Goal: Task Accomplishment & Management: Manage account settings

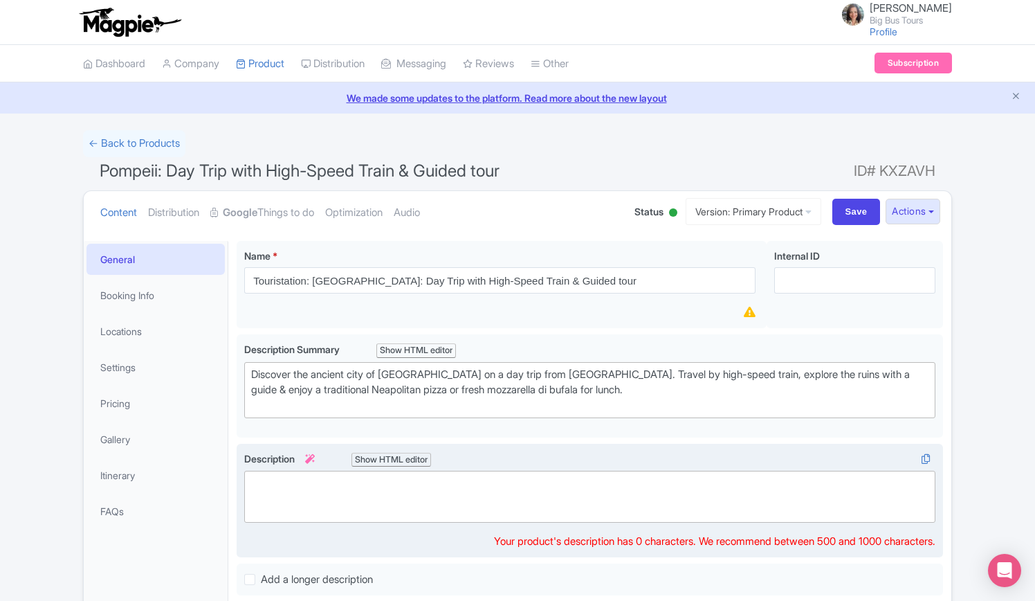
click at [414, 511] on trix-editor at bounding box center [589, 497] width 691 height 52
paste trix-editor "<lor><ipsumd>Sitame co ad elitseddoeius tem inci utla Etdo ma Aliquae</admini>,…"
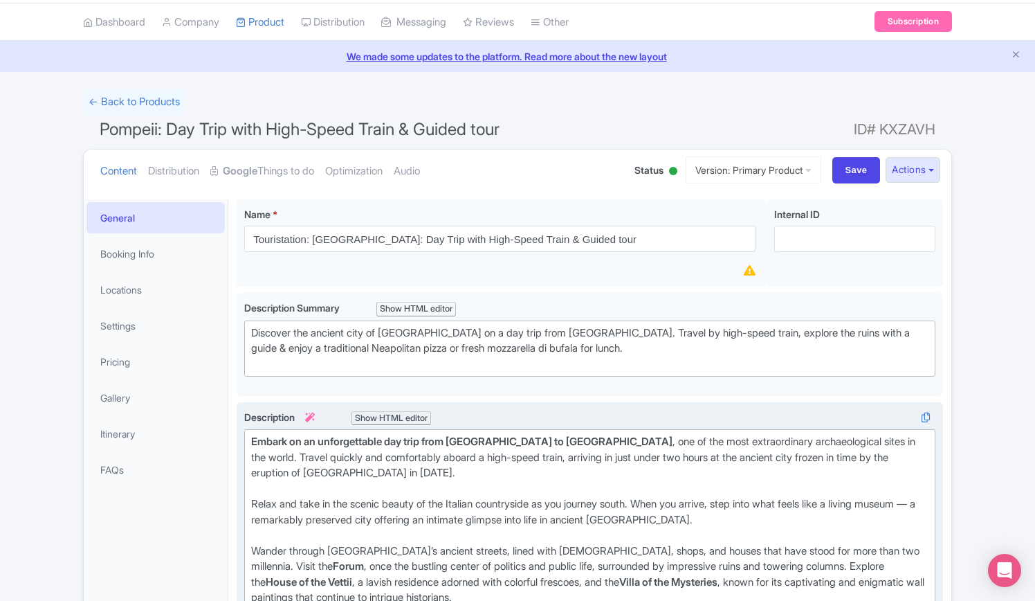
scroll to position [69, 0]
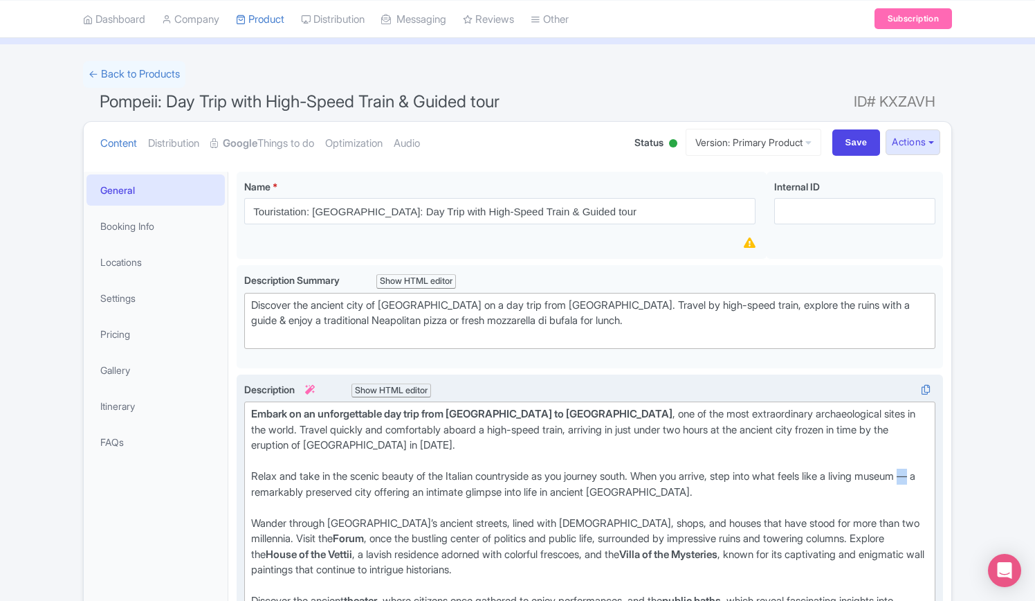
drag, startPoint x: 307, startPoint y: 491, endPoint x: 296, endPoint y: 491, distance: 11.1
click at [296, 491] on div "Relax and take in the scenic beauty of the Italian countryside as you journey s…" at bounding box center [590, 492] width 678 height 47
drag, startPoint x: 383, startPoint y: 538, endPoint x: 634, endPoint y: 526, distance: 250.8
click at [634, 526] on div "Wander through Pompeii’s ancient streets, lined with temples, shops, and houses…" at bounding box center [590, 555] width 678 height 78
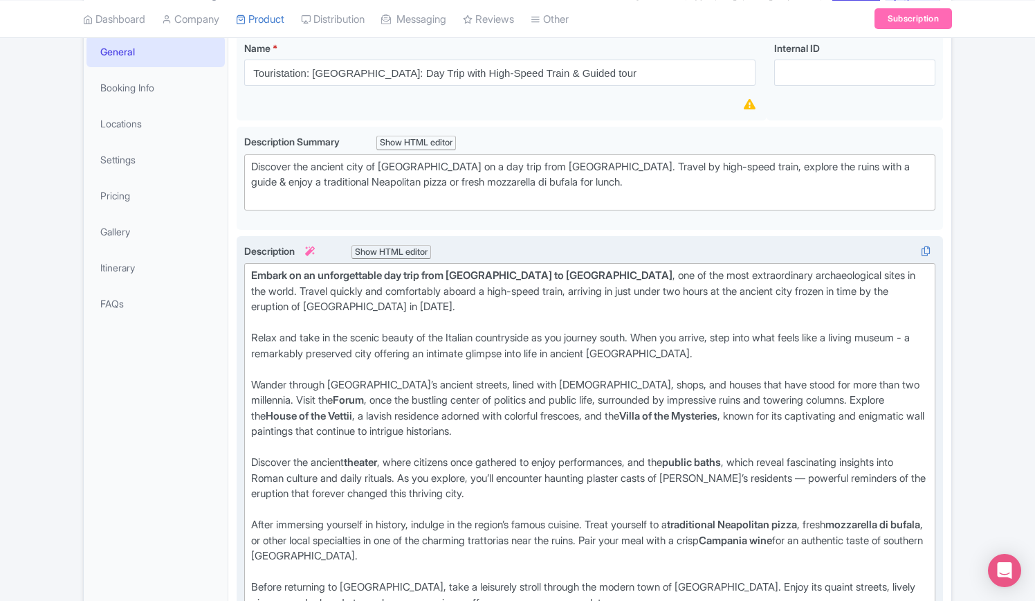
scroll to position [277, 0]
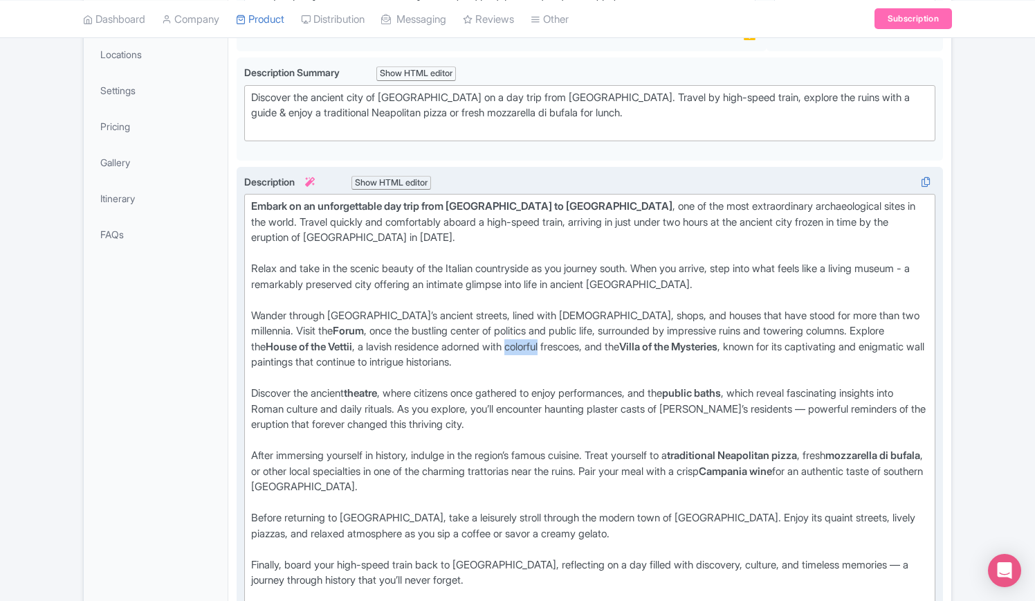
type trix-editor "<div><strong>Embark on an unforgettable day trip from Rome to Pompeii</strong>,…"
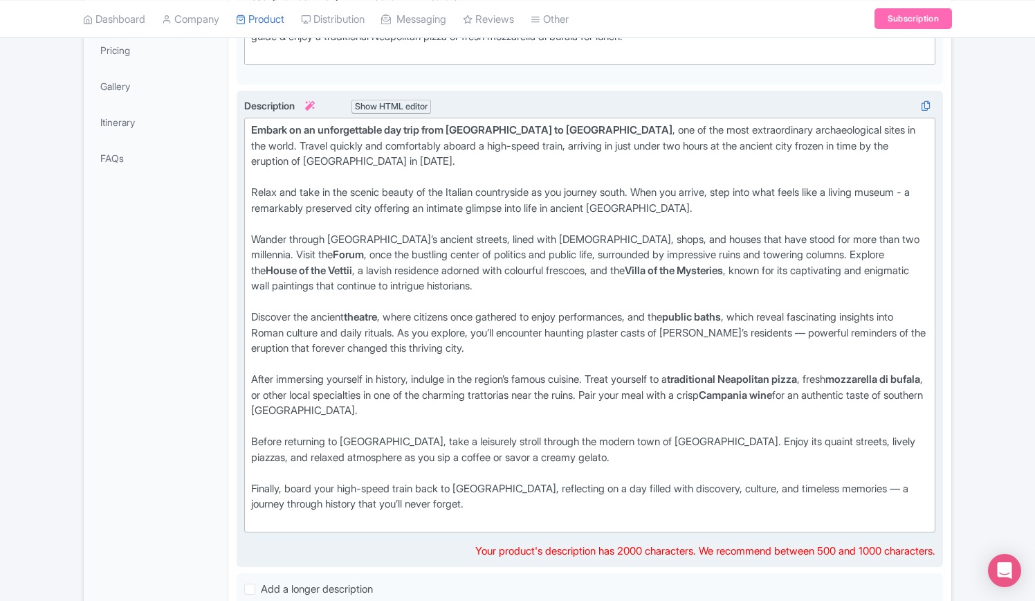
scroll to position [484, 0]
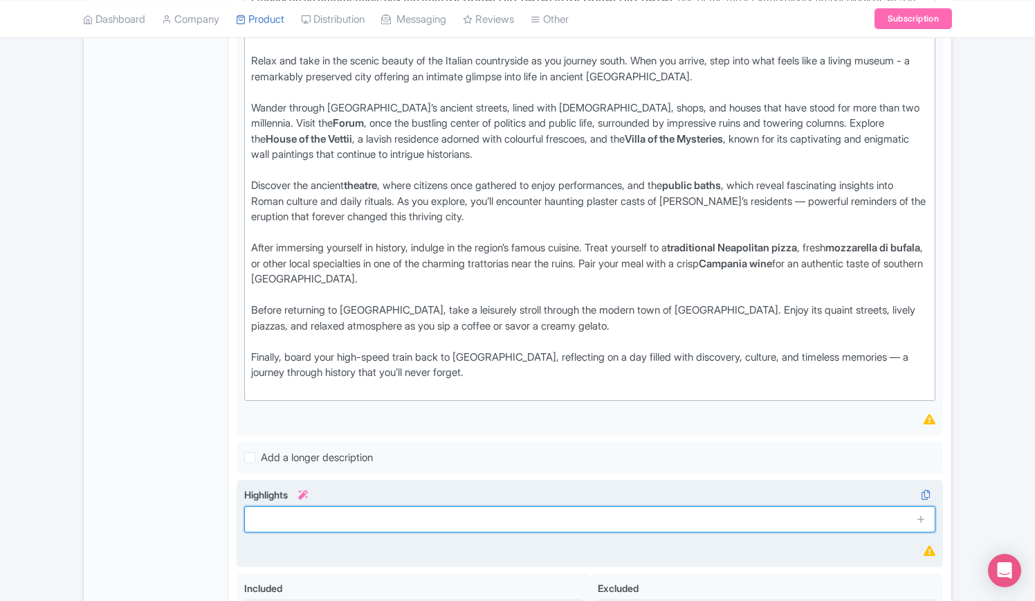
click at [339, 524] on input "text" at bounding box center [589, 519] width 691 height 26
paste input "Travel back in time as you wander through the remarkably preserved ruins of anc…"
type input "Travel back in time as you wander through the remarkably preserved ruins of anc…"
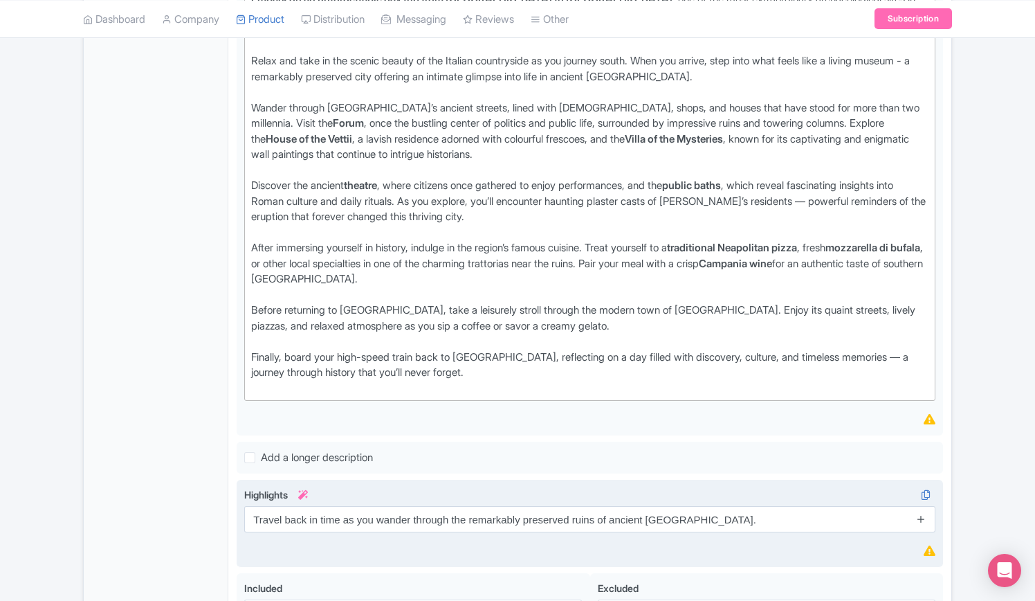
click at [921, 518] on icon at bounding box center [921, 519] width 10 height 10
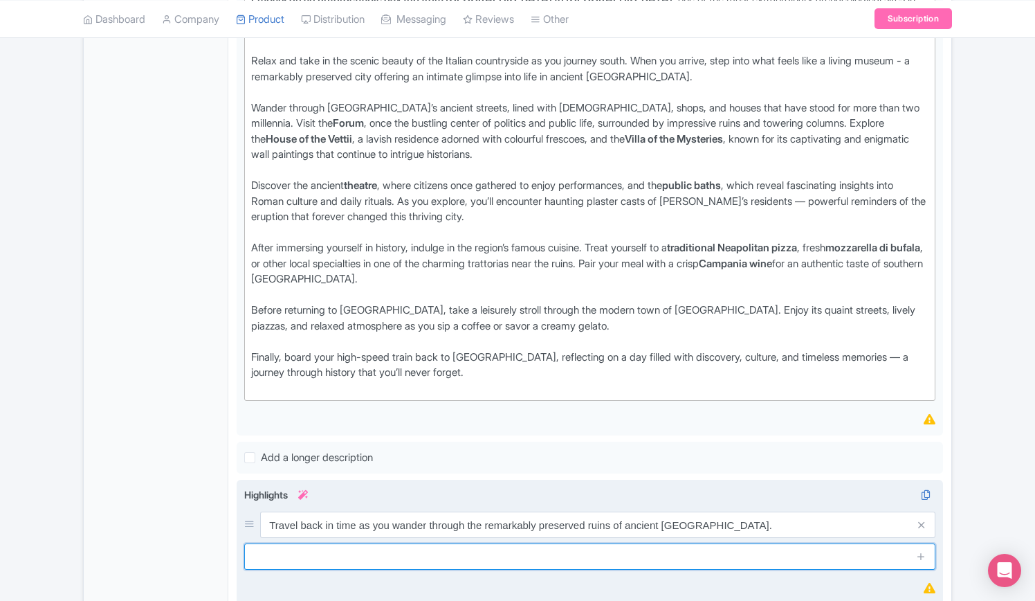
click at [374, 544] on input "text" at bounding box center [589, 556] width 691 height 26
paste input "Witness the haunting plaster casts of Pompeii’s residents, frozen in volcanic a…"
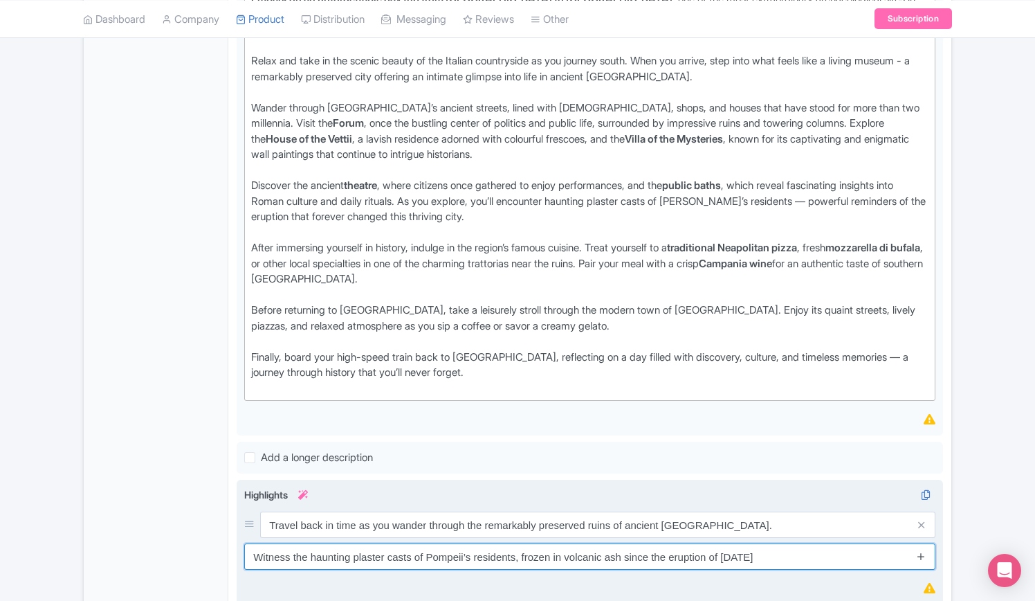
type input "Witness the haunting plaster casts of Pompeii’s residents, frozen in volcanic a…"
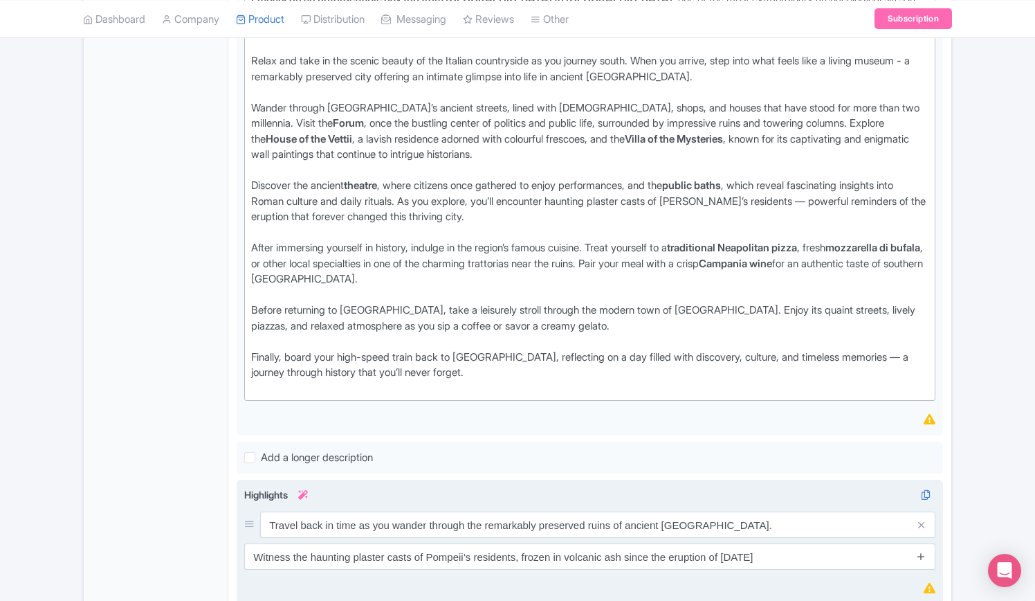
click at [926, 556] on icon at bounding box center [921, 556] width 10 height 10
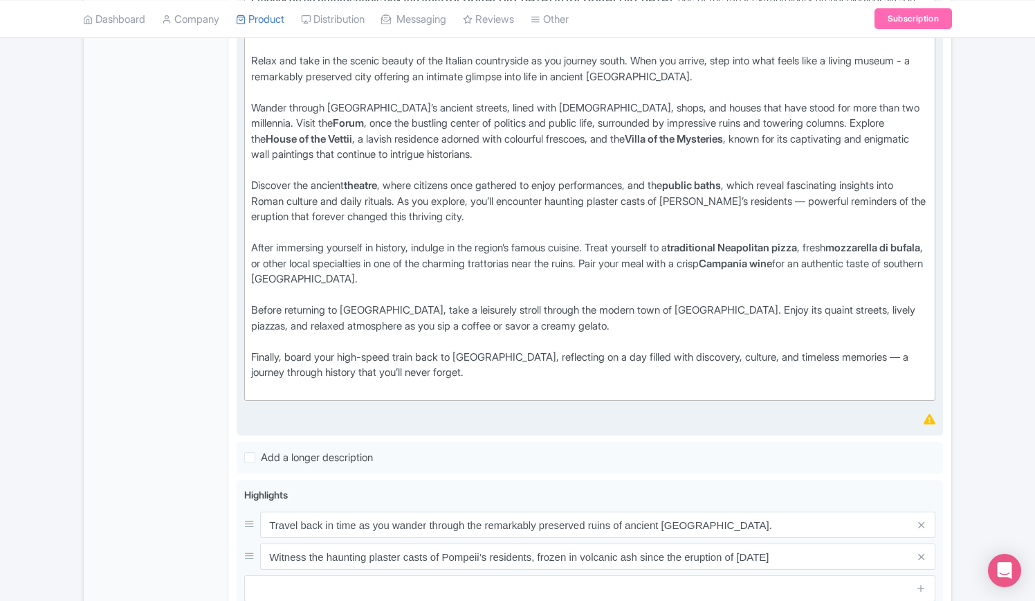
scroll to position [692, 0]
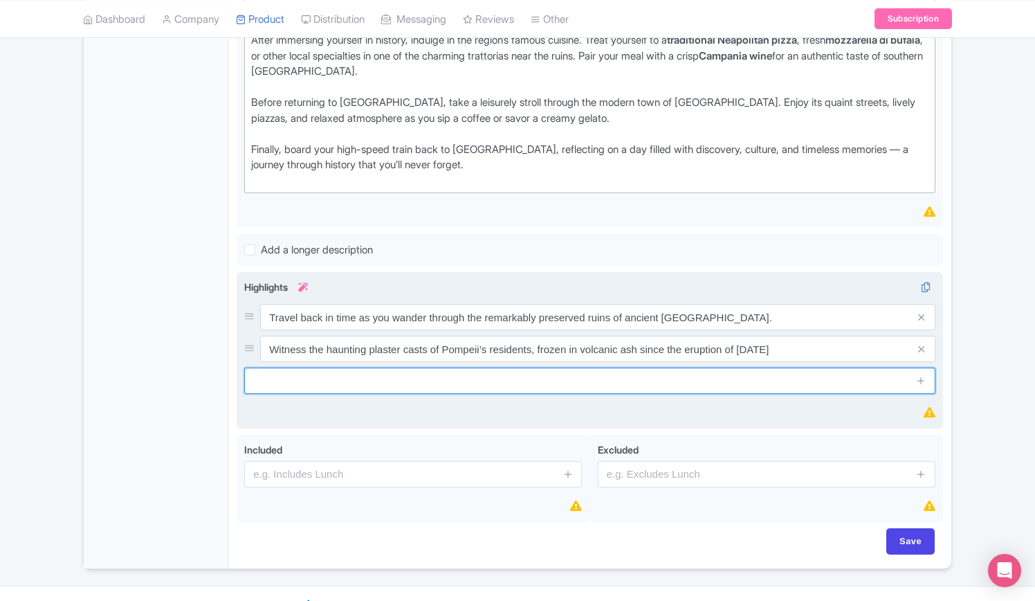
click at [484, 380] on input "text" at bounding box center [589, 381] width 691 height 26
paste input "Explore the Forum, once the bustling center of political and social life in anc…"
type input "Explore the Forum, once the bustling center of political and social life in anc…"
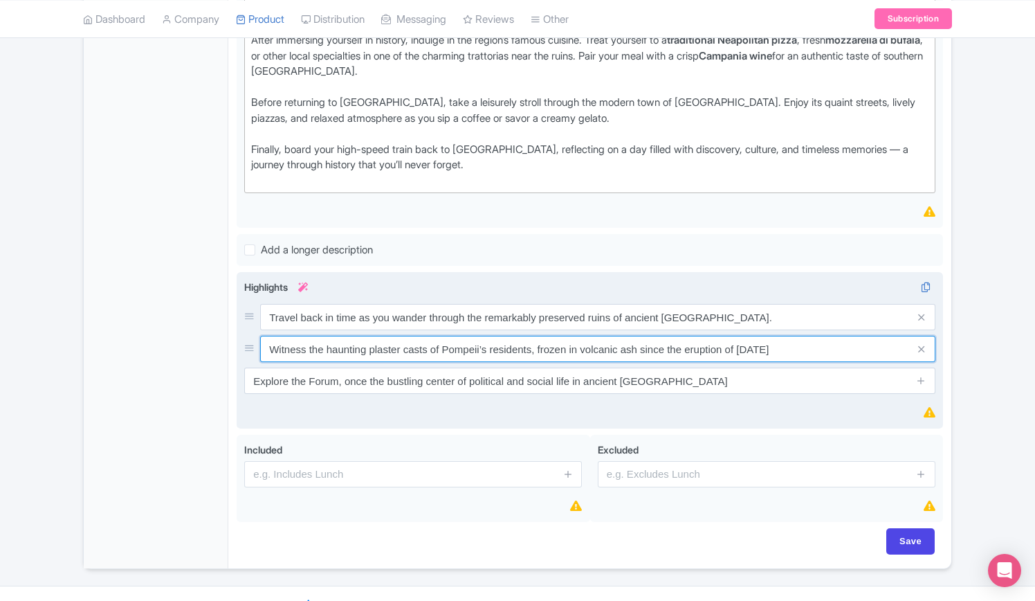
click at [772, 338] on input "Witness the haunting plaster casts of Pompeii’s residents, frozen in volcanic a…" at bounding box center [597, 349] width 675 height 26
type input "Witness the haunting plaster casts of Pompeii’s residents, frozen in volcanic a…"
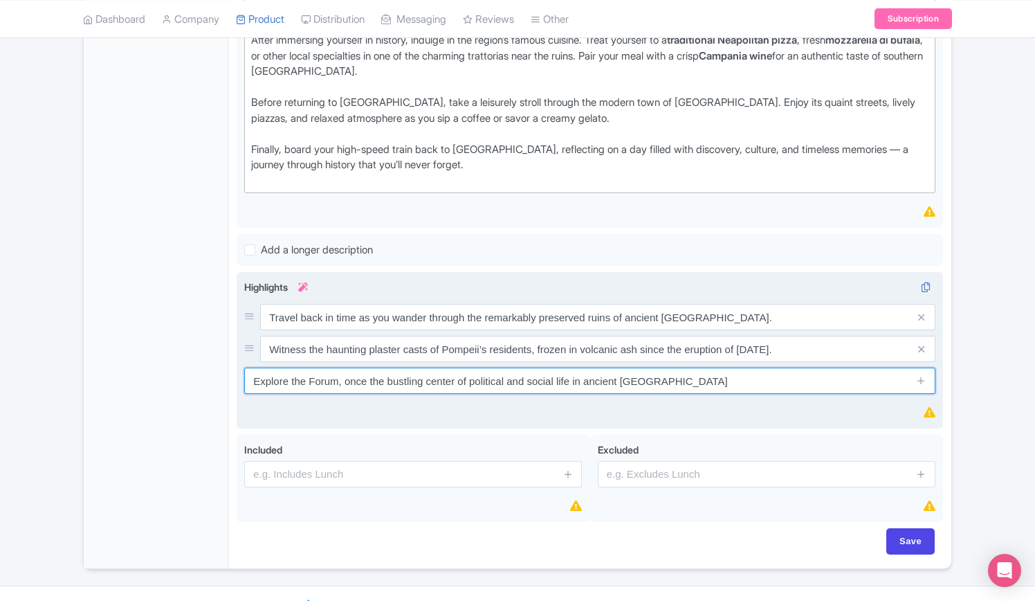
click at [739, 388] on input "Explore the Forum, once the bustling center of political and social life in anc…" at bounding box center [589, 381] width 691 height 26
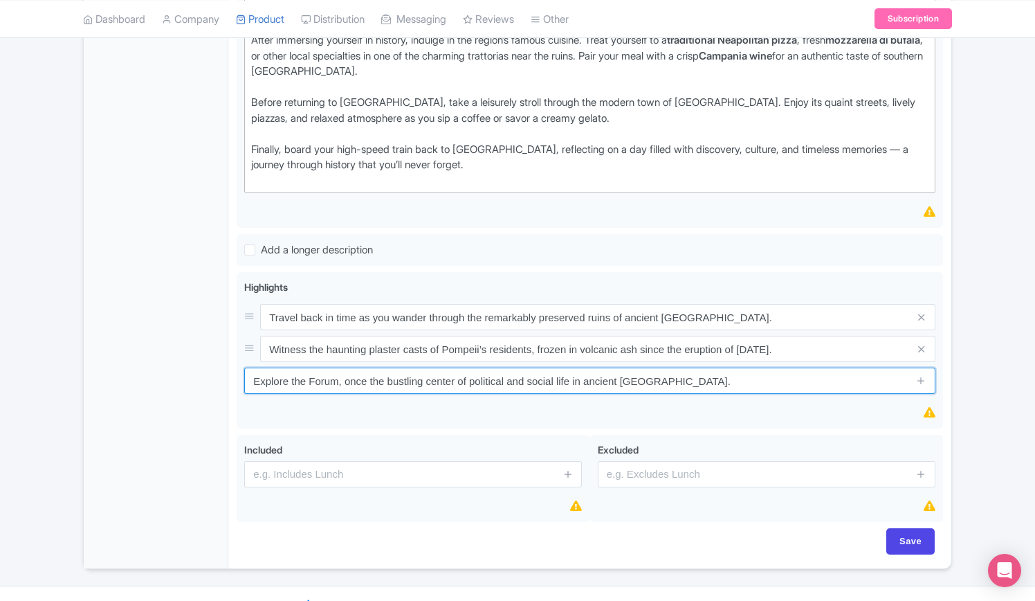
type input "Explore the Forum, once the bustling center of political and social life in anc…"
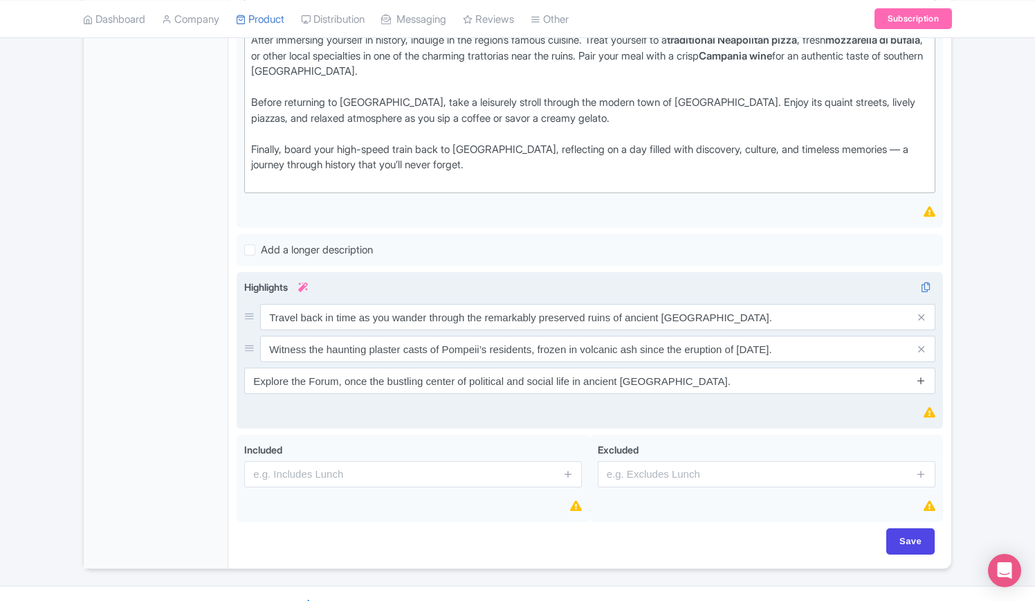
click at [921, 377] on icon at bounding box center [921, 380] width 10 height 10
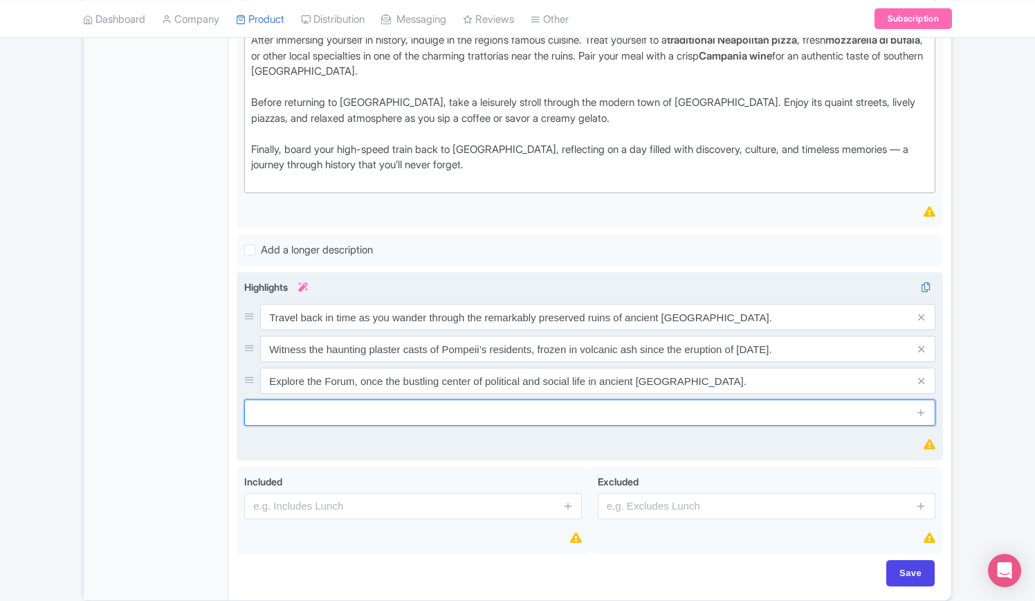
click at [543, 412] on input "text" at bounding box center [589, 412] width 691 height 26
paste input "Visit the House of the Vettii and the Villa of the Mysteries with your expert g…"
type input "Visit the House of the Vettii and the Villa of the Mysteries with your expert g…"
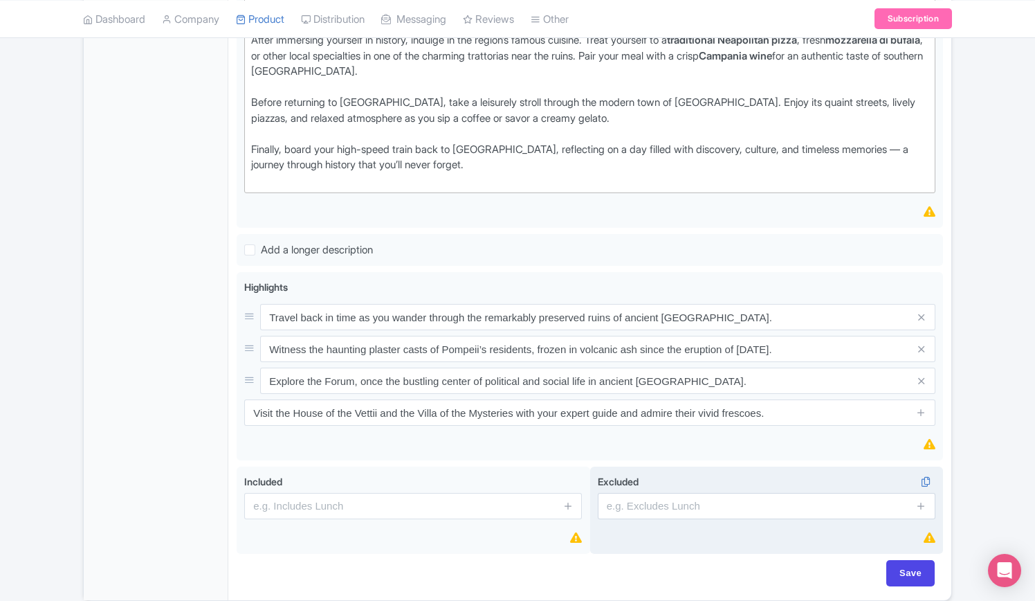
drag, startPoint x: 926, startPoint y: 412, endPoint x: 891, endPoint y: 498, distance: 92.5
click at [926, 412] on icon at bounding box center [921, 412] width 10 height 10
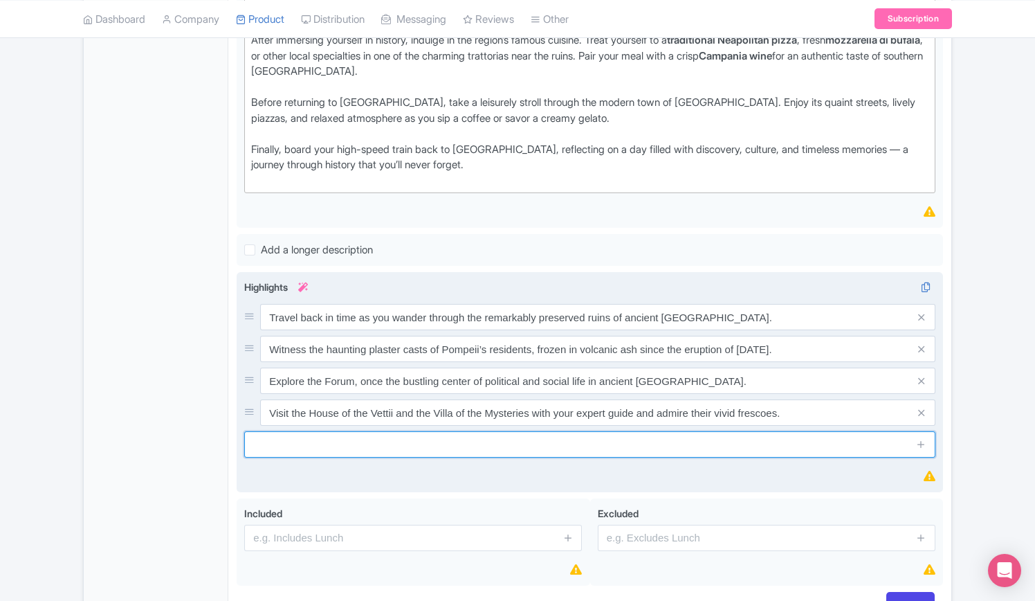
click at [406, 439] on input "text" at bounding box center [589, 444] width 691 height 26
paste input "Savor authentic local flavors with a traditional Neapolitan pizza or fresh mozz…"
type input "Savor authentic local flavors with a traditional Neapolitan pizza or fresh mozz…"
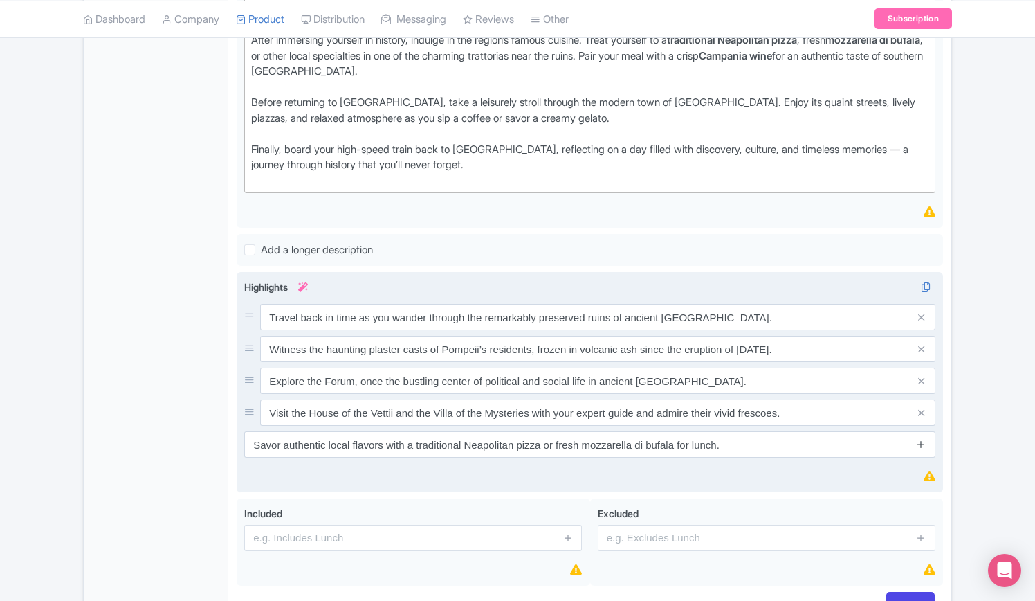
click at [923, 440] on icon at bounding box center [921, 444] width 10 height 10
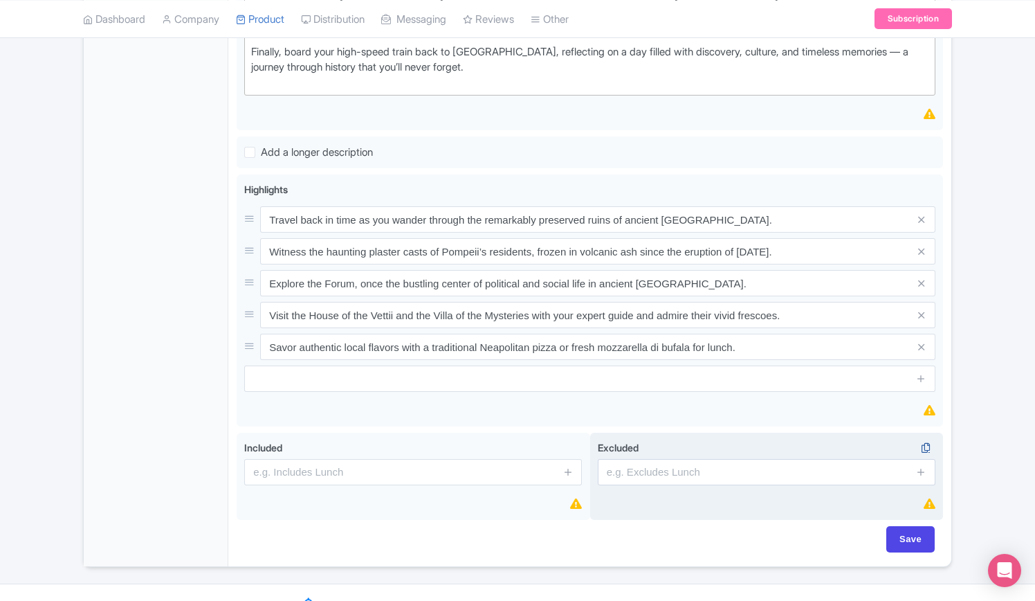
scroll to position [811, 0]
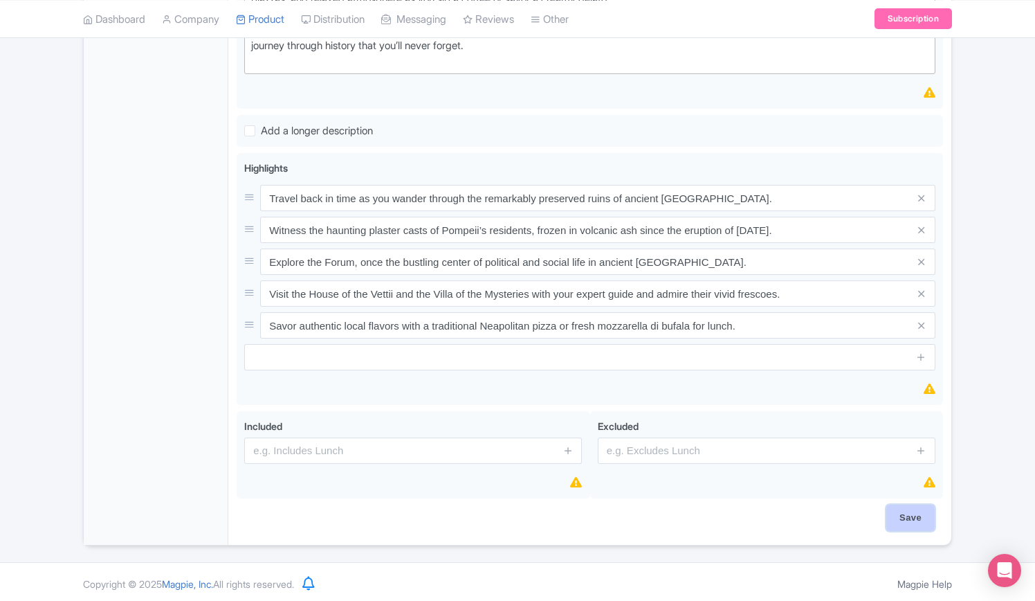
click at [916, 523] on input "Save" at bounding box center [911, 518] width 48 height 26
type input "Saving..."
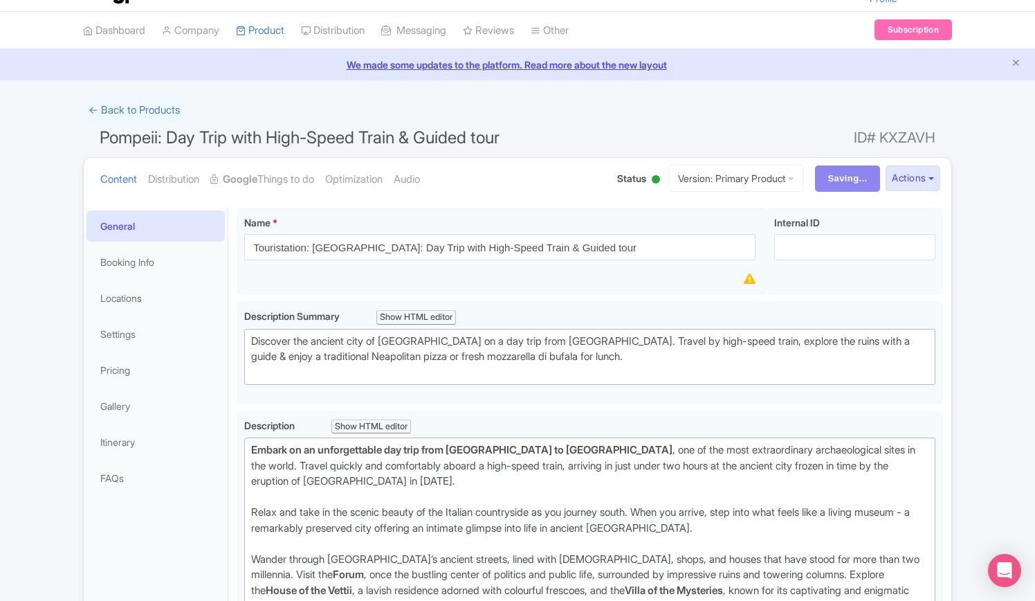
scroll to position [0, 0]
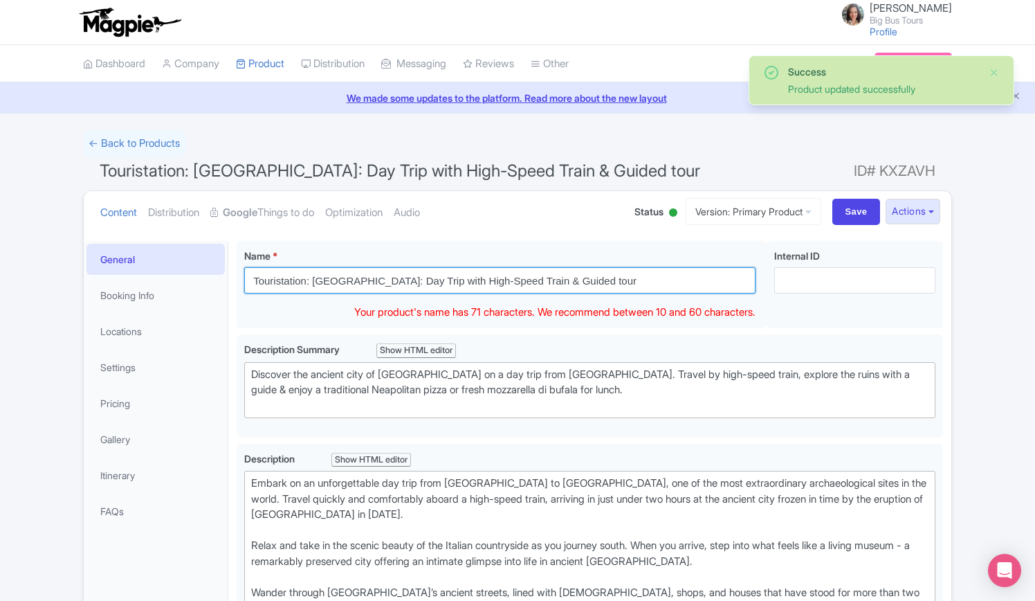
drag, startPoint x: 350, startPoint y: 279, endPoint x: 227, endPoint y: 280, distance: 123.2
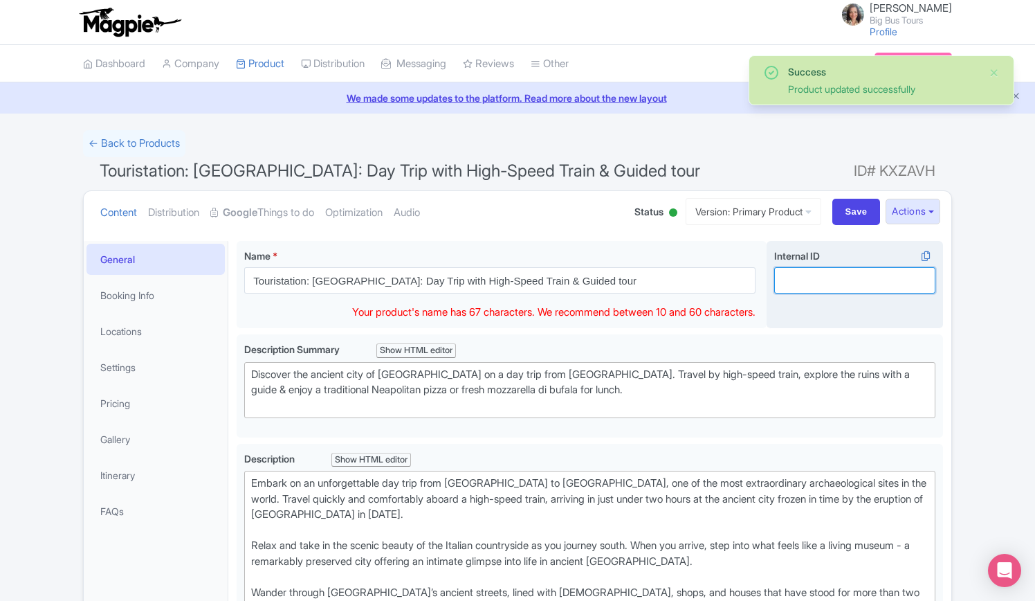
click at [798, 279] on input "Internal ID i" at bounding box center [854, 280] width 161 height 26
paste input "Savor authentic local flavors with a traditional Neapolitan pizza or fresh mozz…"
type input "Savor authentic local flavors with a traditional Neapolitan pizza or fresh mozz…"
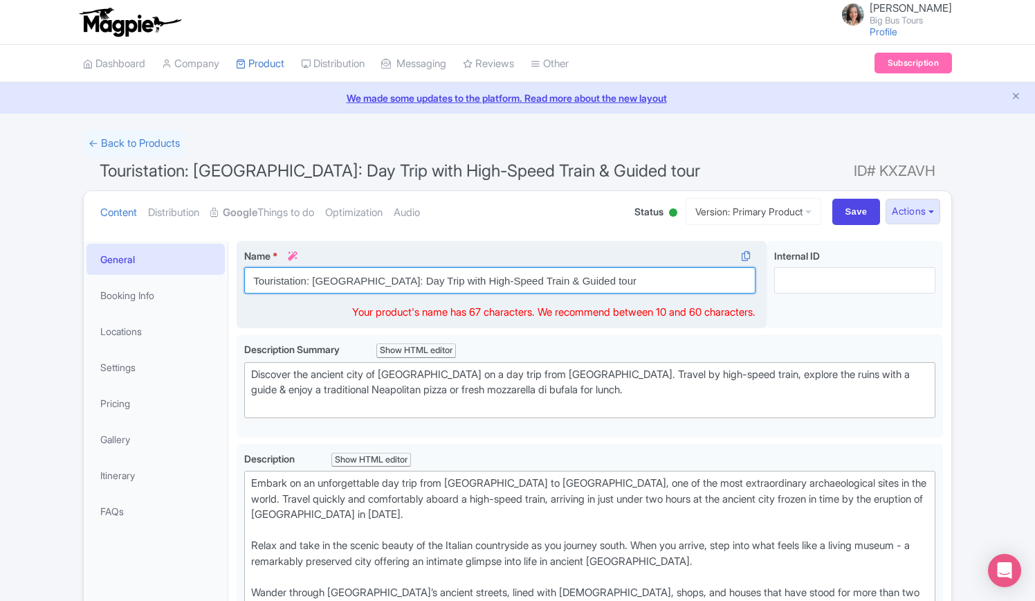
click at [336, 283] on input "Touristation: [GEOGRAPHIC_DATA]: Day Trip with High-Speed Train & Guided tour" at bounding box center [499, 280] width 511 height 26
drag, startPoint x: 253, startPoint y: 280, endPoint x: 332, endPoint y: 280, distance: 78.9
click at [329, 279] on input "Touristation: [GEOGRAPHIC_DATA]: Day Trip with High-Speed Train & Guided tour" at bounding box center [499, 280] width 511 height 26
click at [334, 280] on input "Touristation: [GEOGRAPHIC_DATA]: Day Trip with High-Speed Train & Guided tour" at bounding box center [499, 280] width 511 height 26
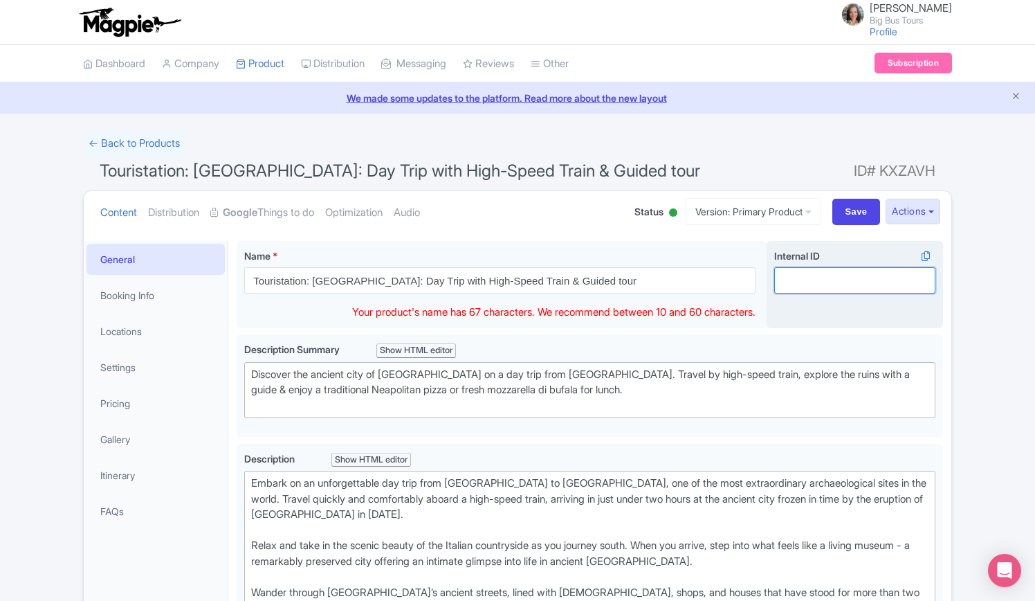
click at [812, 271] on input "Internal ID i" at bounding box center [854, 280] width 161 height 26
paste input "Pompeii"
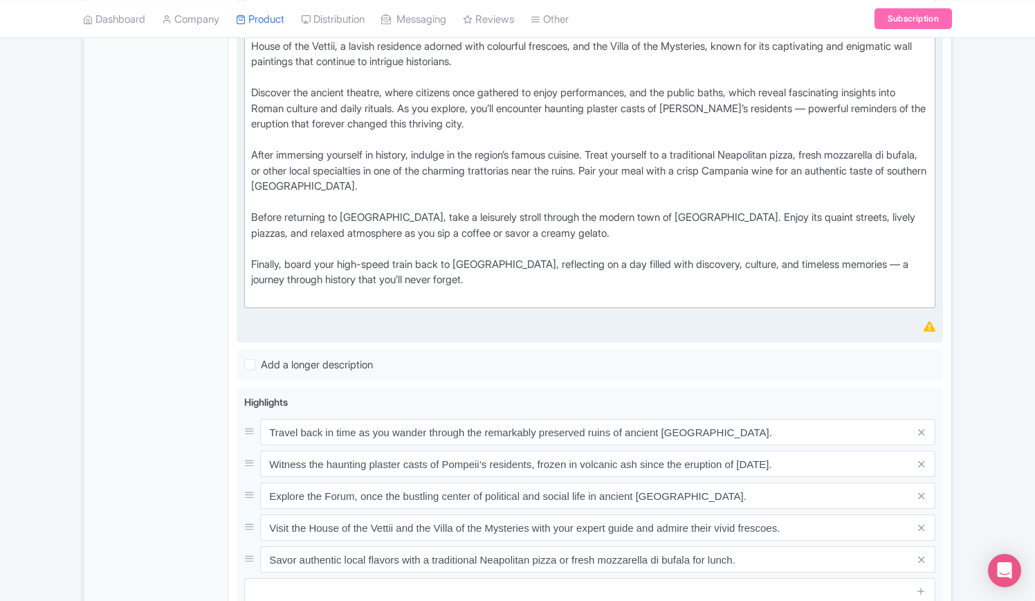
scroll to position [796, 0]
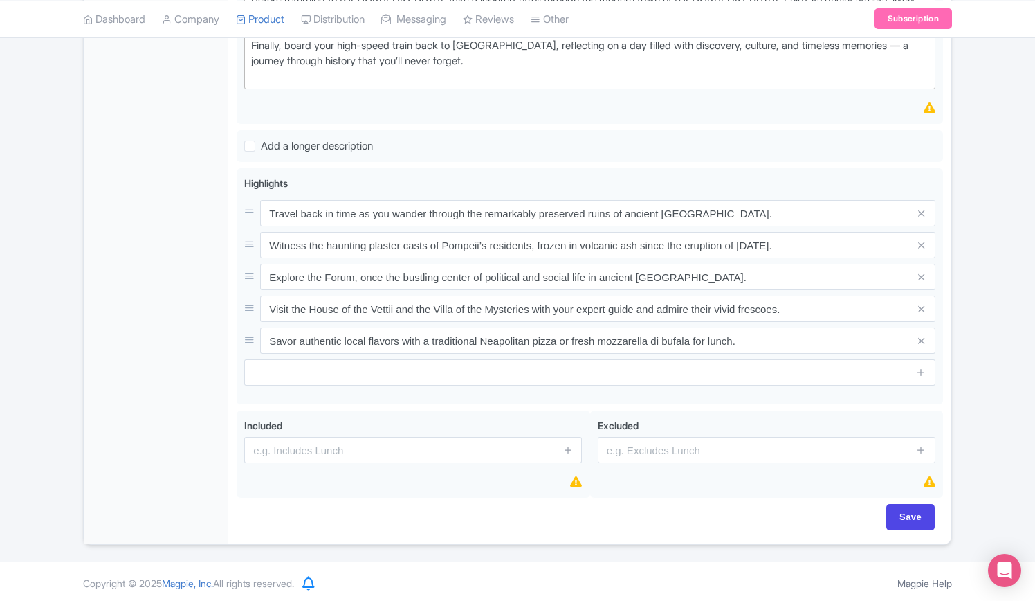
type input "Pompeii"
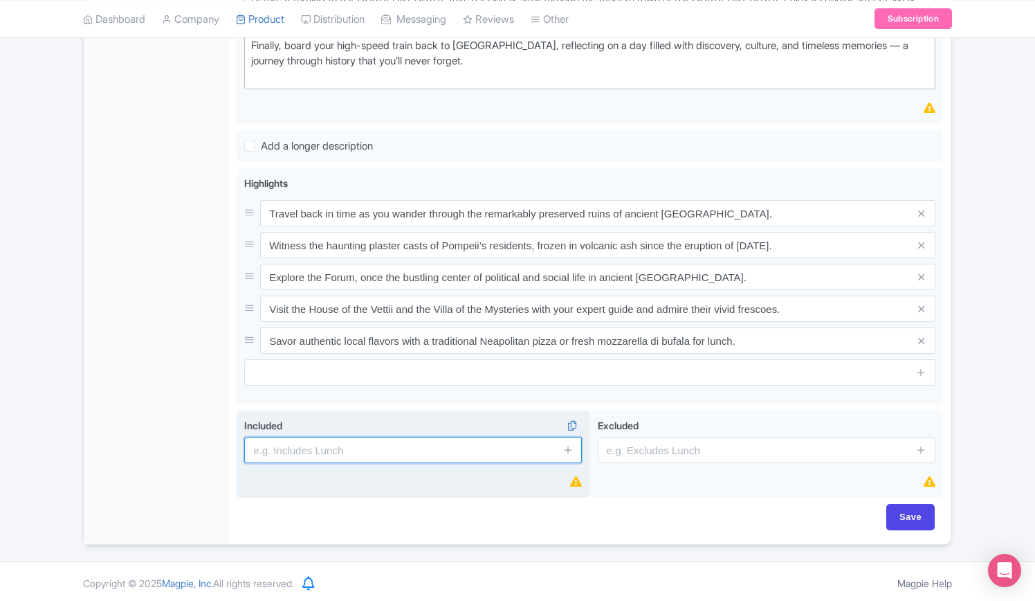
click at [339, 455] on input "text" at bounding box center [413, 450] width 338 height 26
paste input "Round-trip high-speed train tickets between Rome and Pompeii"
type input "Round-trip high-speed train tickets between Rome and Pompeii"
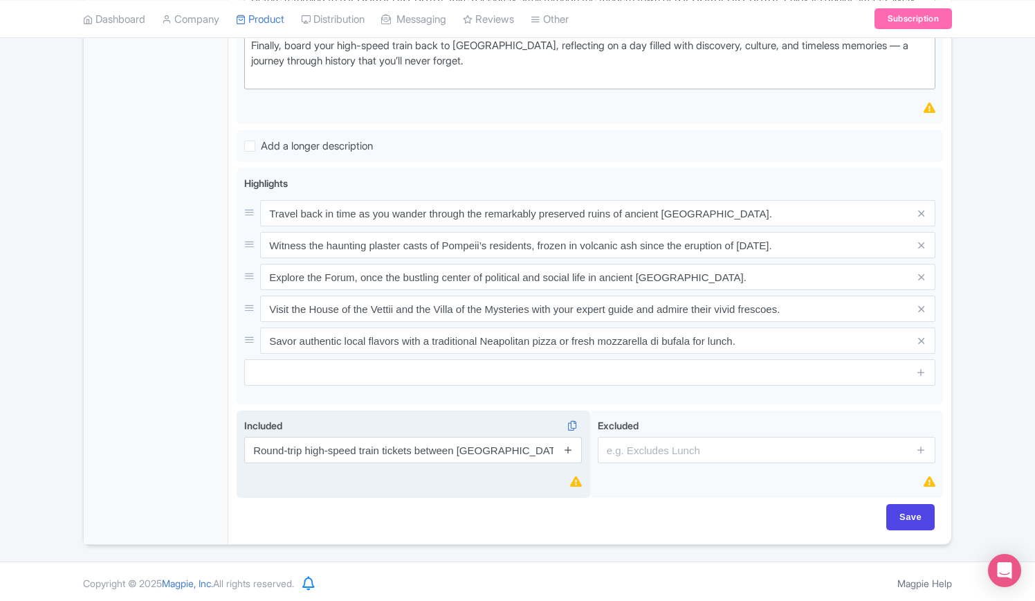
click at [570, 447] on icon at bounding box center [568, 449] width 10 height 10
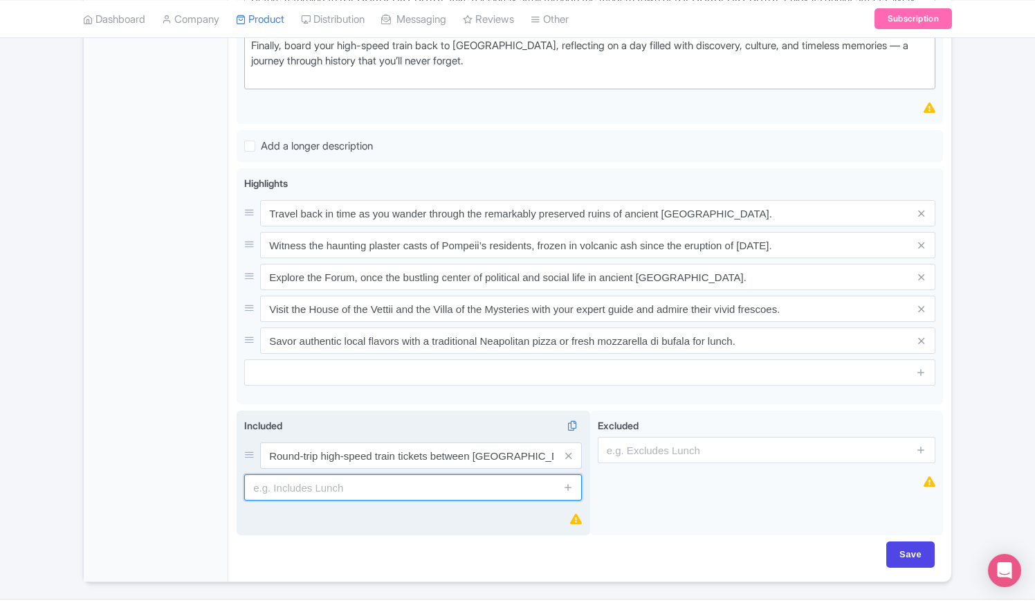
drag, startPoint x: 369, startPoint y: 482, endPoint x: 439, endPoint y: 496, distance: 71.4
click at [370, 481] on input "text" at bounding box center [413, 487] width 338 height 26
paste input "Skip-the-line entry ticket to the Pompeii Archaeological Site"
type input "Skip-the-line entry ticket to the Pompeii Archaeological Site"
click at [570, 483] on icon at bounding box center [568, 487] width 10 height 10
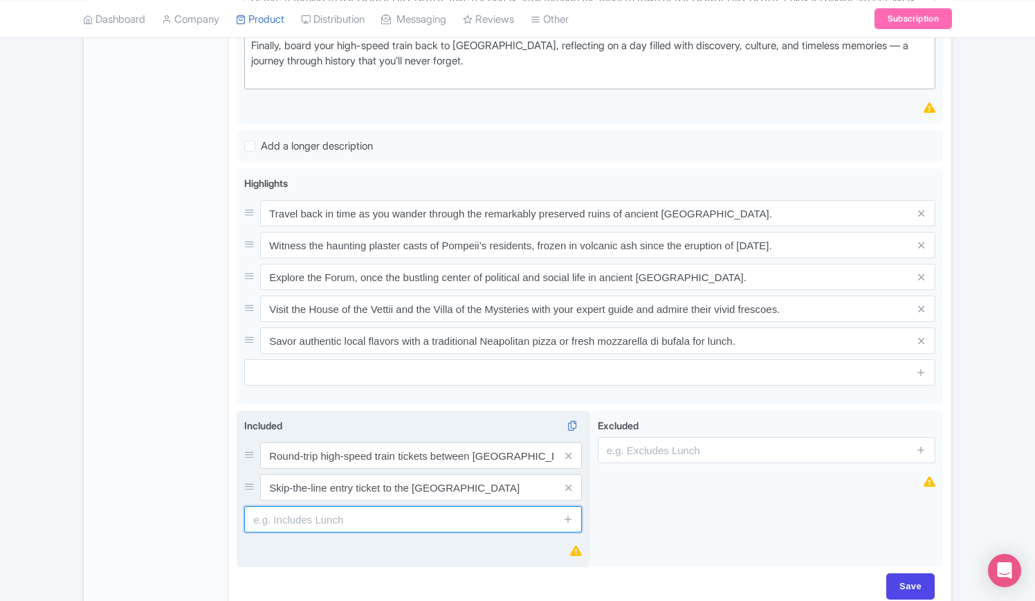
click at [433, 520] on input "text" at bounding box center [413, 519] width 338 height 26
paste input "Guided tour of the Pompeii Archaeological Site"
type input "Guided tour of the Pompeii Archaeological Site"
click at [570, 514] on icon at bounding box center [568, 519] width 10 height 10
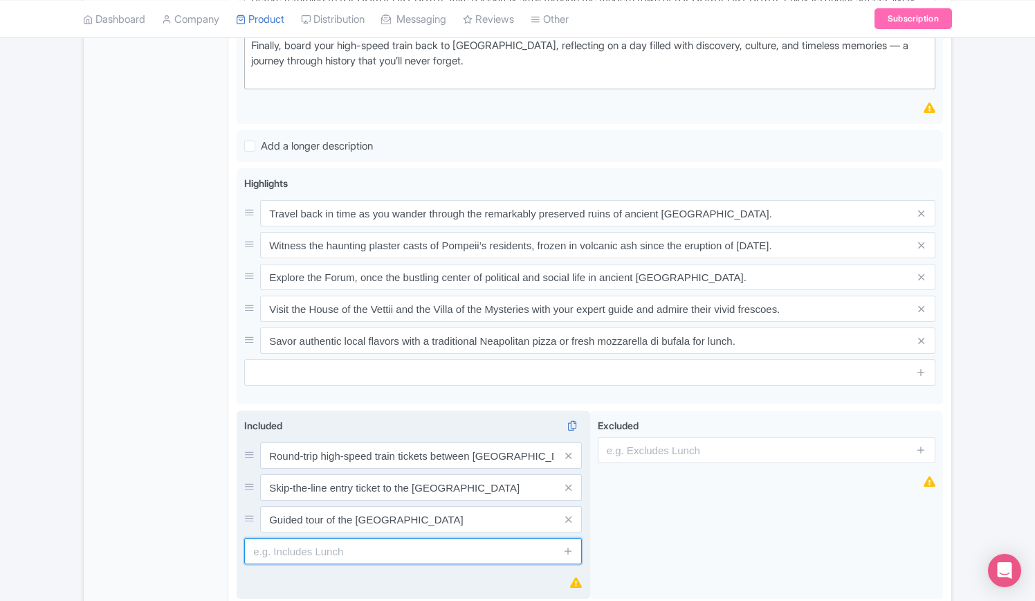
click at [399, 548] on input "text" at bounding box center [413, 551] width 338 height 26
paste input "Assistance from Touristation staff at [PERSON_NAME][GEOGRAPHIC_DATA]"
type input "Assistance from Touristation staff at [PERSON_NAME][GEOGRAPHIC_DATA]"
click at [566, 550] on icon at bounding box center [568, 550] width 10 height 10
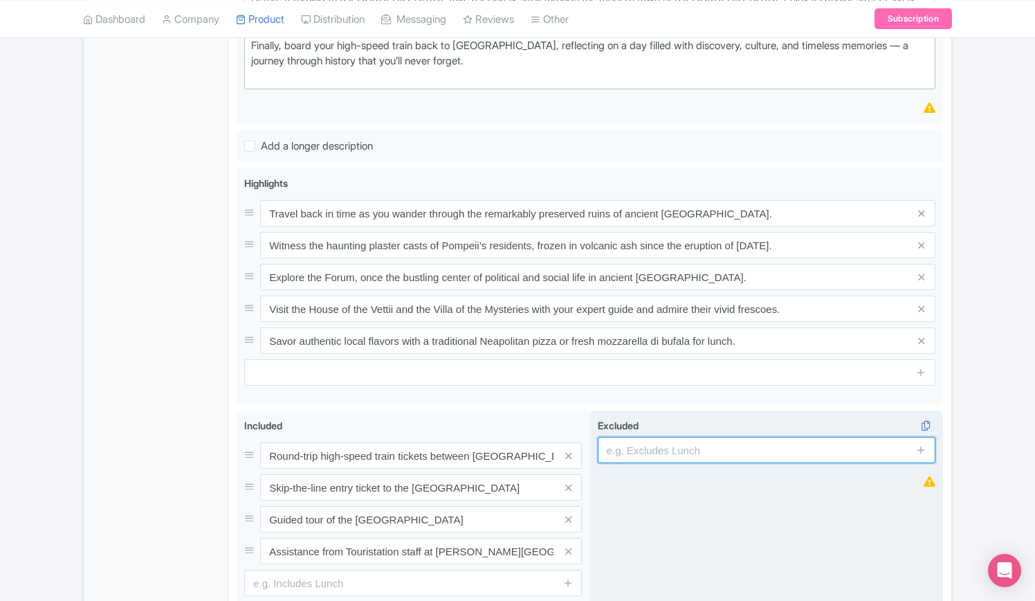
drag, startPoint x: 663, startPoint y: 449, endPoint x: 662, endPoint y: 459, distance: 9.7
click at [664, 448] on input "text" at bounding box center [767, 450] width 338 height 26
click at [678, 445] on input "text" at bounding box center [767, 450] width 338 height 26
paste input "Meals and beverages"
type input "Meals and beverages"
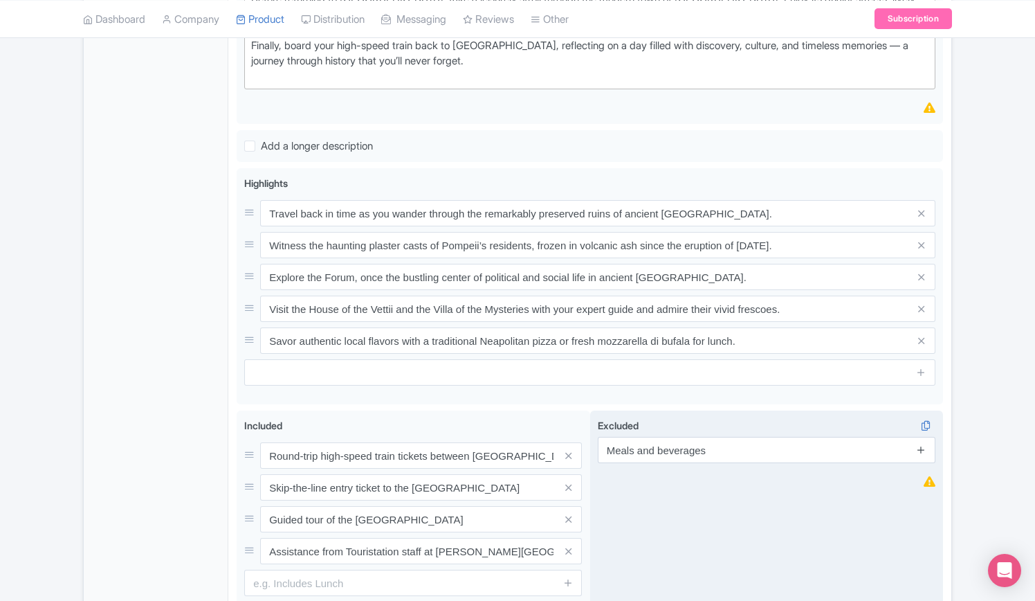
click at [921, 446] on icon at bounding box center [921, 449] width 10 height 10
click at [699, 485] on input "text" at bounding box center [767, 487] width 338 height 26
paste input "Hotel pickup and drop-off"
type input "Hotel pickup and drop-off"
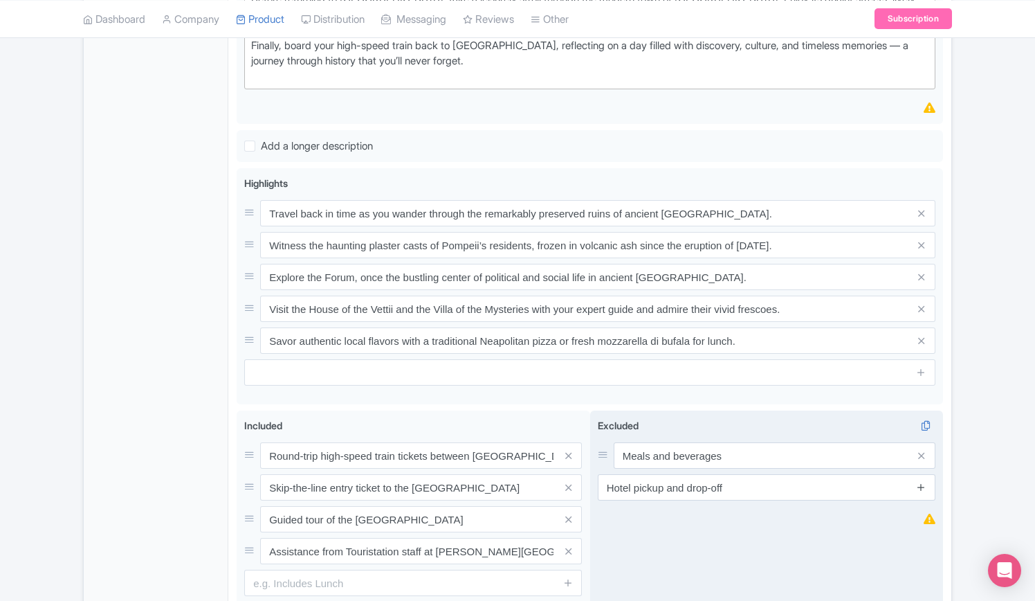
click at [923, 482] on icon at bounding box center [921, 487] width 10 height 10
click at [658, 514] on input "text" at bounding box center [767, 519] width 338 height 26
paste input "Guided tour inside [GEOGRAPHIC_DATA]"
type input "Guided tour inside [GEOGRAPHIC_DATA]"
click at [925, 518] on icon at bounding box center [921, 519] width 10 height 10
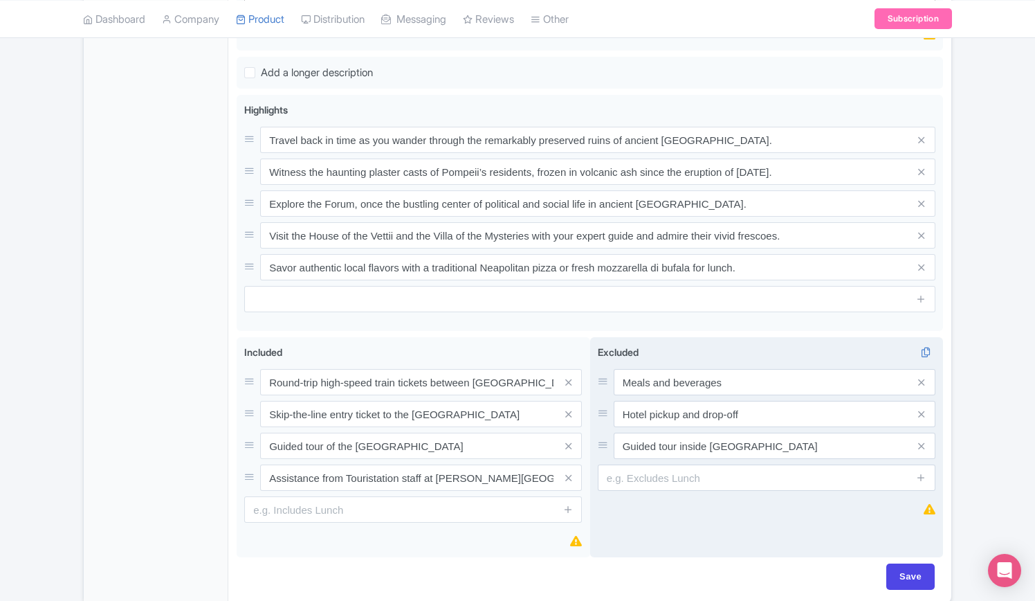
scroll to position [929, 0]
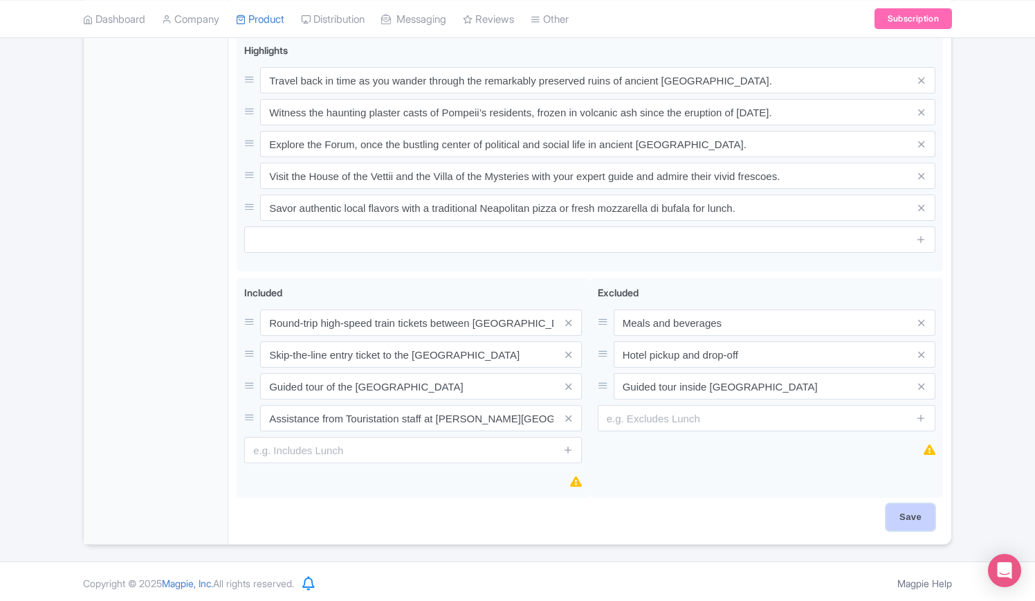
click at [907, 517] on input "Save" at bounding box center [911, 517] width 48 height 26
type input "Saving..."
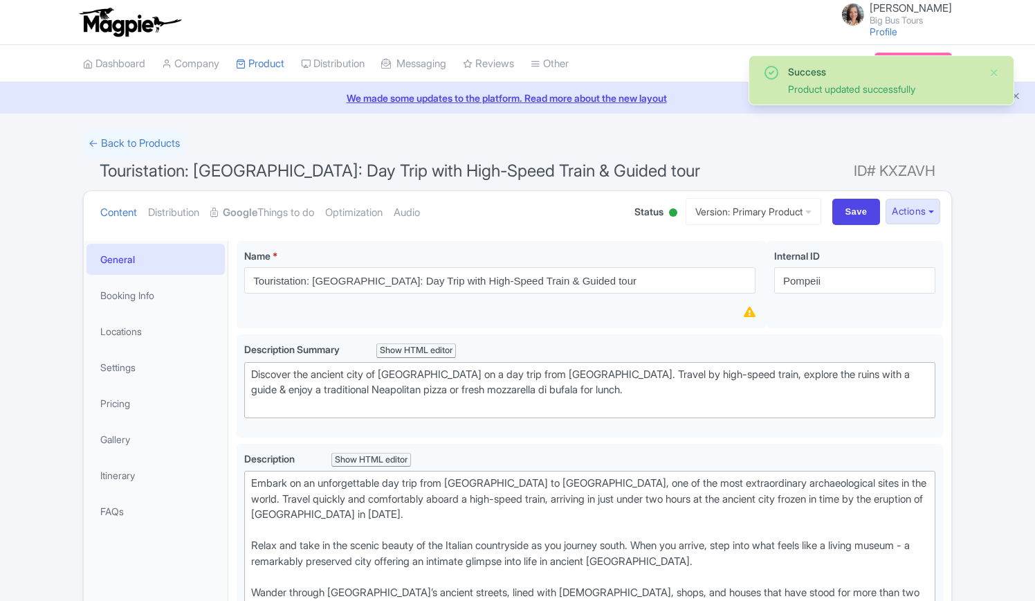
scroll to position [240, 0]
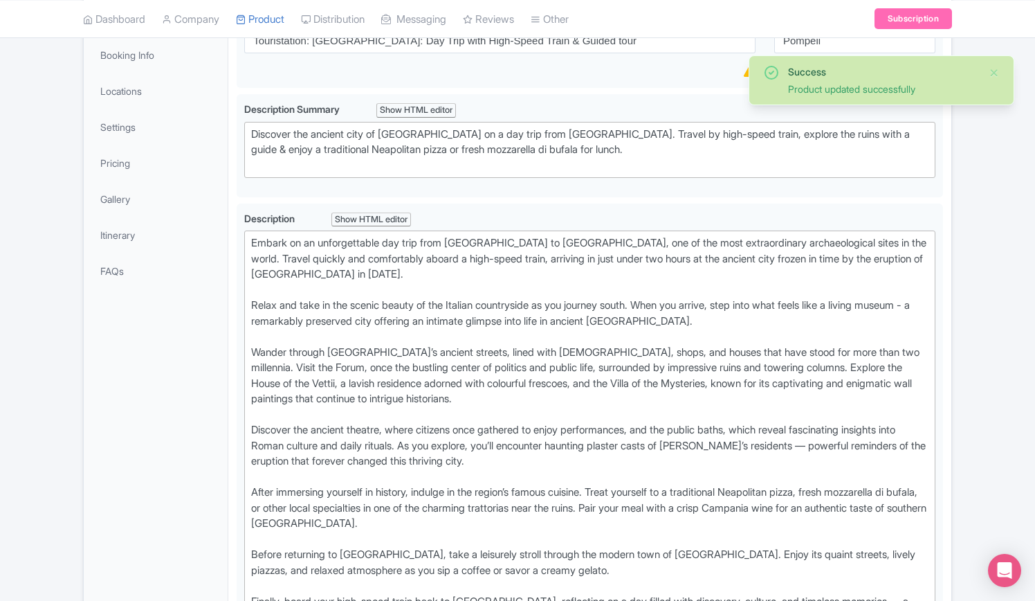
drag, startPoint x: 253, startPoint y: 305, endPoint x: 230, endPoint y: 300, distance: 23.9
click at [253, 305] on div "Embark on an unforgettable day trip from Rome to Pompeii, one of the most extra…" at bounding box center [590, 437] width 678 height 405
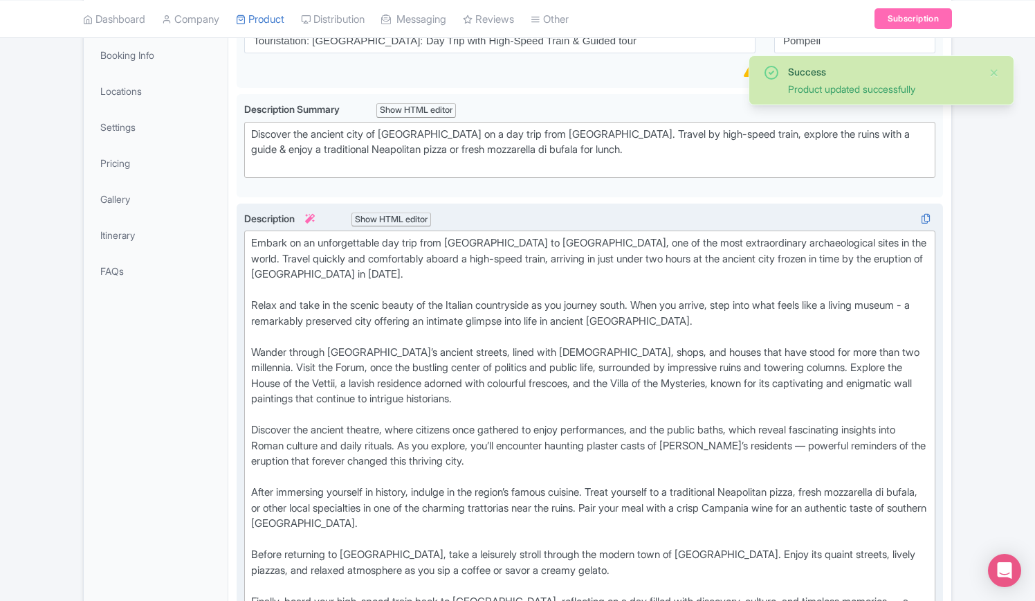
click at [256, 345] on div "Embark on an unforgettable day trip from Rome to Pompeii, one of the most extra…" at bounding box center [590, 437] width 678 height 405
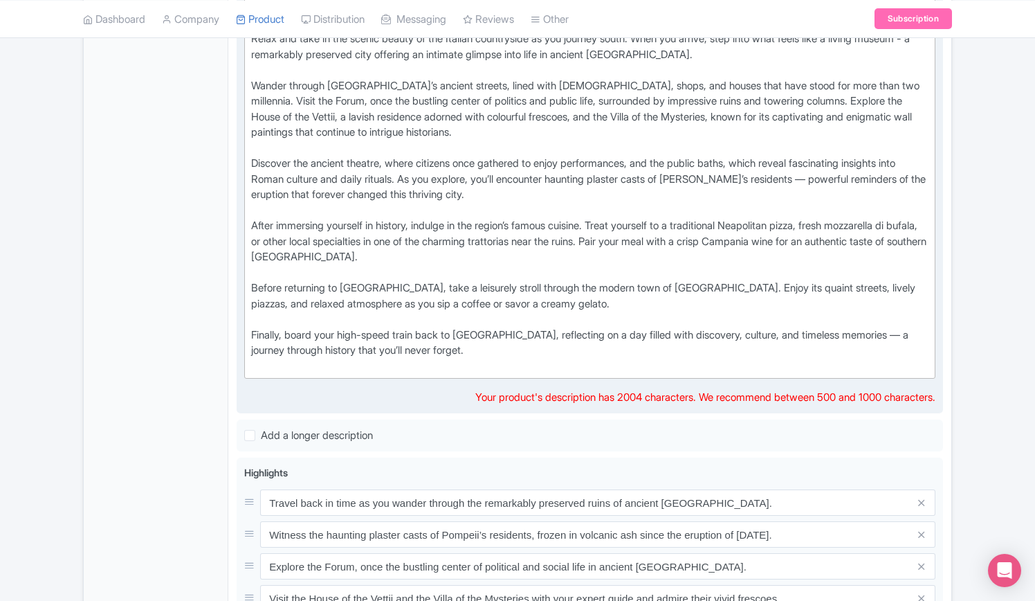
scroll to position [309, 0]
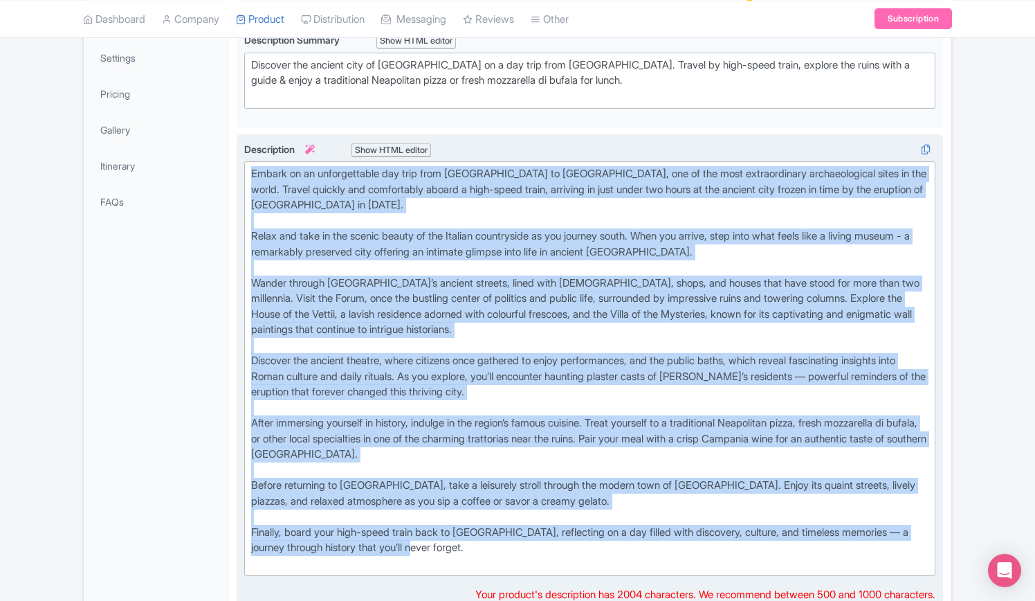
drag, startPoint x: 453, startPoint y: 545, endPoint x: 241, endPoint y: 170, distance: 431.4
click at [241, 170] on div "Description i Show HTML editor Bold Italic Strikethrough Link Heading Quote Cod…" at bounding box center [590, 373] width 707 height 478
copy div "Embark on an unforgettable day trip from Rome to Pompeii, one of the most extra…"
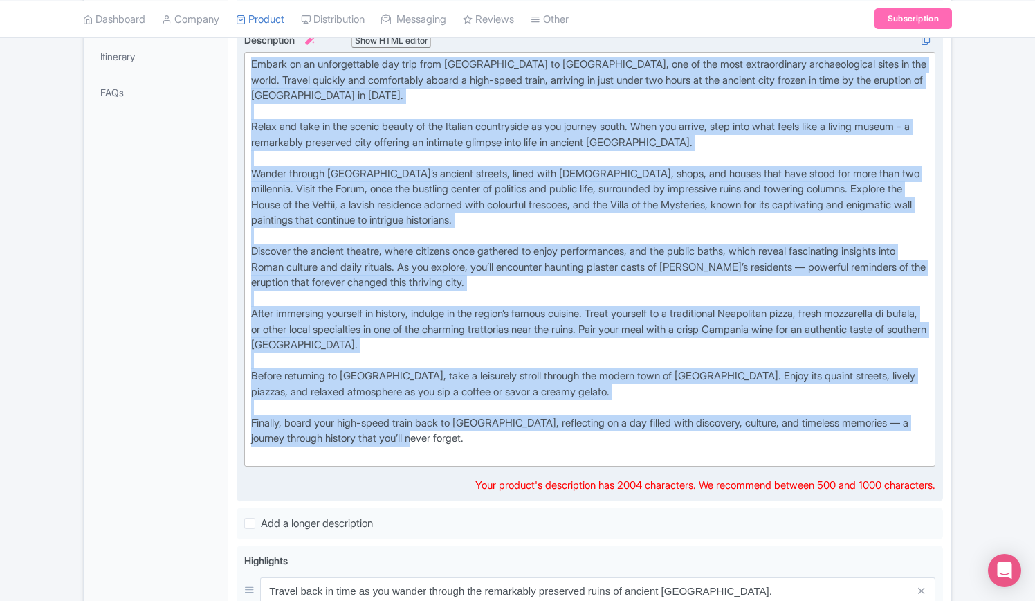
scroll to position [240, 0]
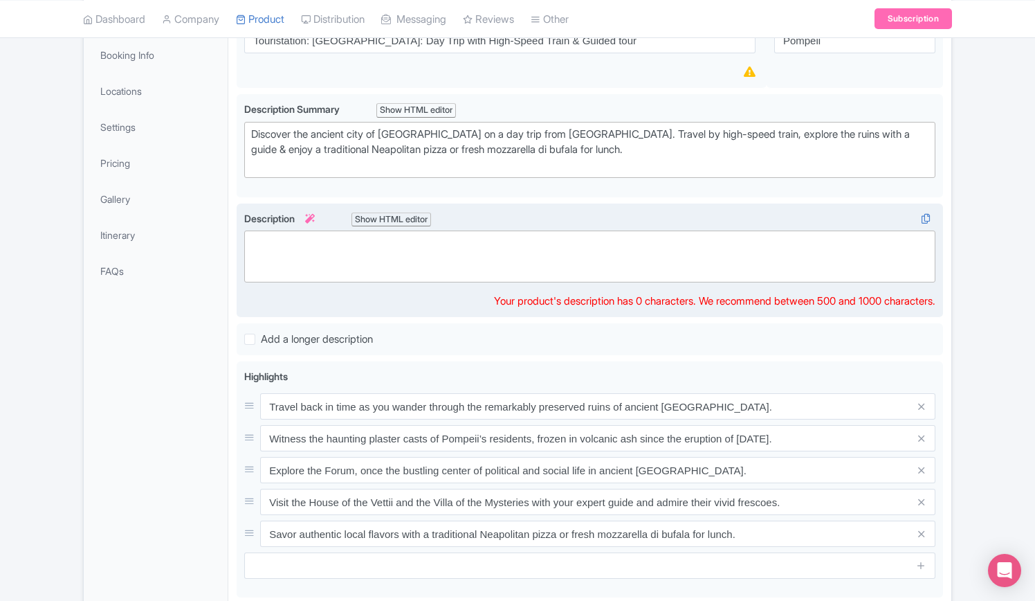
paste trix-editor "<div><strong>Take an unforgettable day trip from Rome to Pompeii</strong>, one …"
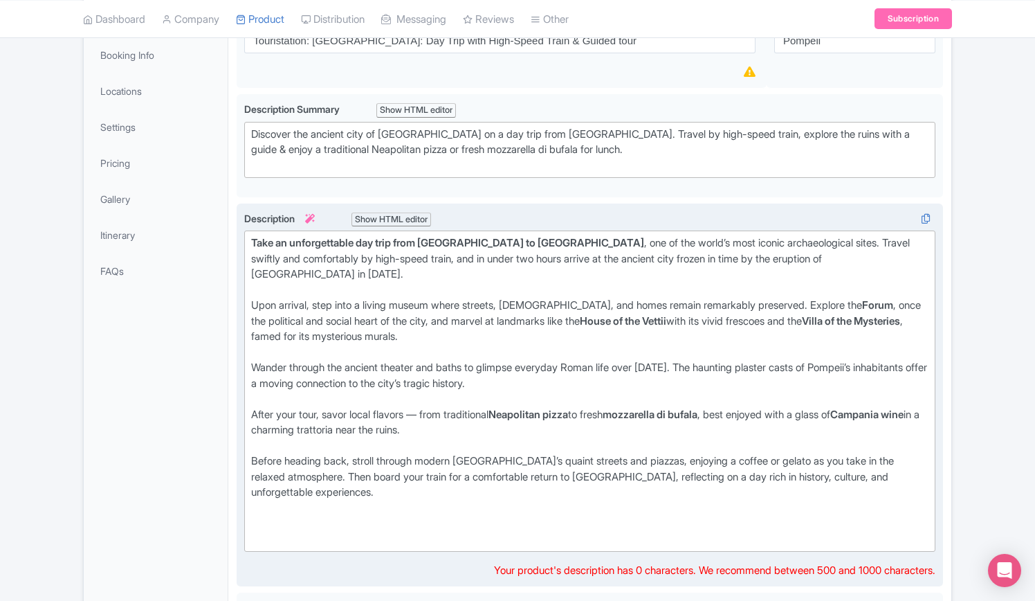
click at [253, 239] on strong "Take an unforgettable day trip from Rome to Pompeii" at bounding box center [447, 242] width 393 height 13
drag, startPoint x: 428, startPoint y: 398, endPoint x: 418, endPoint y: 398, distance: 9.7
click at [418, 407] on div "After your tour, savor local flavors — from traditional Neapolitan pizza to fre…" at bounding box center [590, 430] width 678 height 47
type trix-editor "<div><strong>Take an unforgettable day trip from Rome to Pompeii</strong>, one …"
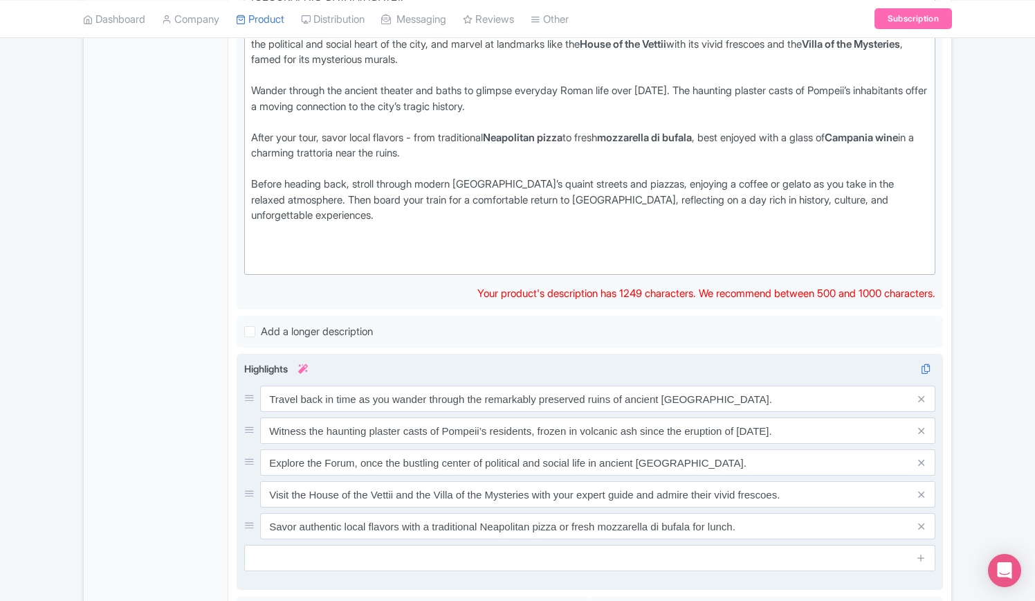
scroll to position [804, 0]
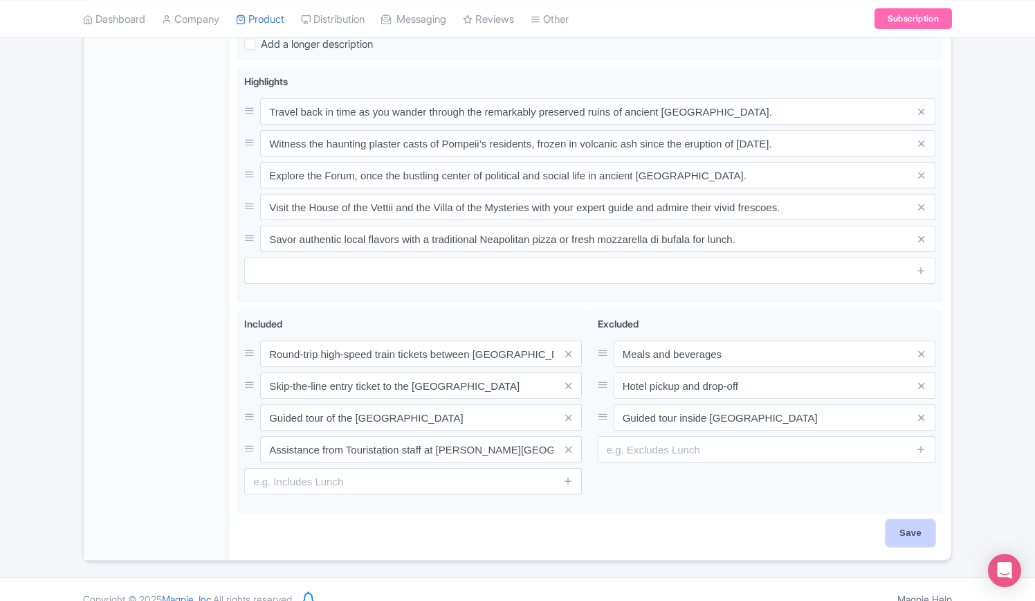
click at [903, 521] on input "Save" at bounding box center [911, 533] width 48 height 26
type input "Saving..."
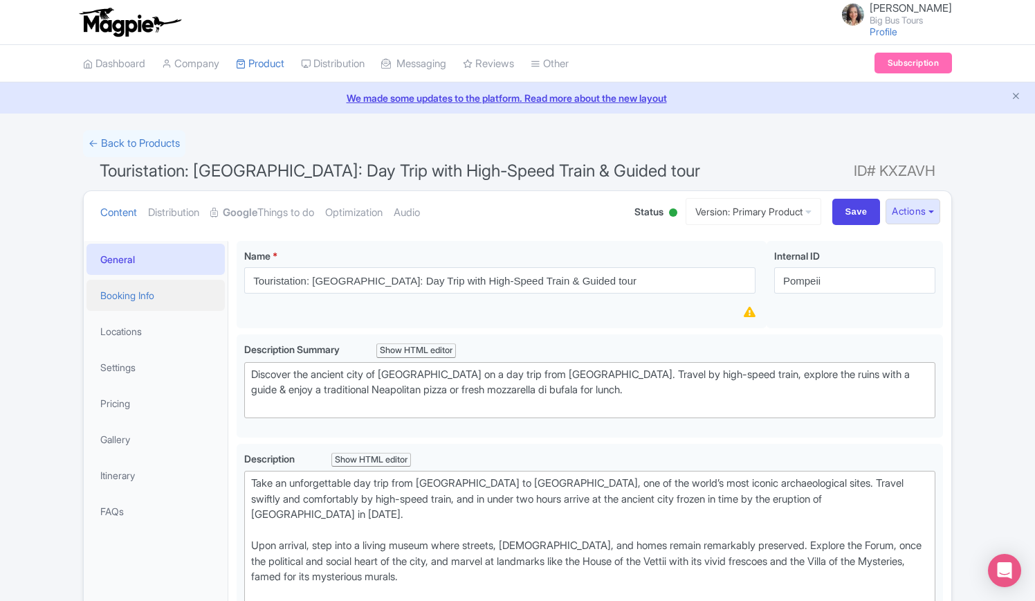
click at [133, 289] on link "Booking Info" at bounding box center [156, 295] width 138 height 31
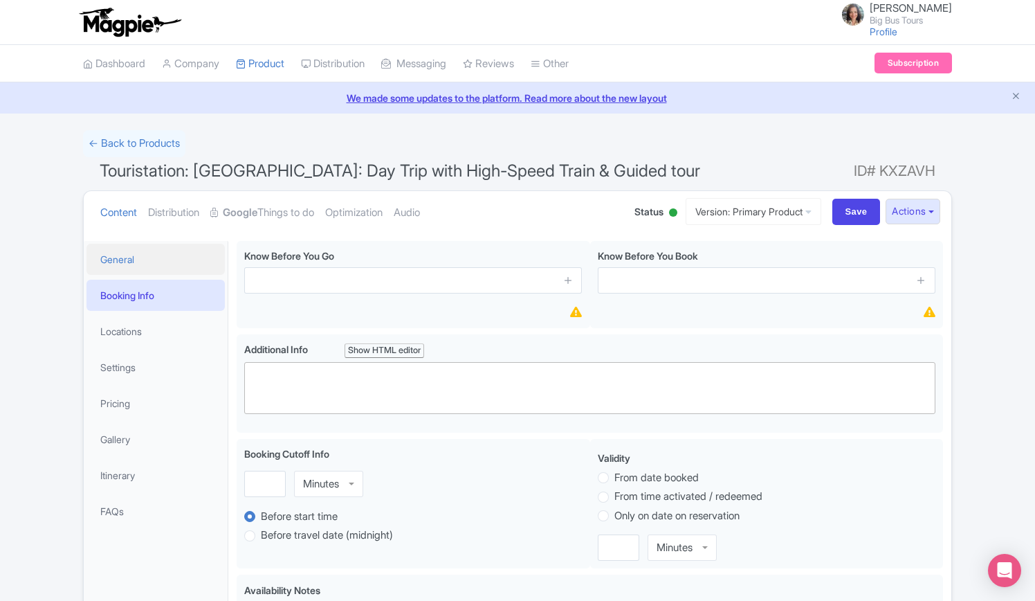
click at [133, 259] on link "General" at bounding box center [156, 259] width 138 height 31
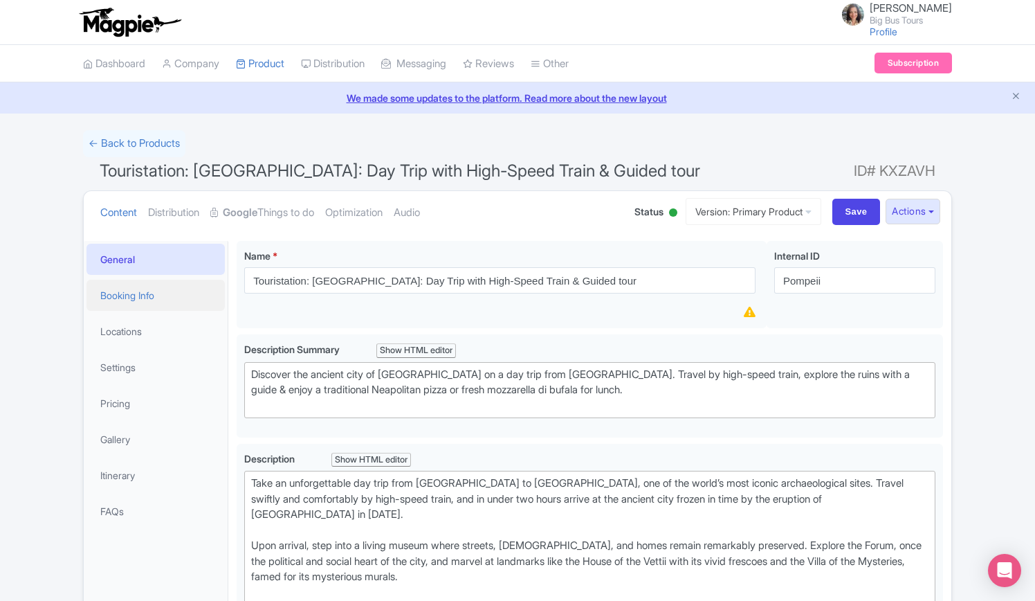
click at [137, 296] on link "Booking Info" at bounding box center [156, 295] width 138 height 31
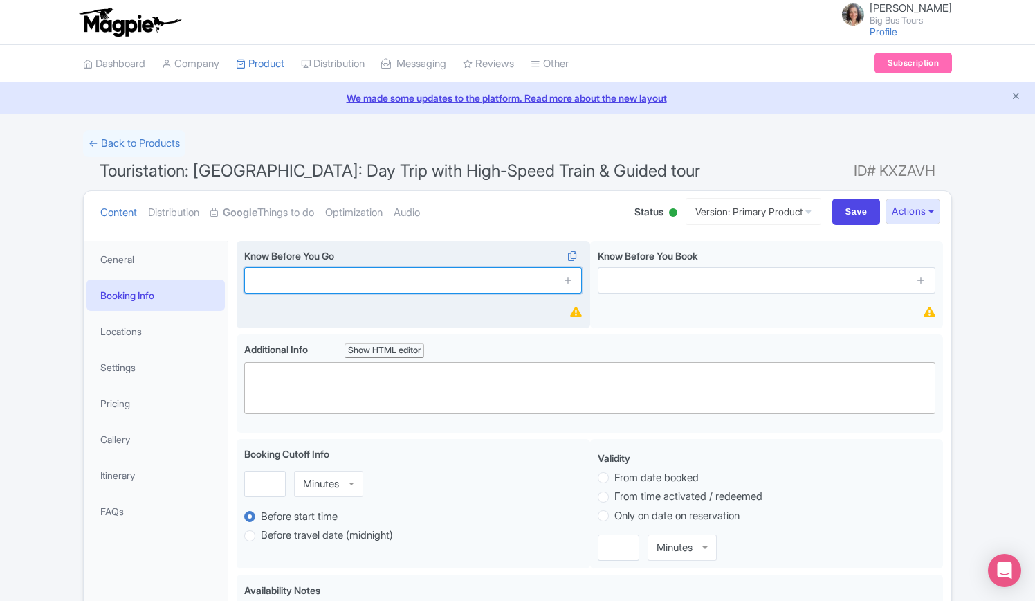
click at [372, 282] on input "text" at bounding box center [413, 280] width 338 height 26
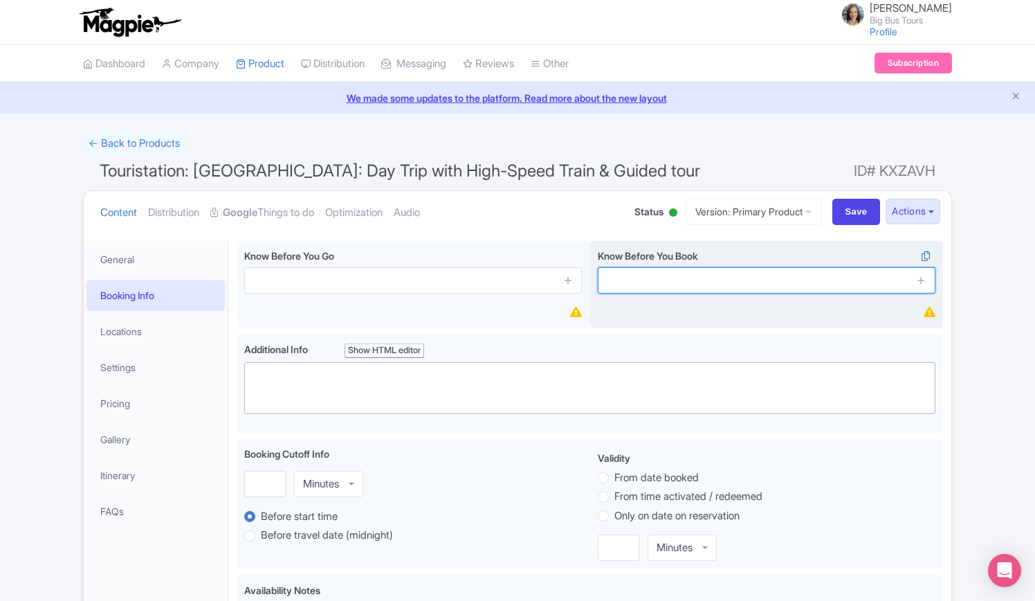
click at [682, 276] on input "text" at bounding box center [767, 280] width 338 height 26
paste input "The train journey from Rome to Pompeii is approximately 2 hours each way."
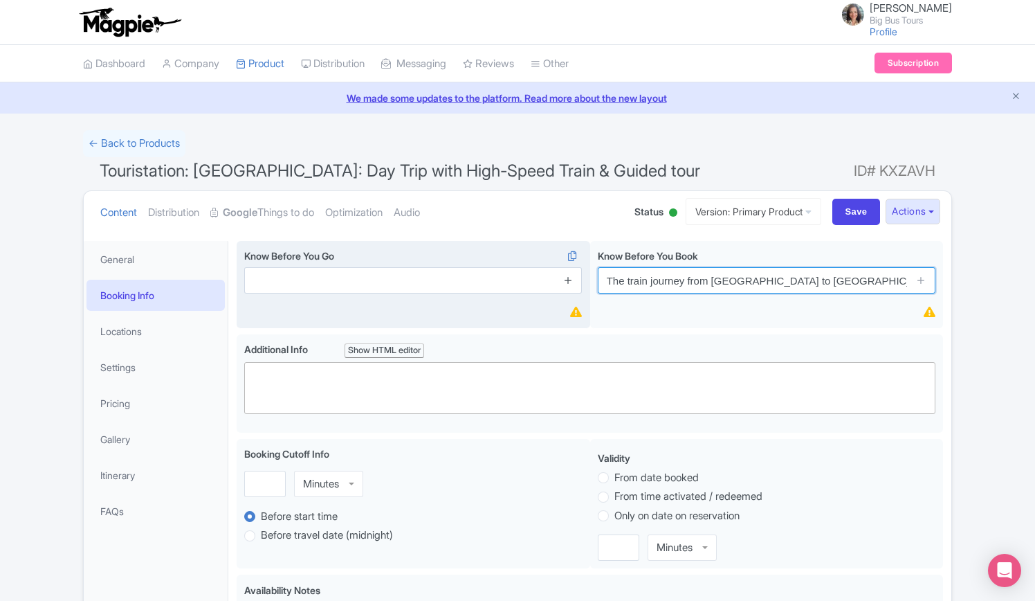
drag, startPoint x: 687, startPoint y: 287, endPoint x: 565, endPoint y: 273, distance: 123.3
click at [565, 273] on div "Know Before You Go i Know Before You Book i The train journey from Rome to Pomp…" at bounding box center [590, 287] width 707 height 93
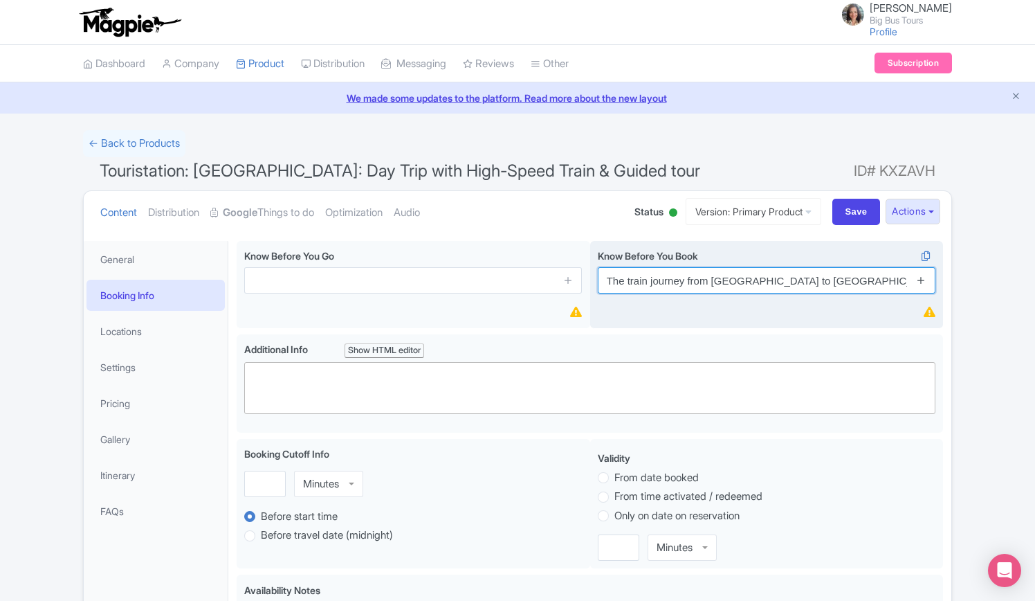
type input "The train journey from Rome to Pompeii is approximately 2 hours each way."
click at [918, 278] on icon at bounding box center [921, 280] width 10 height 10
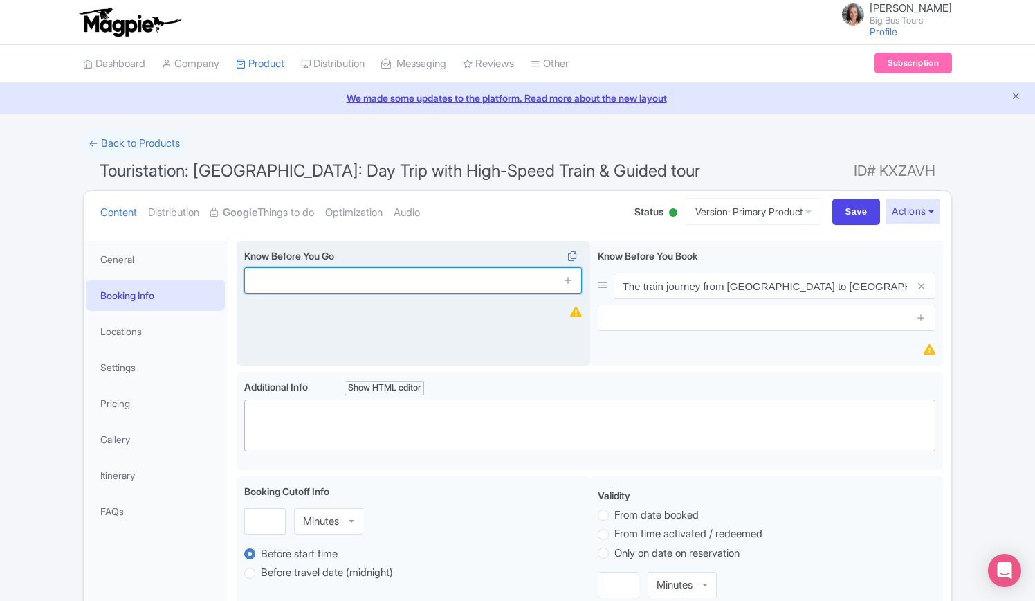
click at [340, 282] on input "text" at bounding box center [413, 280] width 338 height 26
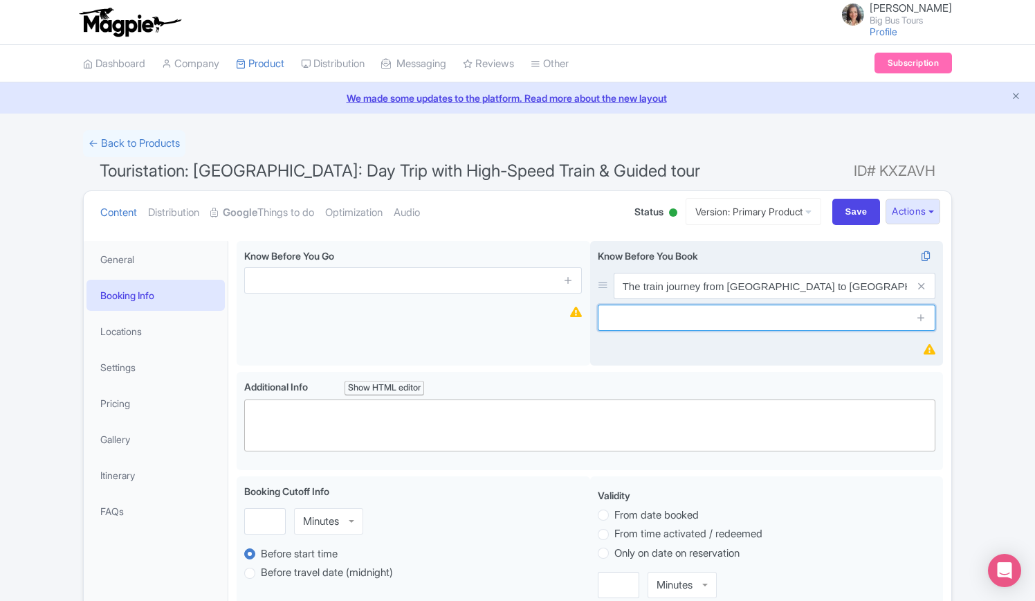
click at [715, 320] on input "text" at bounding box center [767, 318] width 338 height 26
paste input "Remember to bring your ID or passport for train travel."
type input "Remember to bring your ID or passport for train travel."
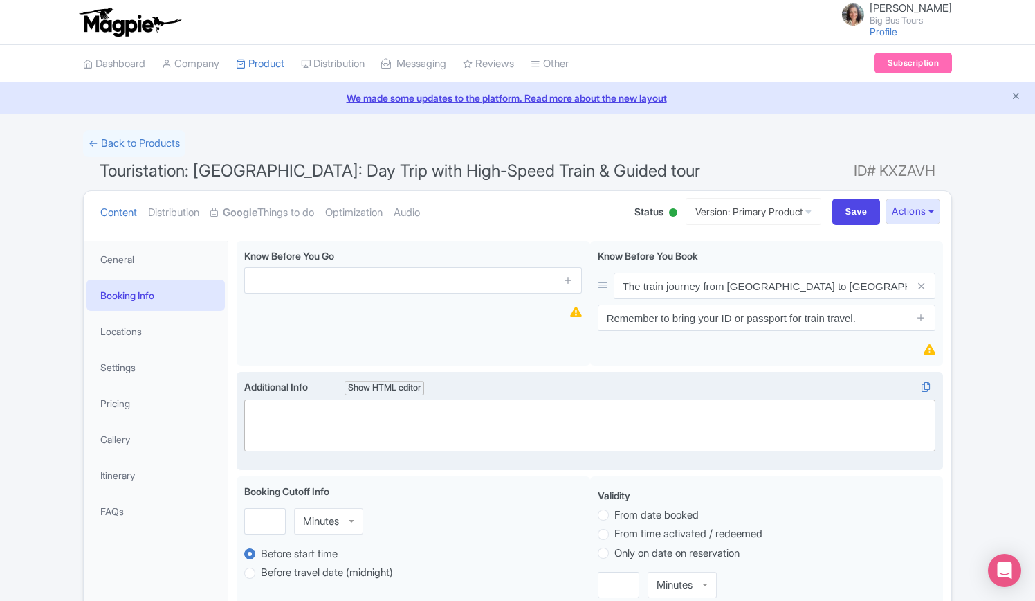
drag, startPoint x: 924, startPoint y: 318, endPoint x: 858, endPoint y: 481, distance: 176.1
click at [924, 318] on icon at bounding box center [921, 317] width 10 height 10
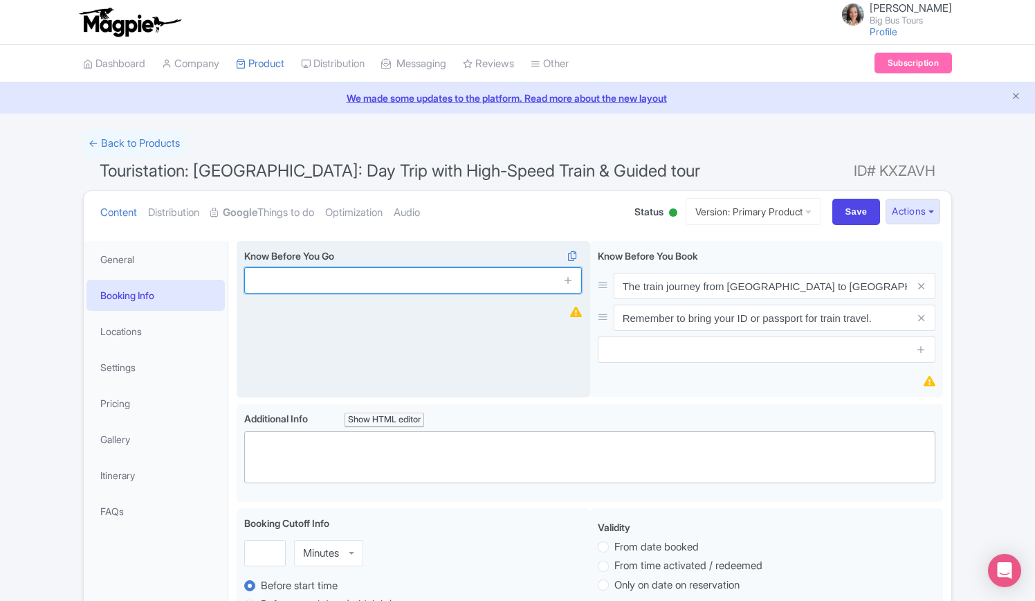
click at [502, 282] on input "text" at bounding box center [413, 280] width 338 height 26
paste input "Remember to bring your ID or passport for train travel."
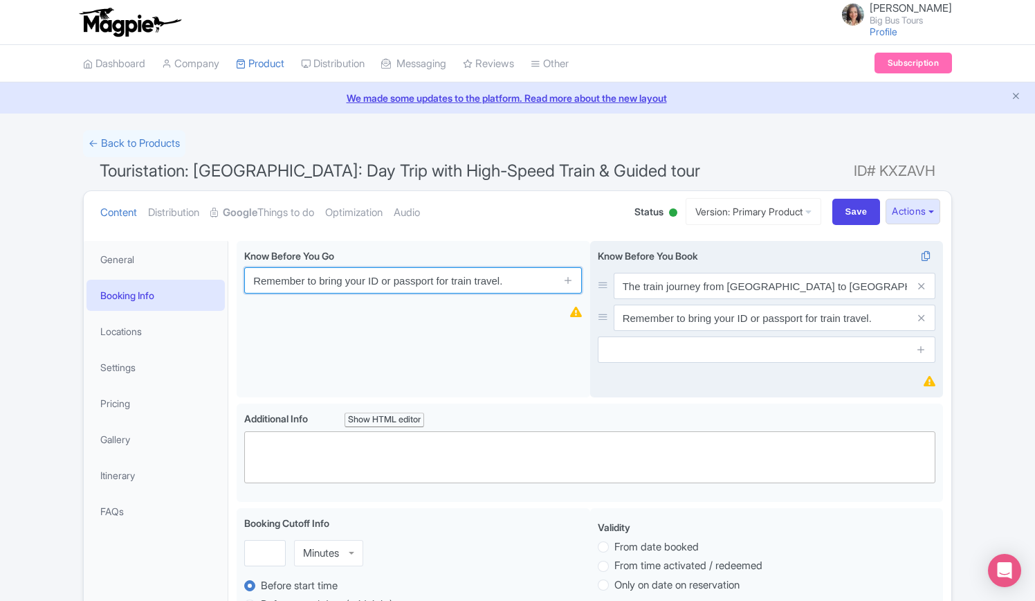
type input "Remember to bring your ID or passport for train travel."
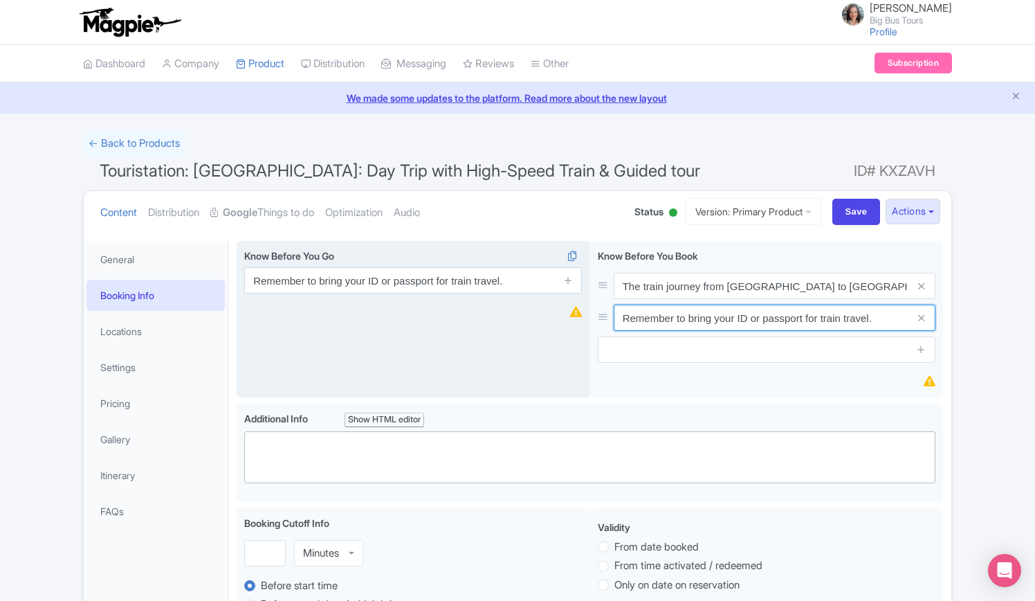
drag, startPoint x: 898, startPoint y: 318, endPoint x: 536, endPoint y: 316, distance: 362.7
click at [538, 318] on div "Know Before You Go i Remember to bring your ID or passport for train travel. Kn…" at bounding box center [590, 322] width 707 height 163
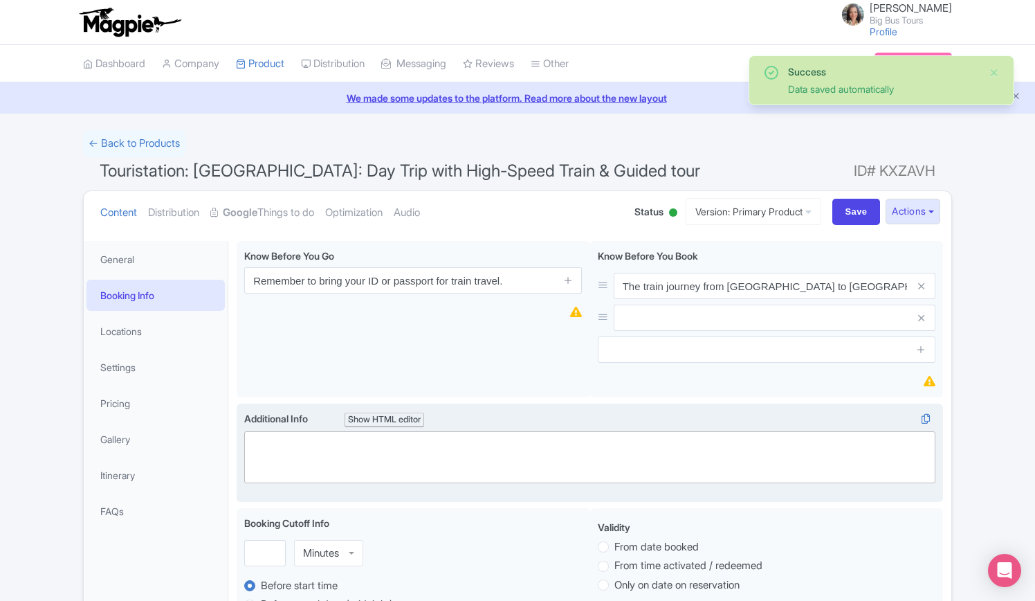
drag, startPoint x: 570, startPoint y: 279, endPoint x: 597, endPoint y: 450, distance: 173.0
click at [570, 278] on icon at bounding box center [568, 280] width 10 height 10
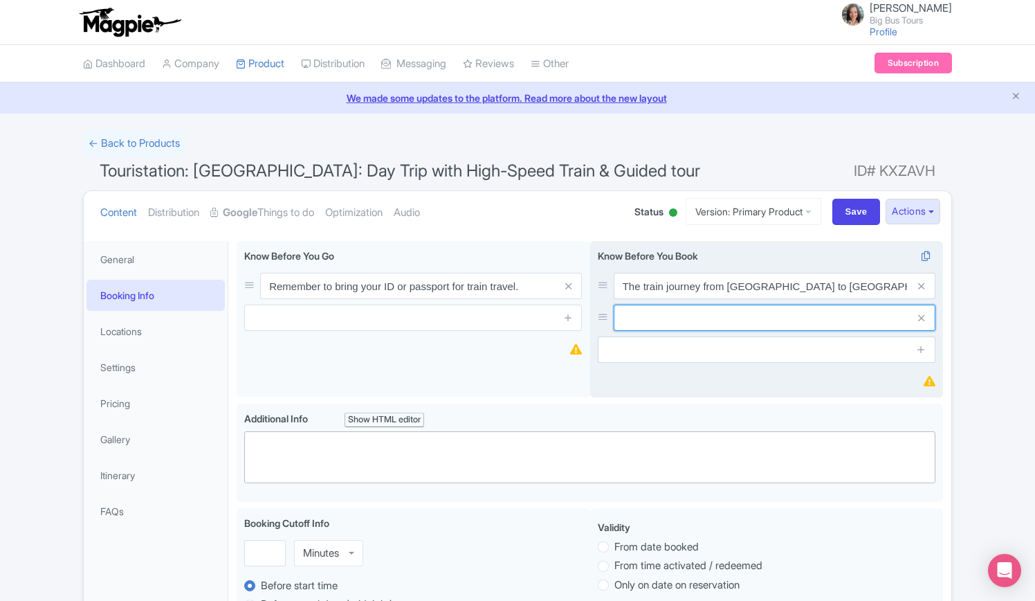
click at [713, 323] on input "text" at bounding box center [775, 318] width 322 height 26
paste input "Not suitable for"
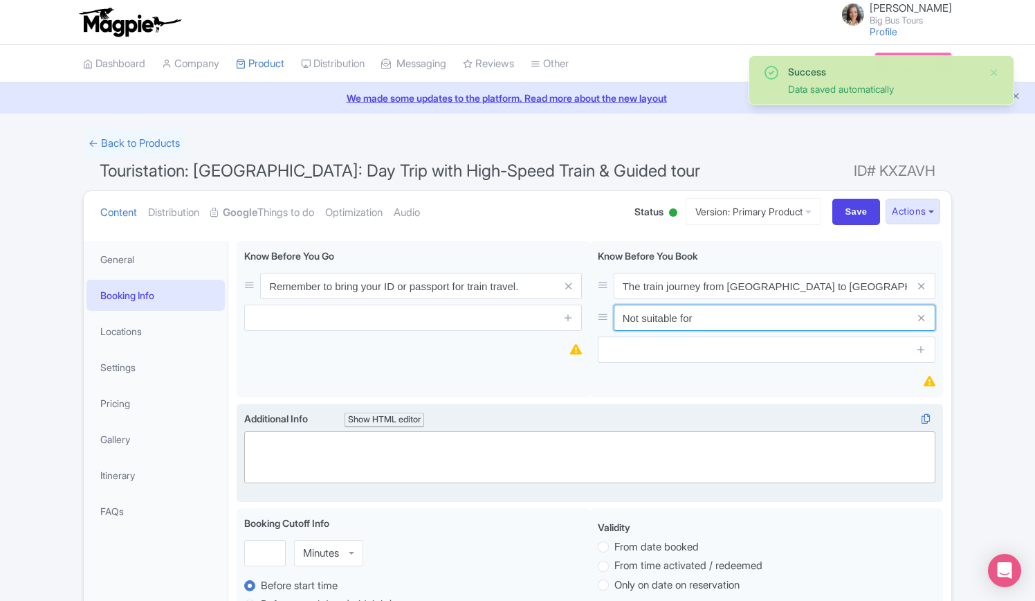
paste input "Wheelchair users"
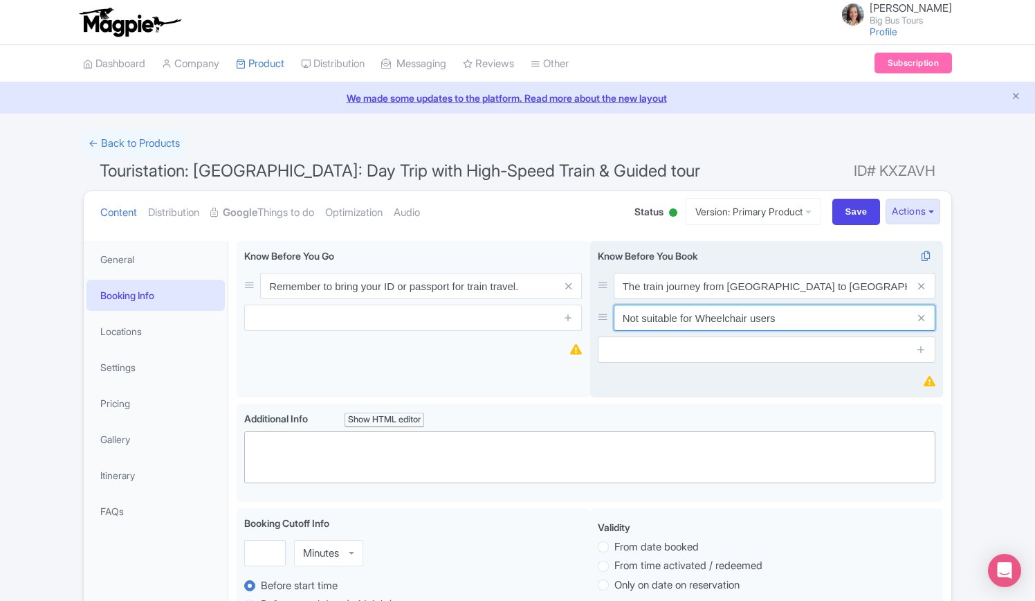
type input "Not suitable for Wheelchair users"
click at [926, 314] on span at bounding box center [922, 318] width 28 height 26
click at [918, 318] on span at bounding box center [922, 318] width 28 height 26
click at [923, 320] on icon at bounding box center [921, 318] width 6 height 10
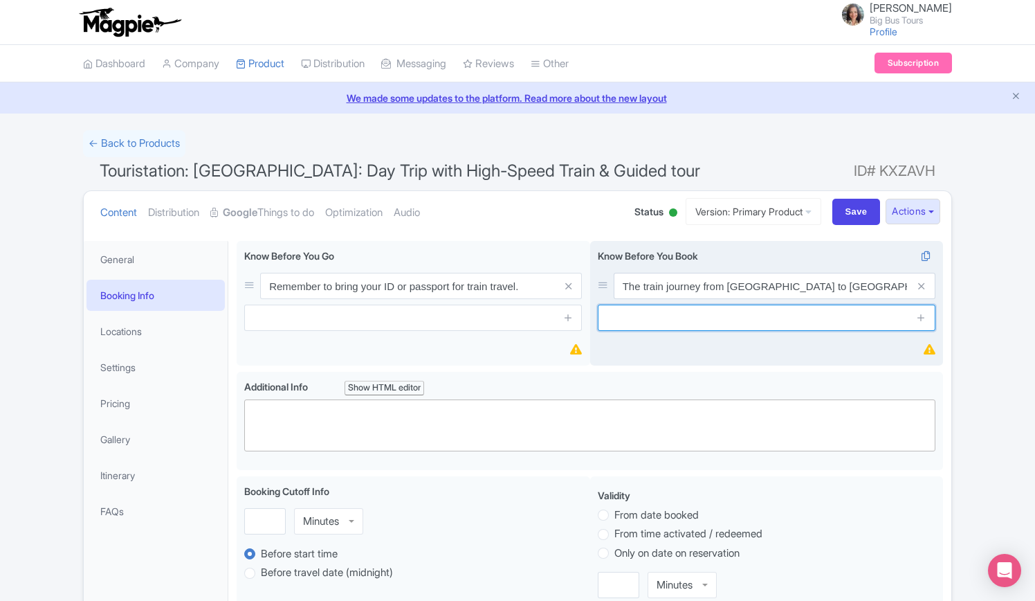
click at [708, 323] on input "text" at bounding box center [767, 318] width 338 height 26
paste input "Wheelchair users"
type input "Wheelchair users"
click at [621, 312] on input "text" at bounding box center [767, 318] width 338 height 26
click at [665, 318] on input "Not suitable wheelchair users" at bounding box center [767, 318] width 338 height 26
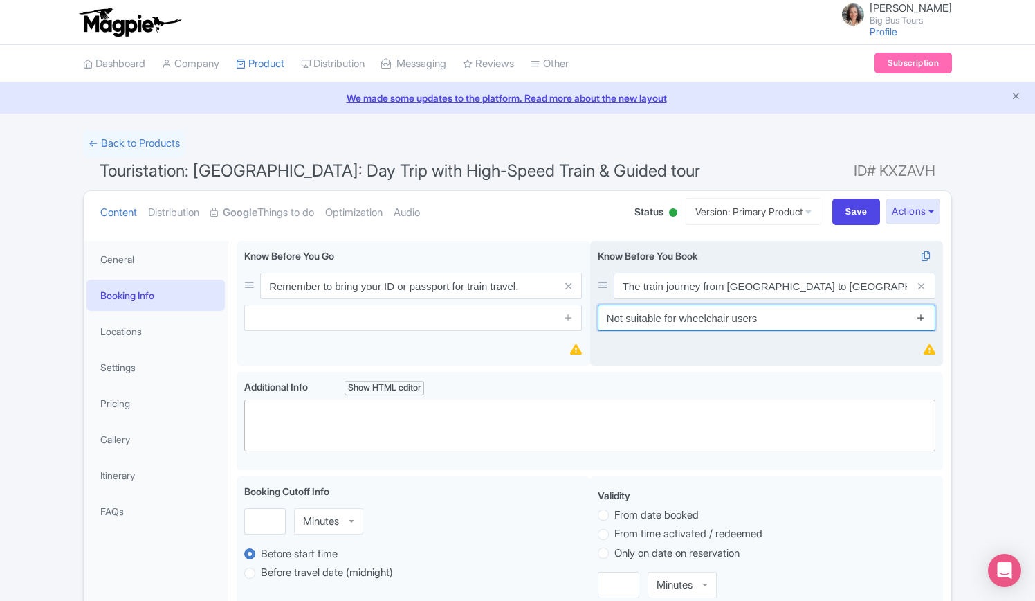
type input "Not suitable for wheelchair users"
click at [923, 318] on icon at bounding box center [921, 317] width 10 height 10
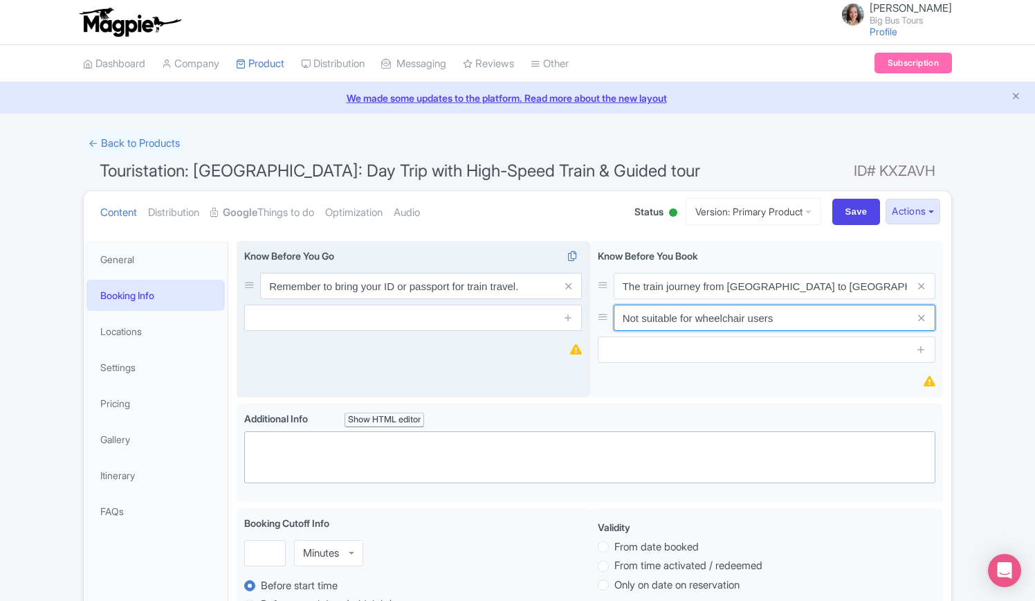
drag, startPoint x: 768, startPoint y: 323, endPoint x: 576, endPoint y: 301, distance: 193.0
click at [576, 302] on div "Know Before You Go i Remember to bring your ID or passport for train travel. Kn…" at bounding box center [590, 322] width 707 height 163
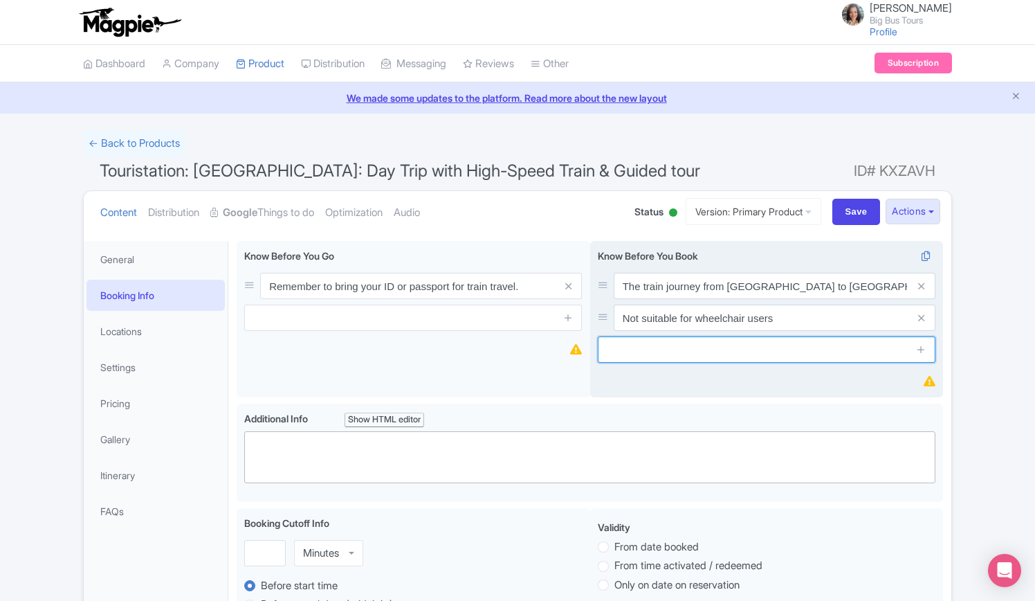
click at [683, 352] on input "text" at bounding box center [767, 349] width 338 height 26
paste input "Not suitable for wheelchair users"
paste input "People with mobility impairments"
drag, startPoint x: 678, startPoint y: 348, endPoint x: 762, endPoint y: 348, distance: 83.7
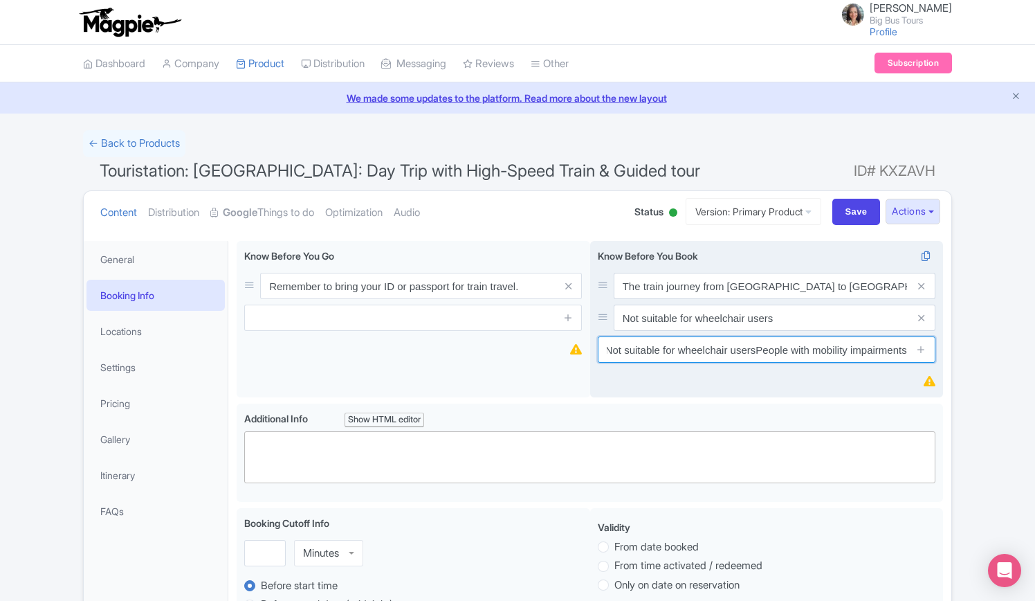
click at [762, 348] on input "Not suitable for wheelchair usersPeople with mobility impairments" at bounding box center [767, 349] width 338 height 26
type input "Not suitable for people with mobility impairments"
click at [923, 344] on link at bounding box center [921, 350] width 10 height 16
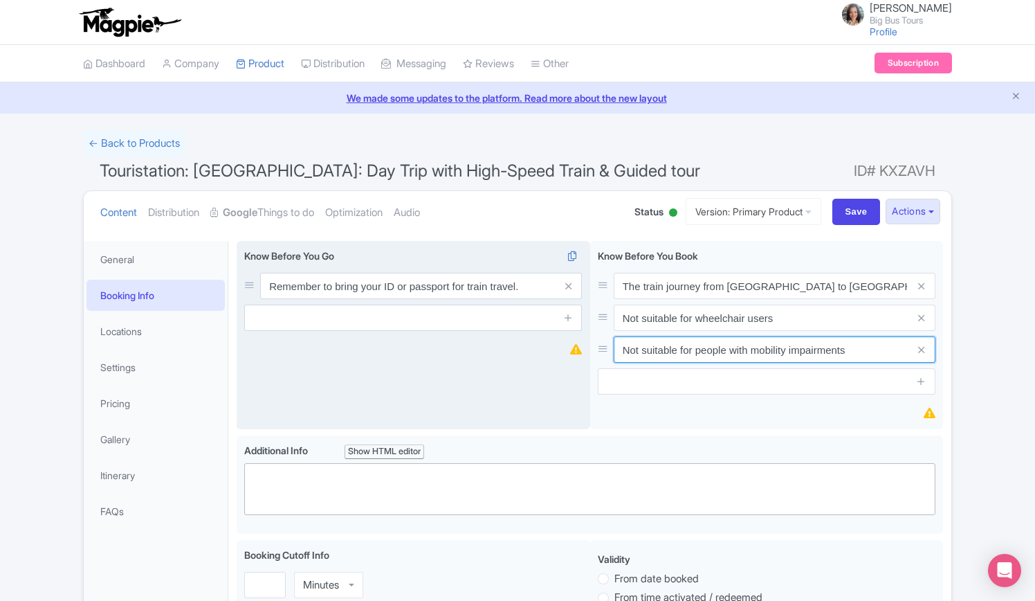
drag, startPoint x: 875, startPoint y: 347, endPoint x: 455, endPoint y: 329, distance: 420.5
click at [455, 329] on div "Know Before You Go i Remember to bring your ID or passport for train travel. Kn…" at bounding box center [590, 338] width 707 height 194
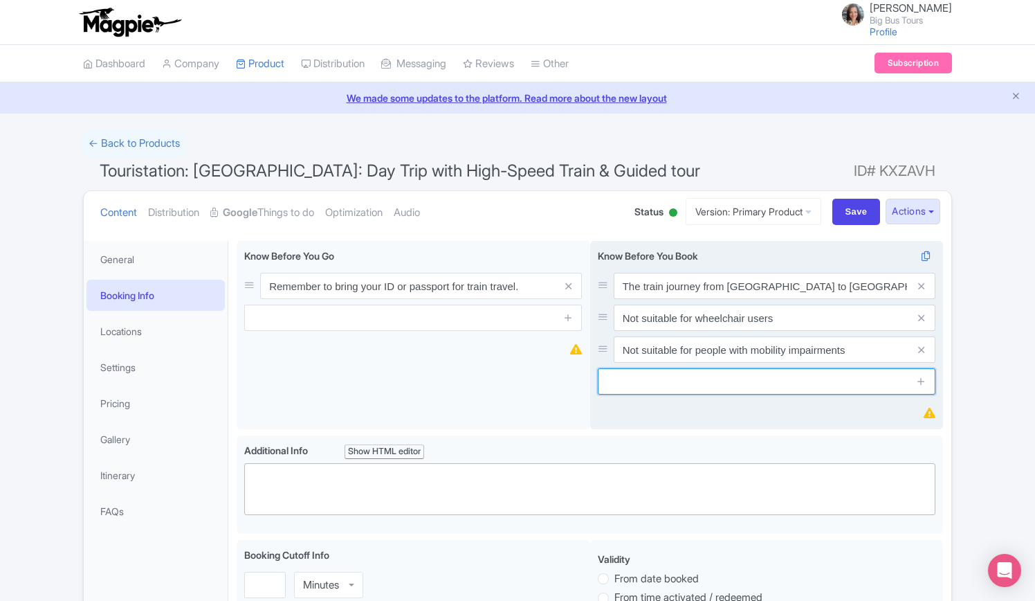
click at [715, 381] on input "text" at bounding box center [767, 381] width 338 height 26
paste input "This experience may not be suitable for individuals with limited mobility"
type input "This experience may not be suitable for individuals with limited mobility"
click at [921, 382] on icon at bounding box center [921, 381] width 10 height 10
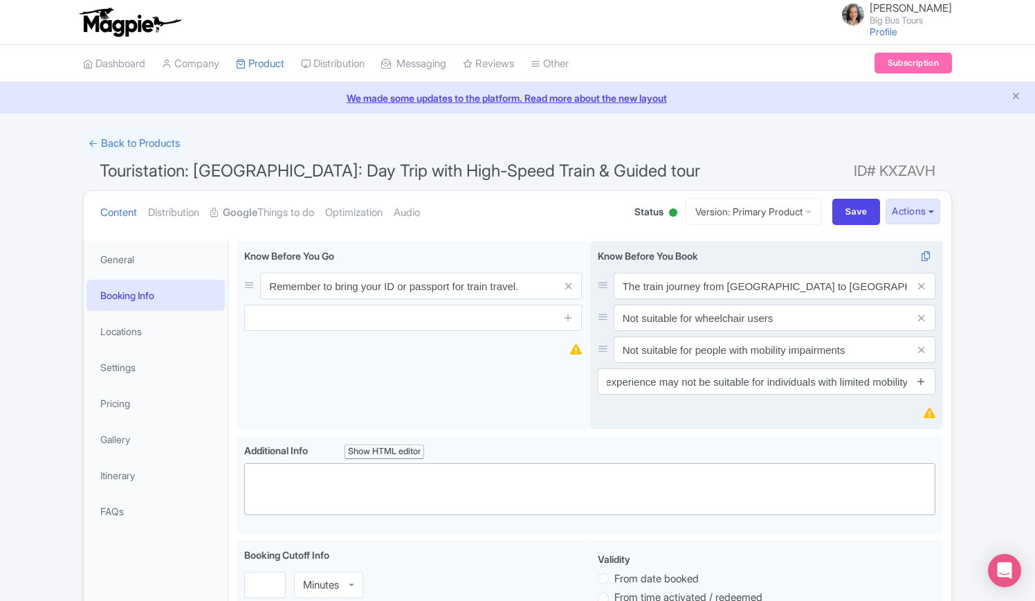
scroll to position [0, 0]
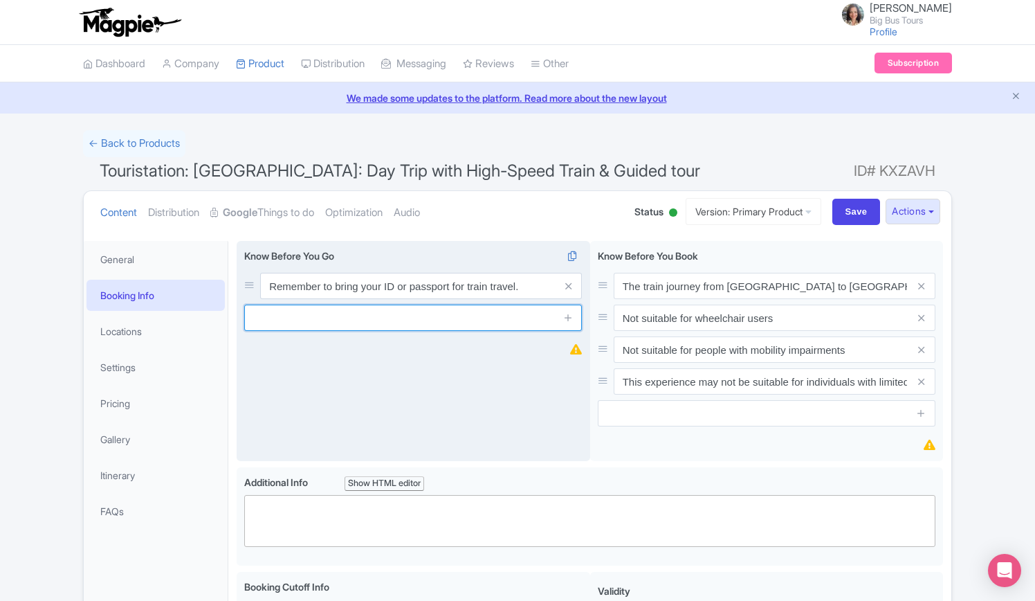
click at [330, 322] on input "text" at bounding box center [413, 318] width 338 height 26
paste input "Food and drinks are not permitted inside the archaeological site, but restauran…"
type input "Food and drinks are not permitted inside the archaeological site, but restauran…"
click at [570, 319] on icon at bounding box center [568, 317] width 10 height 10
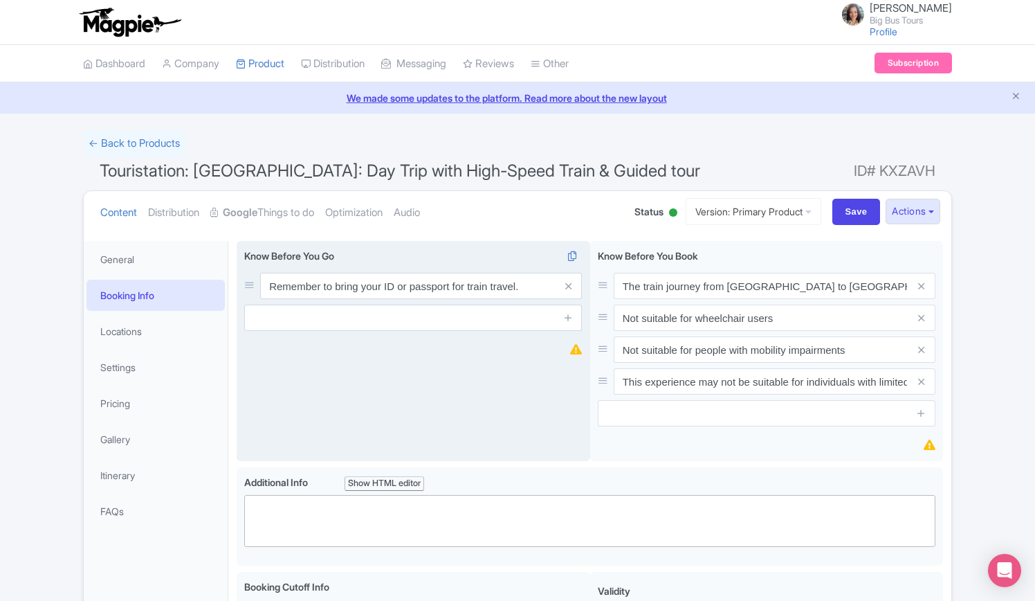
scroll to position [0, 0]
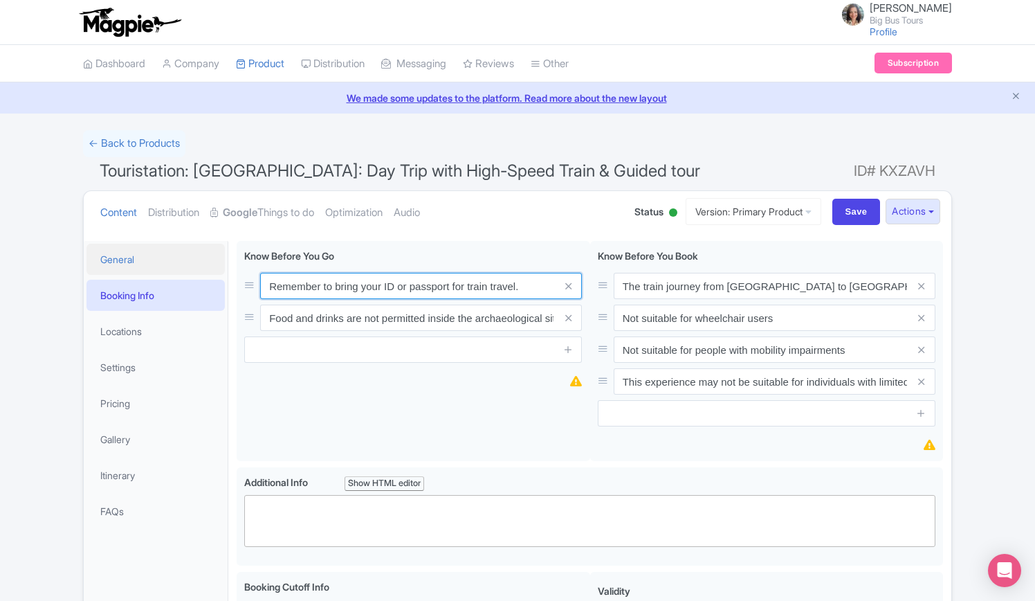
drag, startPoint x: 520, startPoint y: 286, endPoint x: 158, endPoint y: 267, distance: 363.1
paste input "Bring a valid ID or passport, as it is required for train travel"
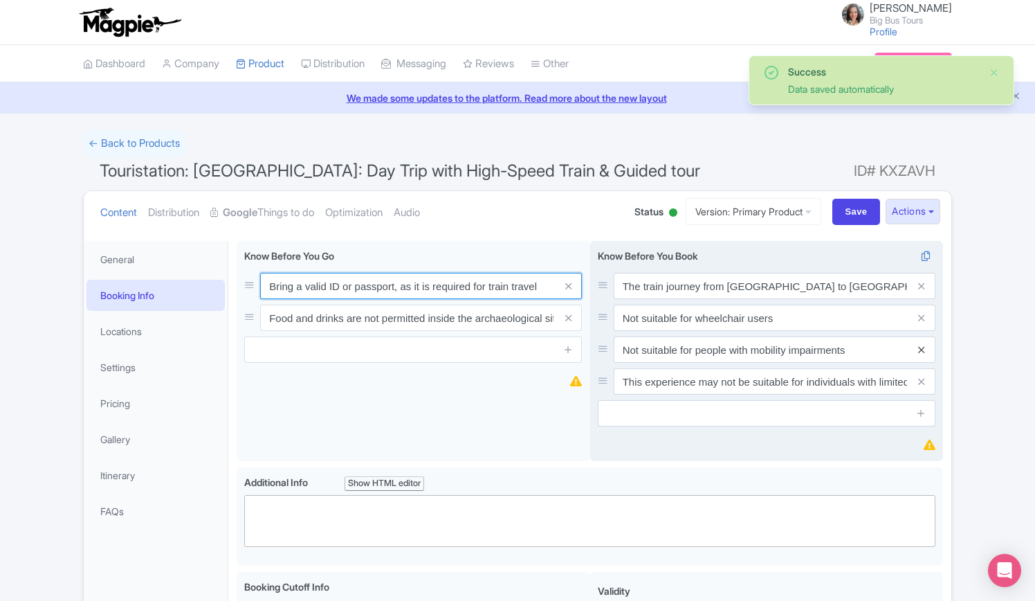
type input "Bring a valid ID or passport, as it is required for train travel"
click at [924, 350] on icon at bounding box center [921, 350] width 6 height 10
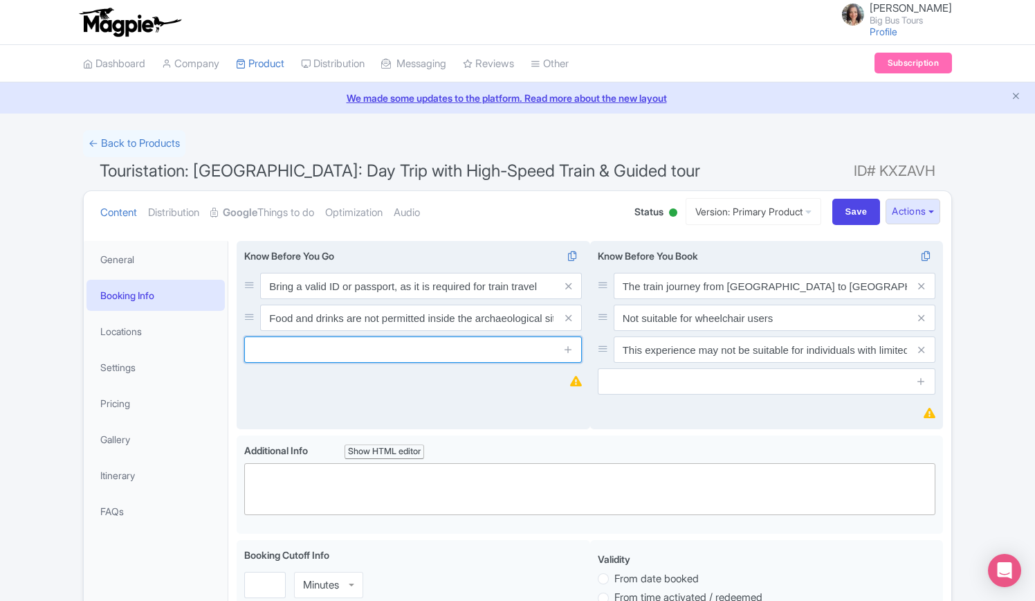
click at [384, 348] on input "text" at bounding box center [413, 349] width 338 height 26
paste input "Food and drinks are not permitted inside the archaeological site, but restauran…"
type input "Food and drinks are not permitted inside the archaeological site, but restauran…"
click at [568, 345] on icon at bounding box center [568, 349] width 10 height 10
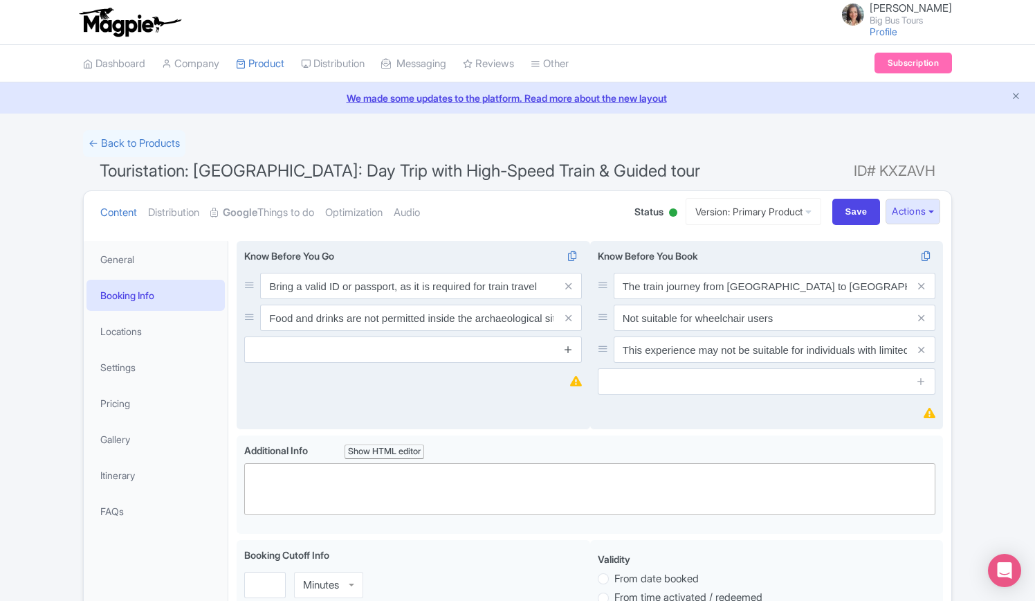
scroll to position [0, 0]
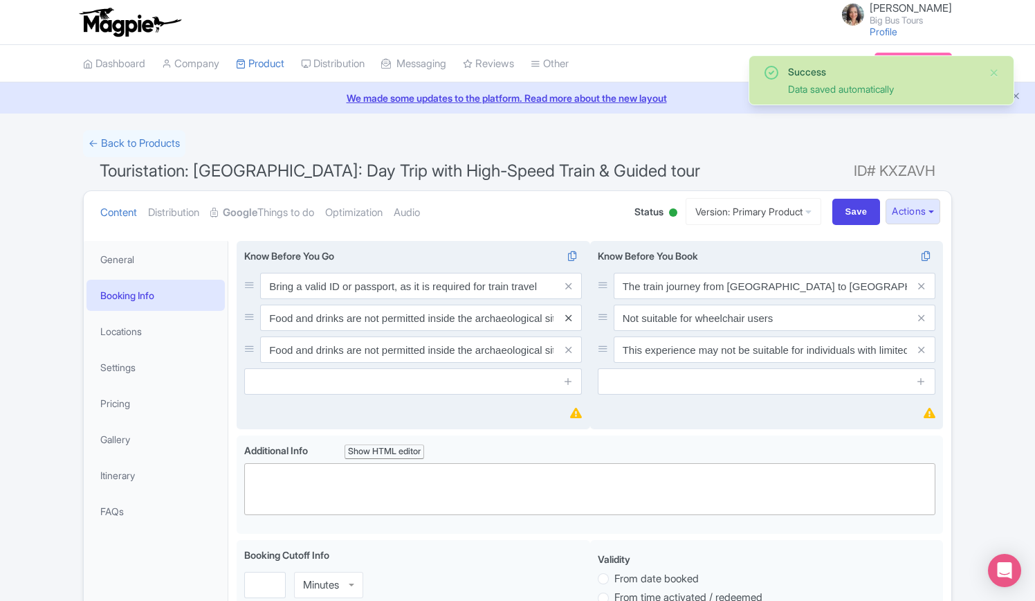
click at [569, 316] on icon at bounding box center [568, 318] width 6 height 10
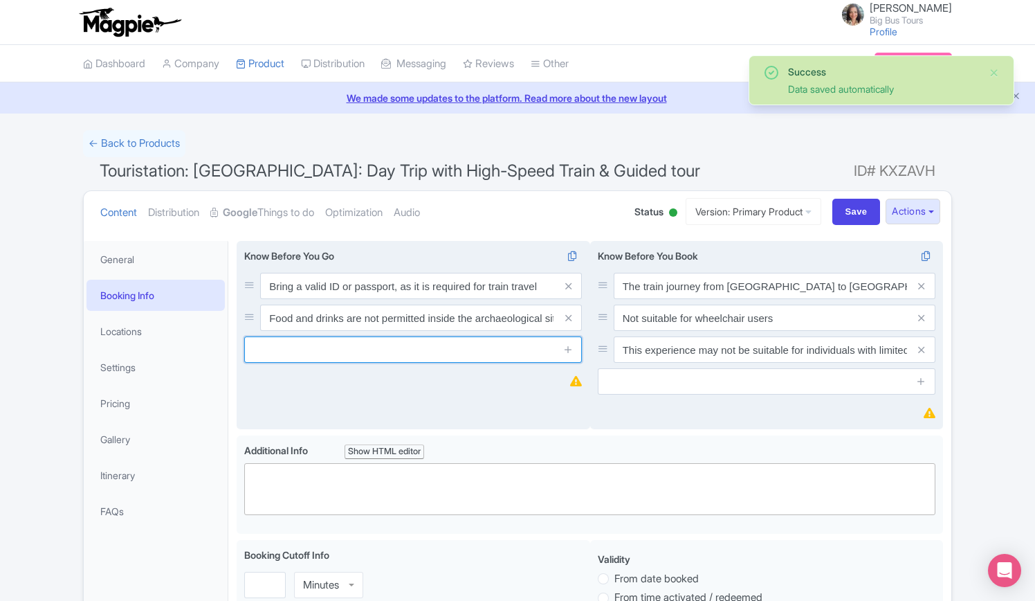
click at [464, 347] on input "text" at bounding box center [413, 349] width 338 height 26
paste input "Wear comfortable walking shoes, as the site involves extensive walking over une…"
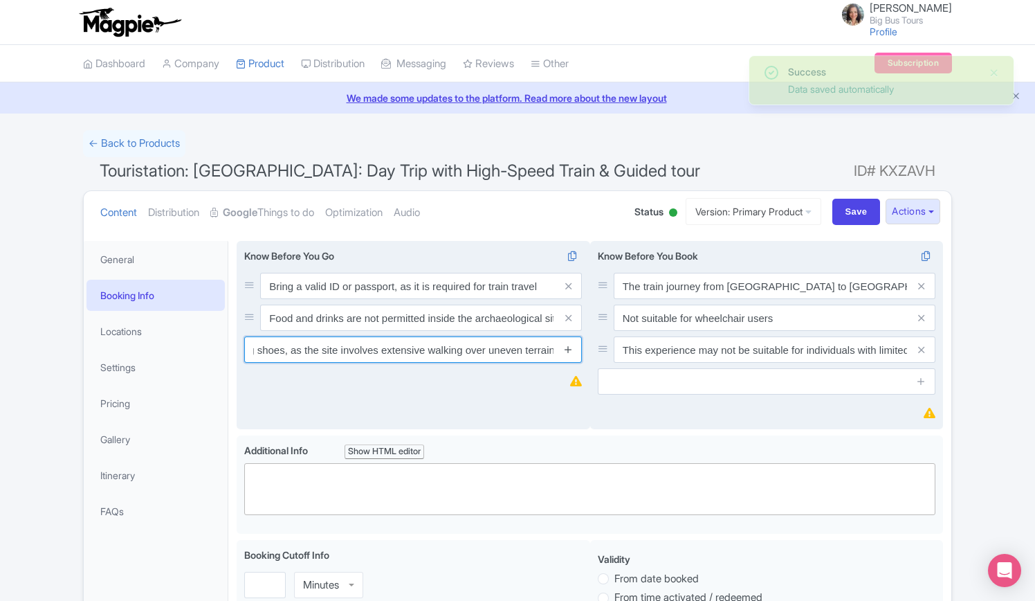
type input "Wear comfortable walking shoes, as the site involves extensive walking over une…"
click at [568, 347] on icon at bounding box center [568, 349] width 10 height 10
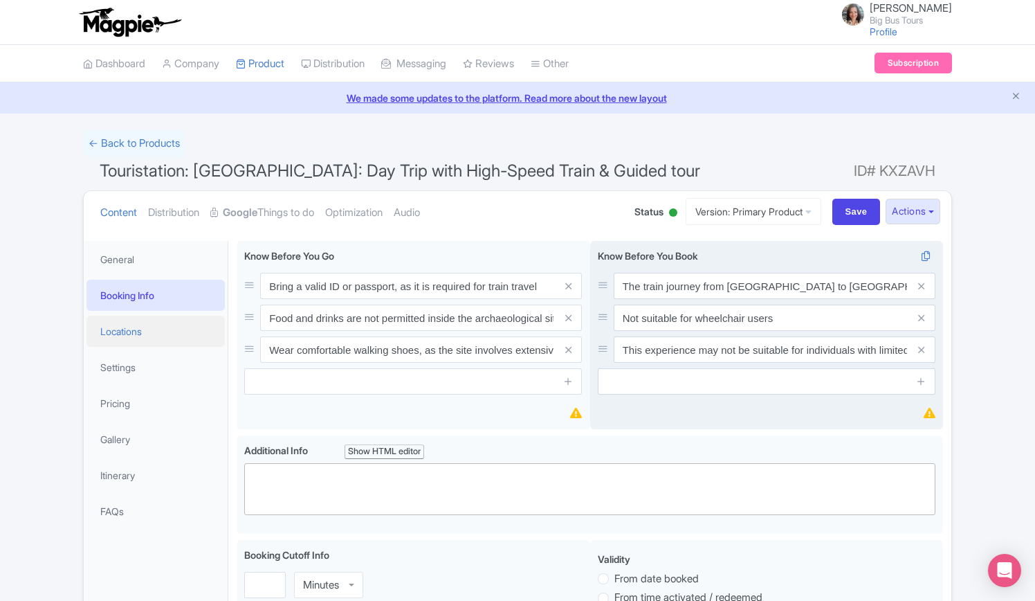
click at [120, 332] on link "Locations" at bounding box center [156, 331] width 138 height 31
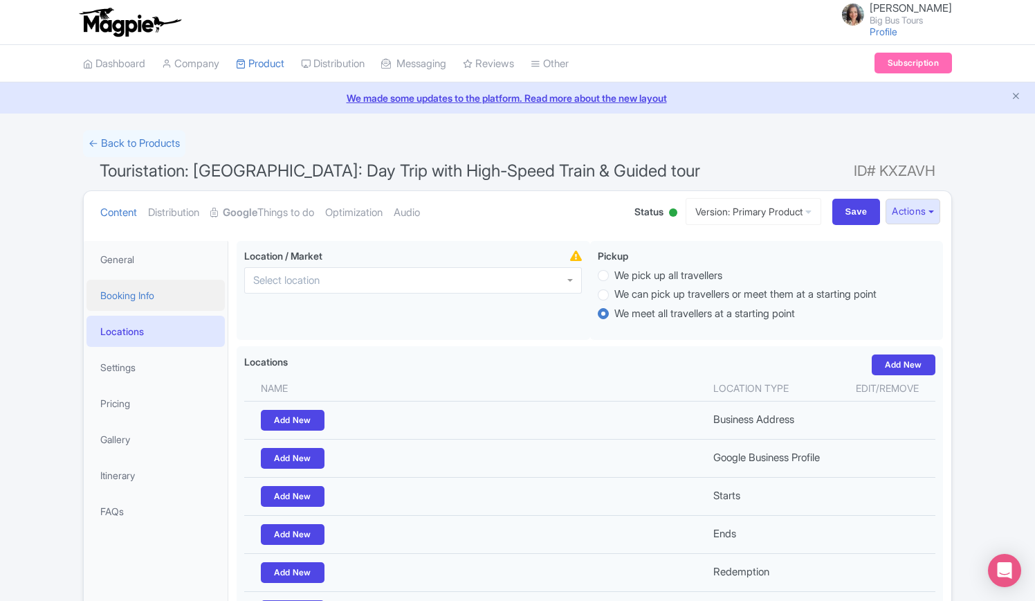
click at [130, 294] on link "Booking Info" at bounding box center [156, 295] width 138 height 31
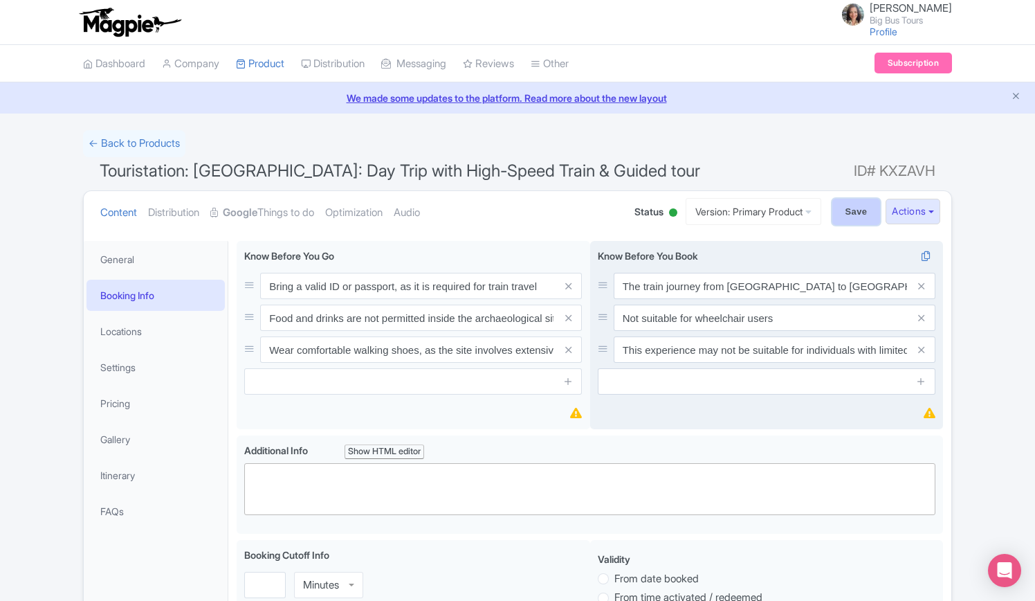
click at [840, 207] on input "Save" at bounding box center [857, 212] width 48 height 26
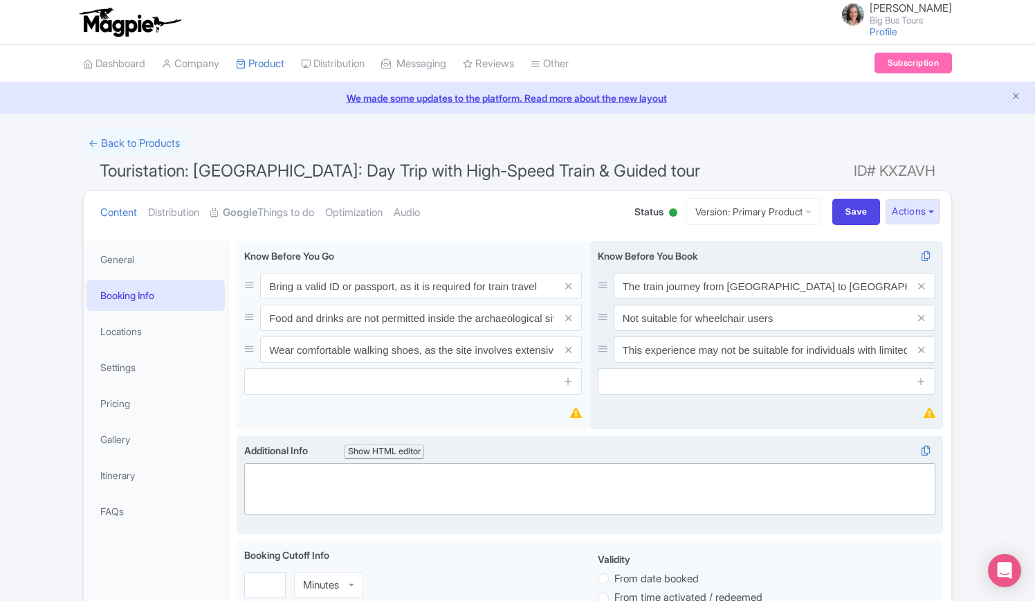
type input "Saving..."
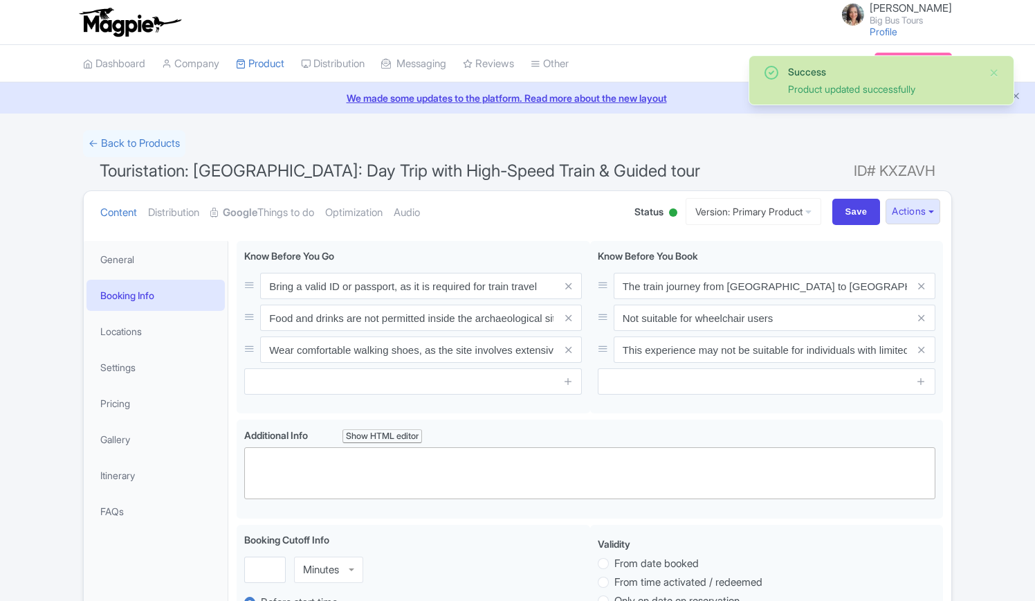
scroll to position [240, 0]
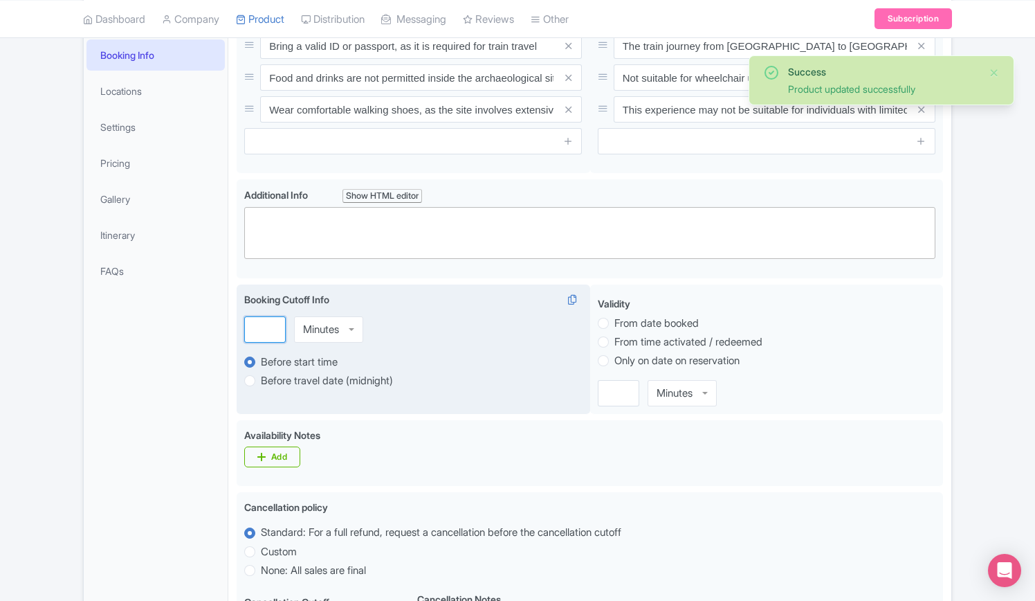
click at [255, 323] on input "number" at bounding box center [265, 329] width 42 height 26
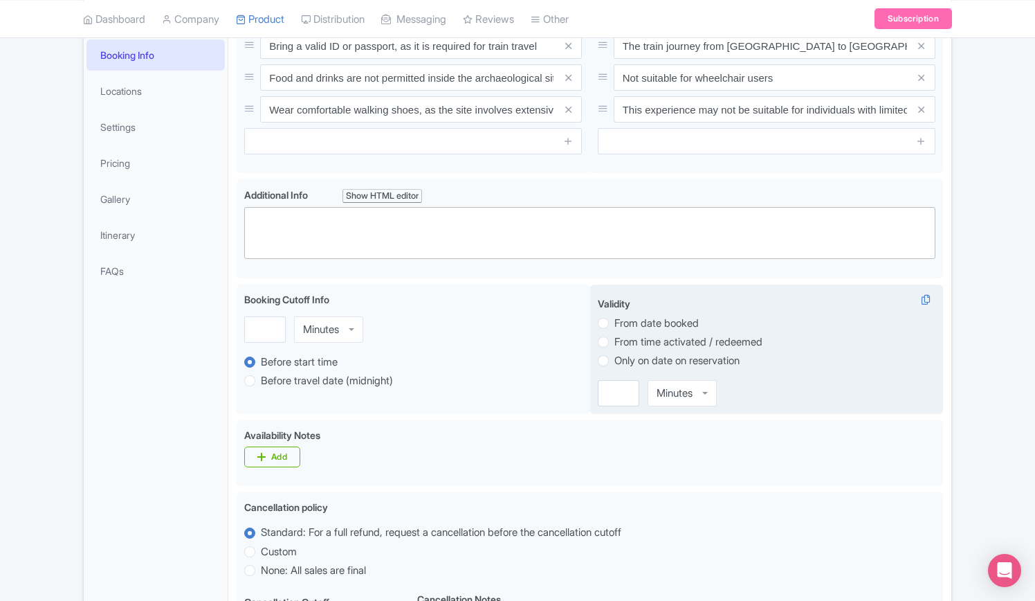
click at [615, 361] on label "Only on date on reservation" at bounding box center [677, 361] width 125 height 16
click at [615, 361] on input "Only on date on reservation" at bounding box center [622, 359] width 14 height 14
radio input "true"
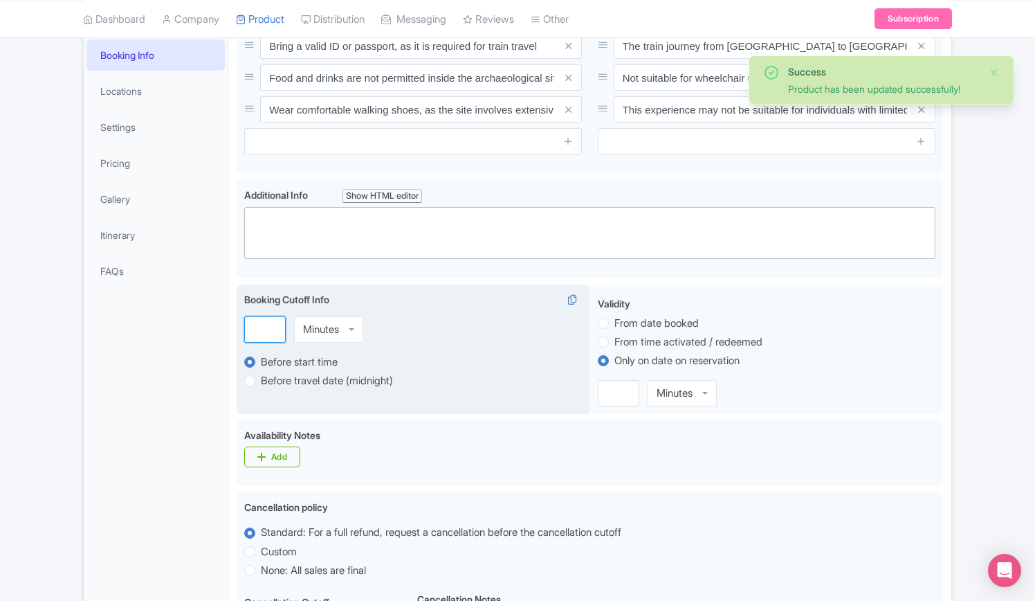
click at [262, 332] on input "number" at bounding box center [265, 329] width 42 height 26
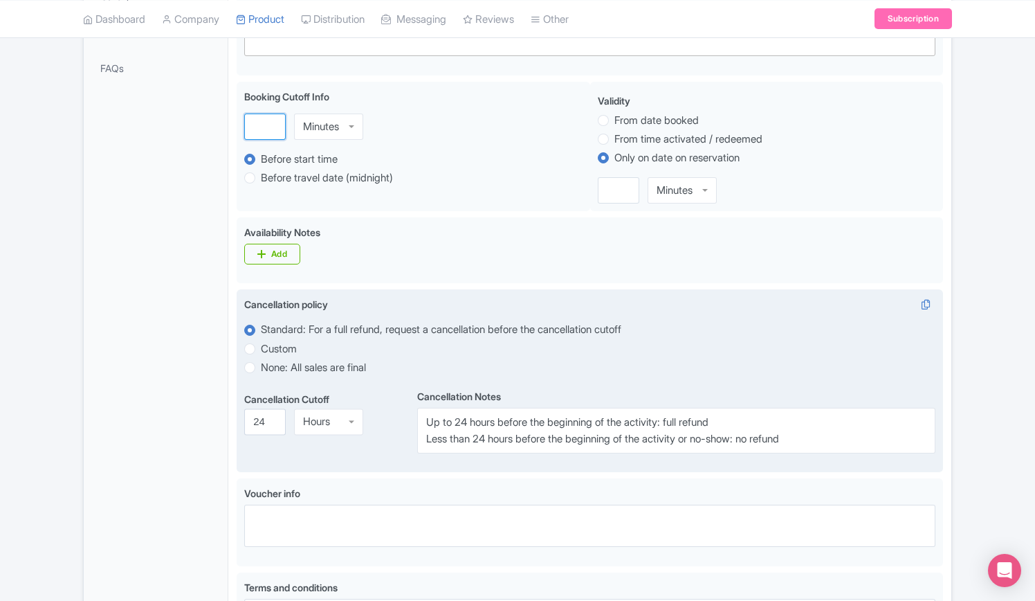
scroll to position [517, 0]
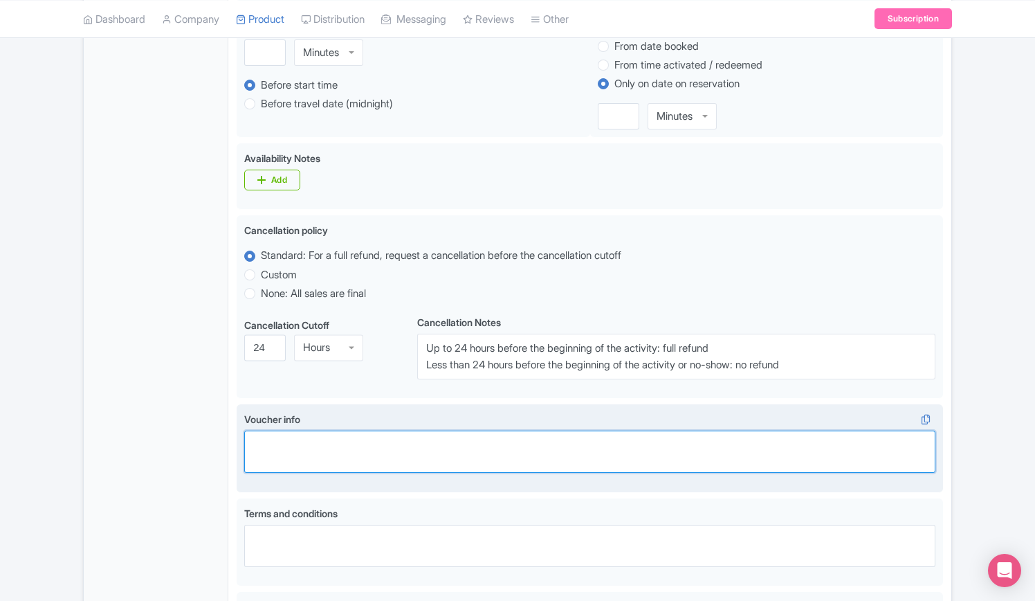
click at [438, 446] on textarea "Voucher info" at bounding box center [589, 451] width 691 height 42
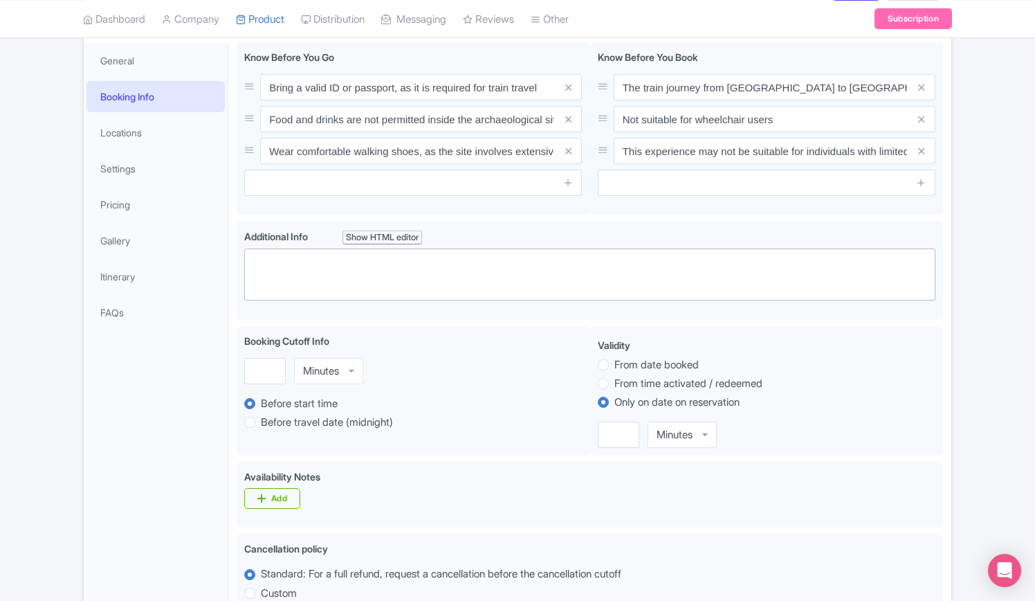
scroll to position [159, 0]
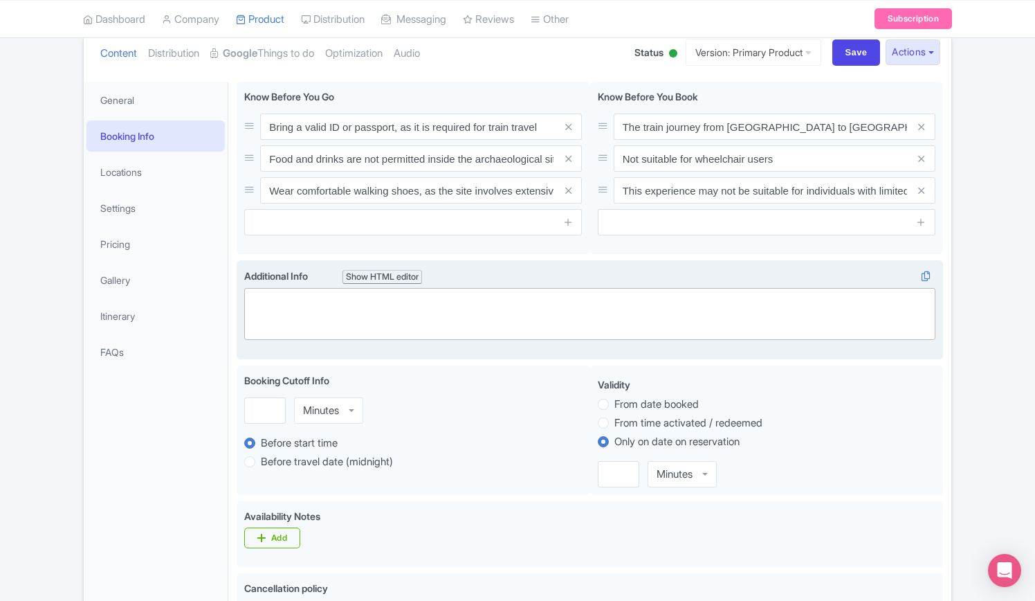
click at [403, 316] on trix-editor at bounding box center [589, 314] width 691 height 52
click at [401, 297] on trix-editor at bounding box center [589, 314] width 691 height 52
click at [525, 296] on div "The duration of this tour is approximately 12 hours" at bounding box center [590, 301] width 678 height 16
paste trix-editor "Piazza dei Cinquecento, 00185 [GEOGRAPHIC_DATA] RM, [GEOGRAPHIC_DATA]"
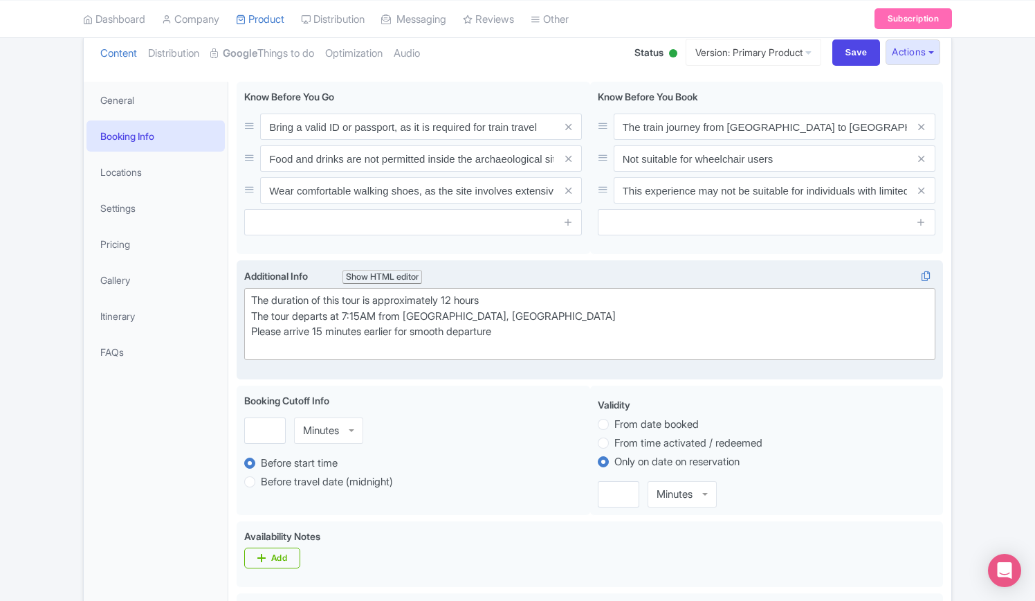
type trix-editor "<div>The duration of this tour is approximately 12 hours<br>The tour departs at…"
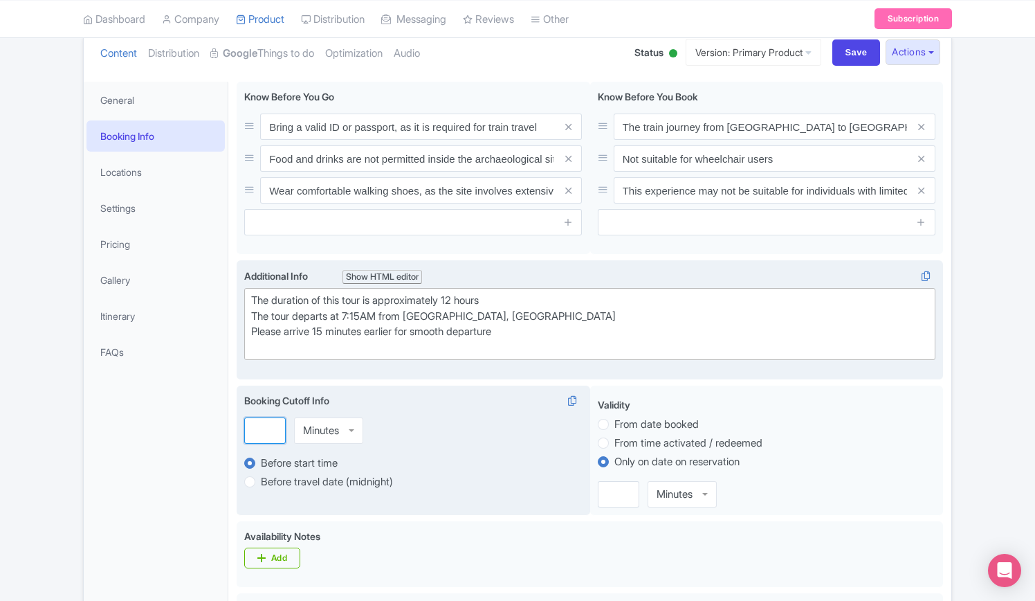
click at [259, 428] on input "number" at bounding box center [265, 430] width 42 height 26
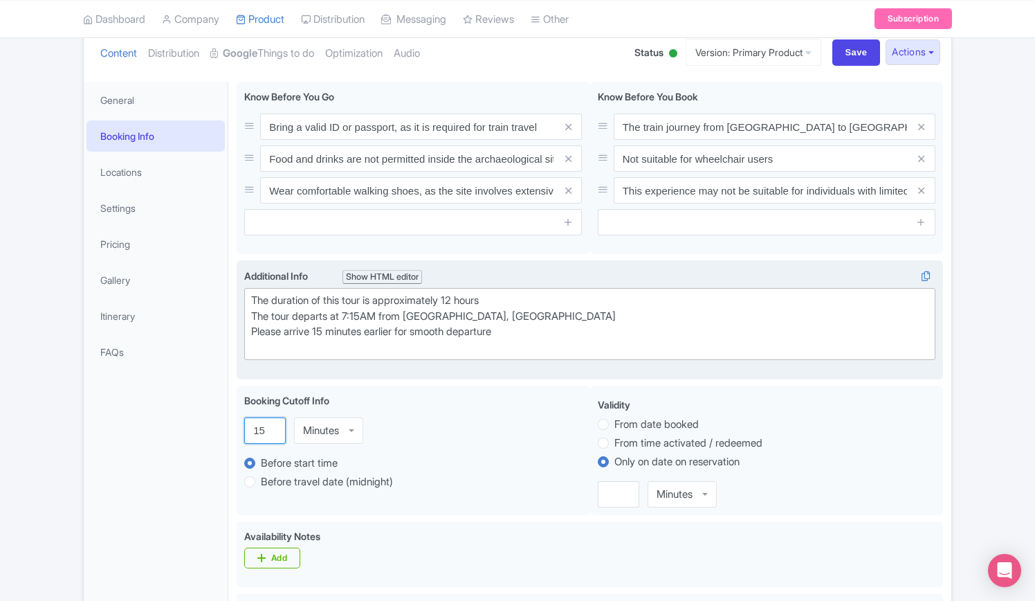
type input "15"
drag, startPoint x: 642, startPoint y: 317, endPoint x: 412, endPoint y: 316, distance: 229.8
click at [412, 316] on div "The duration of this tour is approximately 12 hours The tour departs at 7:15AM …" at bounding box center [590, 324] width 678 height 62
copy div "Piazza dei Cinquecento, 00185 [GEOGRAPHIC_DATA] RM, [GEOGRAPHIC_DATA]"
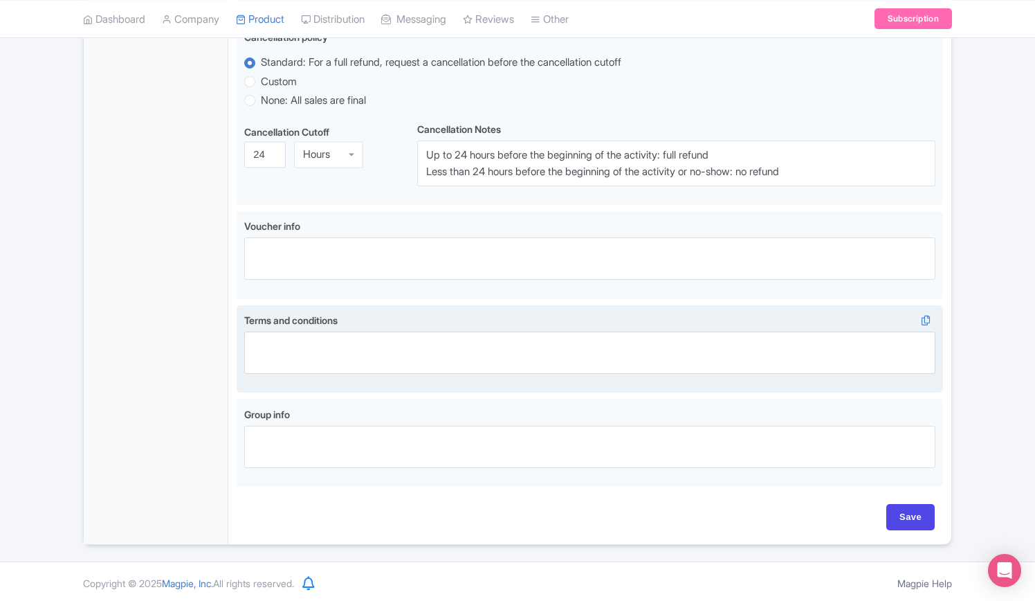
scroll to position [732, 0]
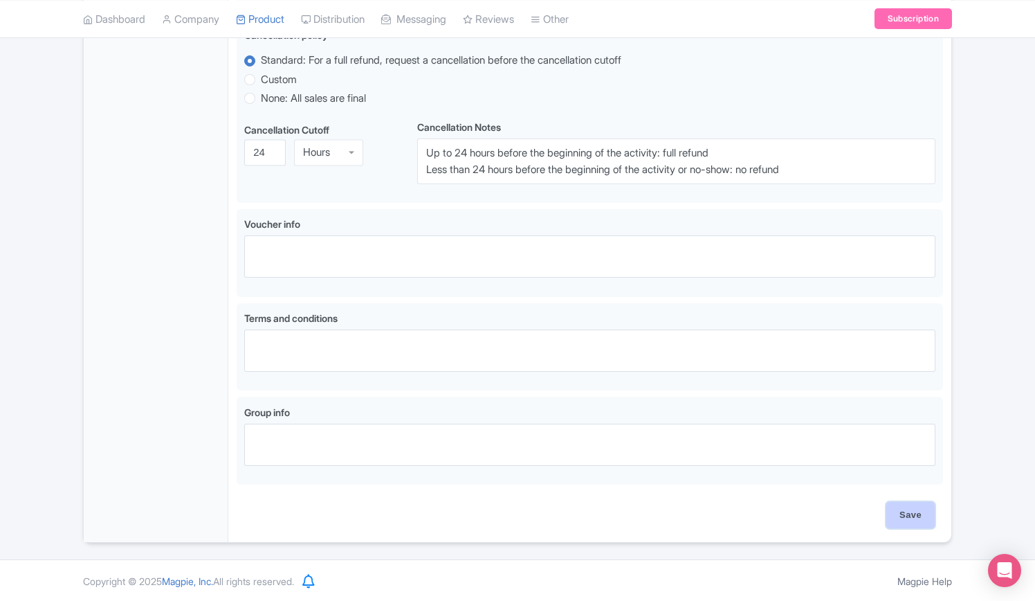
click at [912, 523] on input "Save" at bounding box center [911, 515] width 48 height 26
type input "Update Product"
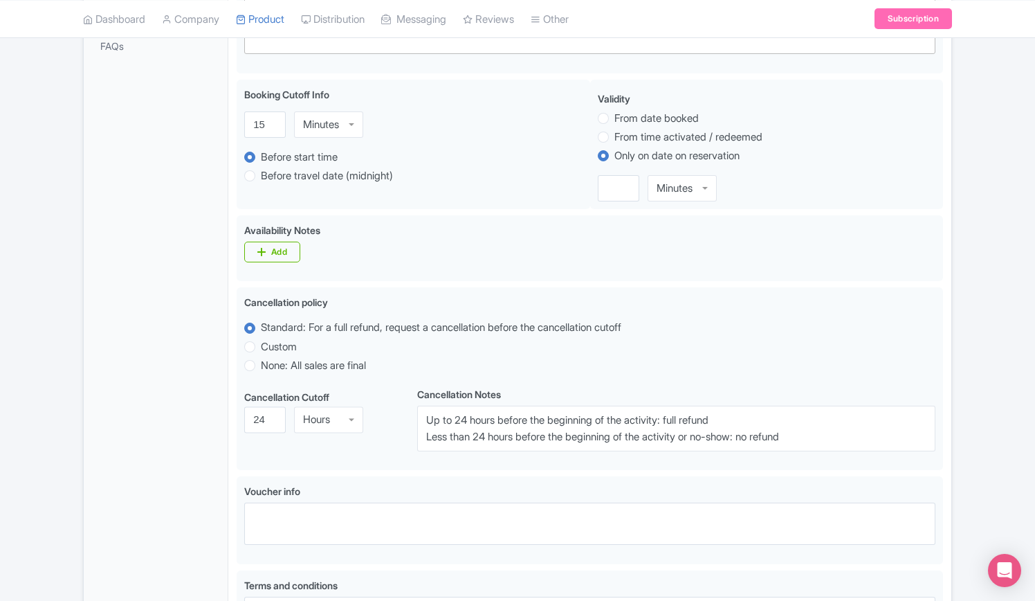
scroll to position [386, 0]
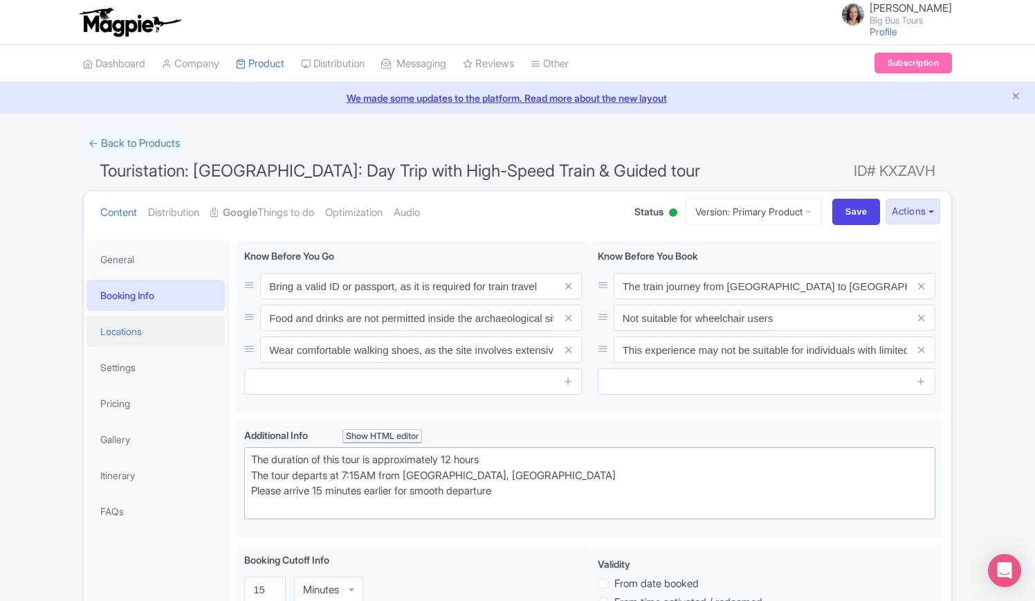
click at [123, 323] on link "Locations" at bounding box center [156, 331] width 138 height 31
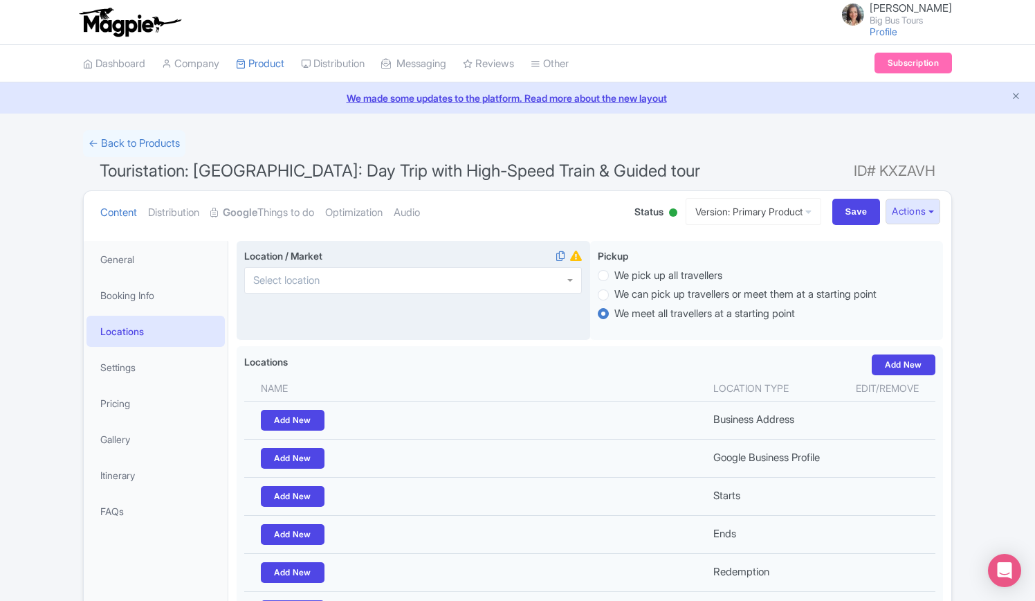
click at [318, 284] on input "Location / Market i" at bounding box center [290, 280] width 75 height 12
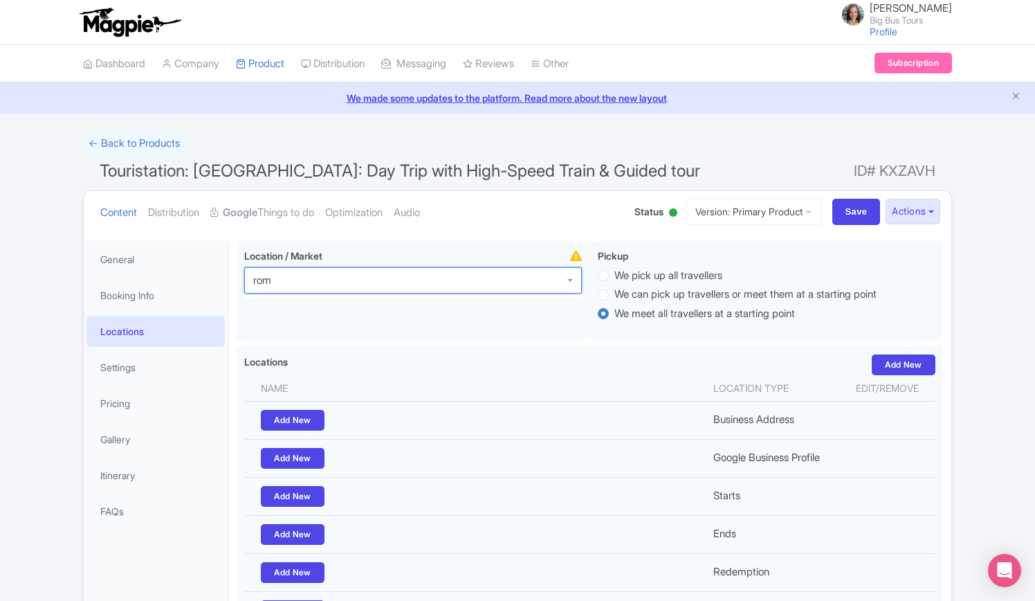
type input "rome"
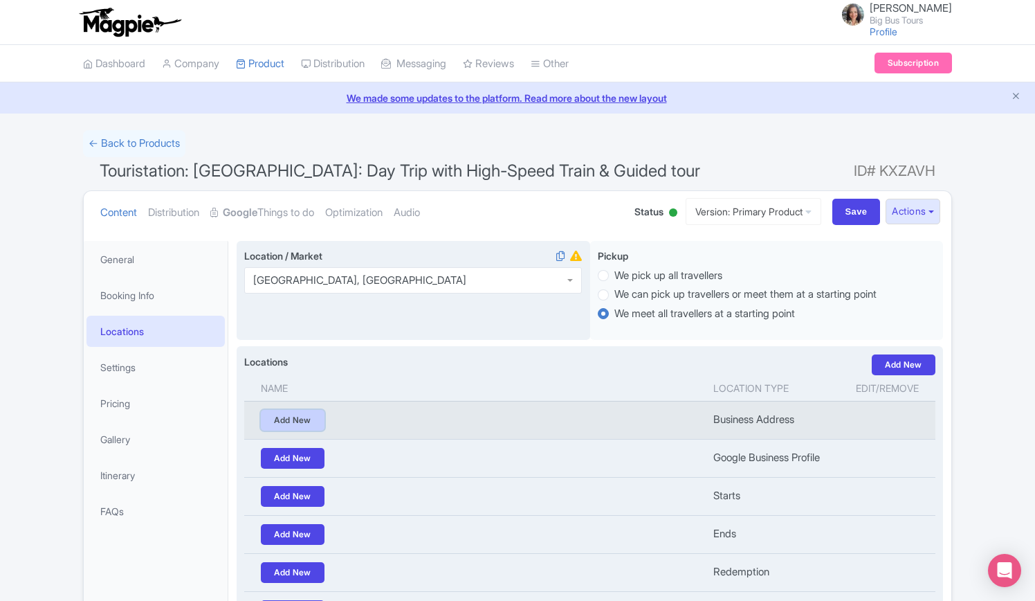
click at [302, 420] on link "Add New" at bounding box center [293, 420] width 64 height 21
click at [302, 420] on td "Add New" at bounding box center [474, 420] width 461 height 38
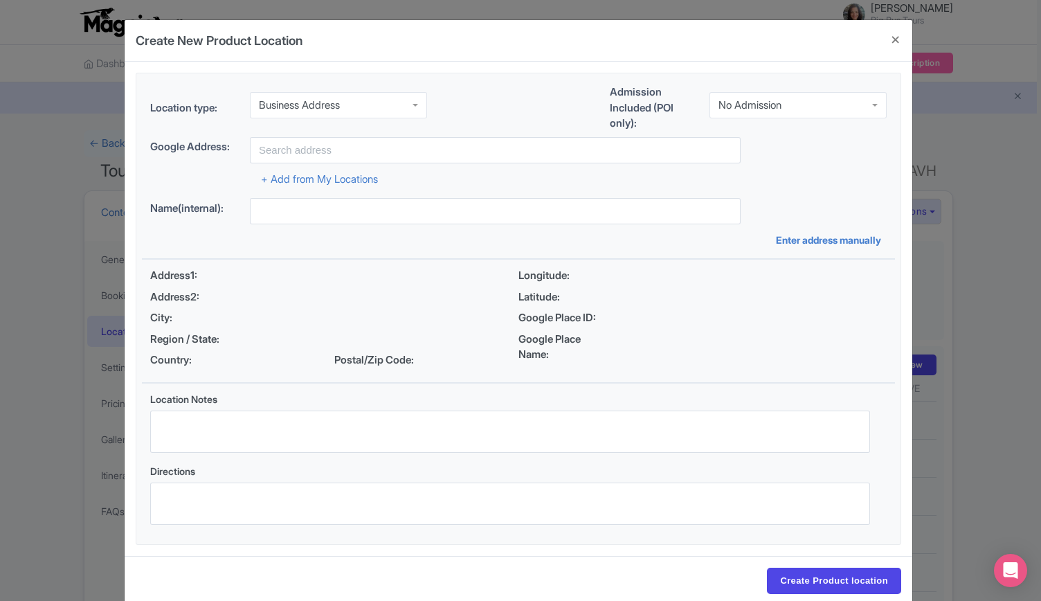
click at [378, 100] on div "Business Address" at bounding box center [338, 105] width 177 height 26
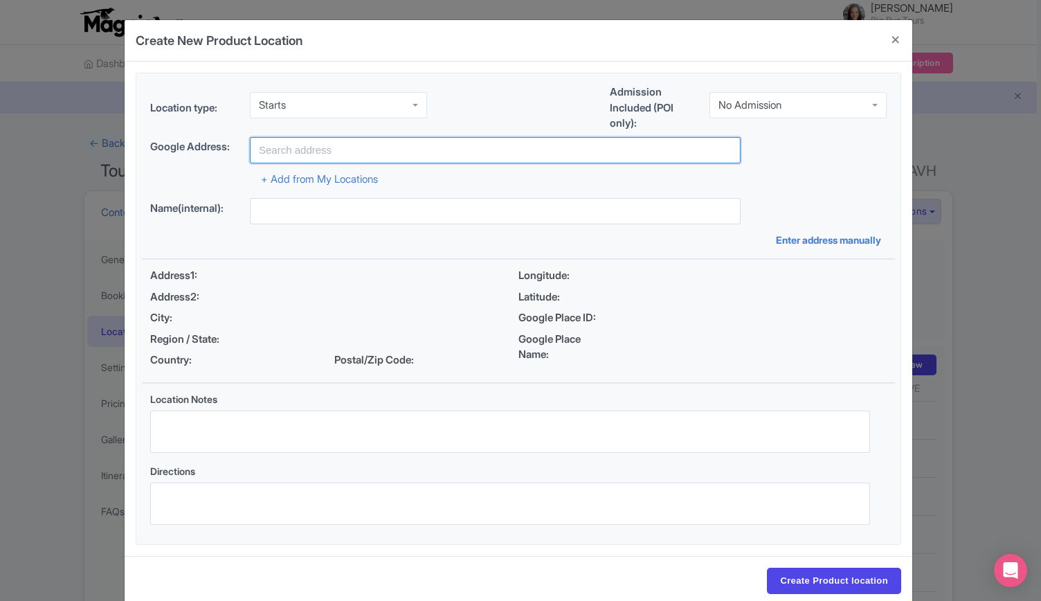
click at [317, 148] on input "text" at bounding box center [495, 150] width 491 height 26
paste input "Piazza dei Cinquecento, 00185 Roma RM, Italia"
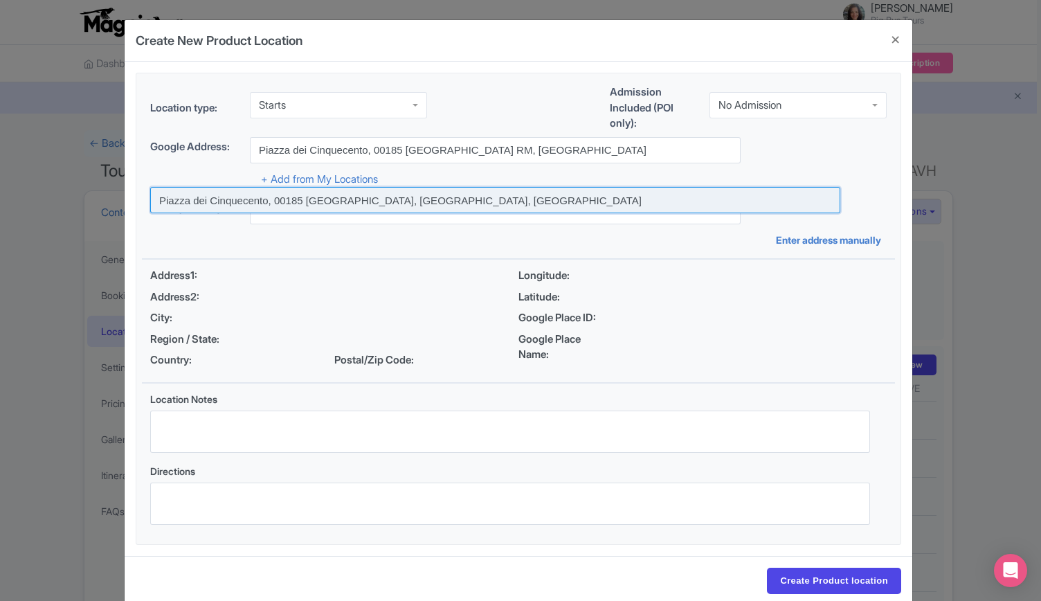
click at [329, 197] on input at bounding box center [495, 200] width 690 height 26
type input "Piazza dei Cinquecento, 00185 [GEOGRAPHIC_DATA], [GEOGRAPHIC_DATA], [GEOGRAPHIC…"
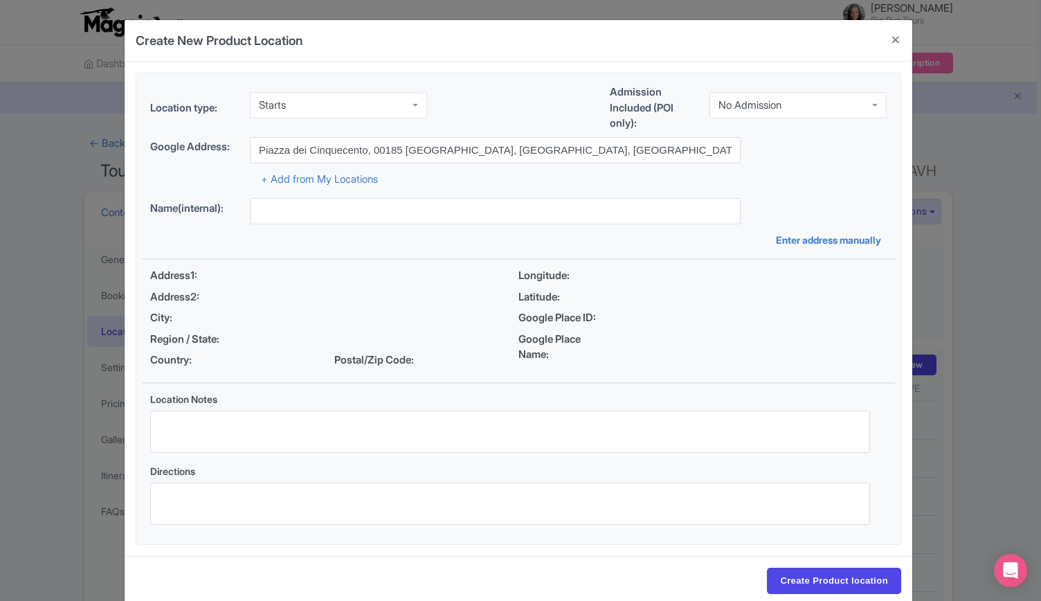
type input "Piazza dei Cinquecento, 00185 [GEOGRAPHIC_DATA], [GEOGRAPHIC_DATA], [GEOGRAPHIC…"
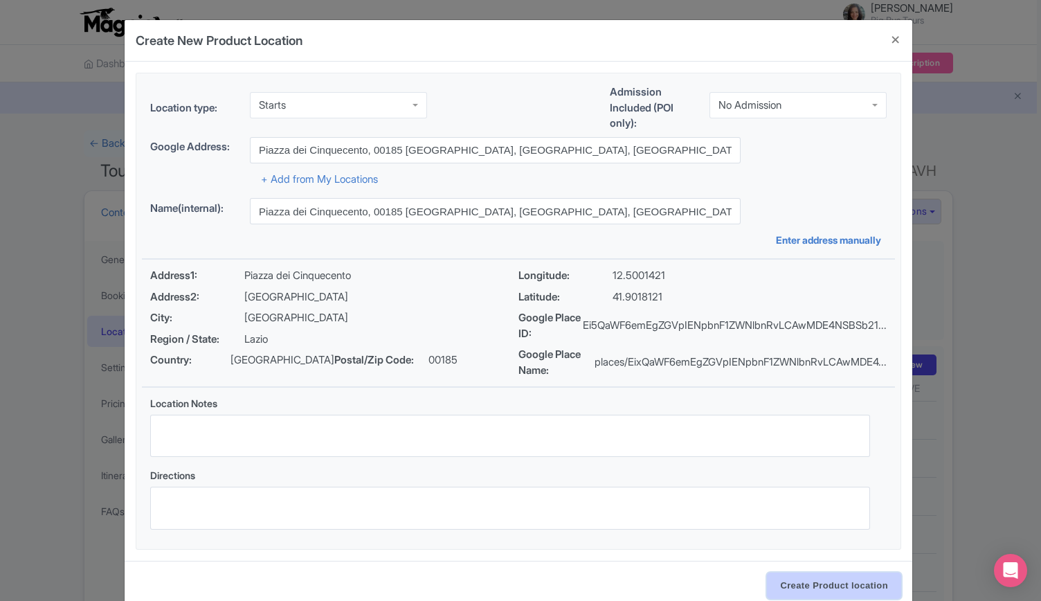
click at [807, 584] on input "Create Product location" at bounding box center [834, 585] width 134 height 26
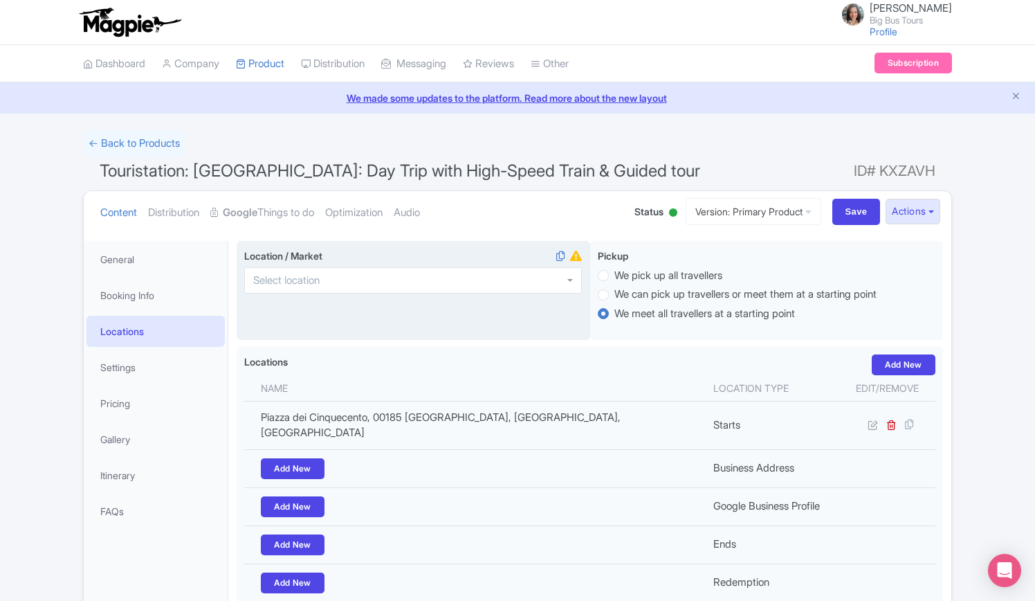
click at [445, 278] on div at bounding box center [413, 280] width 338 height 26
type input "rome"
drag, startPoint x: 862, startPoint y: 212, endPoint x: 851, endPoint y: 218, distance: 12.4
click at [862, 212] on input "Save" at bounding box center [857, 212] width 48 height 26
type input "Update Product"
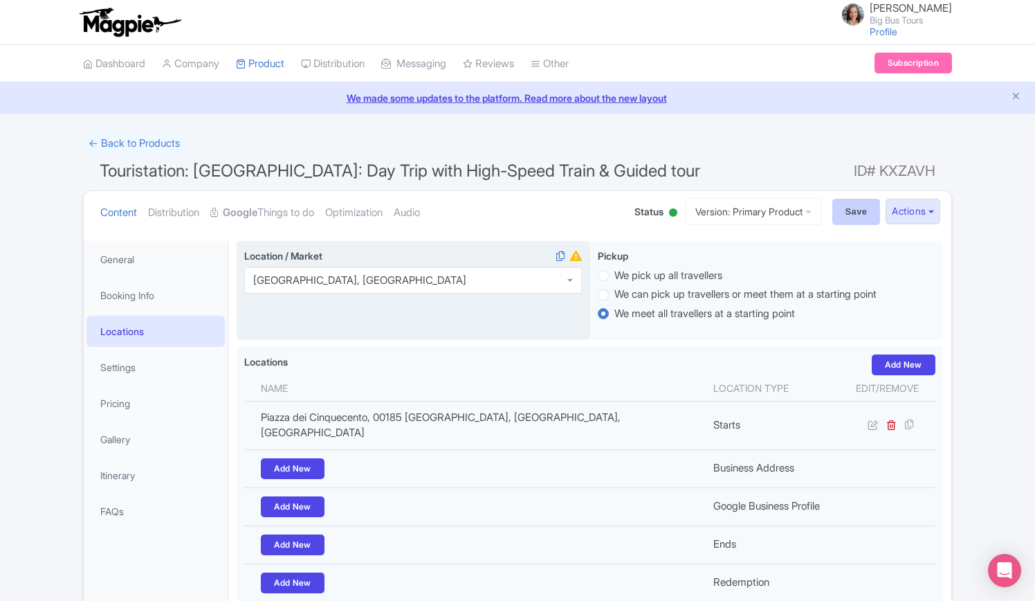
type input "Update Product"
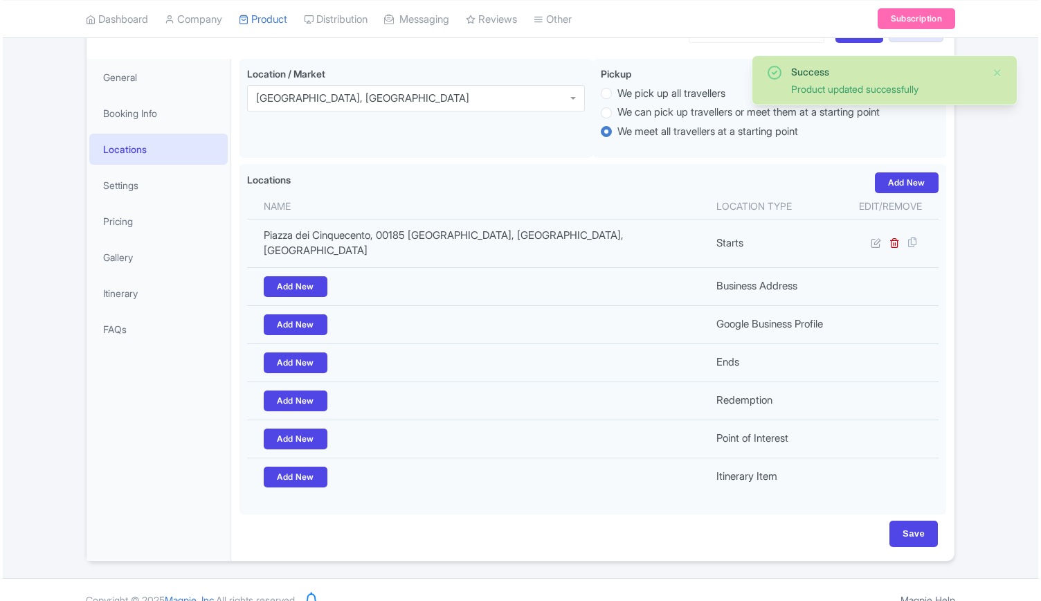
scroll to position [182, 0]
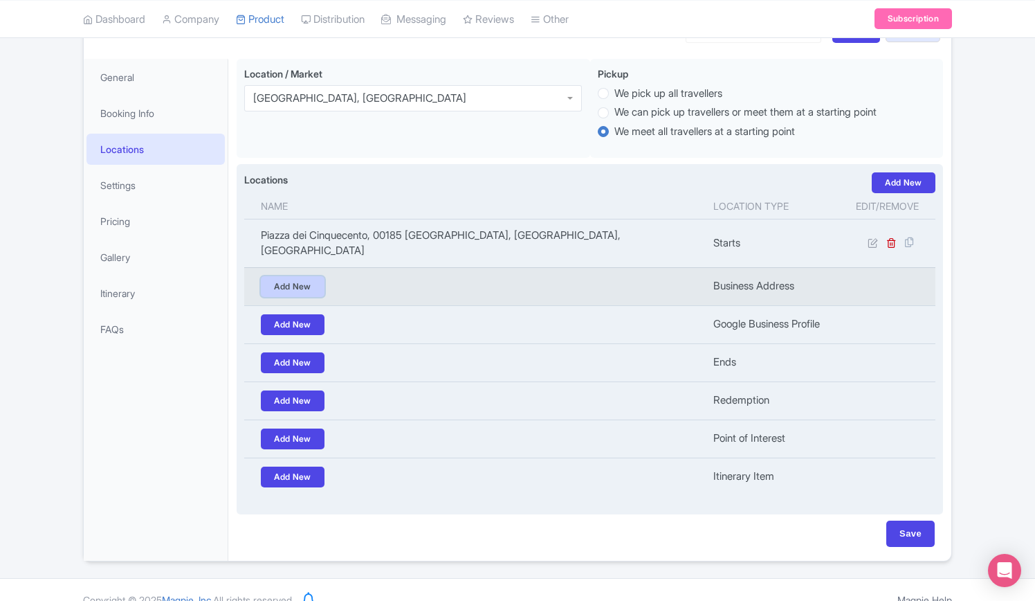
click at [305, 276] on link "Add New" at bounding box center [293, 286] width 64 height 21
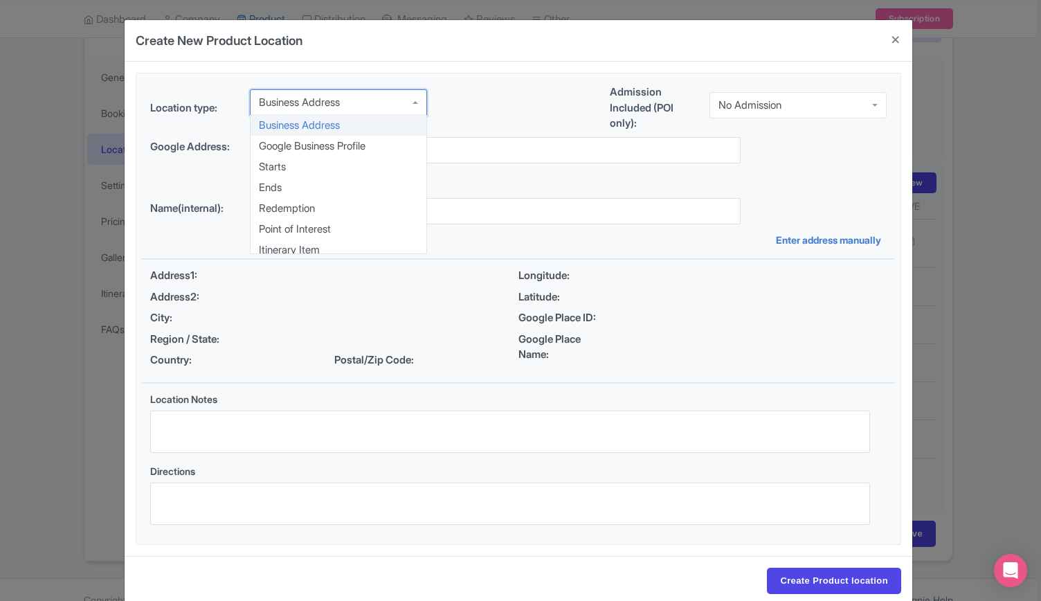
click at [372, 107] on div "Business Address" at bounding box center [338, 102] width 177 height 26
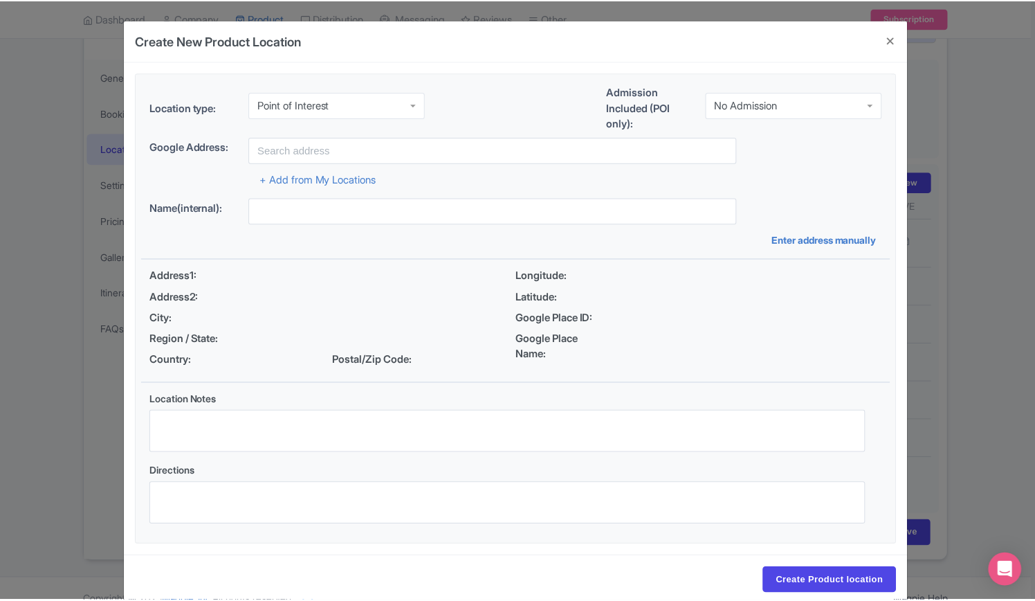
scroll to position [0, 0]
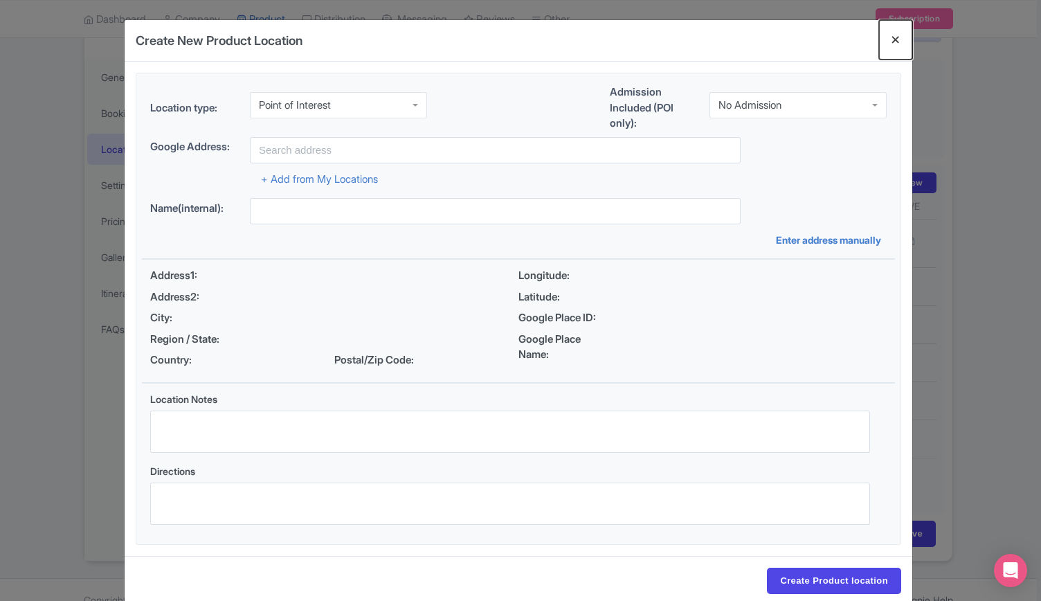
click at [896, 40] on button "Close" at bounding box center [895, 39] width 33 height 39
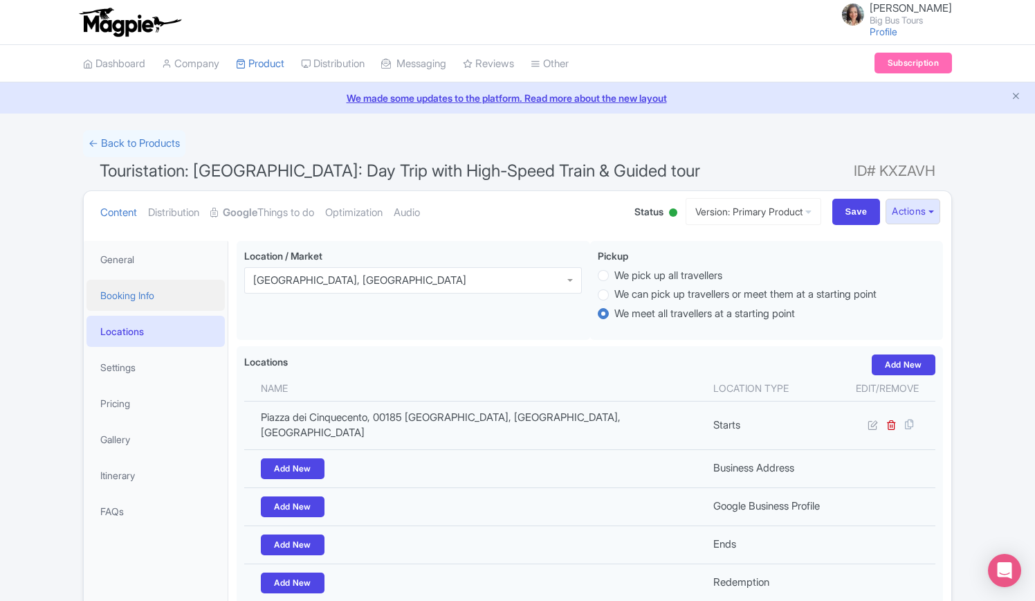
click at [130, 297] on link "Booking Info" at bounding box center [156, 295] width 138 height 31
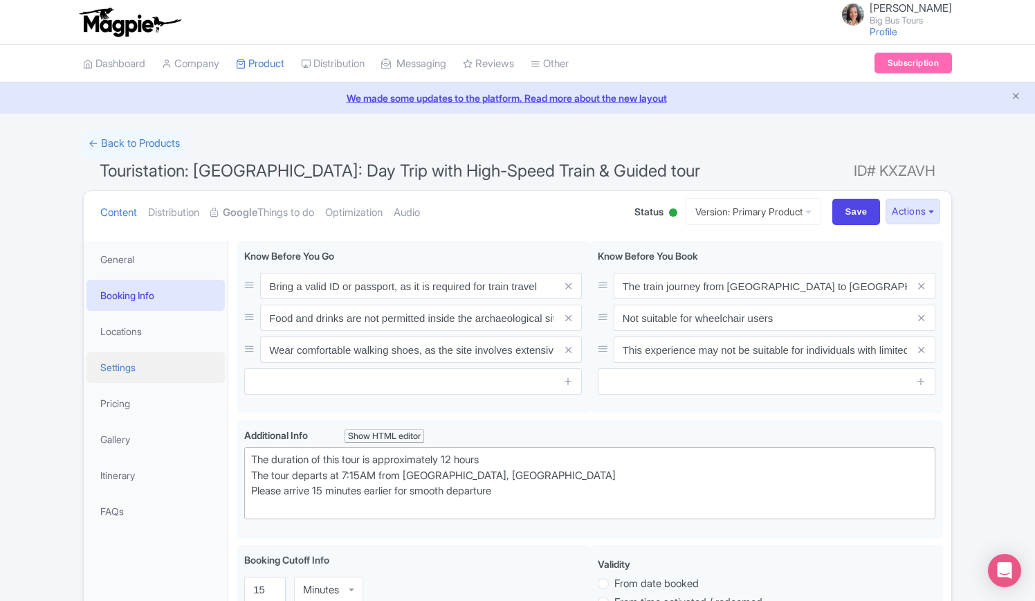
click at [123, 376] on link "Settings" at bounding box center [156, 367] width 138 height 31
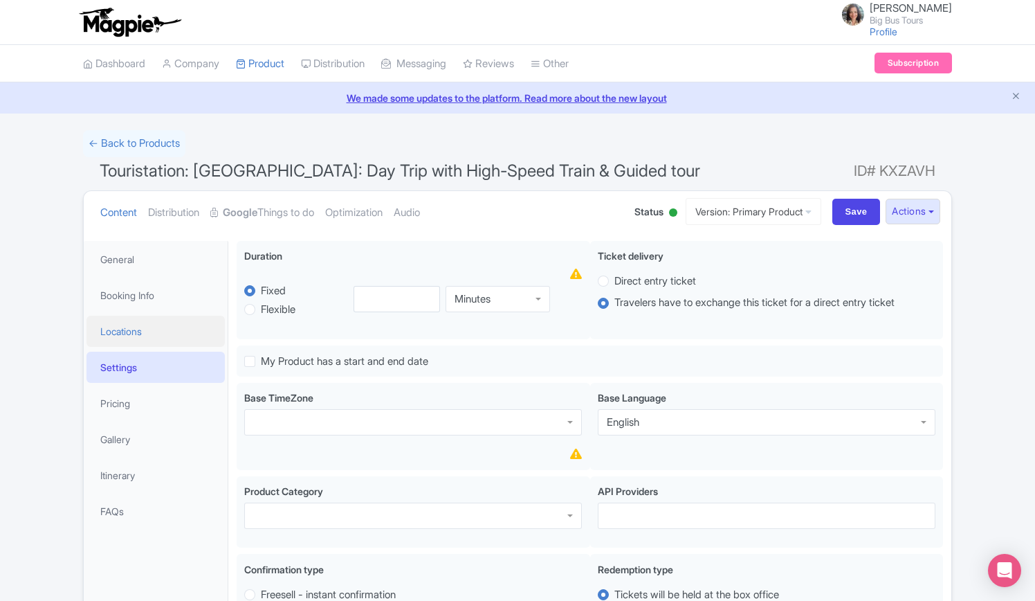
click at [132, 323] on link "Locations" at bounding box center [156, 331] width 138 height 31
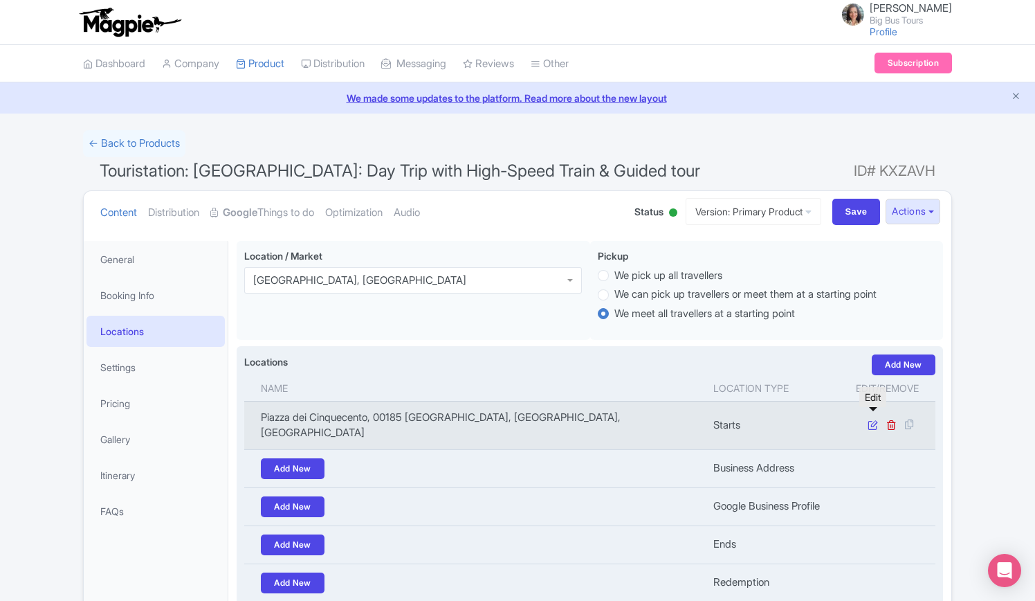
click at [875, 420] on icon at bounding box center [873, 424] width 10 height 10
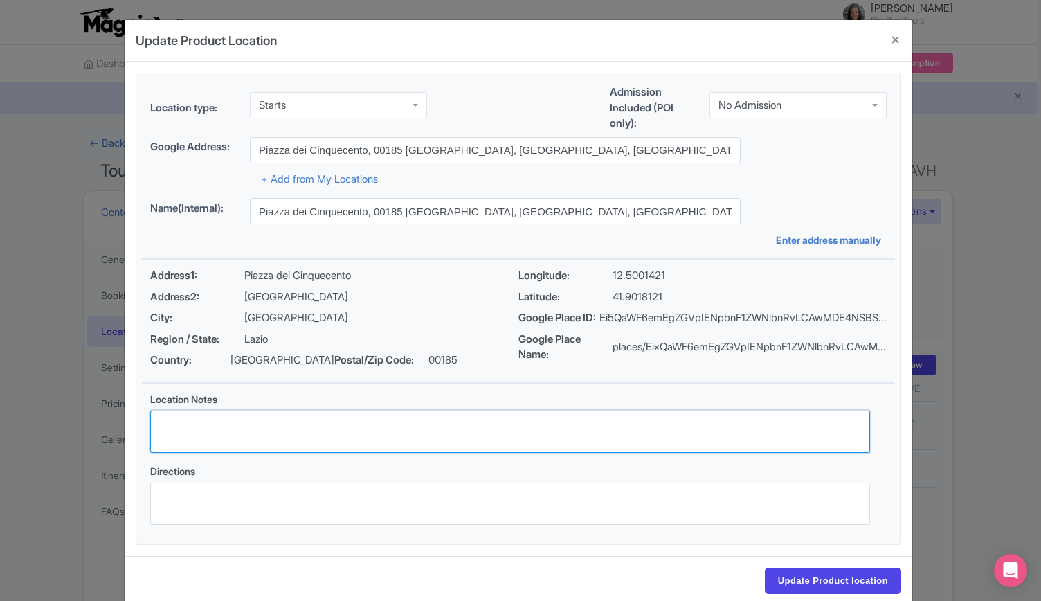
click at [267, 431] on textarea "Location Notes" at bounding box center [510, 431] width 720 height 42
paste textarea "Please report to the Italo Lounge Club at [GEOGRAPHIC_DATA]. The lounge is loca…"
type textarea "Please report to the Italo Lounge Club at [GEOGRAPHIC_DATA]. The lounge is loca…"
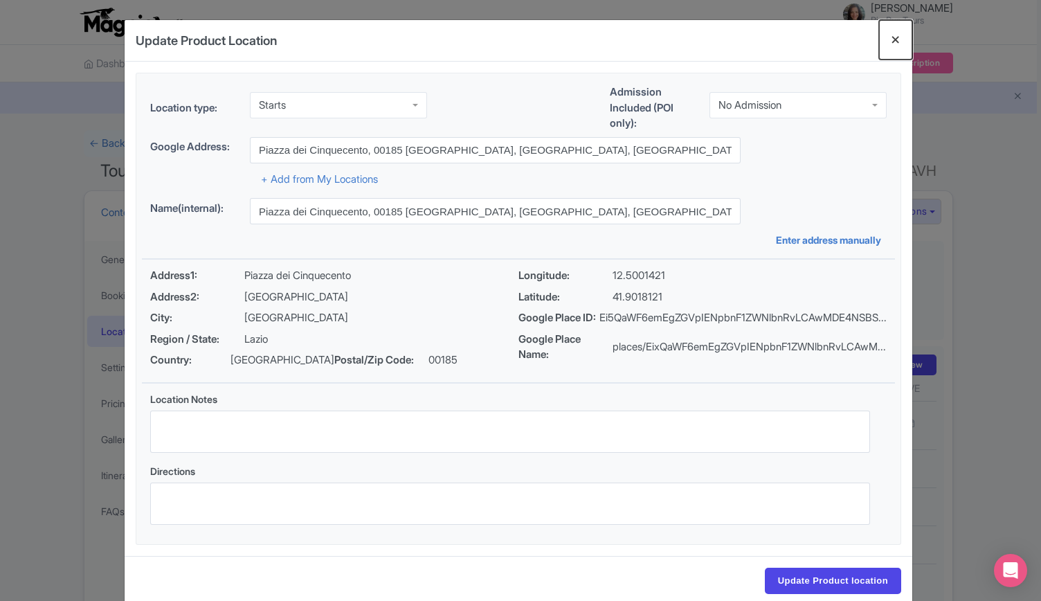
click at [896, 38] on button "Close" at bounding box center [895, 39] width 33 height 39
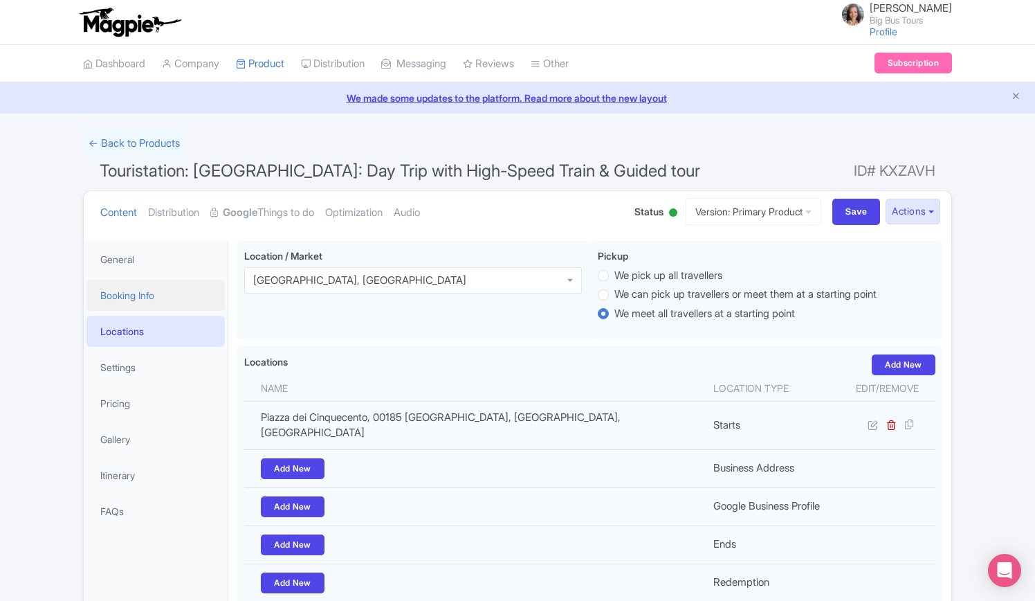
click at [143, 292] on link "Booking Info" at bounding box center [156, 295] width 138 height 31
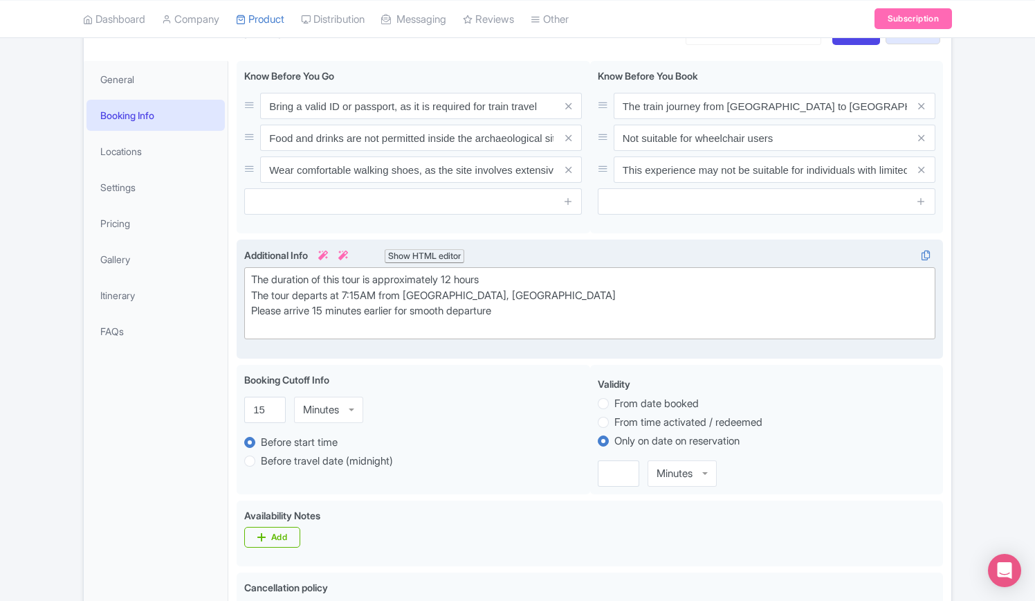
scroll to position [346, 0]
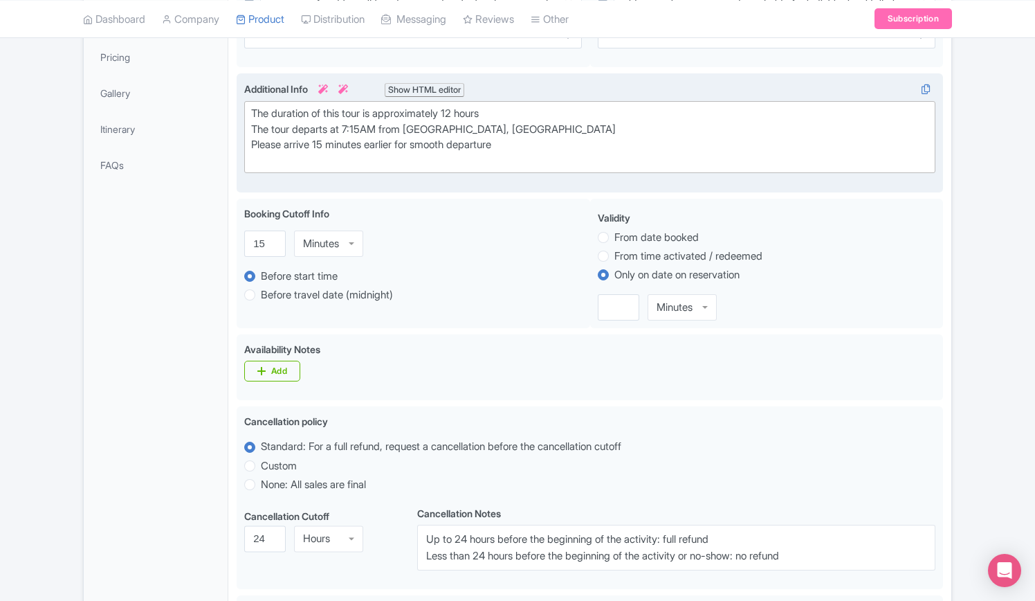
click at [535, 145] on div "The duration of this tour is approximately 12 hours The tour departs at 7:15AM …" at bounding box center [590, 137] width 678 height 62
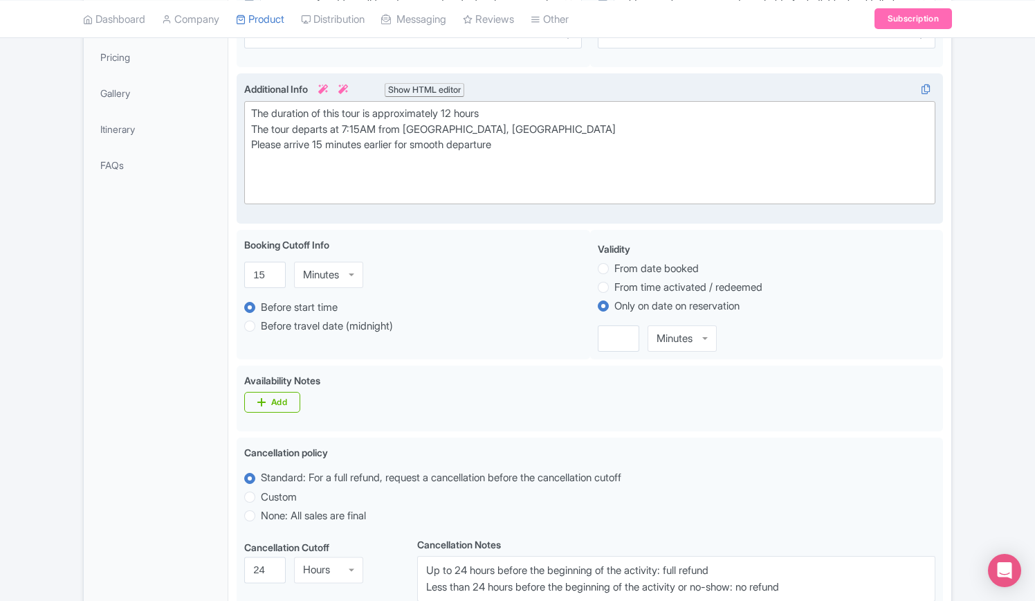
paste trix-editor "Please report to the Italo Lounge Club at Termini Station. The lounge is locate…"
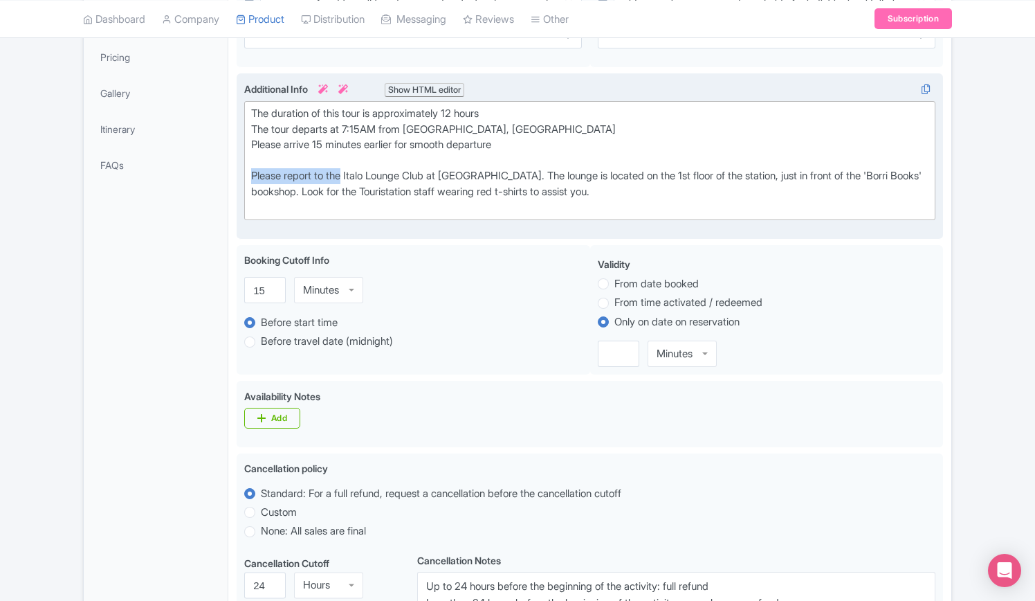
drag, startPoint x: 346, startPoint y: 175, endPoint x: 253, endPoint y: 174, distance: 92.7
click at [253, 175] on div "The duration of this tour is approximately 12 hours The tour departs at 7:15AM …" at bounding box center [590, 160] width 678 height 109
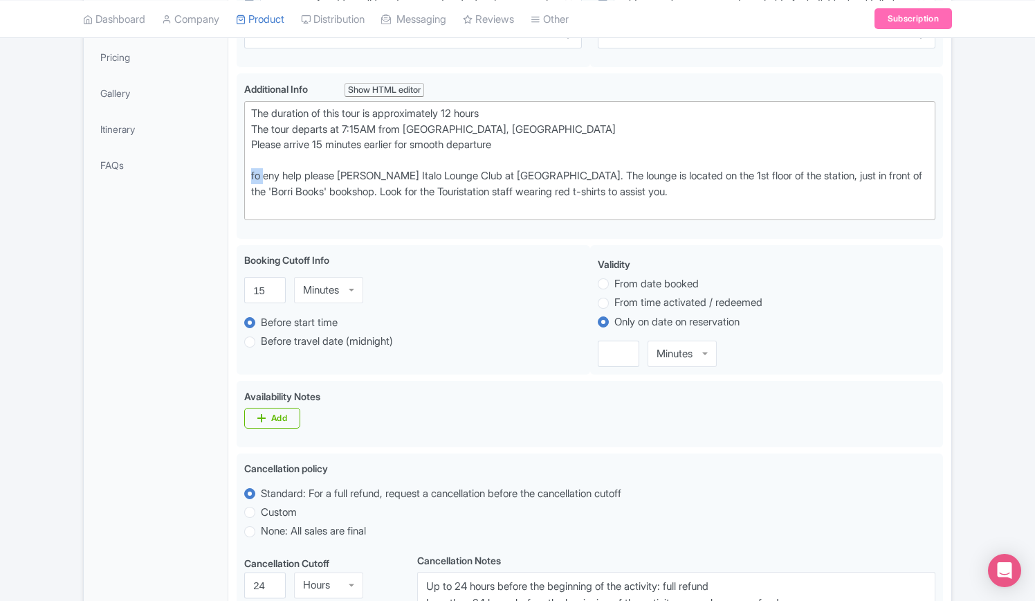
drag, startPoint x: 262, startPoint y: 174, endPoint x: 226, endPoint y: 171, distance: 36.8
click at [237, 170] on div "<div>The duration of this tour is approximately 12 hours<br>The tour departs at…" at bounding box center [590, 156] width 707 height 166
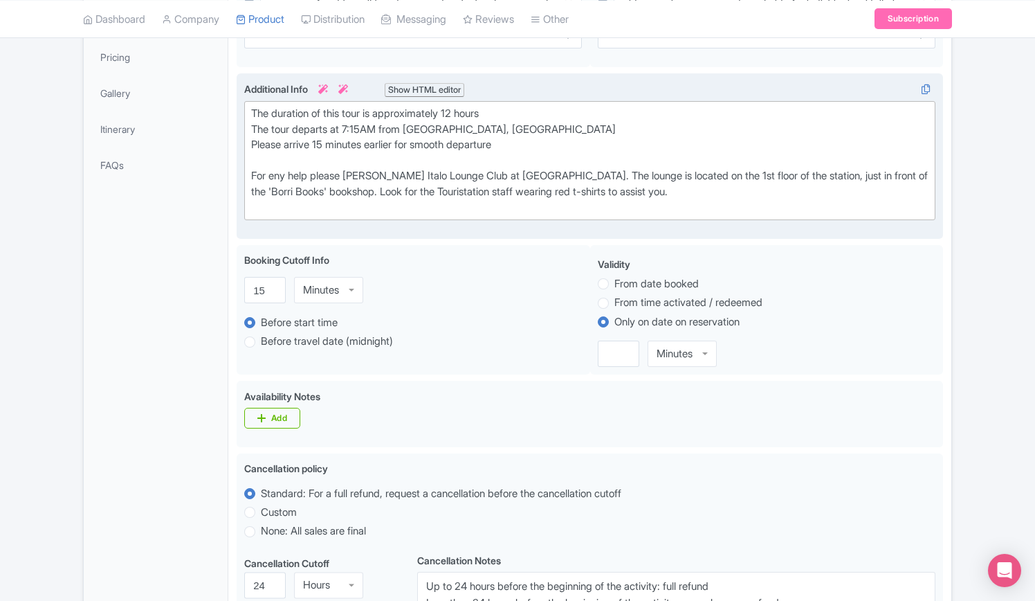
click at [280, 175] on div "The duration of this tour is approximately 12 hours The tour departs at 7:15AM …" at bounding box center [590, 160] width 678 height 109
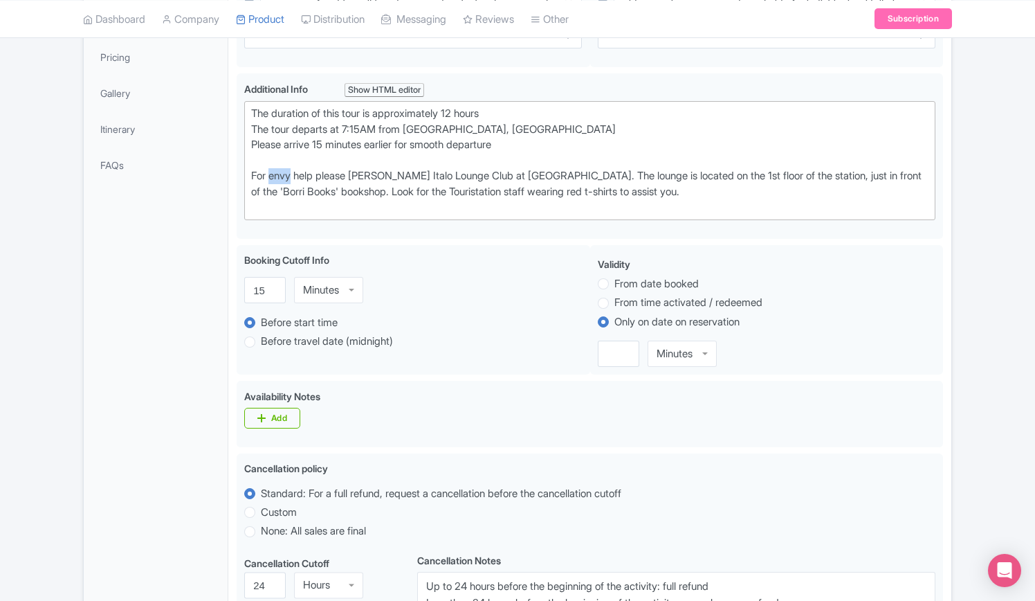
drag, startPoint x: 292, startPoint y: 176, endPoint x: 227, endPoint y: 167, distance: 65.7
click at [269, 172] on div "The duration of this tour is approximately 12 hours The tour departs at 7:15AM …" at bounding box center [590, 160] width 678 height 109
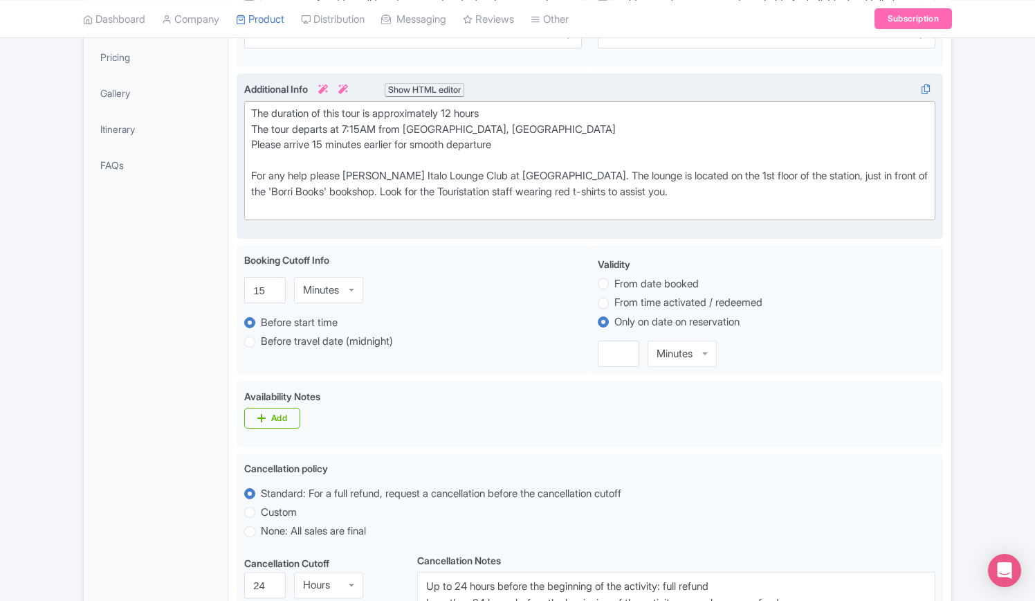
click at [303, 174] on div "The duration of this tour is approximately 12 hours The tour departs at 7:15AM …" at bounding box center [590, 160] width 678 height 109
type trix-editor "<div>The duration of this tour is approximately 12 hours<br>The tour departs at…"
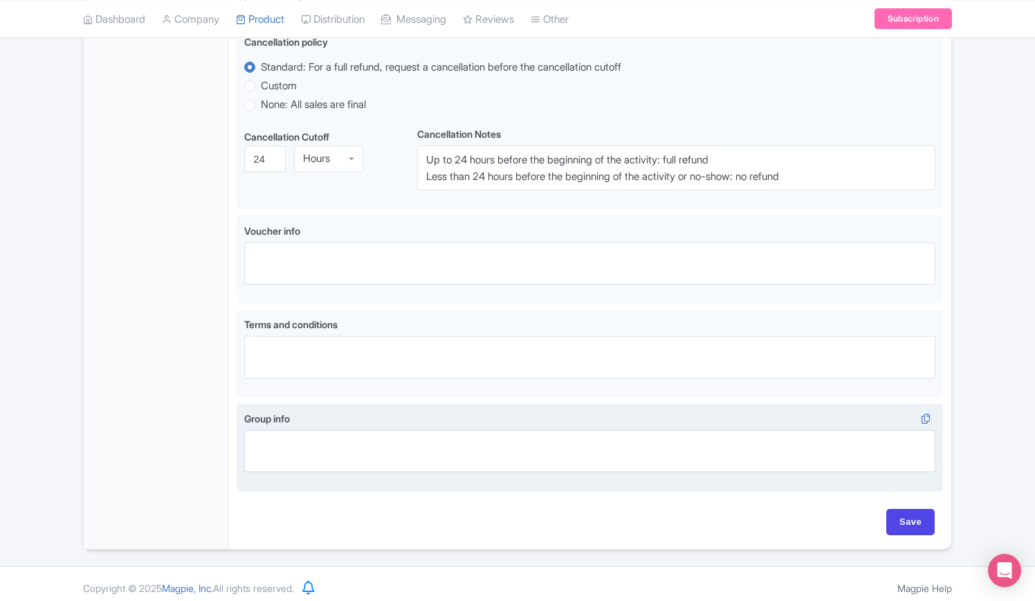
scroll to position [779, 0]
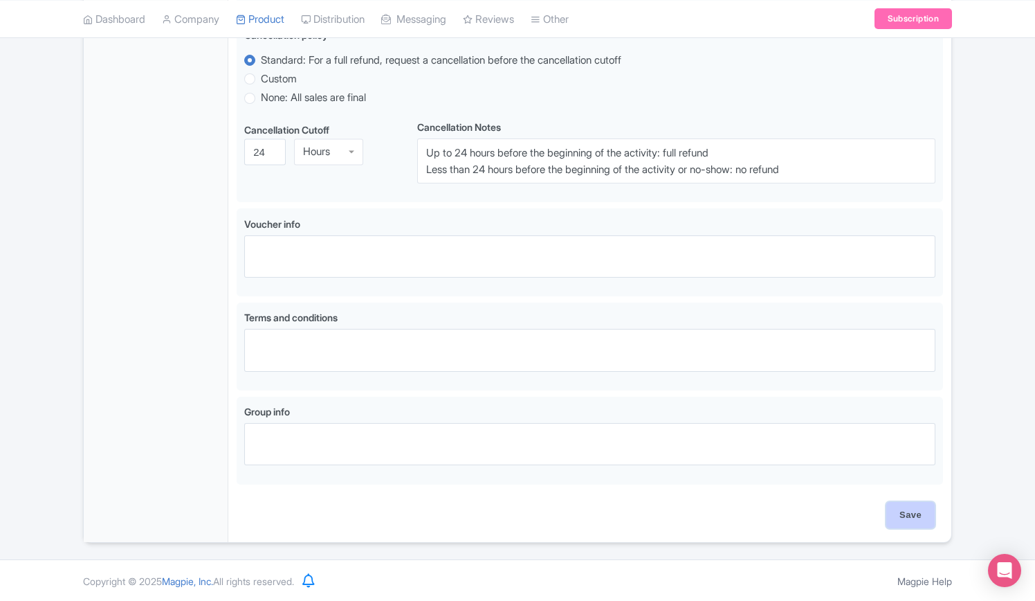
click at [909, 509] on input "Save" at bounding box center [911, 515] width 48 height 26
type input "Saving..."
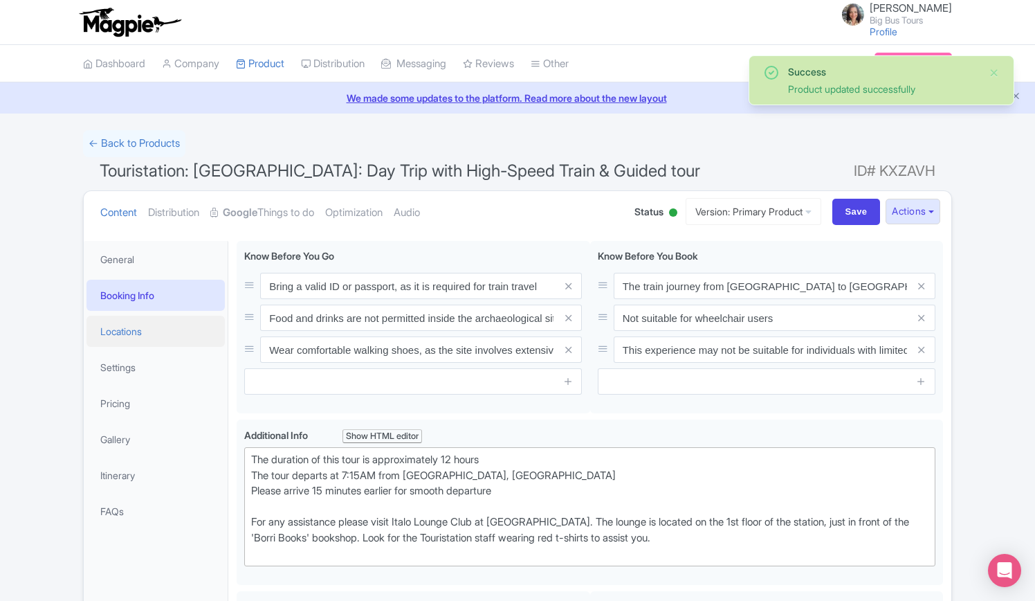
click at [125, 330] on link "Locations" at bounding box center [156, 331] width 138 height 31
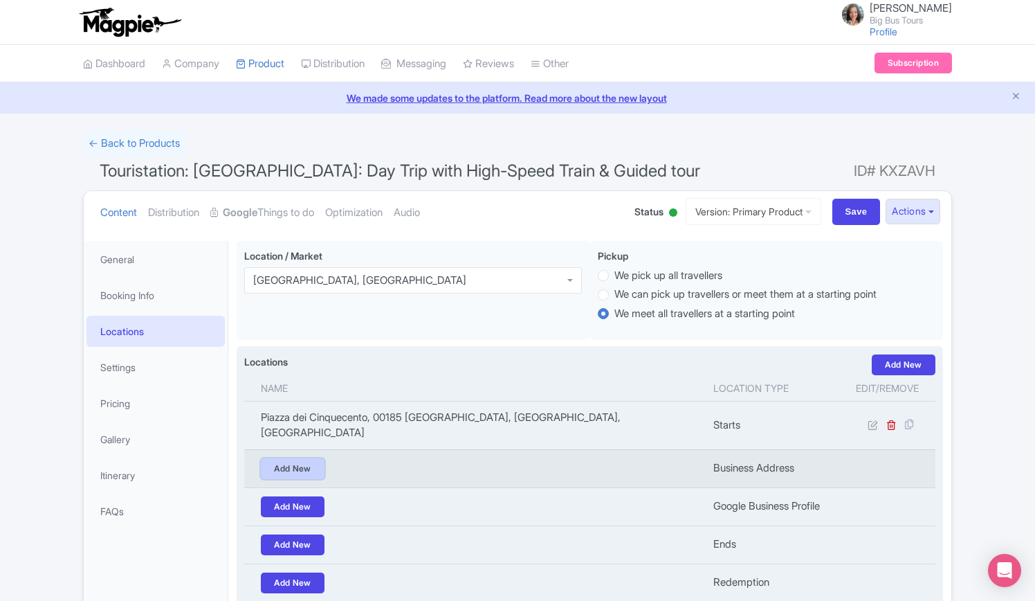
click at [305, 458] on link "Add New" at bounding box center [293, 468] width 64 height 21
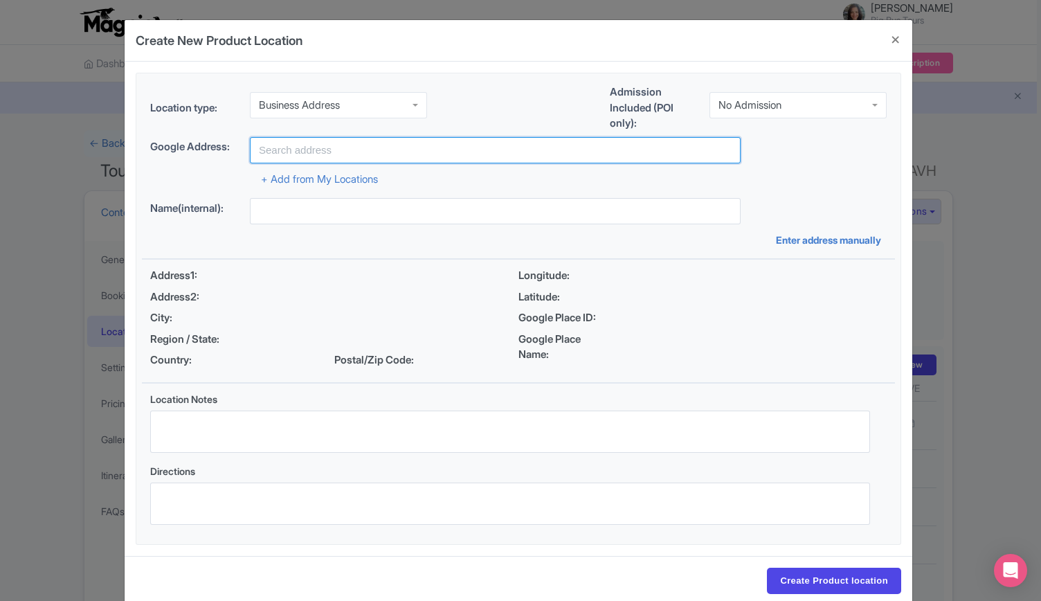
click at [324, 138] on input "text" at bounding box center [495, 150] width 491 height 26
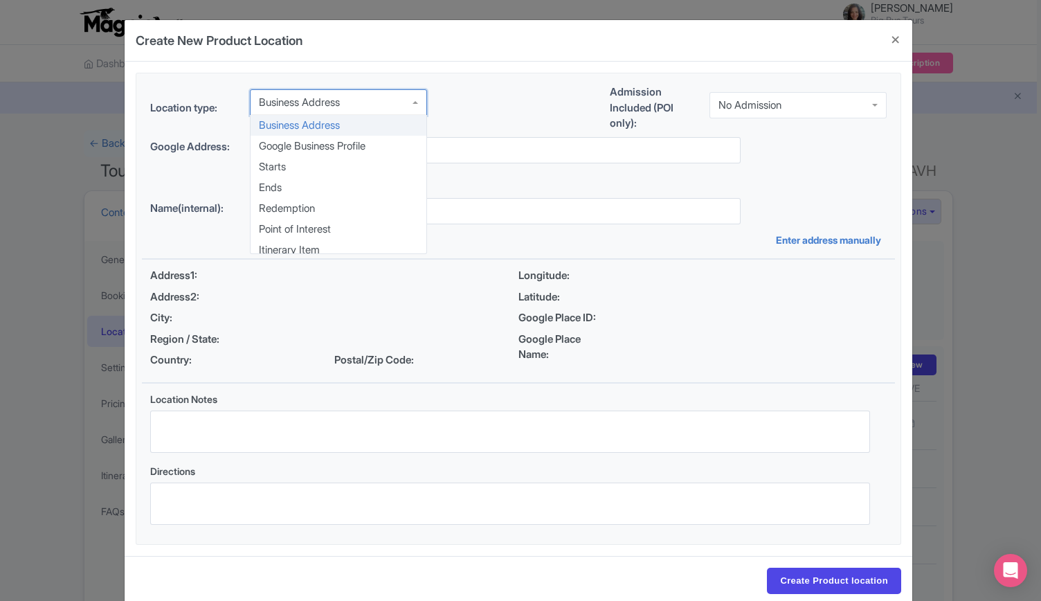
click at [340, 105] on div "Business Address" at bounding box center [299, 102] width 81 height 12
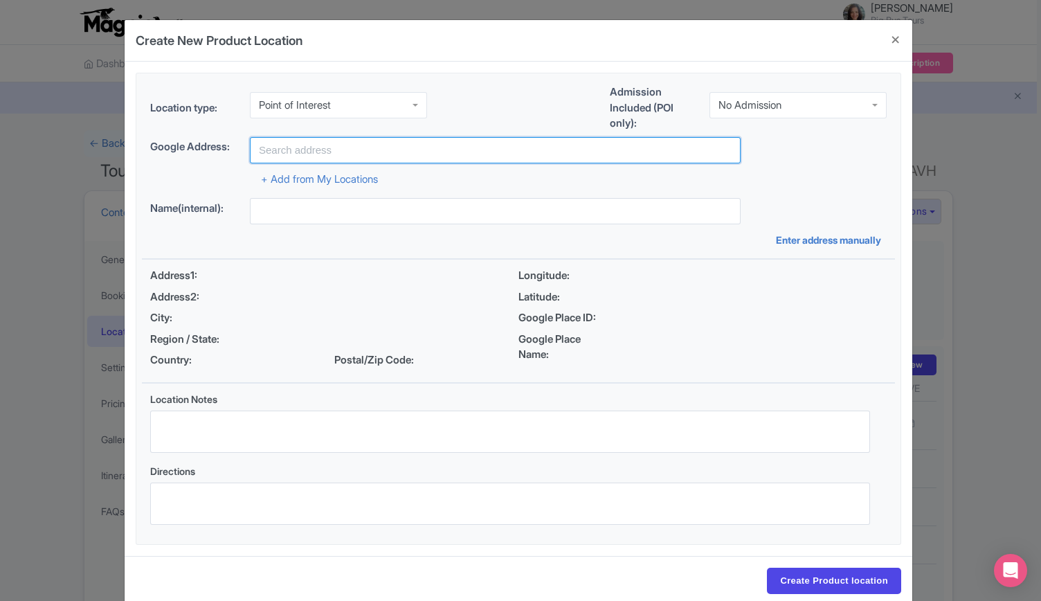
click at [329, 147] on input "text" at bounding box center [495, 150] width 491 height 26
paste input "Pompeii"
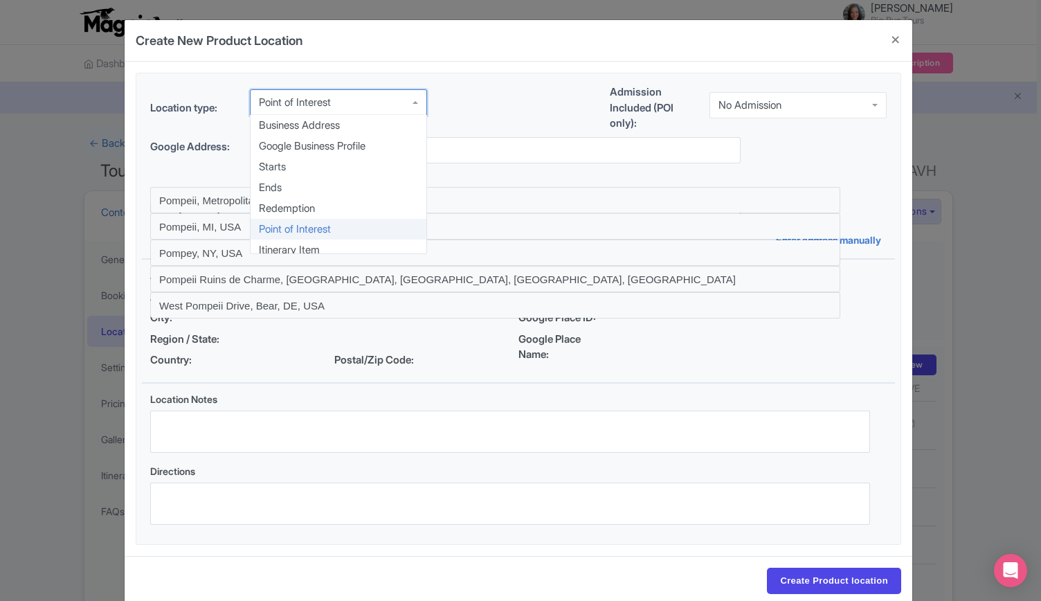
click at [363, 105] on div "Point of Interest" at bounding box center [338, 102] width 177 height 26
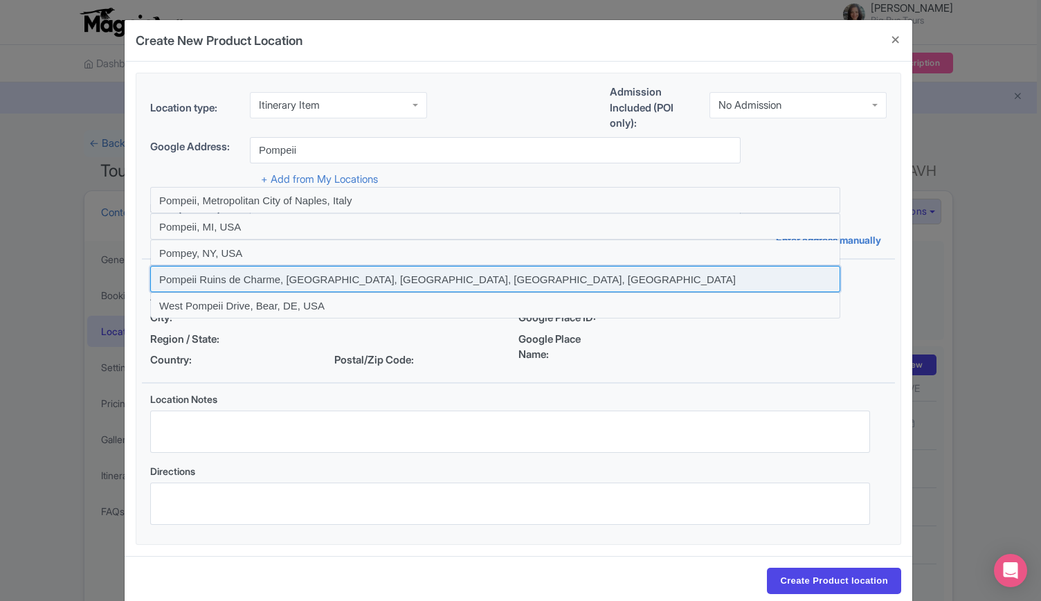
click at [275, 279] on input at bounding box center [495, 279] width 690 height 26
type input "Pompeii Ruins de Charme, Via Roma, Pompei, Metropolitan City of Naples, Italy"
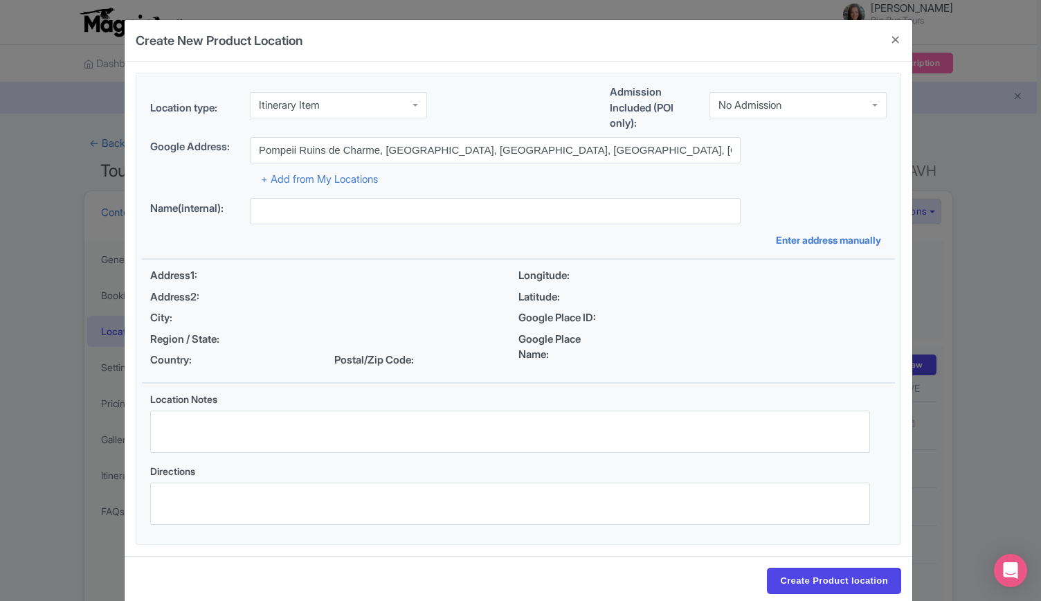
type input "Pompeii Ruins de Charme, Via Roma, Pompei, Metropolitan City of Naples, Italy"
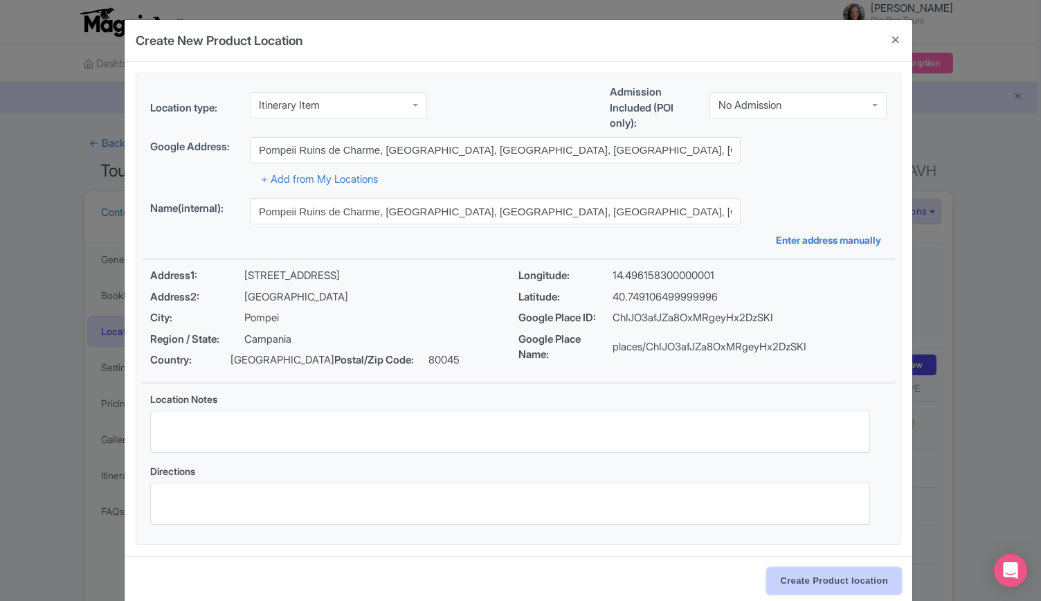
click at [810, 581] on input "Create Product location" at bounding box center [834, 581] width 134 height 26
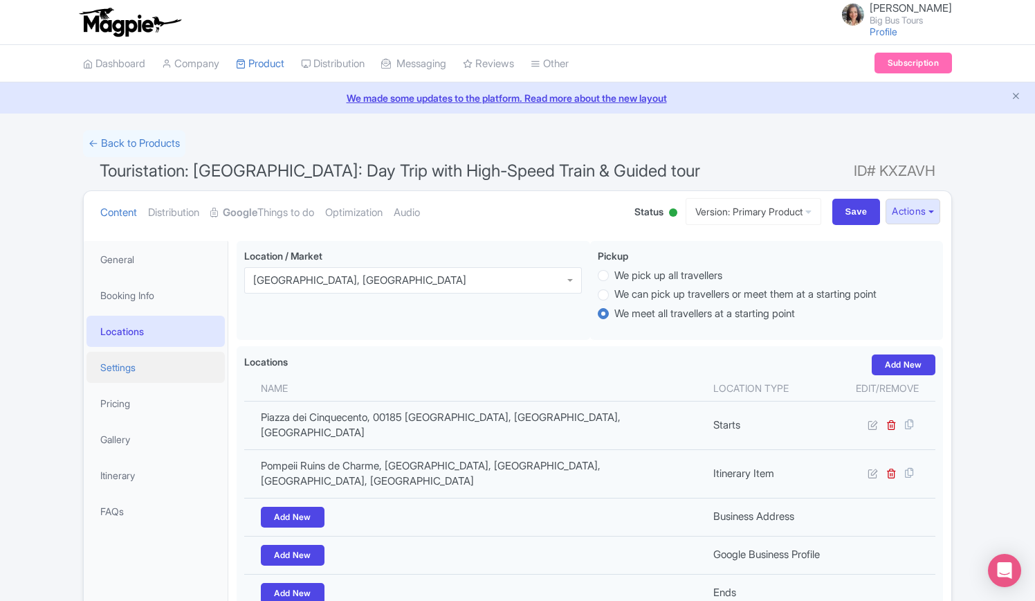
click at [116, 368] on link "Settings" at bounding box center [156, 367] width 138 height 31
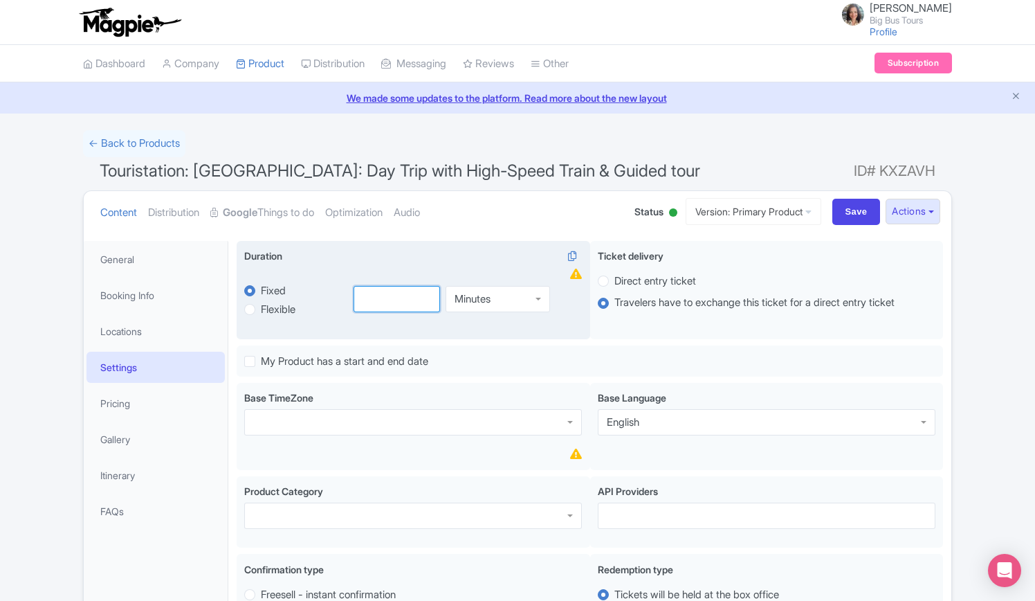
click at [393, 300] on input "number" at bounding box center [397, 299] width 87 height 26
type input "12"
click at [545, 298] on div "Minutes" at bounding box center [498, 299] width 105 height 26
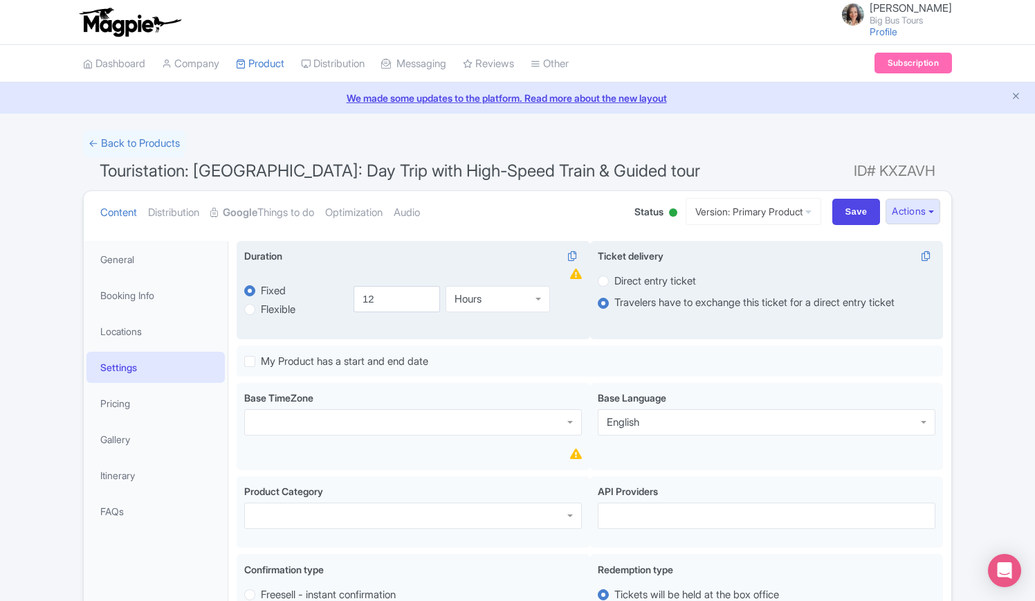
click at [615, 280] on label "Direct entry ticket" at bounding box center [656, 281] width 82 height 16
click at [615, 280] on input "Direct entry ticket" at bounding box center [622, 280] width 14 height 14
radio input "true"
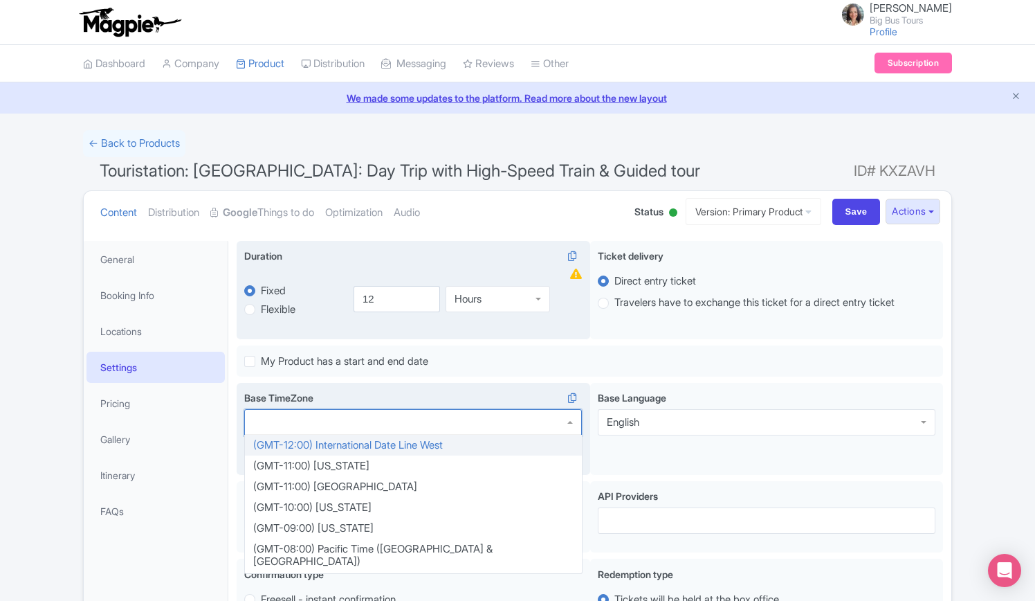
click at [296, 421] on div at bounding box center [413, 422] width 338 height 26
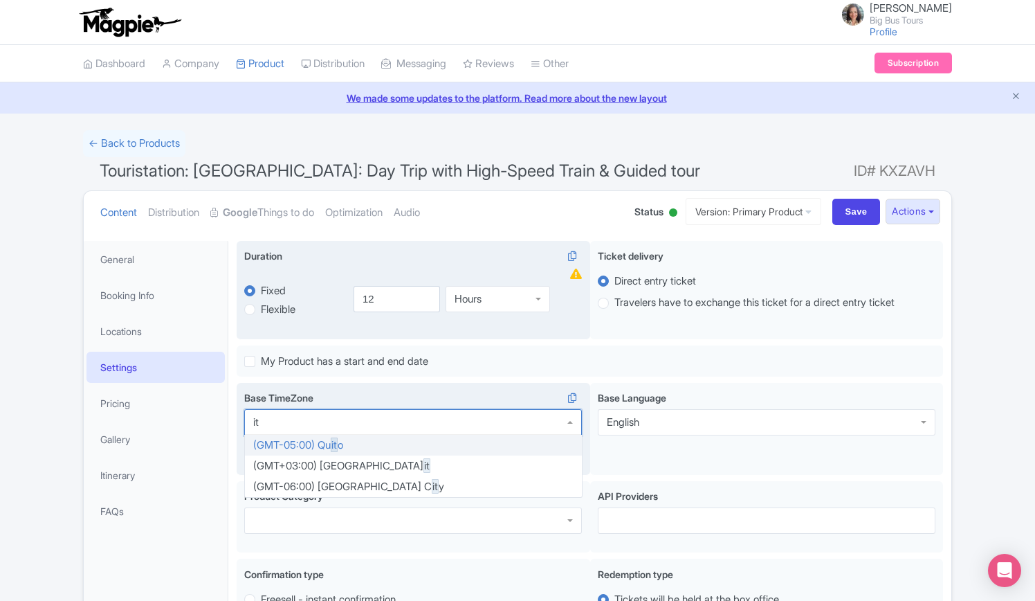
type input "i"
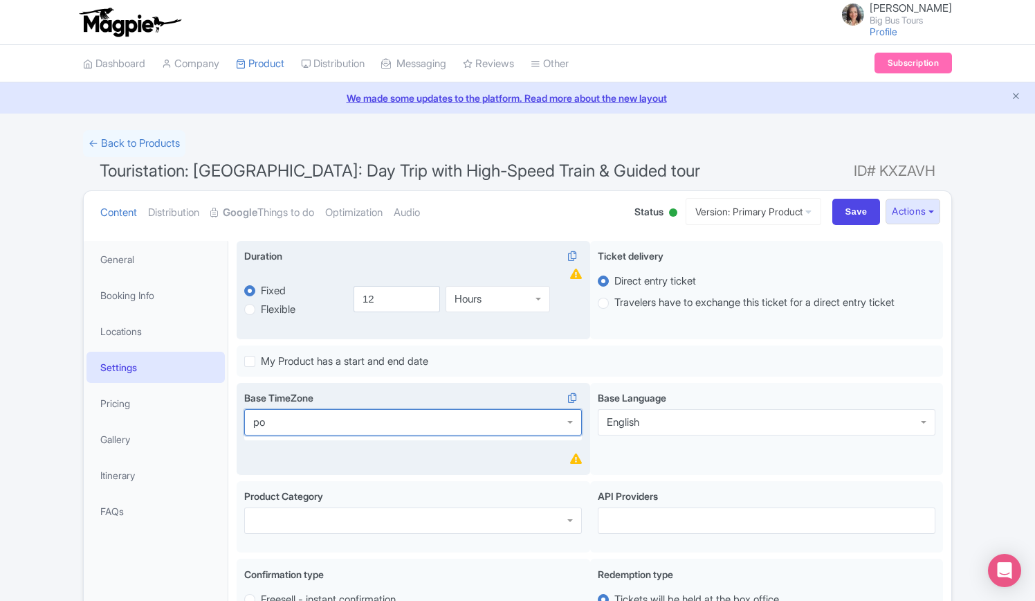
type input "p"
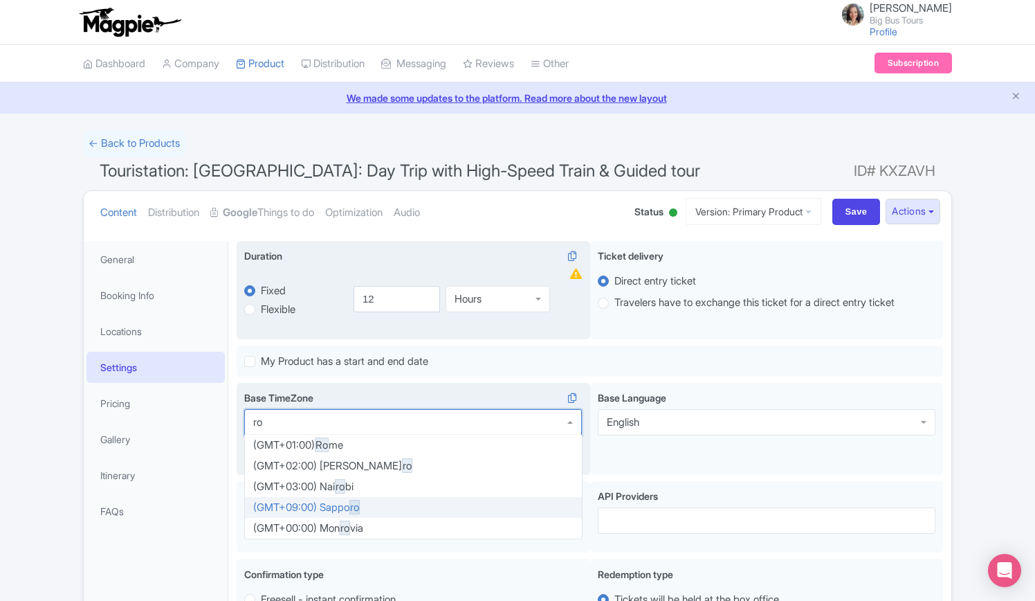
type input "rom"
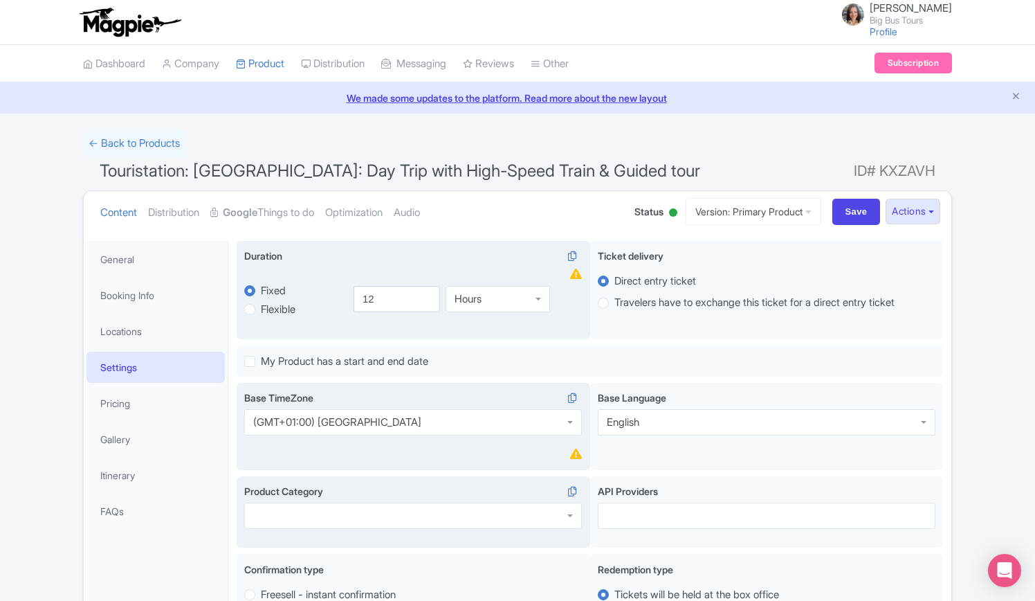
click at [387, 520] on div at bounding box center [413, 515] width 338 height 26
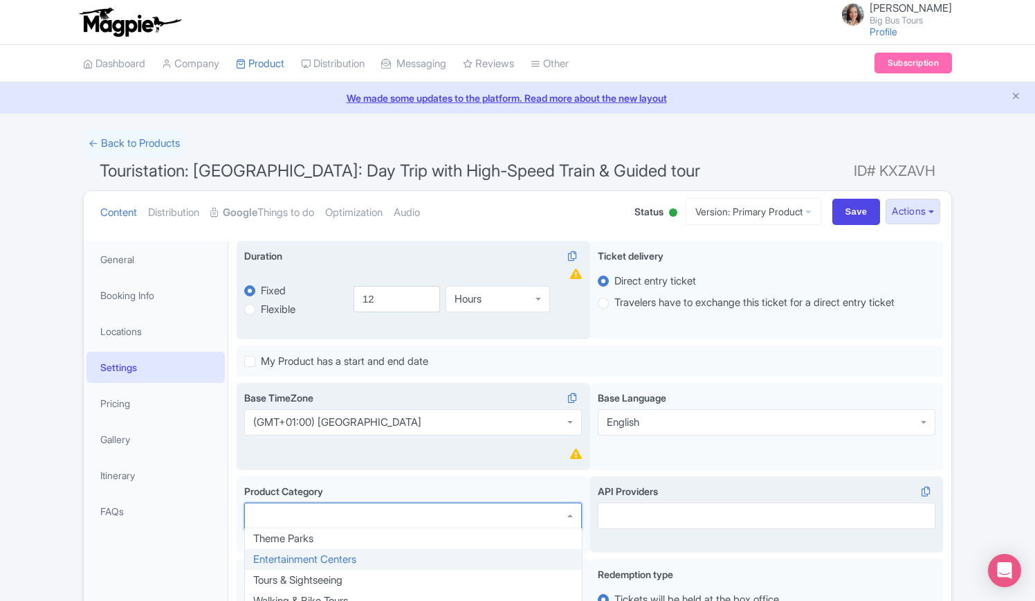
scroll to position [138, 0]
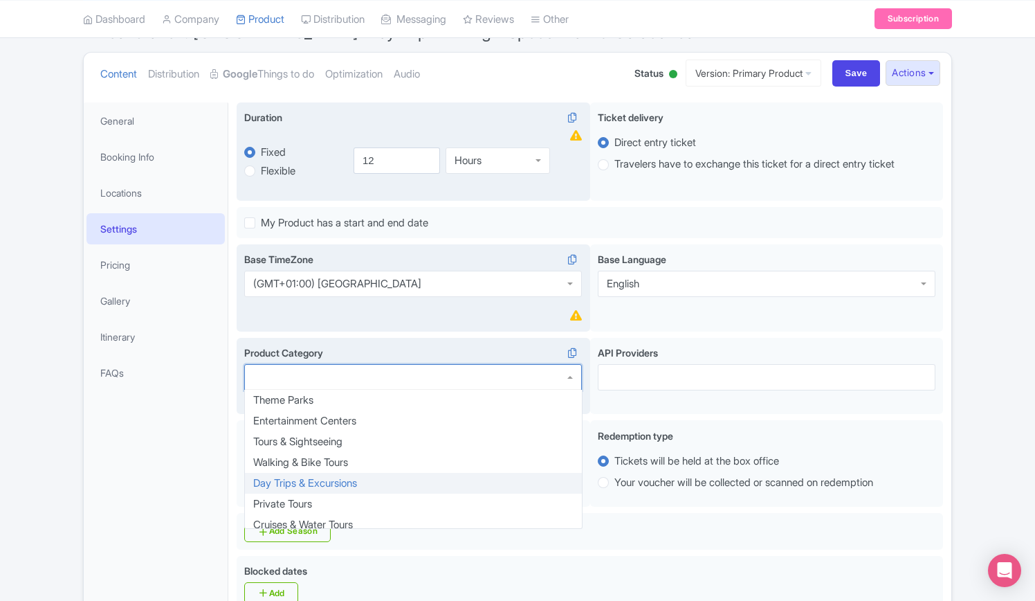
drag, startPoint x: 304, startPoint y: 482, endPoint x: 635, endPoint y: 480, distance: 330.8
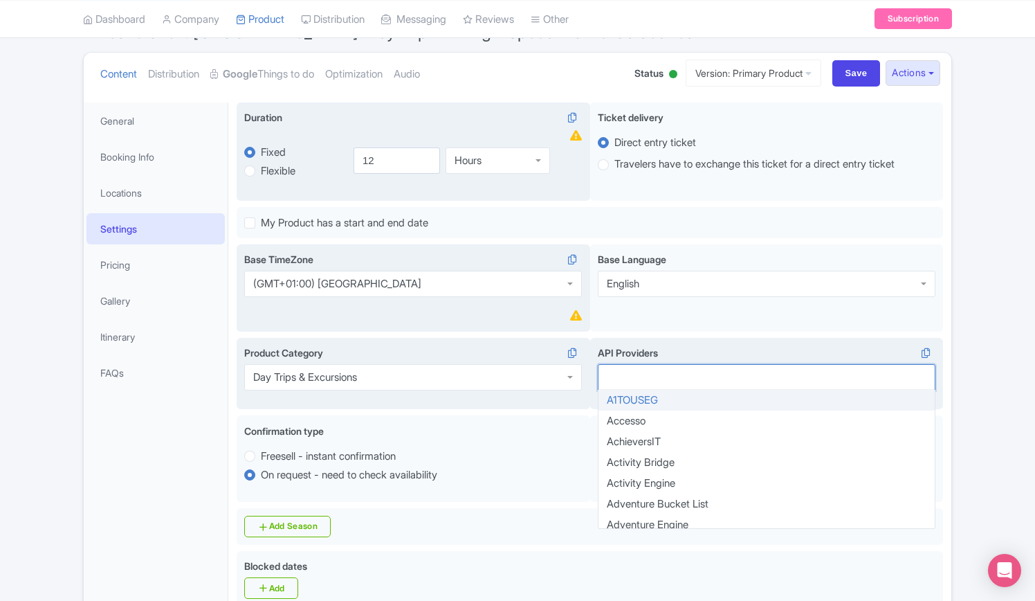
click at [652, 372] on div at bounding box center [767, 377] width 338 height 26
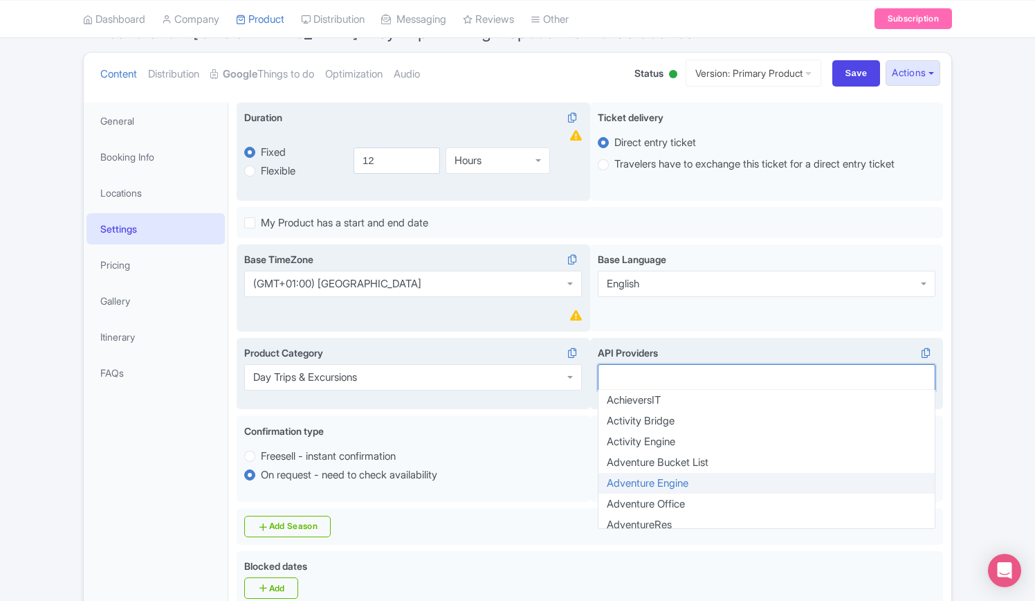
scroll to position [0, 0]
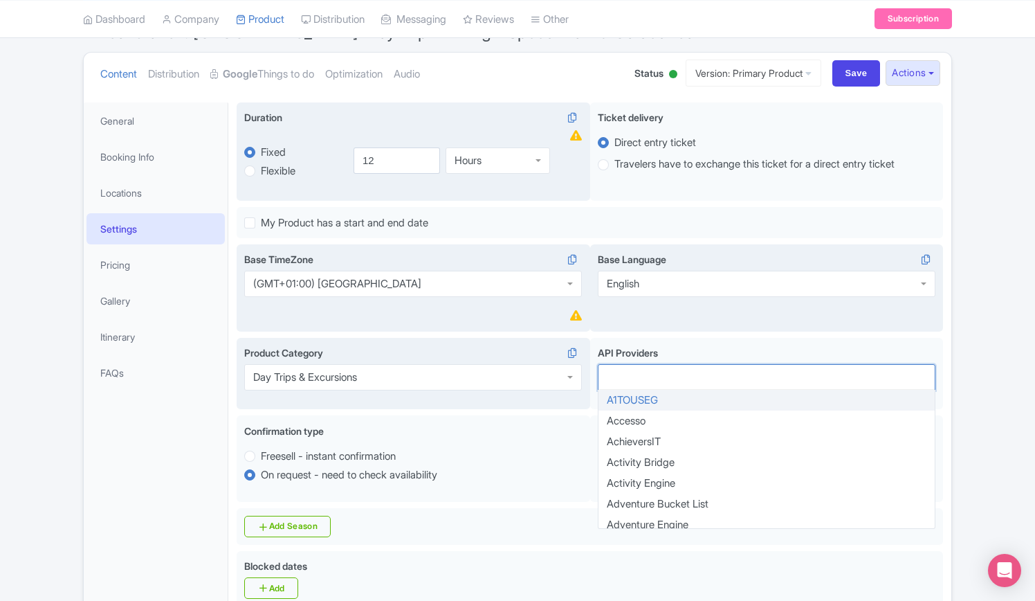
click at [723, 317] on div "en Base Language English English" at bounding box center [767, 288] width 354 height 88
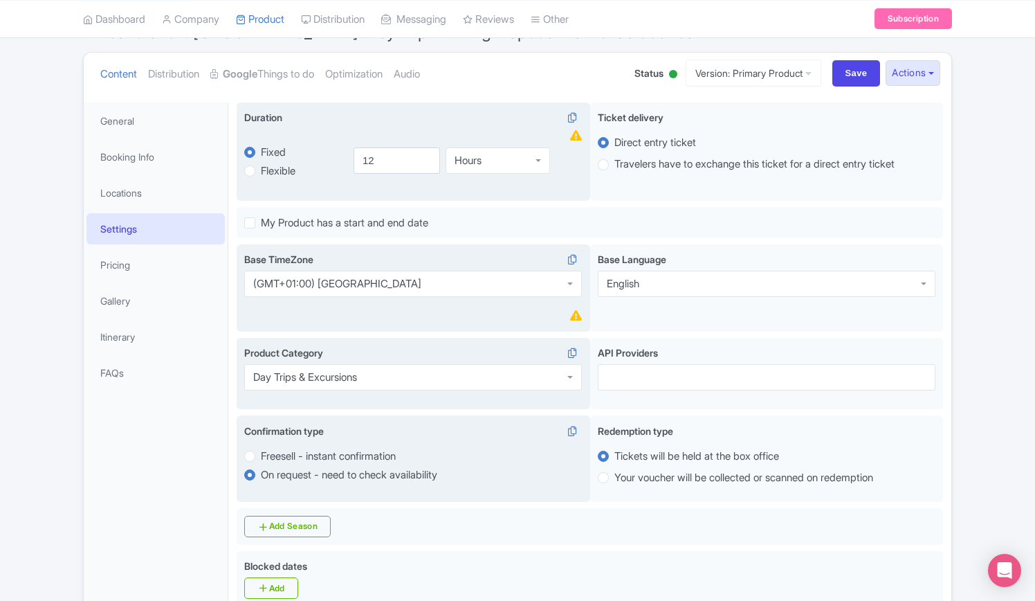
click at [261, 455] on label "Freesell - instant confirmation" at bounding box center [328, 456] width 135 height 16
click at [261, 455] on input "Freesell - instant confirmation" at bounding box center [268, 455] width 14 height 14
radio input "true"
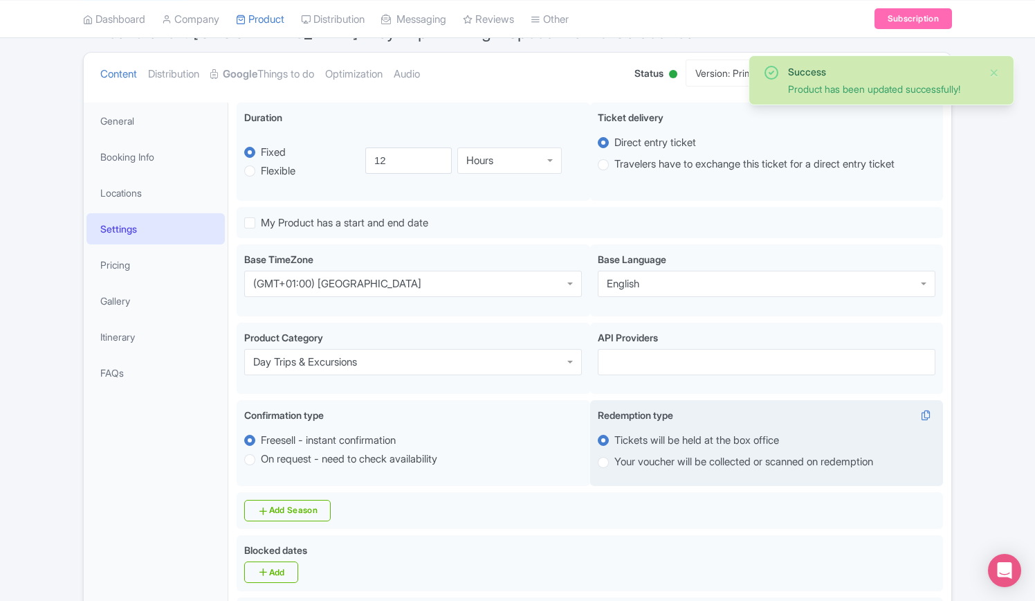
click at [615, 463] on label "Your voucher will be collected or scanned on redemption" at bounding box center [744, 462] width 259 height 16
click at [615, 463] on input "Your voucher will be collected or scanned on redemption" at bounding box center [622, 461] width 14 height 14
radio input "true"
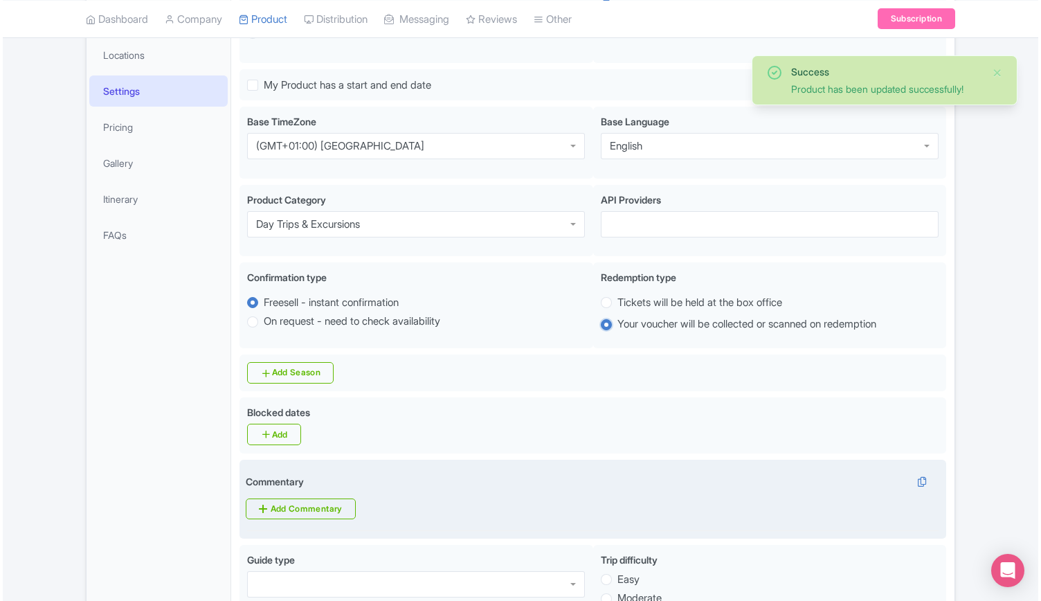
scroll to position [277, 0]
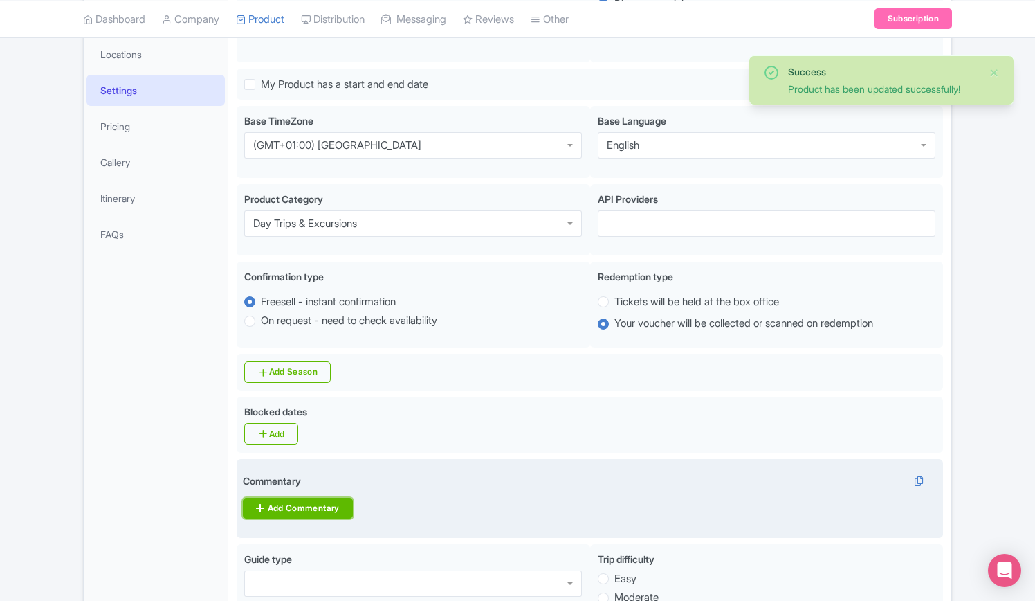
click at [345, 502] on link "Add Commentary" at bounding box center [297, 508] width 109 height 21
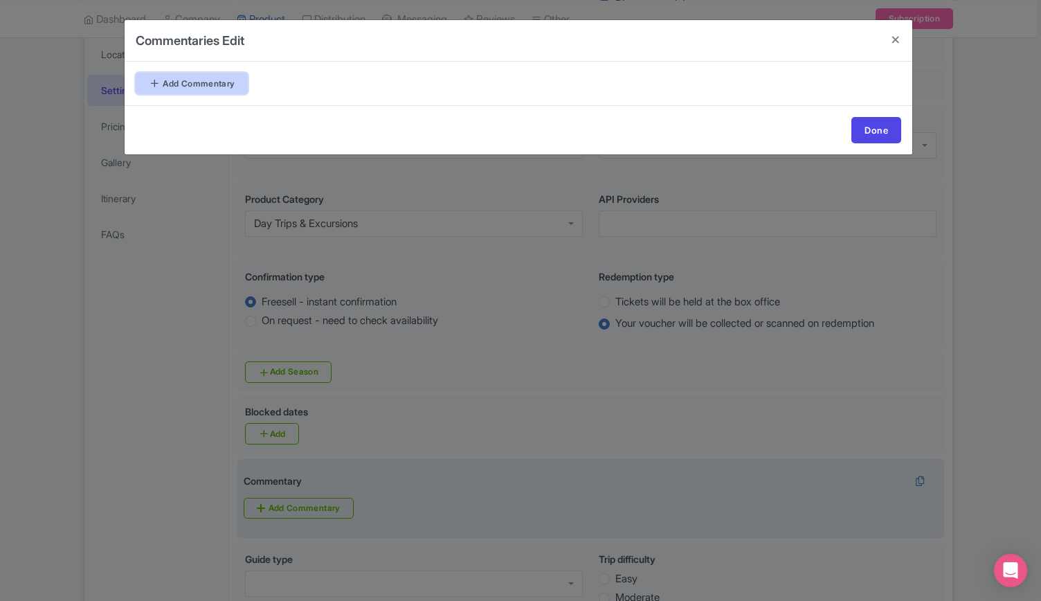
click at [208, 82] on link "Add Commentary" at bounding box center [192, 83] width 112 height 21
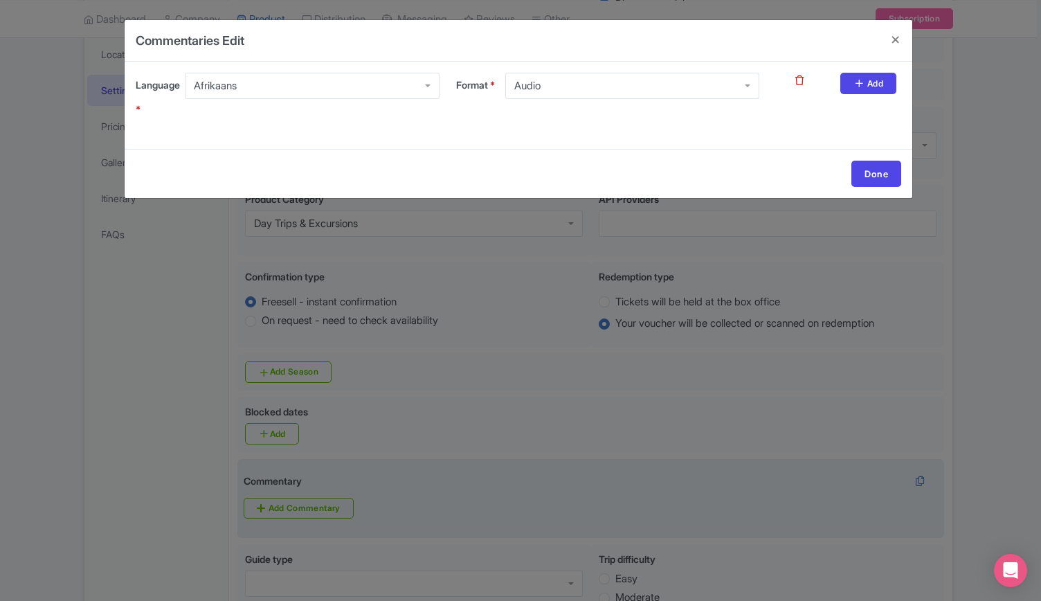
click at [246, 80] on div "Afrikaans" at bounding box center [312, 86] width 254 height 26
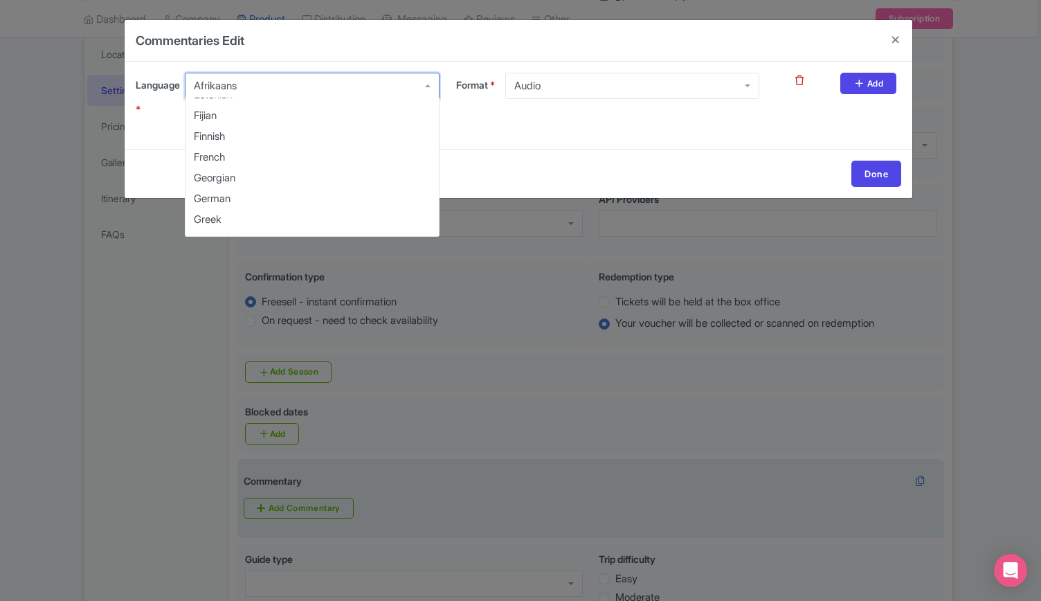
scroll to position [346, 0]
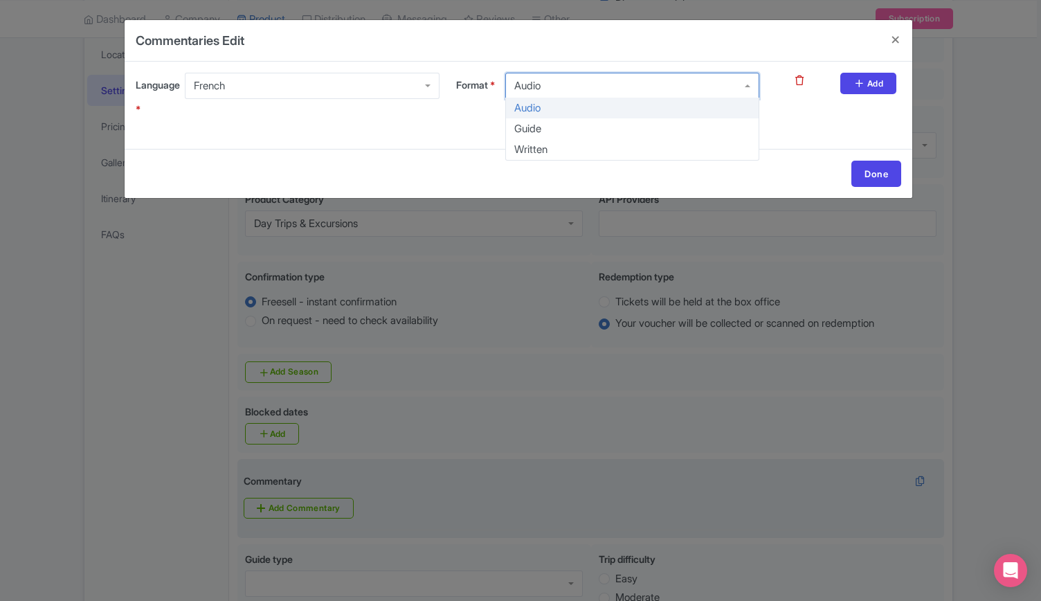
click at [745, 90] on div "Audio" at bounding box center [632, 86] width 254 height 26
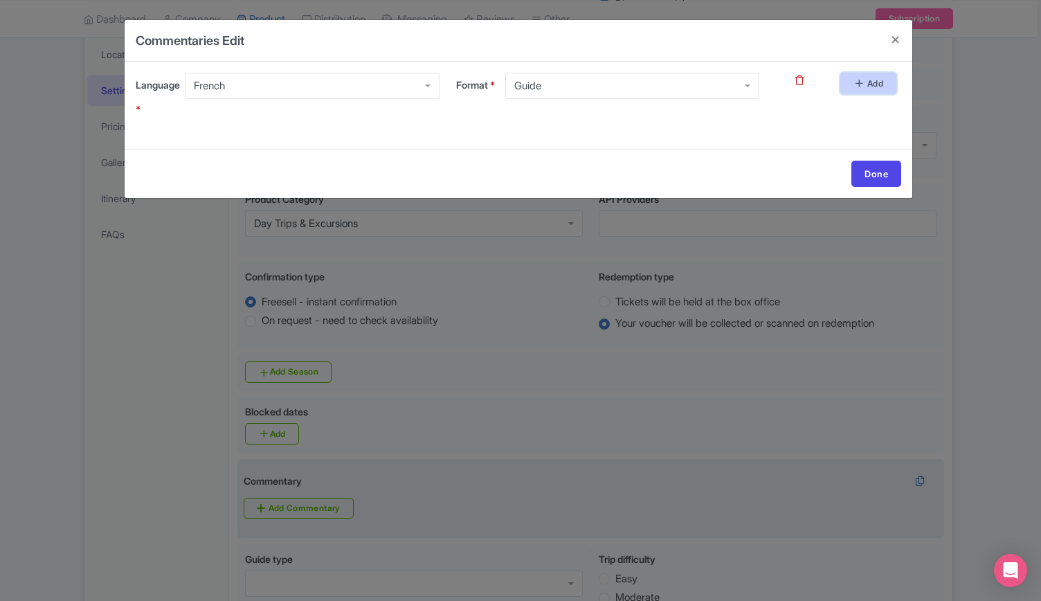
click at [868, 94] on link "Add" at bounding box center [868, 83] width 56 height 21
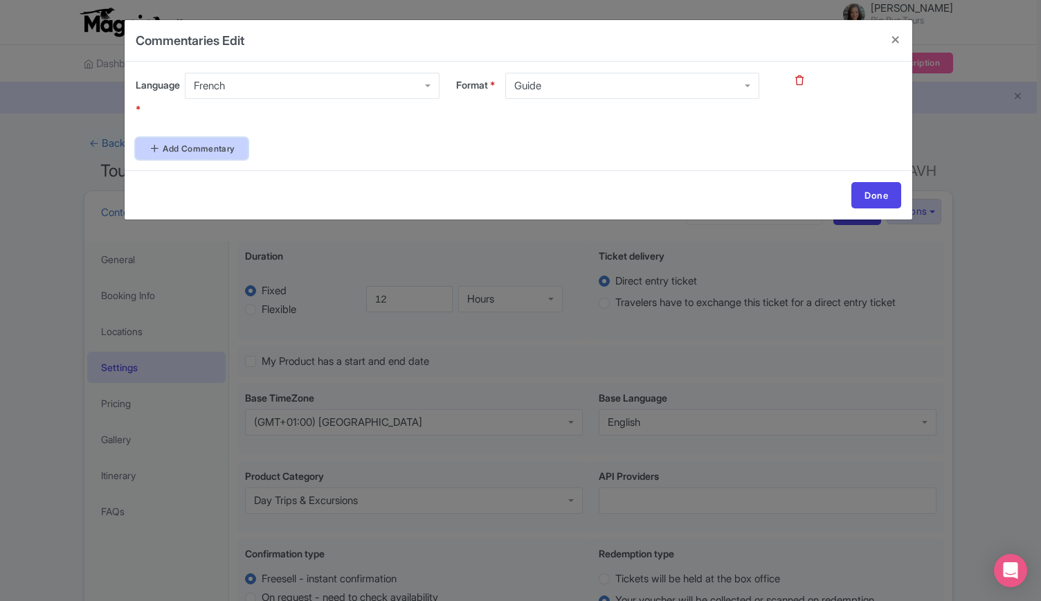
click at [183, 145] on link "Add Commentary" at bounding box center [192, 148] width 112 height 21
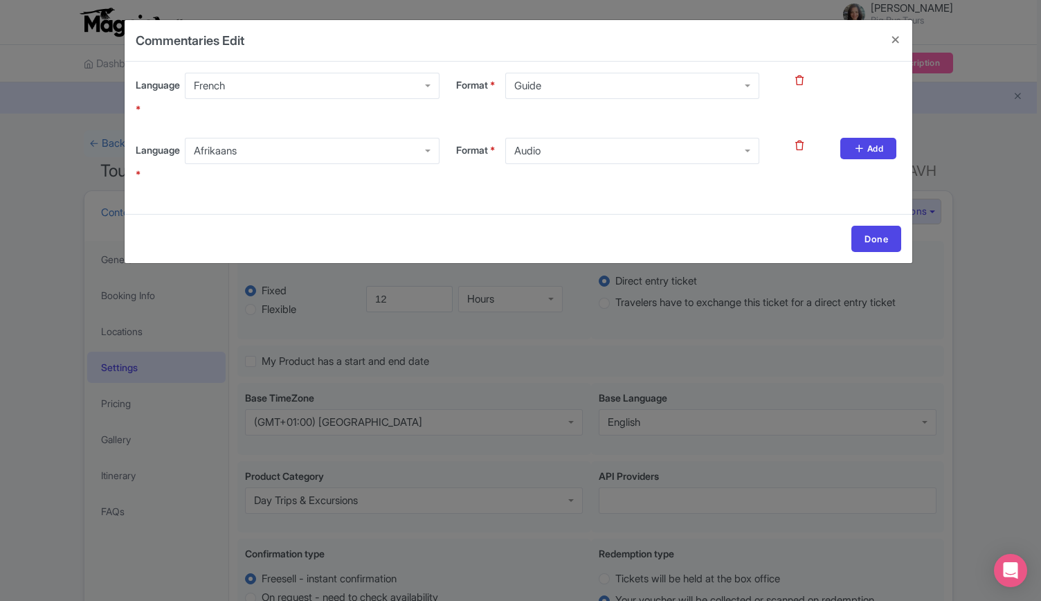
click at [317, 149] on div "Afrikaans" at bounding box center [312, 151] width 254 height 26
click at [710, 165] on div "Format * Audio Audio" at bounding box center [608, 168] width 320 height 60
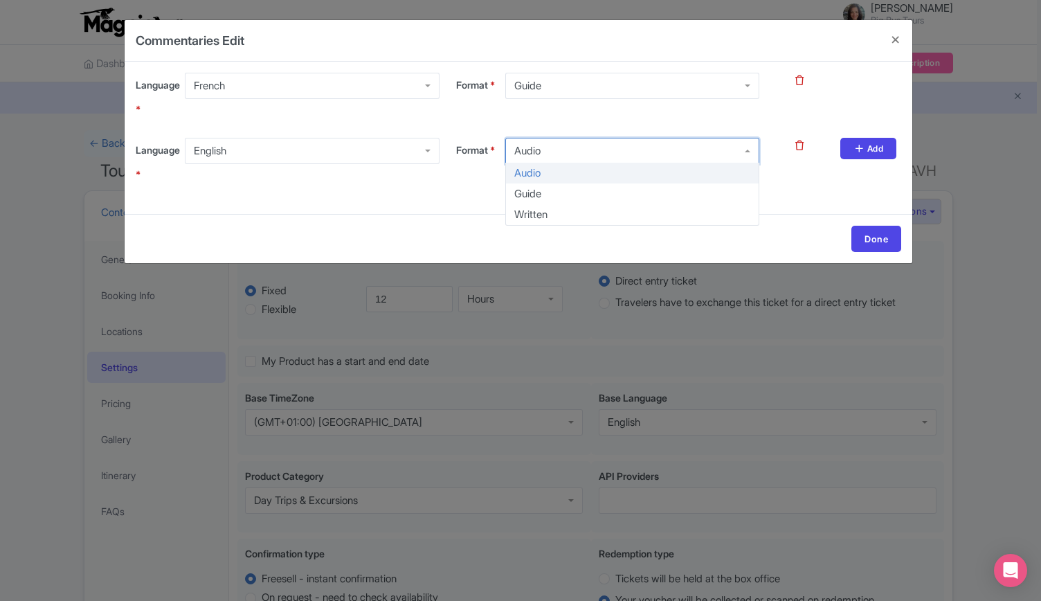
click at [713, 155] on div "Audio" at bounding box center [632, 151] width 254 height 26
drag, startPoint x: 595, startPoint y: 193, endPoint x: 836, endPoint y: 172, distance: 241.7
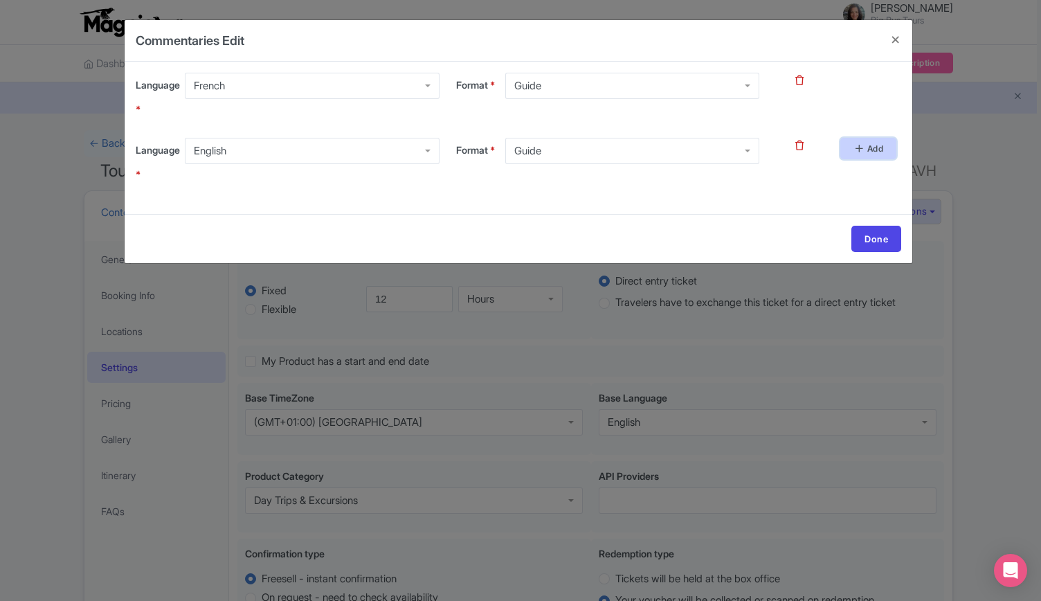
click at [857, 153] on link "Add" at bounding box center [868, 148] width 56 height 21
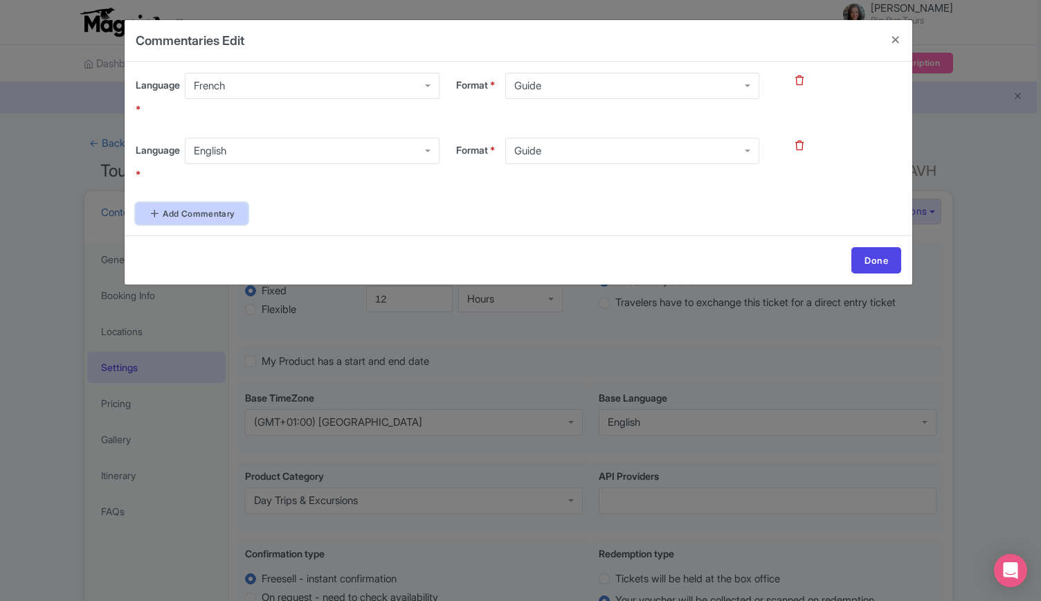
click at [217, 210] on link "Add Commentary" at bounding box center [192, 213] width 112 height 21
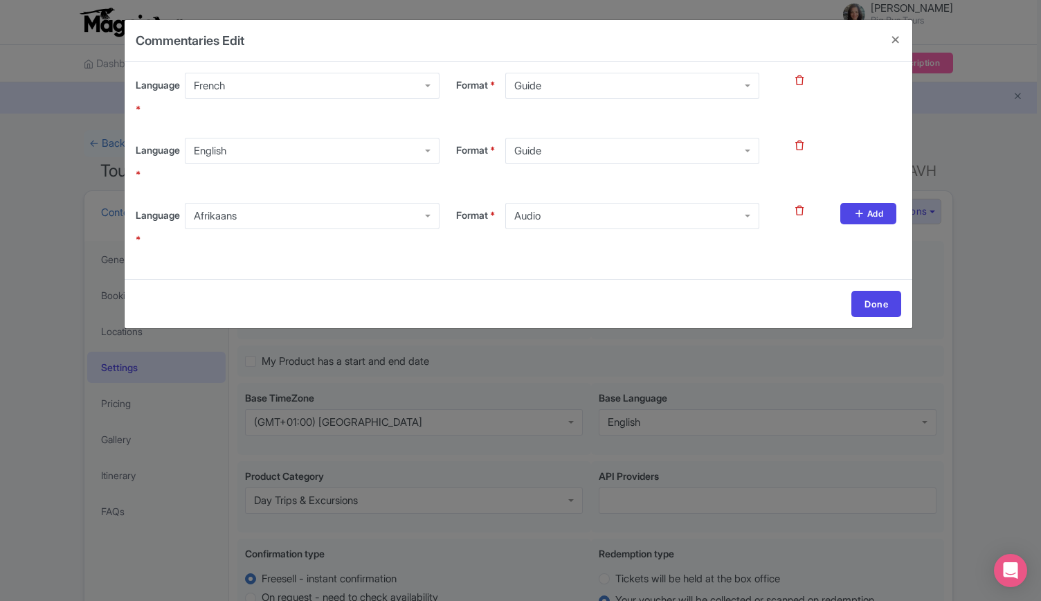
click at [328, 225] on div "Afrikaans" at bounding box center [312, 216] width 254 height 26
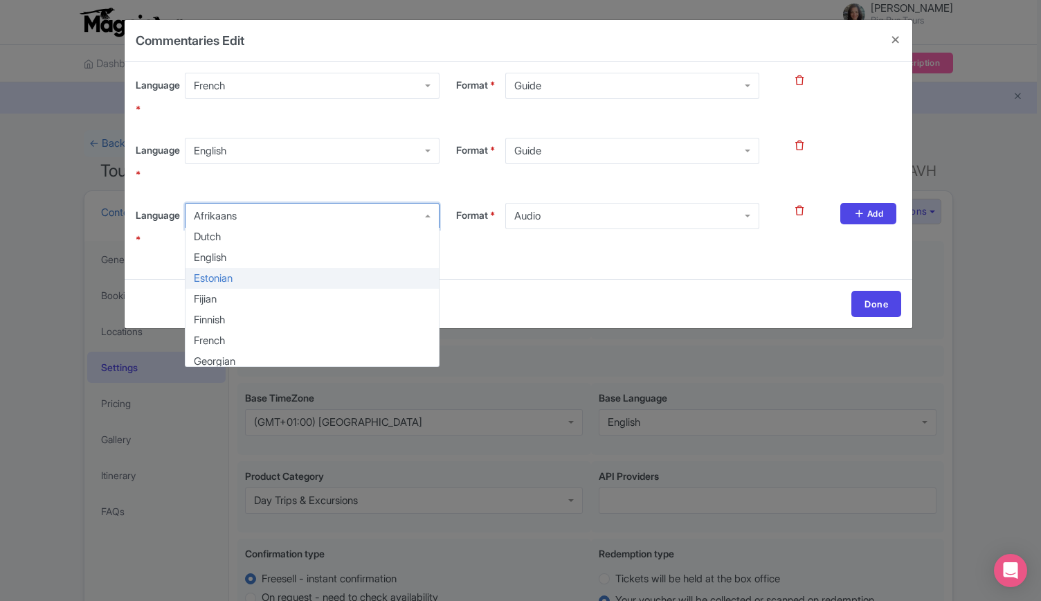
scroll to position [346, 0]
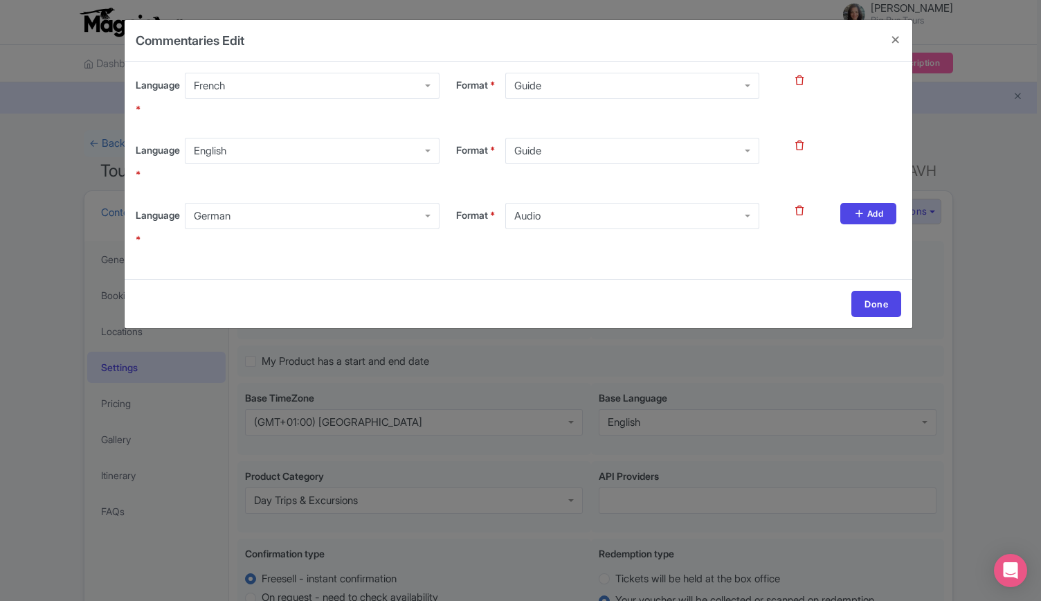
drag, startPoint x: 270, startPoint y: 330, endPoint x: 692, endPoint y: 307, distance: 422.8
click at [527, 217] on div "Audio" at bounding box center [527, 216] width 26 height 12
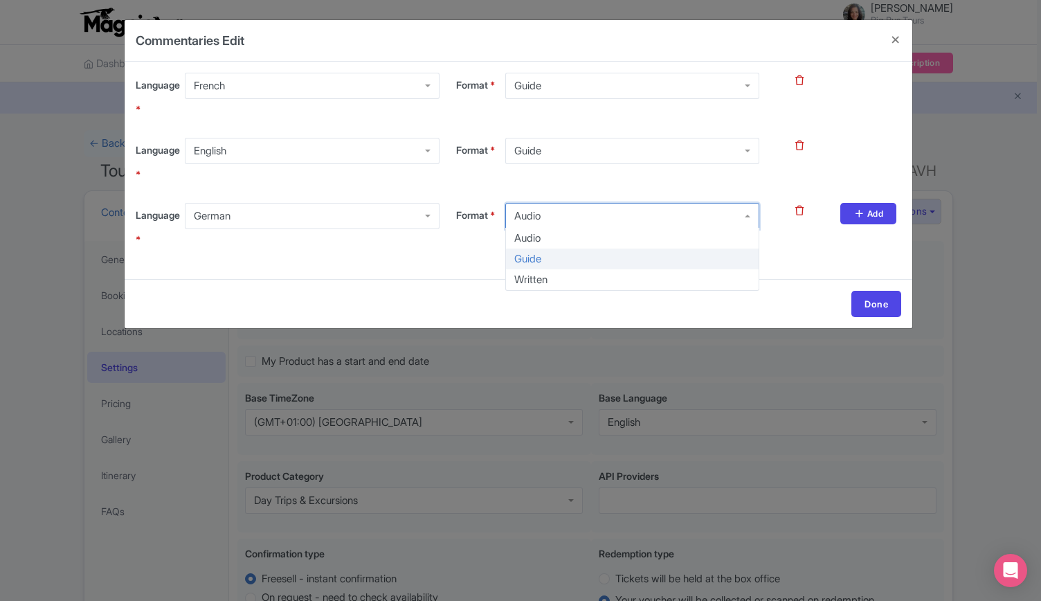
drag, startPoint x: 545, startPoint y: 260, endPoint x: 795, endPoint y: 251, distance: 249.3
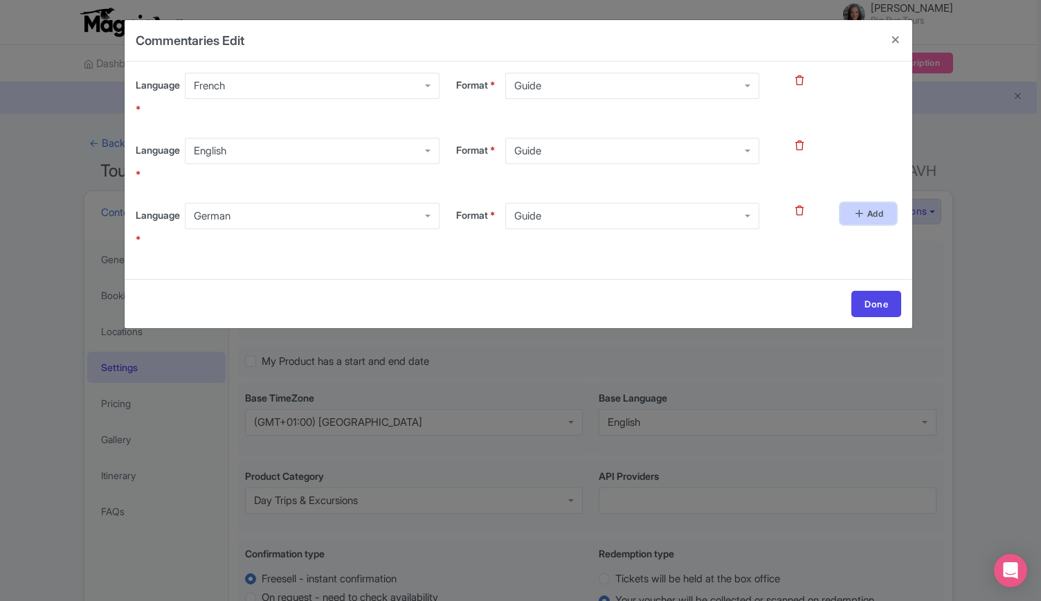
click at [859, 221] on link "Add" at bounding box center [868, 213] width 56 height 21
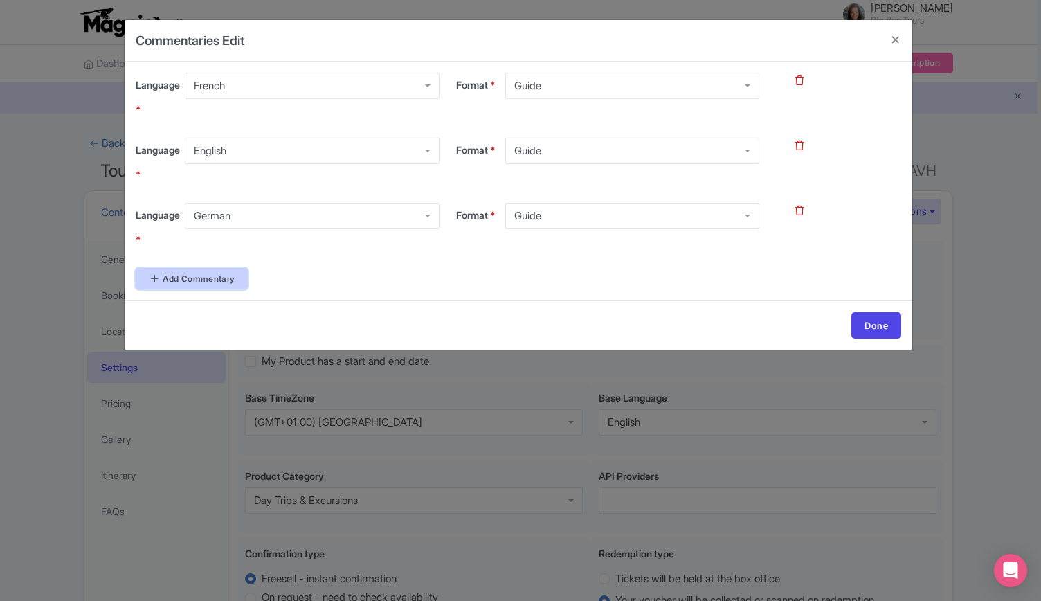
click at [237, 278] on link "Add Commentary" at bounding box center [192, 278] width 112 height 21
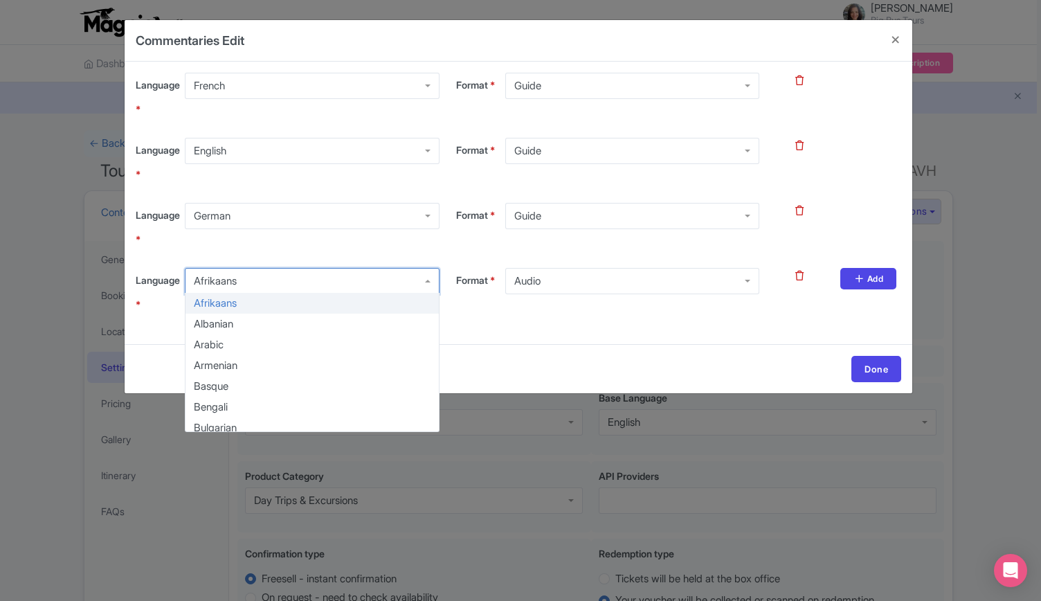
click at [299, 281] on div "Afrikaans" at bounding box center [312, 281] width 254 height 26
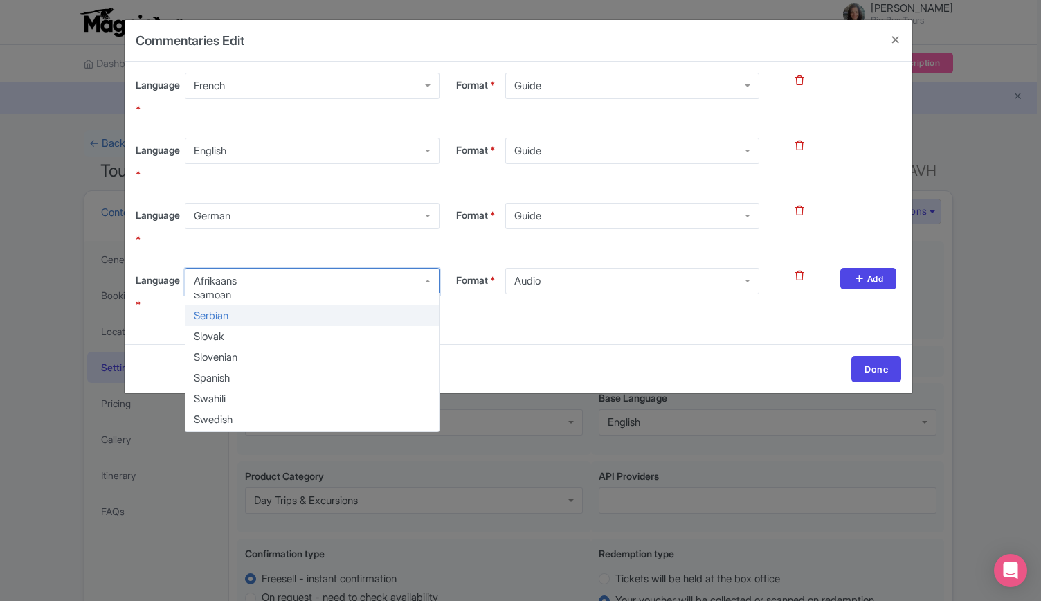
scroll to position [1107, 0]
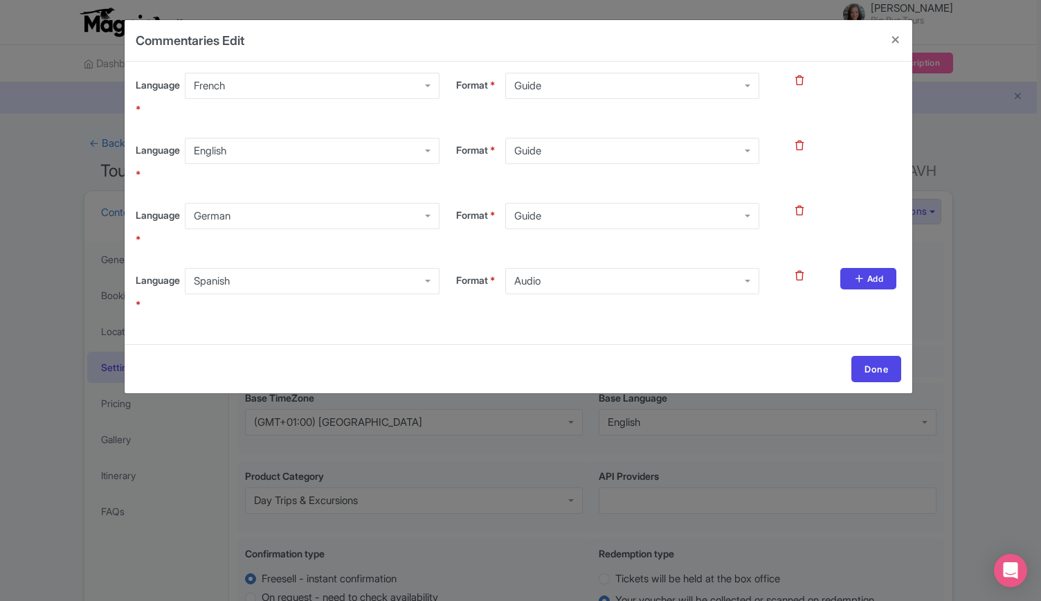
click at [711, 284] on div "Audio" at bounding box center [632, 281] width 254 height 26
drag, startPoint x: 601, startPoint y: 328, endPoint x: 656, endPoint y: 322, distance: 55.7
drag, startPoint x: 860, startPoint y: 285, endPoint x: 757, endPoint y: 306, distance: 104.5
click at [860, 285] on link "Add" at bounding box center [868, 278] width 56 height 21
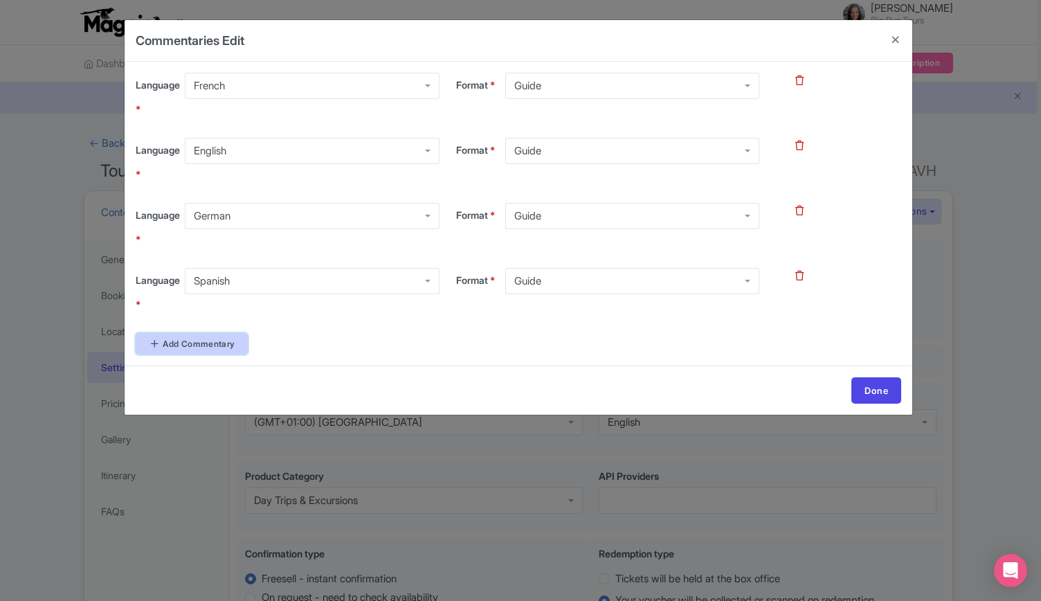
click at [193, 341] on link "Add Commentary" at bounding box center [192, 343] width 112 height 21
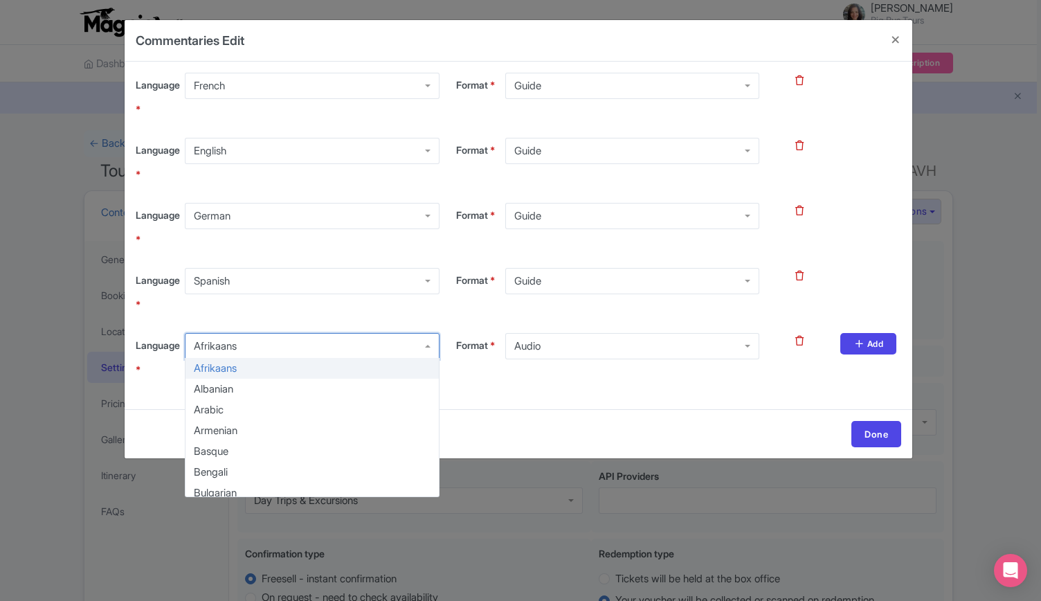
click at [251, 344] on div "Afrikaans" at bounding box center [312, 346] width 254 height 26
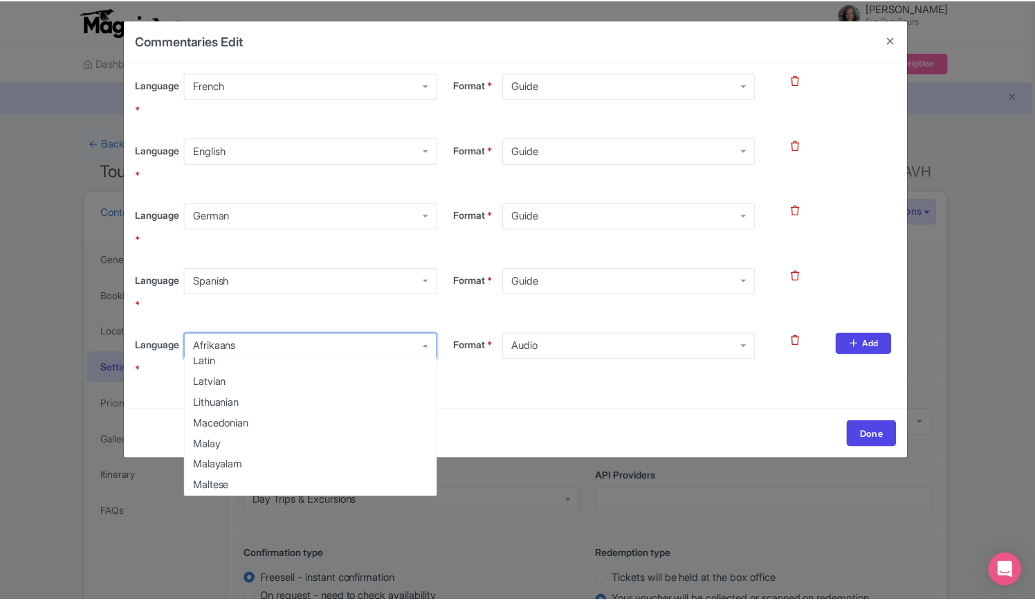
scroll to position [623, 0]
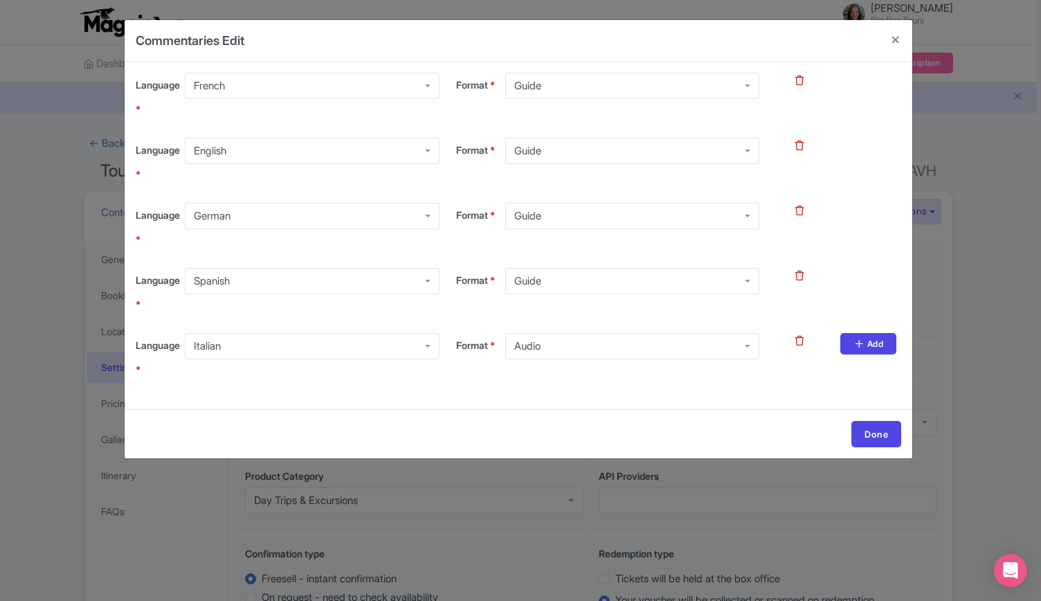
click at [741, 348] on div "Audio" at bounding box center [632, 346] width 254 height 26
click at [873, 435] on link "Done" at bounding box center [876, 434] width 50 height 26
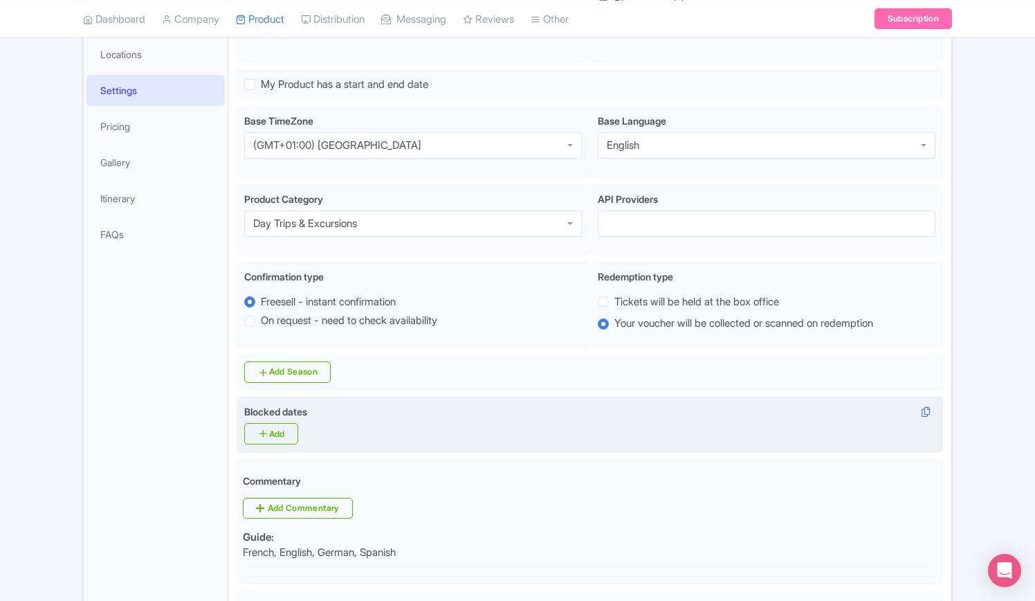
scroll to position [415, 0]
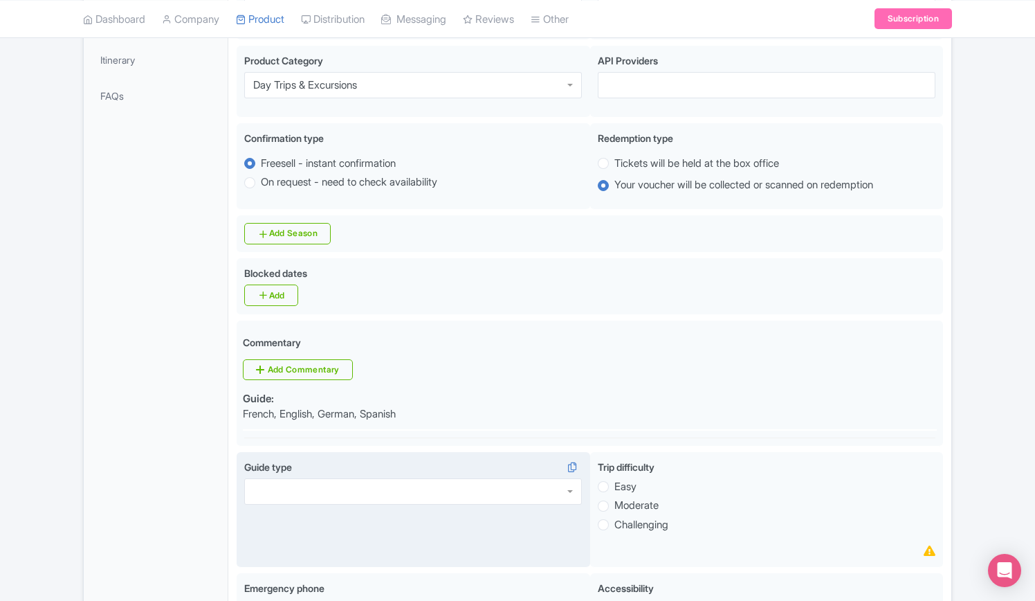
click at [415, 491] on div at bounding box center [413, 491] width 338 height 26
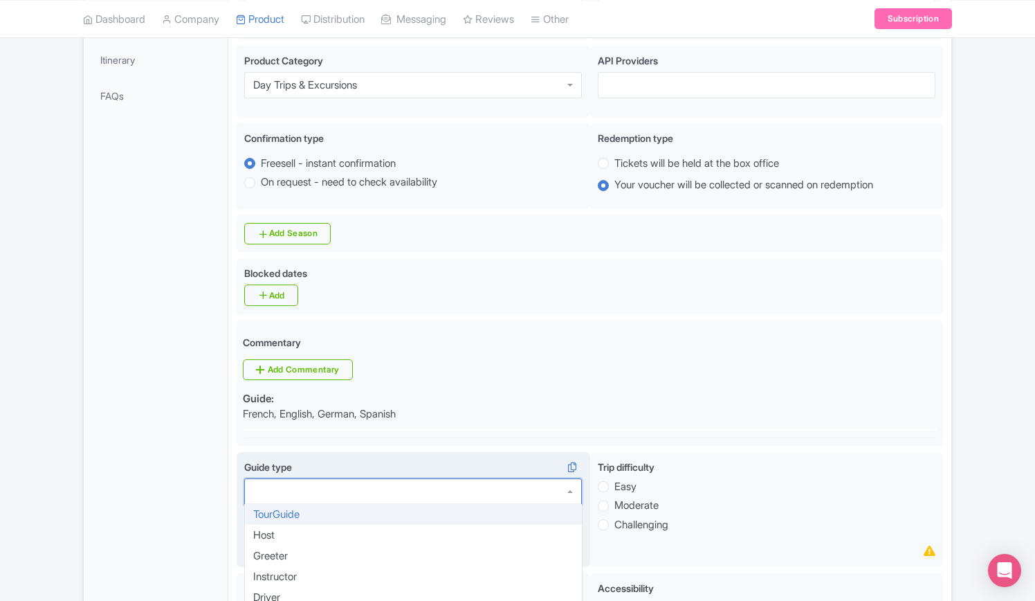
drag, startPoint x: 342, startPoint y: 509, endPoint x: 514, endPoint y: 506, distance: 171.7
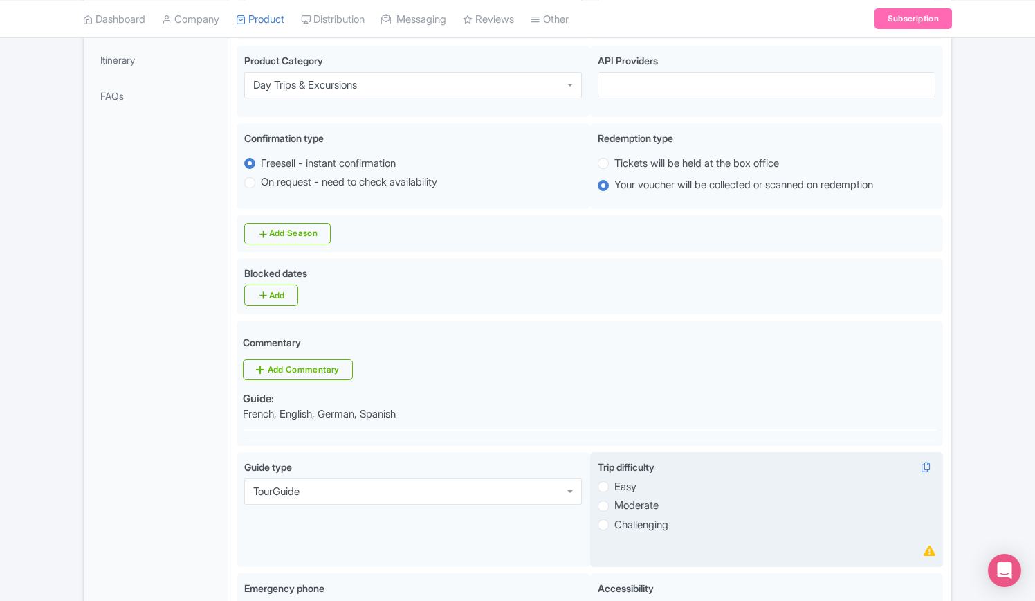
click at [615, 484] on label "Easy" at bounding box center [626, 487] width 22 height 16
click at [615, 484] on input "Easy" at bounding box center [622, 485] width 14 height 14
radio input "true"
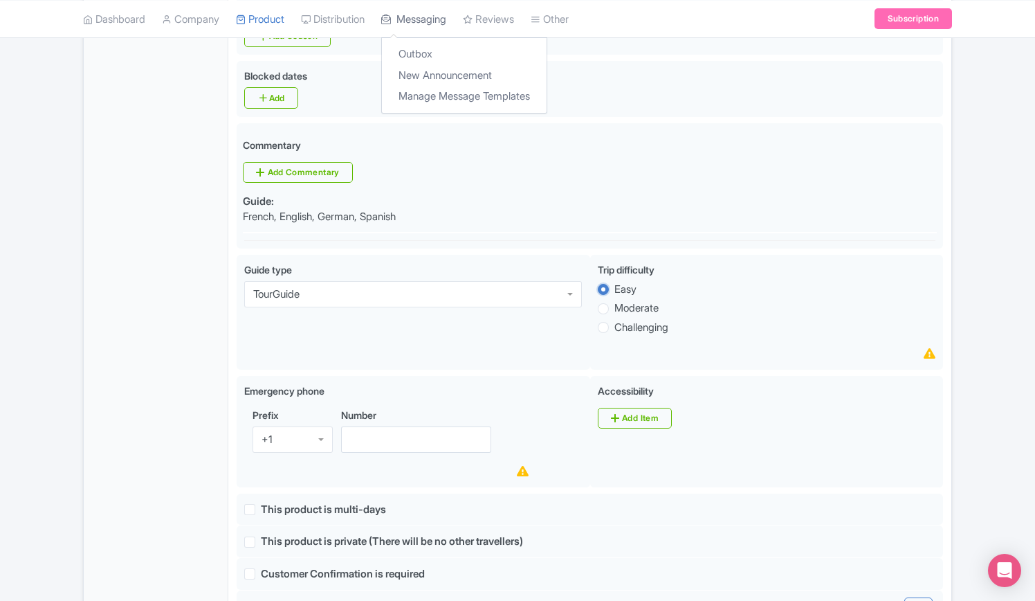
scroll to position [484, 0]
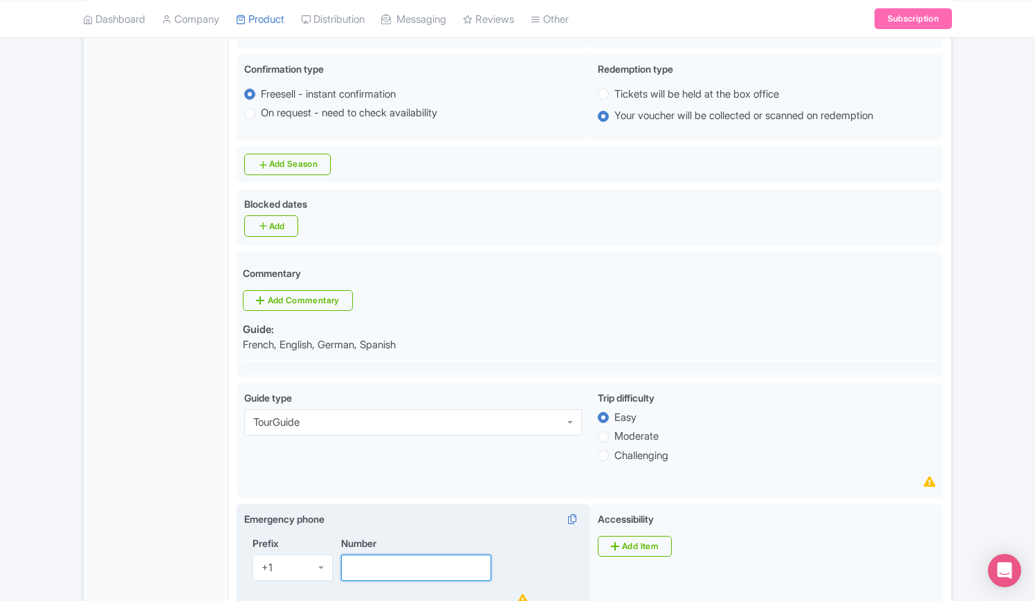
click at [386, 570] on input "Number" at bounding box center [416, 567] width 150 height 26
paste input "3762037251"
type input "3762037251"
click at [323, 567] on div "+1" at bounding box center [293, 567] width 80 height 26
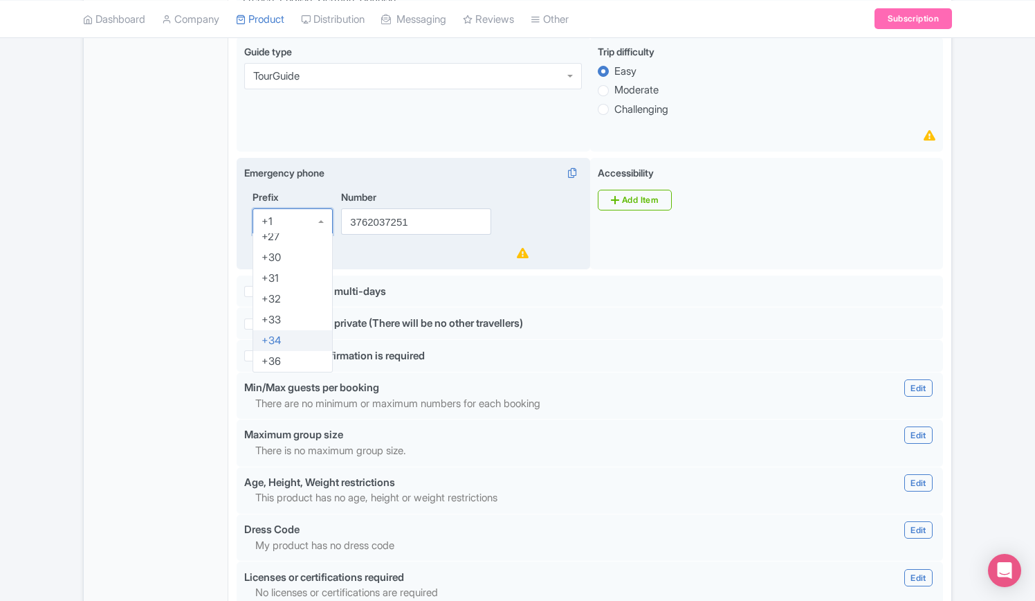
scroll to position [138, 0]
drag, startPoint x: 292, startPoint y: 317, endPoint x: 534, endPoint y: 311, distance: 242.3
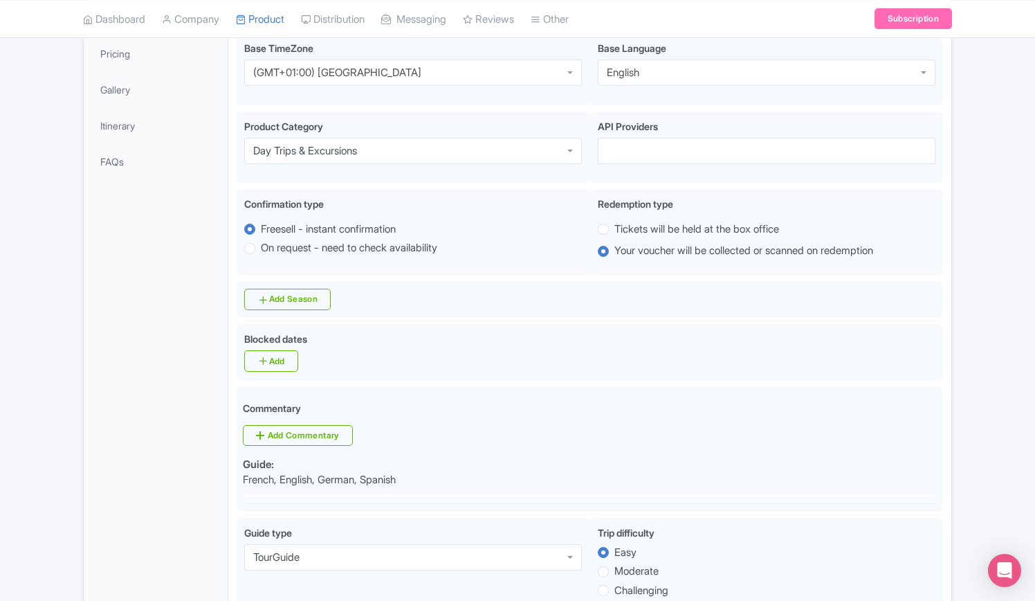
scroll to position [346, 0]
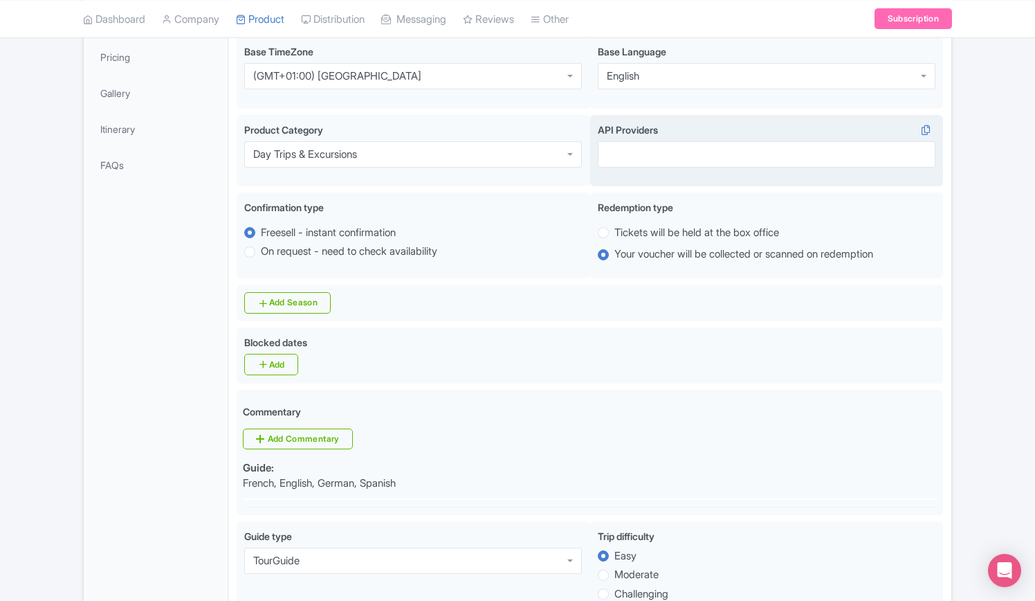
click at [668, 153] on div at bounding box center [767, 154] width 338 height 26
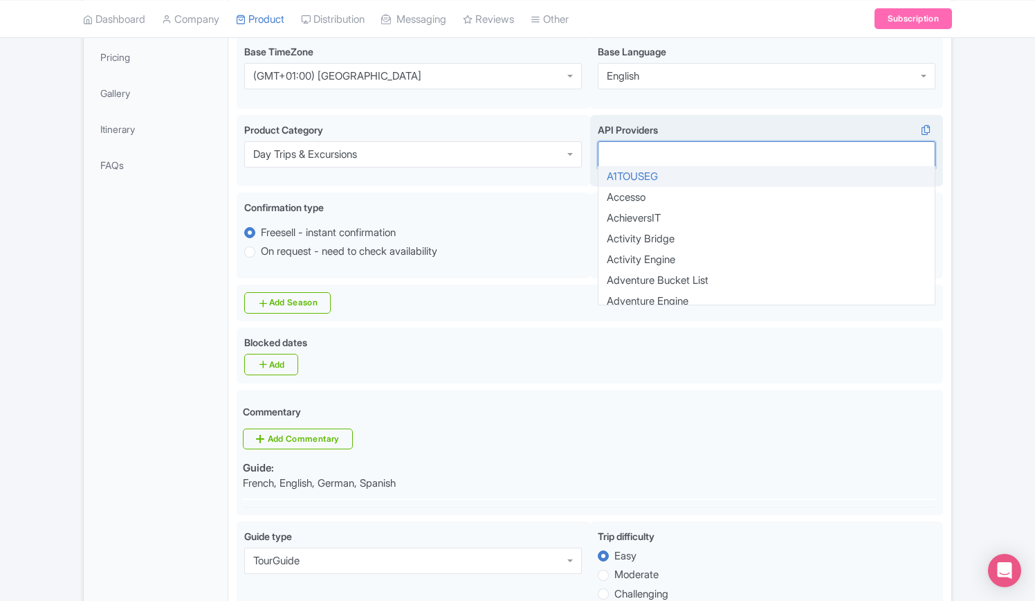
type input "b"
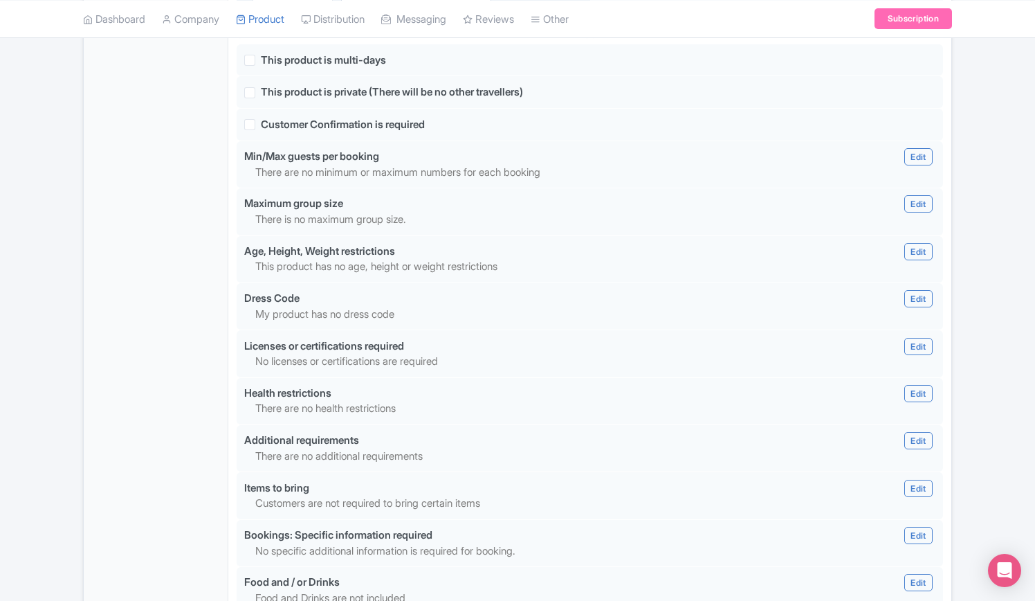
scroll to position [1246, 0]
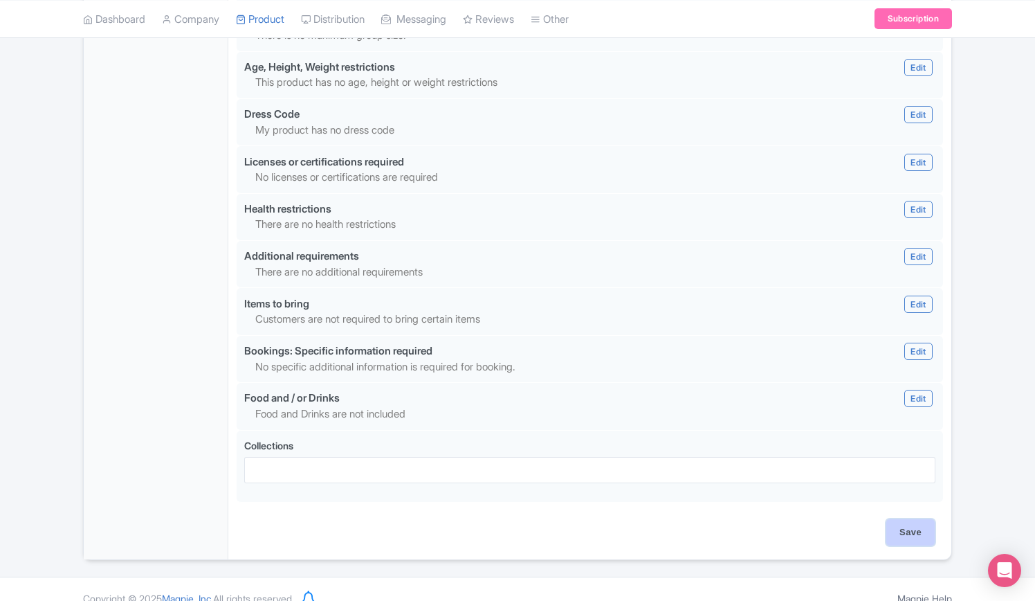
click at [907, 532] on input "Save" at bounding box center [911, 532] width 48 height 26
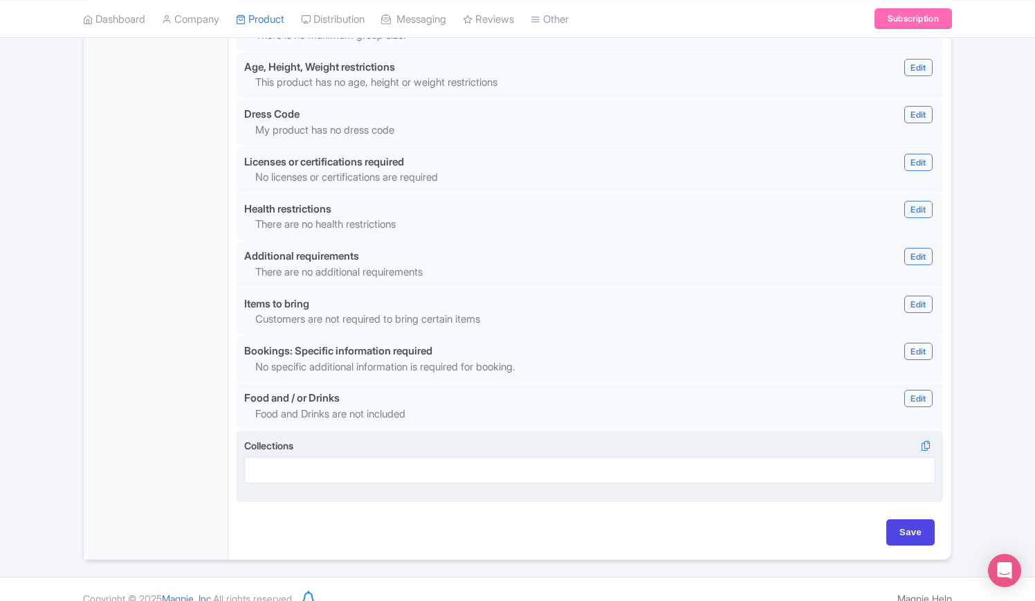
type input "Update Product"
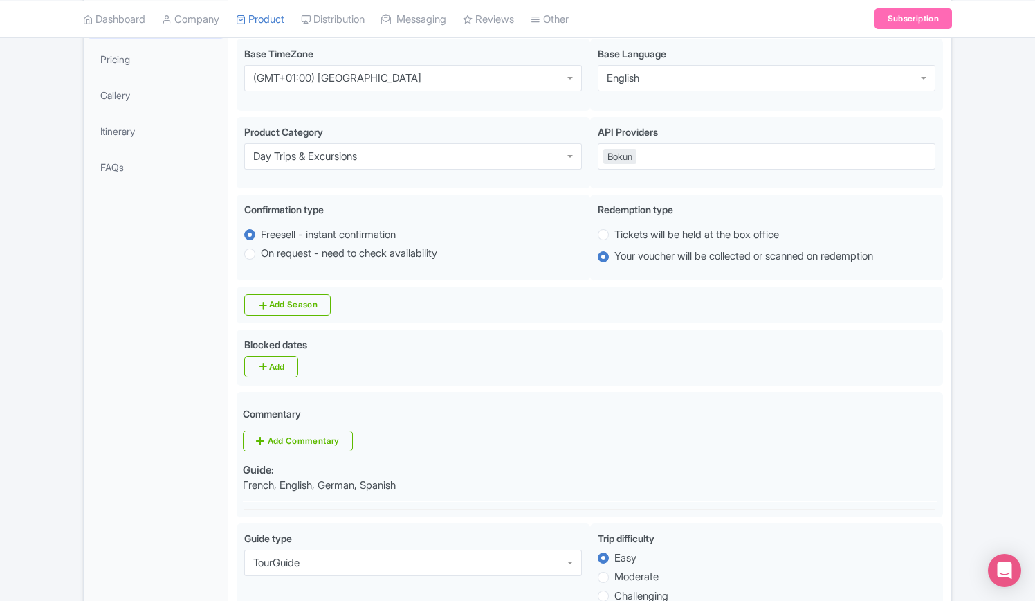
scroll to position [208, 0]
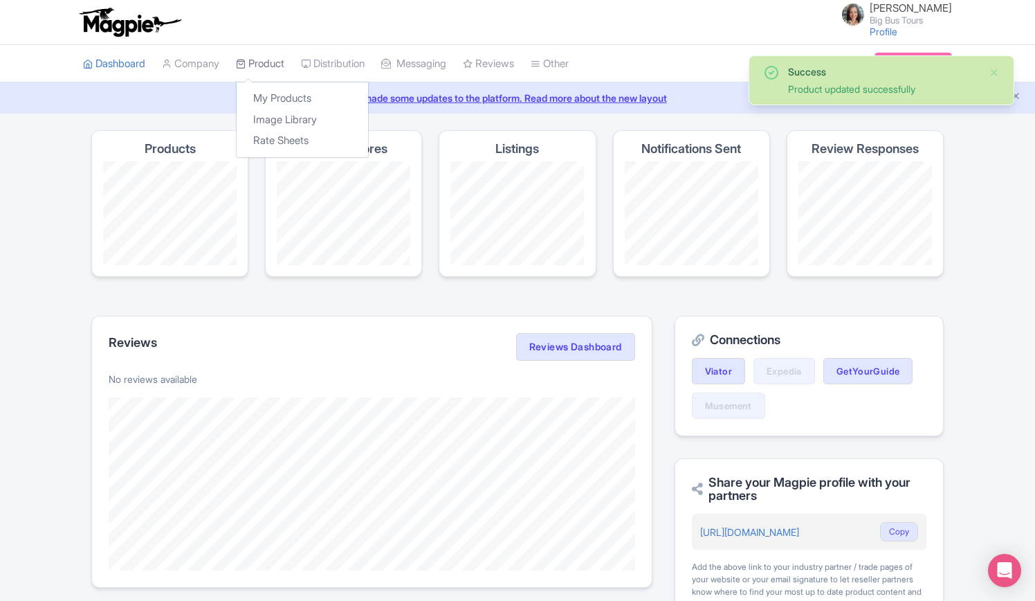
click at [262, 57] on link "Product" at bounding box center [260, 64] width 48 height 38
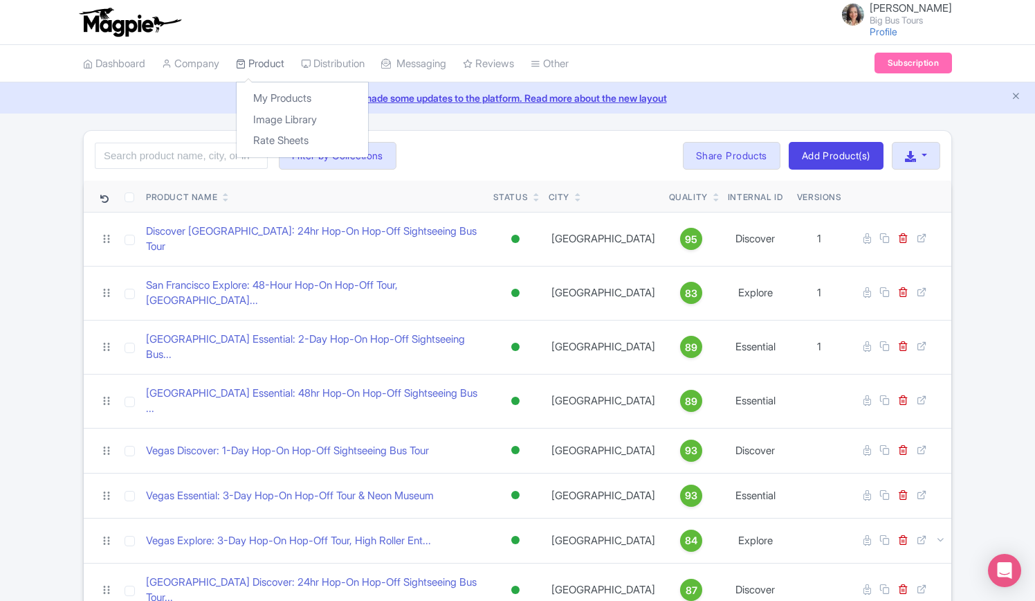
click at [271, 69] on link "Product" at bounding box center [260, 64] width 48 height 38
click at [275, 96] on link "My Products" at bounding box center [303, 98] width 132 height 21
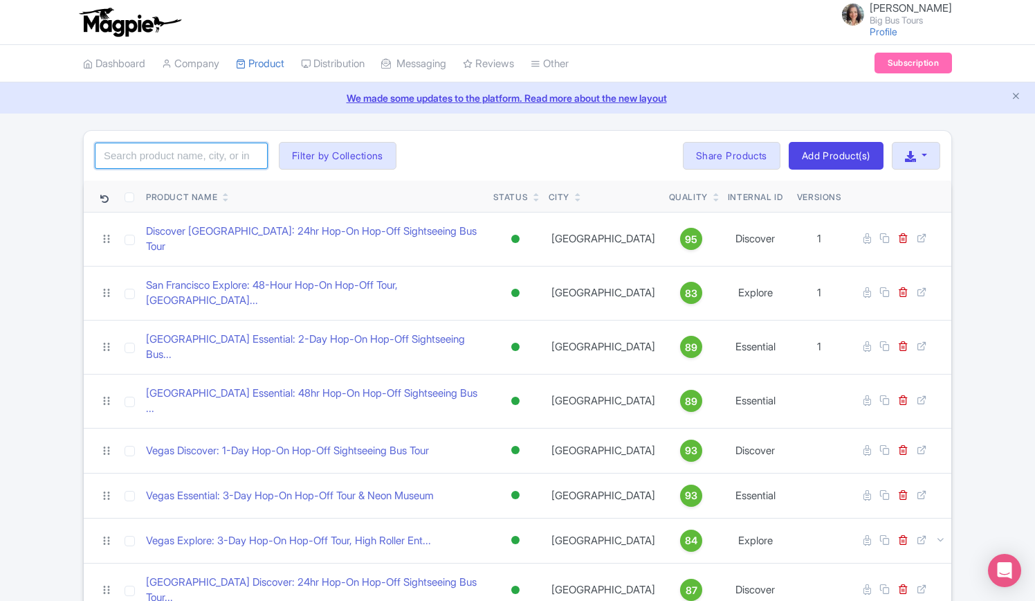
drag, startPoint x: 179, startPoint y: 147, endPoint x: 191, endPoint y: 128, distance: 22.5
click at [179, 146] on input "search" at bounding box center [181, 156] width 173 height 26
click button "Search" at bounding box center [0, 0] width 0 height 0
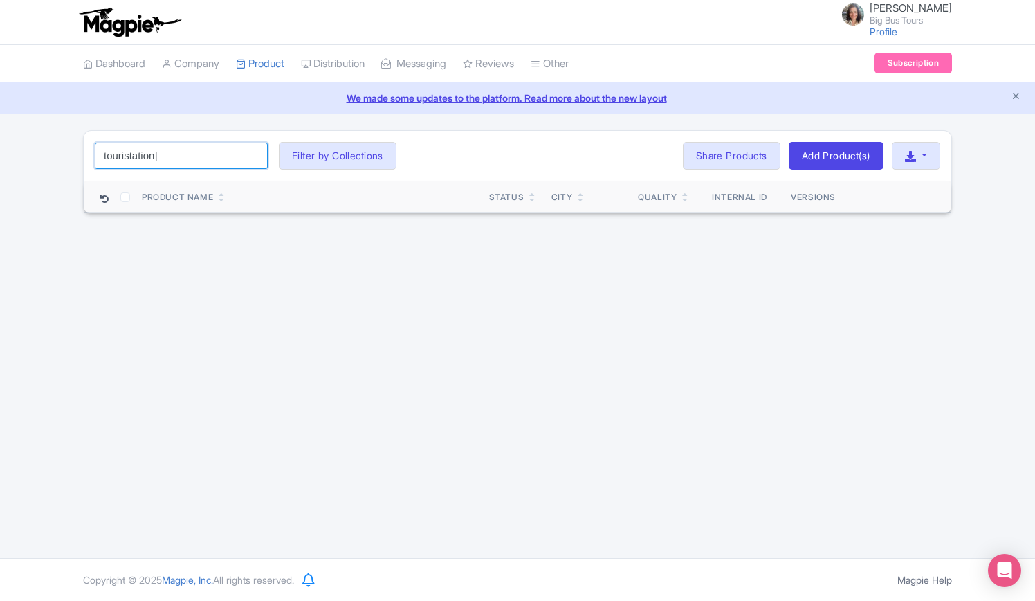
click at [174, 156] on input "touristation]" at bounding box center [181, 156] width 173 height 26
type input "touristation"
click button "Search" at bounding box center [0, 0] width 0 height 0
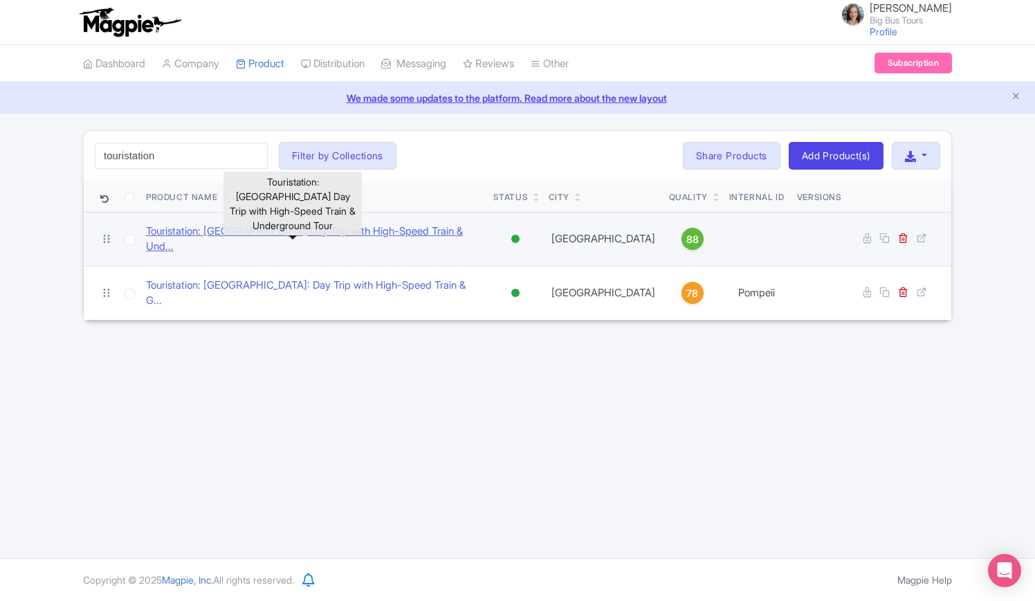
click at [278, 229] on link "Touristation: Naples Day Trip with High-Speed Train & Und..." at bounding box center [314, 239] width 336 height 31
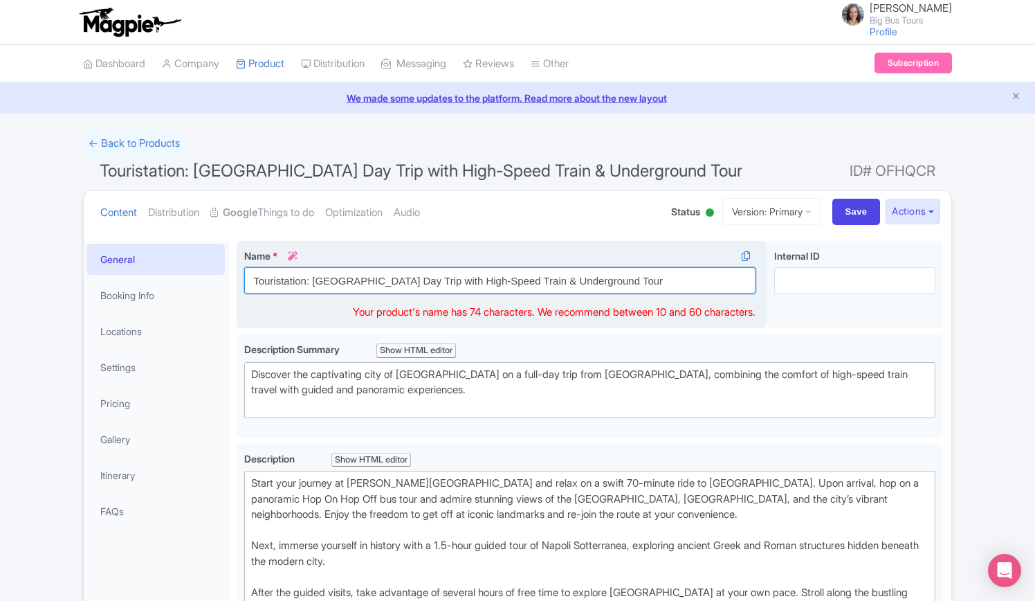
click at [323, 282] on input "Touristation: [GEOGRAPHIC_DATA] Day Trip with High-Speed Train & Underground To…" at bounding box center [499, 280] width 511 height 26
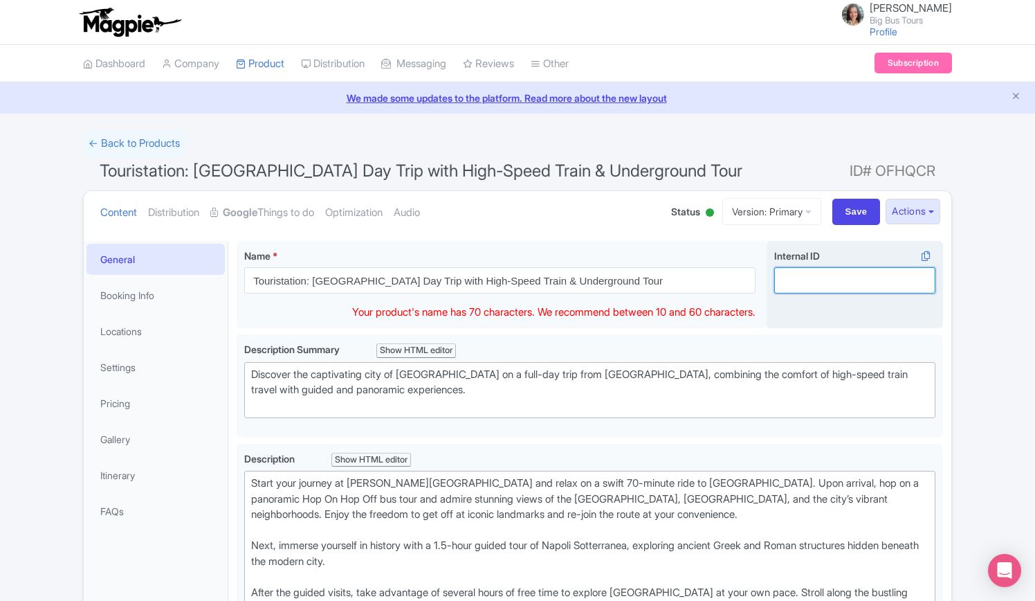
click at [858, 281] on input "Internal ID i" at bounding box center [854, 280] width 161 height 26
paste input "Naples"
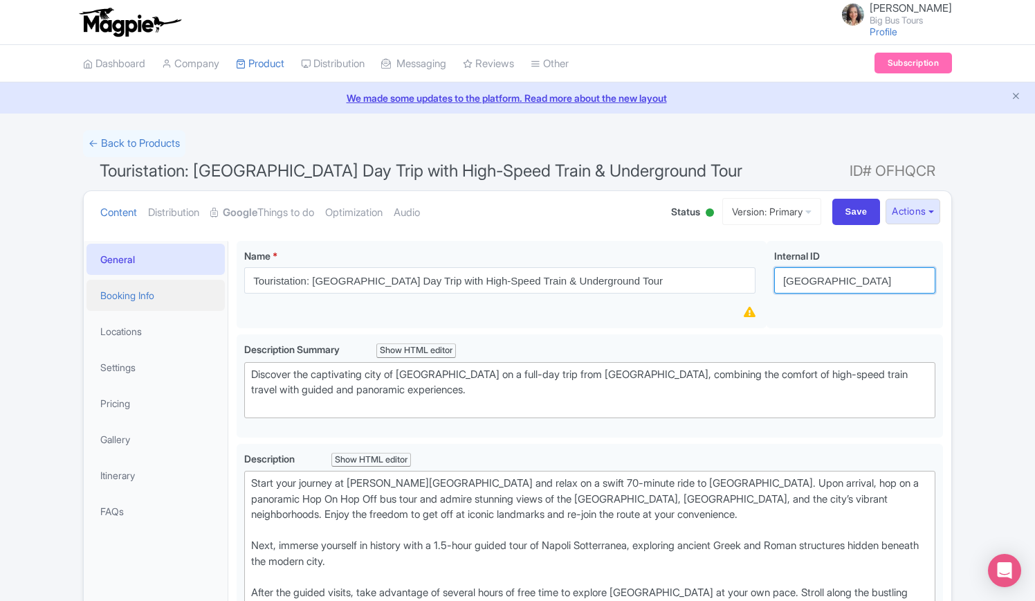
type input "Naples"
click at [129, 296] on link "Booking Info" at bounding box center [156, 295] width 138 height 31
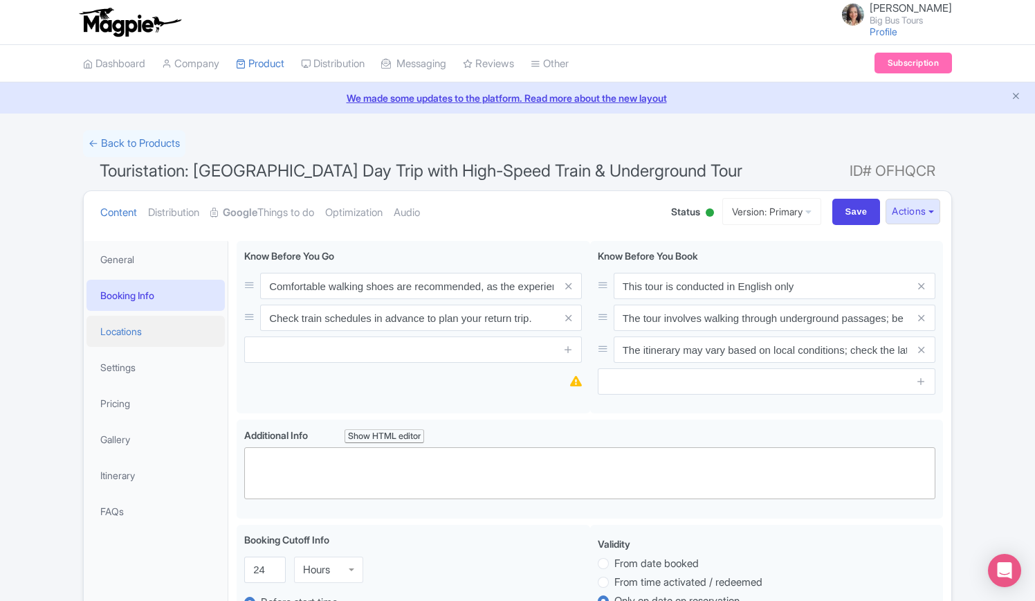
click at [120, 334] on link "Locations" at bounding box center [156, 331] width 138 height 31
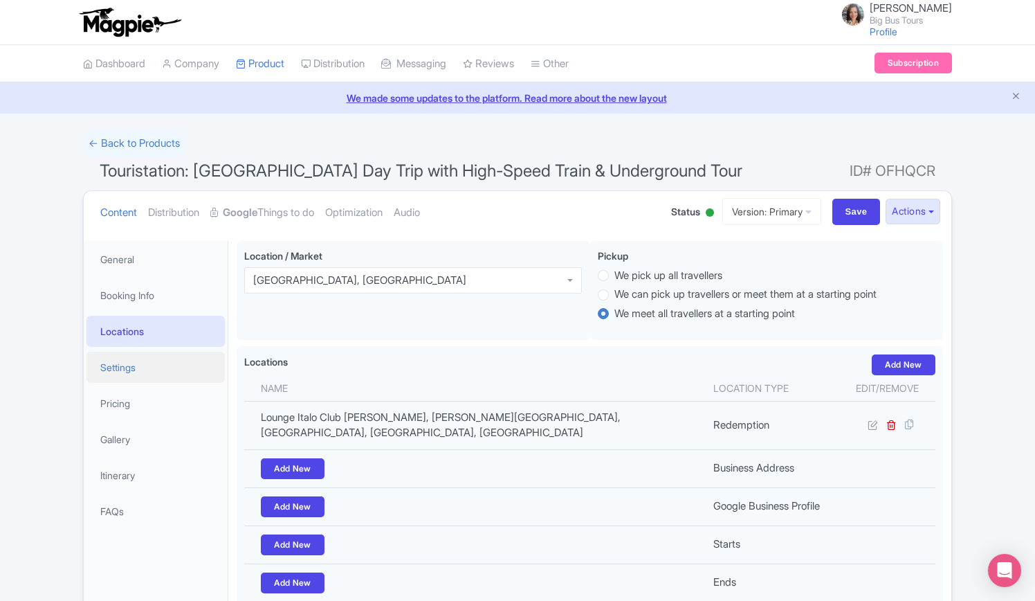
click at [118, 364] on link "Settings" at bounding box center [156, 367] width 138 height 31
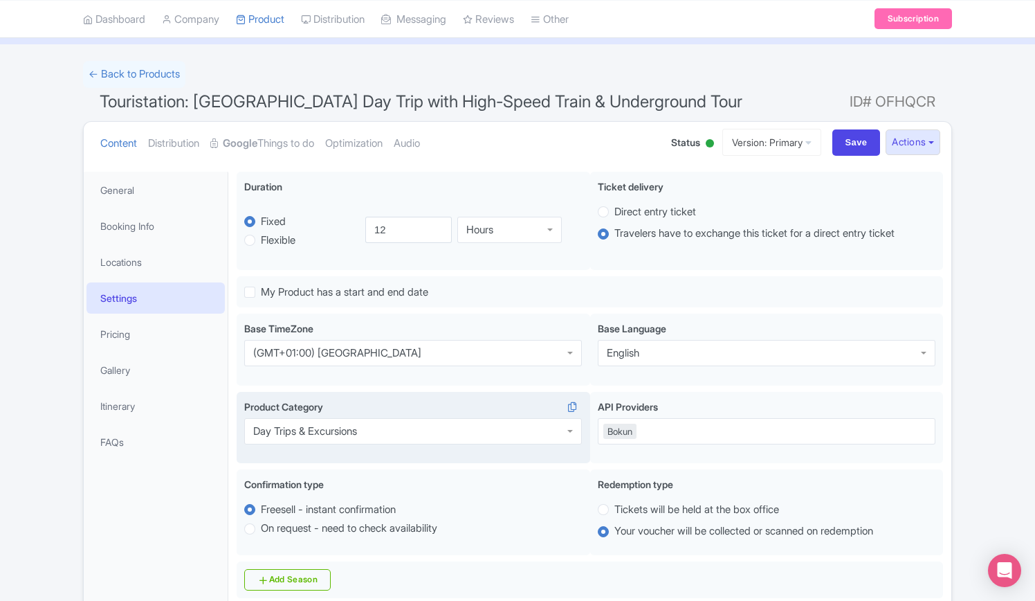
scroll to position [138, 0]
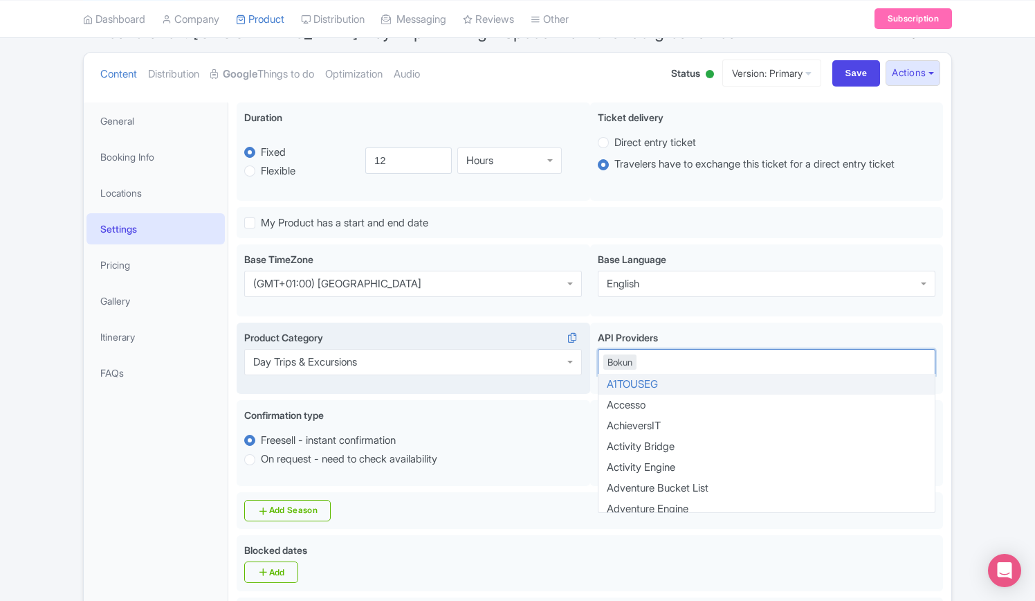
drag, startPoint x: 643, startPoint y: 365, endPoint x: 554, endPoint y: 365, distance: 88.6
click at [554, 365] on div "Day Trips & Excursions Product Category i Day Trips & Excursions Day Trips & Ex…" at bounding box center [590, 362] width 707 height 78
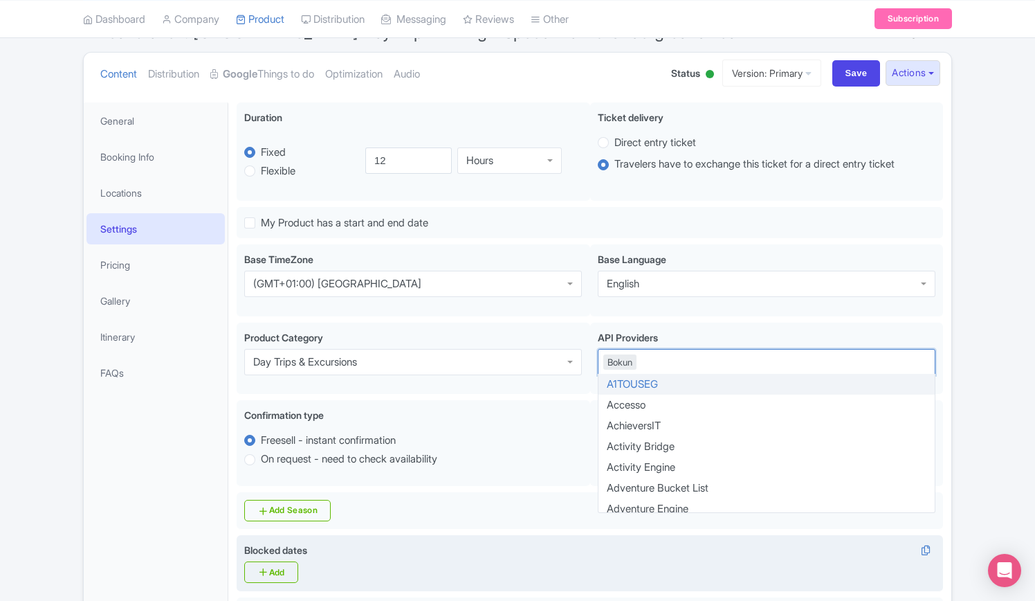
click at [459, 550] on div "Blocked dates i Add" at bounding box center [589, 563] width 691 height 40
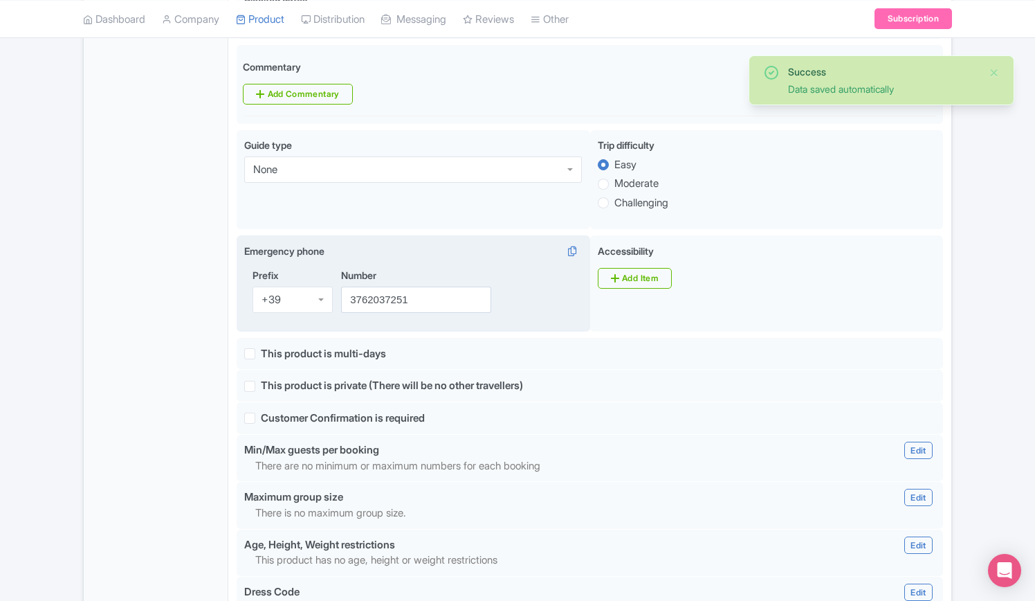
scroll to position [692, 0]
drag, startPoint x: 437, startPoint y: 301, endPoint x: 286, endPoint y: 298, distance: 151.6
click at [286, 298] on div "Prefix +39 +39 Number 3762037251" at bounding box center [413, 294] width 338 height 56
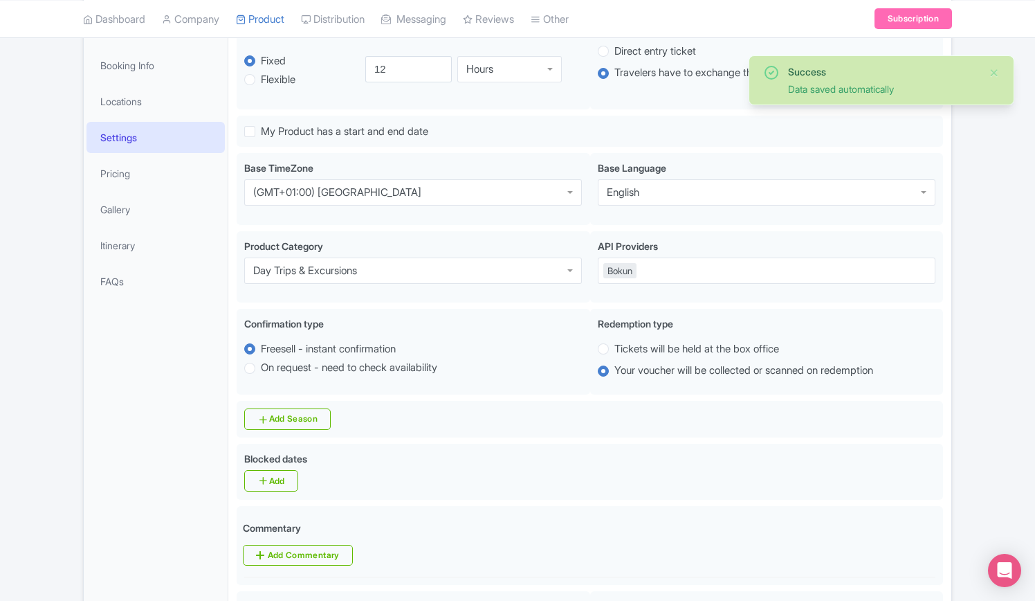
scroll to position [0, 0]
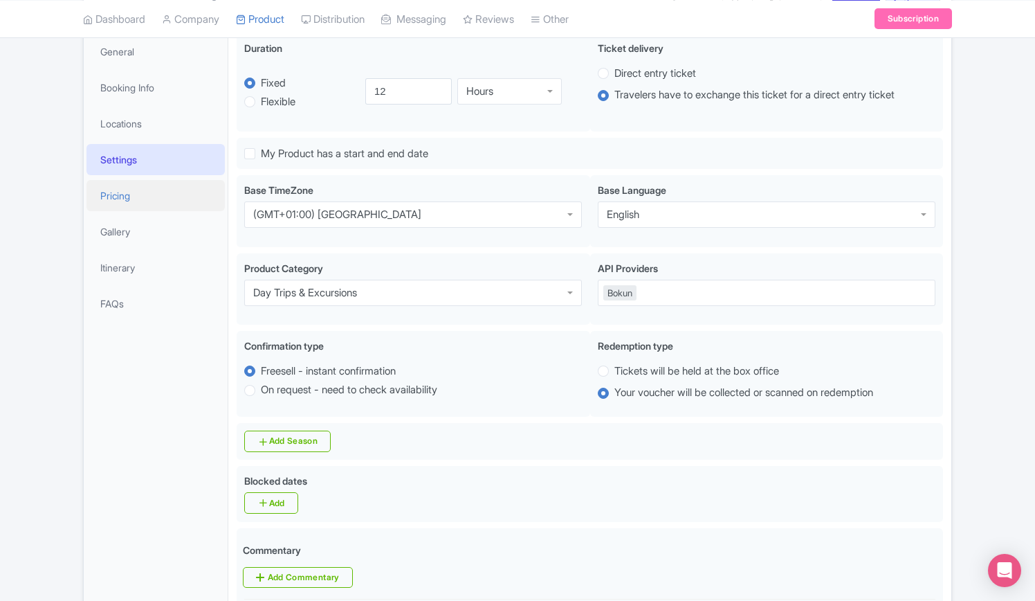
click at [126, 190] on link "Pricing" at bounding box center [156, 195] width 138 height 31
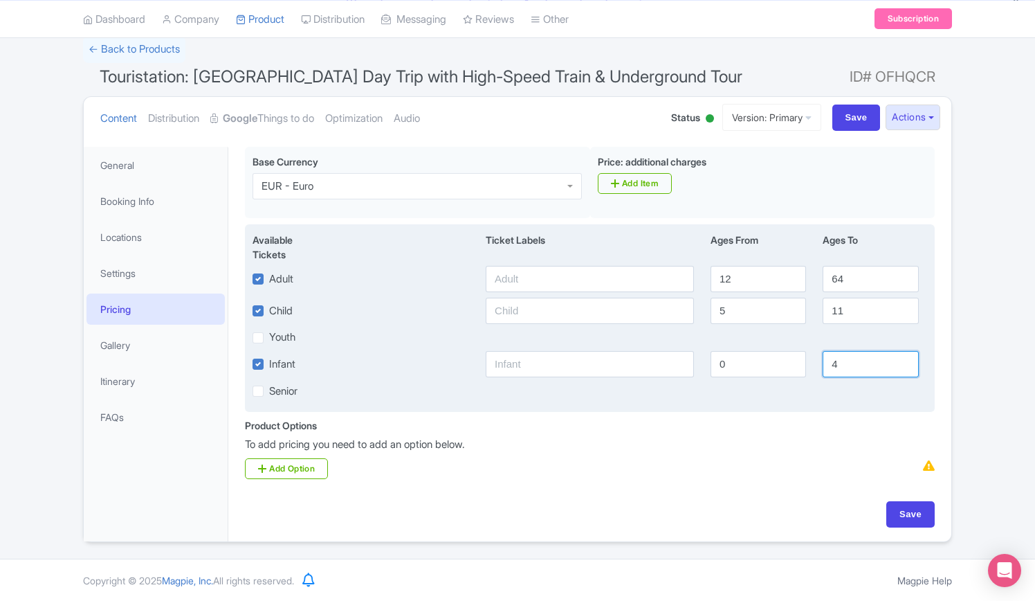
drag, startPoint x: 847, startPoint y: 363, endPoint x: 826, endPoint y: 362, distance: 20.8
click at [826, 362] on input "4" at bounding box center [871, 364] width 96 height 26
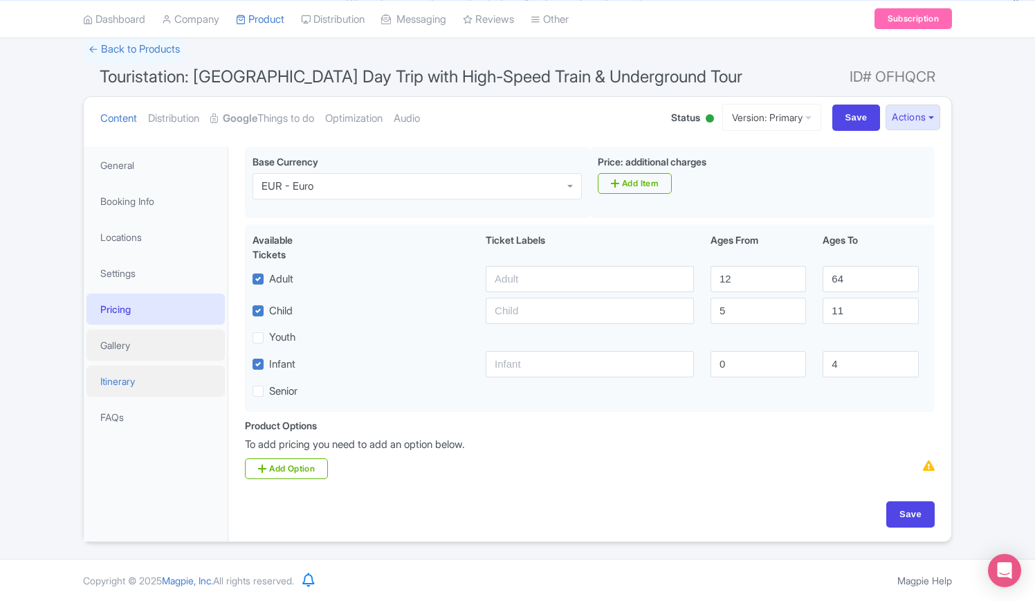
drag, startPoint x: 127, startPoint y: 347, endPoint x: 118, endPoint y: 379, distance: 33.1
click at [127, 347] on link "Gallery" at bounding box center [156, 344] width 138 height 31
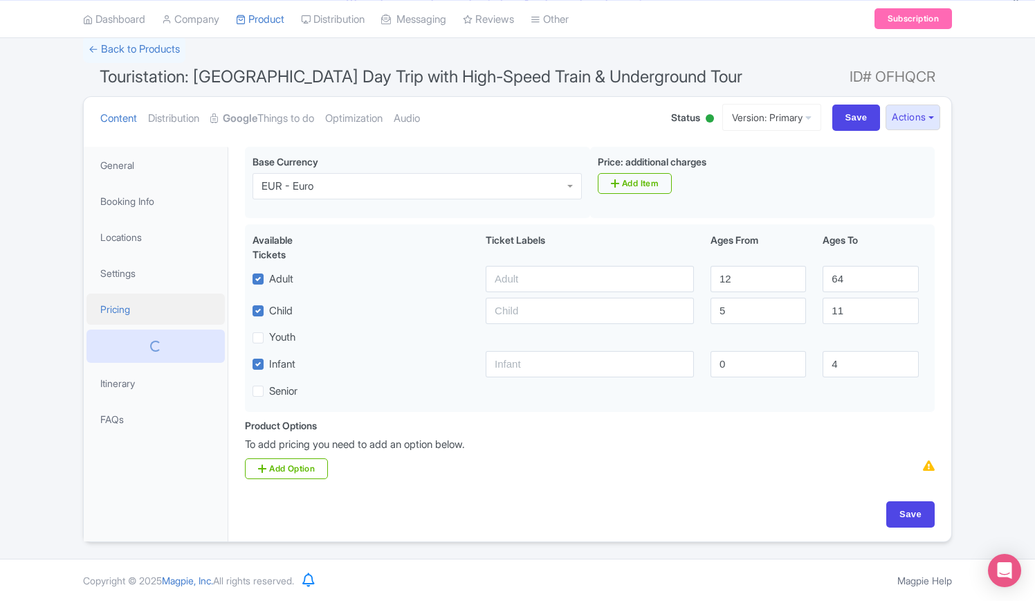
scroll to position [3, 0]
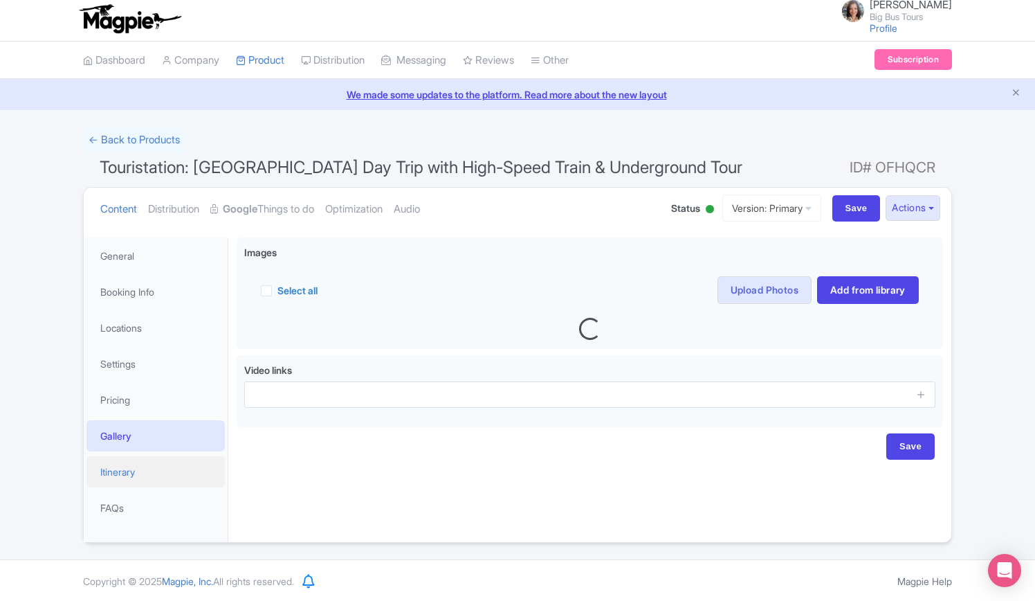
click at [107, 467] on link "Itinerary" at bounding box center [156, 471] width 138 height 31
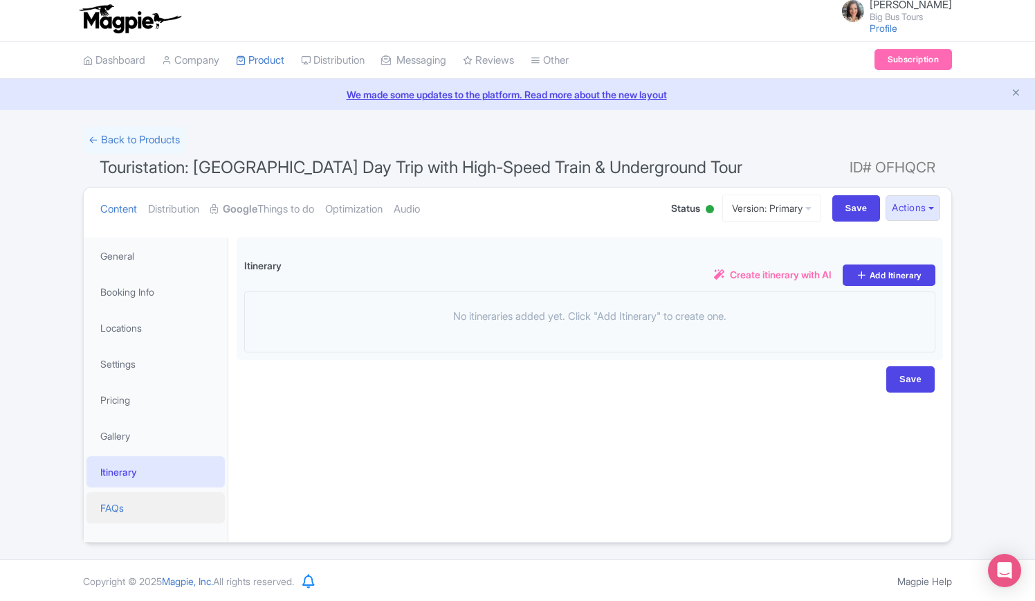
click at [111, 508] on link "FAQs" at bounding box center [156, 507] width 138 height 31
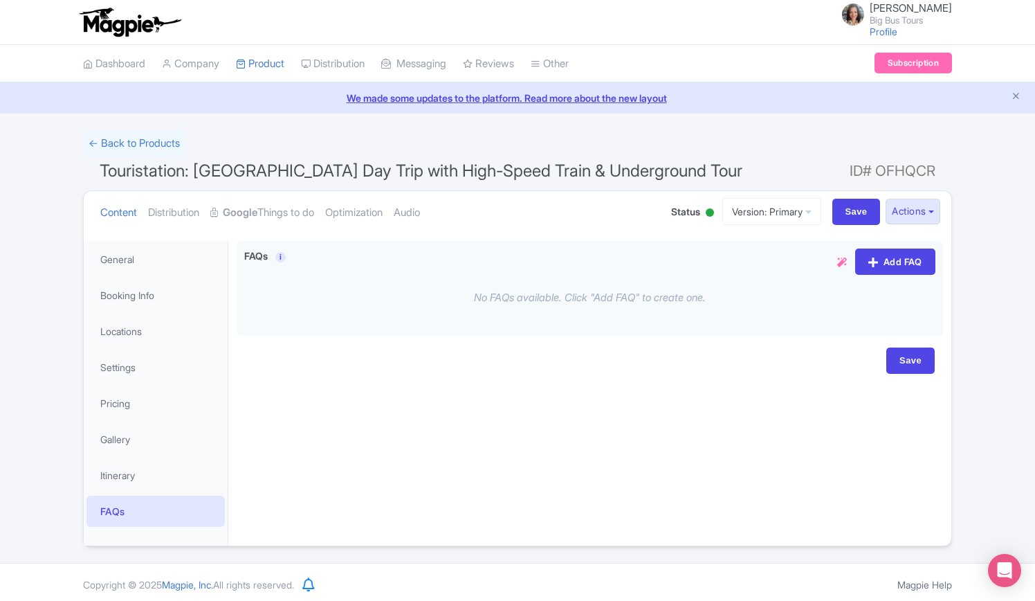
scroll to position [0, 0]
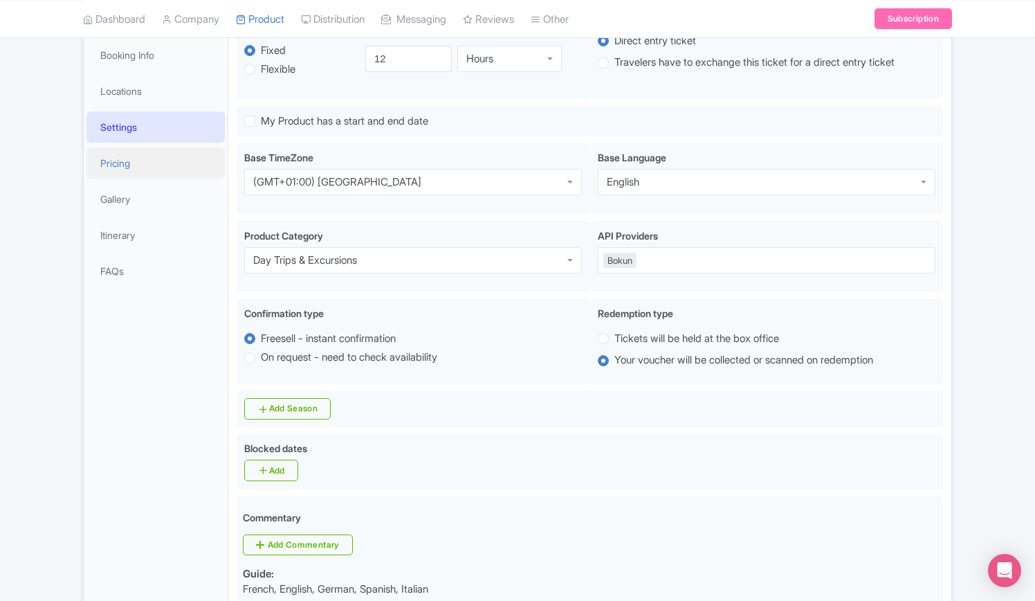
click at [125, 163] on link "Pricing" at bounding box center [156, 162] width 138 height 31
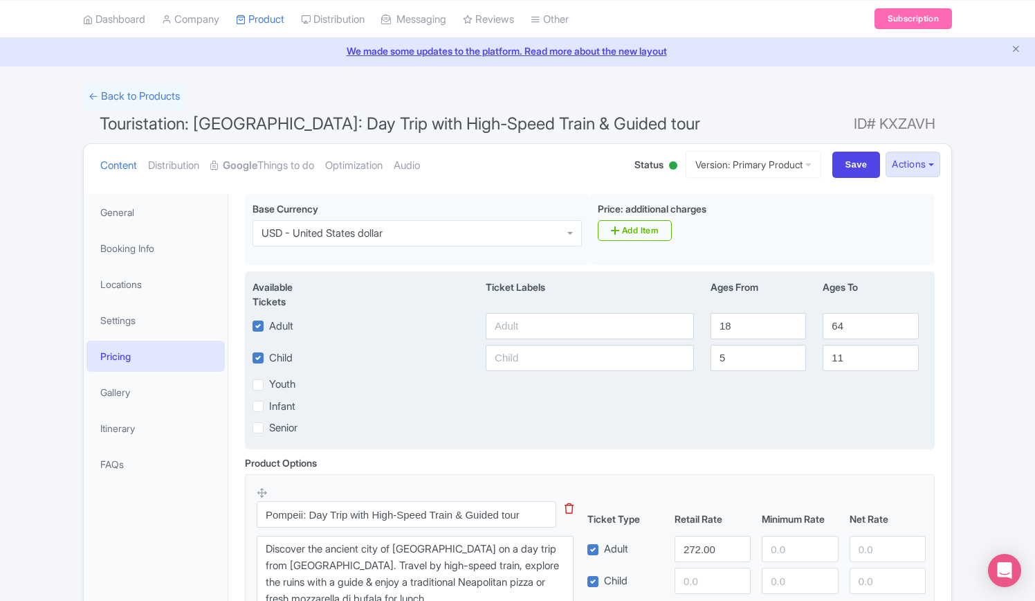
scroll to position [69, 0]
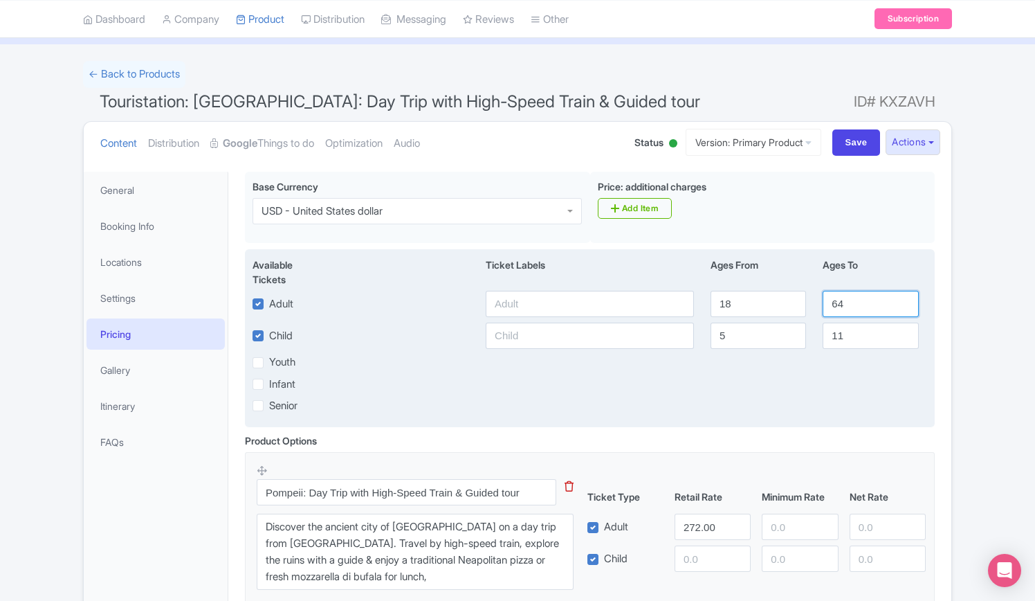
drag, startPoint x: 847, startPoint y: 307, endPoint x: 814, endPoint y: 298, distance: 34.2
click at [814, 298] on div "Adult 18 64" at bounding box center [589, 304] width 691 height 26
type input "99"
drag, startPoint x: 728, startPoint y: 332, endPoint x: 697, endPoint y: 327, distance: 31.5
click at [698, 332] on div "Child [DEMOGRAPHIC_DATA] 11" at bounding box center [589, 336] width 691 height 26
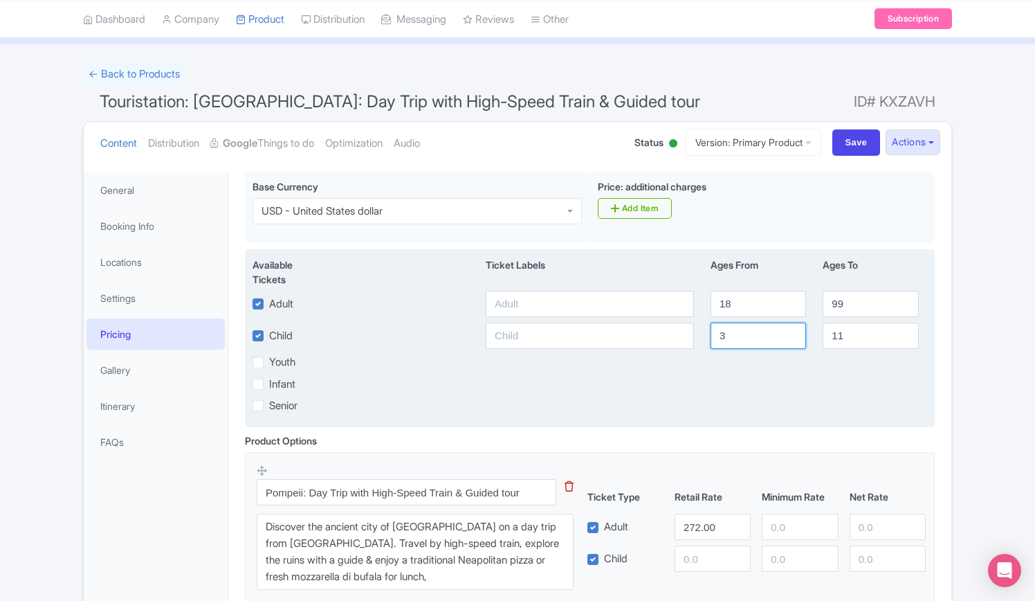
type input "3"
click at [839, 337] on input "11" at bounding box center [871, 336] width 96 height 26
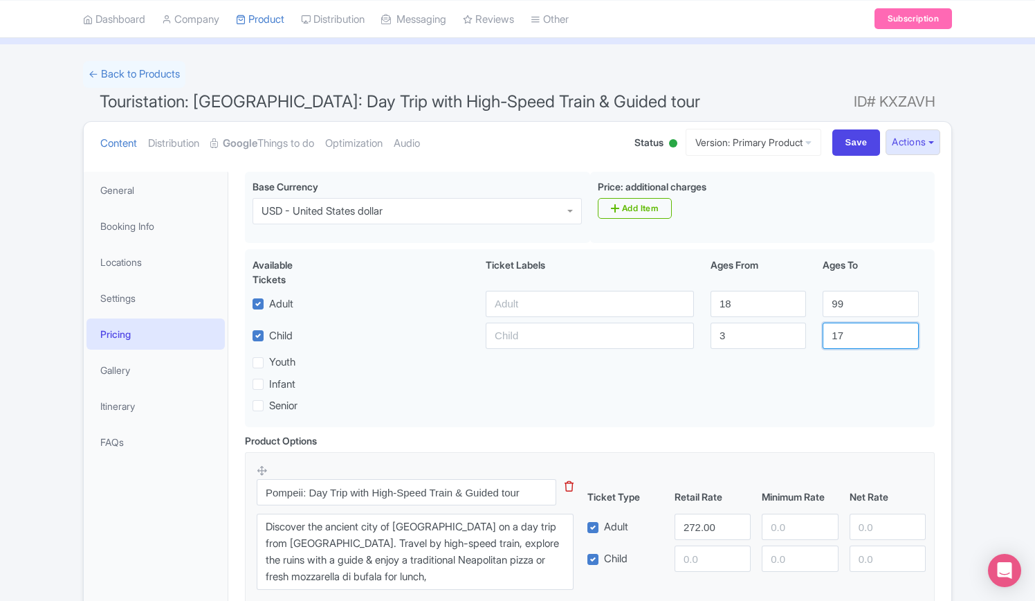
type input "17"
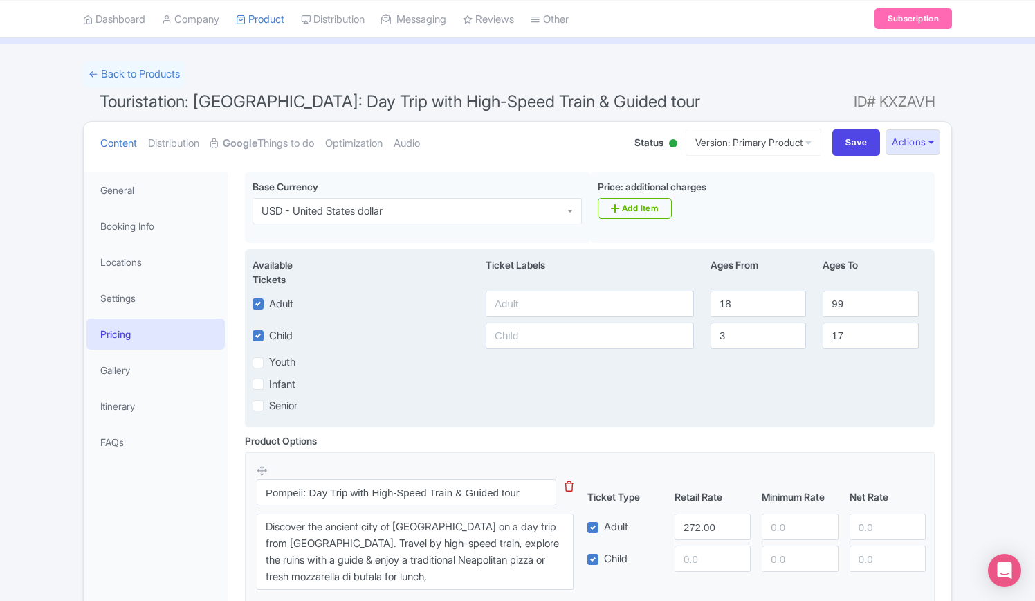
click at [269, 387] on label "Infant" at bounding box center [282, 385] width 26 height 16
click at [269, 385] on input "Infant" at bounding box center [273, 380] width 9 height 9
checkbox input "true"
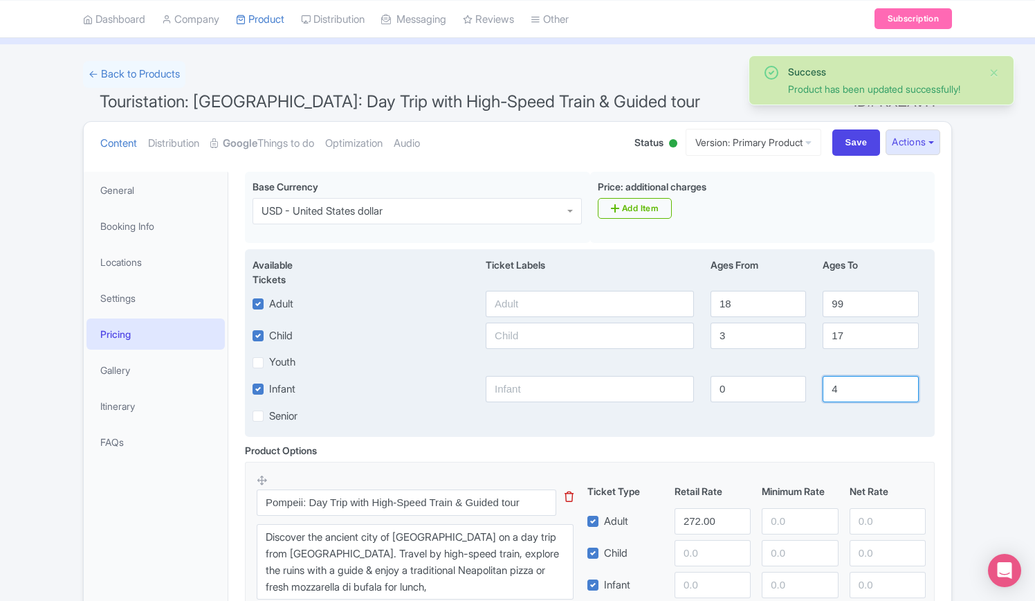
drag, startPoint x: 811, startPoint y: 388, endPoint x: 772, endPoint y: 387, distance: 39.5
click at [772, 388] on div "Infant 0 4" at bounding box center [589, 389] width 691 height 26
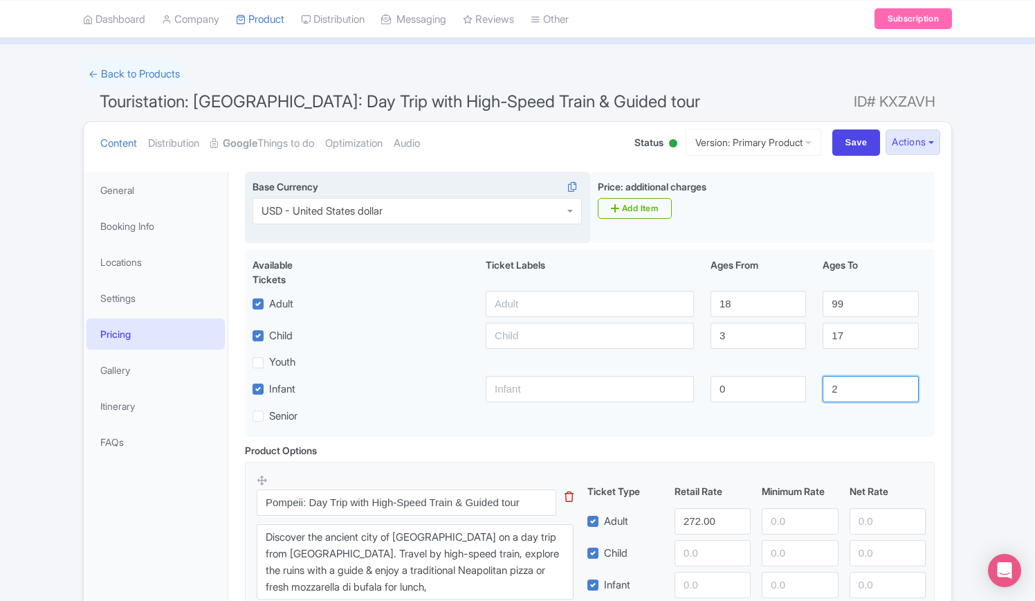
type input "2"
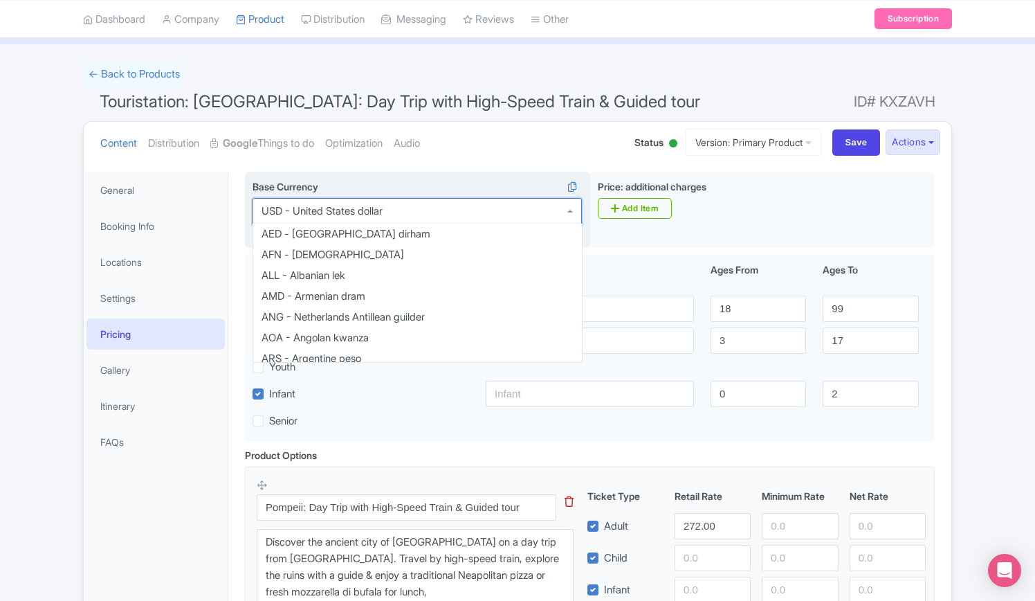
click at [417, 215] on div "USD - United States dollar" at bounding box center [417, 211] width 329 height 26
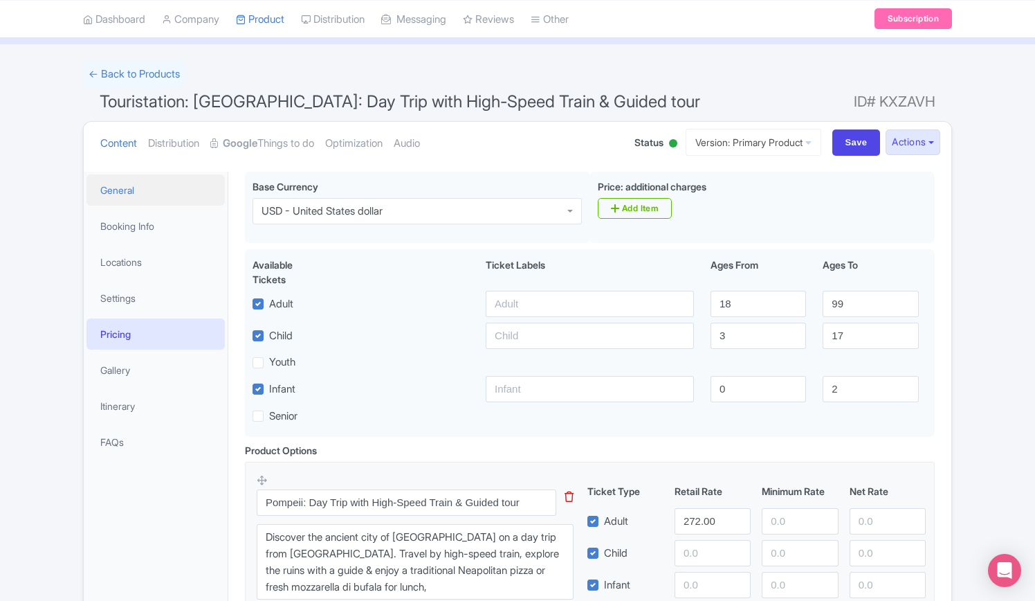
drag, startPoint x: 425, startPoint y: 210, endPoint x: 134, endPoint y: 192, distance: 291.9
click at [134, 192] on div "General Booking Info Locations Settings Pricing Gallery Itinerary FAQs Bring a …" at bounding box center [518, 442] width 868 height 559
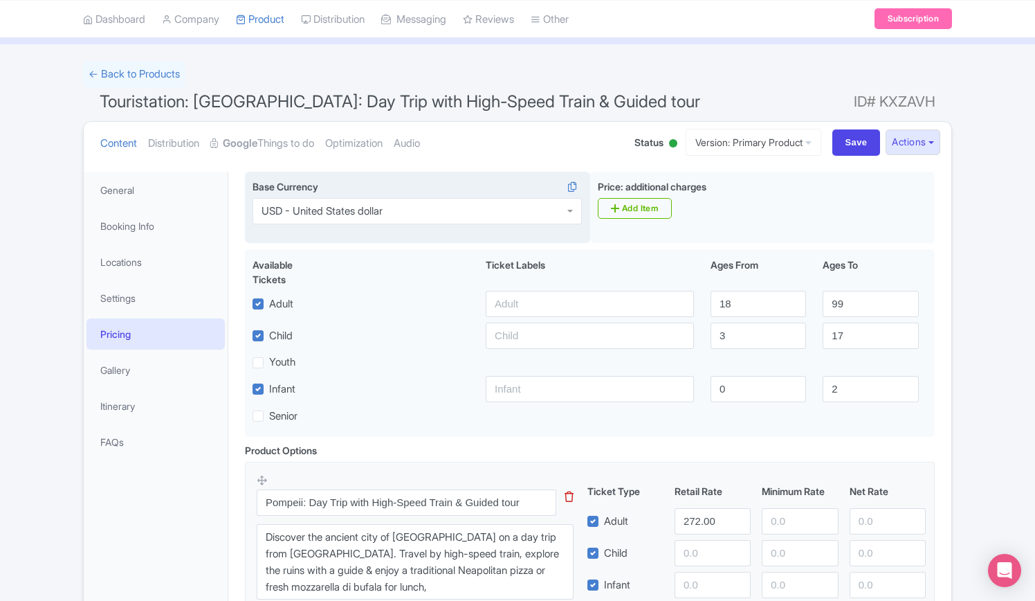
drag, startPoint x: 378, startPoint y: 205, endPoint x: 368, endPoint y: 220, distance: 18.4
click at [378, 205] on div "USD - United States dollar" at bounding box center [322, 211] width 121 height 12
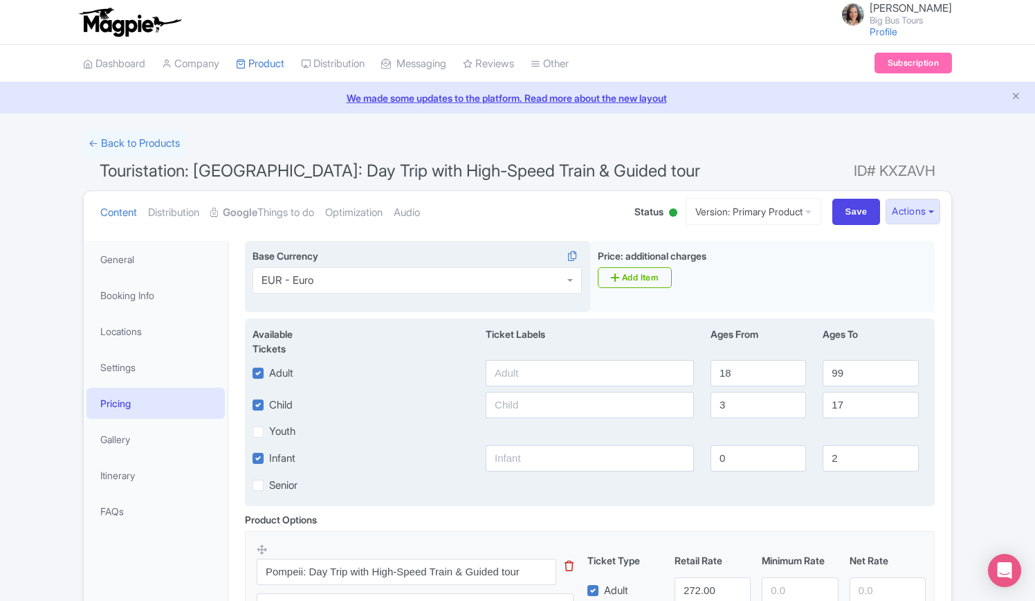
scroll to position [249, 0]
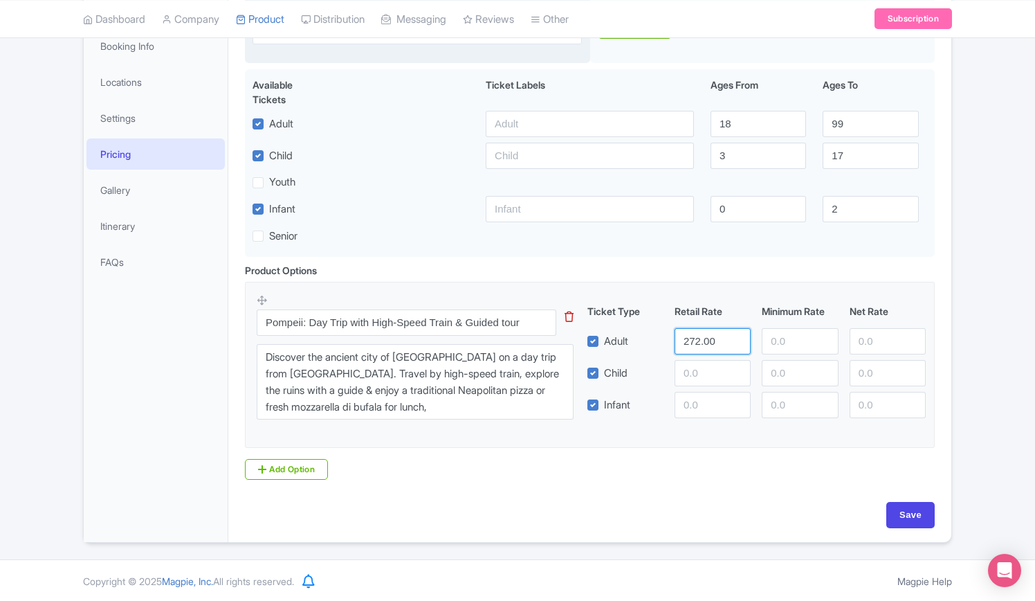
drag, startPoint x: 719, startPoint y: 338, endPoint x: 658, endPoint y: 341, distance: 61.0
click at [658, 341] on div "Adult 272.00" at bounding box center [757, 341] width 350 height 26
click at [549, 451] on div "Product Options i Pompeii: Day Trip with High-Speed Train & Guided tour This ti…" at bounding box center [590, 371] width 707 height 217
click at [925, 523] on input "Save" at bounding box center [911, 515] width 48 height 26
type input "Update Product"
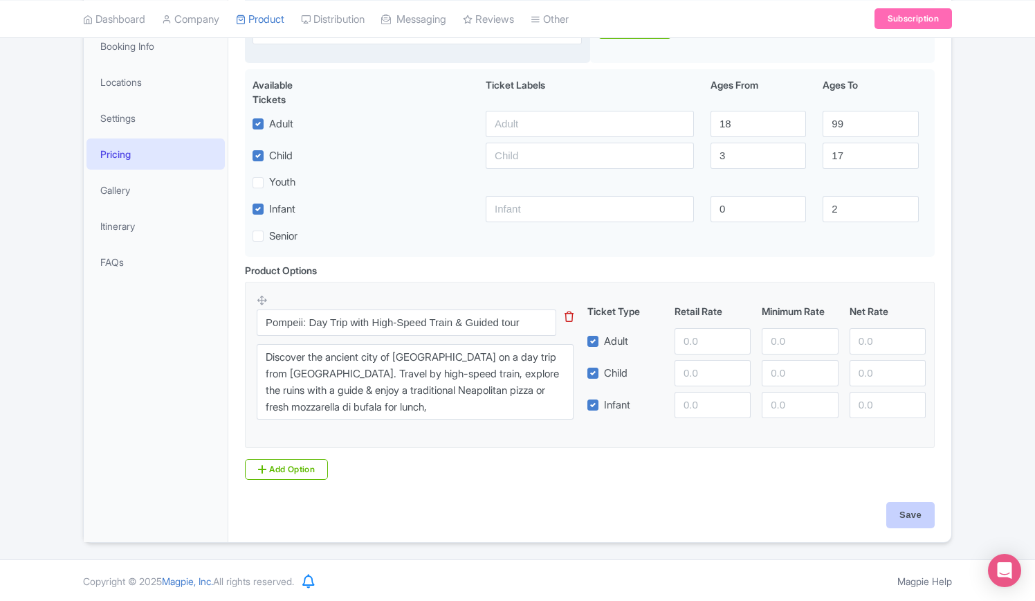
type input "Update Product"
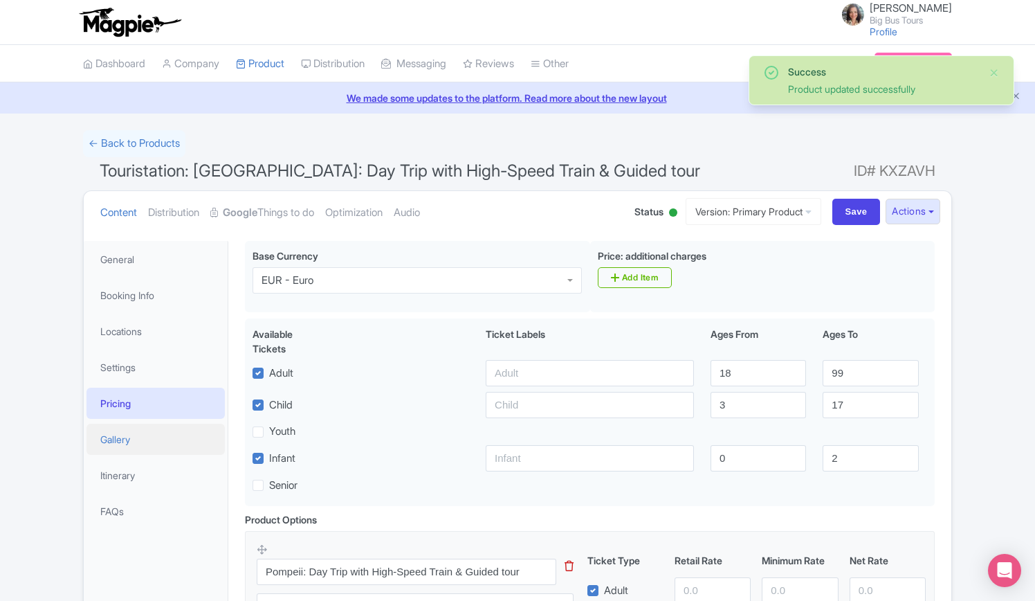
click at [116, 440] on link "Gallery" at bounding box center [156, 439] width 138 height 31
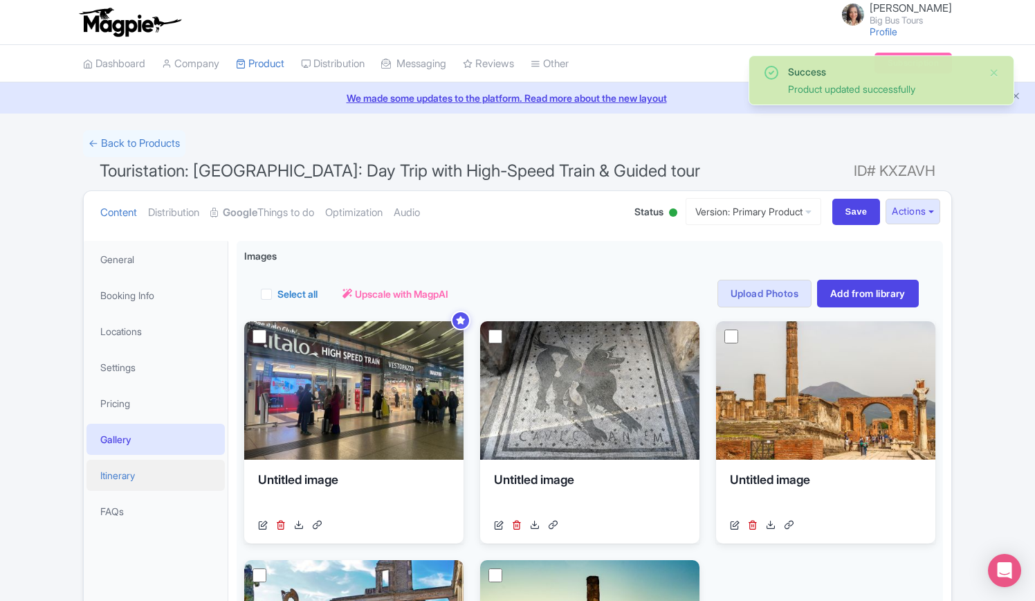
click at [129, 475] on link "Itinerary" at bounding box center [156, 475] width 138 height 31
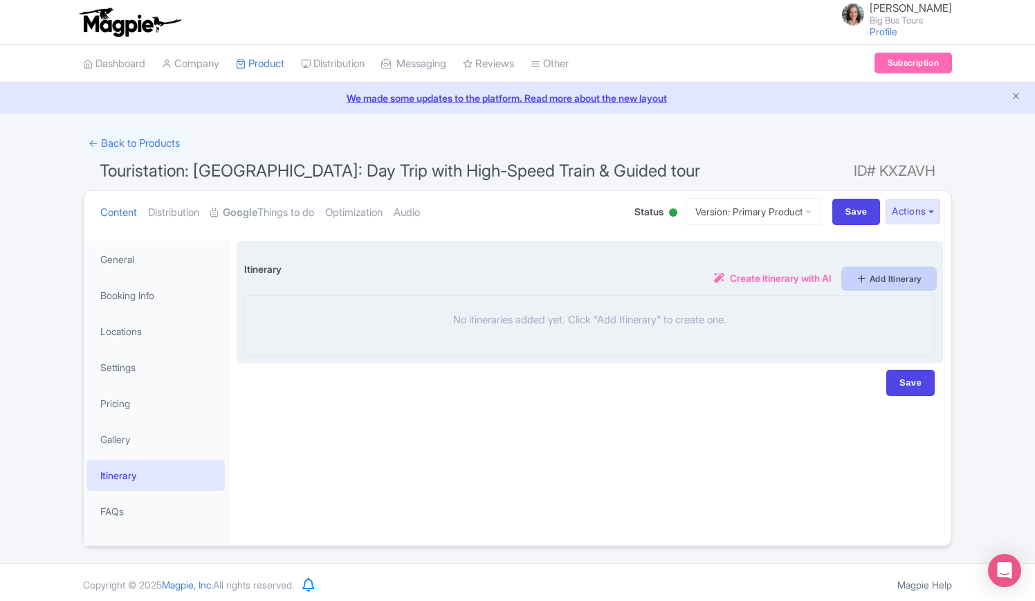
click at [880, 273] on link "Add Itinerary" at bounding box center [889, 278] width 93 height 21
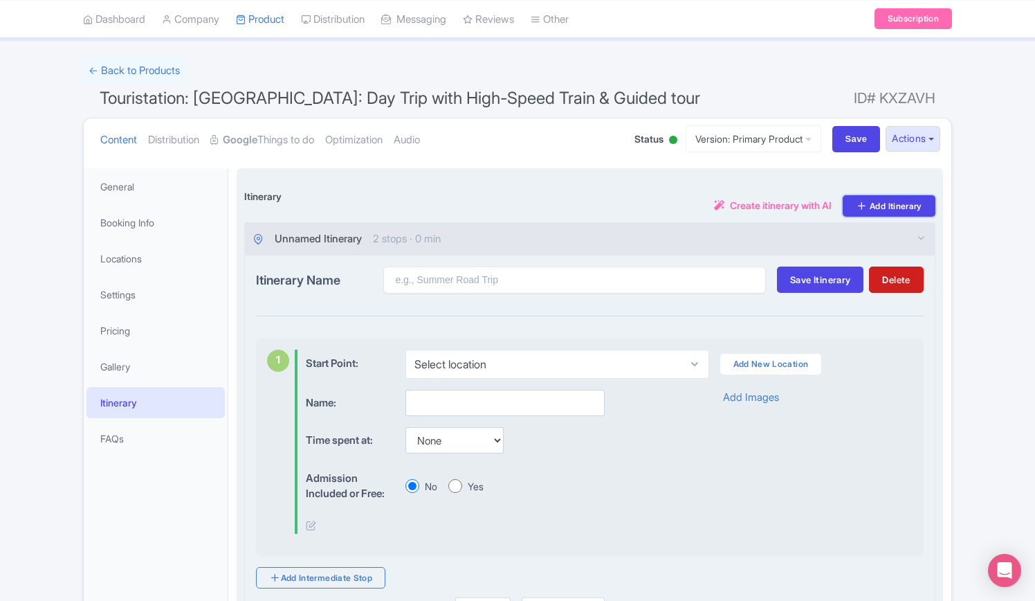
scroll to position [138, 0]
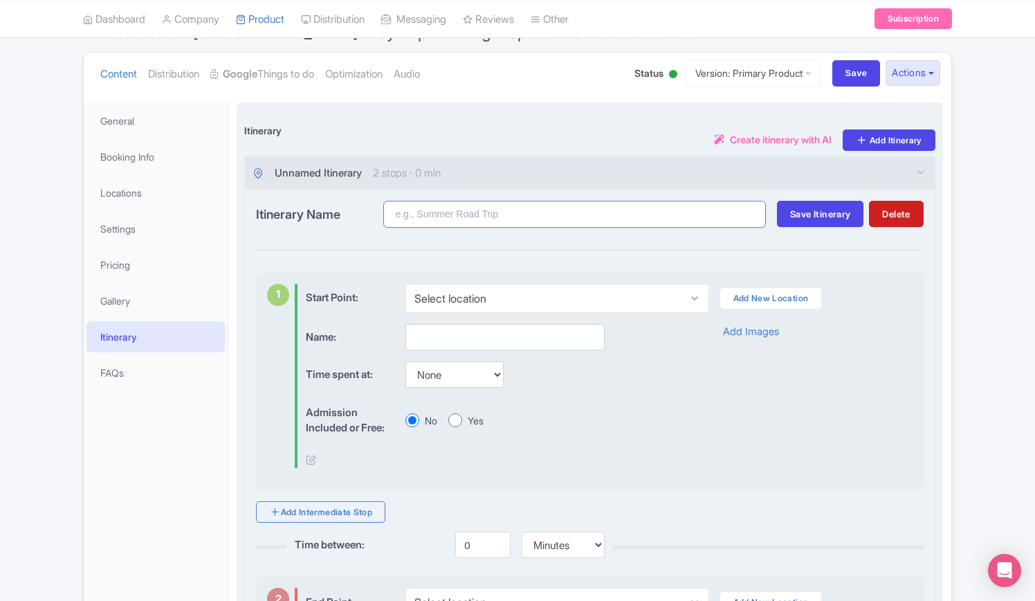
click at [464, 215] on input "Itinerary Name" at bounding box center [574, 214] width 383 height 27
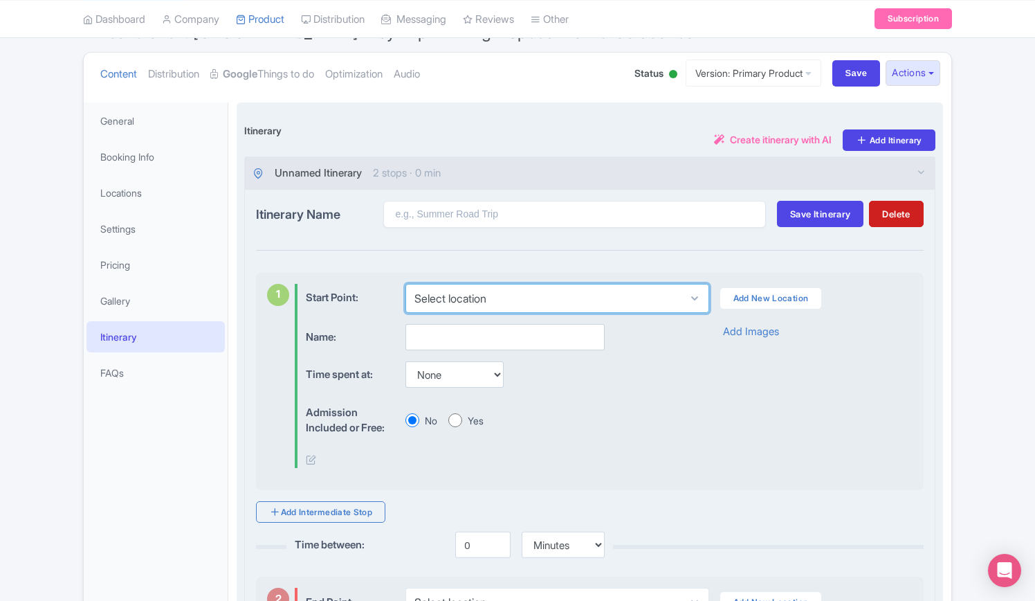
click at [483, 294] on select "Select location Piazza dei Cinquecento, 00185 Roma, RM, Italia" at bounding box center [557, 298] width 303 height 29
select select "b4da6e6b-8474-4150-b427-2a43135b703b"
click at [406, 284] on select "Select location Piazza dei Cinquecento, 00185 Roma, RM, Italia" at bounding box center [557, 298] width 303 height 29
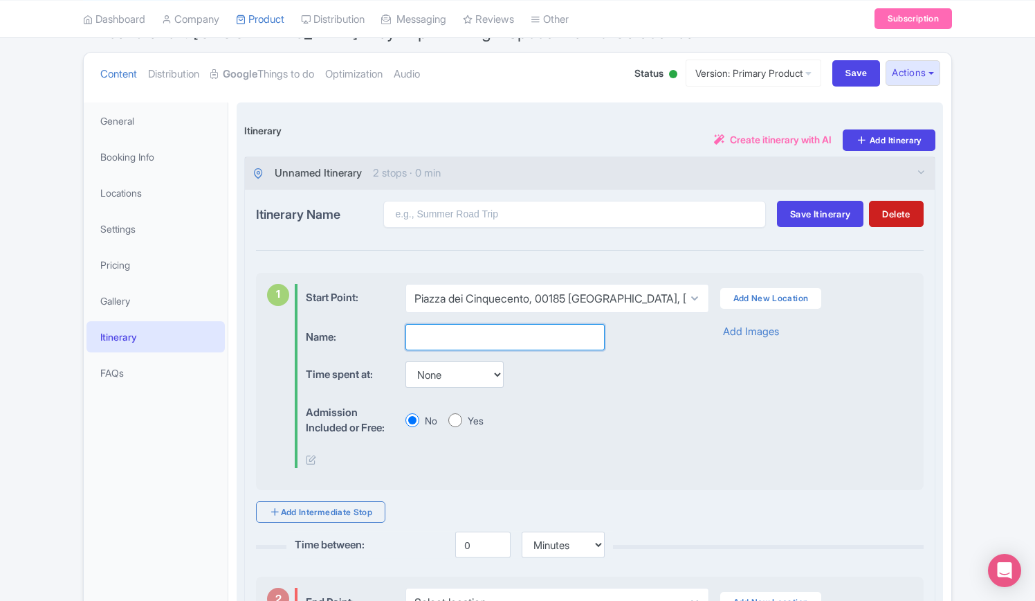
click at [488, 338] on input "text" at bounding box center [505, 337] width 199 height 26
paste input "Roma Termini"
type input "Roma Termini"
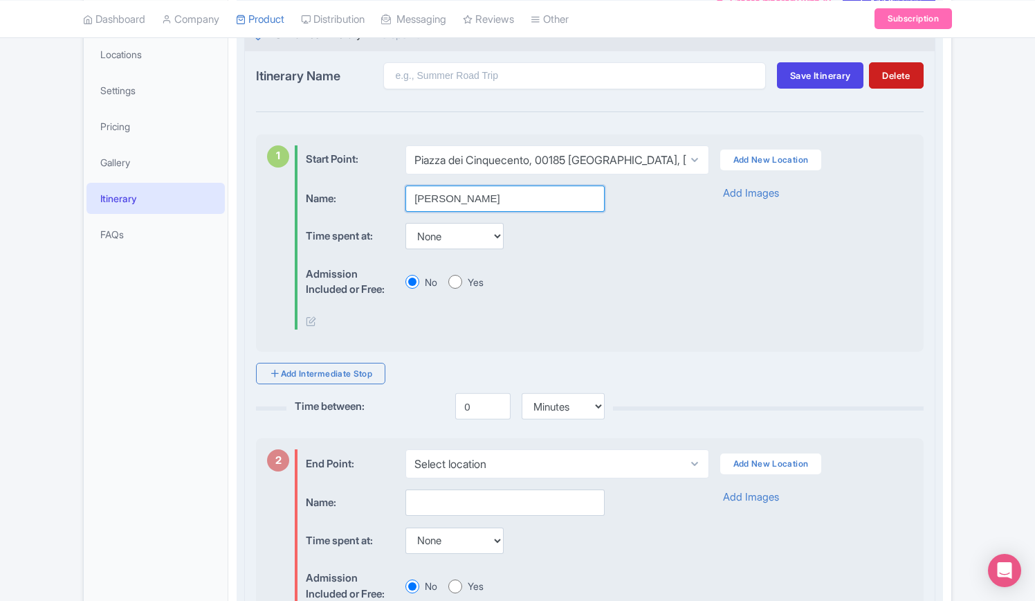
scroll to position [346, 0]
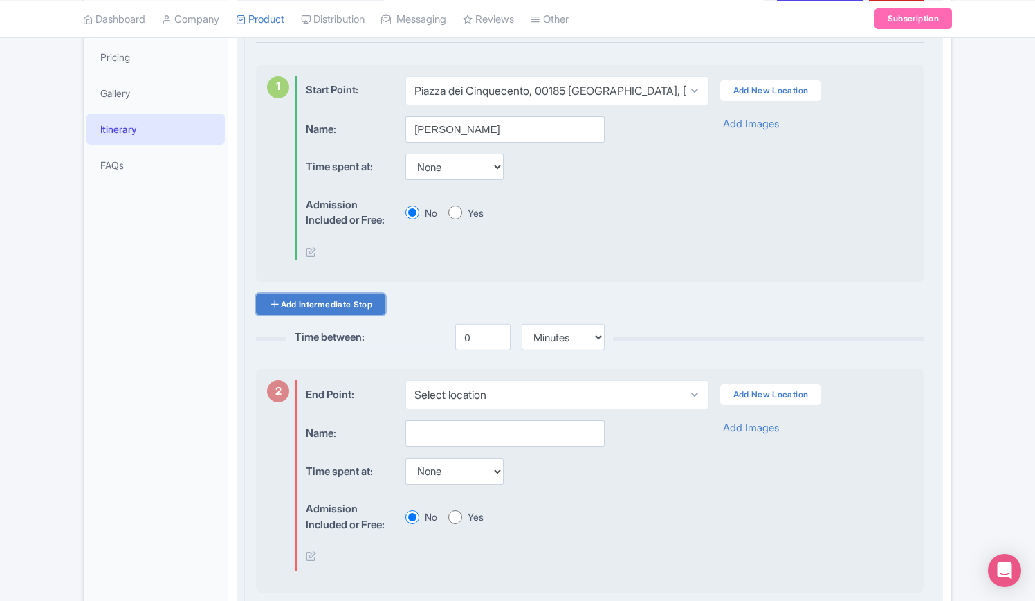
click at [365, 297] on link "Add Intermediate Stop" at bounding box center [320, 303] width 129 height 21
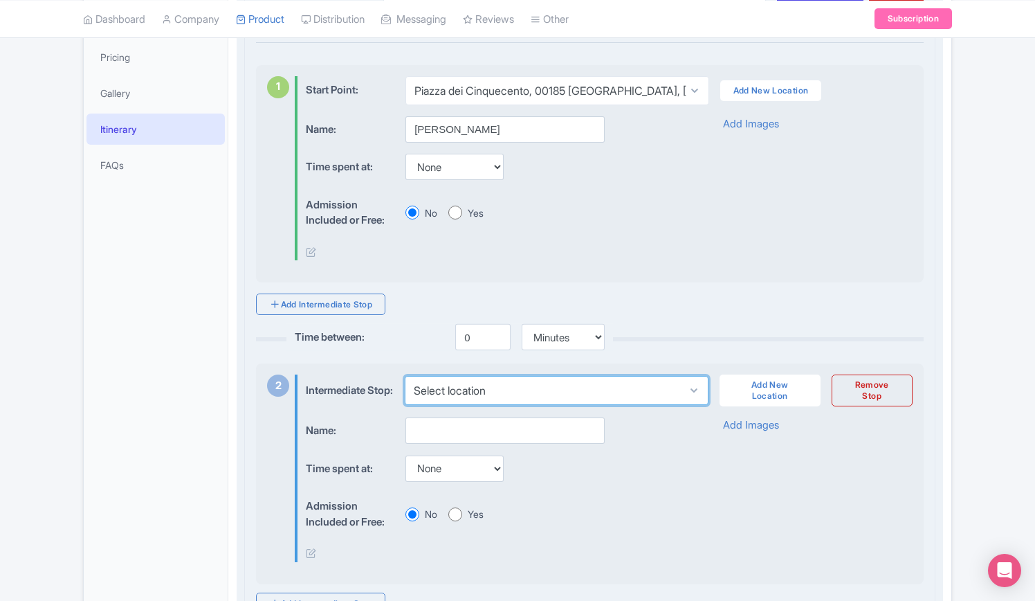
click at [496, 391] on select "Select location Pompeii Ruins de Charme, Via Roma, Pompei, Metropolitan City of…" at bounding box center [556, 390] width 303 height 29
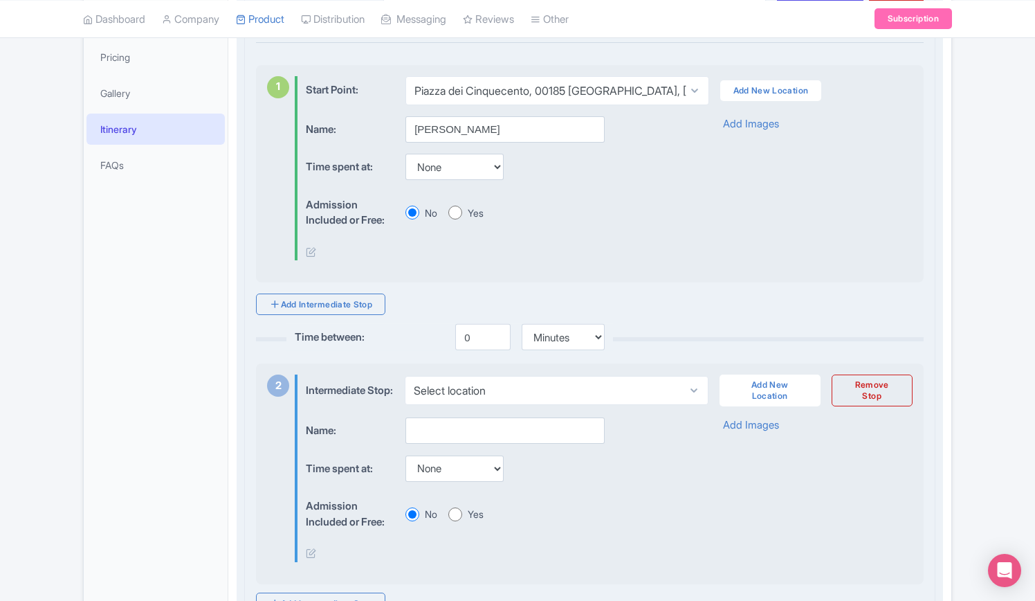
click at [640, 529] on div "Admission Included or Free: No Yes" at bounding box center [495, 514] width 379 height 42
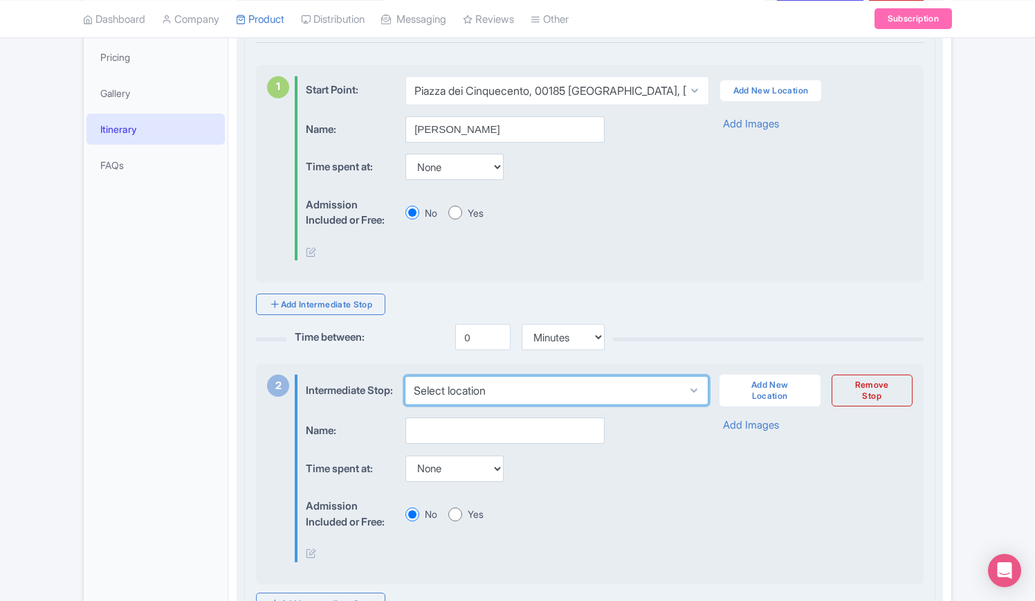
click at [487, 390] on select "Select location Pompeii Ruins de Charme, Via Roma, Pompei, Metropolitan City of…" at bounding box center [556, 390] width 303 height 29
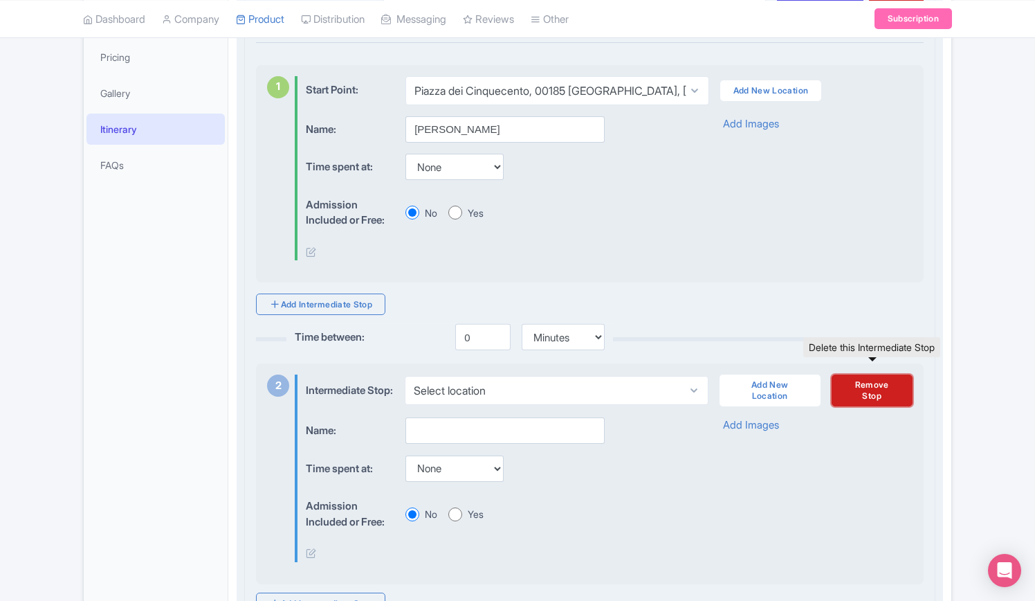
click at [890, 391] on link "Remove Stop" at bounding box center [872, 390] width 81 height 32
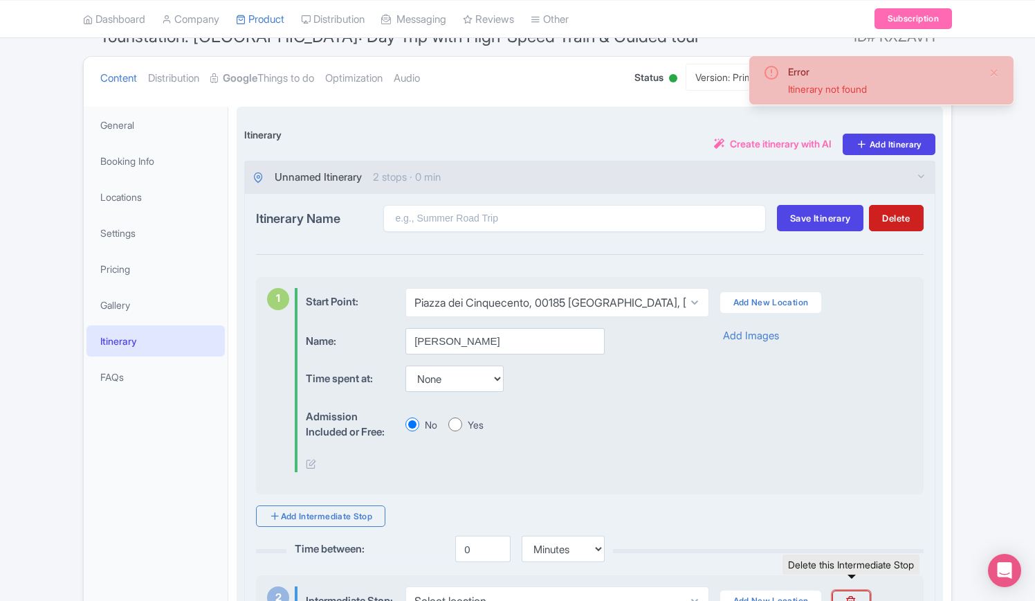
scroll to position [138, 0]
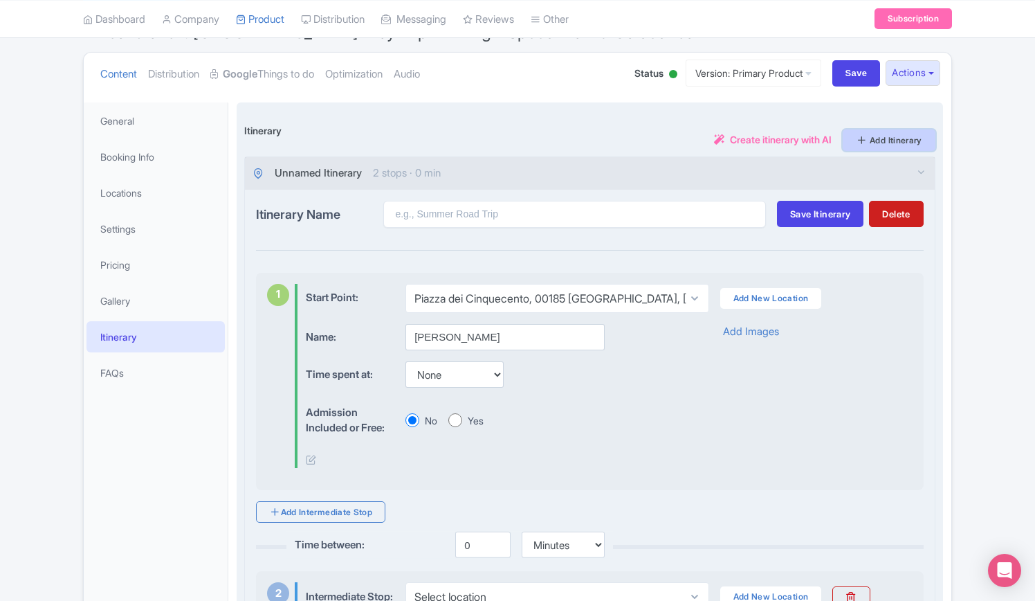
click at [870, 138] on link "Add Itinerary" at bounding box center [889, 139] width 93 height 21
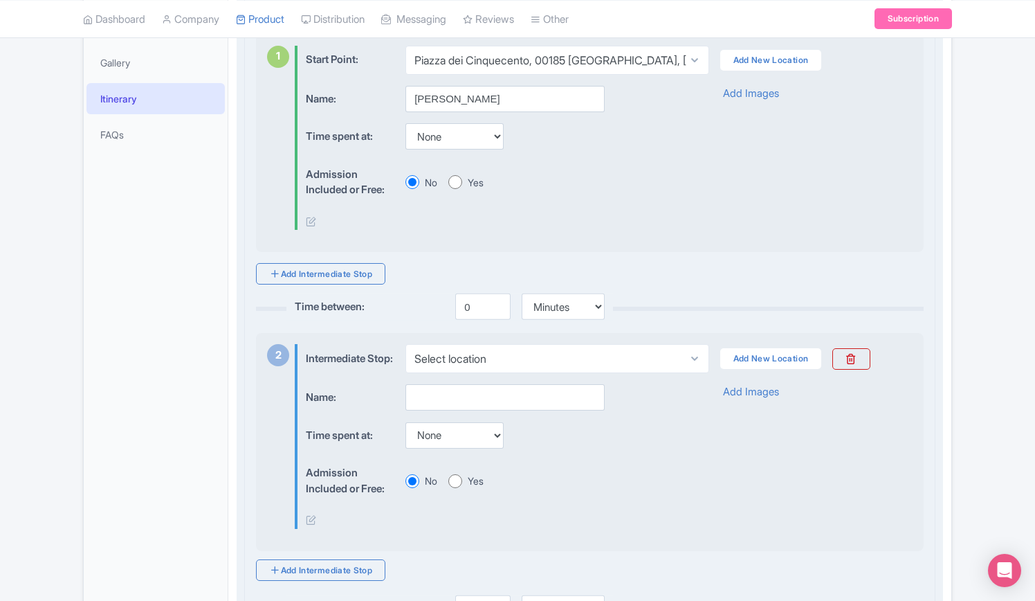
scroll to position [346, 0]
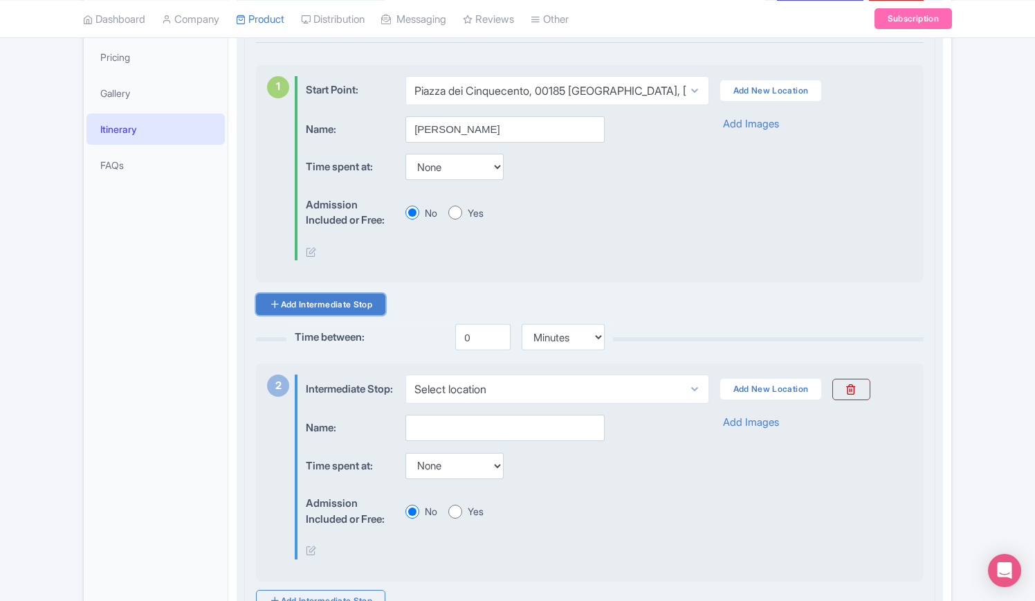
click at [377, 300] on link "Add Intermediate Stop" at bounding box center [320, 303] width 129 height 21
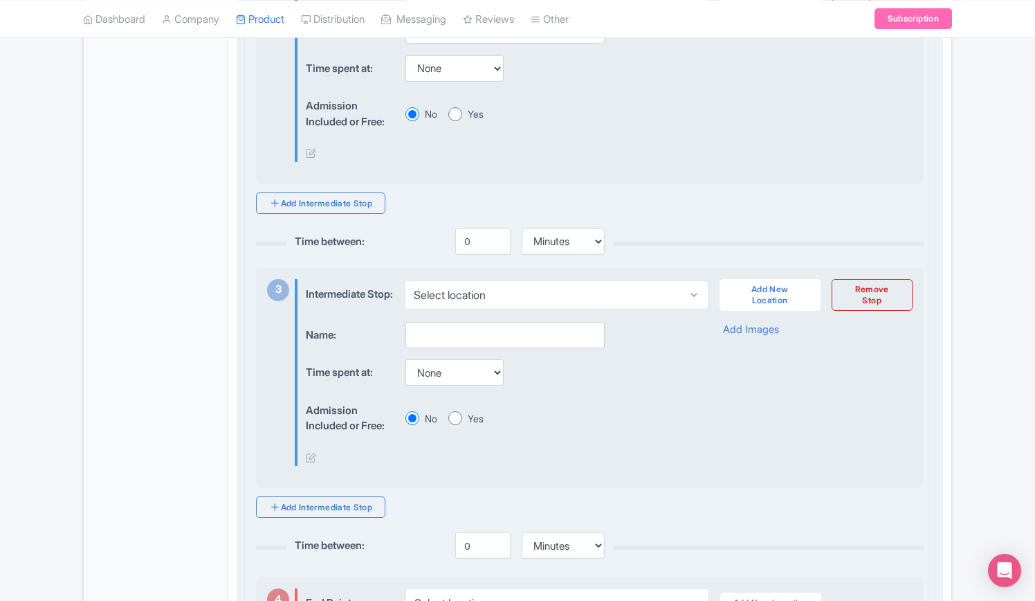
scroll to position [692, 0]
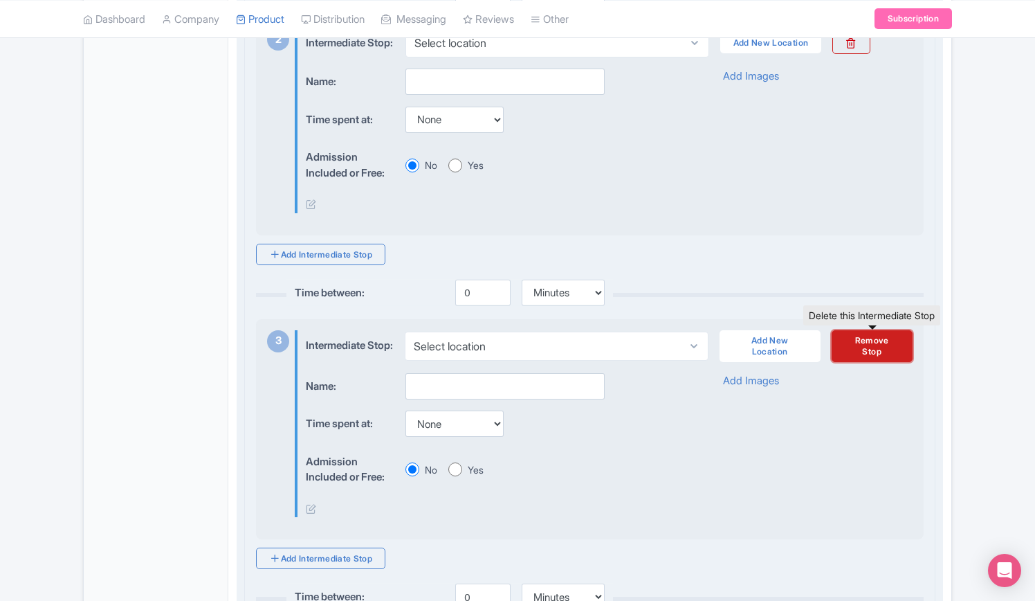
click at [862, 362] on link "Remove Stop" at bounding box center [872, 346] width 81 height 32
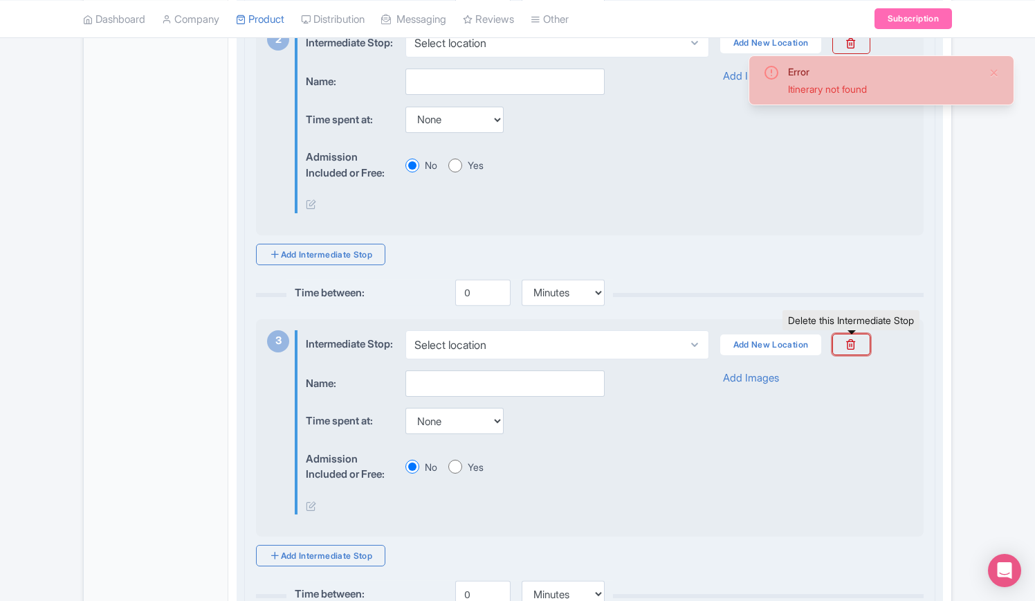
scroll to position [346, 0]
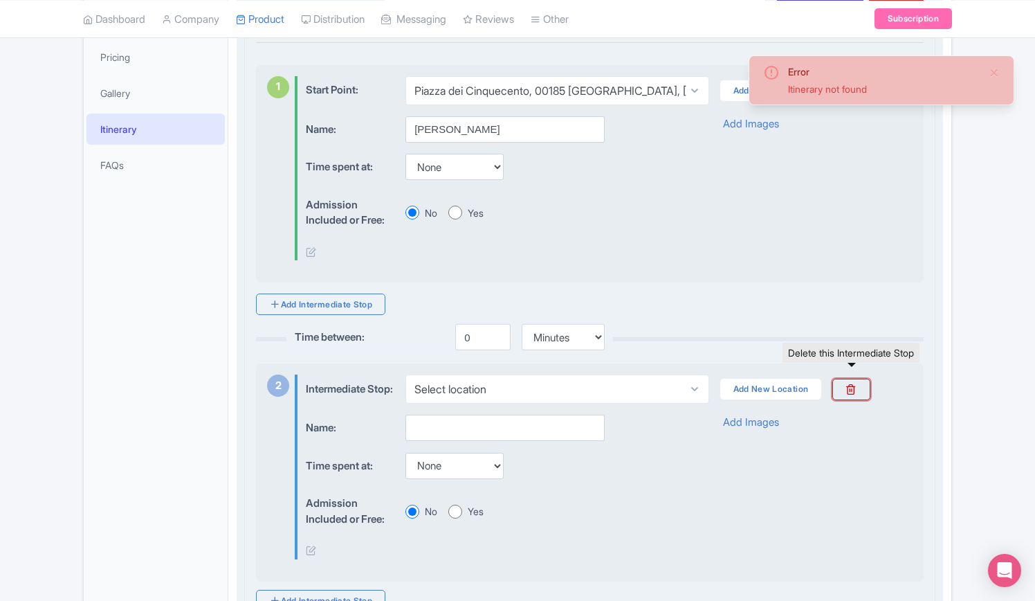
drag, startPoint x: 846, startPoint y: 395, endPoint x: 573, endPoint y: 86, distance: 412.4
click at [846, 395] on link at bounding box center [851, 389] width 37 height 21
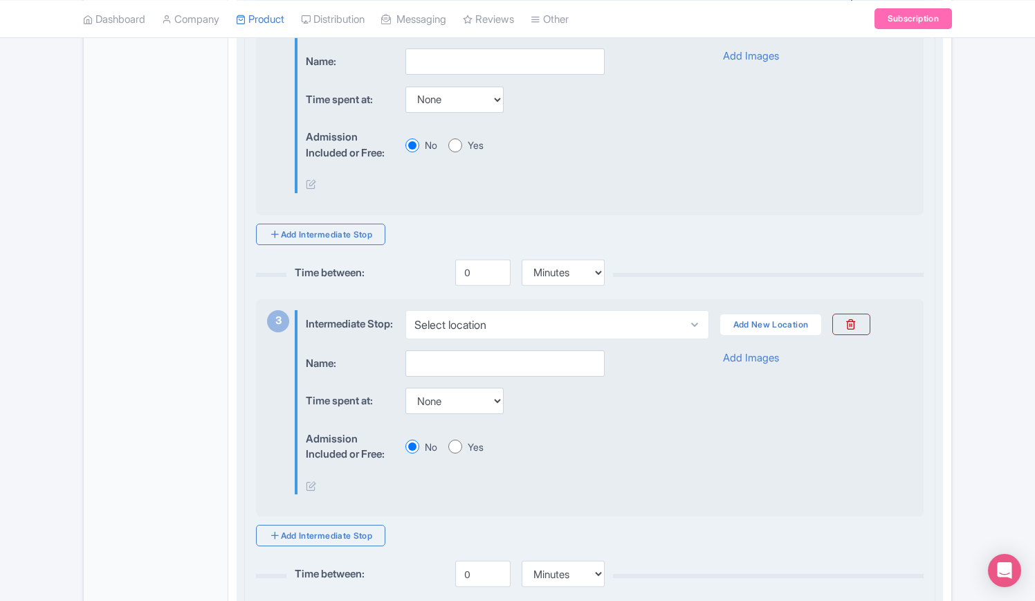
scroll to position [554, 0]
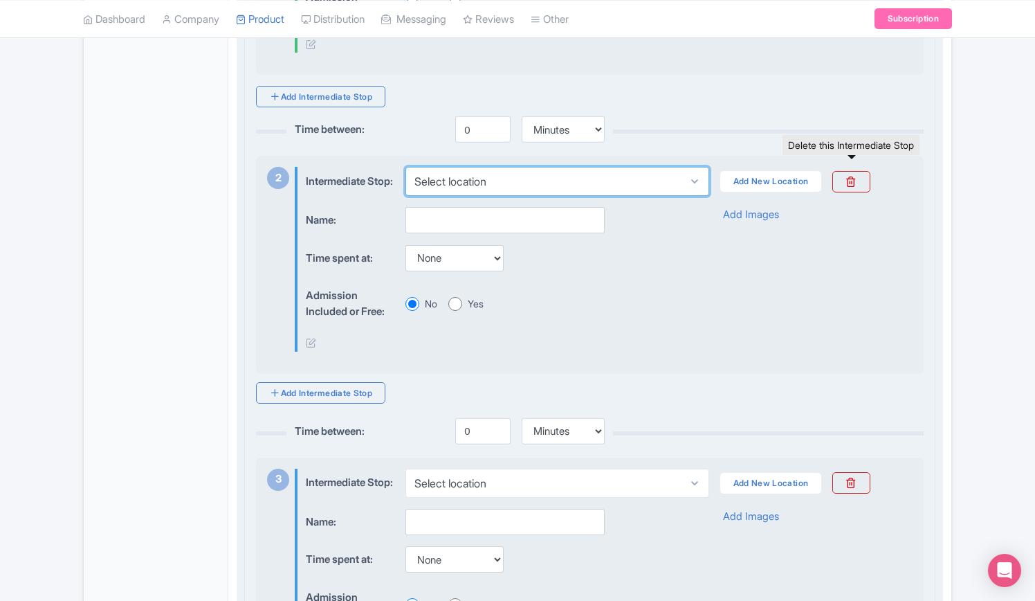
click at [523, 188] on select "Select location Pompeii Ruins de Charme, Via Roma, Pompei, Metropolitan City of…" at bounding box center [557, 181] width 303 height 29
select select "73f136d1-be37-42c9-9cf1-ed364ecfcf62"
click at [406, 170] on select "Select location Pompeii Ruins de Charme, Via Roma, Pompei, Metropolitan City of…" at bounding box center [557, 181] width 303 height 29
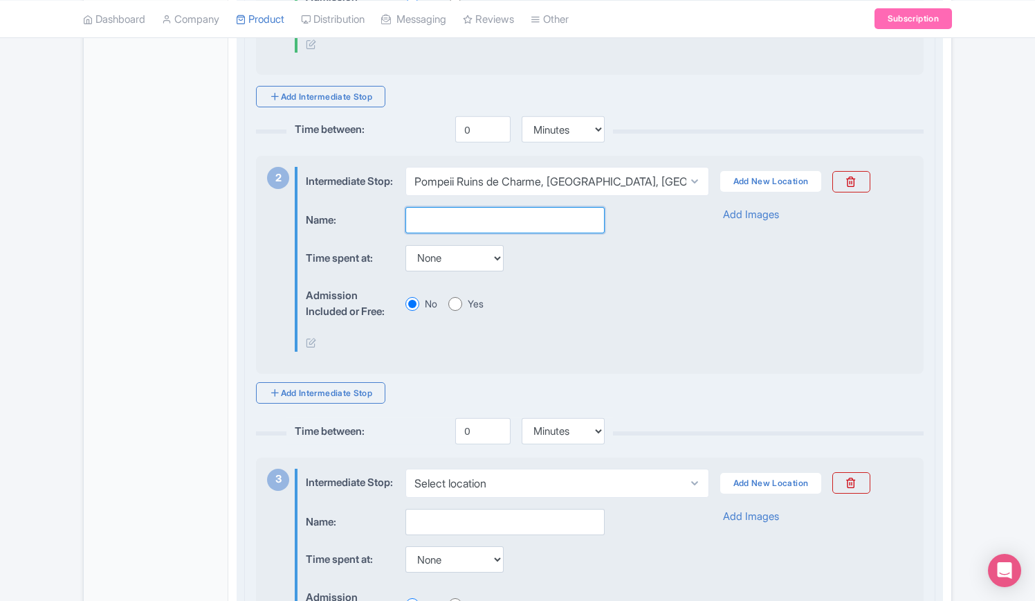
click at [453, 233] on input "text" at bounding box center [505, 220] width 199 height 26
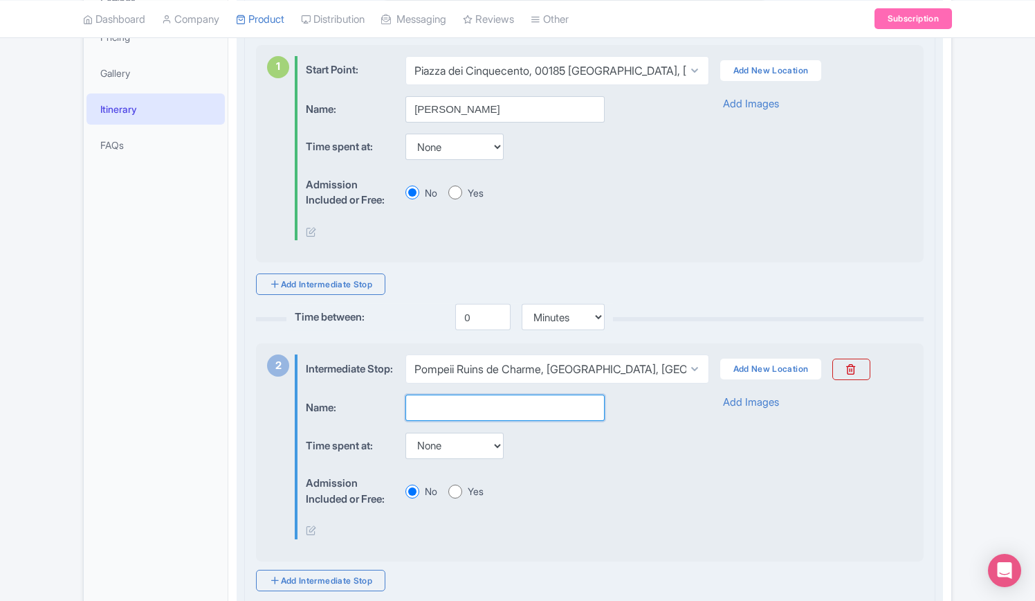
scroll to position [208, 0]
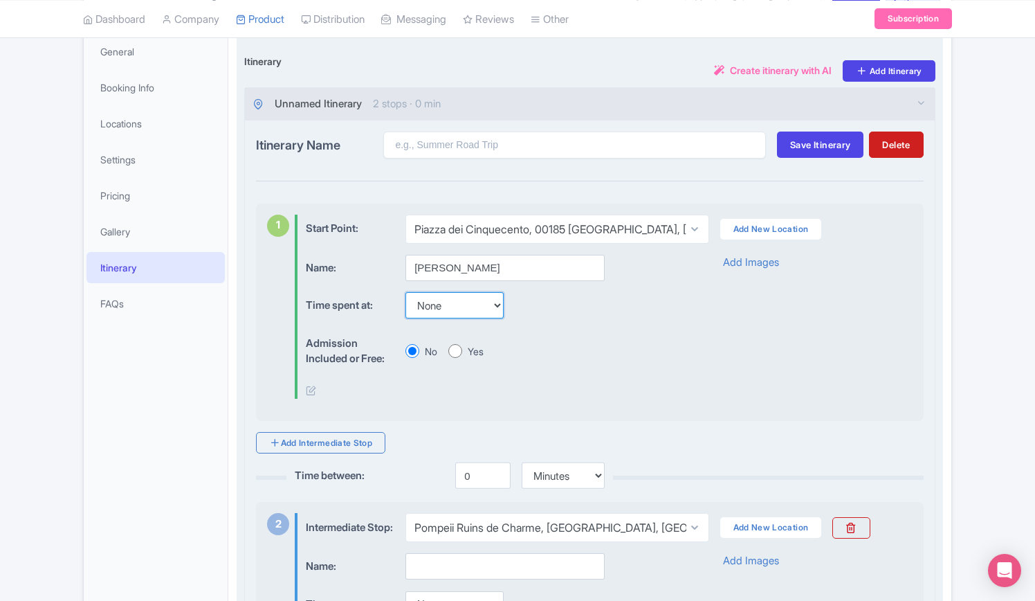
click at [500, 303] on select "None 15 mins 30 mins 45 mins 1 hour 1 hour 15 mins 1 hour 30 mins 1 hour 45 min…" at bounding box center [455, 305] width 98 height 26
select select "60"
click at [406, 292] on select "None 15 mins 30 mins 45 mins 1 hour 1 hour 15 mins 1 hour 30 mins 1 hour 45 min…" at bounding box center [455, 305] width 98 height 26
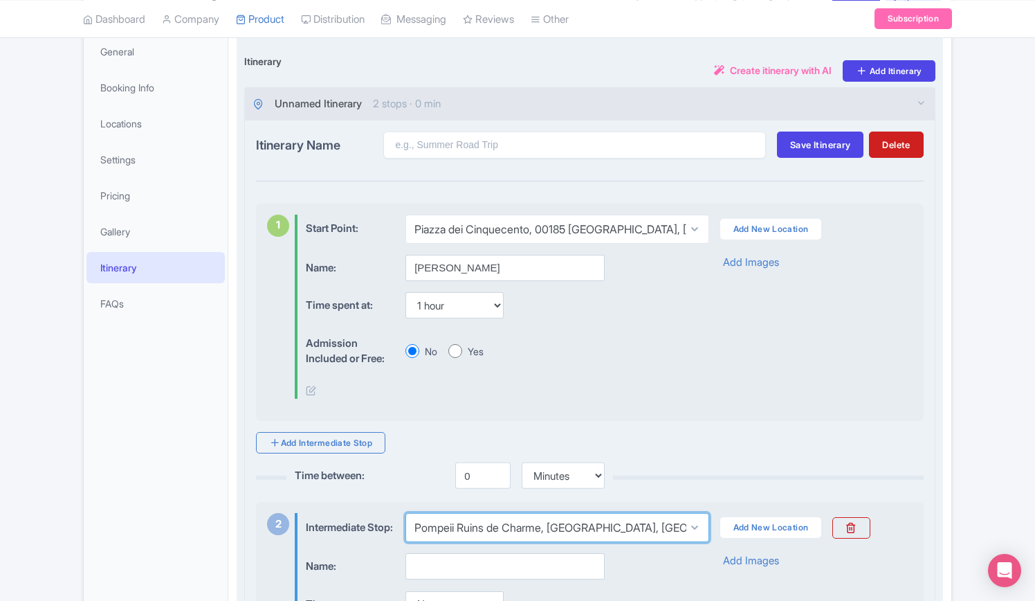
click at [497, 531] on select "Select location Pompeii Ruins de Charme, Via Roma, Pompei, Metropolitan City of…" at bounding box center [557, 527] width 303 height 29
click at [406, 516] on select "Select location Pompeii Ruins de Charme, Via Roma, Pompei, Metropolitan City of…" at bounding box center [557, 527] width 303 height 29
click at [519, 521] on select "Select location Pompeii Ruins de Charme, Via Roma, Pompei, Metropolitan City of…" at bounding box center [557, 527] width 303 height 29
select select "73f136d1-be37-42c9-9cf1-ed364ecfcf62"
click at [406, 516] on select "Select location Pompeii Ruins de Charme, Via Roma, Pompei, Metropolitan City of…" at bounding box center [557, 527] width 303 height 29
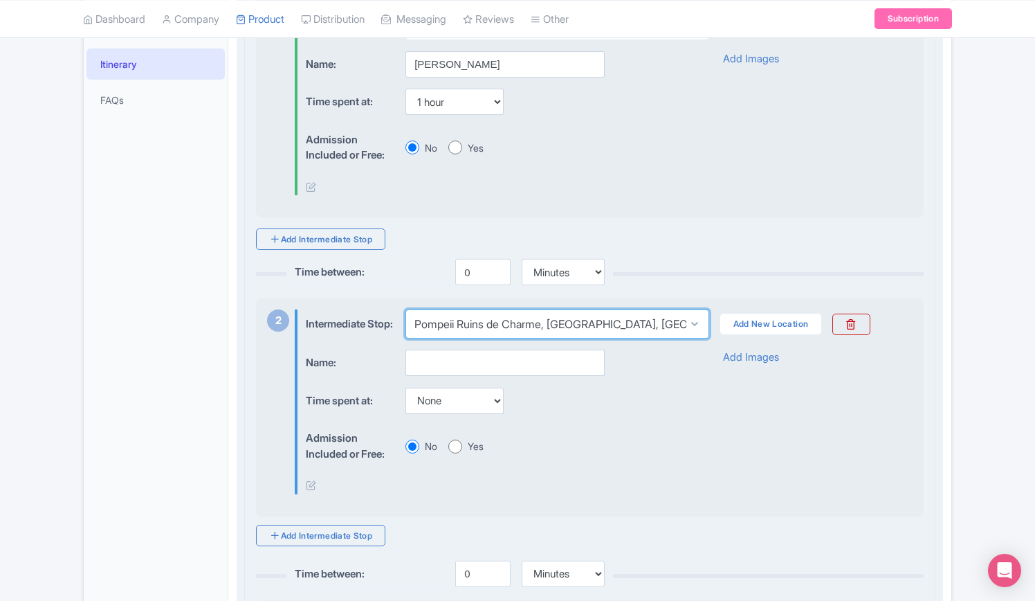
scroll to position [415, 0]
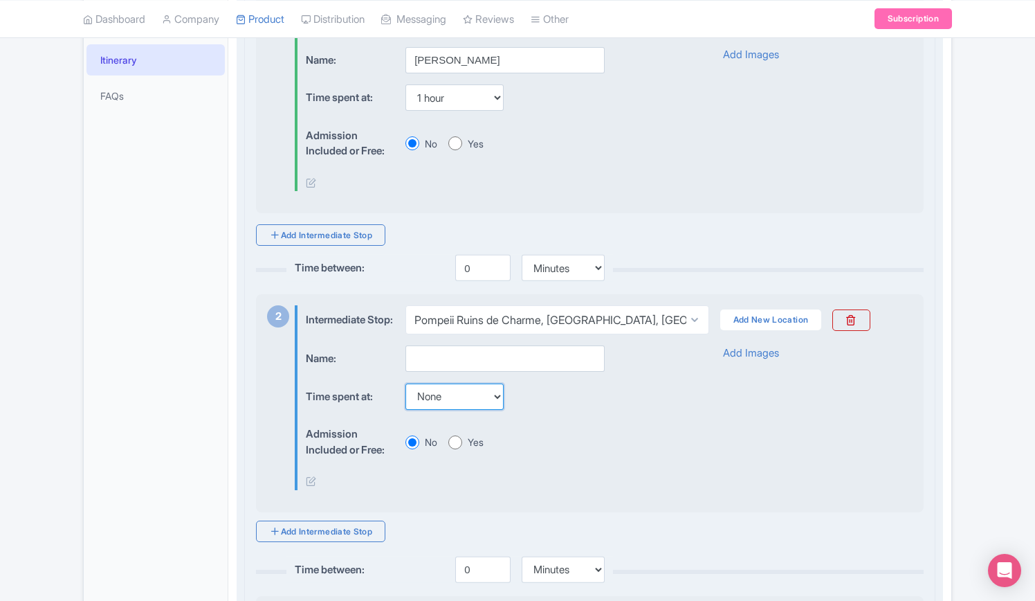
click at [498, 410] on select "None 15 mins 30 mins 45 mins 1 hour 1 hour 15 mins 1 hour 30 mins 1 hour 45 min…" at bounding box center [455, 396] width 98 height 26
click at [406, 392] on select "None 15 mins 30 mins 45 mins 1 hour 1 hour 15 mins 1 hour 30 mins 1 hour 45 min…" at bounding box center [455, 396] width 98 height 26
click at [454, 399] on select "None 15 mins 30 mins 45 mins 1 hour 1 hour 15 mins 1 hour 30 mins 1 hour 45 min…" at bounding box center [455, 396] width 98 height 26
select select "0"
click at [406, 392] on select "None 15 mins 30 mins 45 mins 1 hour 1 hour 15 mins 1 hour 30 mins 1 hour 45 min…" at bounding box center [455, 396] width 98 height 26
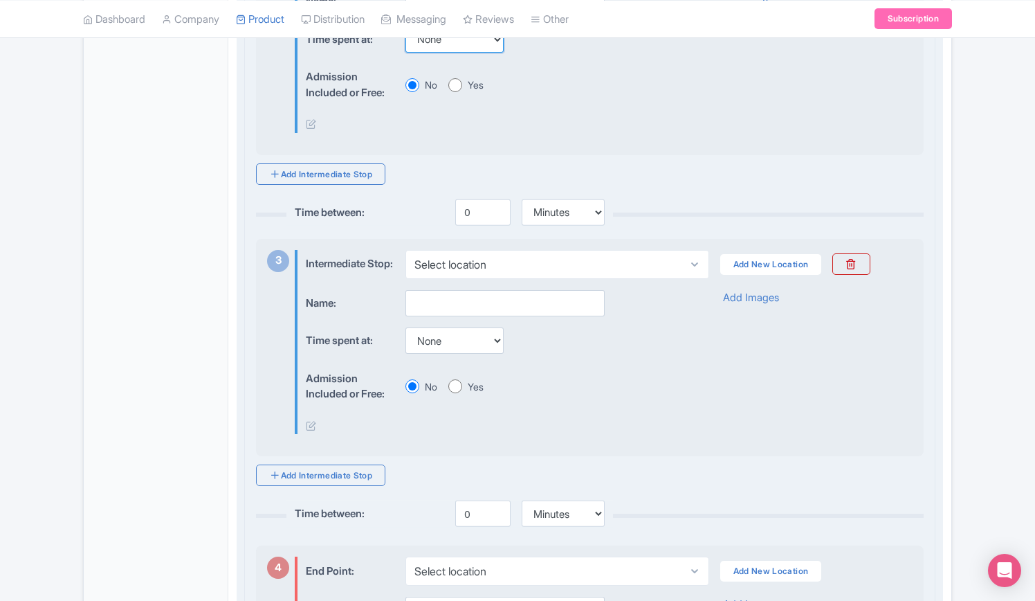
scroll to position [692, 0]
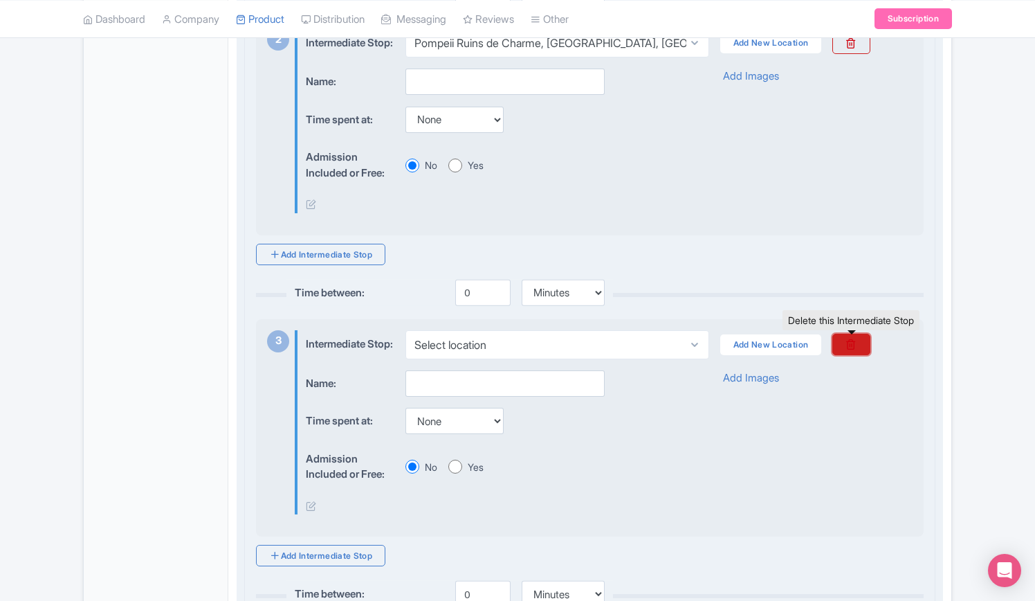
click at [860, 355] on link at bounding box center [851, 344] width 37 height 21
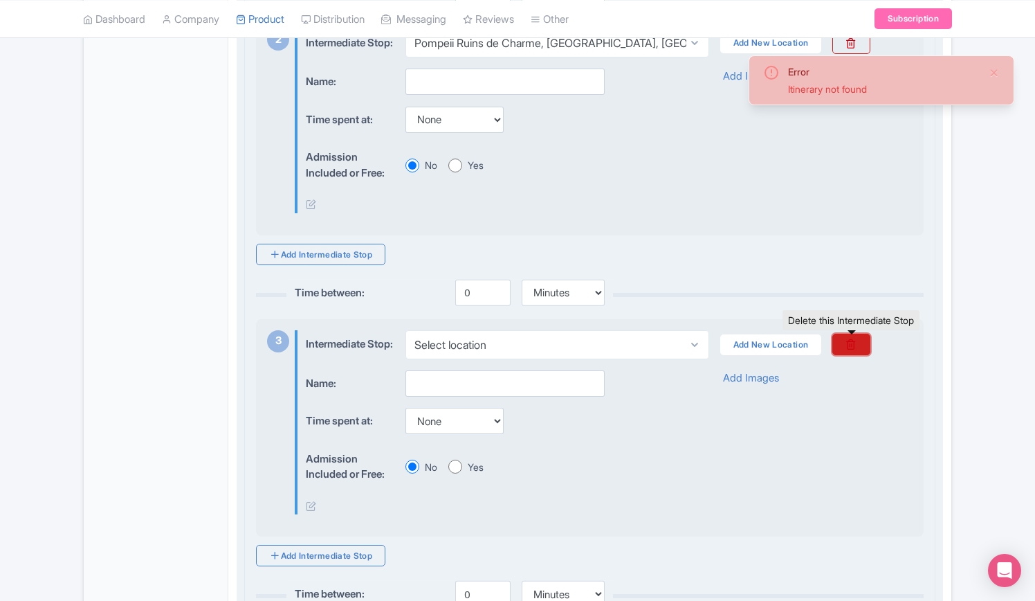
click at [864, 355] on link at bounding box center [851, 344] width 37 height 21
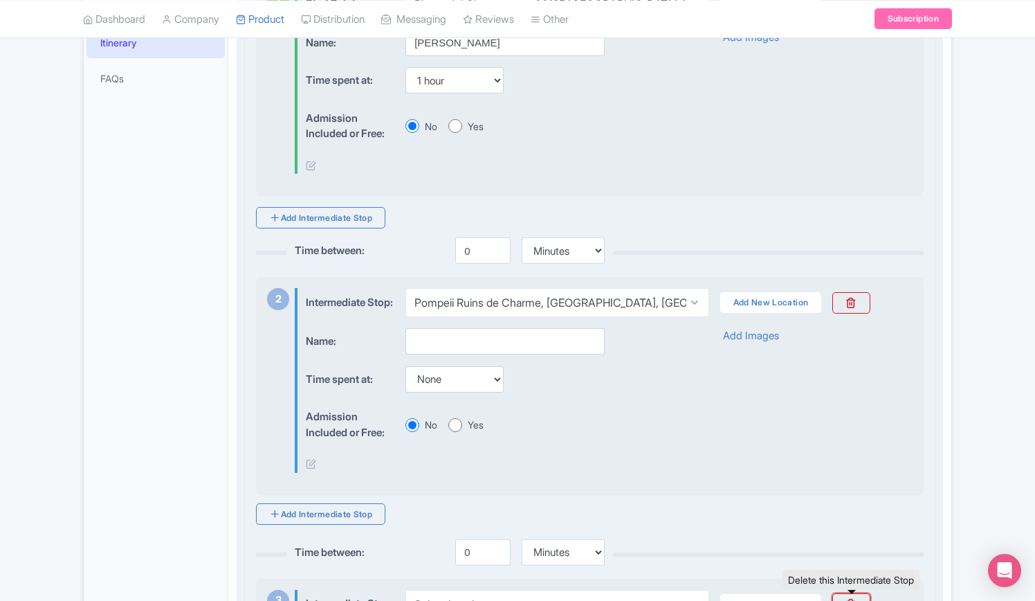
scroll to position [554, 0]
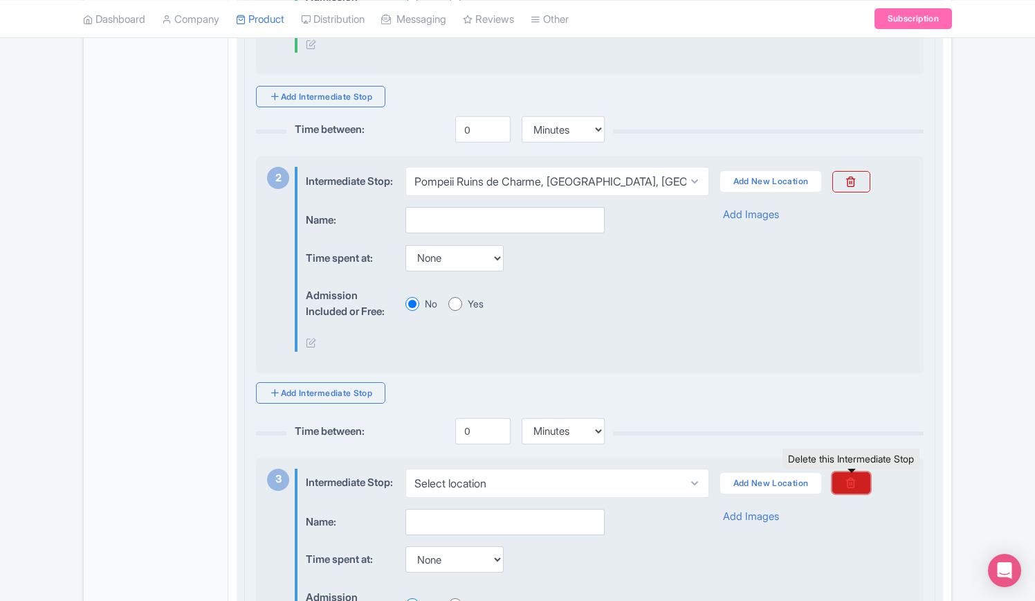
click at [856, 488] on icon at bounding box center [851, 482] width 11 height 11
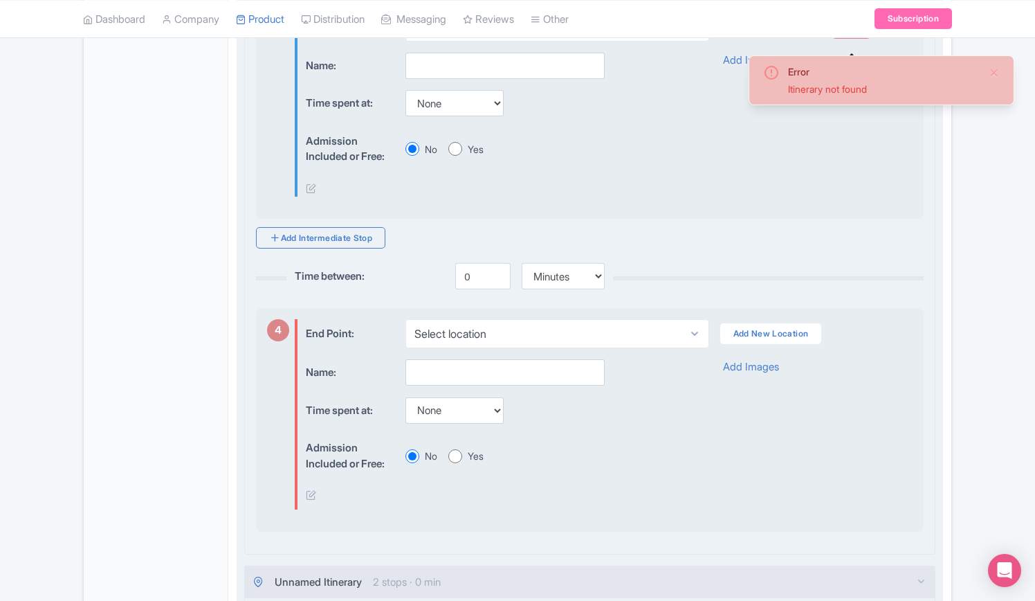
scroll to position [1038, 0]
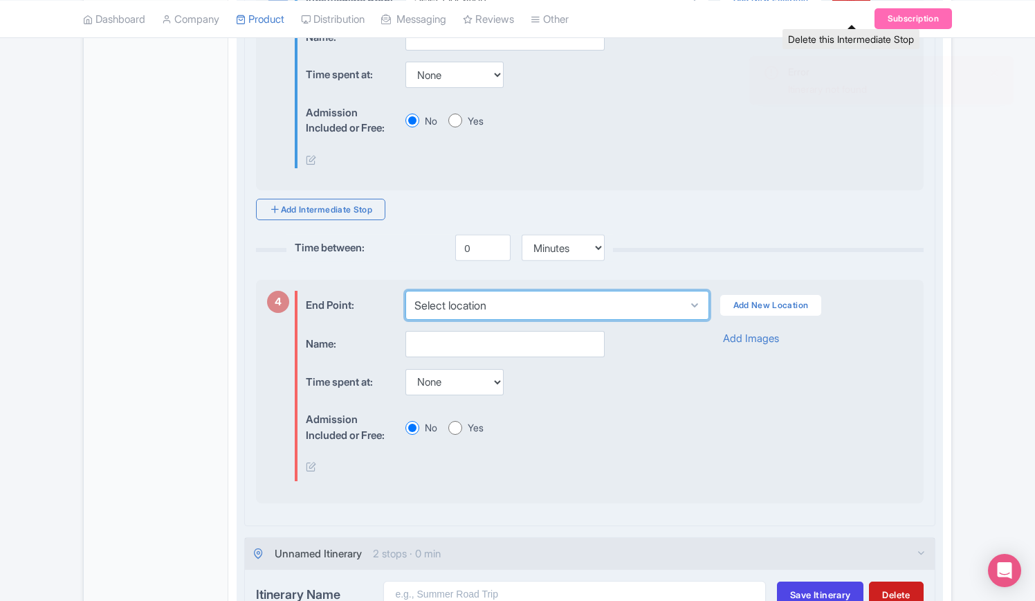
click at [594, 320] on select "Select location" at bounding box center [557, 305] width 303 height 29
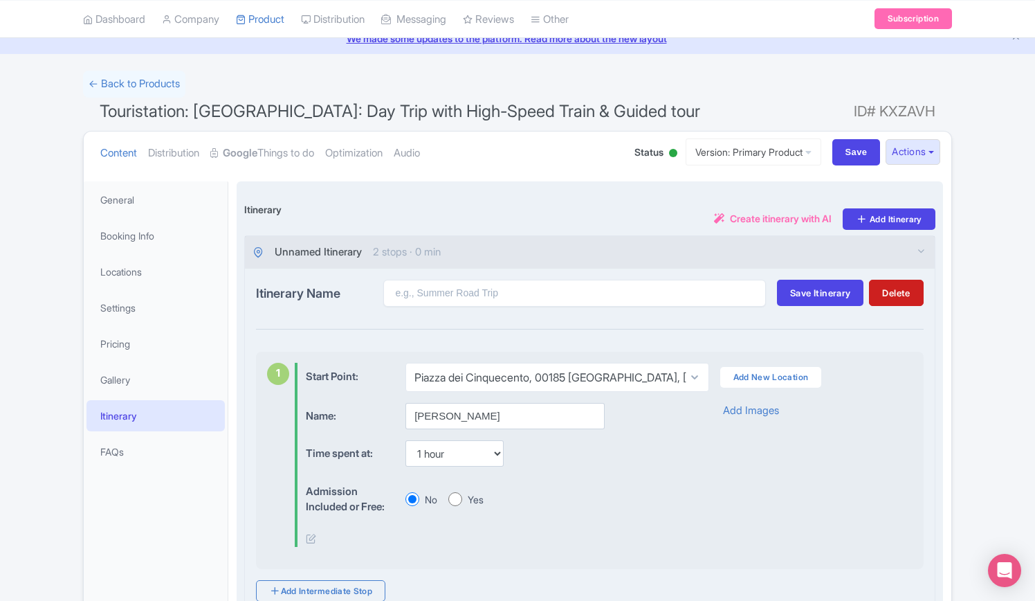
scroll to position [0, 0]
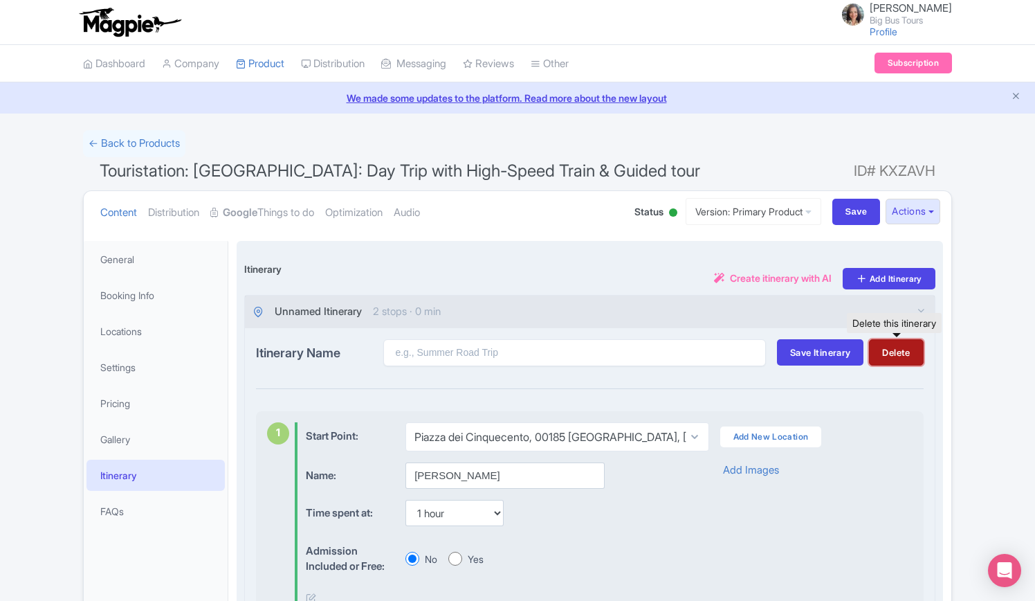
click at [908, 350] on button "Delete" at bounding box center [896, 352] width 54 height 26
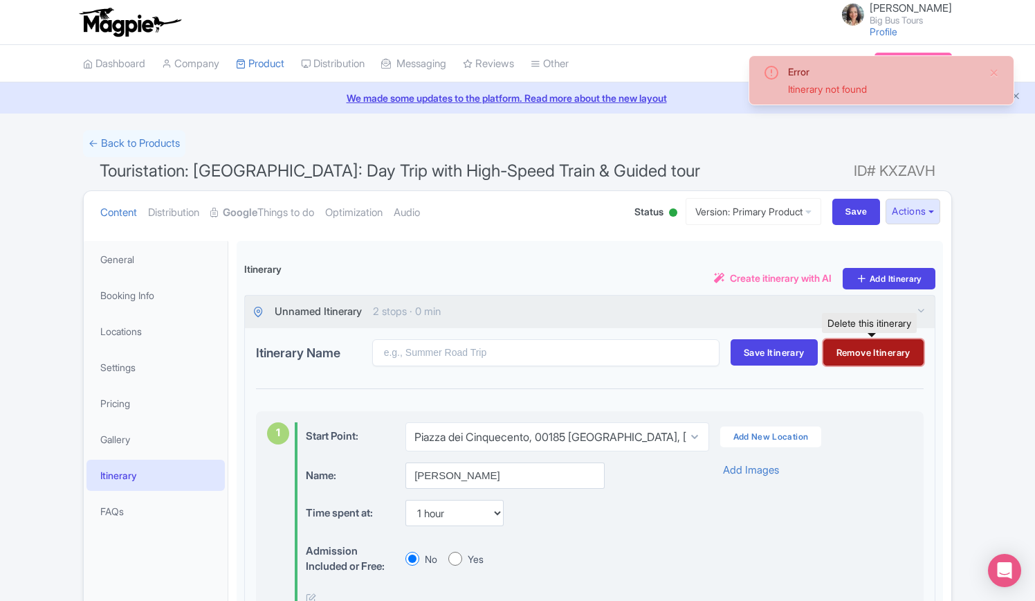
click at [869, 356] on button "Remove Itinerary" at bounding box center [874, 352] width 100 height 26
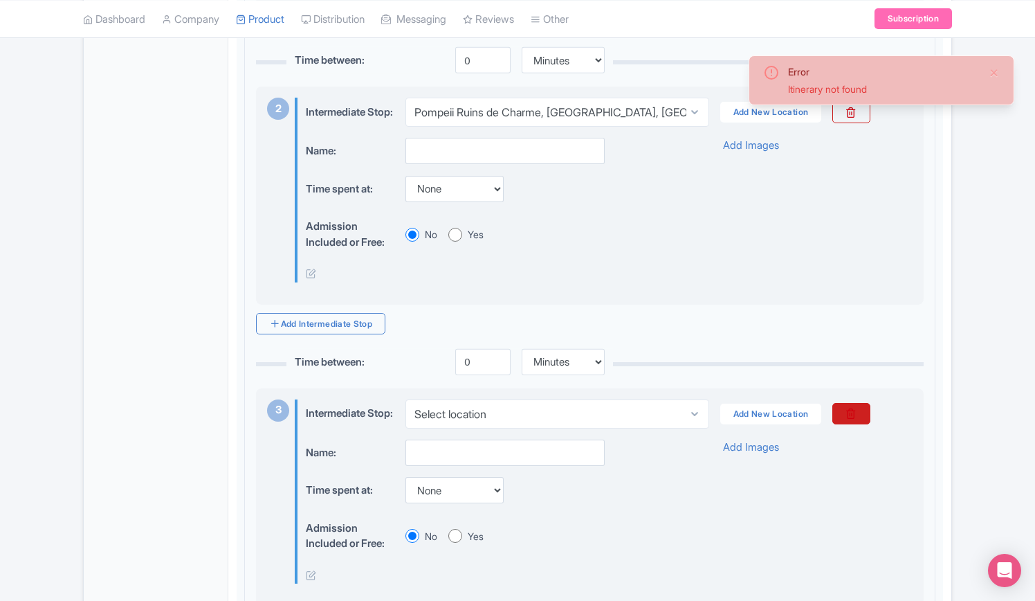
scroll to position [415, 0]
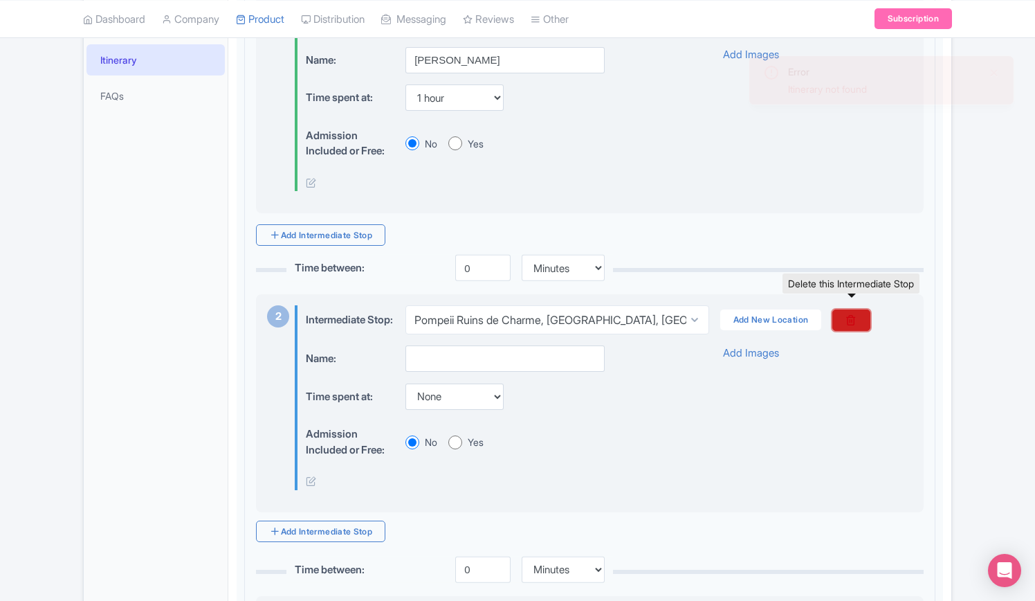
click at [842, 327] on link at bounding box center [851, 319] width 37 height 21
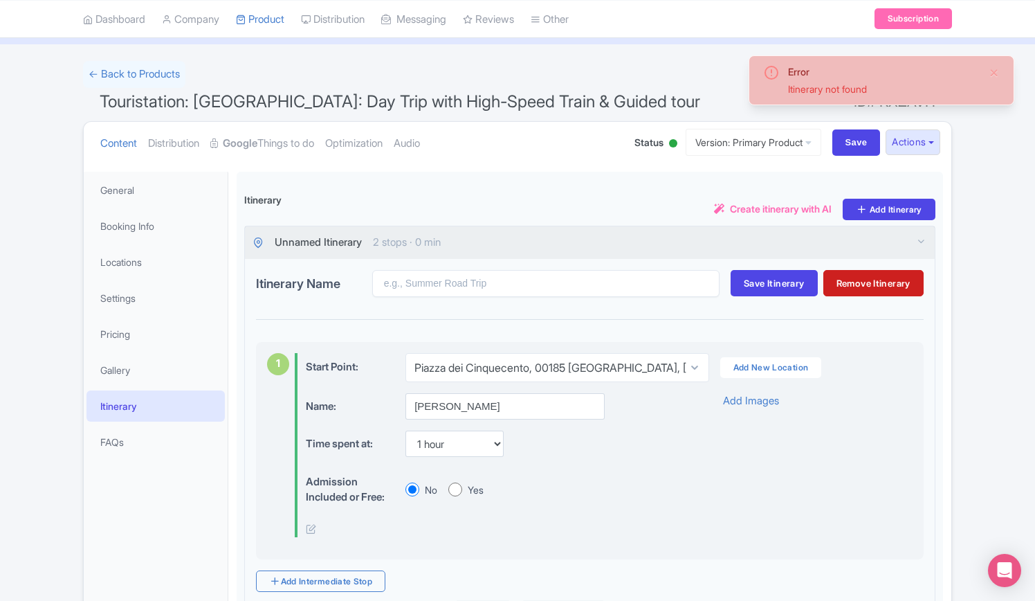
scroll to position [0, 0]
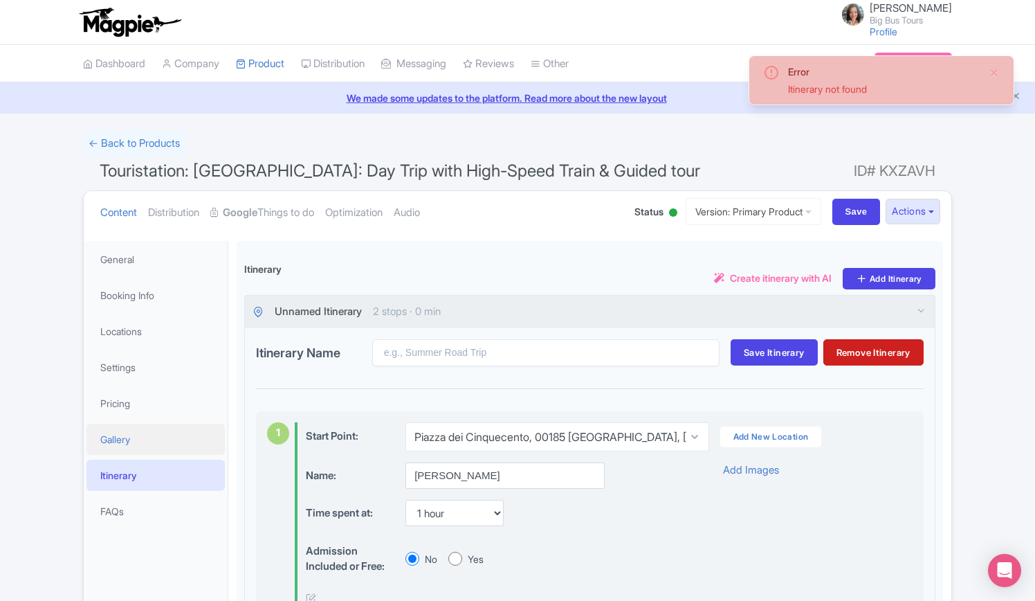
click at [117, 442] on link "Gallery" at bounding box center [156, 439] width 138 height 31
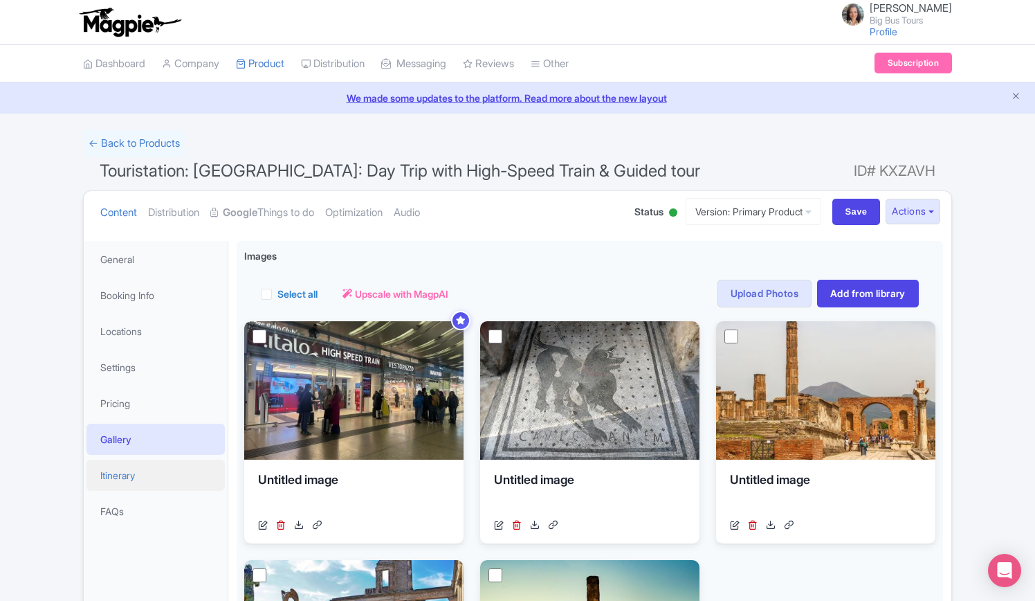
click at [114, 474] on link "Itinerary" at bounding box center [156, 475] width 138 height 31
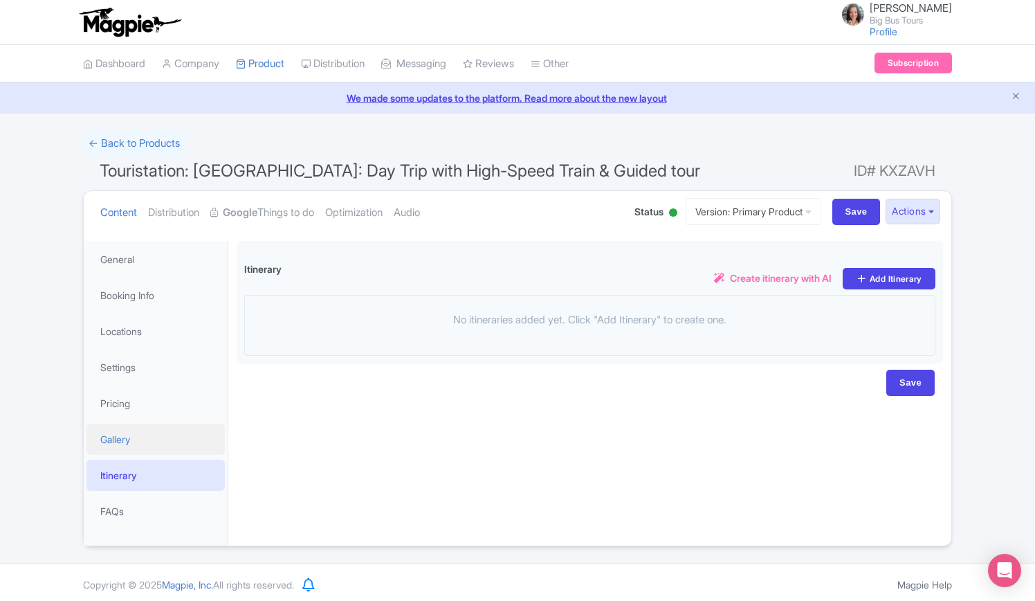
click at [107, 433] on link "Gallery" at bounding box center [156, 439] width 138 height 31
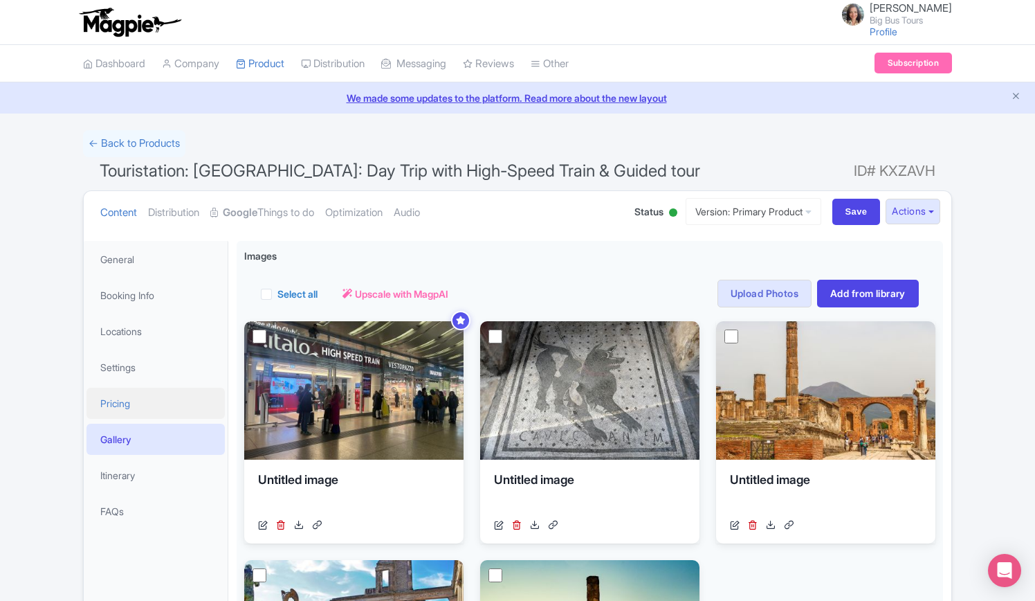
click at [123, 404] on link "Pricing" at bounding box center [156, 403] width 138 height 31
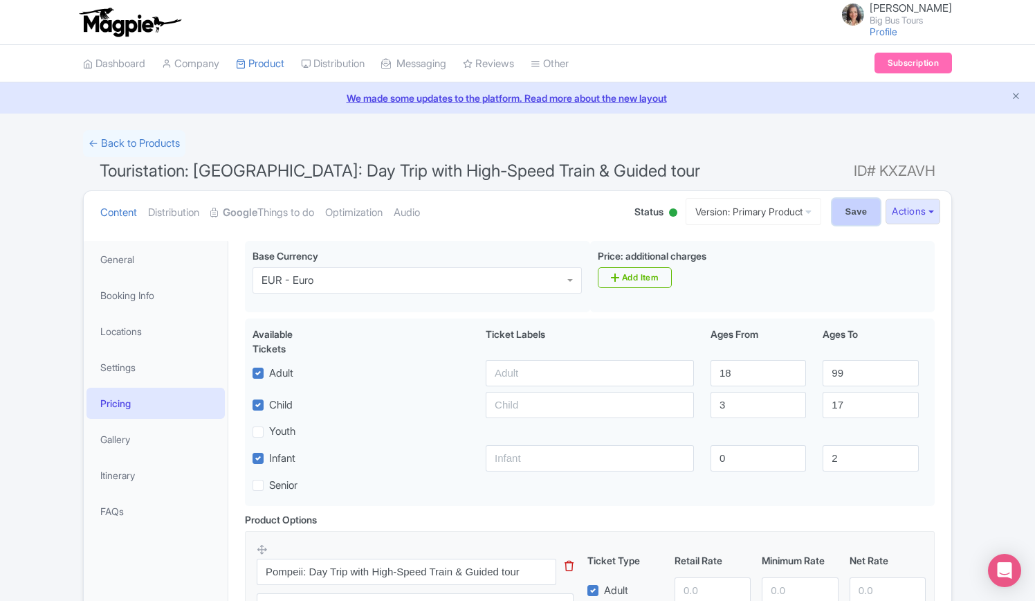
click at [849, 217] on input "Save" at bounding box center [857, 212] width 48 height 26
type input "Saving..."
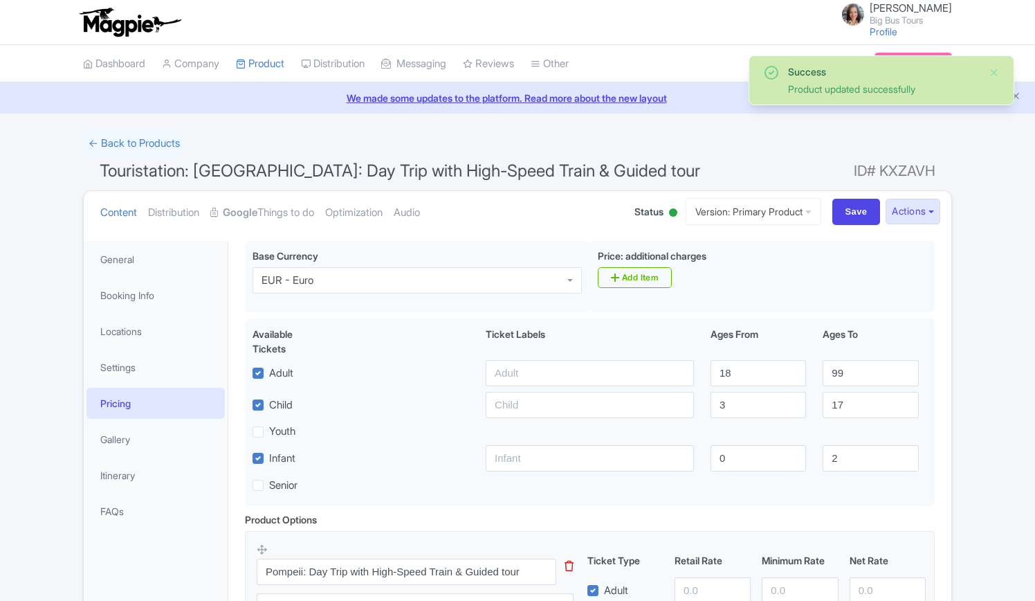
scroll to position [230, 0]
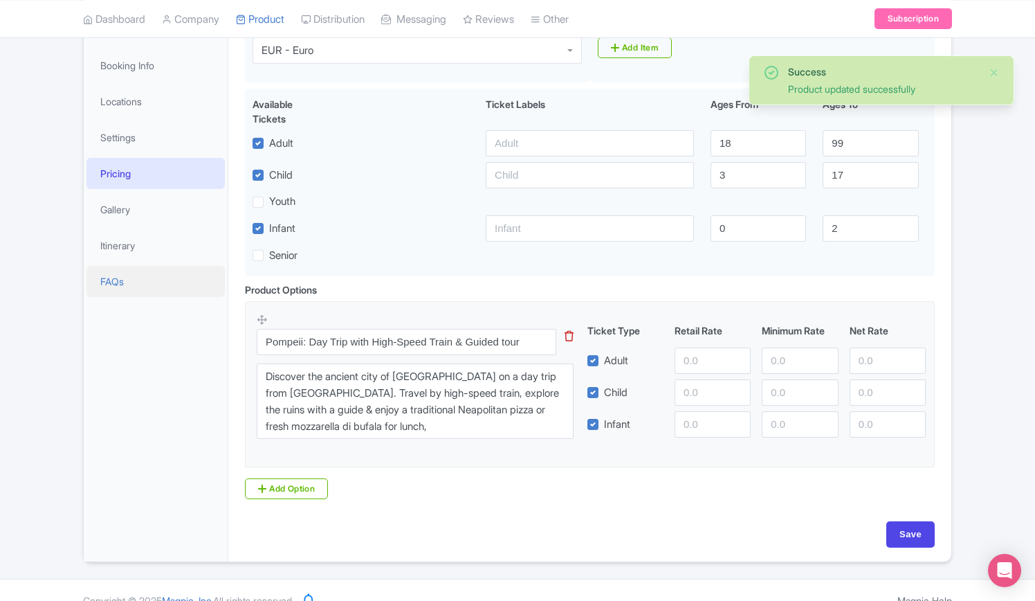
click at [116, 282] on link "FAQs" at bounding box center [156, 281] width 138 height 31
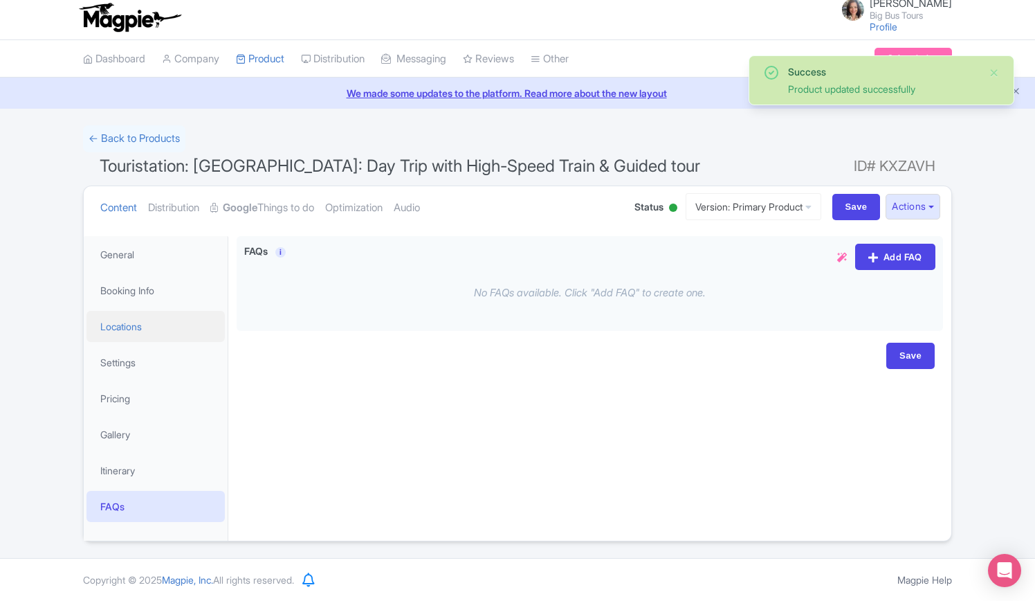
scroll to position [3, 0]
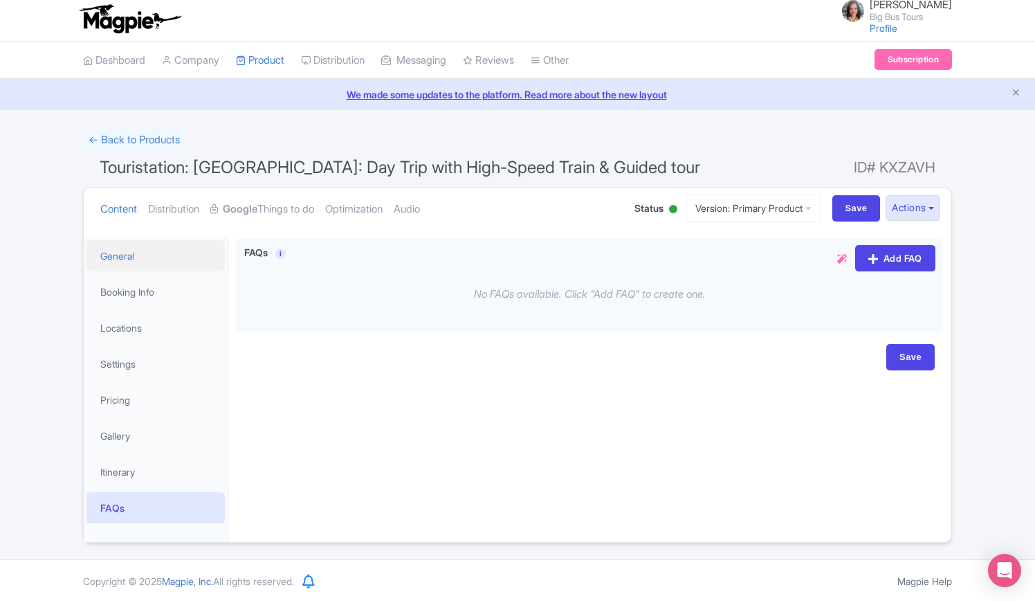
click at [128, 253] on link "General" at bounding box center [156, 255] width 138 height 31
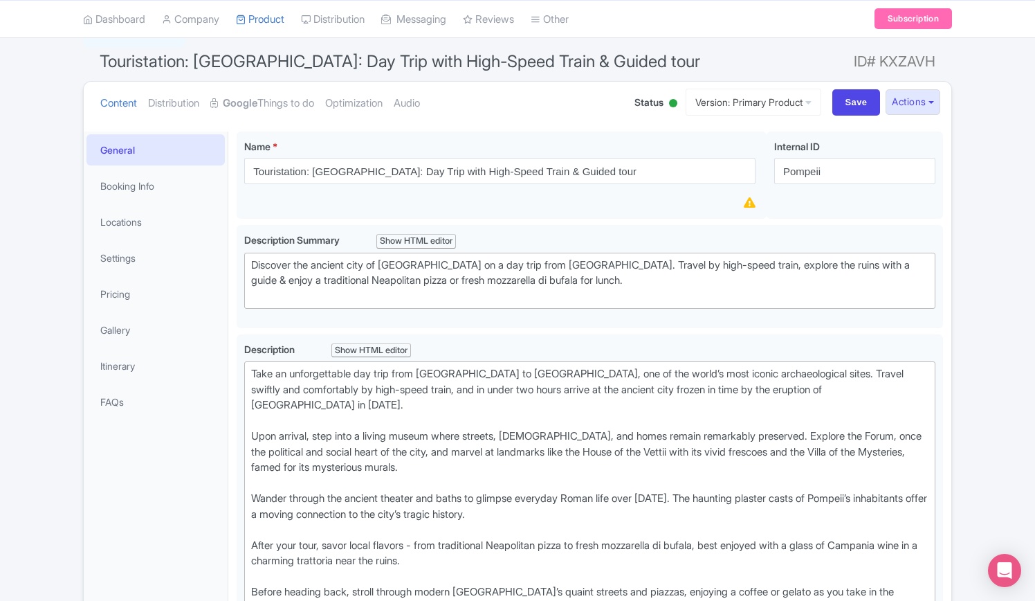
scroll to position [0, 0]
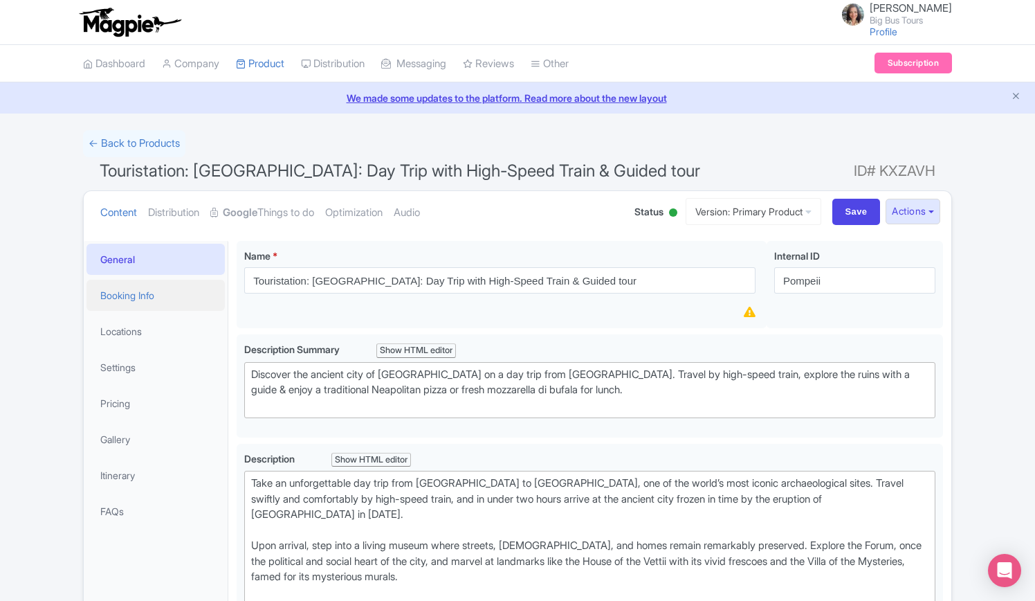
click at [137, 296] on link "Booking Info" at bounding box center [156, 295] width 138 height 31
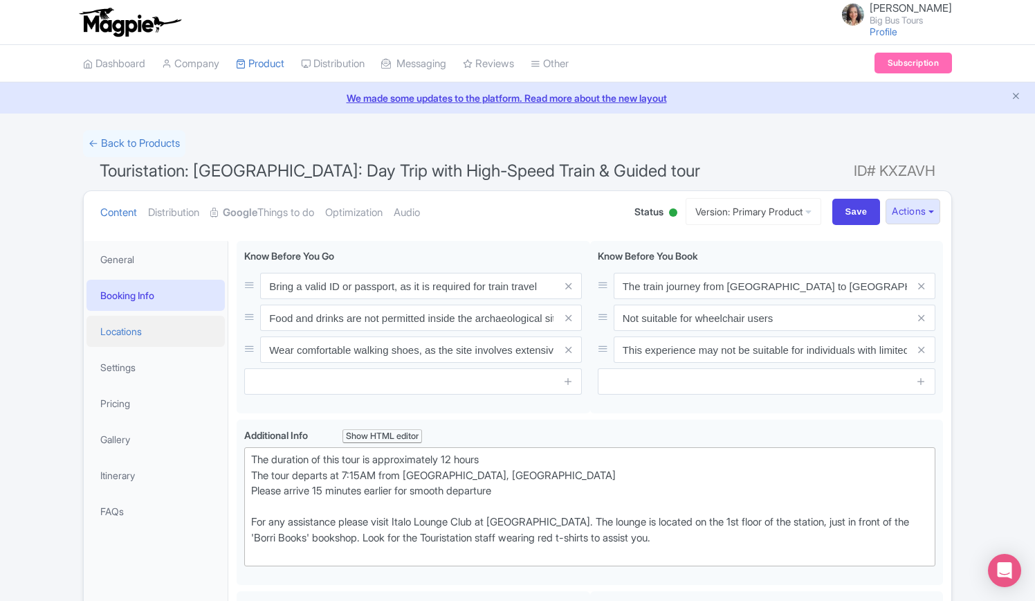
click at [134, 330] on link "Locations" at bounding box center [156, 331] width 138 height 31
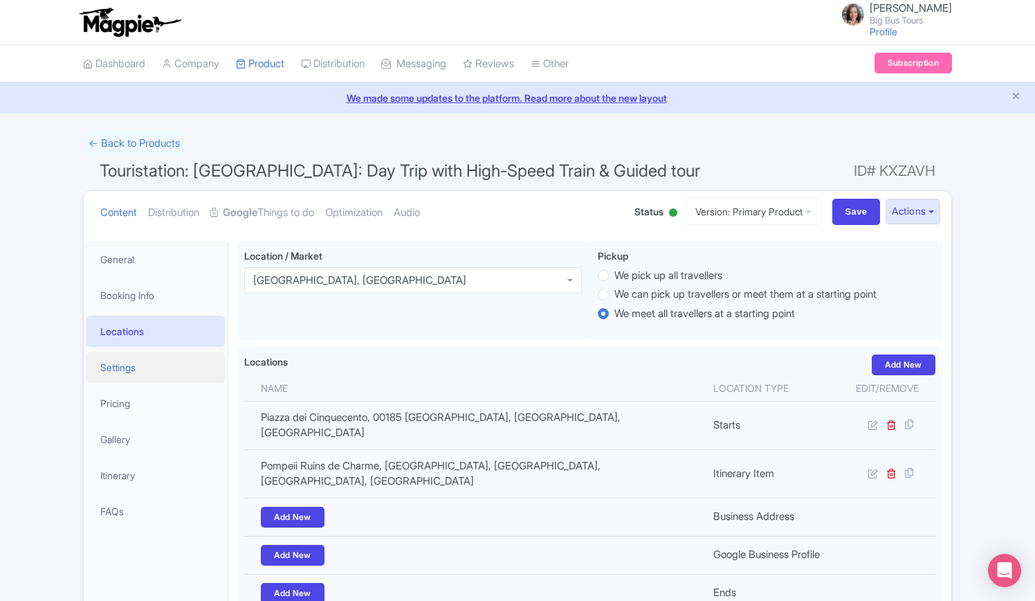
click at [129, 359] on link "Settings" at bounding box center [156, 367] width 138 height 31
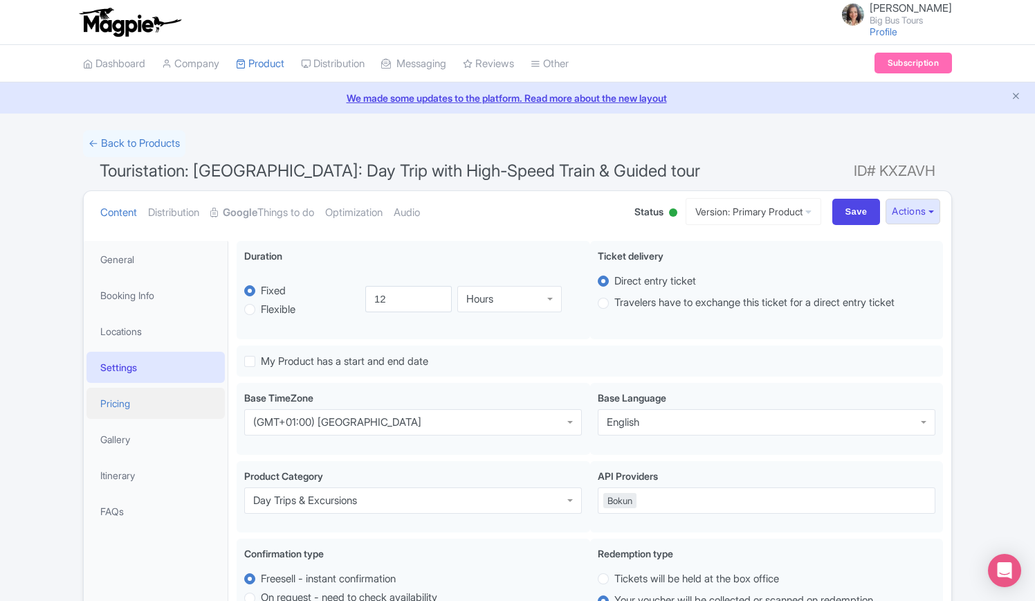
click at [111, 399] on link "Pricing" at bounding box center [156, 403] width 138 height 31
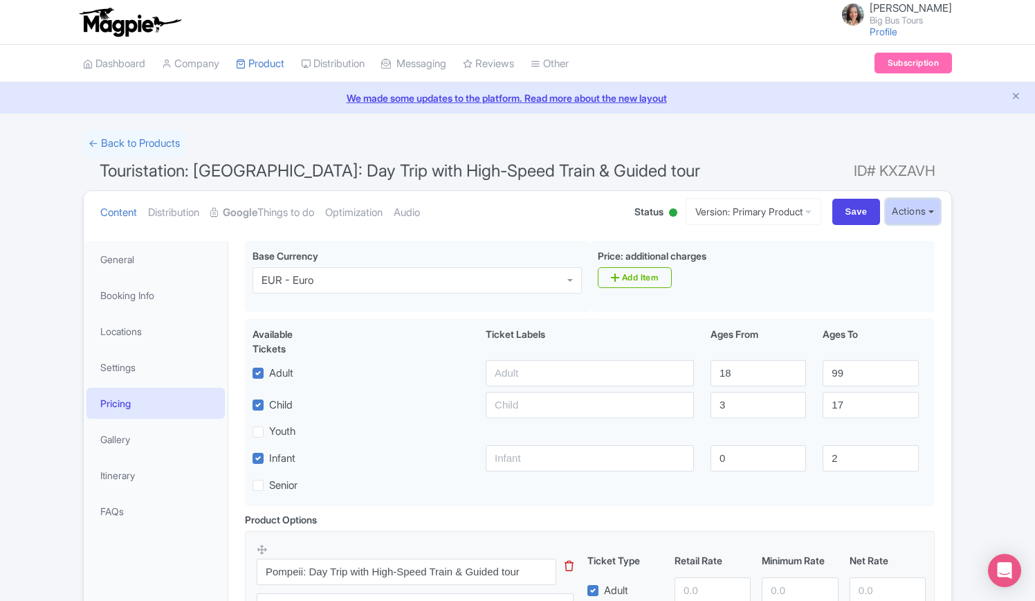
click at [930, 210] on button "Actions" at bounding box center [913, 212] width 55 height 26
click at [764, 271] on link "Industry Partner View" at bounding box center [757, 270] width 132 height 21
click at [809, 145] on div "← Back to Products" at bounding box center [517, 143] width 869 height 27
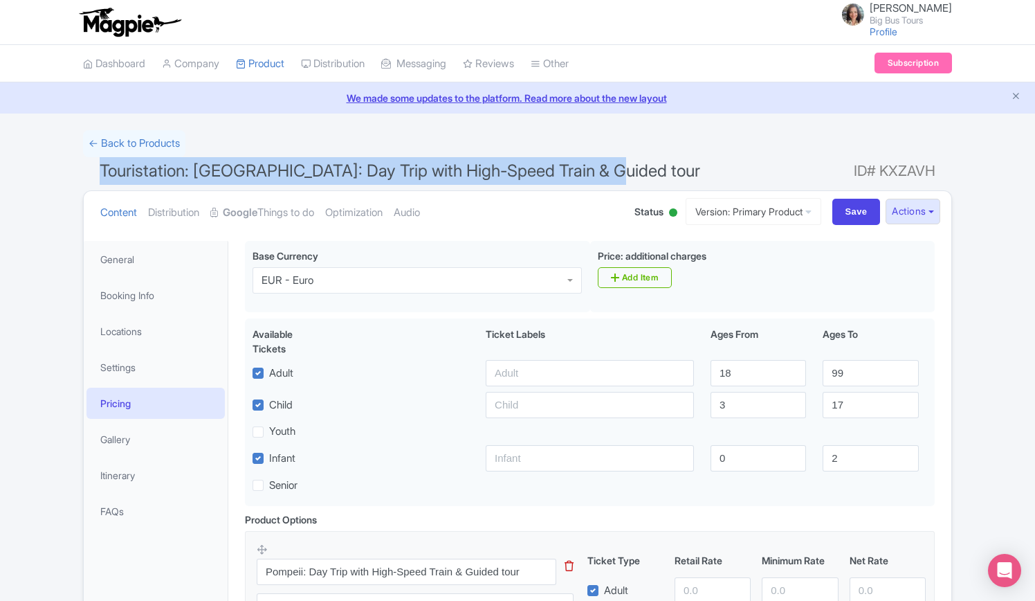
drag, startPoint x: 808, startPoint y: 149, endPoint x: 511, endPoint y: 197, distance: 300.2
click at [750, 176] on form "← Back to Products Touristation: Pompeii: Day Trip with High-Speed Train & Guid…" at bounding box center [517, 461] width 869 height 662
click at [126, 257] on link "General" at bounding box center [156, 259] width 138 height 31
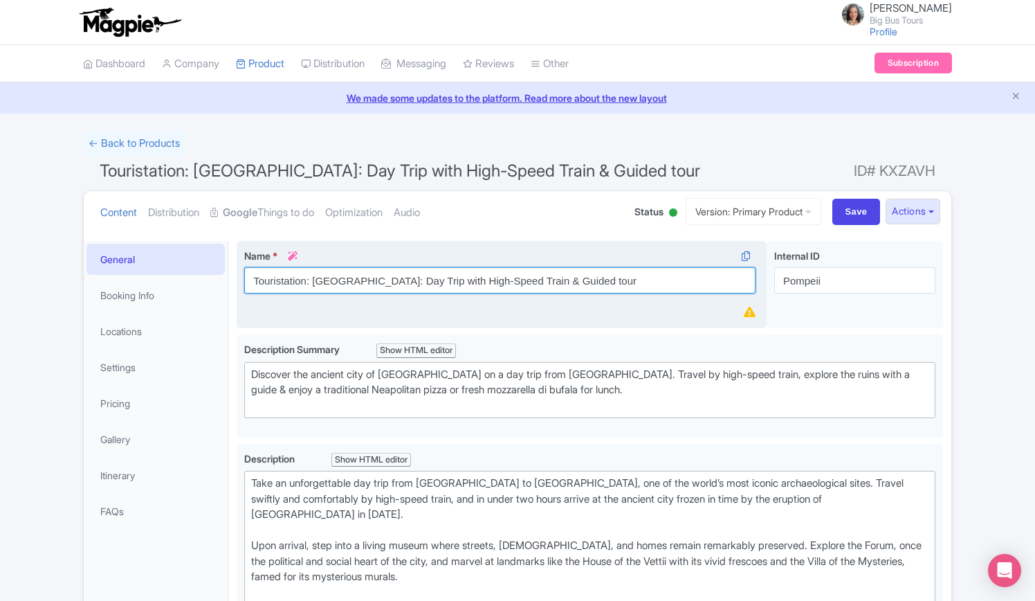
click at [399, 276] on input "Touristation: Pompeii: Day Trip with High-Speed Train & Guided tour" at bounding box center [499, 280] width 511 height 26
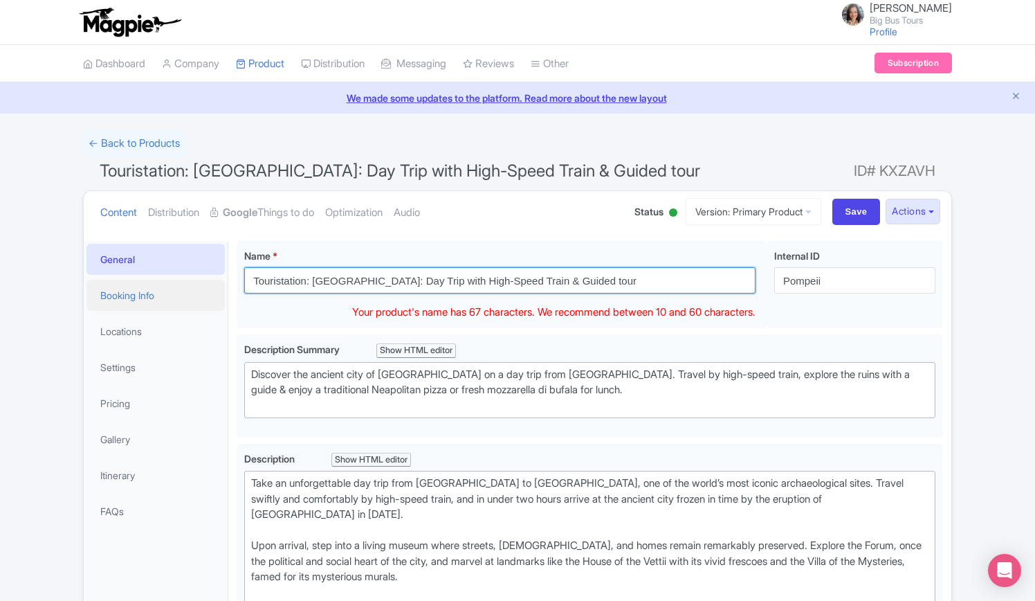
drag, startPoint x: 595, startPoint y: 279, endPoint x: 213, endPoint y: 280, distance: 382.0
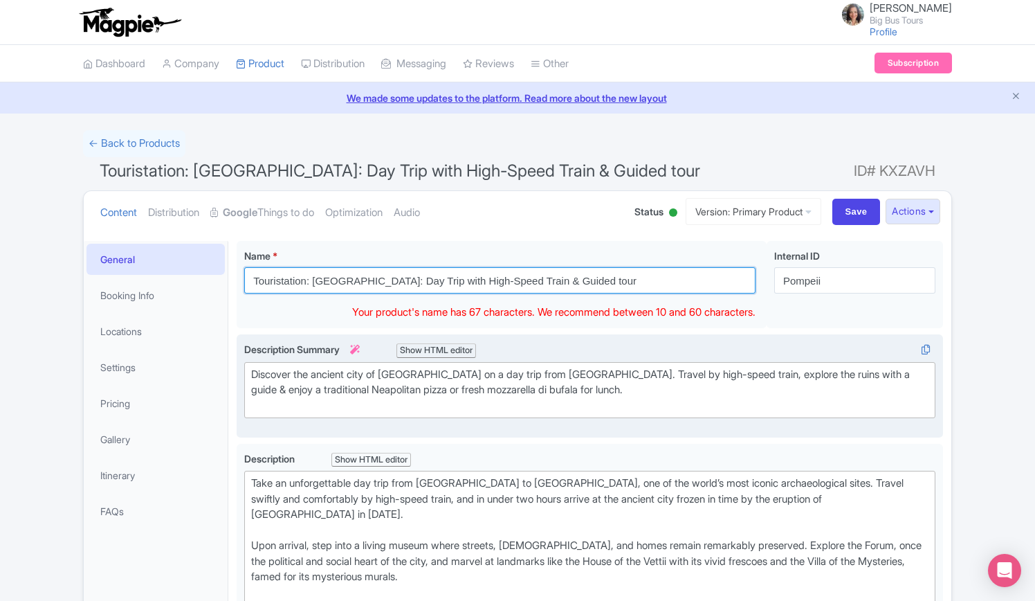
paste input "Day Trip by High-Speed Train with Guided T"
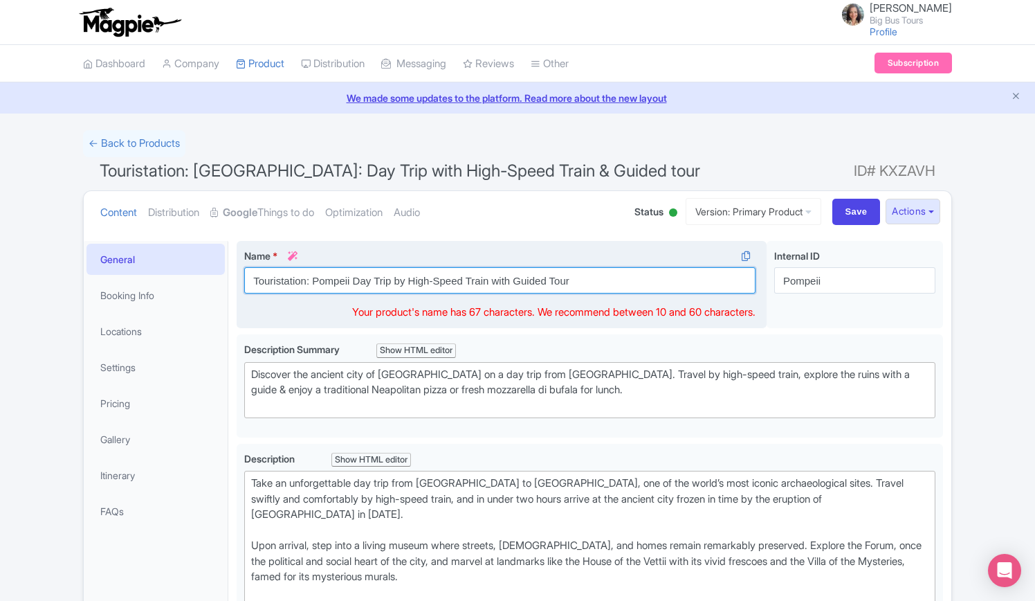
drag, startPoint x: 314, startPoint y: 280, endPoint x: 351, endPoint y: 283, distance: 36.8
click at [351, 283] on input "Touristation: Pompeii Day Trip by High-Speed Train with Guided Tour" at bounding box center [499, 280] width 511 height 26
paste input "From Rome to Pompeii:"
click at [419, 279] on input "Touristation: From Rome to Pompeii: Day Trip by High-Speed Train with Guided To…" at bounding box center [499, 280] width 511 height 26
drag, startPoint x: 292, startPoint y: 278, endPoint x: 293, endPoint y: 289, distance: 11.1
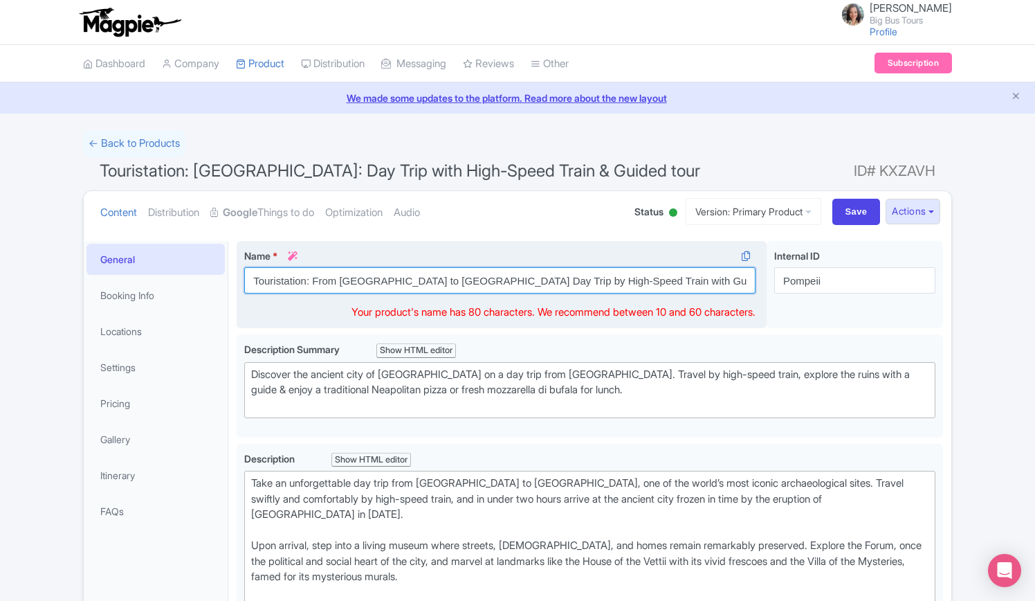
click at [293, 289] on input "Touristation: From Rome to Pompeii Day Trip by High-Speed Train with Guided Tour" at bounding box center [499, 280] width 511 height 26
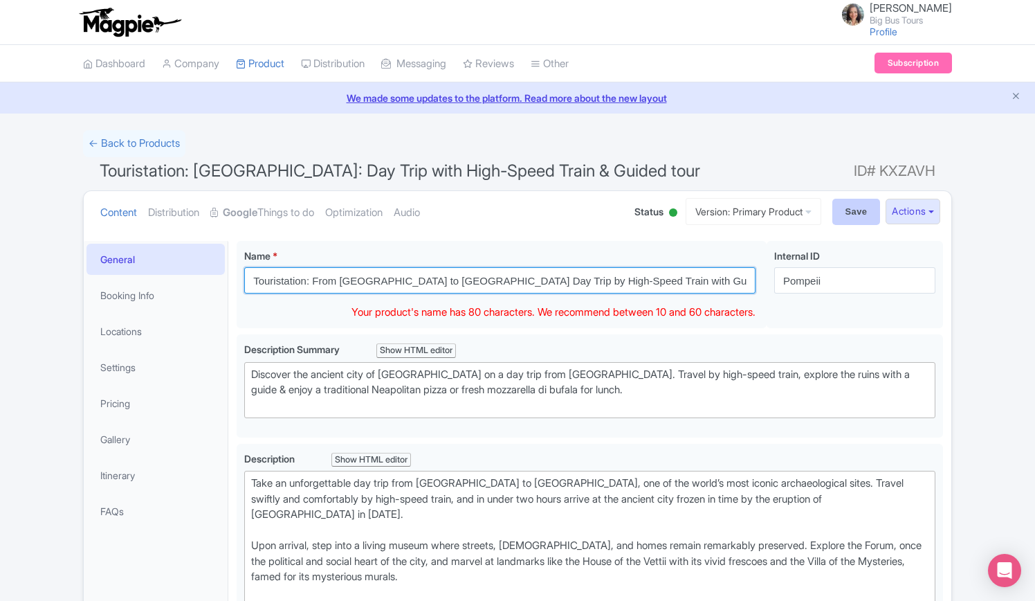
type input "Touristation: From Rome to Pompeii Day Trip by High-Speed Train with Guided Tour"
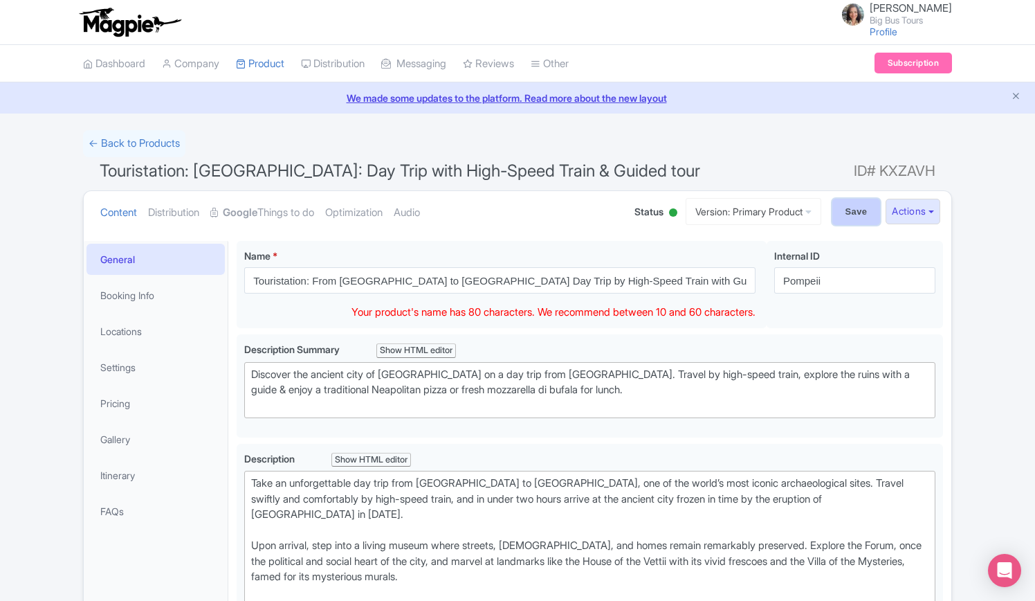
click at [844, 210] on input "Save" at bounding box center [857, 212] width 48 height 26
type input "Saving..."
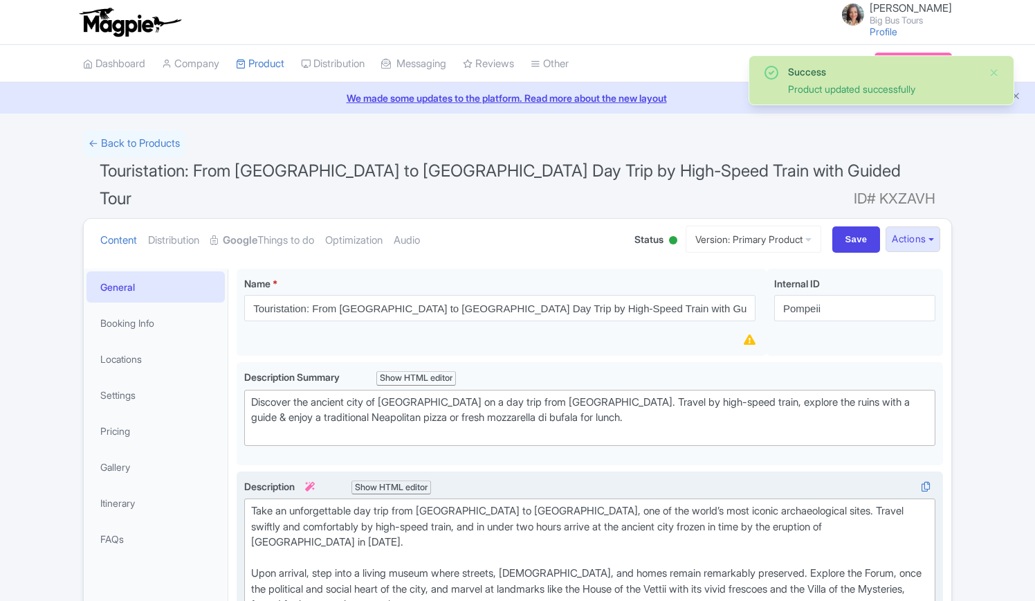
scroll to position [240, 0]
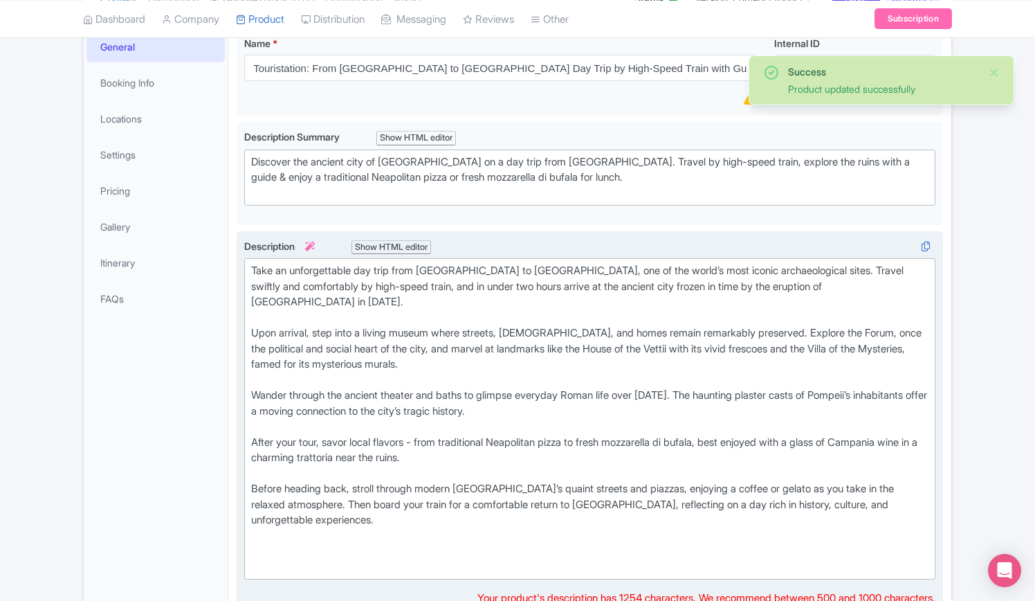
click at [255, 350] on div "Take an unforgettable day trip from [GEOGRAPHIC_DATA] to [GEOGRAPHIC_DATA], one…" at bounding box center [590, 418] width 678 height 311
click at [255, 282] on div "Take an unforgettable day trip from [GEOGRAPHIC_DATA] to [GEOGRAPHIC_DATA], one…" at bounding box center [590, 418] width 678 height 311
click at [255, 398] on div "Take an unforgettable day trip from [GEOGRAPHIC_DATA] to [GEOGRAPHIC_DATA], one…" at bounding box center [590, 418] width 678 height 311
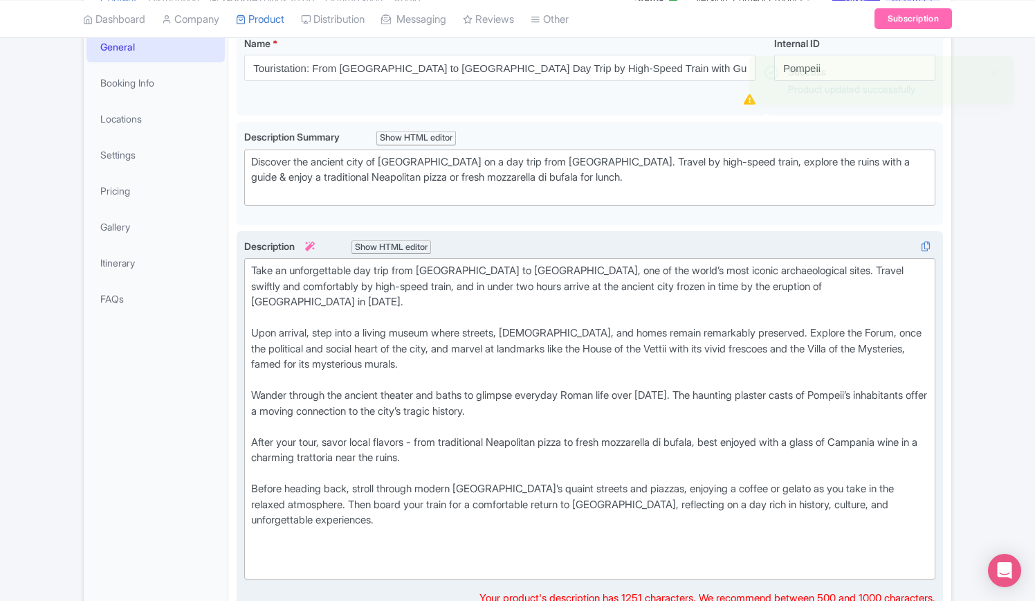
click at [253, 442] on div "Take an unforgettable day trip from [GEOGRAPHIC_DATA] to [GEOGRAPHIC_DATA], one…" at bounding box center [590, 418] width 678 height 311
type trix-editor "<lor>Ipsu do sitametconsec adi elit sedd Eius te Incidid, utl et dol magna’a en…"
click at [253, 263] on div "Take an unforgettable day trip from [GEOGRAPHIC_DATA] to [GEOGRAPHIC_DATA], one…" at bounding box center [590, 418] width 678 height 311
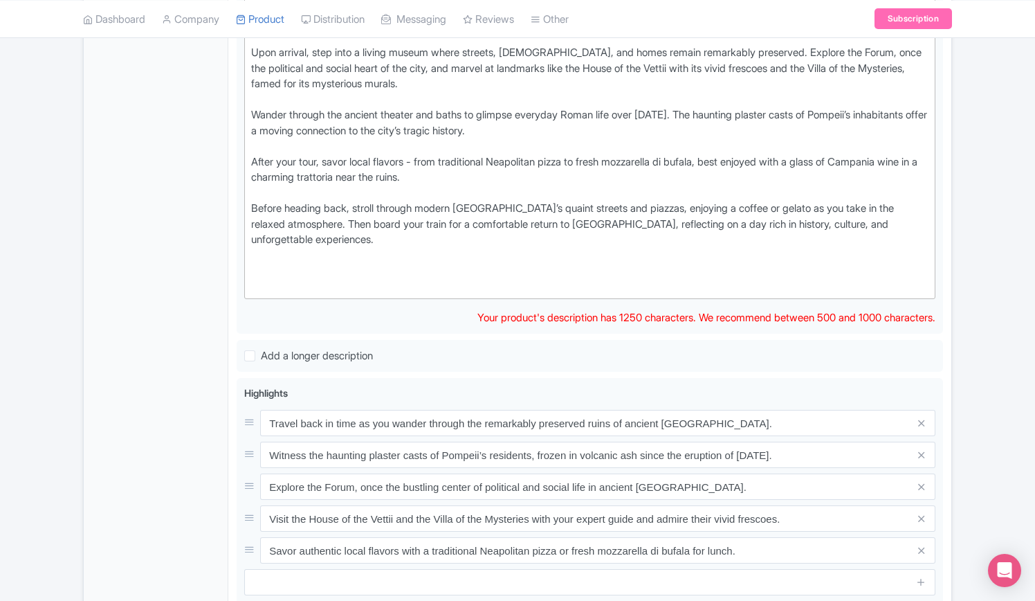
scroll to position [794, 0]
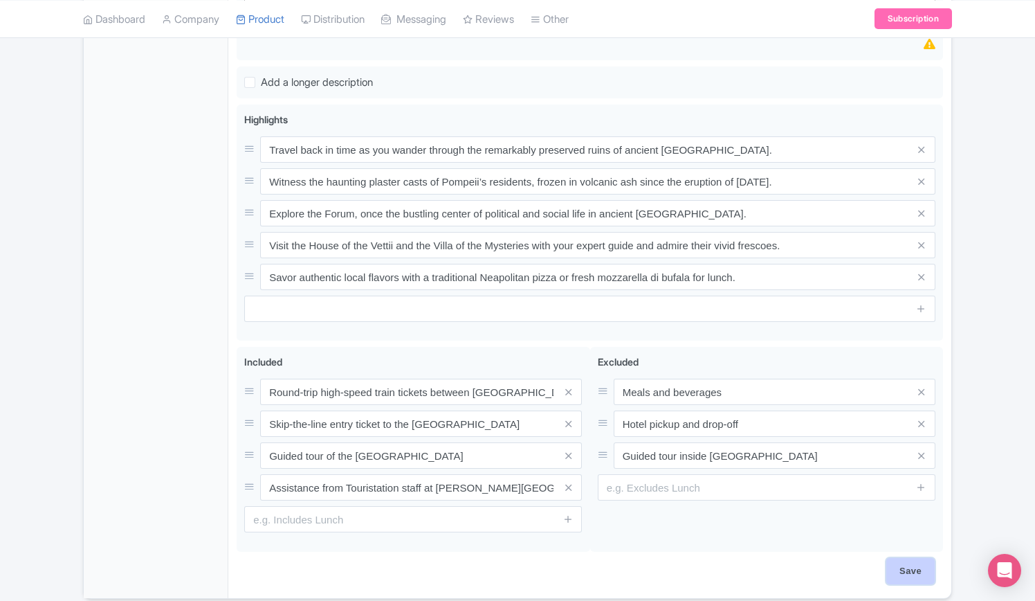
click at [912, 558] on input "Save" at bounding box center [911, 571] width 48 height 26
type input "Saving..."
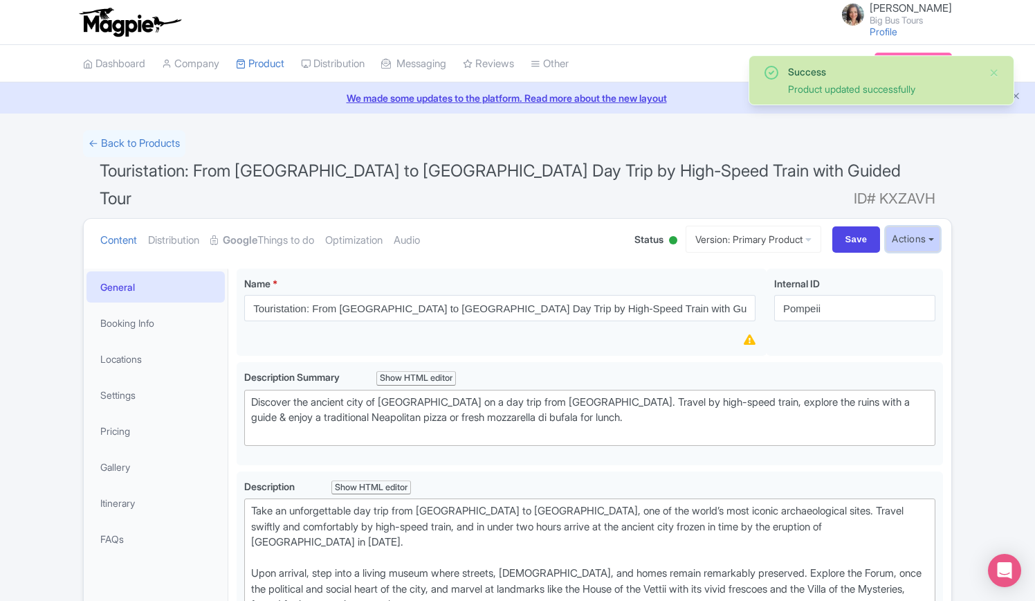
click at [933, 226] on button "Actions" at bounding box center [913, 239] width 55 height 26
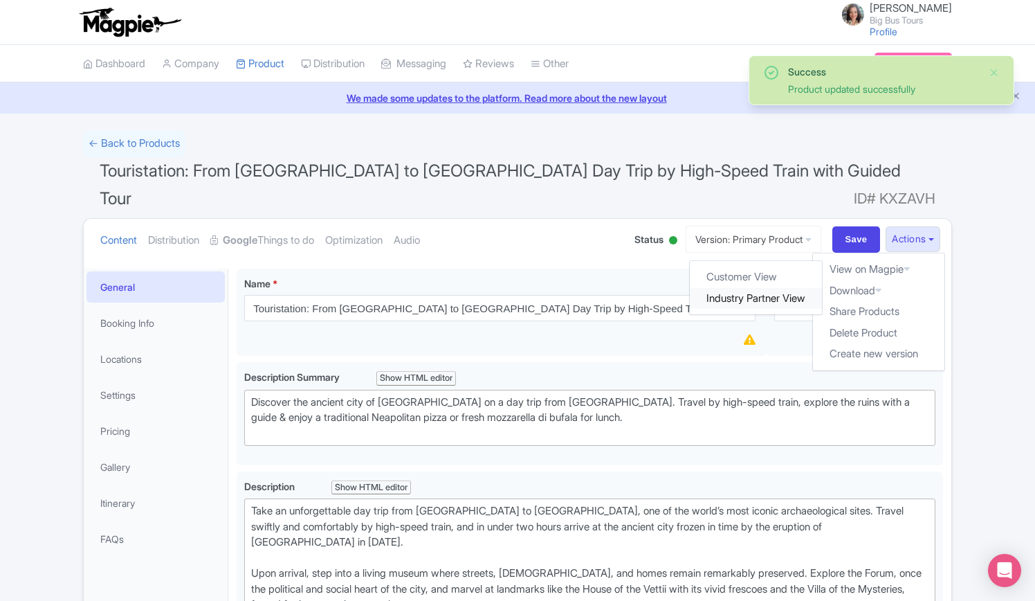
click at [750, 288] on link "Industry Partner View" at bounding box center [757, 298] width 132 height 21
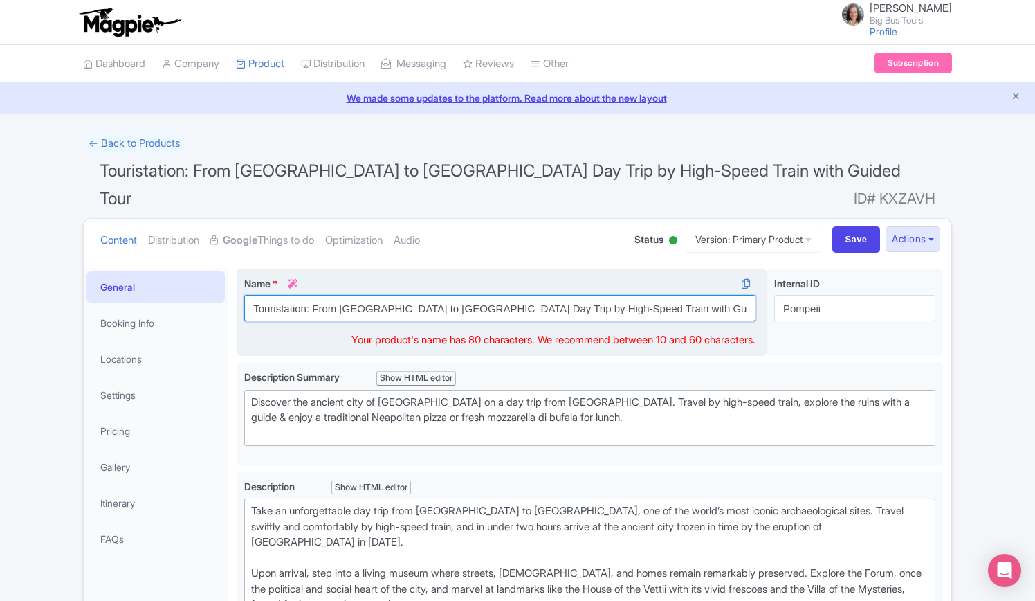
click at [419, 295] on input "Touristation: From [GEOGRAPHIC_DATA] to [GEOGRAPHIC_DATA] Day Trip by High-Spee…" at bounding box center [499, 308] width 511 height 26
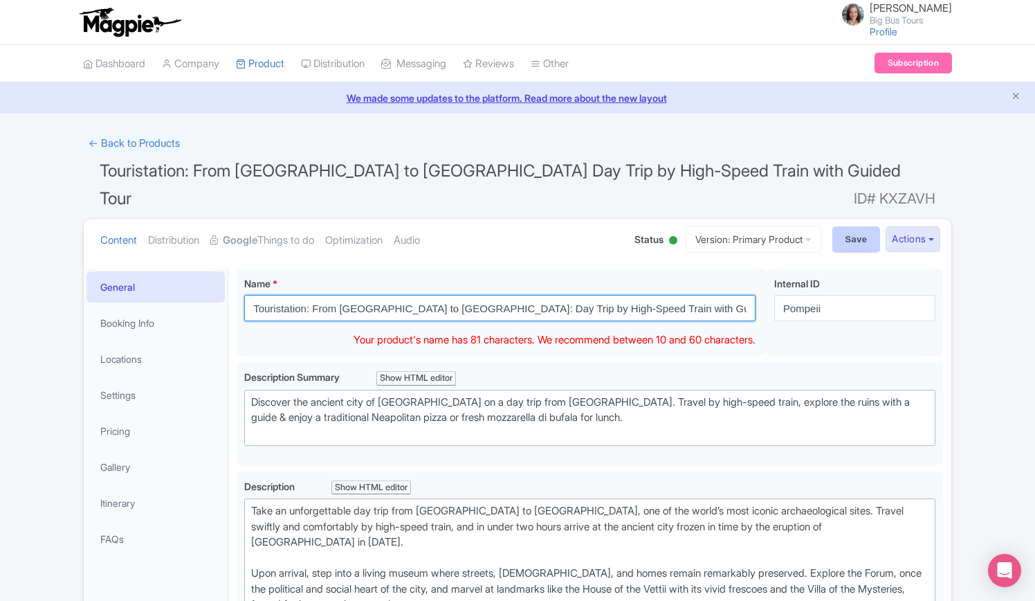
type input "Touristation: From [GEOGRAPHIC_DATA] to [GEOGRAPHIC_DATA]: Day Trip by High-Spe…"
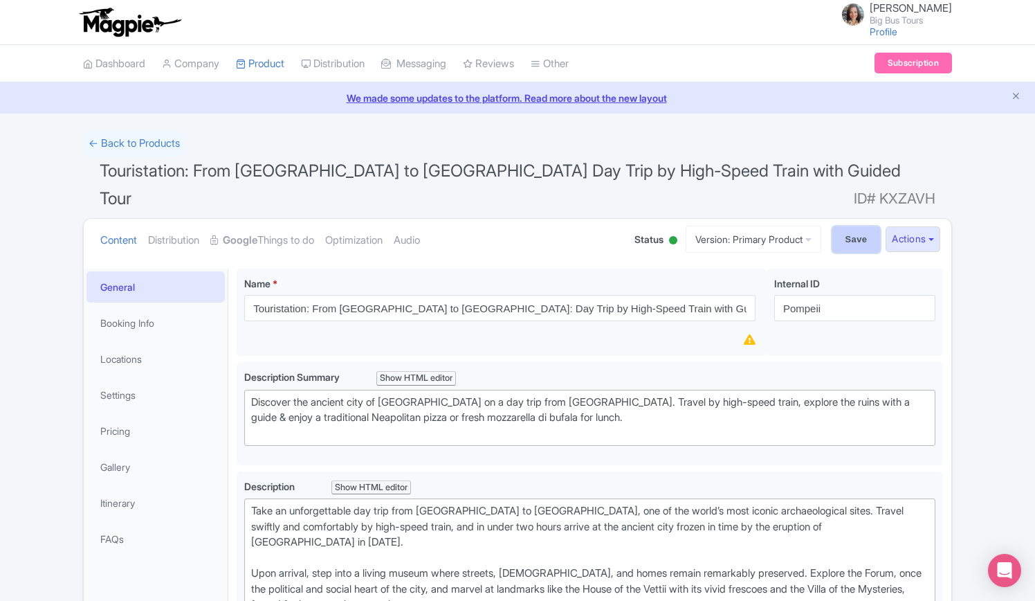
click at [849, 226] on input "Save" at bounding box center [857, 239] width 48 height 26
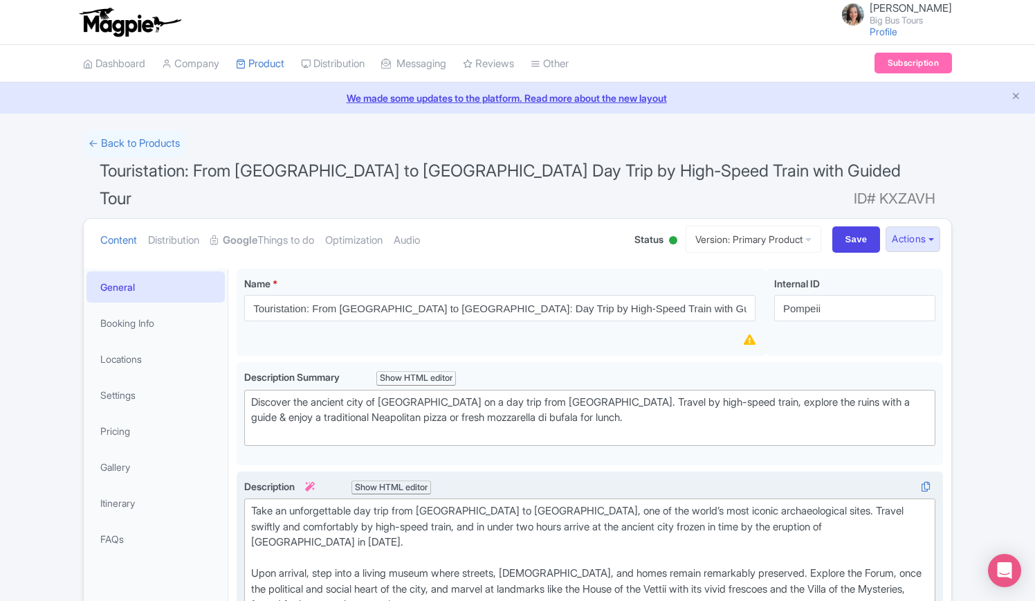
type input "Saving..."
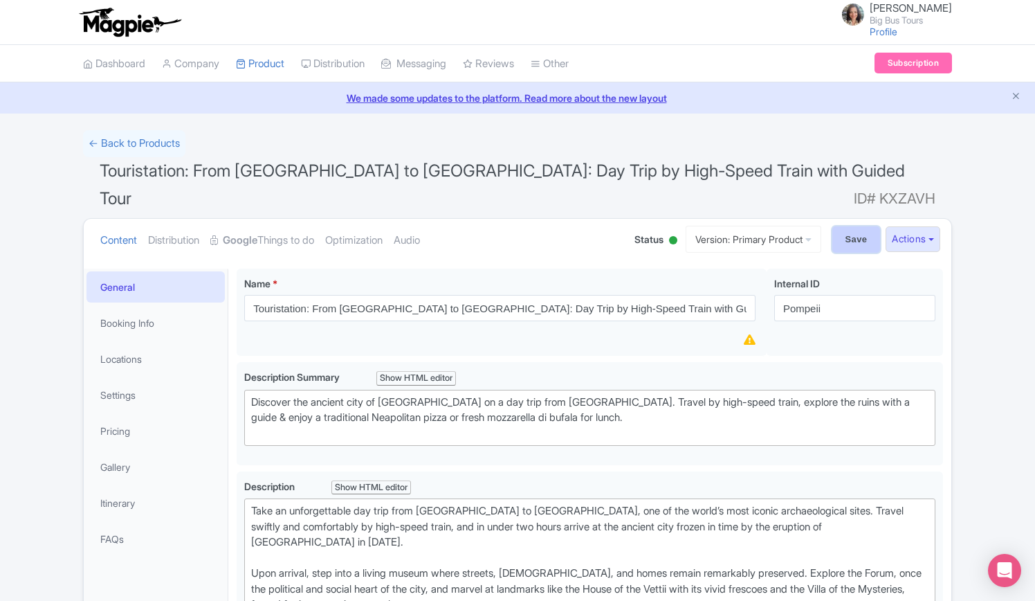
drag, startPoint x: 862, startPoint y: 210, endPoint x: 846, endPoint y: 217, distance: 17.6
click at [862, 226] on input "Save" at bounding box center [857, 239] width 48 height 26
type input "Saving..."
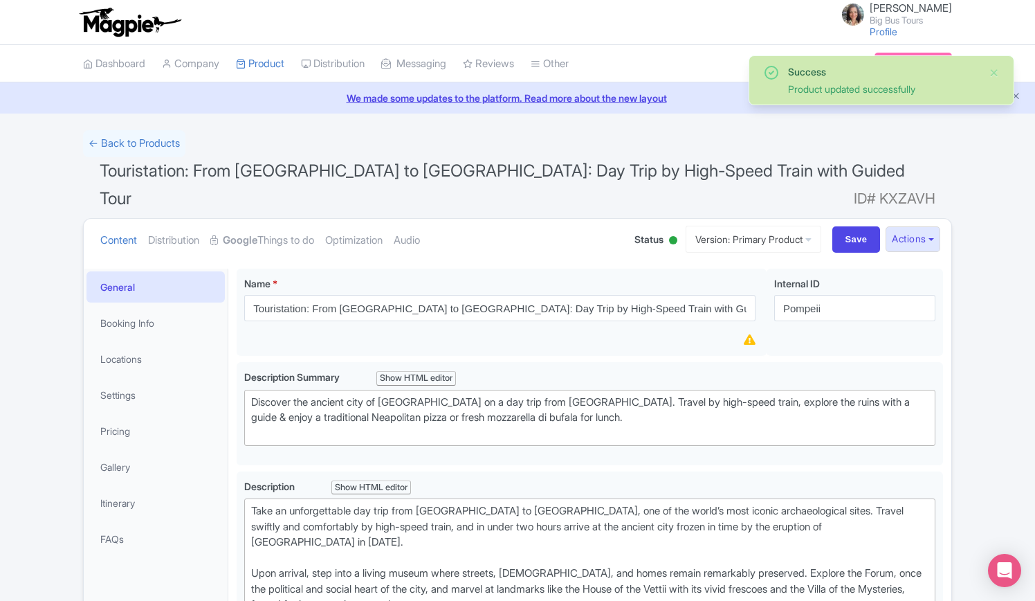
click at [123, 271] on link "General" at bounding box center [156, 286] width 138 height 31
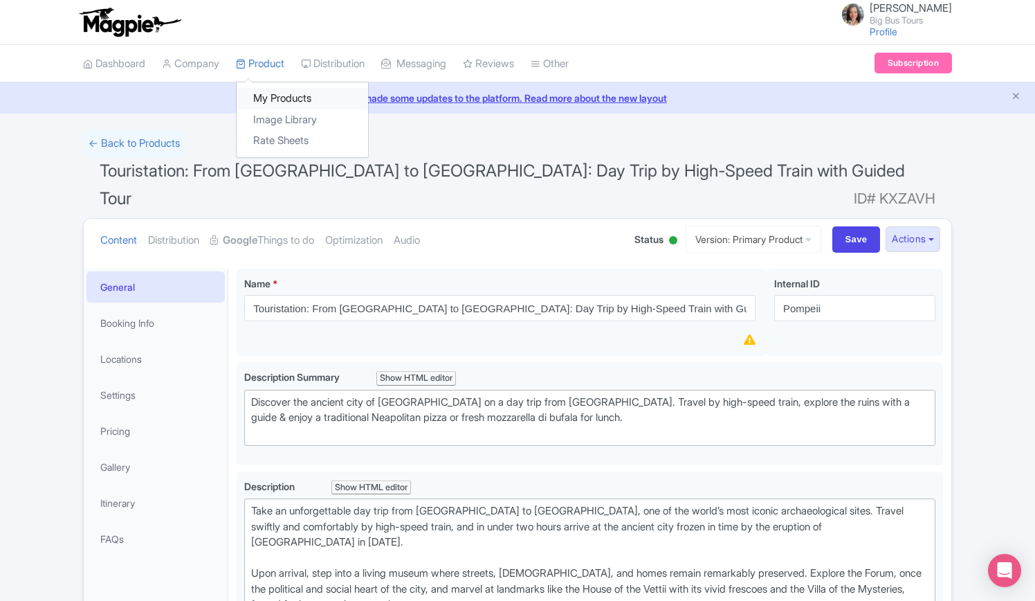
click at [282, 98] on link "My Products" at bounding box center [303, 98] width 132 height 21
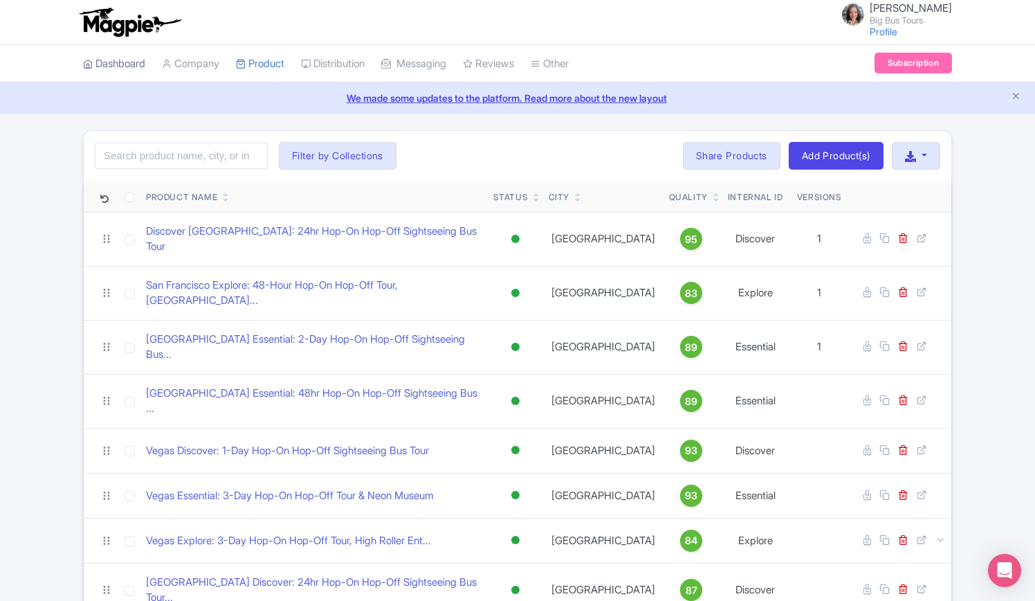
click at [116, 58] on link "Dashboard" at bounding box center [114, 64] width 62 height 38
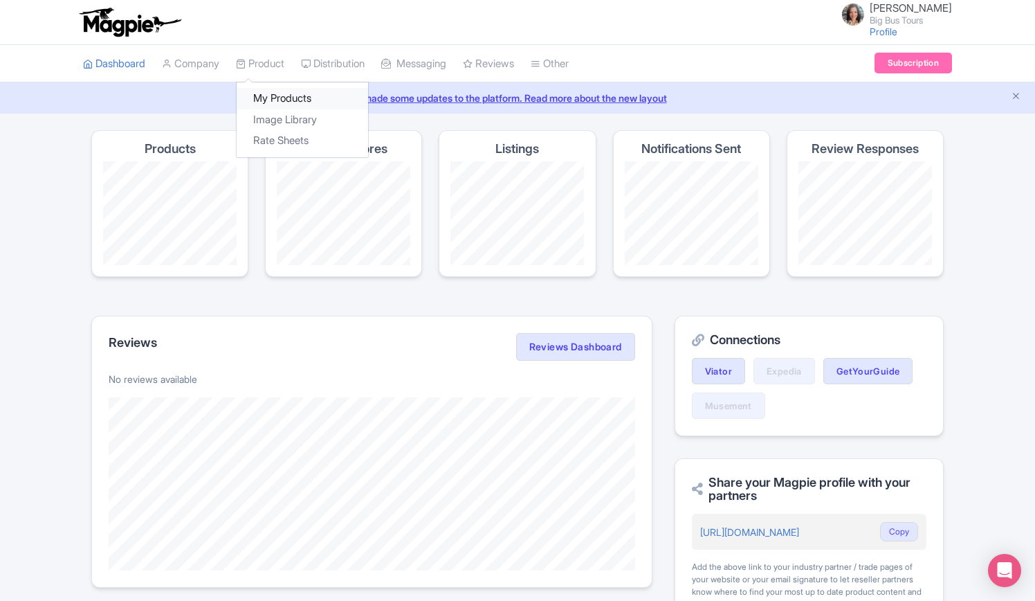
click at [280, 97] on link "My Products" at bounding box center [303, 98] width 132 height 21
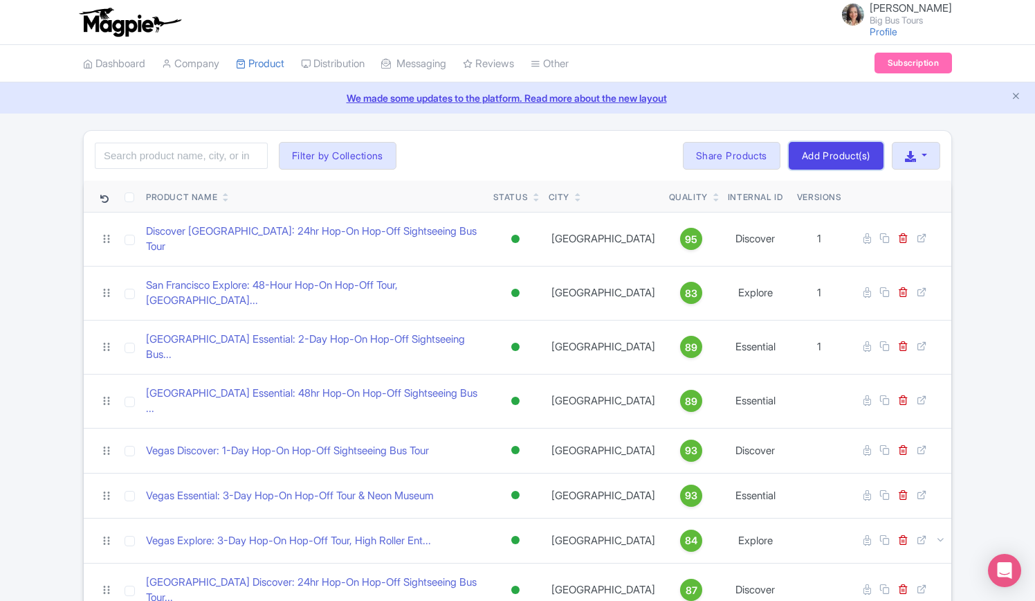
drag, startPoint x: 851, startPoint y: 154, endPoint x: 817, endPoint y: 176, distance: 40.1
click at [851, 154] on link "Add Product(s)" at bounding box center [836, 156] width 95 height 28
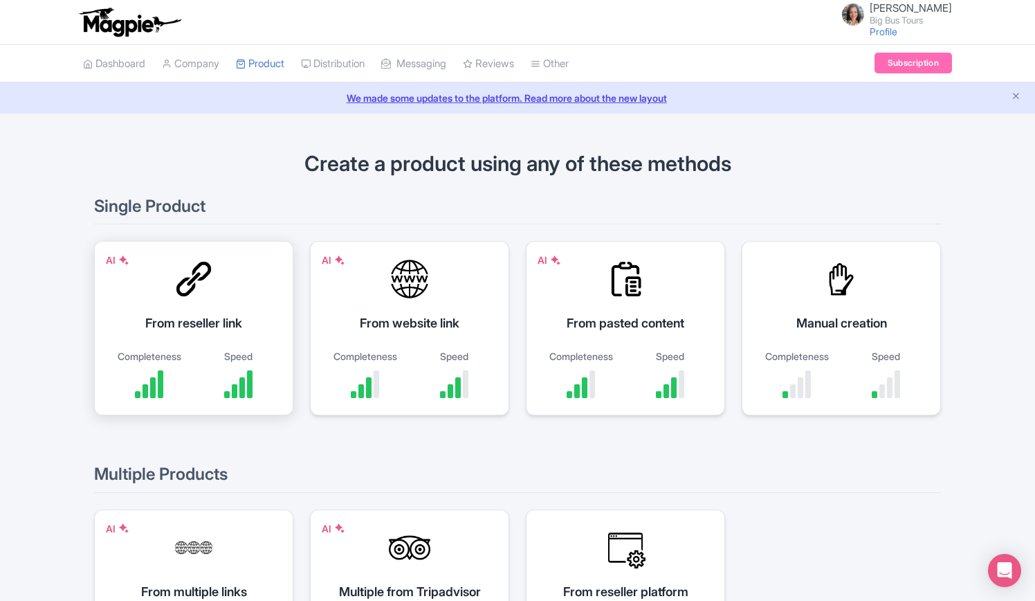
click at [183, 320] on div "From reseller link" at bounding box center [193, 323] width 165 height 19
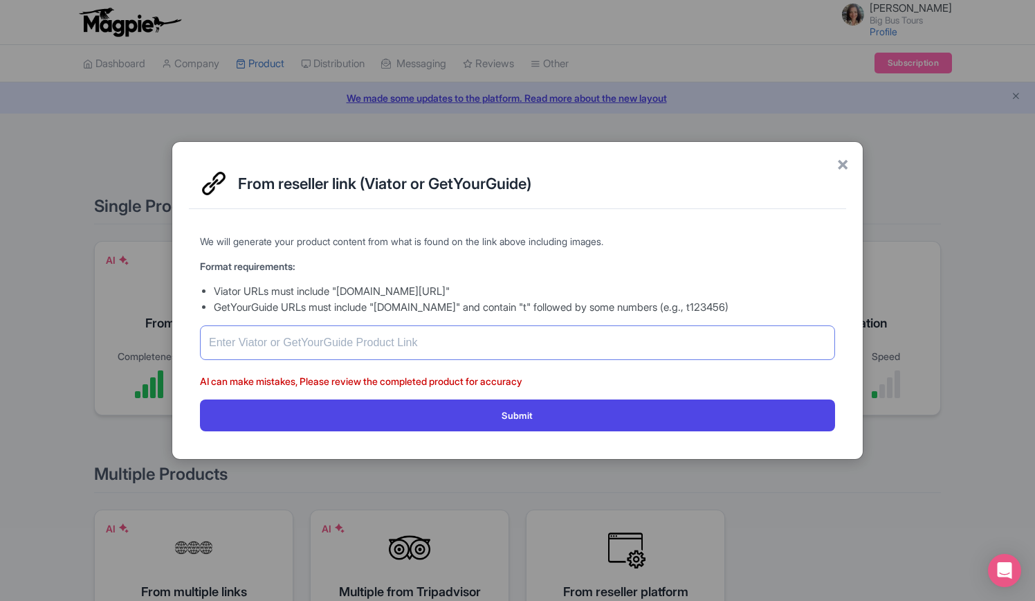
click at [251, 341] on input "text" at bounding box center [517, 342] width 635 height 35
paste input "[URL][DOMAIN_NAME][PERSON_NAME]"
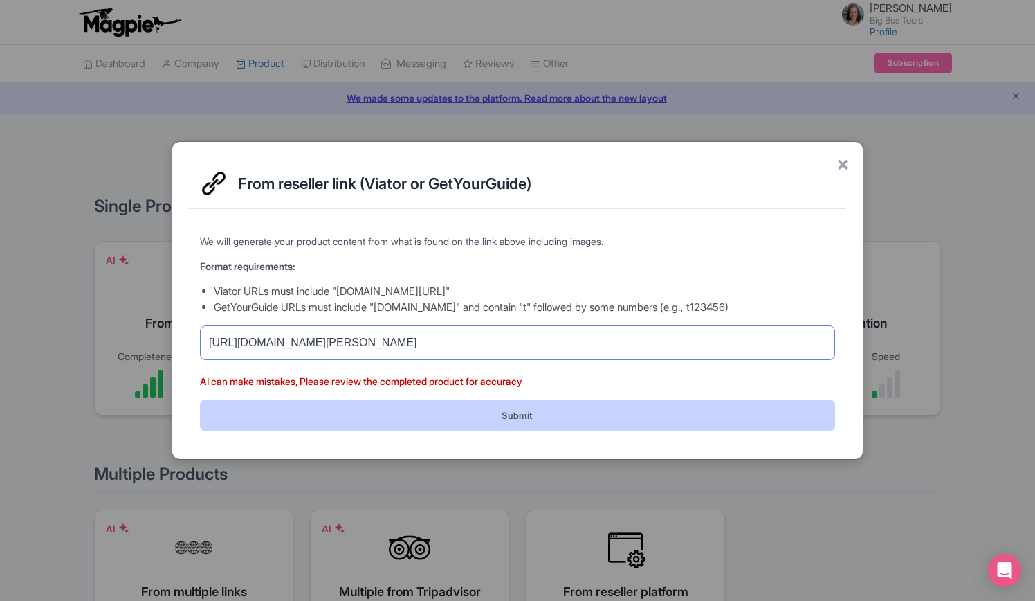
type input "[URL][DOMAIN_NAME][PERSON_NAME]"
click at [361, 424] on button "Submit" at bounding box center [517, 414] width 635 height 31
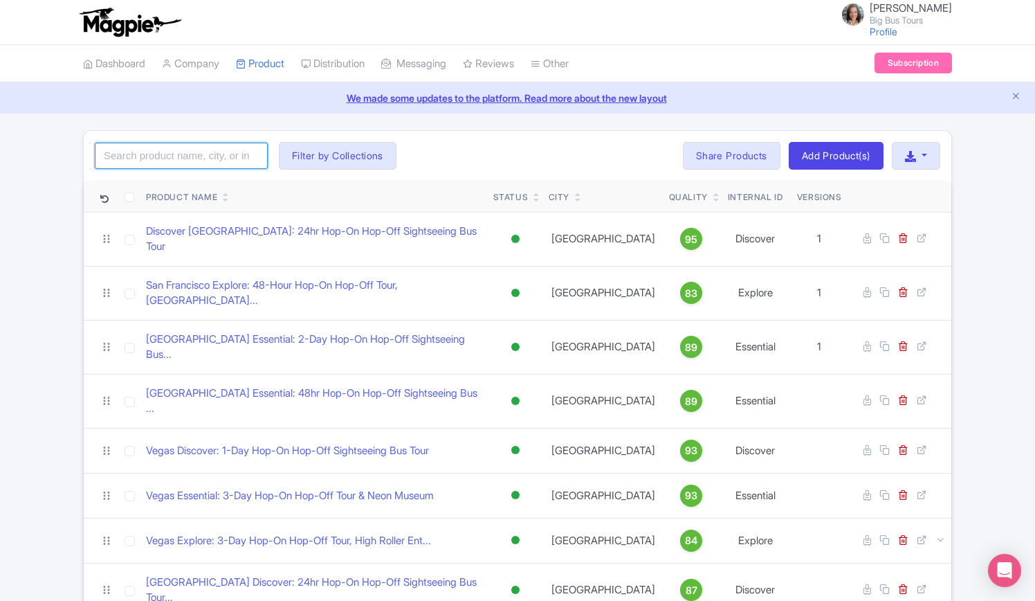
click at [174, 154] on input "search" at bounding box center [181, 156] width 173 height 26
type input "[PERSON_NAME]"
click button "Search" at bounding box center [0, 0] width 0 height 0
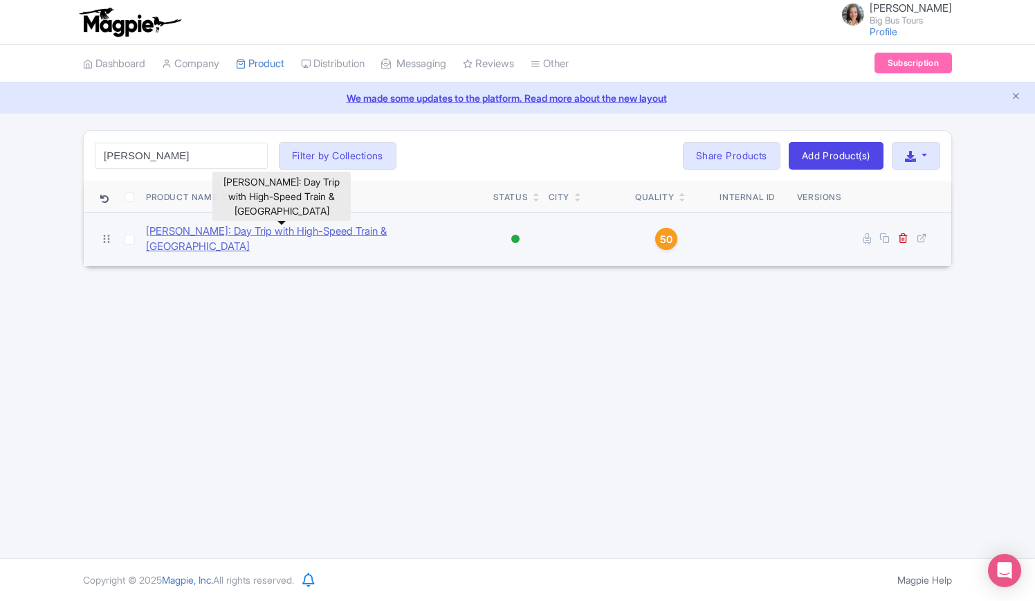
click at [255, 232] on link "[PERSON_NAME]: Day Trip with High-Speed Train & [GEOGRAPHIC_DATA]" at bounding box center [314, 239] width 336 height 31
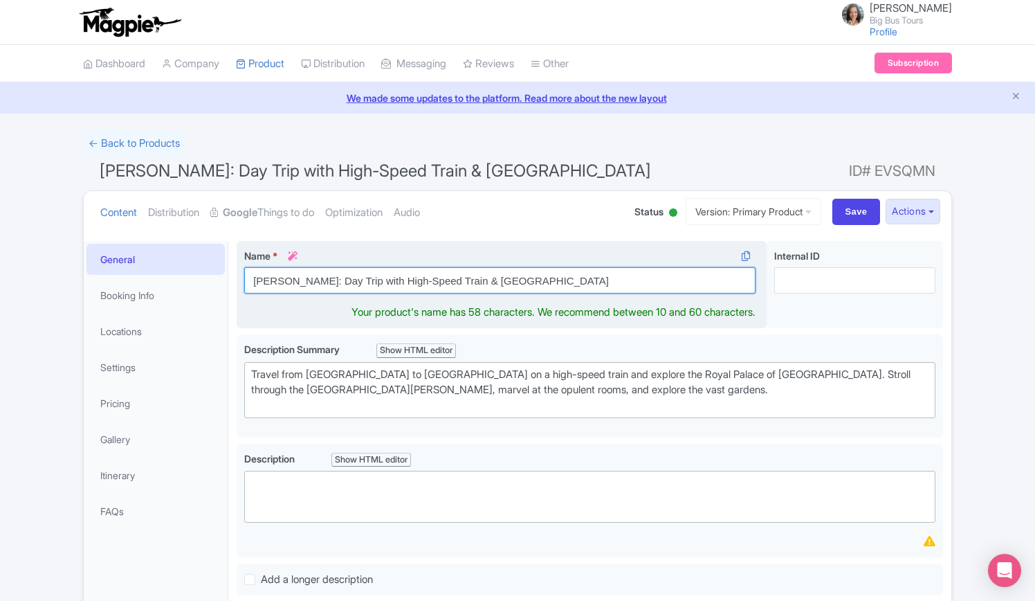
click at [253, 279] on input "[PERSON_NAME]: Day Trip with High-Speed Train & [GEOGRAPHIC_DATA]" at bounding box center [499, 280] width 511 height 26
paste input "From Rome to"
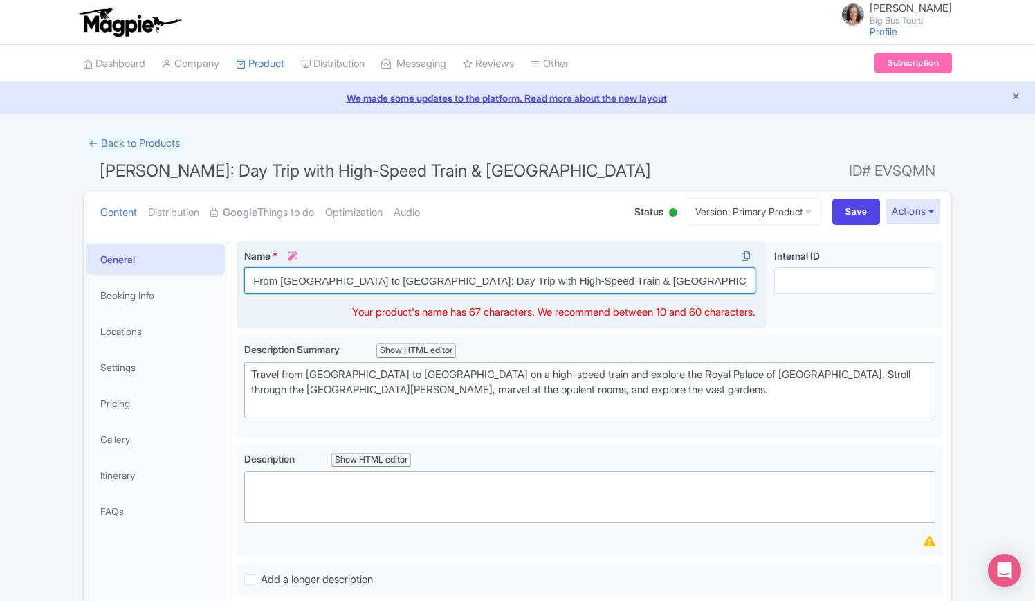
click at [252, 279] on input "From Rome to Caserta: Day Trip with High-Speed Train & Royal Palace" at bounding box center [499, 280] width 511 height 26
type input "Touristation: From [GEOGRAPHIC_DATA] to [GEOGRAPHIC_DATA]: Day Trip with High-S…"
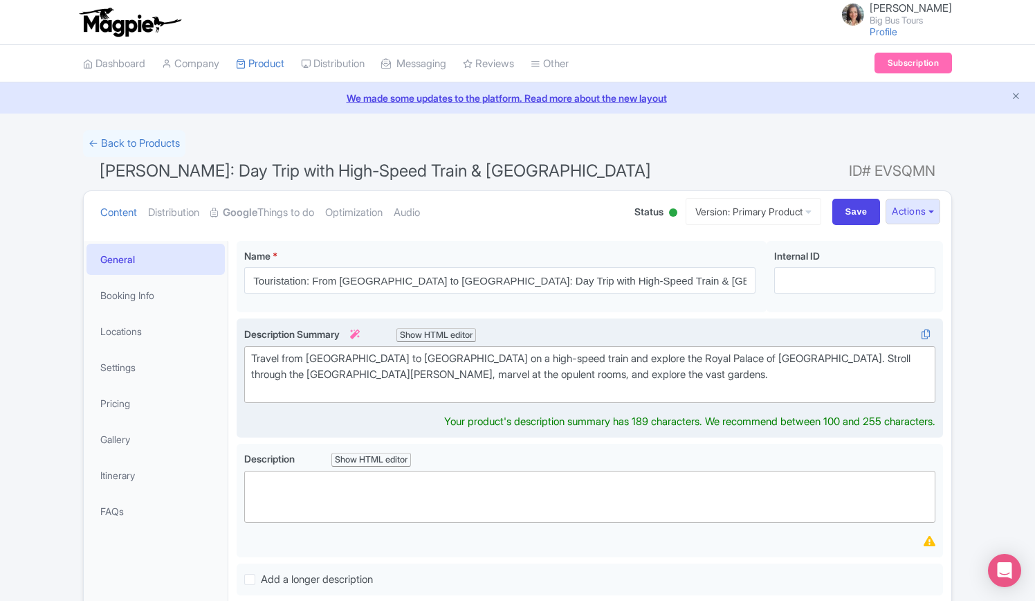
drag, startPoint x: 284, startPoint y: 280, endPoint x: 662, endPoint y: 397, distance: 395.6
click at [662, 397] on trix-editor "Travel from [GEOGRAPHIC_DATA] to [GEOGRAPHIC_DATA] on a high-speed train and ex…" at bounding box center [589, 374] width 691 height 57
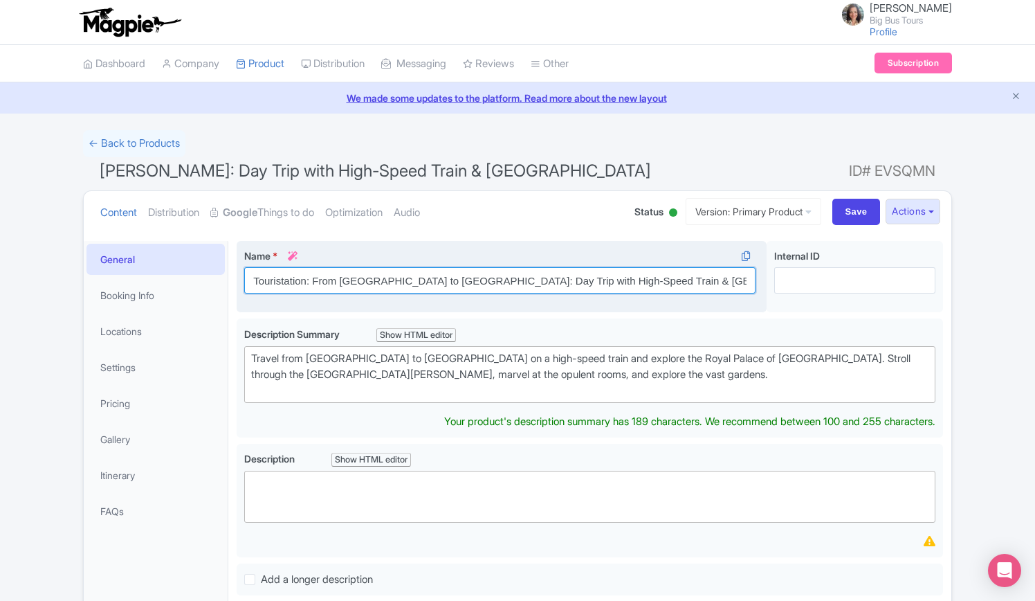
click at [405, 279] on input "Touristation: From [GEOGRAPHIC_DATA] to [GEOGRAPHIC_DATA]: Day Trip with High-S…" at bounding box center [499, 280] width 511 height 26
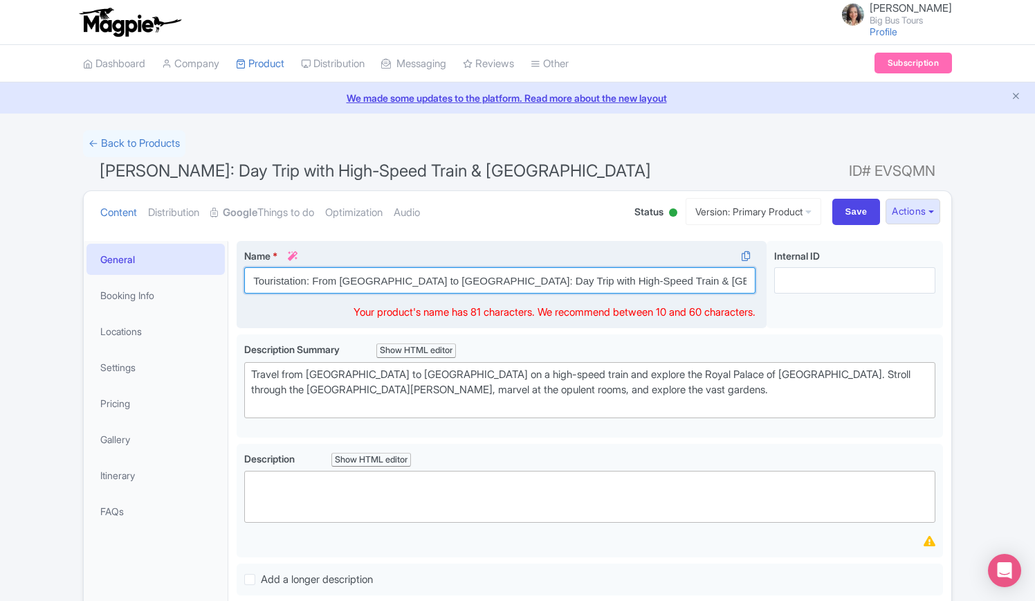
click at [405, 279] on input "Touristation: From [GEOGRAPHIC_DATA] to [GEOGRAPHIC_DATA]: Day Trip with High-S…" at bounding box center [499, 280] width 511 height 26
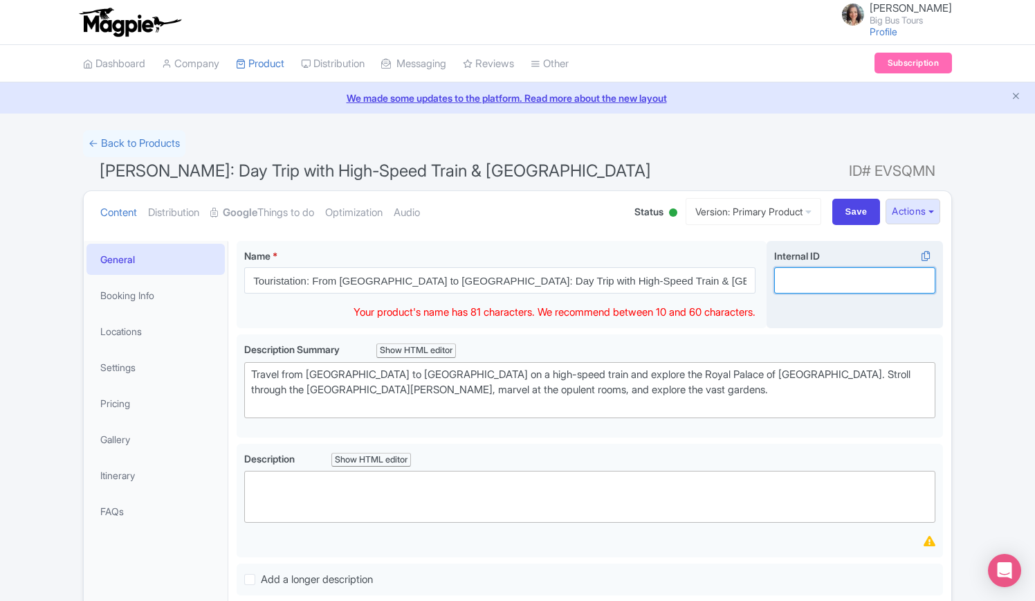
click at [871, 271] on input "Internal ID i" at bounding box center [854, 280] width 161 height 26
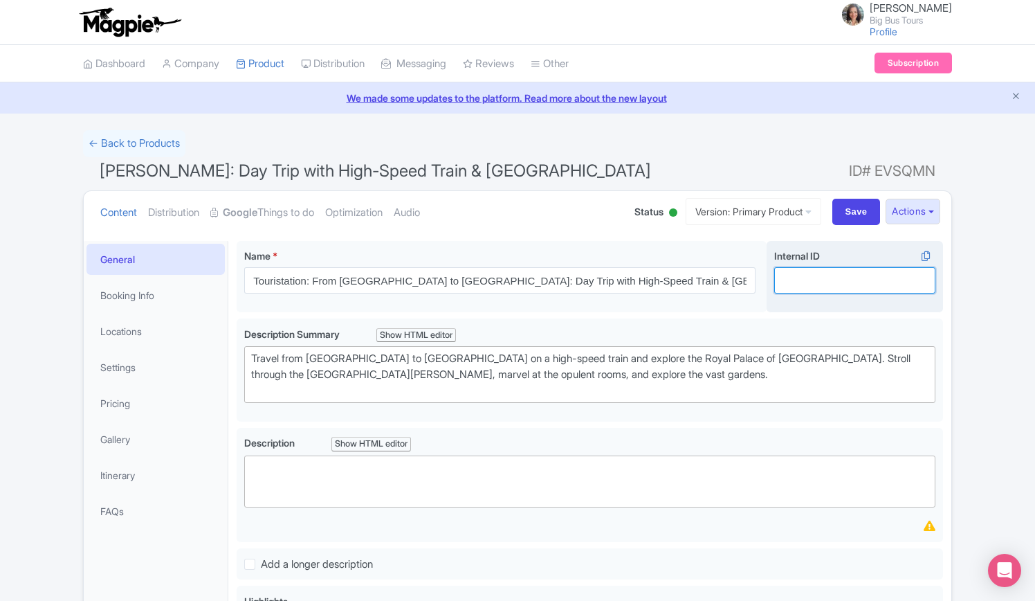
paste input "[PERSON_NAME]"
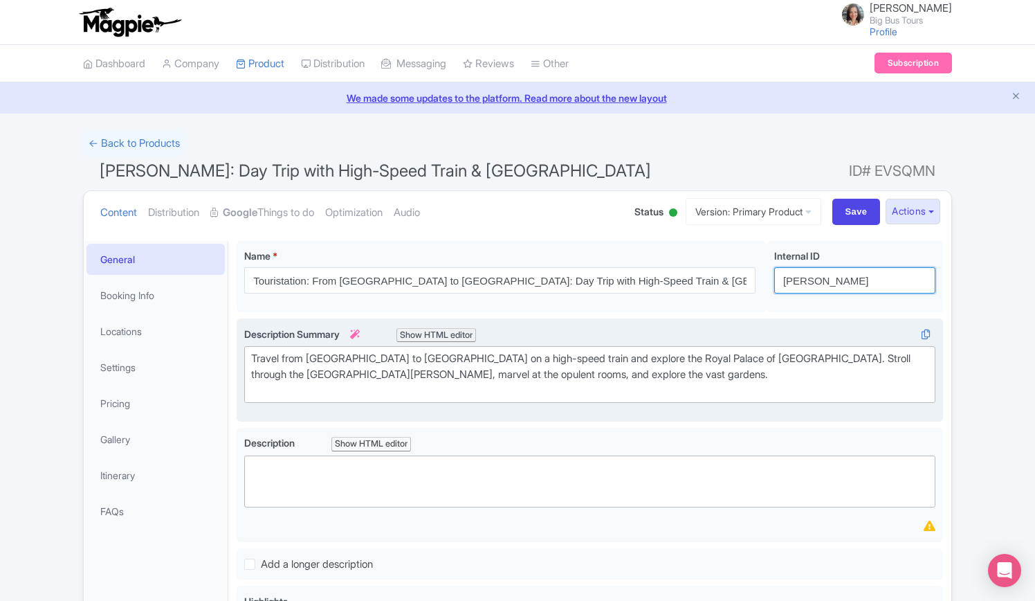
type input "[PERSON_NAME]"
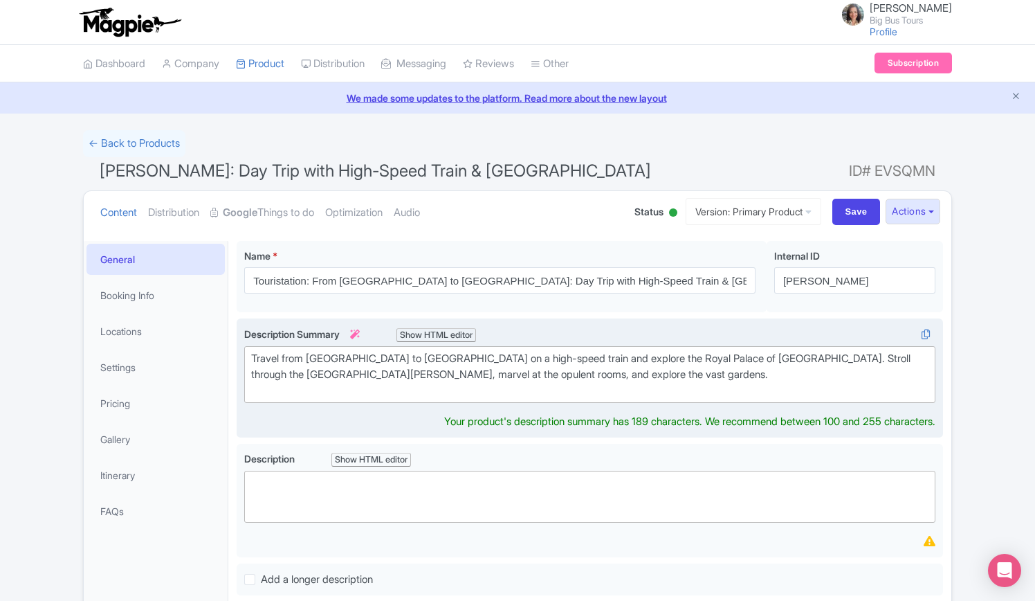
click at [473, 384] on div "Travel from [GEOGRAPHIC_DATA] to [GEOGRAPHIC_DATA] on a high-speed train and ex…" at bounding box center [590, 374] width 678 height 47
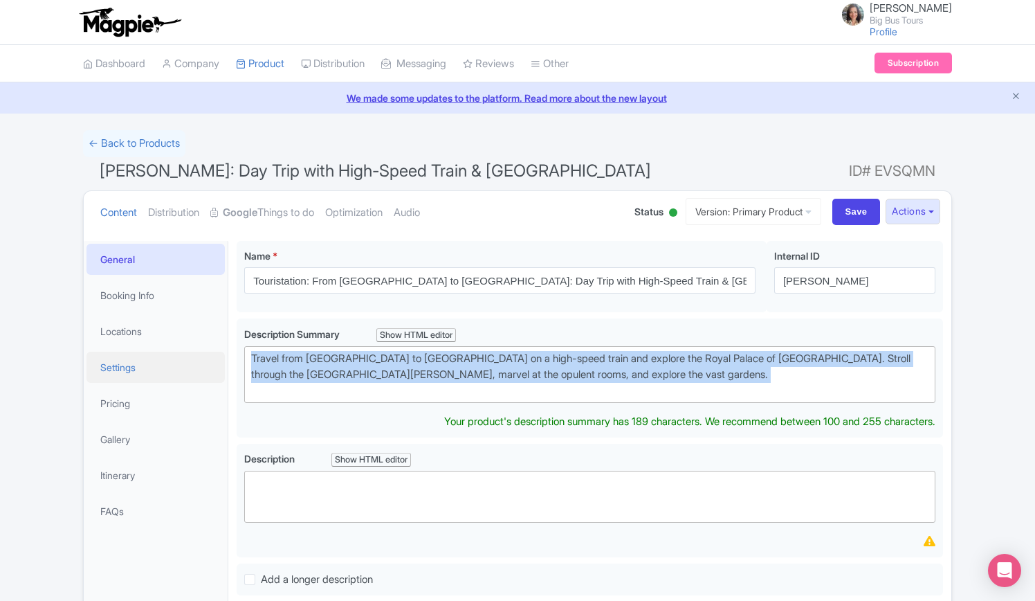
drag, startPoint x: 527, startPoint y: 381, endPoint x: 213, endPoint y: 363, distance: 314.0
click at [213, 363] on div "General Booking Info Locations Settings Pricing Gallery Itinerary FAQs Caserta:…" at bounding box center [518, 536] width 868 height 607
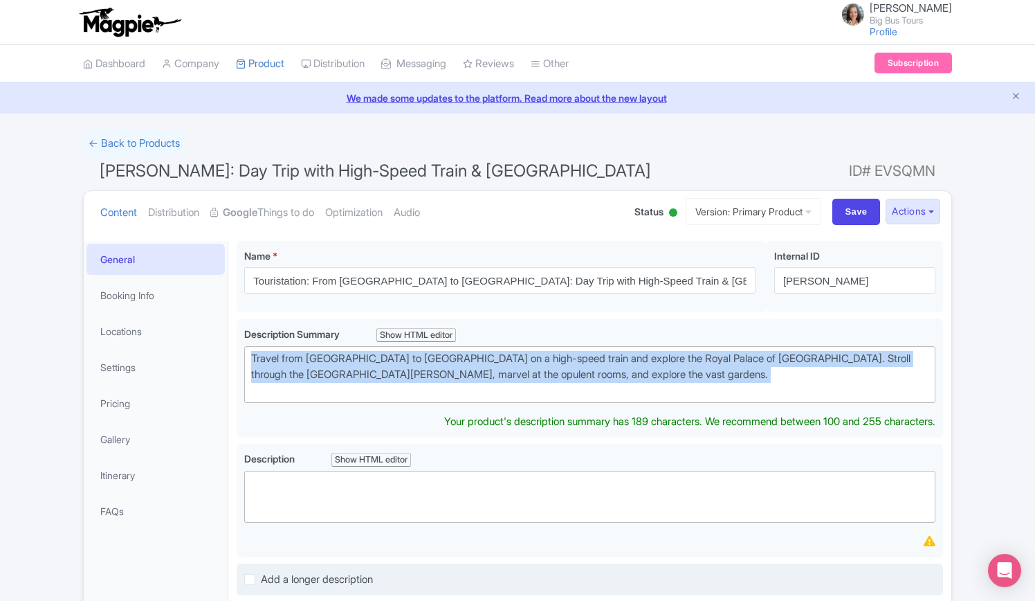
copy div "Travel from [GEOGRAPHIC_DATA] to [GEOGRAPHIC_DATA] on a high-speed train and ex…"
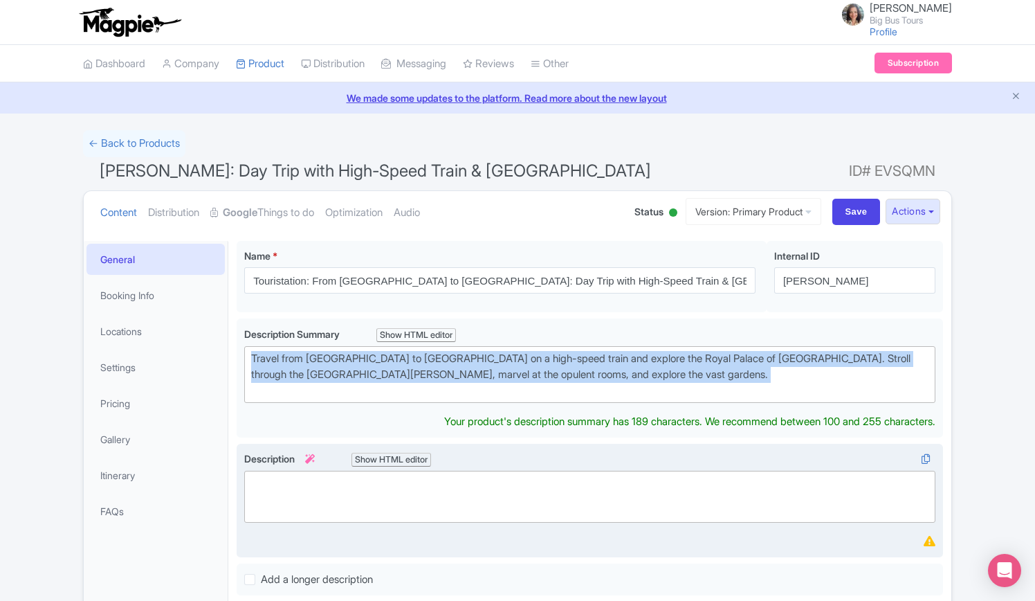
paste trix-editor "<div>&nbsp;Travel from Rome to Caserta aboard a high-speed train and discover t…"
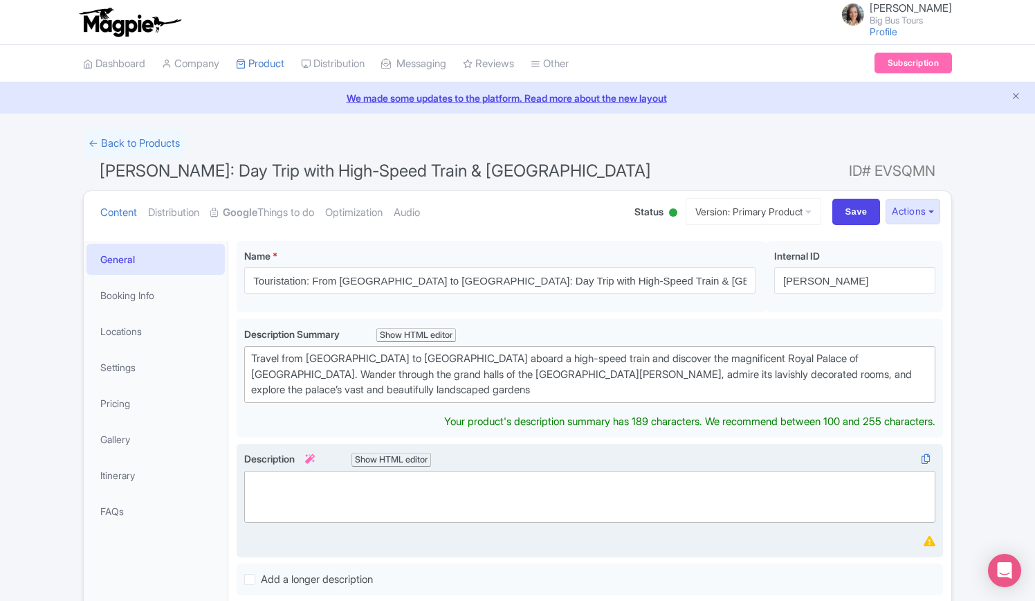
type trix-editor "<div>&nbsp;Travel from Rome to Caserta aboard a high-speed train and discover t…"
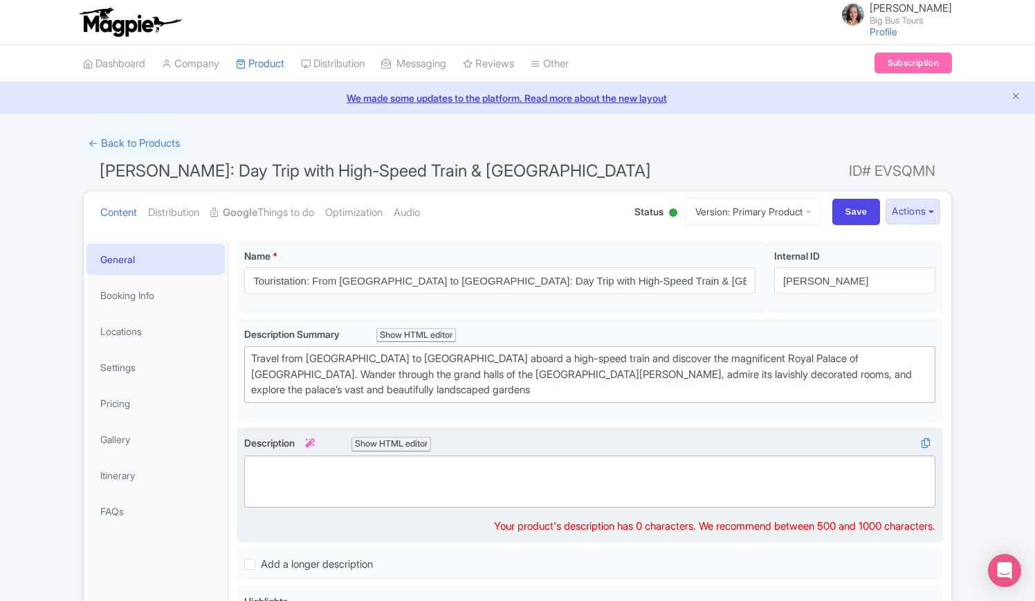
click at [472, 491] on trix-editor at bounding box center [589, 481] width 691 height 52
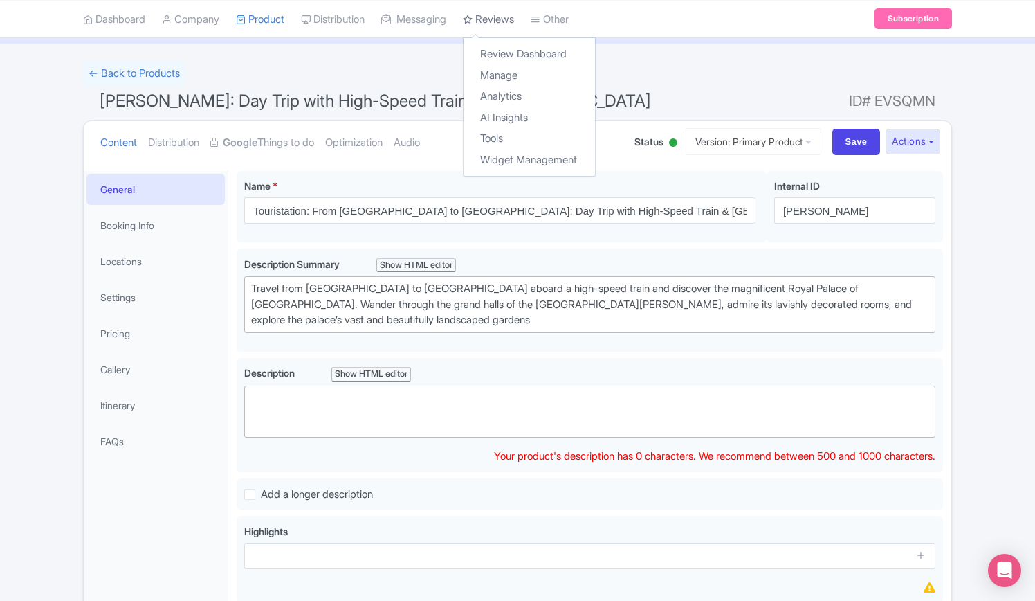
scroll to position [69, 0]
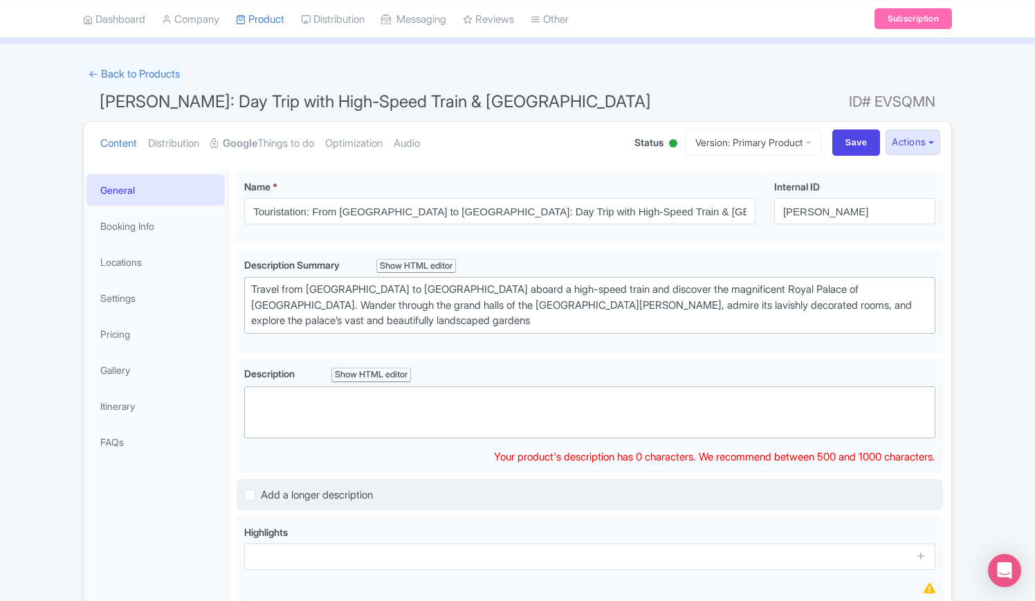
paste trix-editor "<div><strong>Embark on an unforgettable day trip from Rome to Caserta</strong>,…"
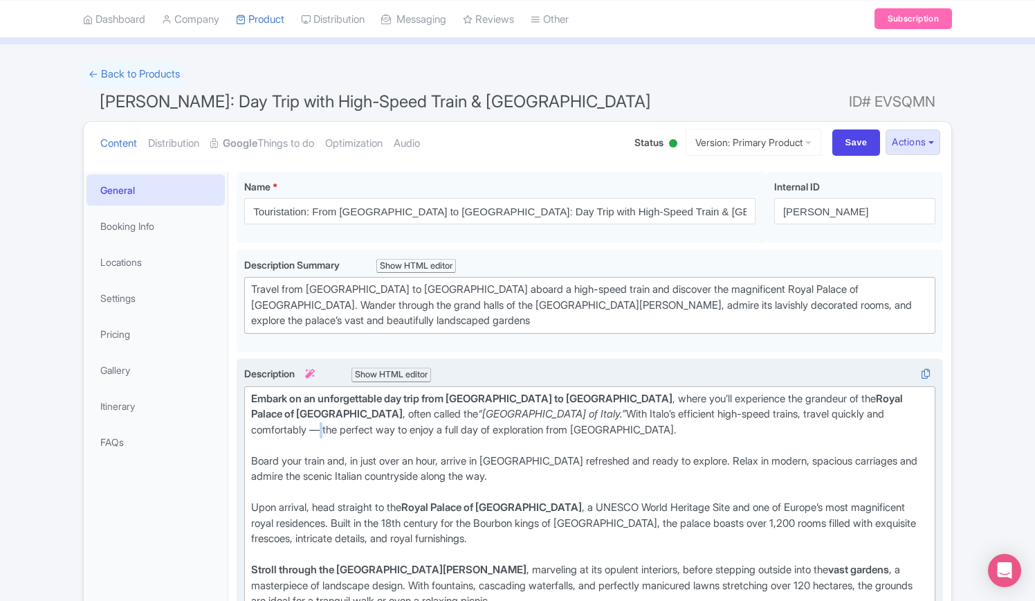
drag, startPoint x: 752, startPoint y: 403, endPoint x: 740, endPoint y: 405, distance: 12.5
click at [740, 405] on div "Embark on an unforgettable day trip from Rome to Caserta , where you’ll experie…" at bounding box center [590, 422] width 678 height 62
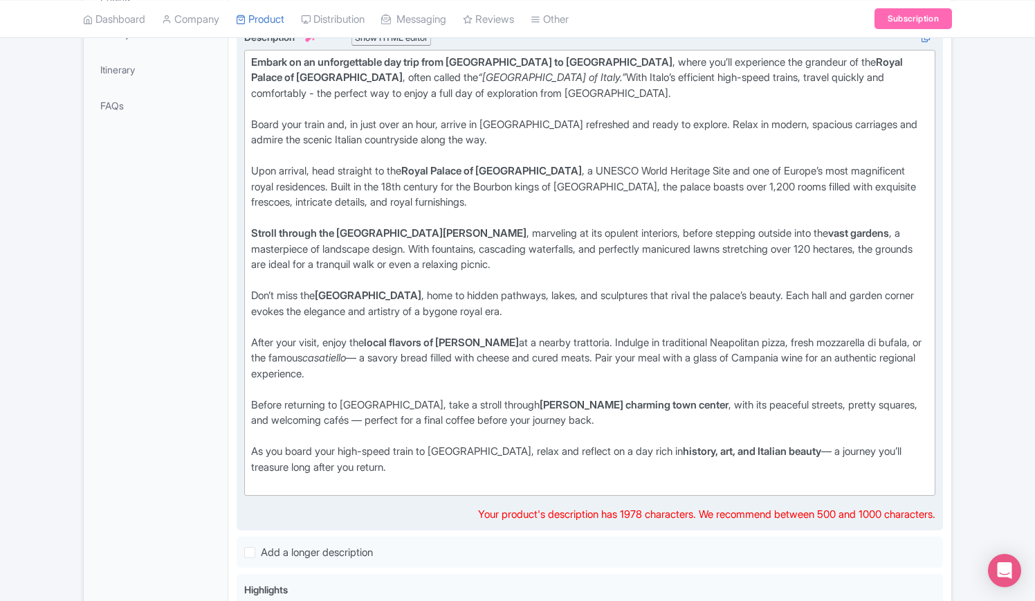
scroll to position [415, 0]
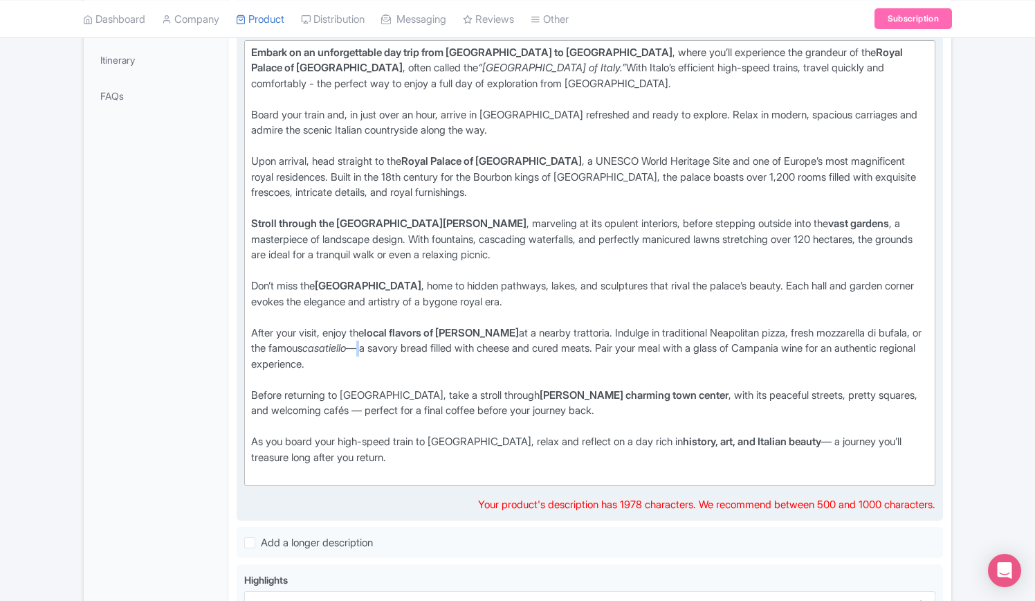
drag, startPoint x: 369, startPoint y: 341, endPoint x: 361, endPoint y: 341, distance: 8.3
click at [361, 341] on div "After your visit, enjoy the local flavors of Caserta at a nearby trattoria. Ind…" at bounding box center [590, 356] width 678 height 62
drag, startPoint x: 290, startPoint y: 402, endPoint x: 282, endPoint y: 403, distance: 7.7
click at [282, 403] on div "Before returning to Rome, take a stroll through Caserta’s charming town center …" at bounding box center [590, 411] width 678 height 47
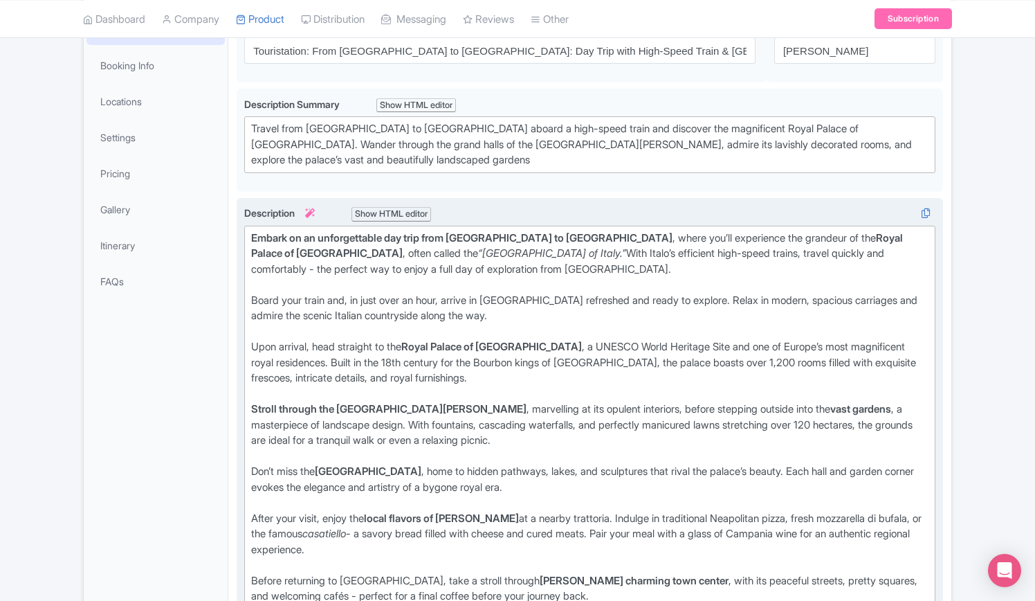
scroll to position [346, 0]
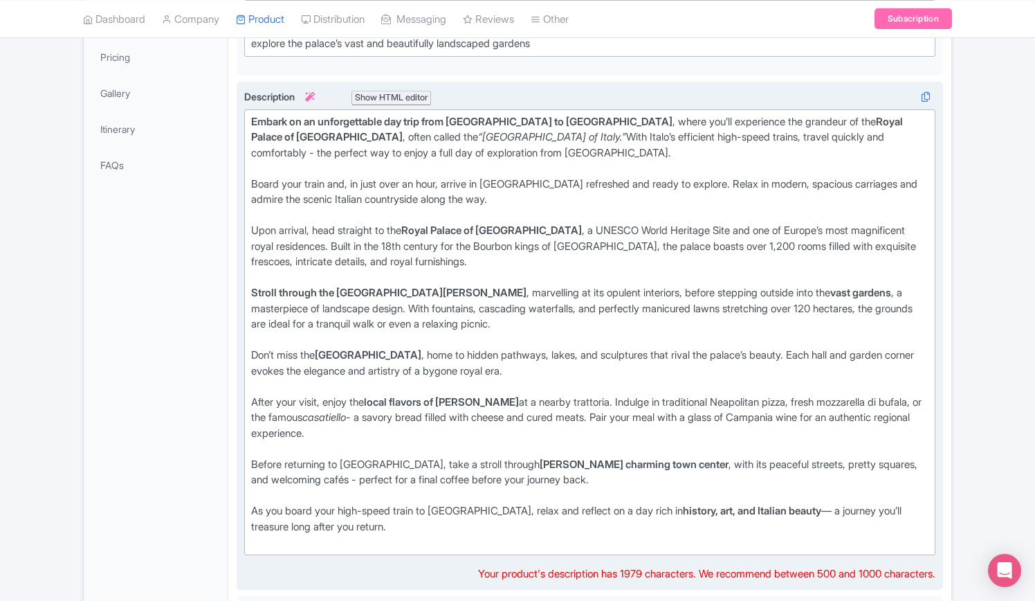
type trix-editor "<div><strong>Embark on an unforgettable day trip from Rome to Caserta</strong>,…"
click at [666, 407] on div "After your visit, enjoy the local flavors of Caserta at a nearby trattoria. Ind…" at bounding box center [590, 426] width 678 height 62
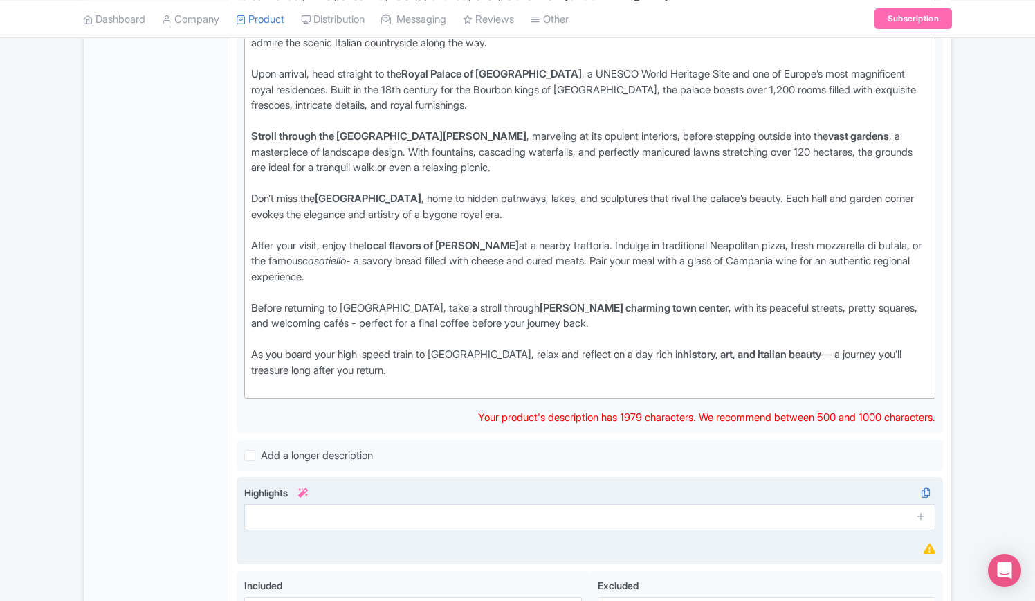
scroll to position [623, 0]
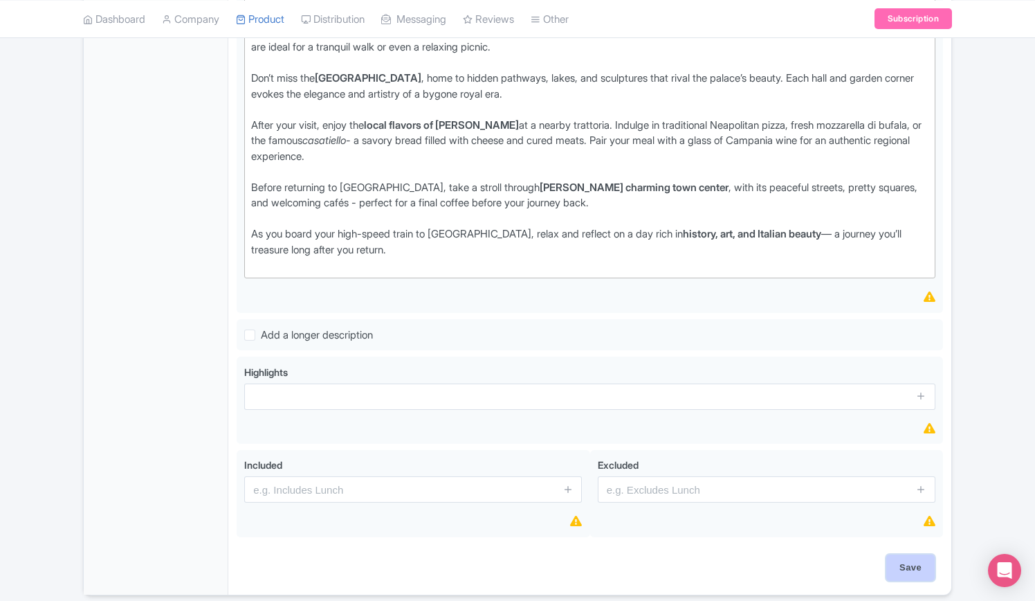
click at [903, 568] on input "Save" at bounding box center [911, 567] width 48 height 26
type input "Saving..."
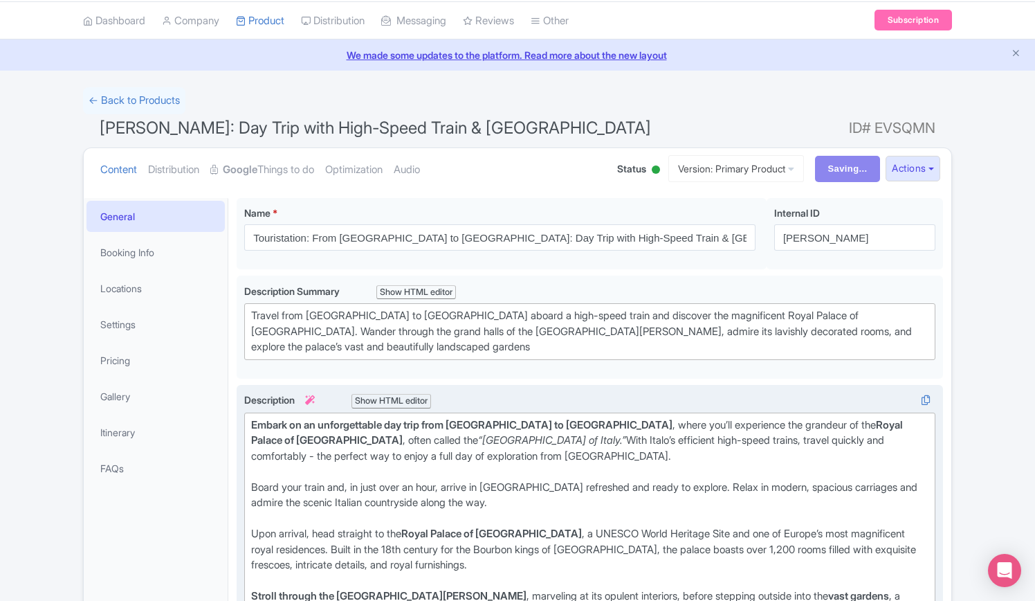
scroll to position [0, 0]
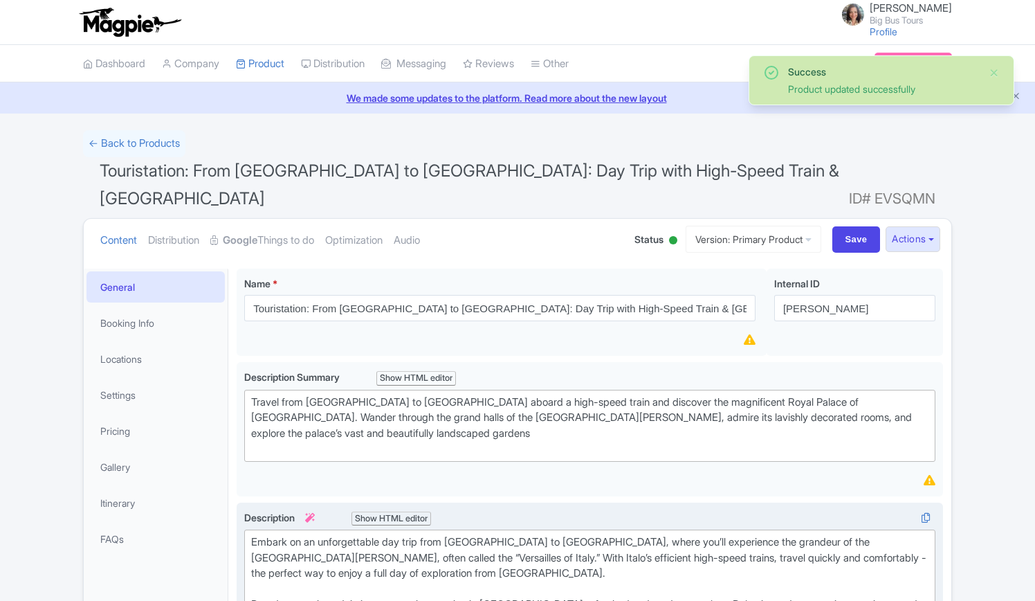
scroll to position [240, 0]
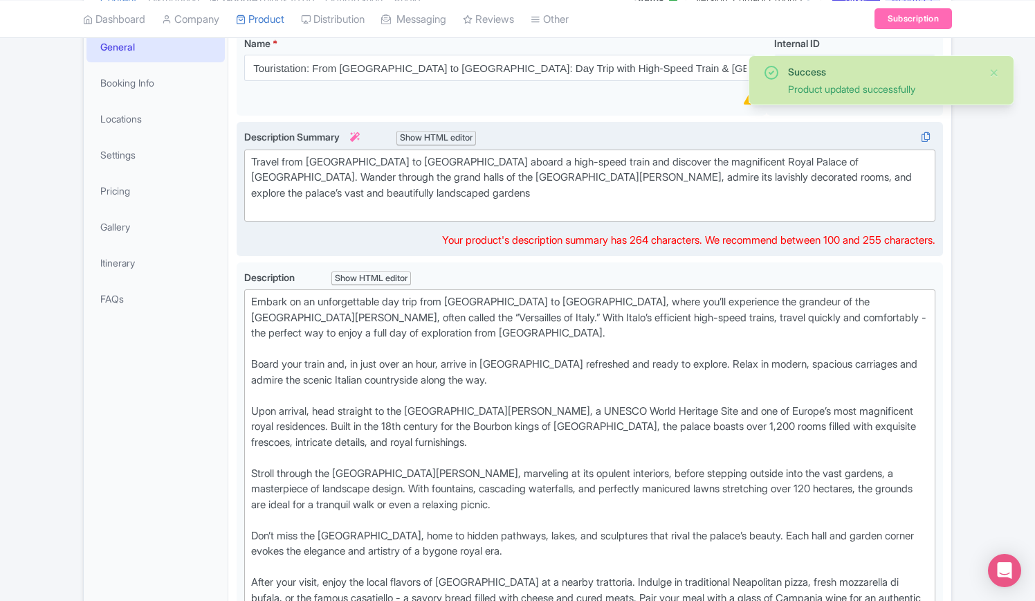
click at [255, 154] on div "Travel from [GEOGRAPHIC_DATA] to [GEOGRAPHIC_DATA] aboard a high-speed train an…" at bounding box center [590, 185] width 678 height 62
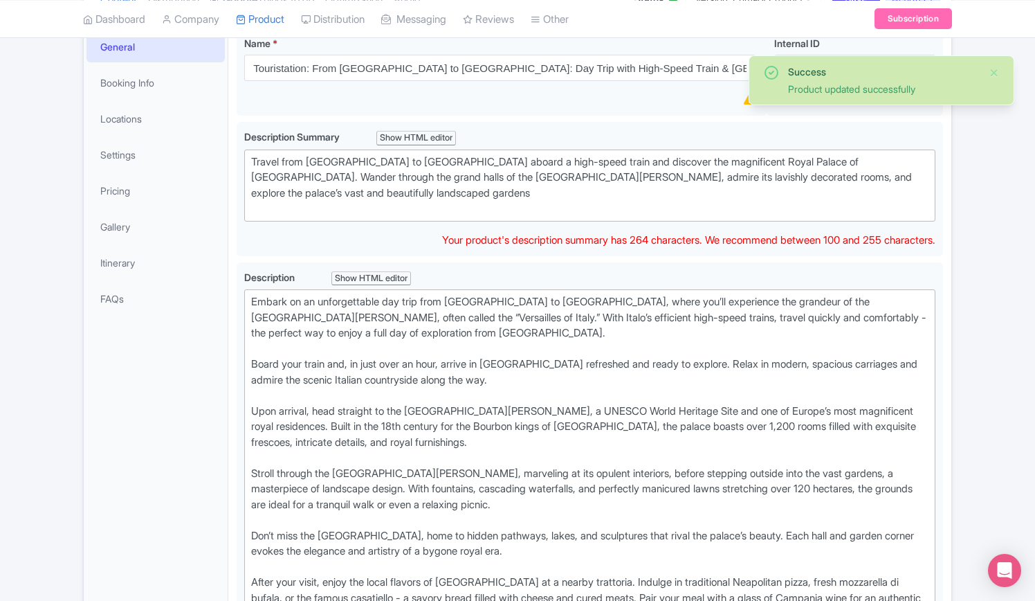
type trix-editor "<div>Travel from Rome to Caserta aboard a high-speed train and discover the mag…"
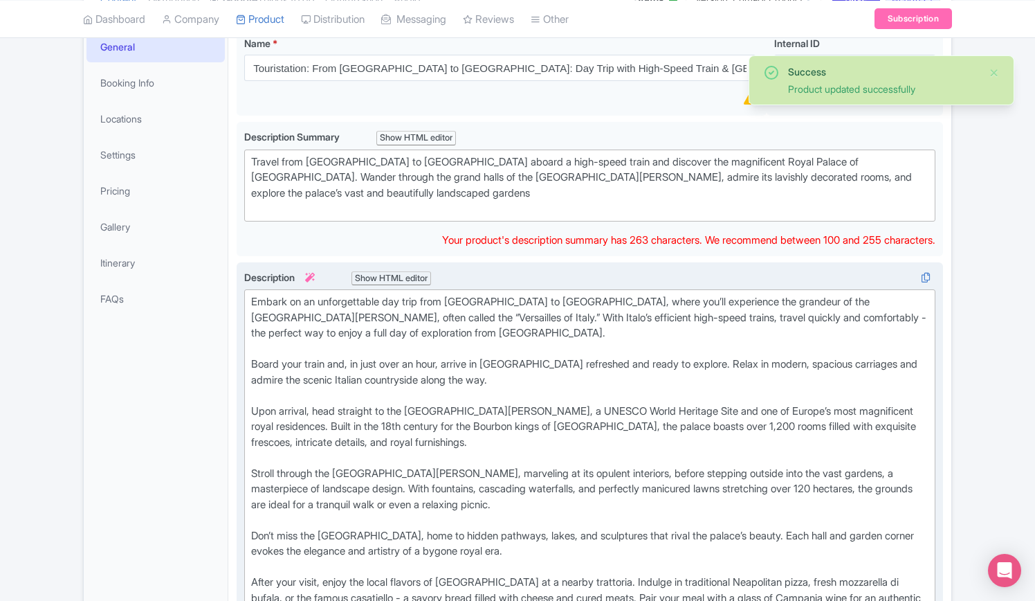
click at [253, 318] on div "Embark on an unforgettable day trip from Rome to Caserta, where you’ll experien…" at bounding box center [590, 512] width 678 height 436
click at [253, 363] on div "Embark on an unforgettable day trip from Rome to Caserta, where you’ll experien…" at bounding box center [590, 512] width 678 height 436
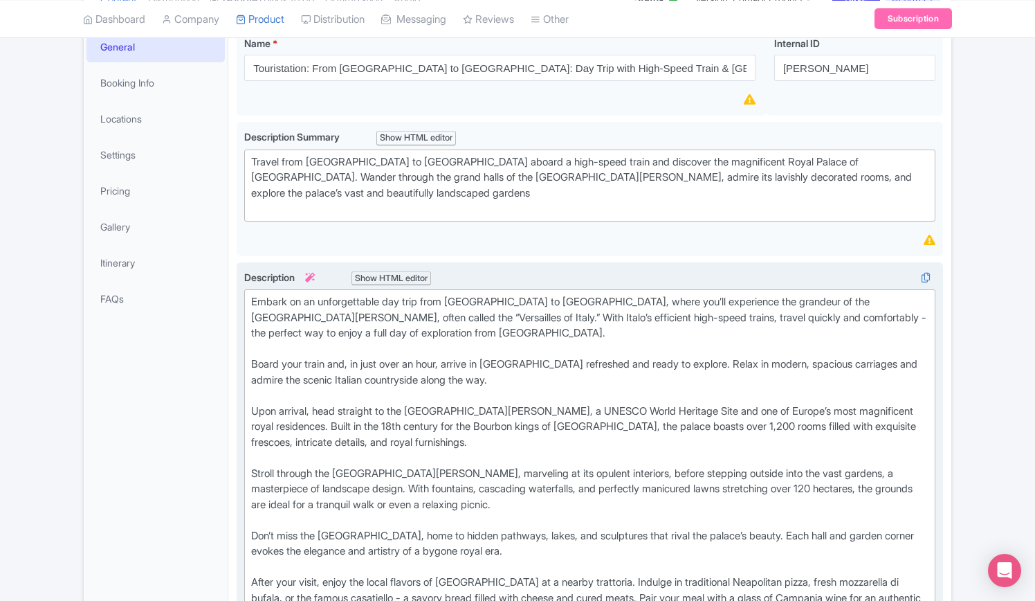
click at [255, 429] on div "Embark on an unforgettable day trip from Rome to Caserta, where you’ll experien…" at bounding box center [590, 512] width 678 height 436
drag, startPoint x: 255, startPoint y: 488, endPoint x: 255, endPoint y: 549, distance: 60.9
click at [255, 489] on div "Embark on an unforgettable day trip from Rome to Caserta, where you’ll experien…" at bounding box center [590, 512] width 678 height 436
click at [255, 537] on div "Embark on an unforgettable day trip from [GEOGRAPHIC_DATA] to [GEOGRAPHIC_DATA]…" at bounding box center [590, 512] width 678 height 436
click at [255, 538] on div "Embark on an unforgettable day trip from [GEOGRAPHIC_DATA] to [GEOGRAPHIC_DATA]…" at bounding box center [590, 512] width 678 height 436
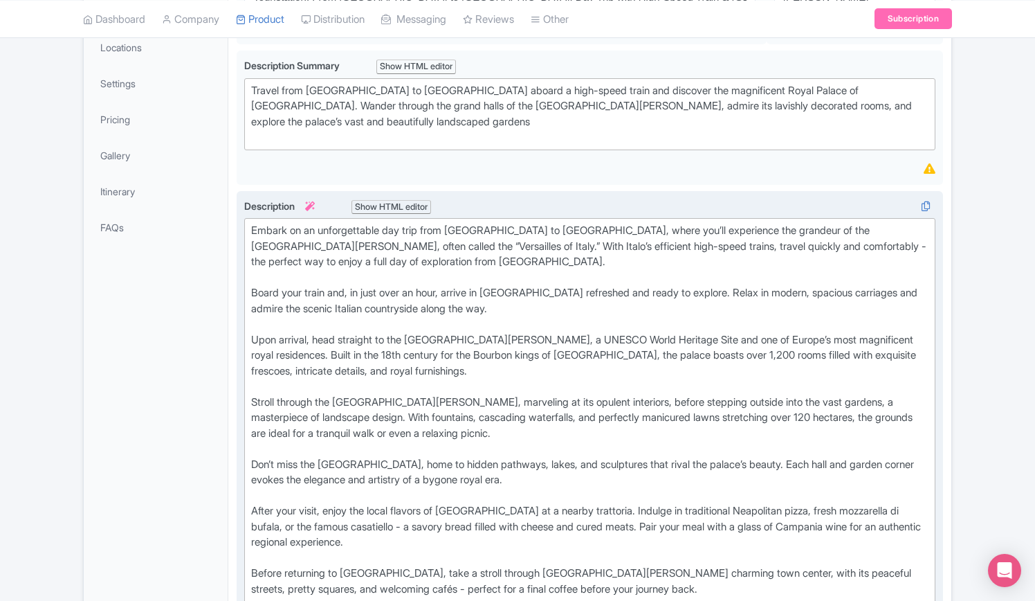
scroll to position [379, 0]
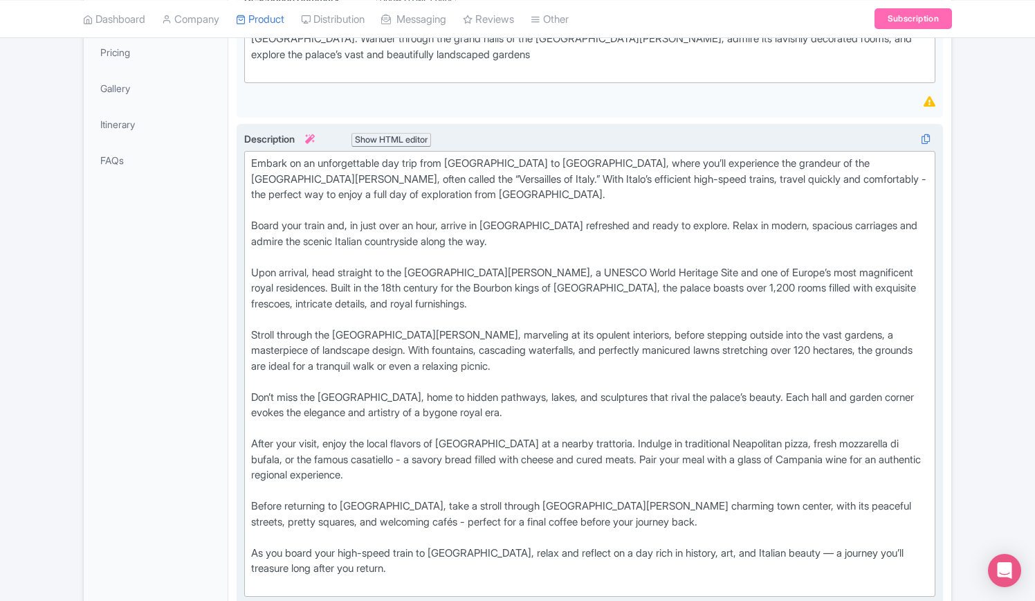
click at [254, 460] on div "Embark on an unforgettable day trip from [GEOGRAPHIC_DATA] to [GEOGRAPHIC_DATA]…" at bounding box center [590, 374] width 678 height 436
click at [252, 509] on div "Embark on an unforgettable day trip from [GEOGRAPHIC_DATA] to [GEOGRAPHIC_DATA]…" at bounding box center [590, 374] width 678 height 436
click at [256, 509] on div "Embark on an unforgettable day trip from [GEOGRAPHIC_DATA] to [GEOGRAPHIC_DATA]…" at bounding box center [590, 374] width 678 height 436
type trix-editor "<div>Embark on an unforgettable day trip from Rome to Caserta, where you’ll exp…"
drag, startPoint x: 318, startPoint y: 550, endPoint x: 325, endPoint y: 547, distance: 7.5
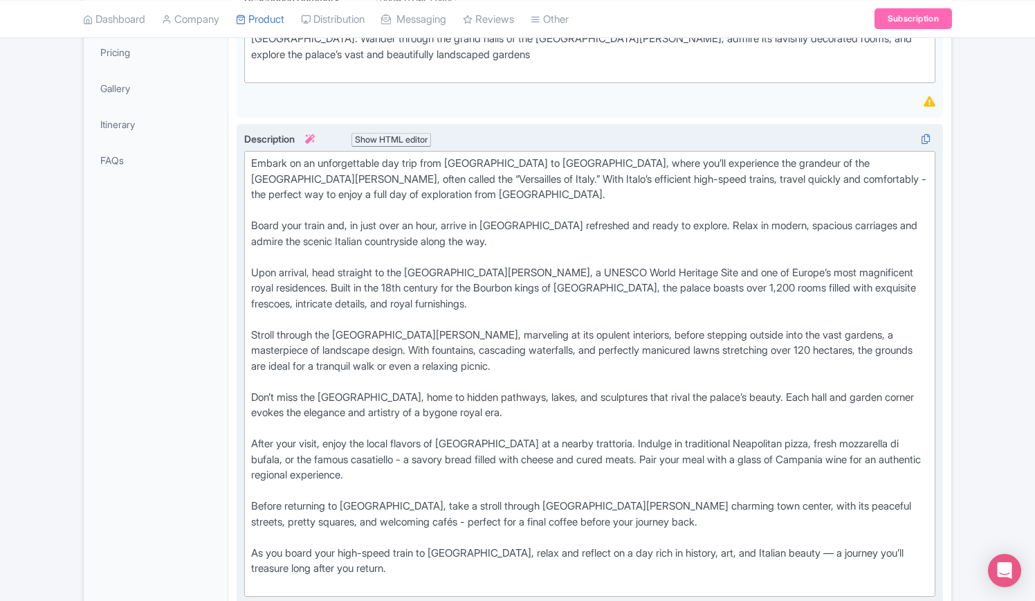
click at [321, 547] on div "Description i Show HTML editor Bold Italic Strikethrough Link Heading Quote Cod…" at bounding box center [589, 378] width 691 height 492
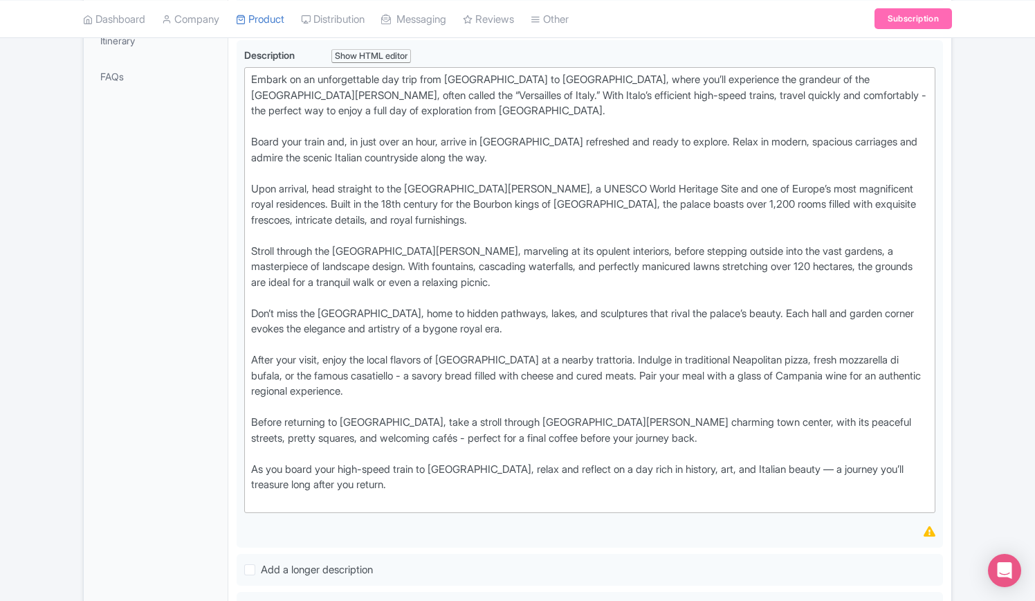
scroll to position [693, 0]
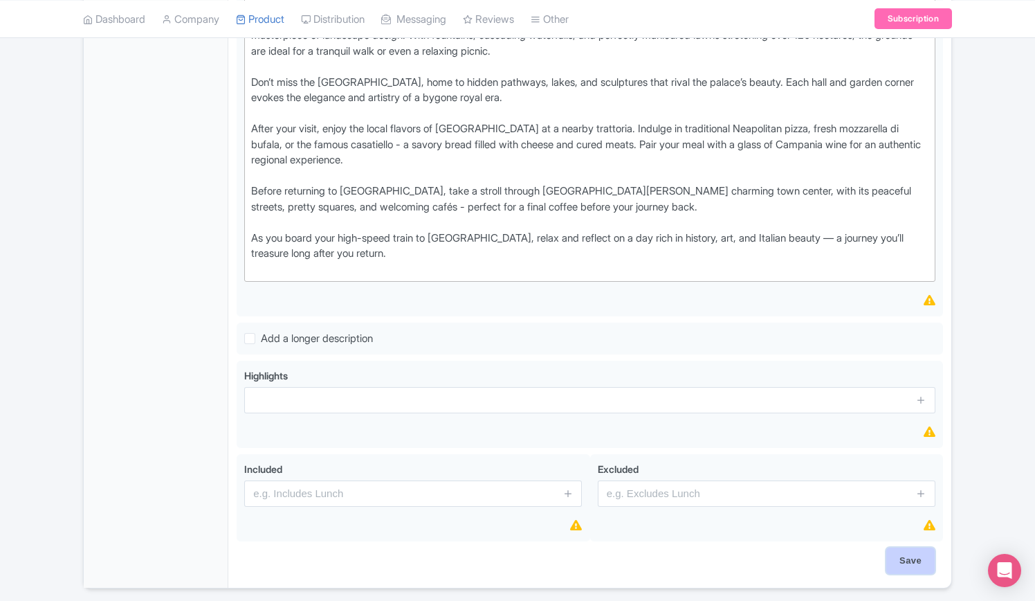
click at [917, 547] on input "Save" at bounding box center [911, 560] width 48 height 26
type input "Saving..."
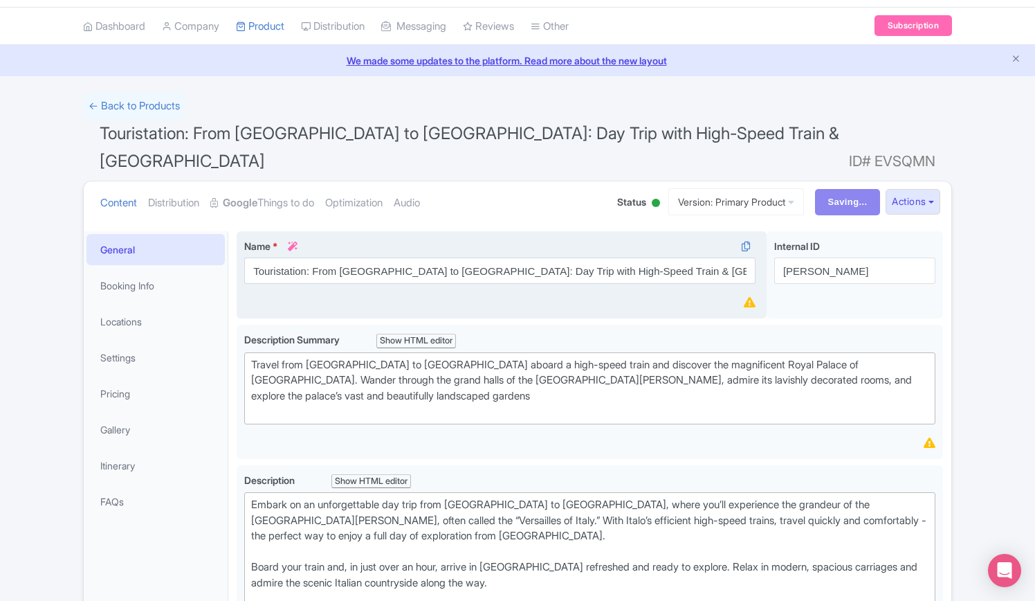
scroll to position [0, 0]
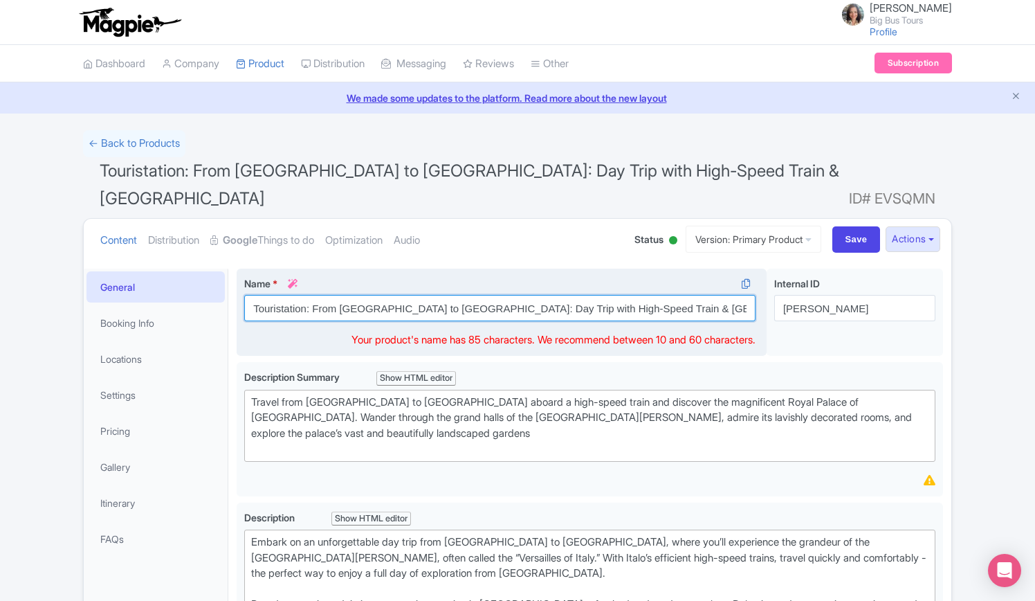
click at [415, 295] on input "Touristation: From [GEOGRAPHIC_DATA] to [GEOGRAPHIC_DATA]: Day Trip with High-S…" at bounding box center [499, 308] width 511 height 26
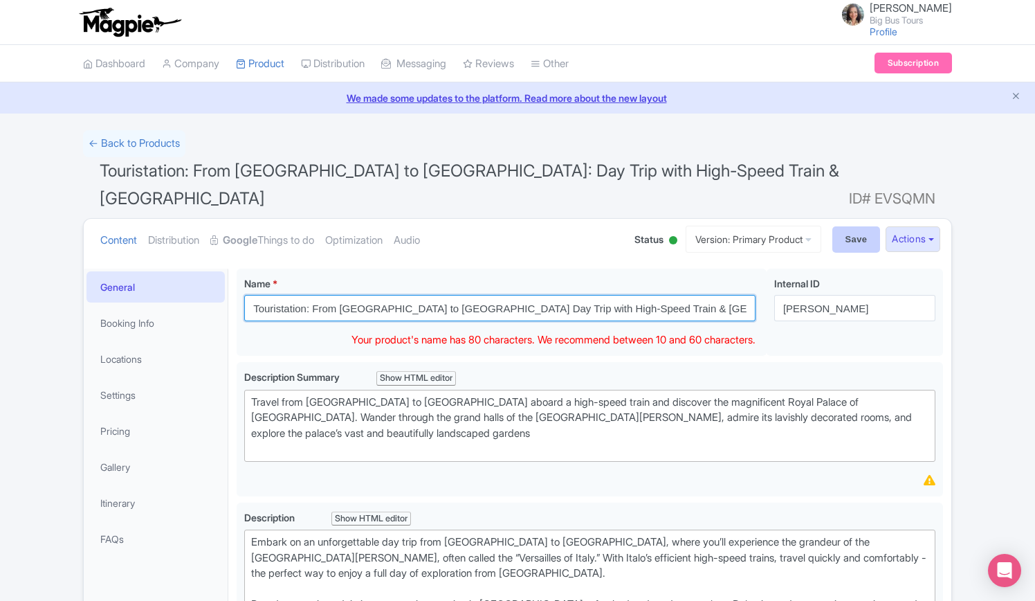
type input "Touristation: From [GEOGRAPHIC_DATA] to [GEOGRAPHIC_DATA] Day Trip with High-Sp…"
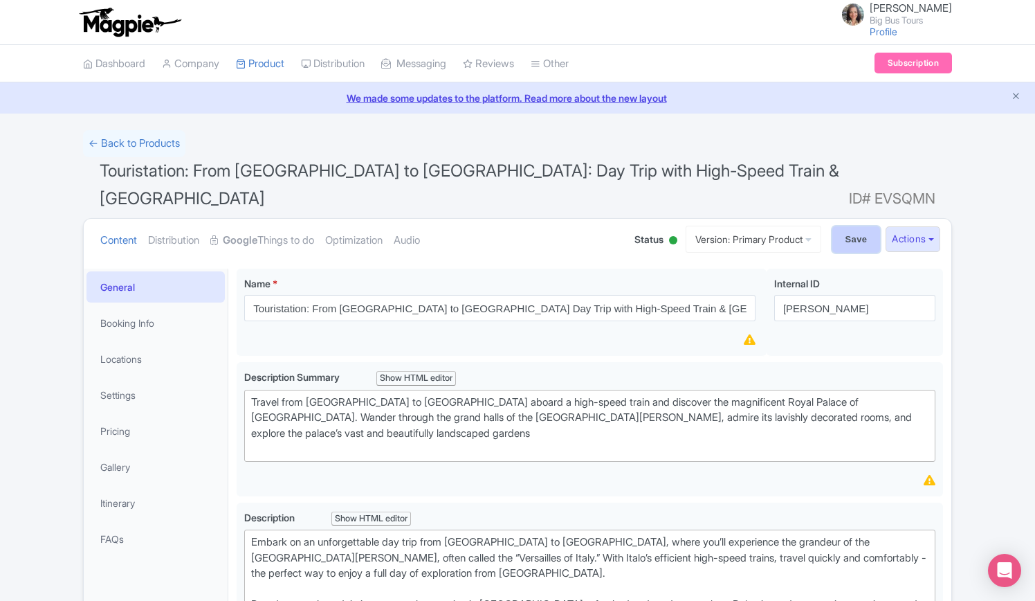
click at [861, 226] on input "Save" at bounding box center [857, 239] width 48 height 26
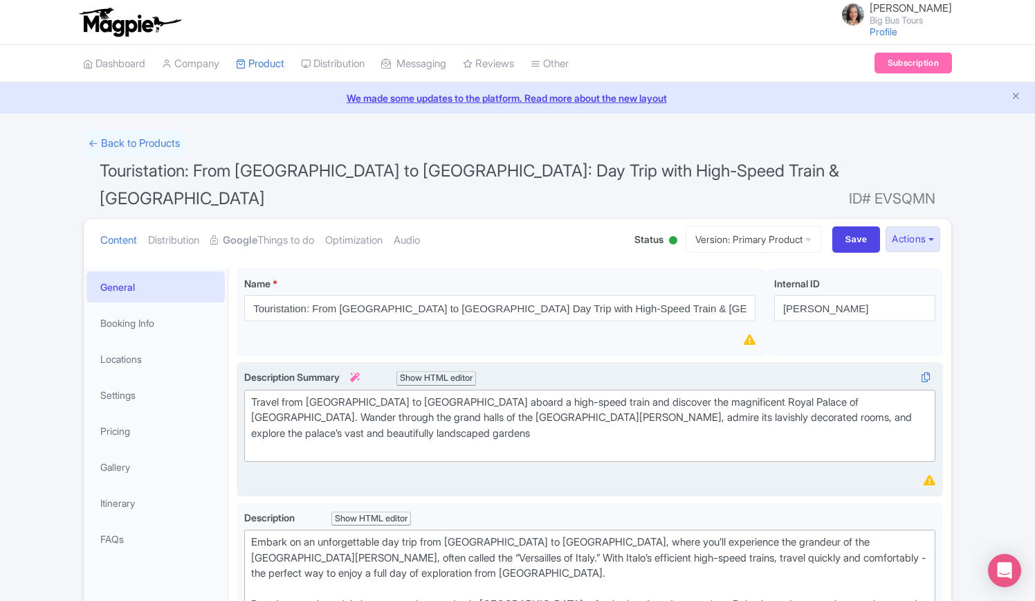
type input "Saving..."
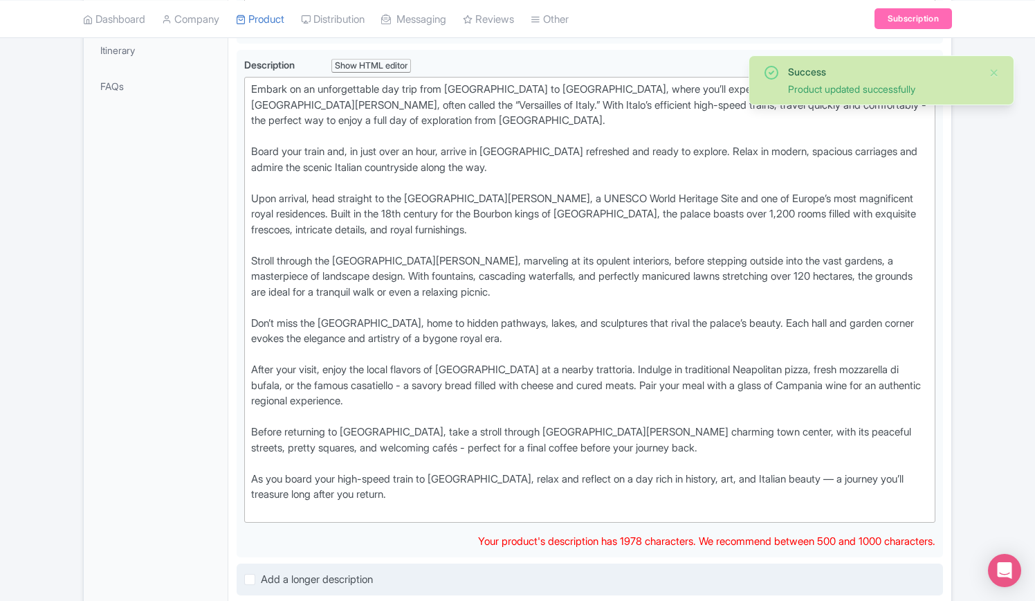
scroll to position [586, 0]
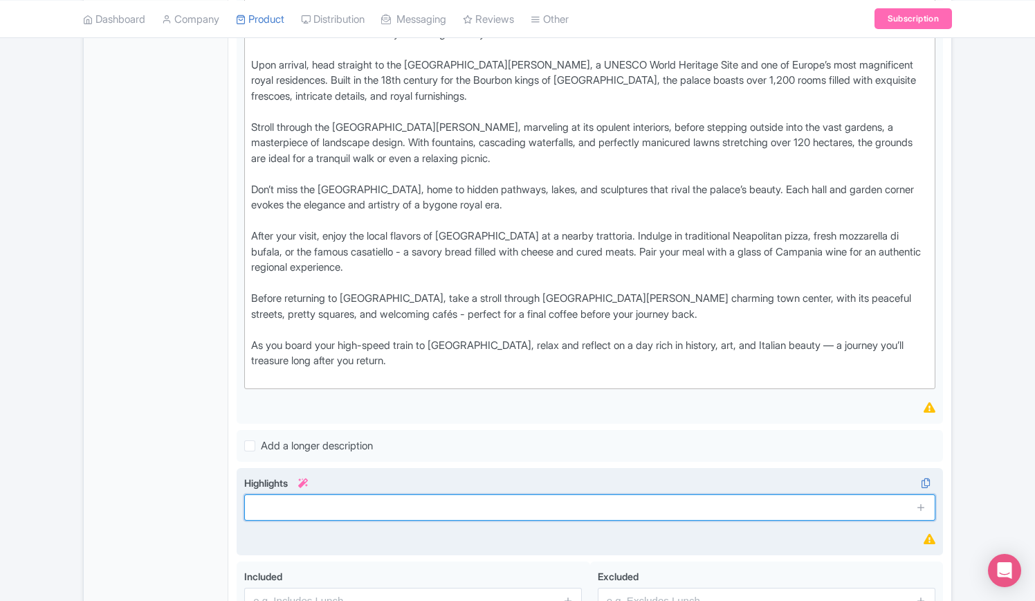
click at [309, 494] on input "text" at bounding box center [589, 507] width 691 height 26
paste input "Experience royal splendor as you explore the magnificent Royal Palace of [GEOGR…"
type input "Experience royal splendor as you explore the magnificent Royal Palace of [GEOGR…"
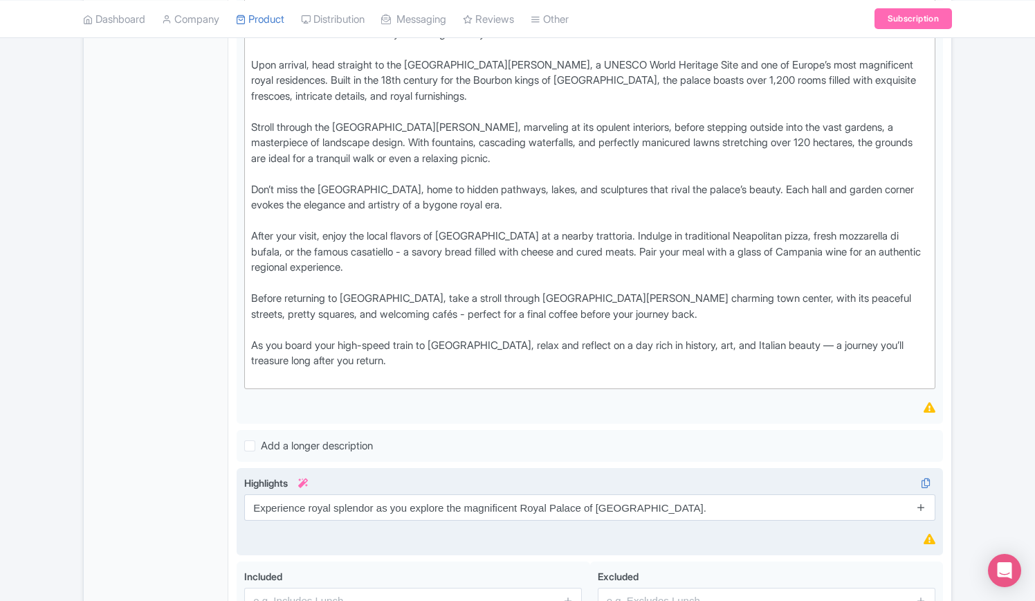
click at [923, 502] on icon at bounding box center [921, 507] width 10 height 10
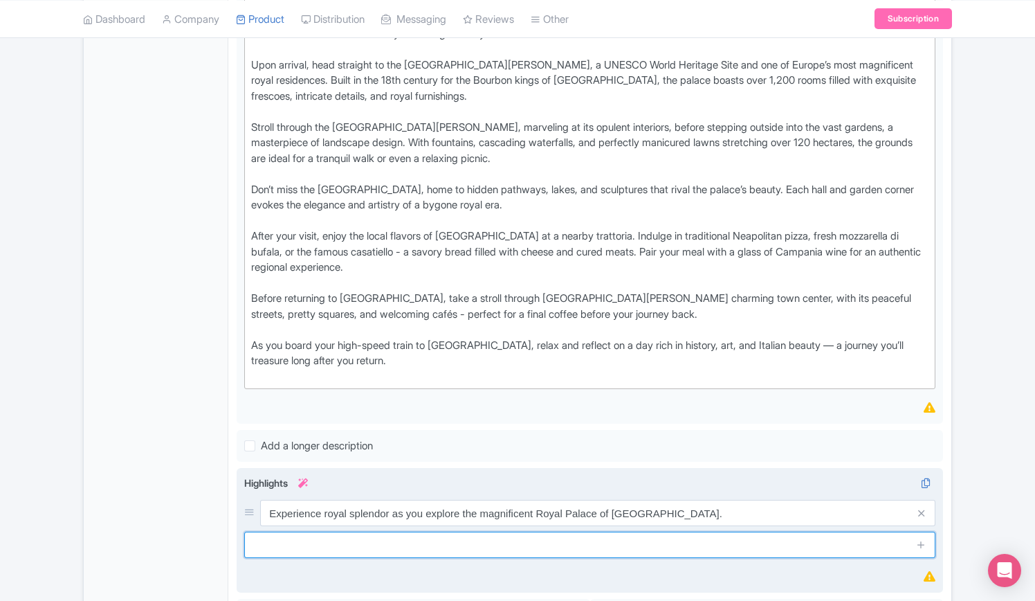
click at [383, 532] on input "text" at bounding box center [589, 545] width 691 height 26
paste input "Stroll through the vast palace gardens, a breathtaking masterpiece of landscape…"
type input "Stroll through the vast palace gardens, a breathtaking masterpiece of landscape…"
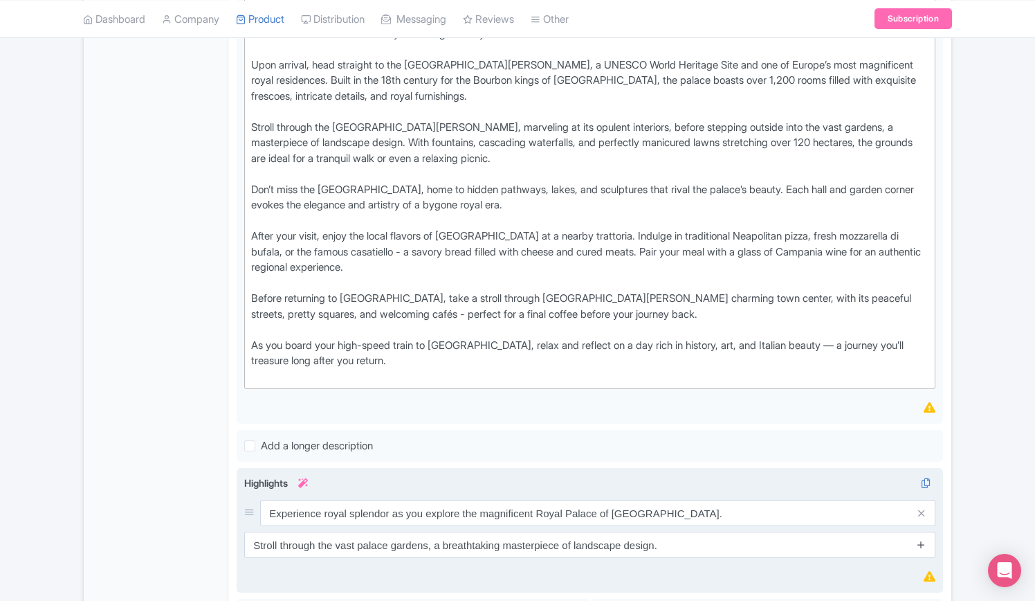
click at [922, 539] on icon at bounding box center [921, 544] width 10 height 10
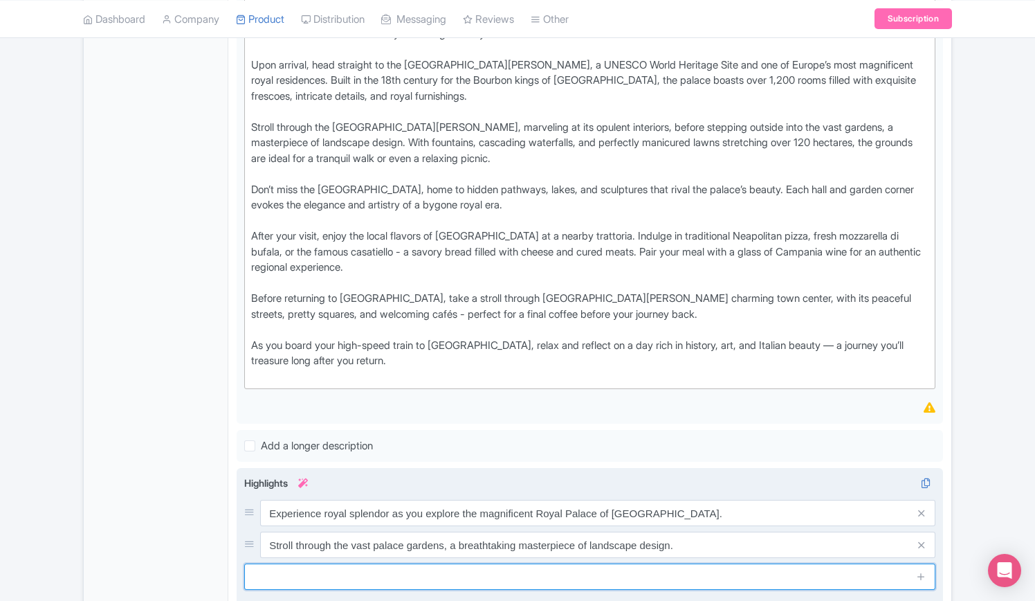
click at [430, 563] on input "text" at bounding box center [589, 576] width 691 height 26
paste input "Savor a delicious meal at one of [PERSON_NAME] inviting restaurants or traditio…"
type input "Savor a delicious meal at one of [PERSON_NAME] inviting restaurants or traditio…"
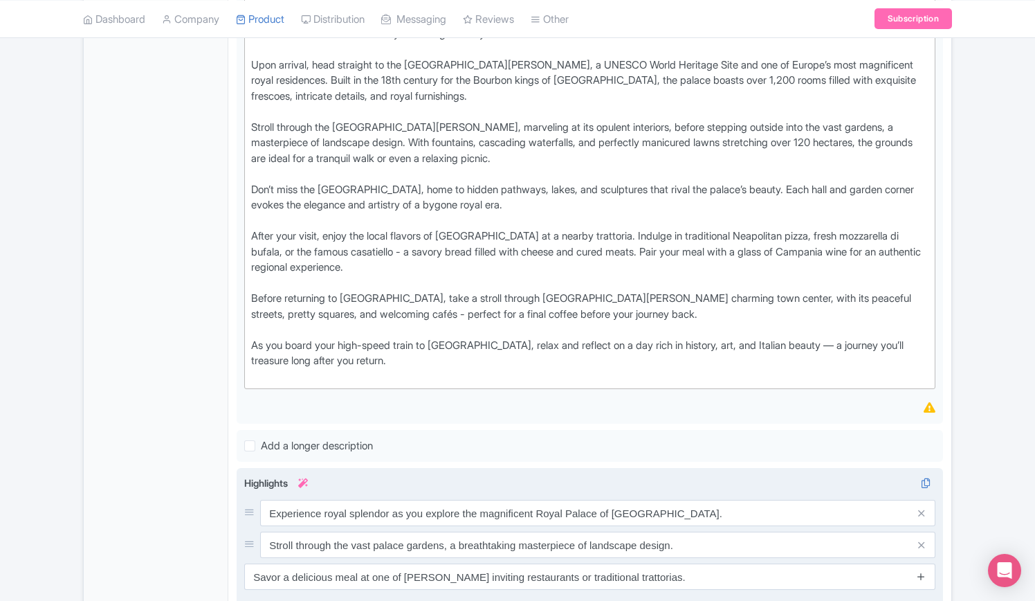
click at [922, 571] on icon at bounding box center [921, 576] width 10 height 10
click at [346, 595] on input "text" at bounding box center [589, 608] width 691 height 26
paste input "Discover the town’s charm, wandering its historic streets and picturesque squar…"
type input "Discover the town’s charm, wandering its historic streets and picturesque squar…"
click at [923, 600] on link at bounding box center [921, 609] width 10 height 16
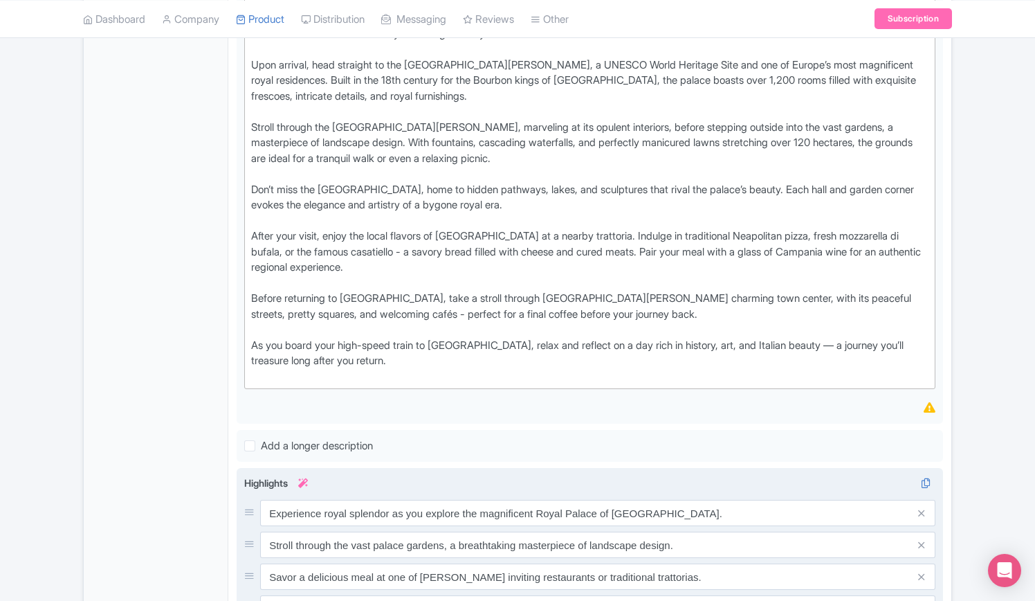
scroll to position [655, 0]
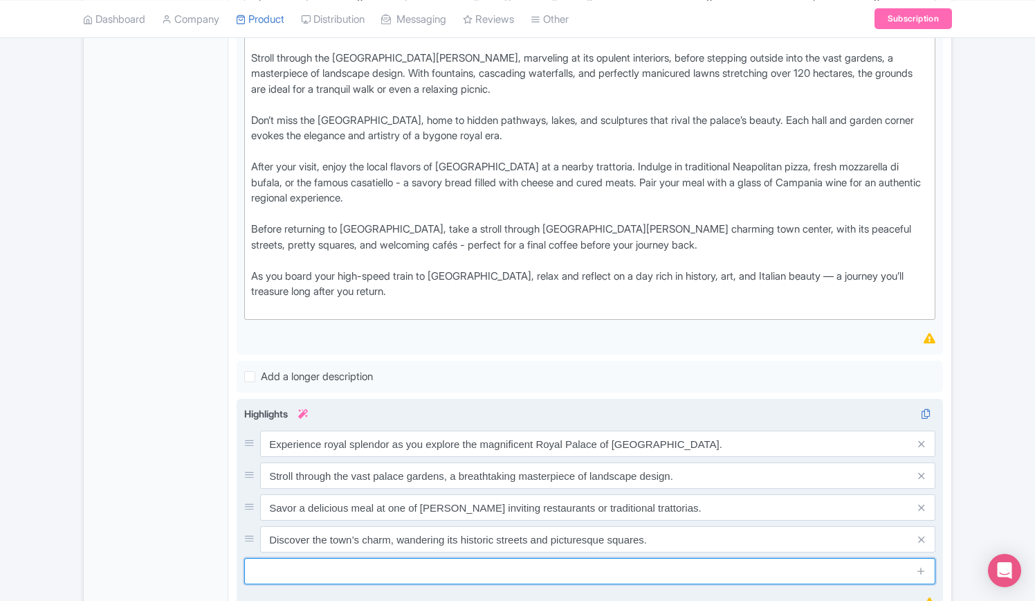
click at [348, 558] on input "text" at bounding box center [589, 571] width 691 height 26
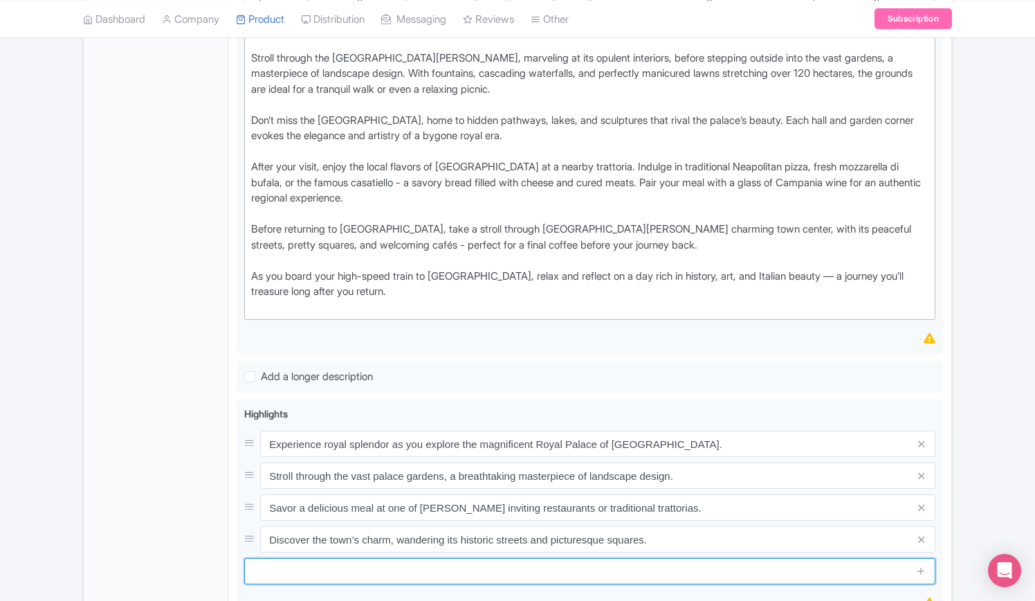
paste input "Travel swiftly and comfortably from [GEOGRAPHIC_DATA] to [GEOGRAPHIC_DATA] aboa…"
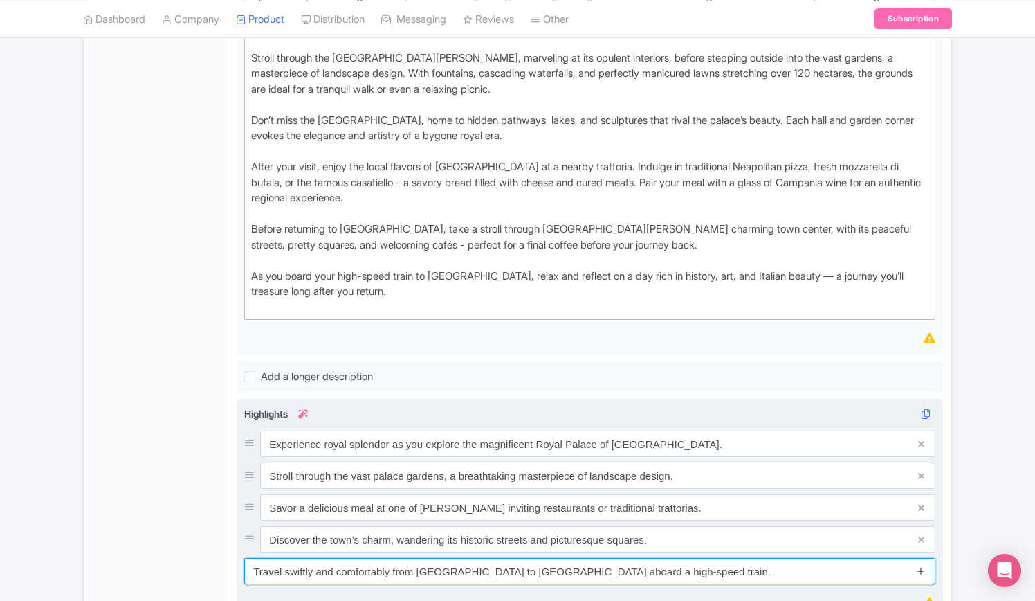
type input "Travel swiftly and comfortably from [GEOGRAPHIC_DATA] to [GEOGRAPHIC_DATA] aboa…"
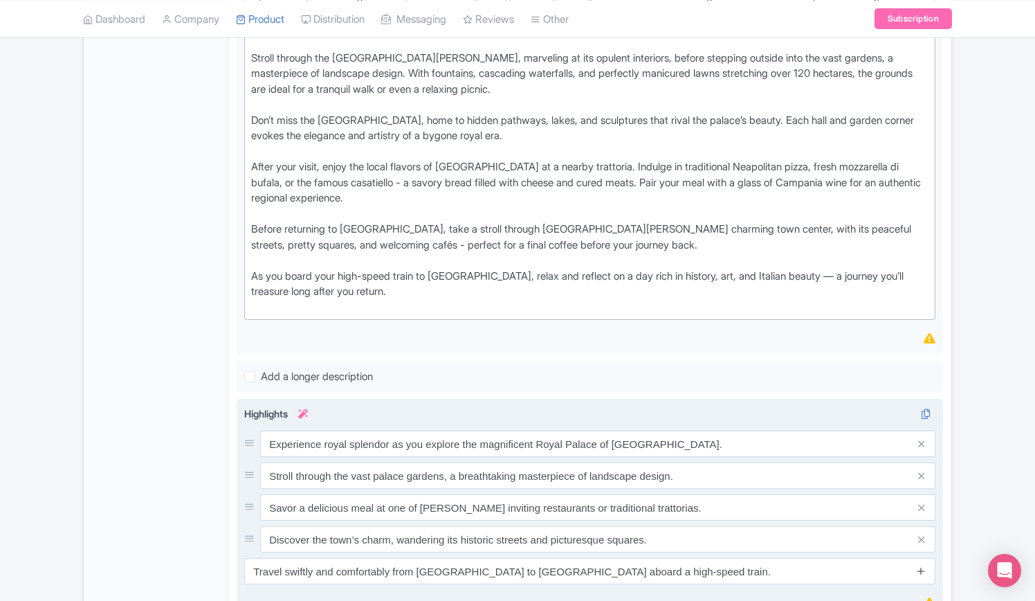
click at [922, 565] on icon at bounding box center [921, 570] width 10 height 10
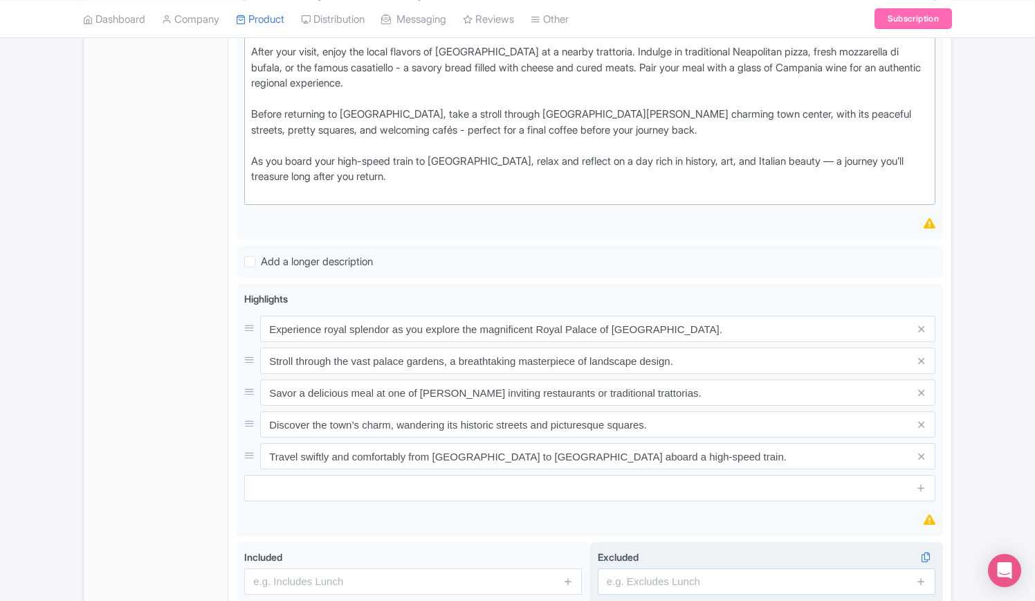
scroll to position [858, 0]
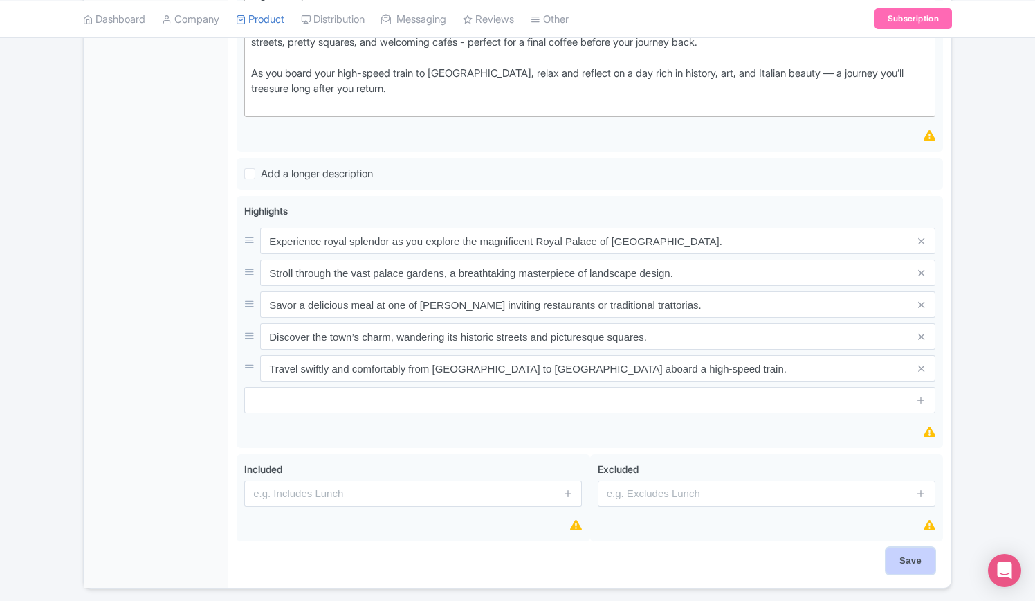
click at [914, 547] on input "Save" at bounding box center [911, 560] width 48 height 26
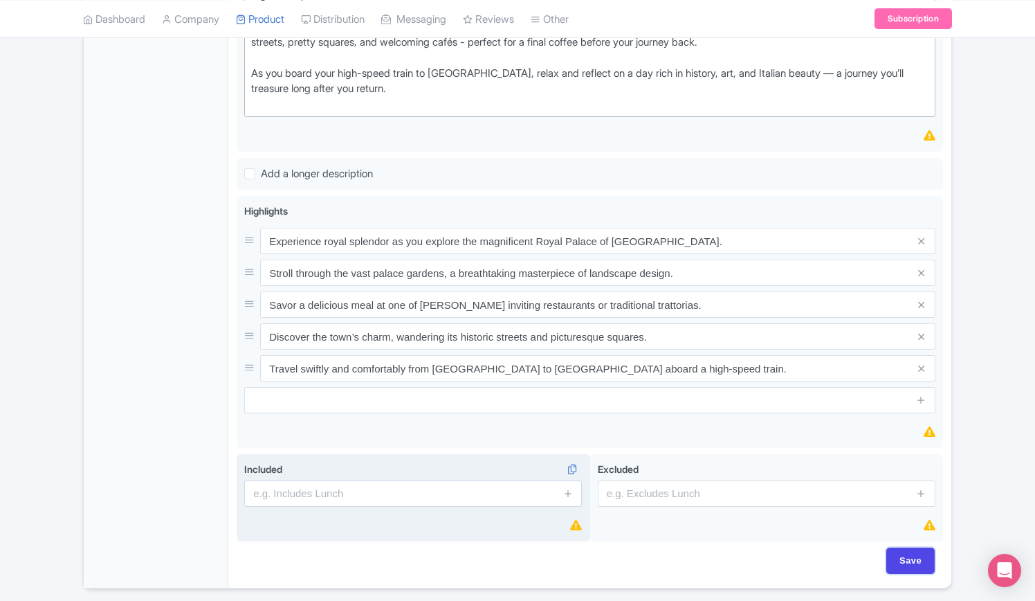
type input "Saving..."
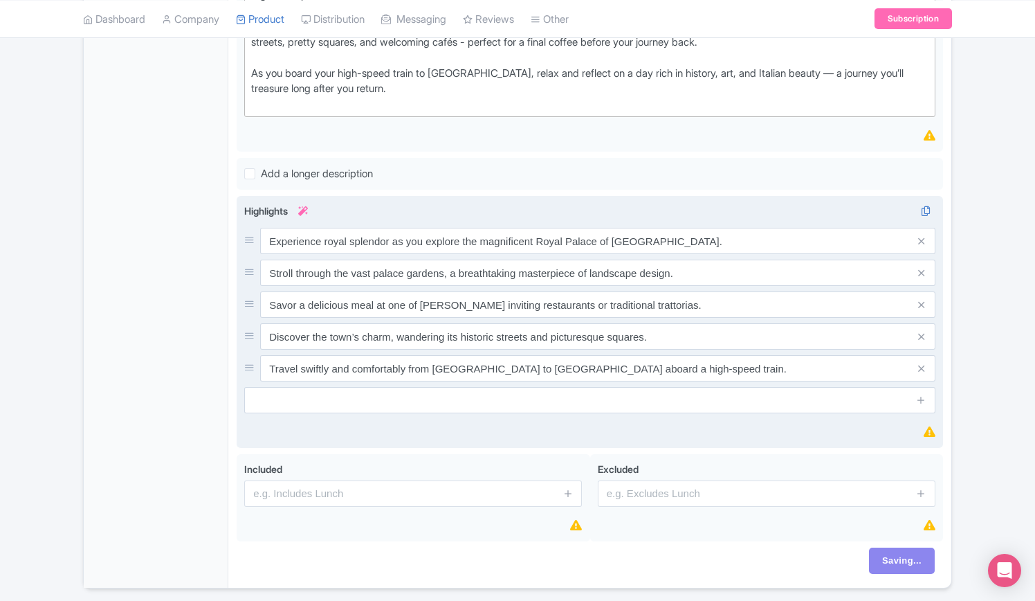
scroll to position [512, 0]
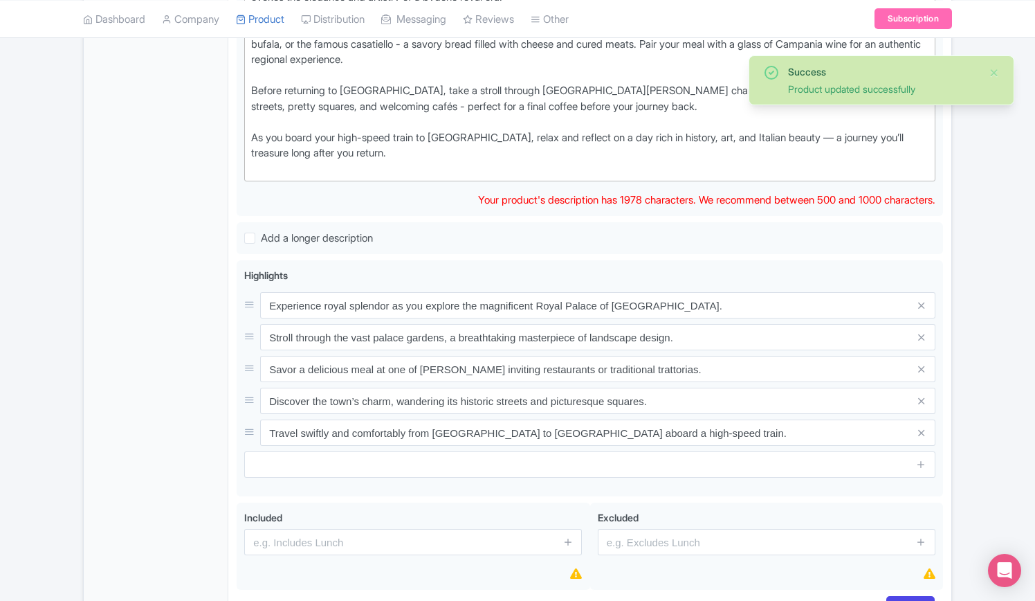
scroll to position [842, 0]
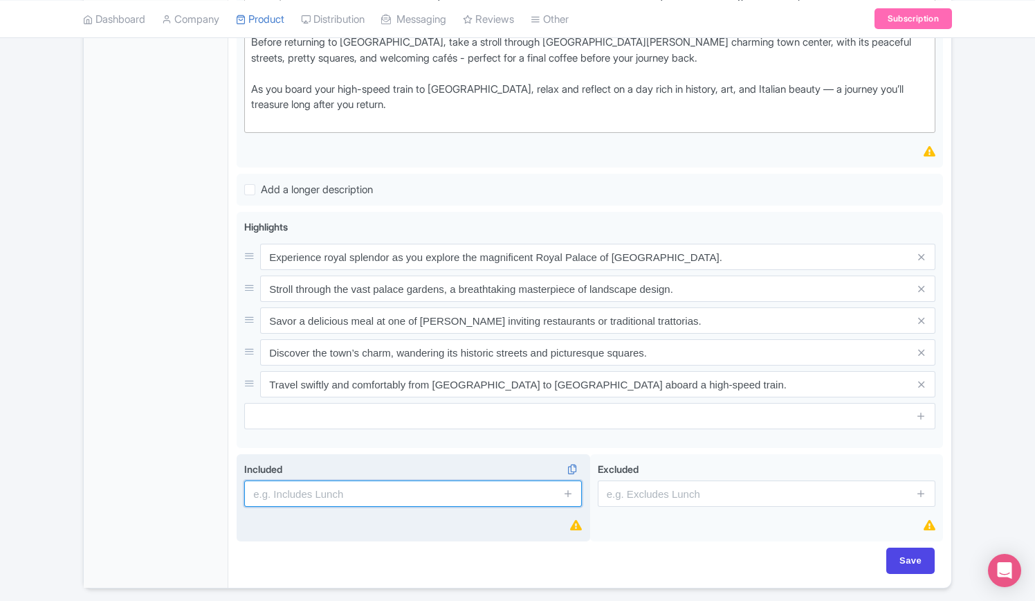
click at [359, 480] on input "text" at bounding box center [413, 493] width 338 height 26
paste input "Round-trip high-speed train tickets between [GEOGRAPHIC_DATA] and [GEOGRAPHIC_D…"
type input "Round-trip high-speed train tickets between [GEOGRAPHIC_DATA] and [GEOGRAPHIC_D…"
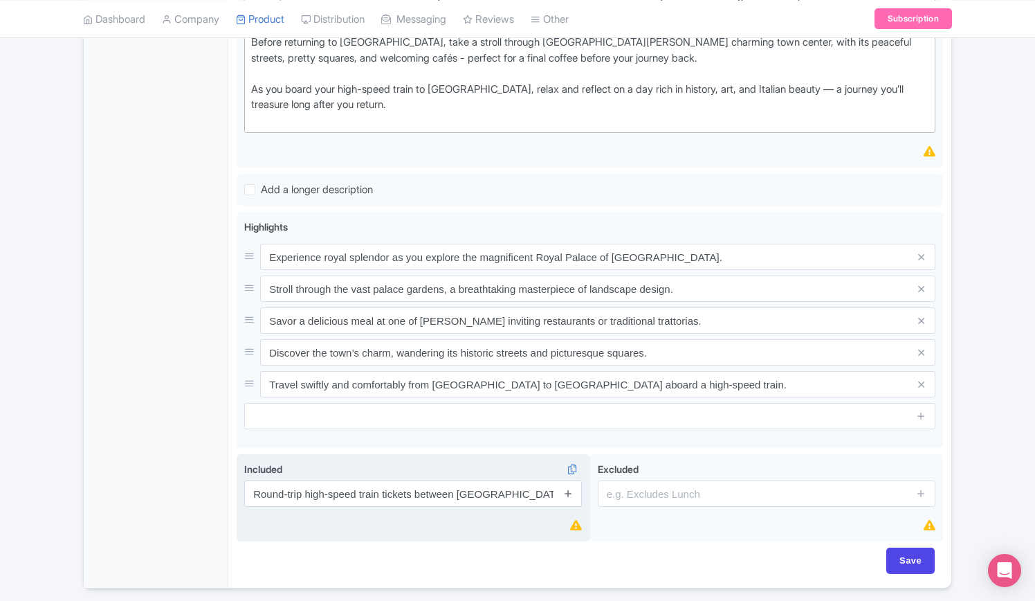
click at [570, 488] on icon at bounding box center [568, 493] width 10 height 10
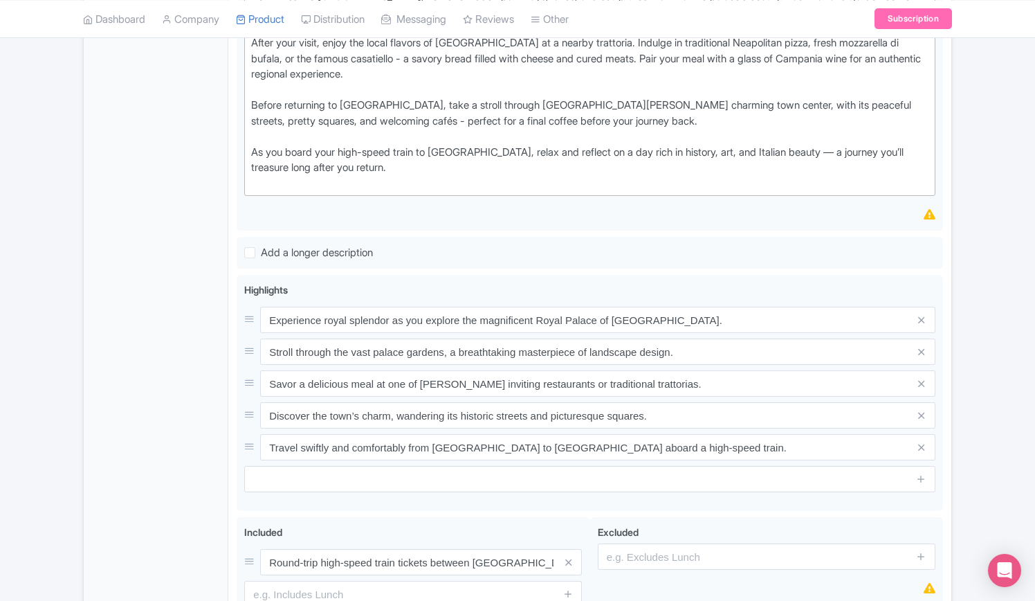
scroll to position [773, 0]
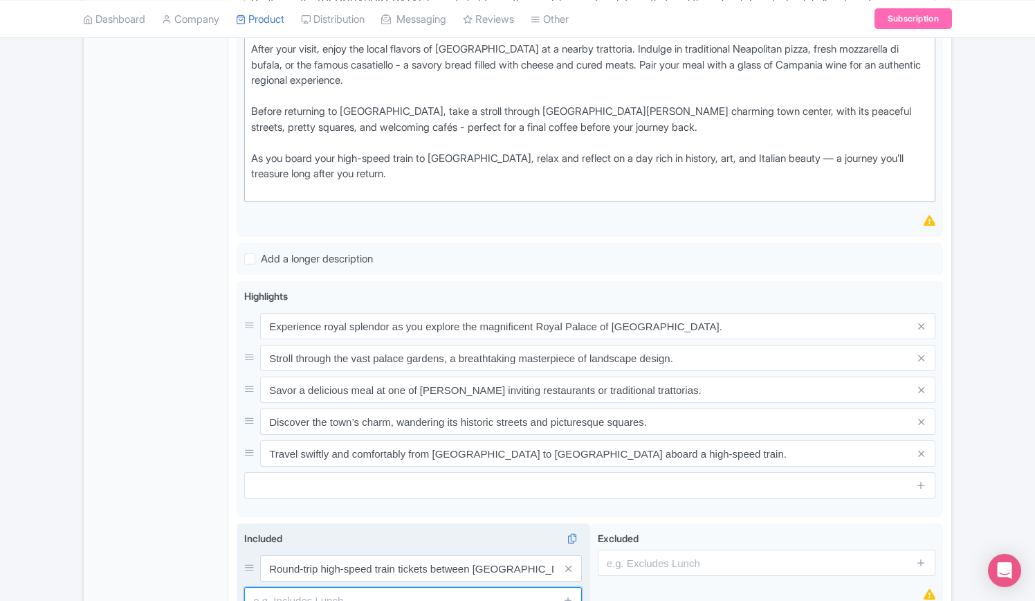
click at [385, 587] on input "text" at bounding box center [413, 600] width 338 height 26
paste input "Entrance ticket to the [GEOGRAPHIC_DATA][PERSON_NAME] and its gardens"
type input "Entrance ticket to the [GEOGRAPHIC_DATA][PERSON_NAME] and its gardens"
click at [566, 595] on icon at bounding box center [568, 600] width 10 height 10
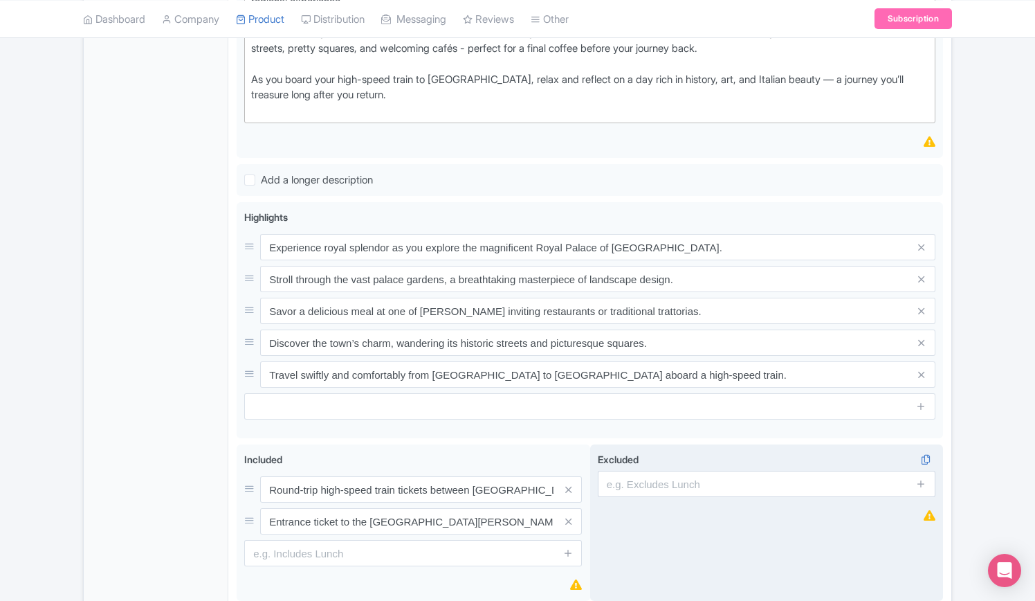
scroll to position [912, 0]
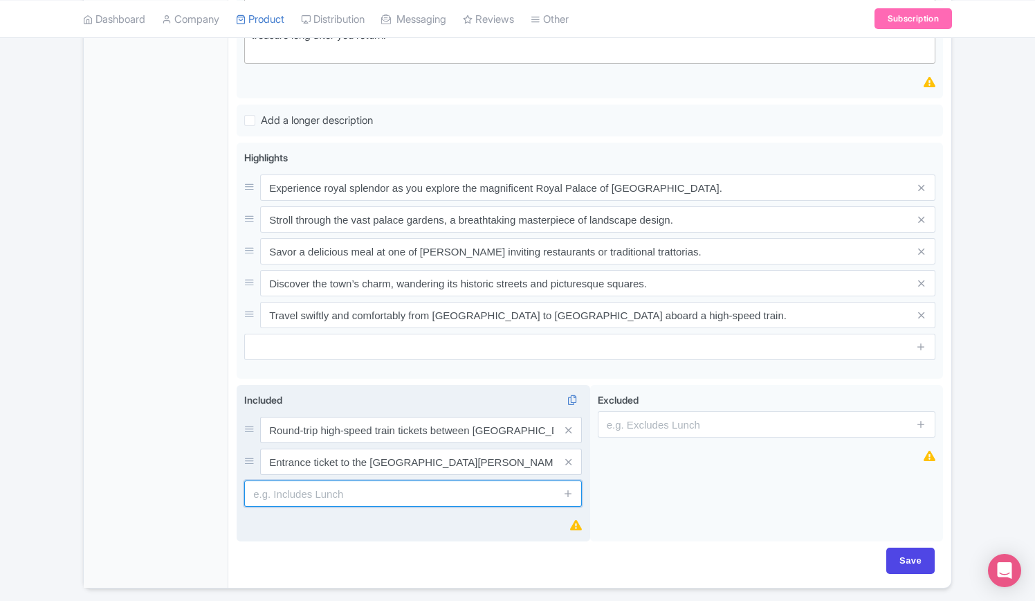
drag, startPoint x: 387, startPoint y: 446, endPoint x: 470, endPoint y: 453, distance: 83.4
click at [387, 480] on input "text" at bounding box center [413, 493] width 338 height 26
paste input "Free time to explore Caserta at your own pace"
type input "Free time to explore Caserta at your own pace"
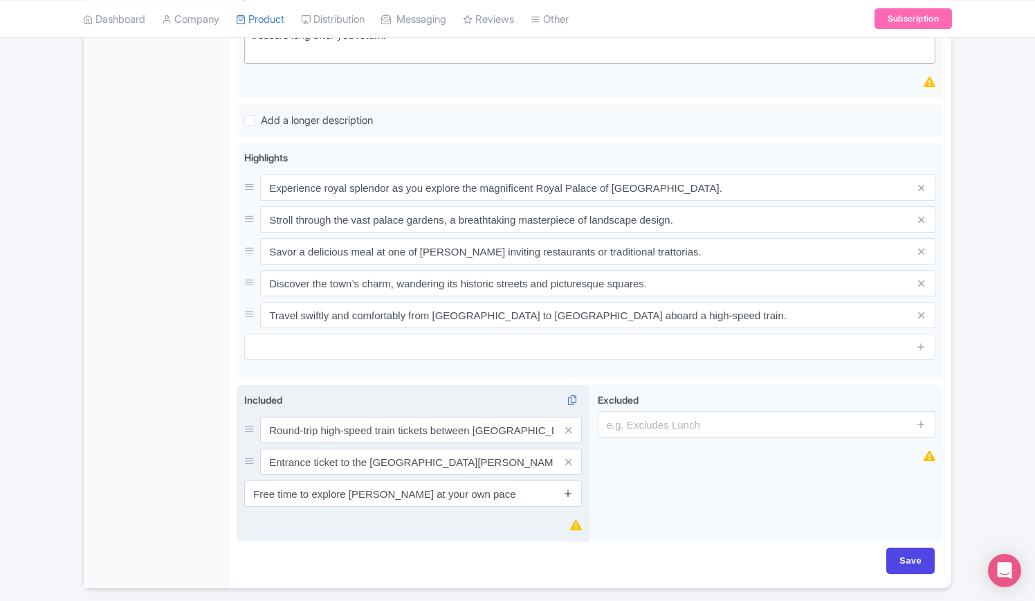
click at [567, 488] on icon at bounding box center [568, 493] width 10 height 10
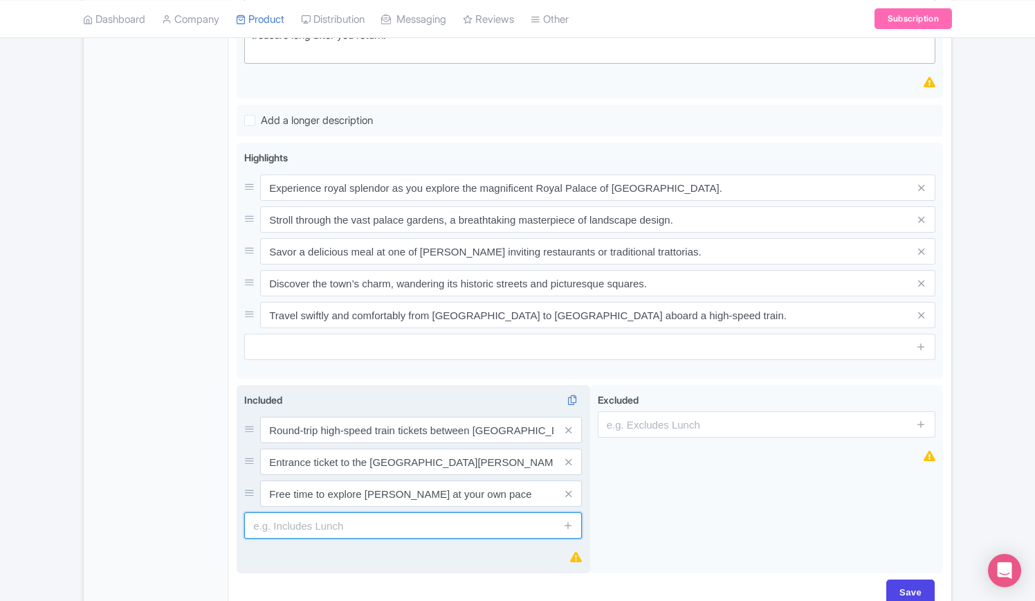
click at [368, 512] on input "text" at bounding box center [413, 525] width 338 height 26
paste input "Assistance from Touristation staff at Roma Termini Train Station"
type input "Assistance from Touristation staff at Roma Termini Train Station"
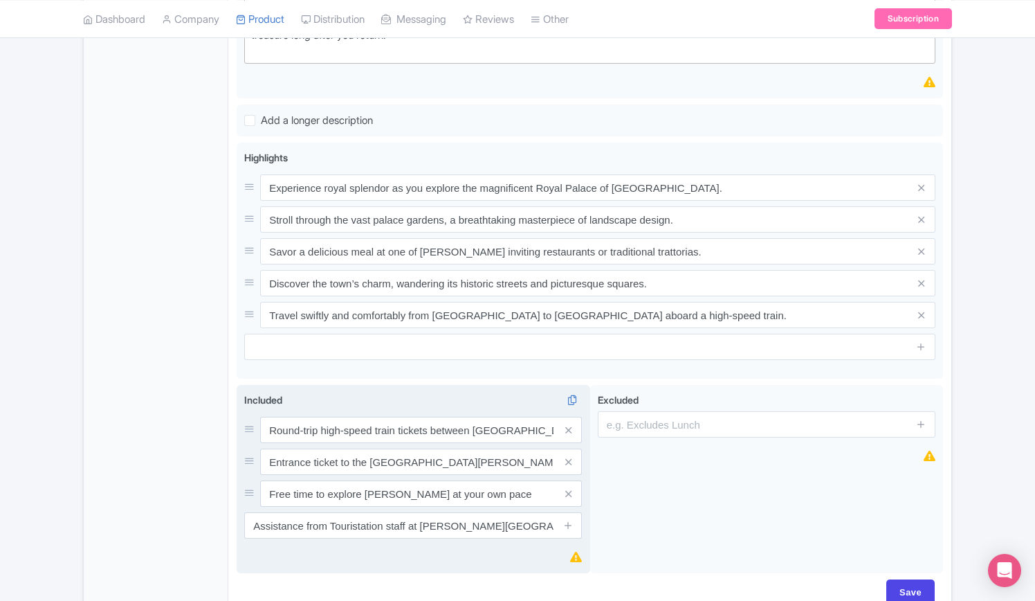
drag, startPoint x: 565, startPoint y: 477, endPoint x: 588, endPoint y: 520, distance: 48.6
click at [565, 520] on icon at bounding box center [568, 525] width 10 height 10
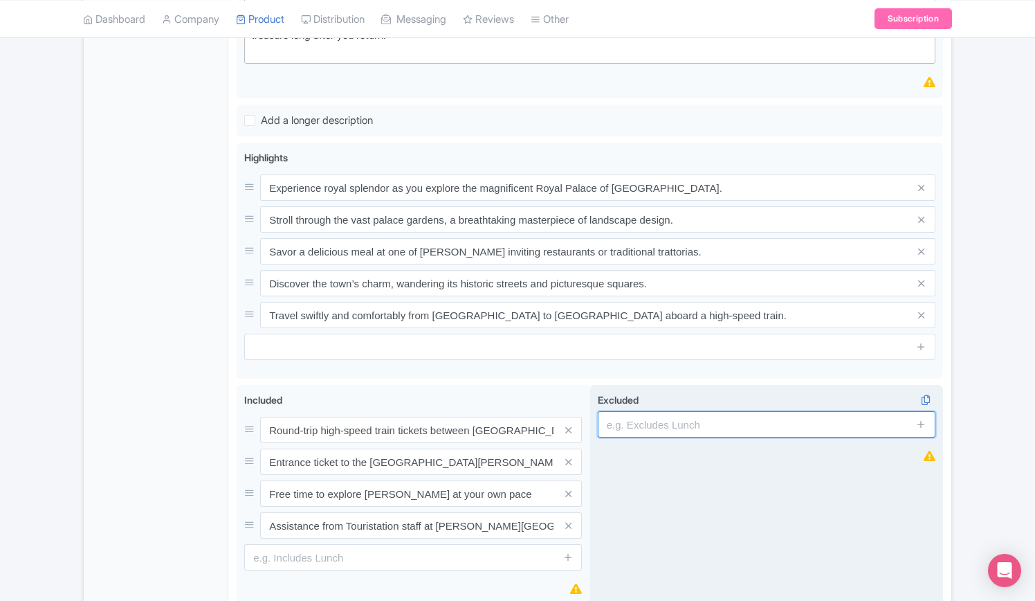
click at [731, 411] on input "text" at bounding box center [767, 424] width 338 height 26
paste input "Guided tour"
type input "Guided tour"
click at [922, 419] on icon at bounding box center [921, 424] width 10 height 10
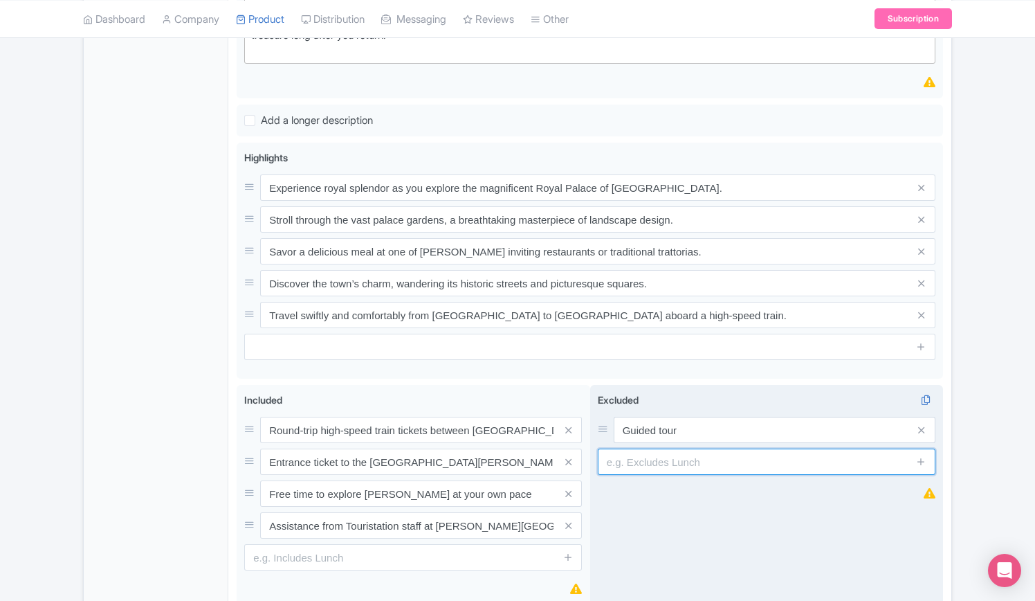
click at [698, 448] on input "text" at bounding box center [767, 461] width 338 height 26
paste input "Meals and beverages"
type input "Meals and beverages"
click at [921, 456] on icon at bounding box center [921, 461] width 10 height 10
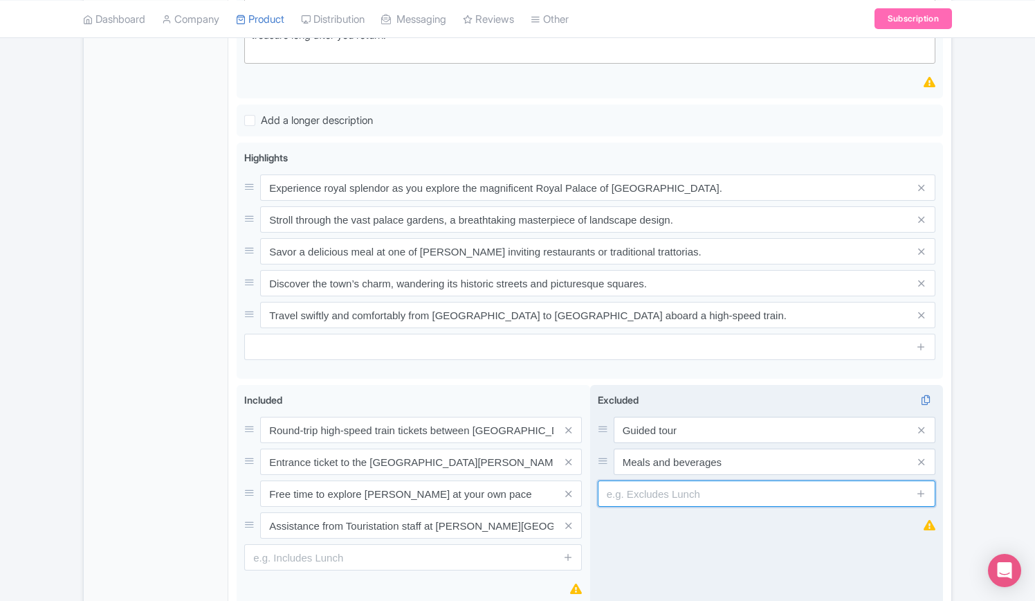
click at [705, 480] on input "text" at bounding box center [767, 493] width 338 height 26
paste input "Hotel pickup and drop-off"
type input "Hotel pickup and drop-off"
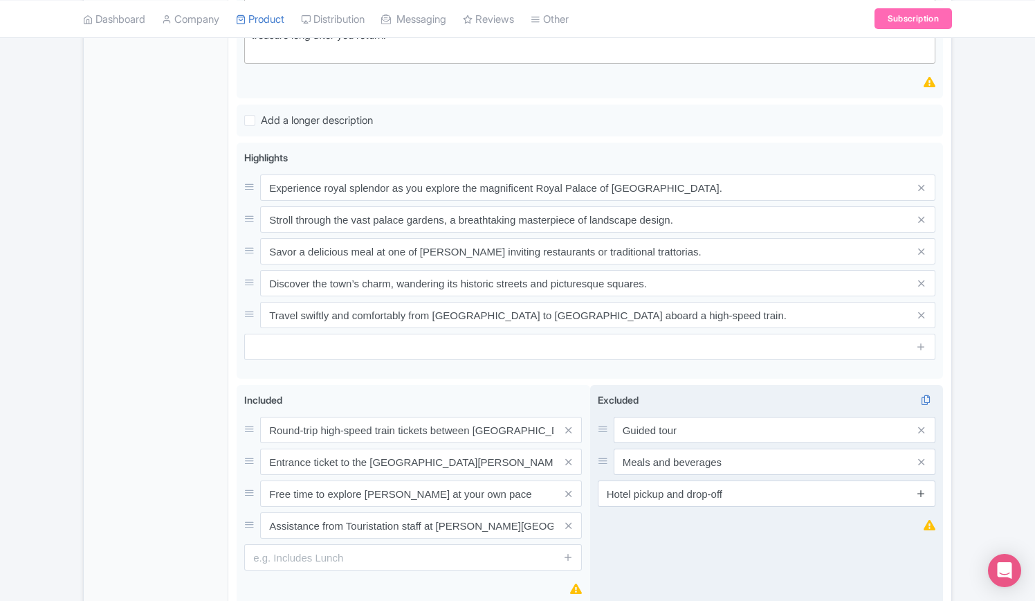
click at [923, 488] on icon at bounding box center [921, 493] width 10 height 10
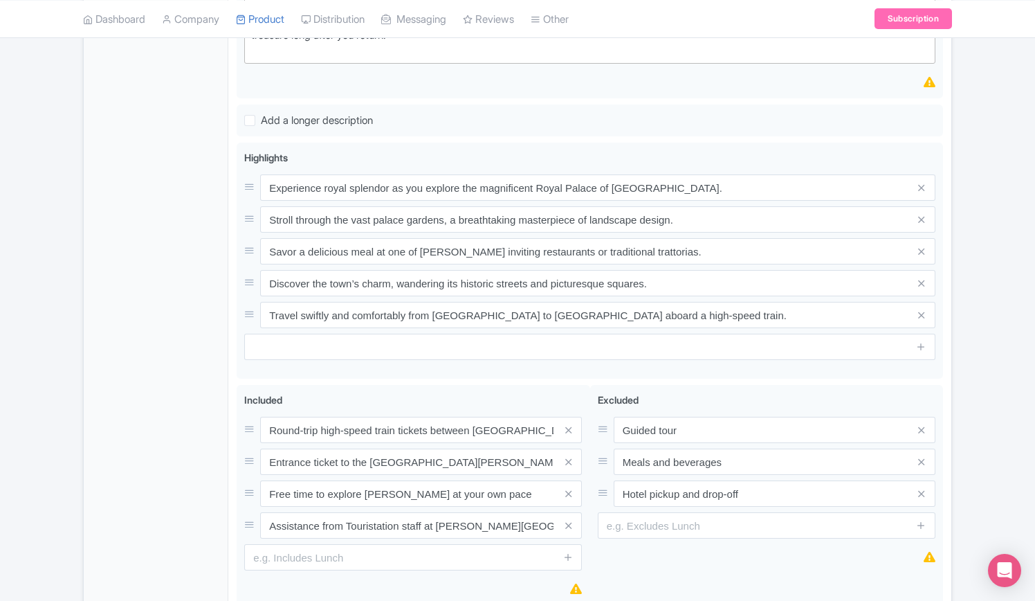
type input "Saving..."
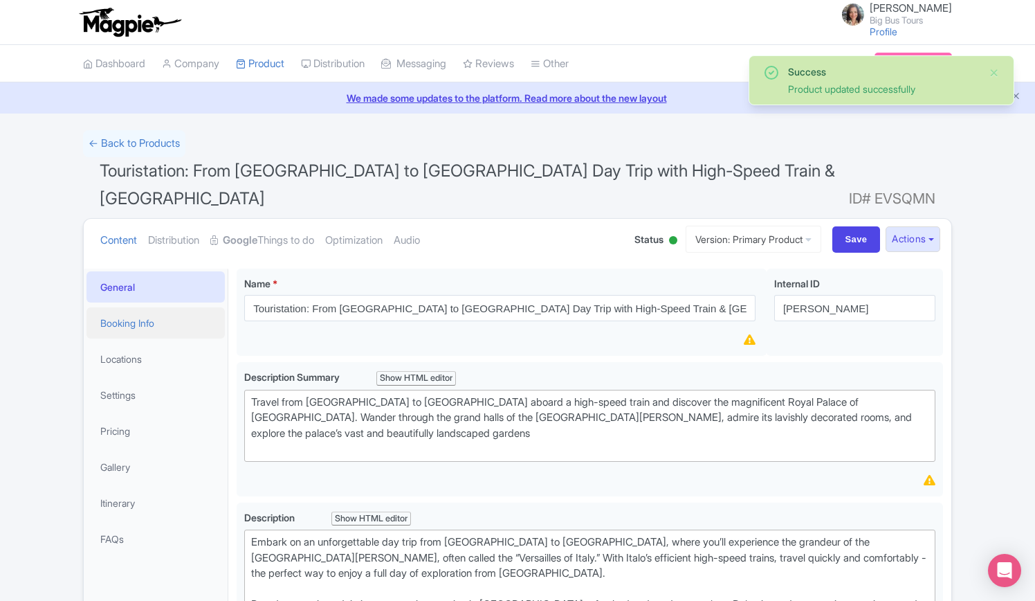
click at [144, 307] on link "Booking Info" at bounding box center [156, 322] width 138 height 31
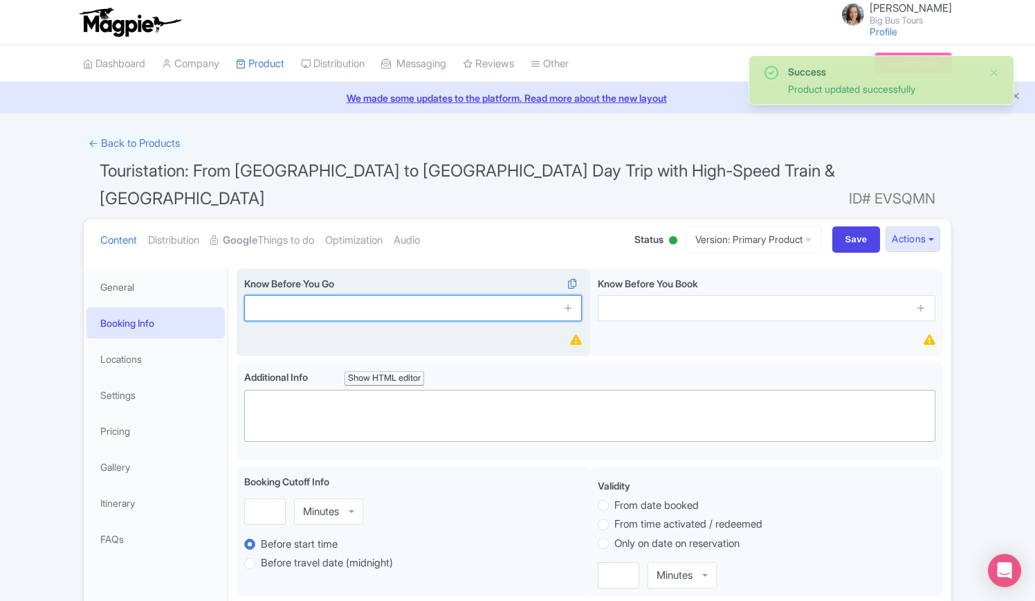
click at [356, 295] on input "text" at bounding box center [413, 308] width 338 height 26
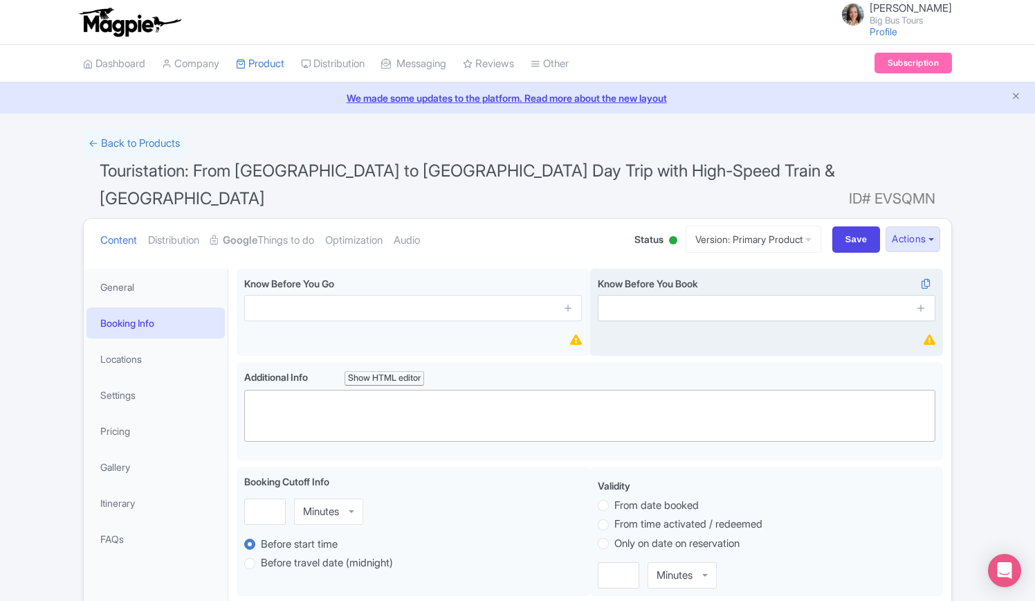
click at [624, 325] on div "Know Before You Book i" at bounding box center [767, 313] width 354 height 88
click at [706, 295] on input "text" at bounding box center [767, 308] width 338 height 26
paste input "Not suitable for wheelchair users"
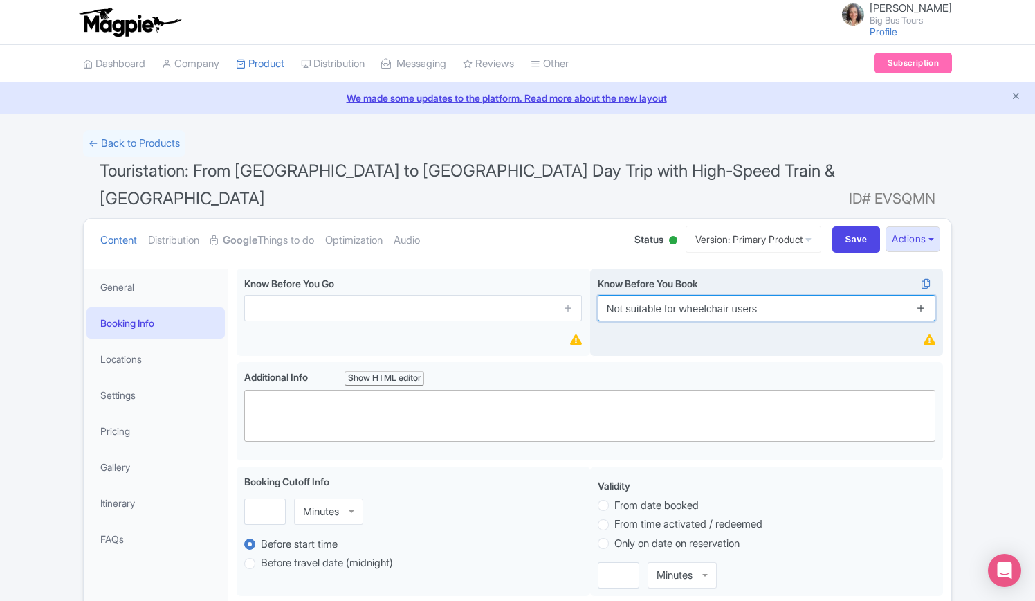
type input "Not suitable for wheelchair users"
click at [921, 302] on icon at bounding box center [921, 307] width 10 height 10
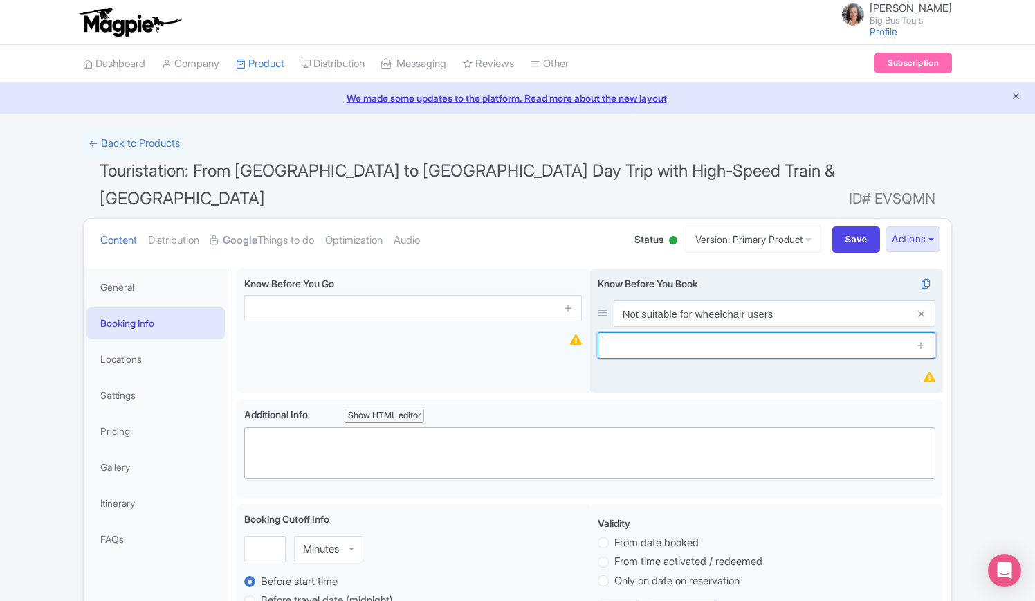
drag, startPoint x: 732, startPoint y: 320, endPoint x: 741, endPoint y: 326, distance: 10.0
click at [732, 332] on input "text" at bounding box center [767, 345] width 338 height 26
drag, startPoint x: 741, startPoint y: 326, endPoint x: 876, endPoint y: 354, distance: 137.9
click at [746, 332] on input "text" at bounding box center [767, 345] width 338 height 26
paste input "This experience may not be suitable for individuals with limited mobility"
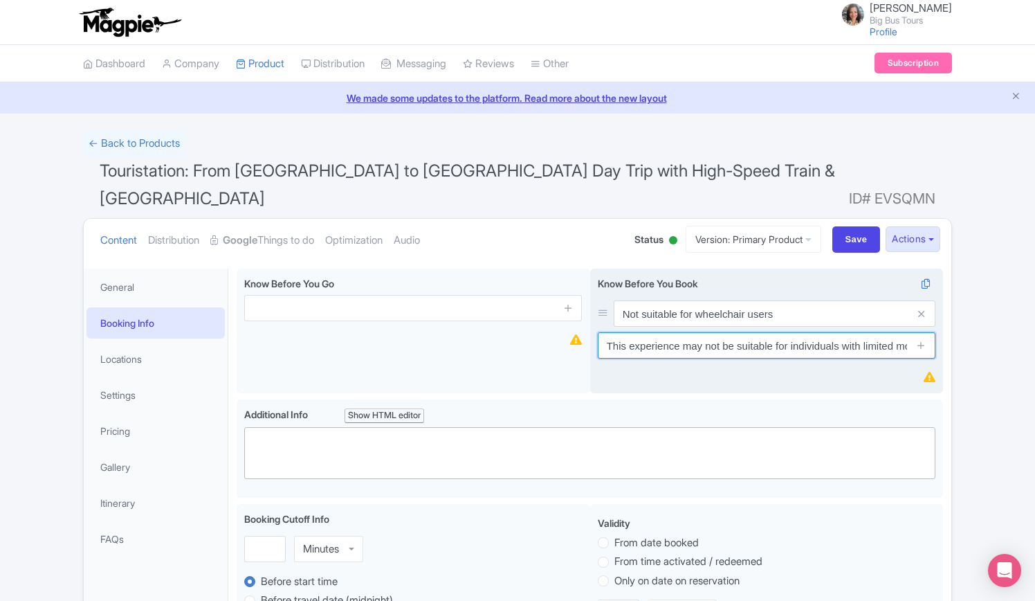
scroll to position [0, 24]
type input "This experience may not be suitable for individuals with limited mobility"
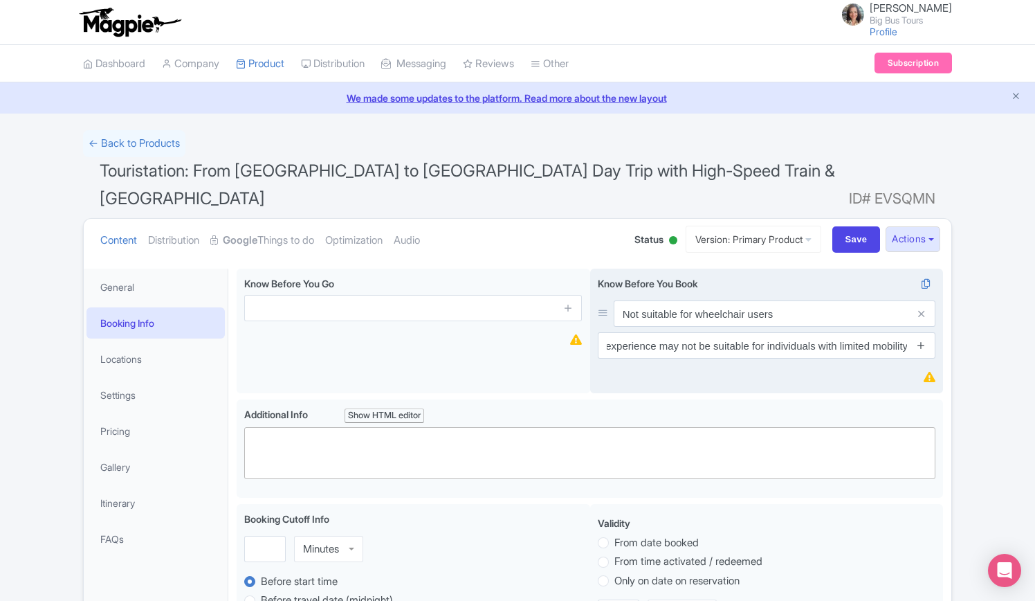
click at [923, 340] on icon at bounding box center [921, 345] width 10 height 10
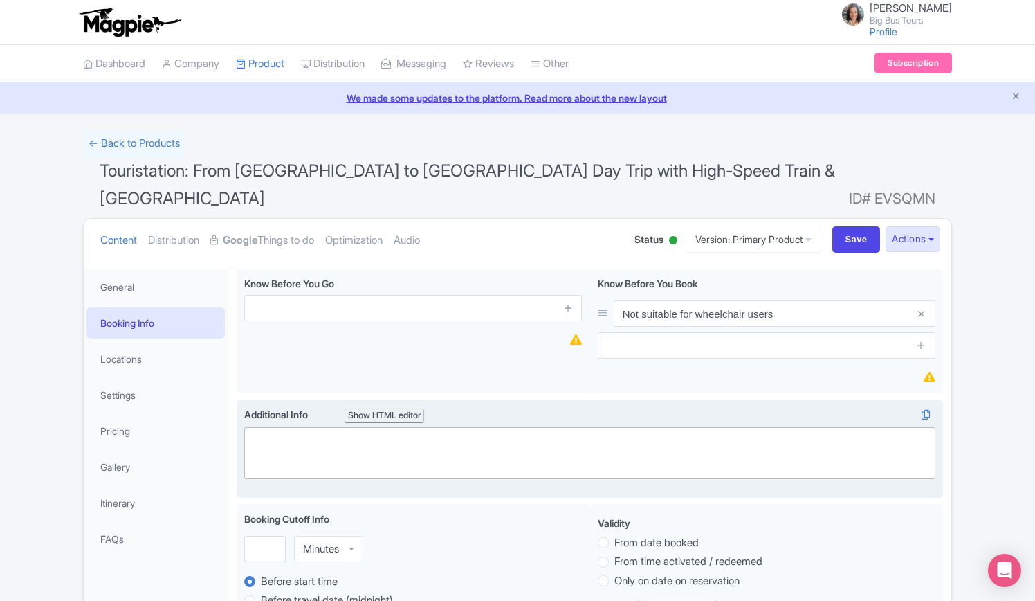
scroll to position [0, 0]
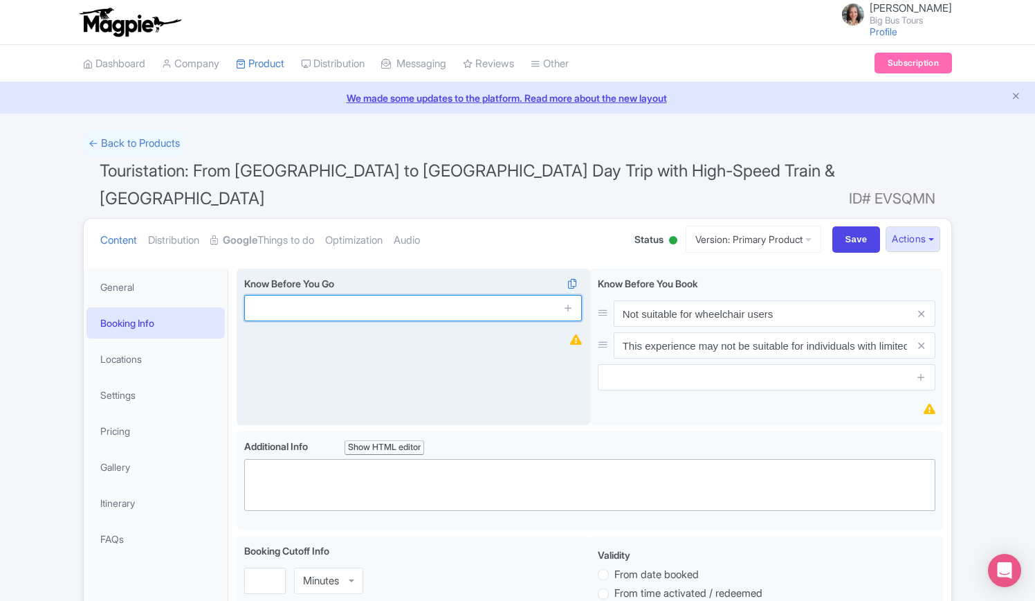
click at [356, 295] on input "text" at bounding box center [413, 308] width 338 height 26
paste input "The Royal Palace of Caserta is one of the largest palaces in Europe, so allocat…"
type input "The Royal Palace of Caserta is one of the largest palaces in Europe, so allocat…"
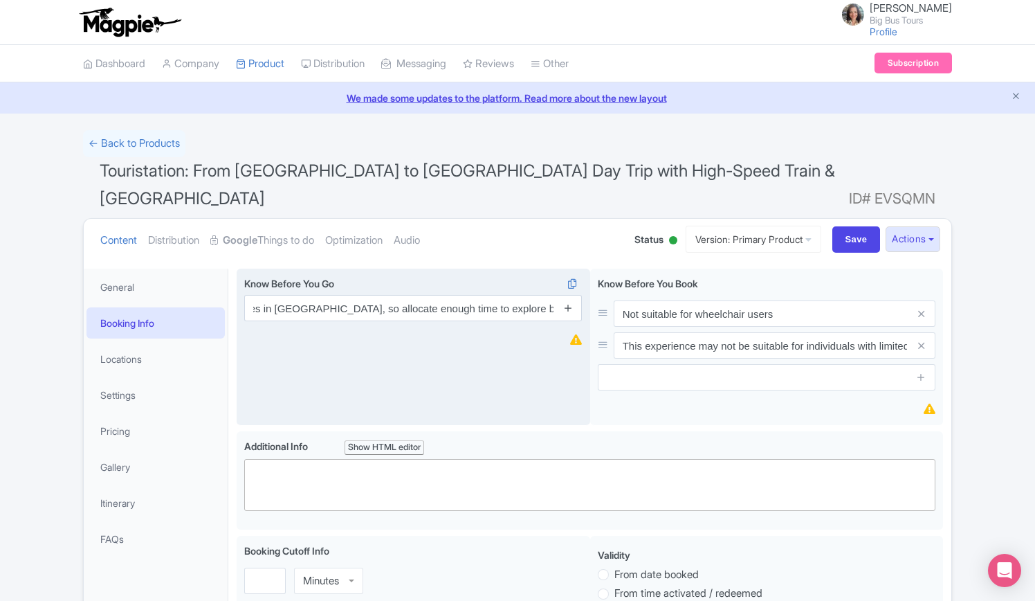
click at [570, 302] on icon at bounding box center [568, 307] width 10 height 10
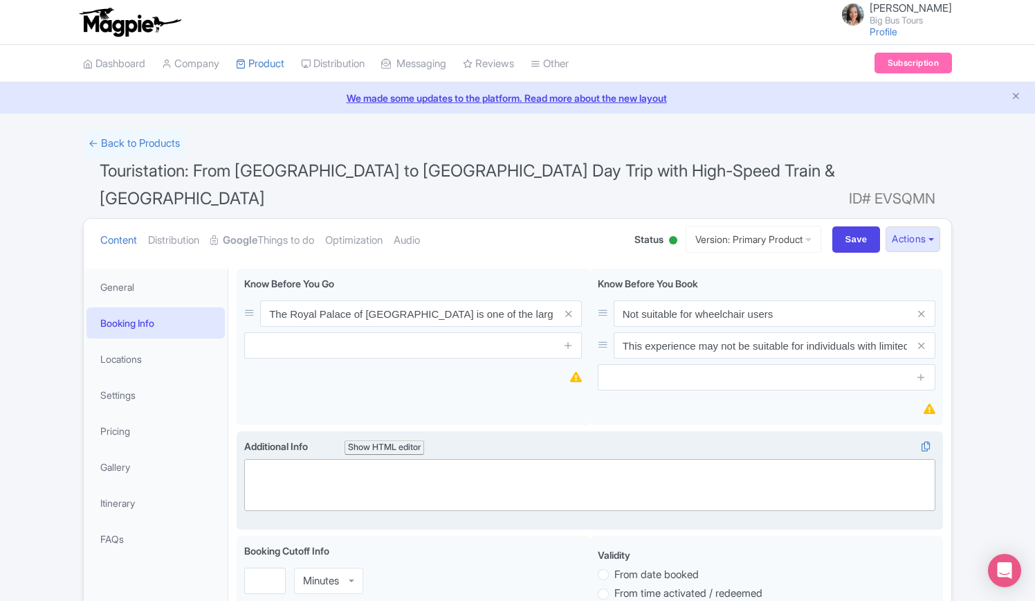
scroll to position [0, 0]
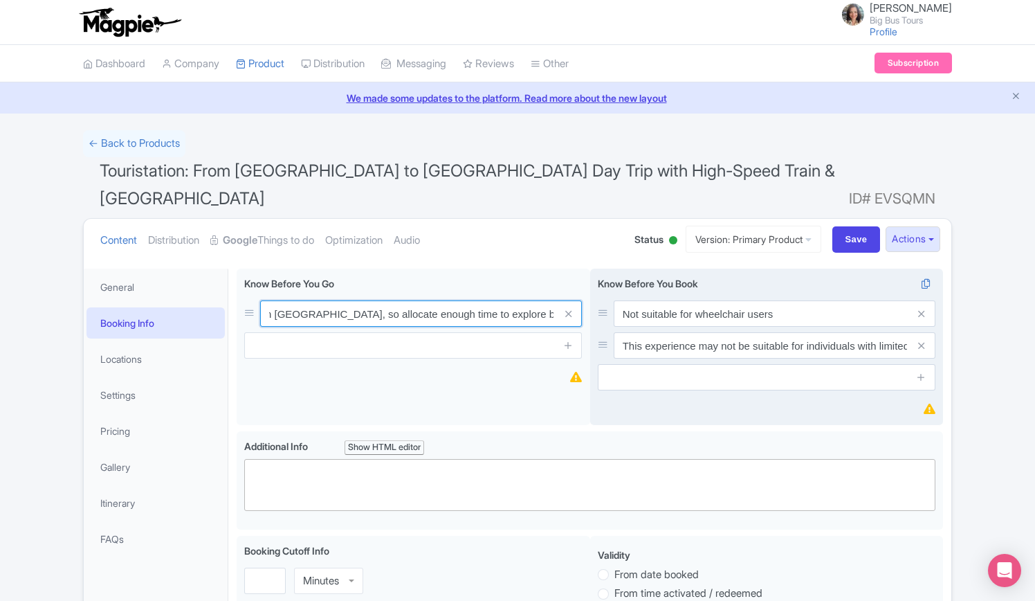
drag, startPoint x: 269, startPoint y: 287, endPoint x: 663, endPoint y: 287, distance: 393.8
click at [663, 287] on div "Know Before You Go i The Royal Palace of Caserta is one of the largest palaces …" at bounding box center [590, 350] width 707 height 163
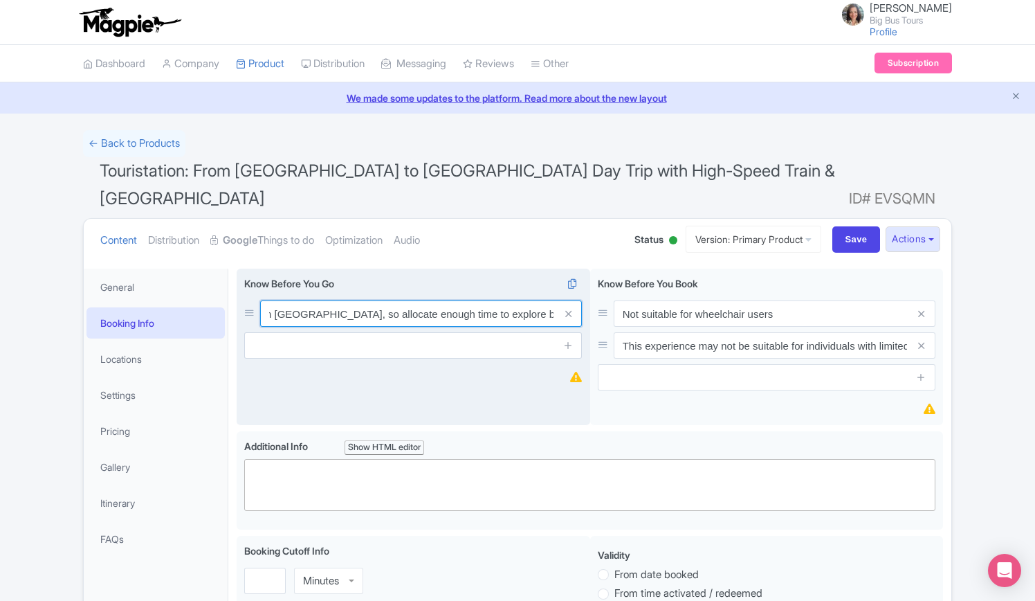
paste input "Allow enough time to explore, as the Royal Palace of Caserta is one of the larg…"
type input "Allow enough time to explore, as the Royal Palace of Caserta is one of the larg…"
click at [448, 332] on input "text" at bounding box center [413, 345] width 338 height 26
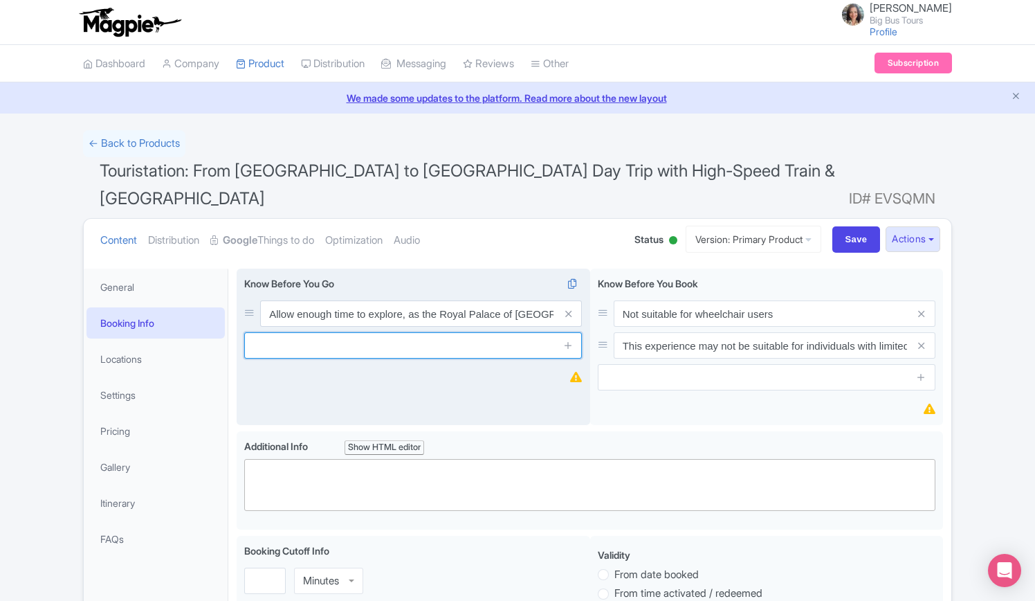
click at [360, 332] on input "text" at bounding box center [413, 345] width 338 height 26
paste input "Bring a picnic to enjoy in the expansive palace gardens for a relaxing break du…"
drag, startPoint x: 368, startPoint y: 320, endPoint x: 237, endPoint y: 314, distance: 131.0
click at [239, 314] on div "Know Before You Go i Allow enough time to explore, as the Royal Palace of Caser…" at bounding box center [414, 347] width 354 height 157
type input "Bring a picnic to enjoy in the expansive palace gardens for a relaxing break du…"
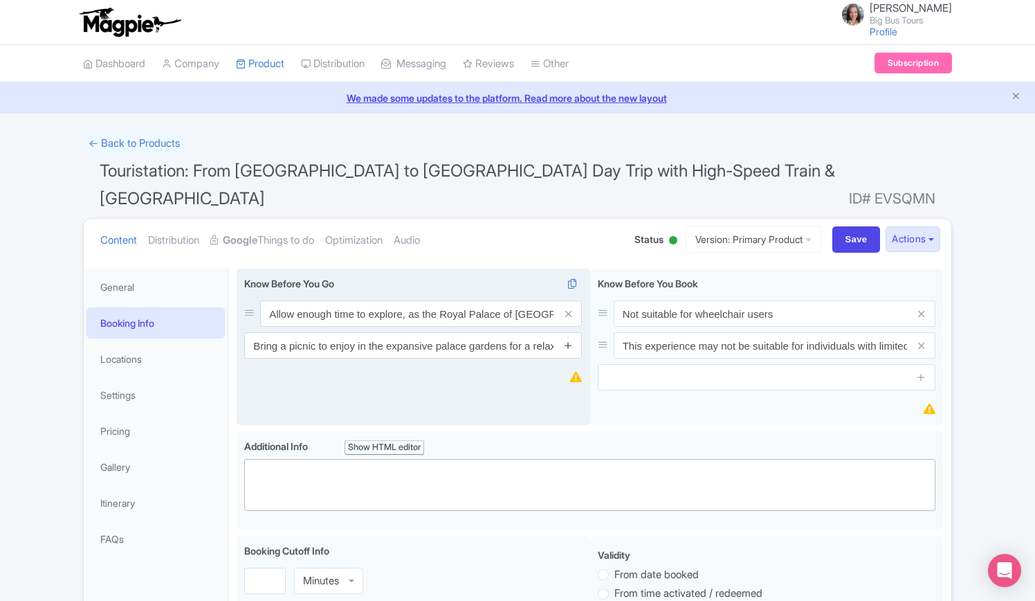
click at [568, 340] on icon at bounding box center [568, 345] width 10 height 10
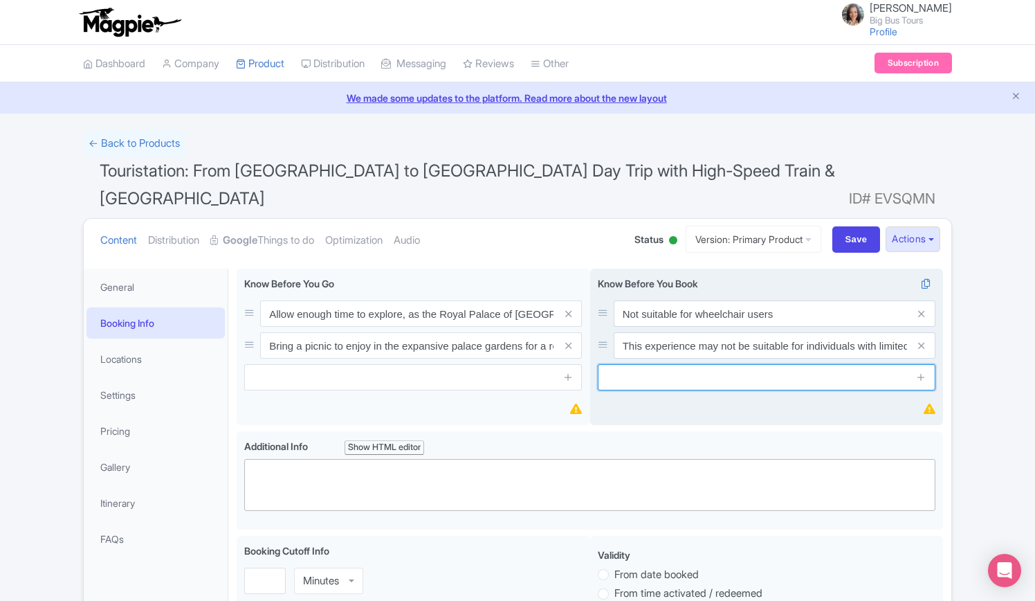
click at [723, 364] on input "text" at bounding box center [767, 377] width 338 height 26
paste input "The high-speed train from Rome to Caserta takes just over an hour, making it an…"
type input "The high-speed train from [GEOGRAPHIC_DATA] to [GEOGRAPHIC_DATA] takes just ove…"
click at [922, 372] on icon at bounding box center [921, 377] width 10 height 10
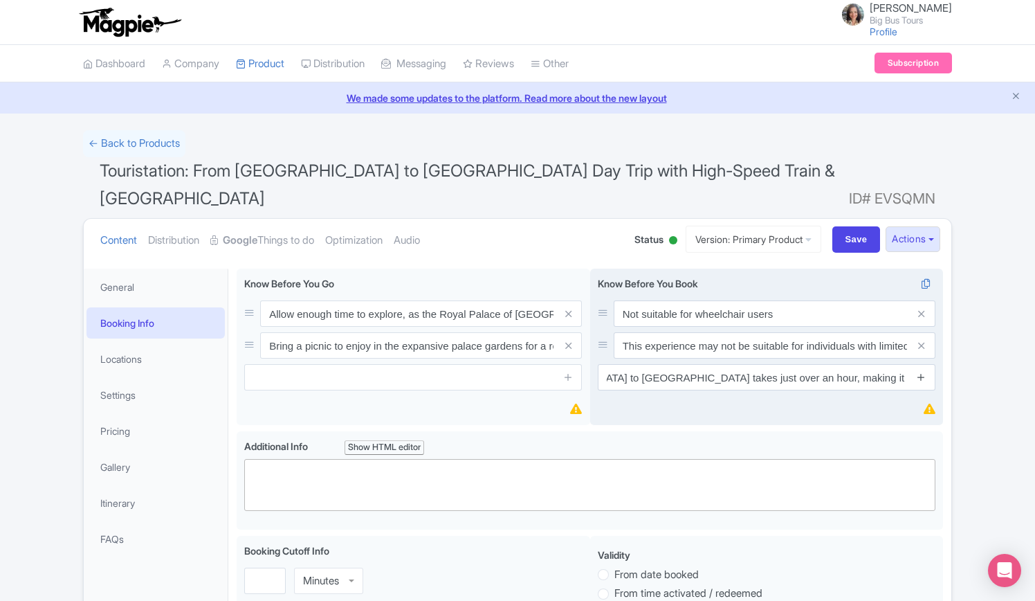
scroll to position [0, 0]
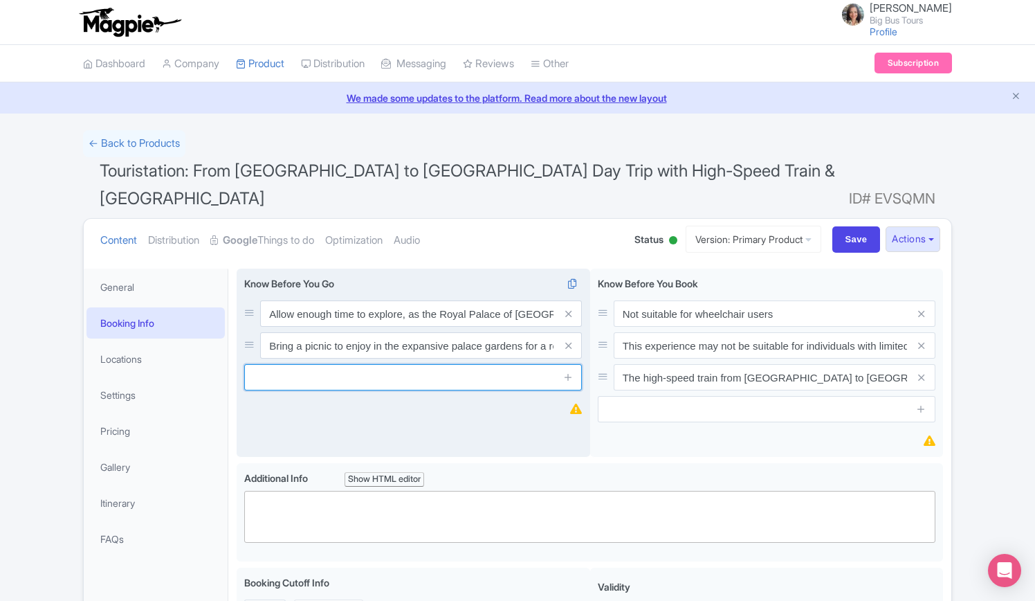
click at [342, 364] on input "text" at bounding box center [413, 377] width 338 height 26
paste input "Allow enough time to explore, as the Royal Palace of [GEOGRAPHIC_DATA] is one o…"
type input "Allow enough time to explore, as the Royal Palace of [GEOGRAPHIC_DATA] is one o…"
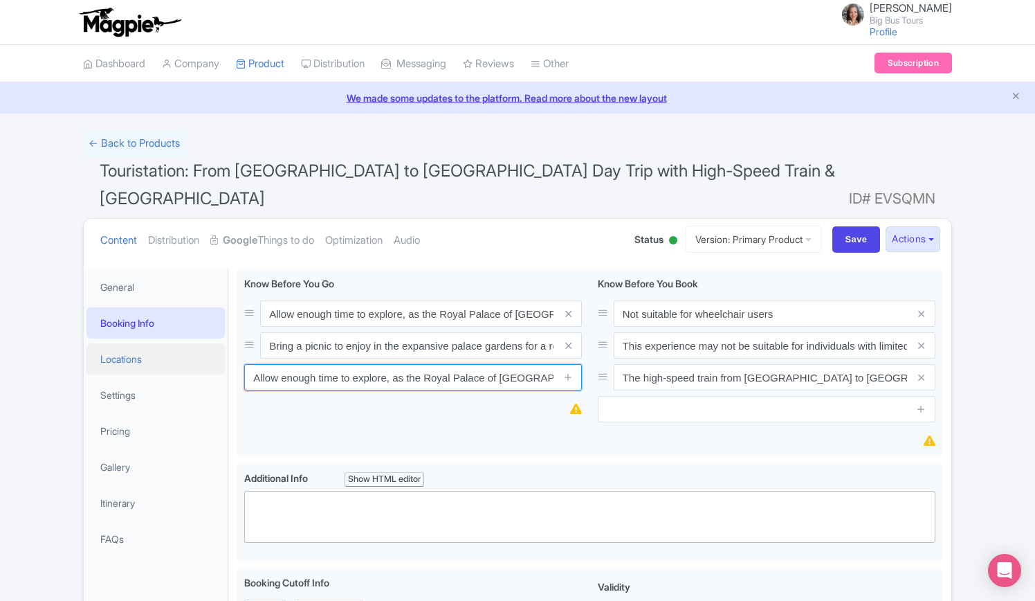
drag, startPoint x: 167, startPoint y: 322, endPoint x: 154, endPoint y: 320, distance: 14.0
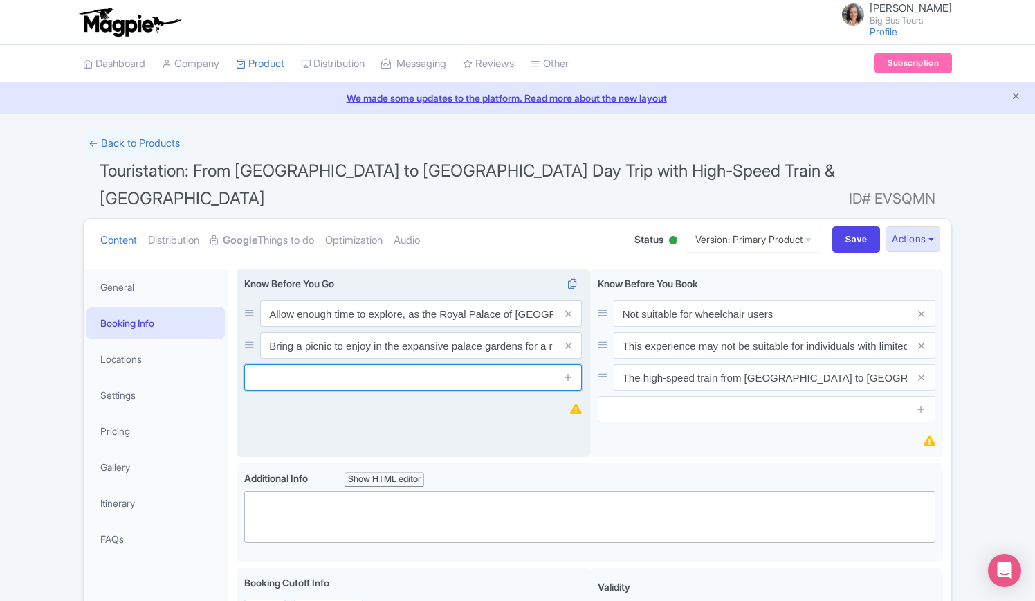
click at [343, 364] on input "text" at bounding box center [413, 377] width 338 height 26
paste input "Wear comfortable walking shoes, as there’s plenty of ground to cover throughout…"
drag, startPoint x: 291, startPoint y: 337, endPoint x: 289, endPoint y: 348, distance: 11.3
click at [290, 364] on input "Wear comfortable walking shoes, as there’s plenty of ground to cover throughout…" at bounding box center [413, 377] width 338 height 26
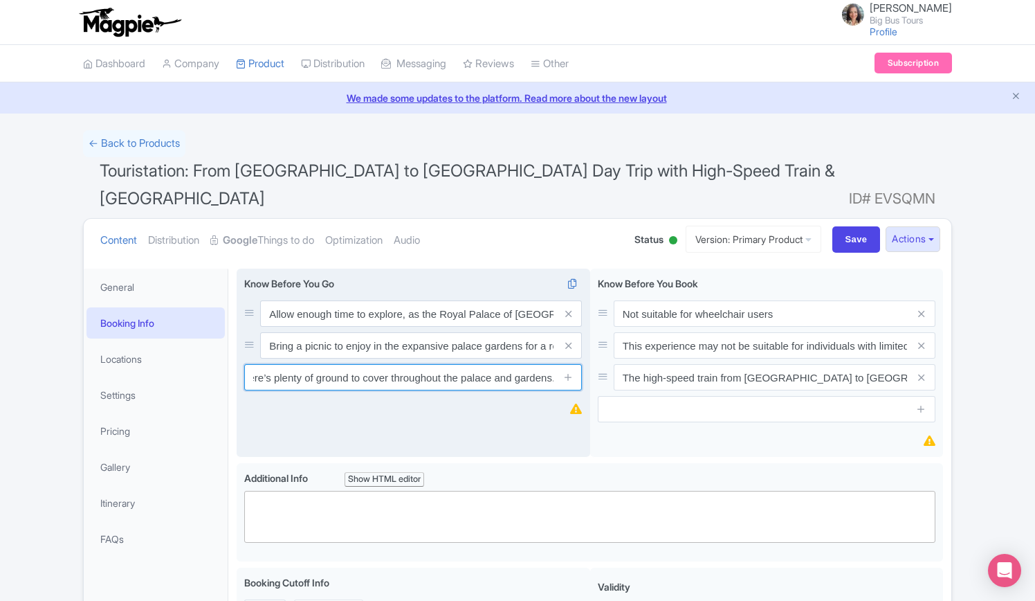
click at [338, 364] on input "Wear comfortable walking shoes, as there’s plenty of ground to cover throughout…" at bounding box center [413, 377] width 338 height 26
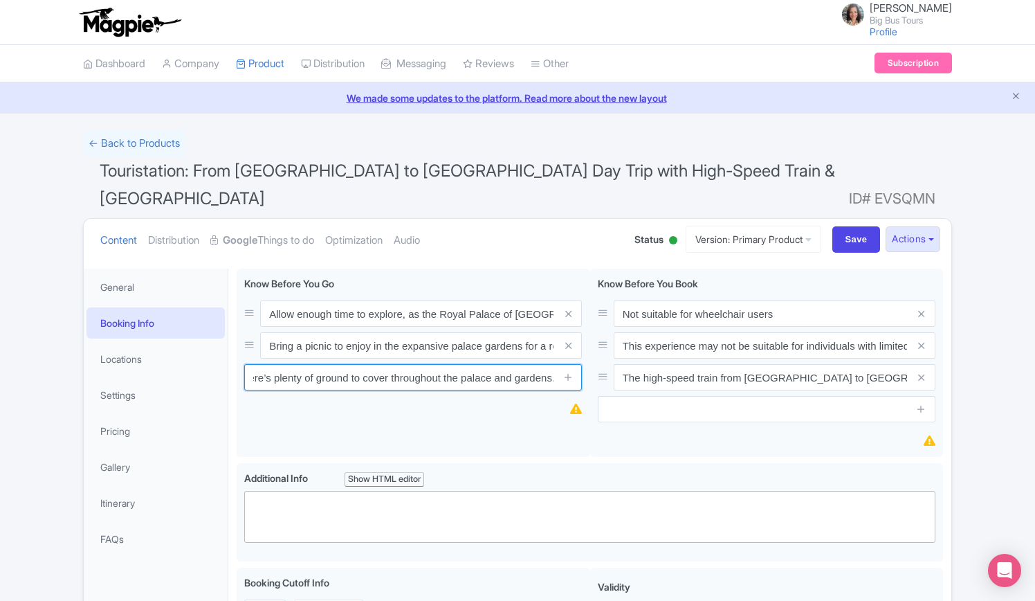
scroll to position [0, 0]
drag, startPoint x: 296, startPoint y: 350, endPoint x: 188, endPoint y: 350, distance: 108.7
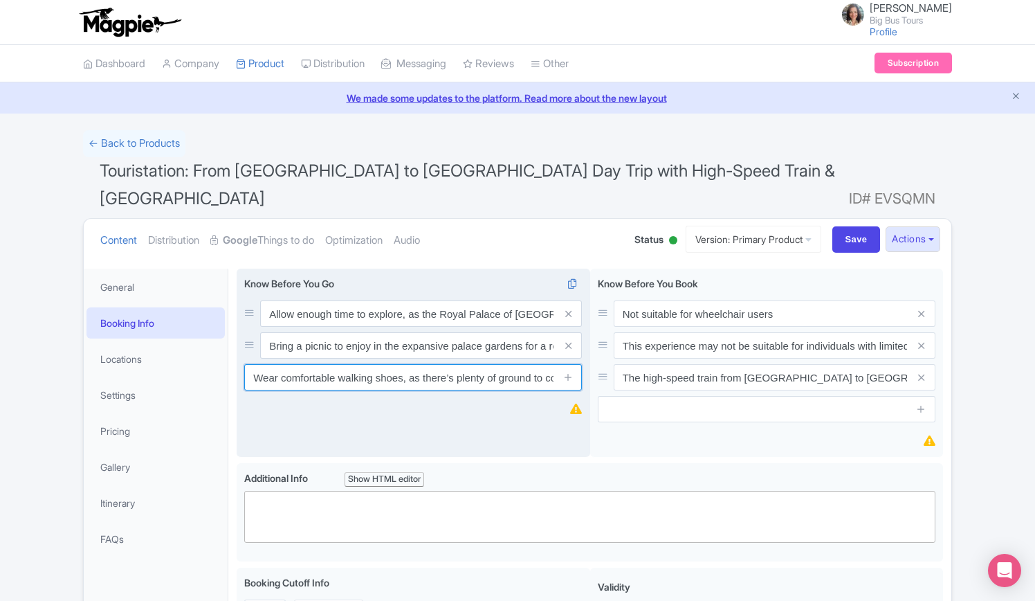
click at [422, 364] on input "Wear comfortable walking shoes, as there’s plenty of ground to cover throughout…" at bounding box center [413, 377] width 338 height 26
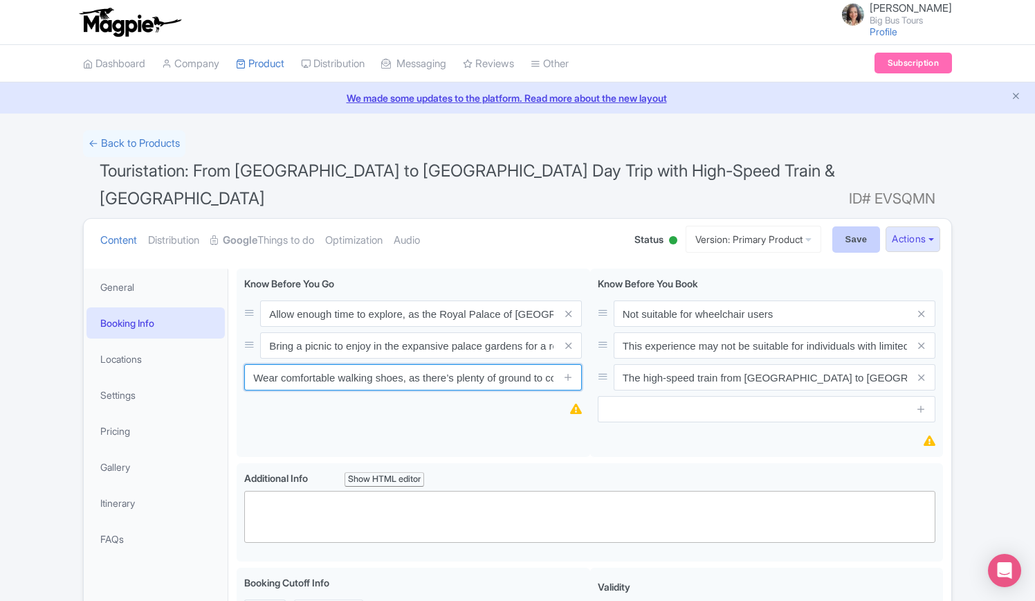
type input "Wear comfortable walking shoes, as there’s plenty of ground to cover throughout…"
click at [849, 226] on input "Save" at bounding box center [857, 239] width 48 height 26
type input "Saving..."
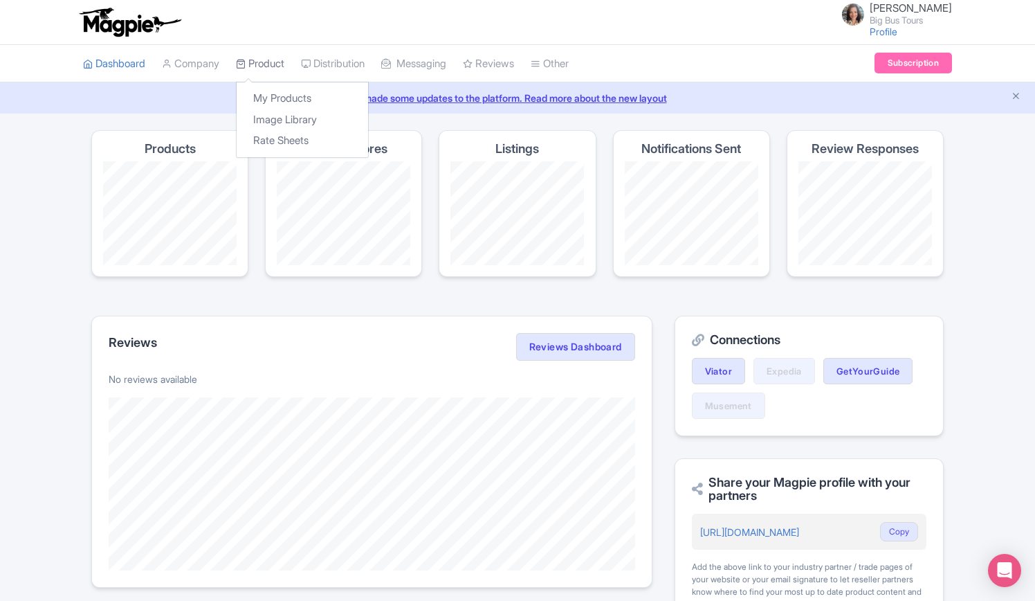
click at [262, 62] on link "Product" at bounding box center [260, 64] width 48 height 38
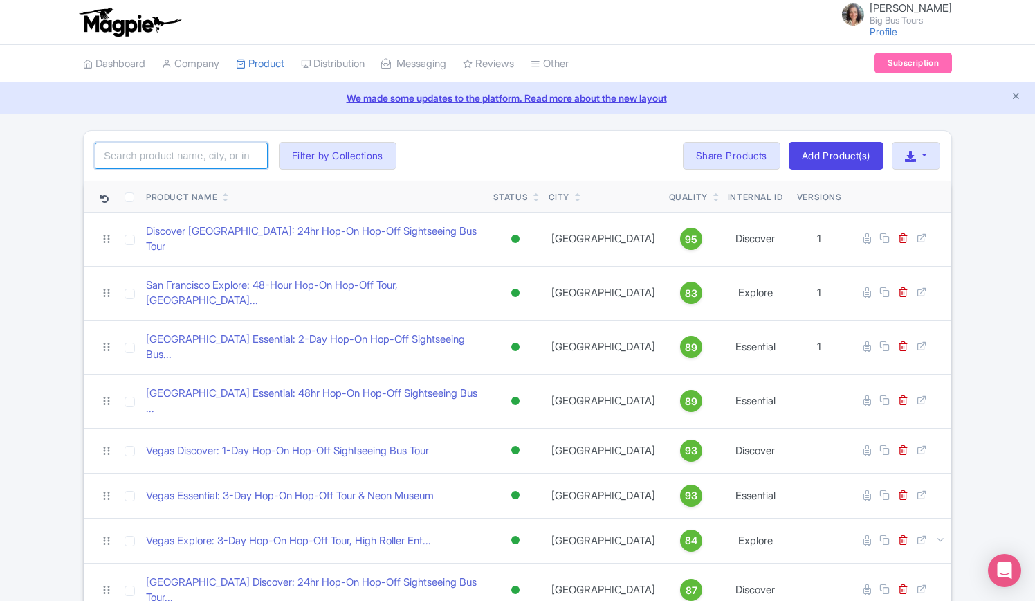
drag, startPoint x: 176, startPoint y: 147, endPoint x: 170, endPoint y: 131, distance: 17.1
click at [176, 147] on input "search" at bounding box center [181, 156] width 173 height 26
type input "touristation"
click button "Search" at bounding box center [0, 0] width 0 height 0
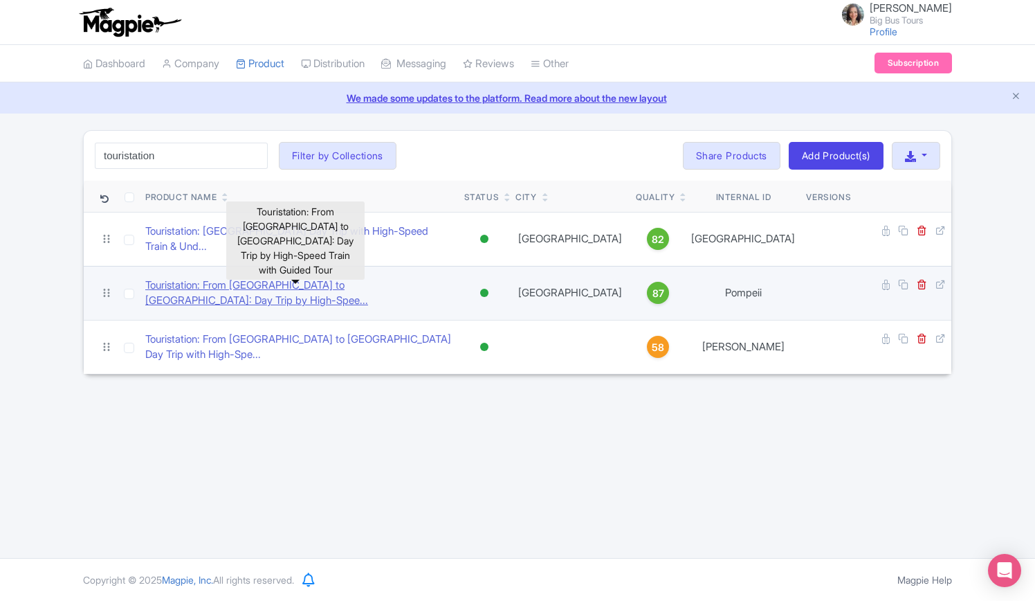
click at [334, 278] on link "Touristation: From [GEOGRAPHIC_DATA] to [GEOGRAPHIC_DATA]: Day Trip by High-Spe…" at bounding box center [299, 293] width 308 height 31
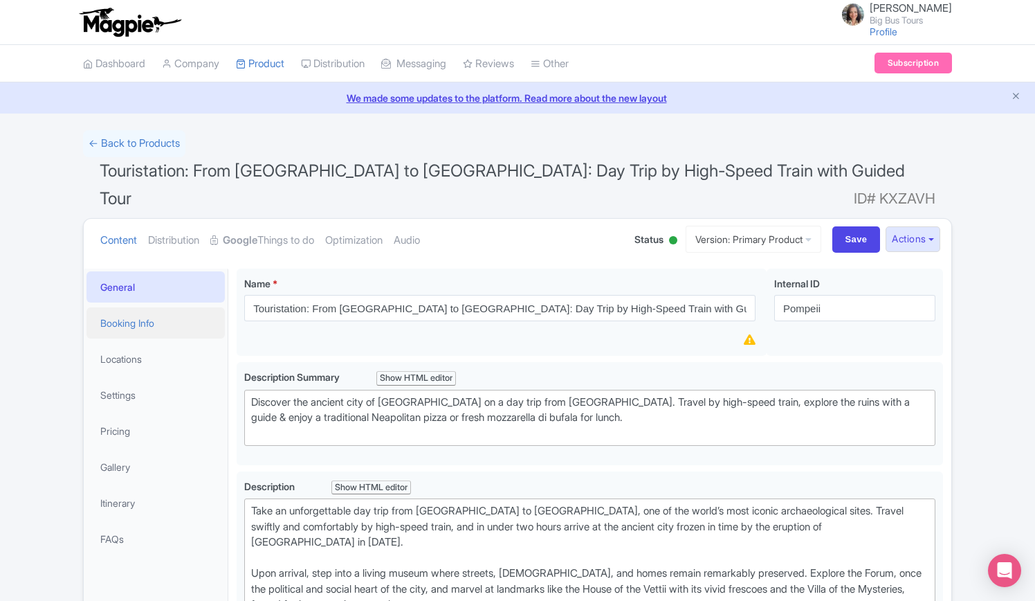
click at [138, 307] on link "Booking Info" at bounding box center [156, 322] width 138 height 31
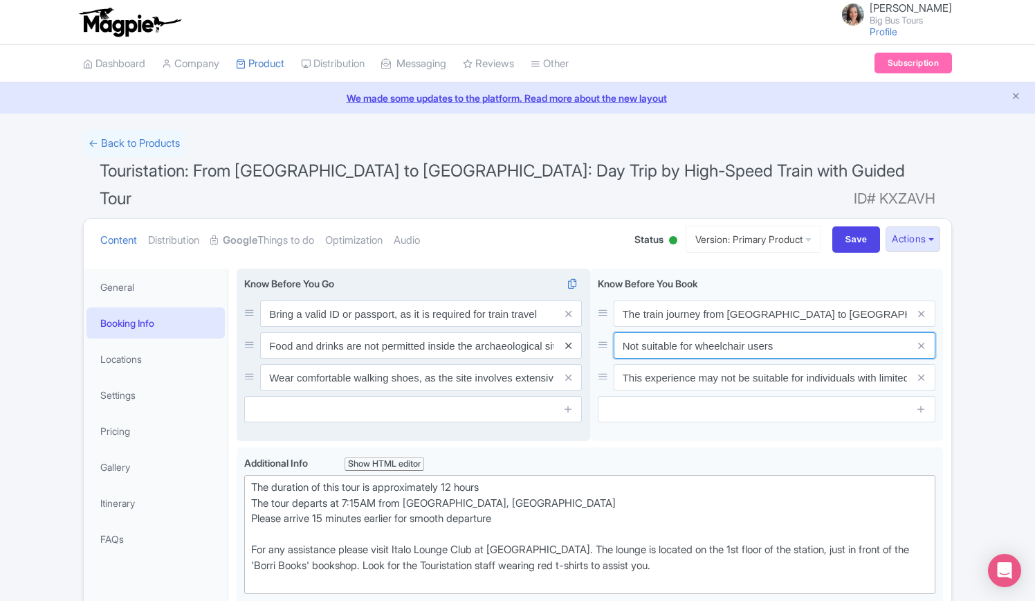
drag, startPoint x: 807, startPoint y: 318, endPoint x: 565, endPoint y: 318, distance: 242.2
click at [565, 318] on div "Bring a valid ID or passport, as it is required for train travel Food and drink…" at bounding box center [590, 358] width 707 height 179
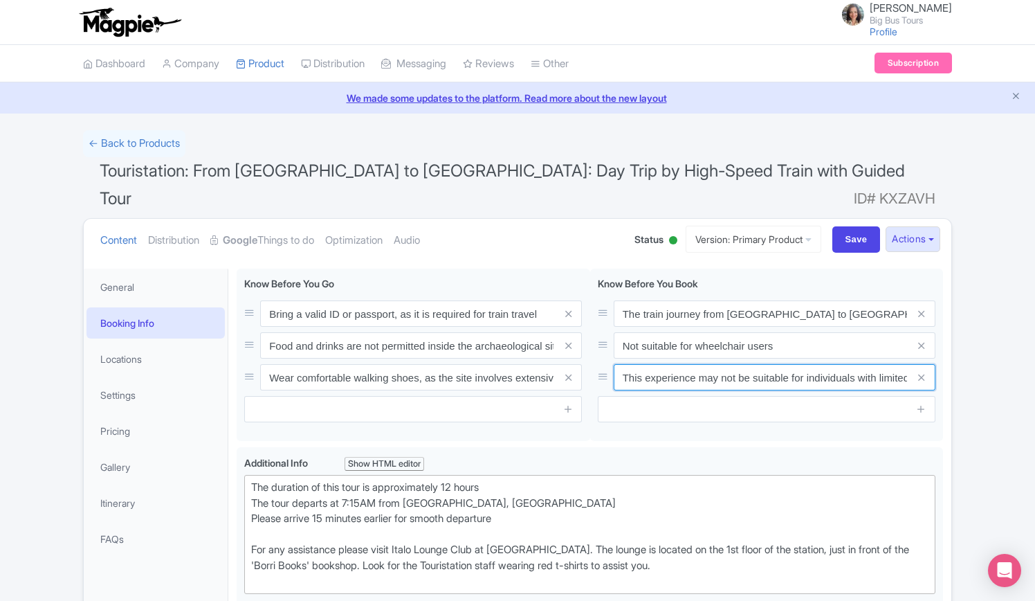
scroll to position [0, 39]
drag, startPoint x: 625, startPoint y: 348, endPoint x: 972, endPoint y: 352, distance: 346.8
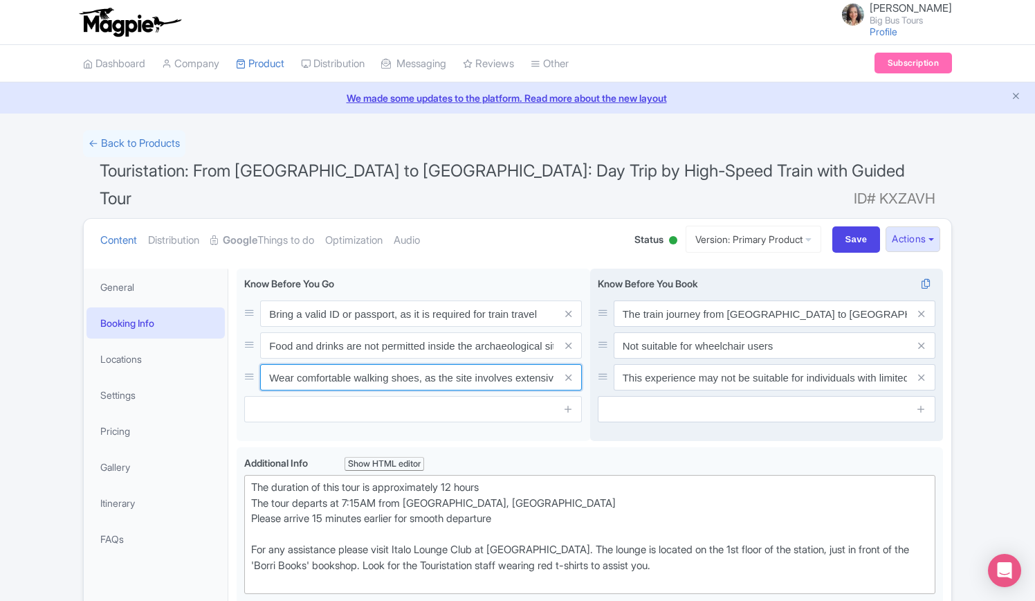
scroll to position [0, 134]
drag, startPoint x: 270, startPoint y: 348, endPoint x: 611, endPoint y: 348, distance: 341.2
click at [611, 348] on div "Bring a valid ID or passport, as it is required for train travel Food and drink…" at bounding box center [590, 358] width 707 height 179
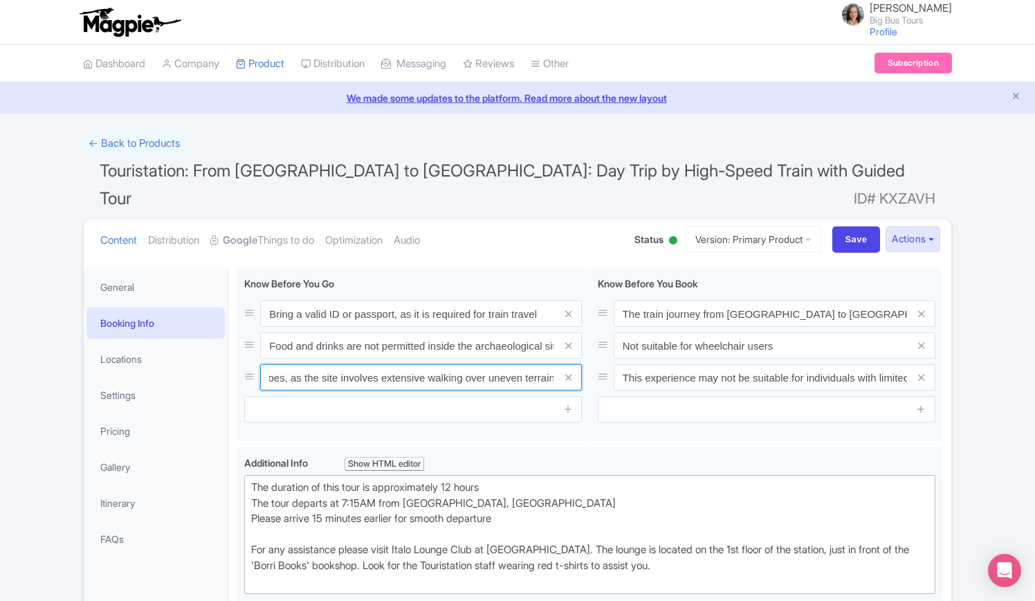
scroll to position [0, 0]
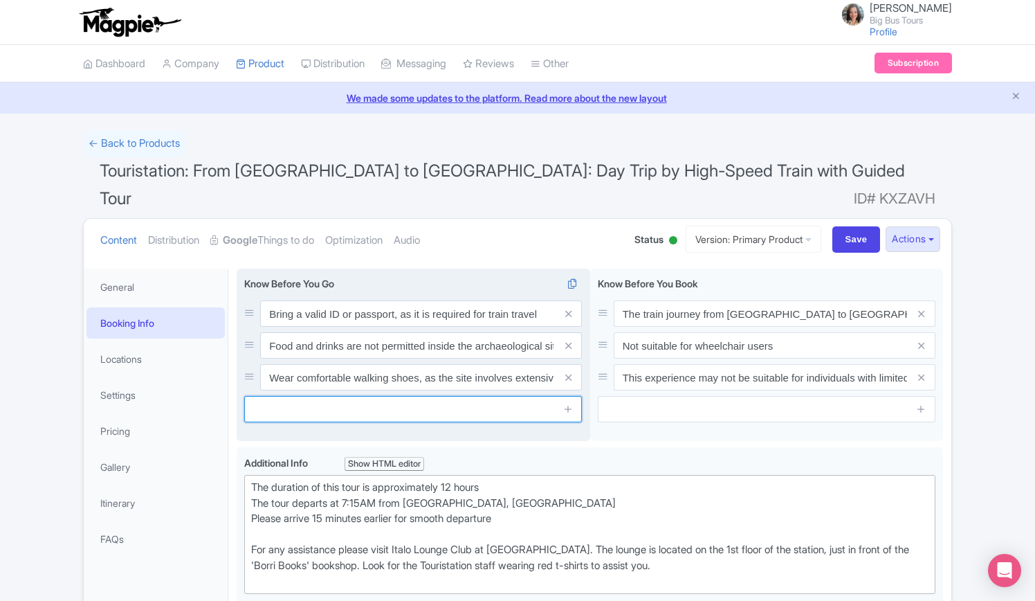
click at [343, 396] on input "text" at bounding box center [413, 409] width 338 height 26
paste input "Bring a picnic to enjoy in the expansive palace gardens for a relaxing break du…"
type input "Bring a picnic to enjoy in the expansive palace gardens for a relaxing break du…"
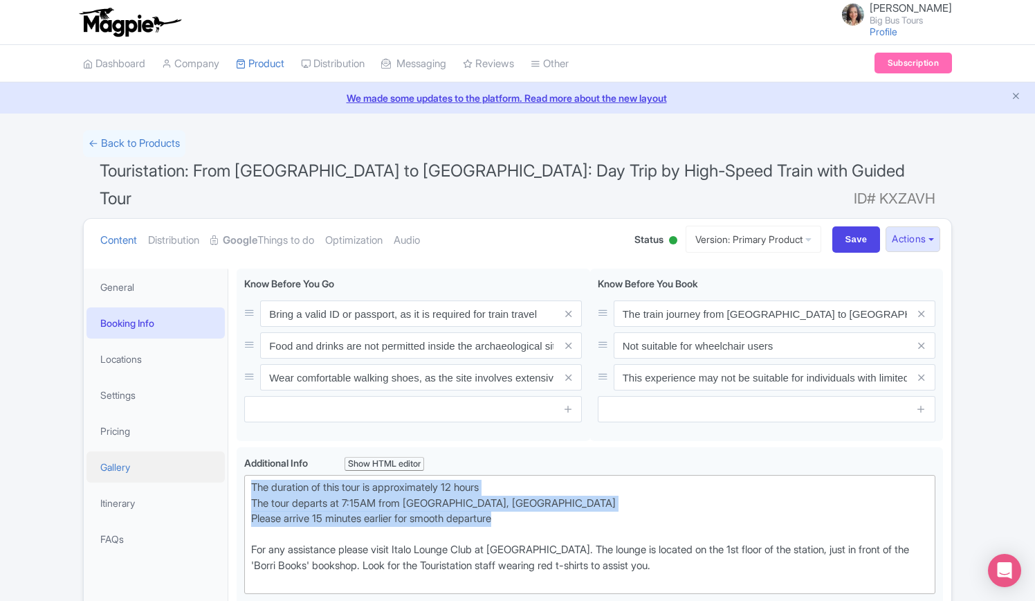
drag, startPoint x: 519, startPoint y: 494, endPoint x: 209, endPoint y: 451, distance: 313.1
copy div "The duration of this tour is approximately 12 hours The tour departs at 7:15AM …"
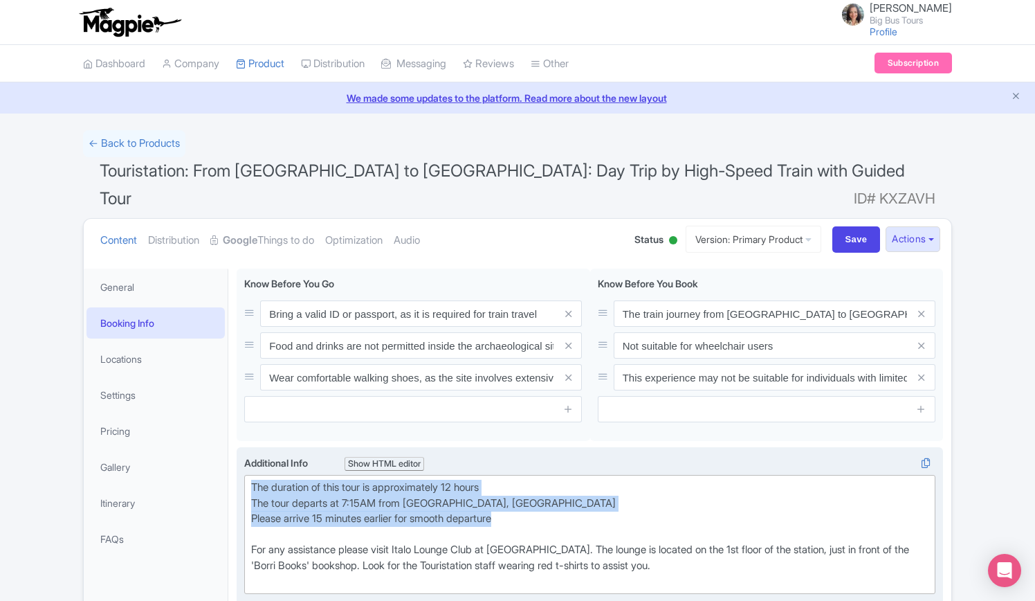
click at [363, 480] on div "The duration of this tour is approximately 12 hours The tour departs at 7:15AM …" at bounding box center [590, 534] width 678 height 109
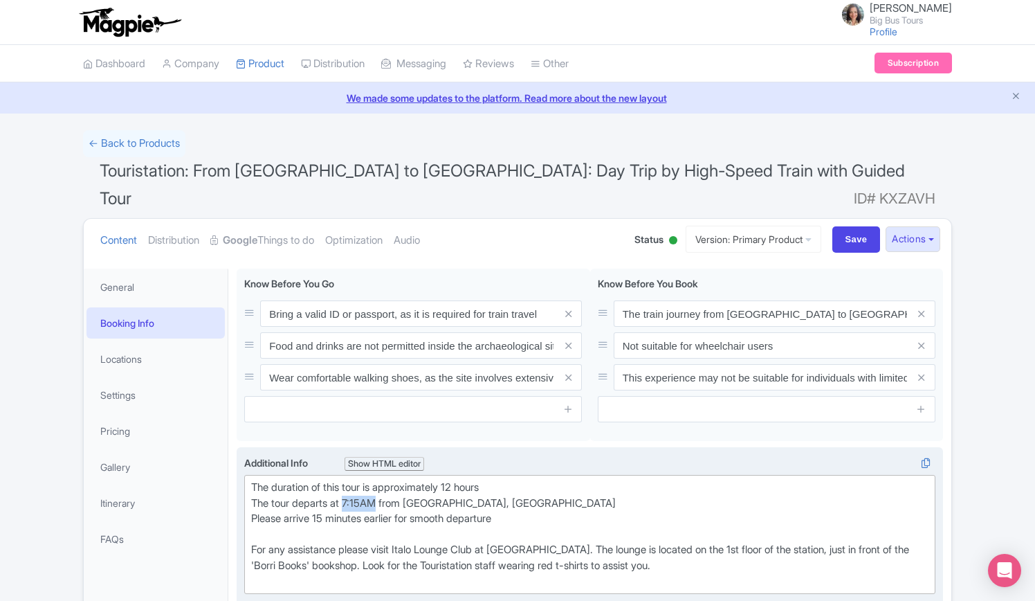
drag, startPoint x: 382, startPoint y: 474, endPoint x: 347, endPoint y: 473, distance: 34.6
click at [347, 480] on div "The duration of this tour is approximately 12 hours The tour departs at 7:15AM …" at bounding box center [590, 534] width 678 height 109
paste trix-editor "<div>The duration of this tour is approximately 12 hours<br>The tour departs at…"
click at [287, 507] on div "The duration of this tour is approximately 12 hours The tour departs at 11:25 A…" at bounding box center [590, 534] width 678 height 109
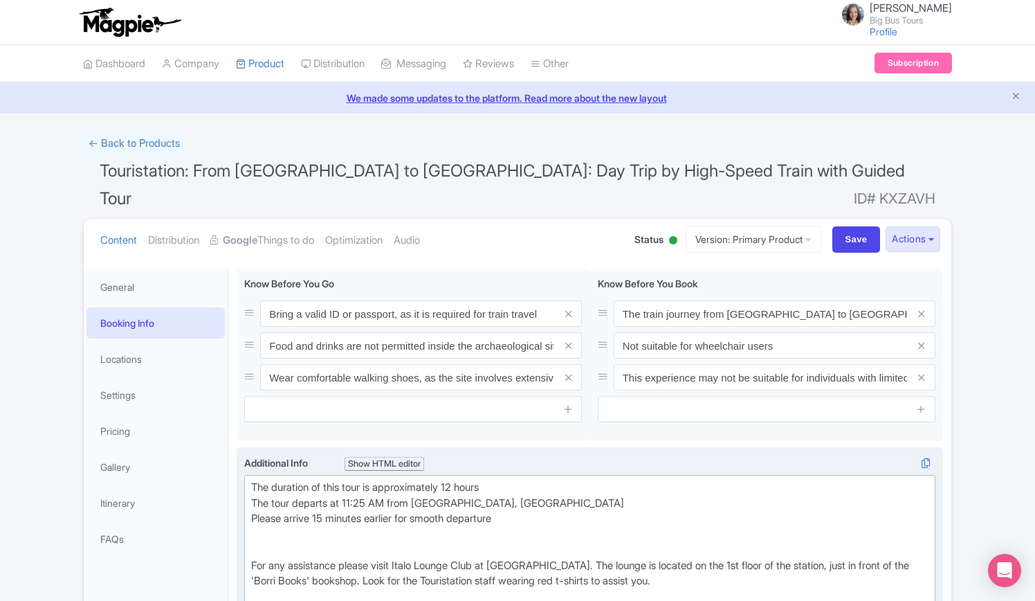
paste trix-editor "What to bring<br><br></div><div><br></div><ul><li>Comfortable shoes</li><li>Hat…"
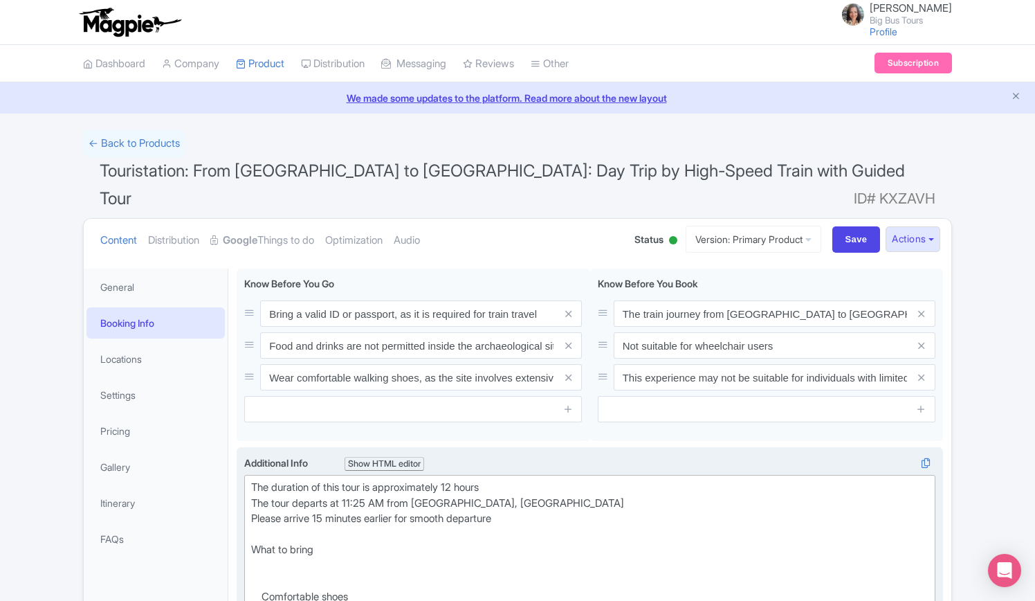
click at [262, 589] on li "Comfortable shoes" at bounding box center [595, 597] width 667 height 16
click at [259, 573] on ul "Hat Camera Sunscreen Water" at bounding box center [590, 604] width 678 height 62
click at [261, 589] on ul "Camera Sunscreen Water" at bounding box center [590, 612] width 678 height 47
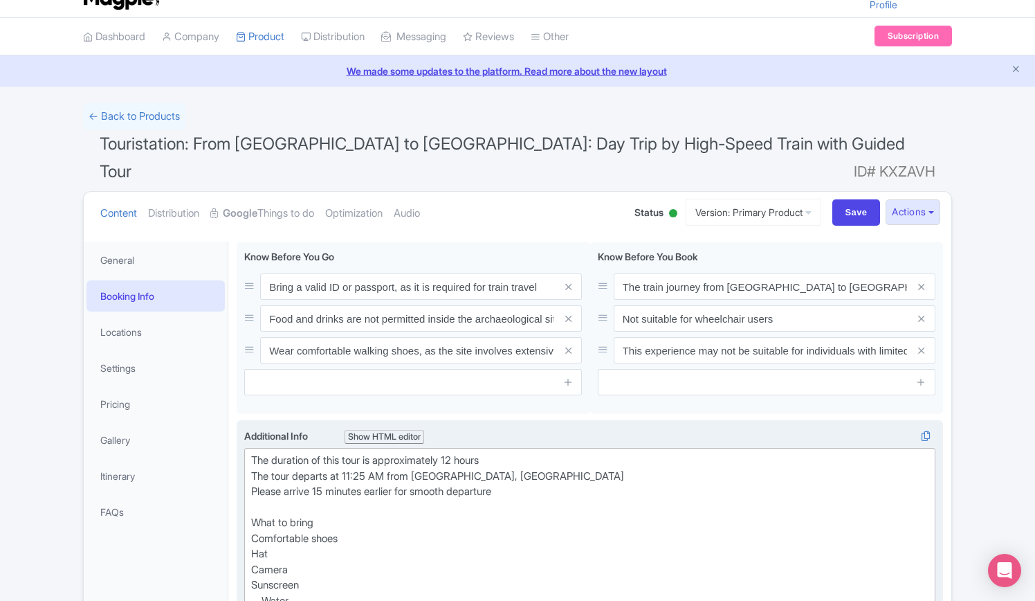
scroll to position [69, 0]
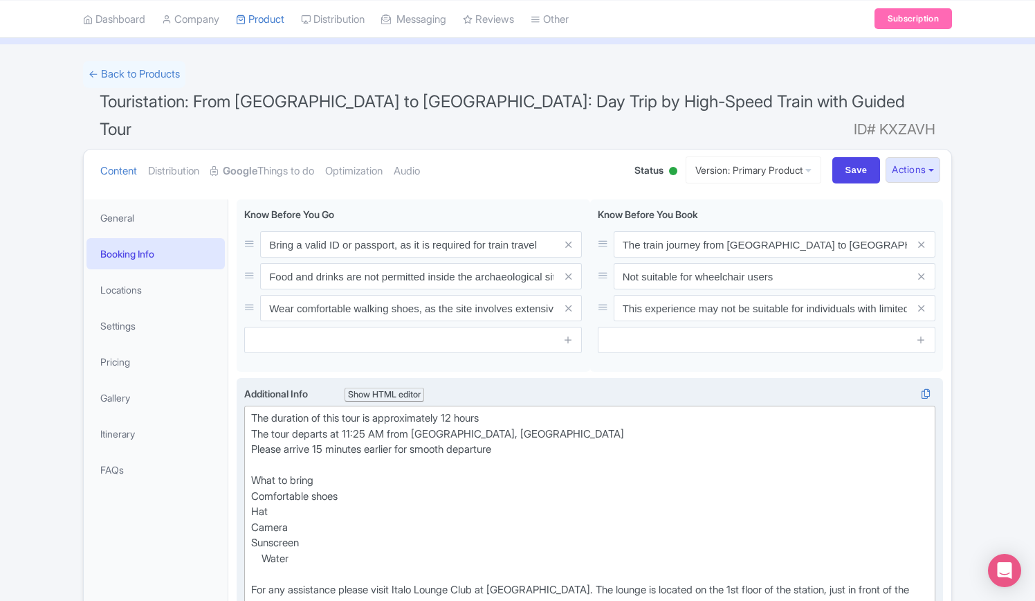
click at [260, 551] on ul "Water" at bounding box center [590, 559] width 678 height 16
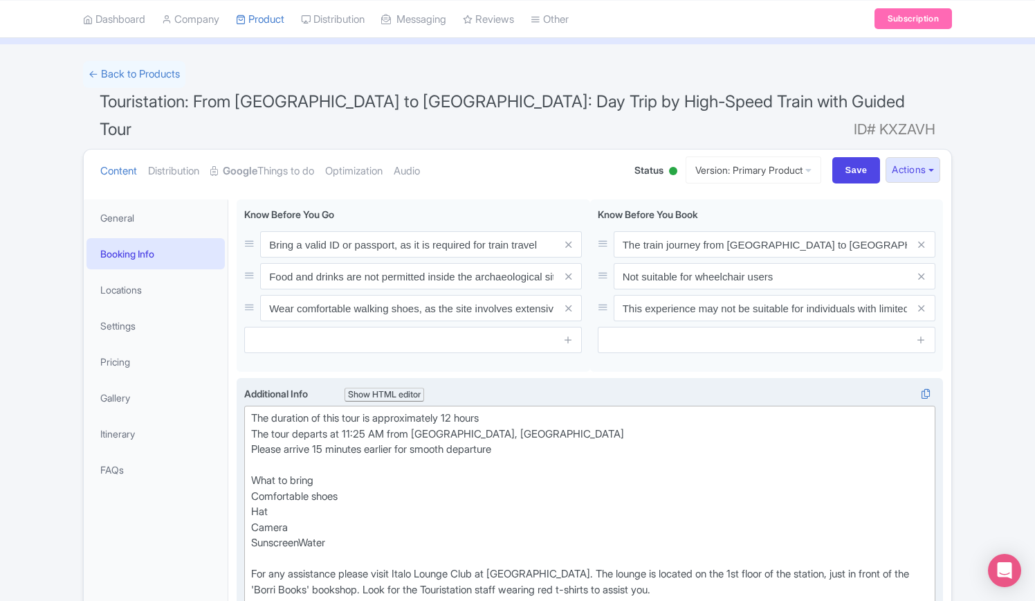
click at [287, 551] on div "For any assistance please visit Italo Lounge Club at [GEOGRAPHIC_DATA]. The lou…" at bounding box center [590, 582] width 678 height 62
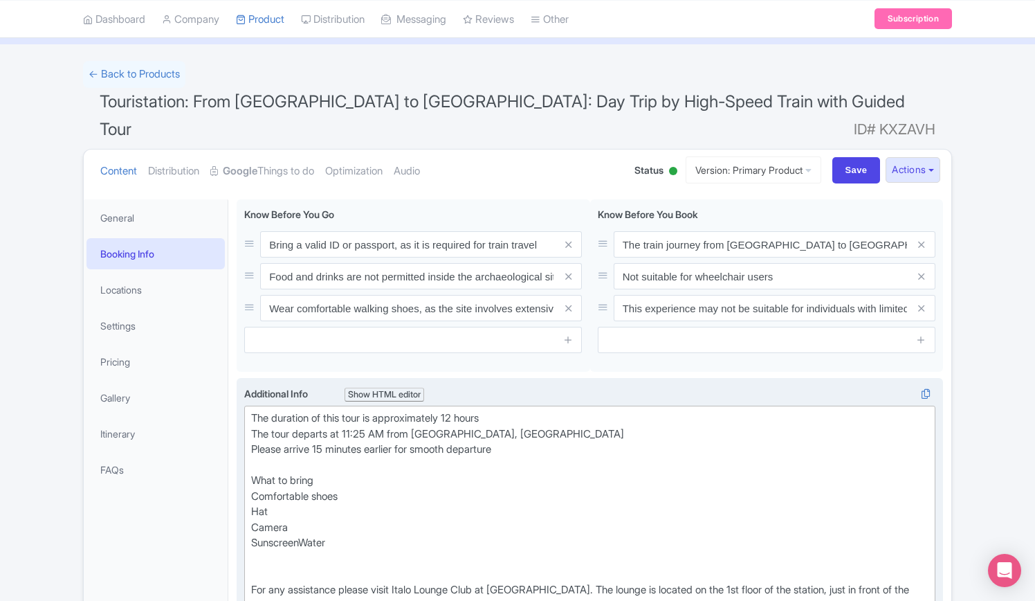
click at [302, 518] on div "The duration of this tour is approximately 12 hours The tour departs at 11:25 A…" at bounding box center [590, 480] width 678 height 140
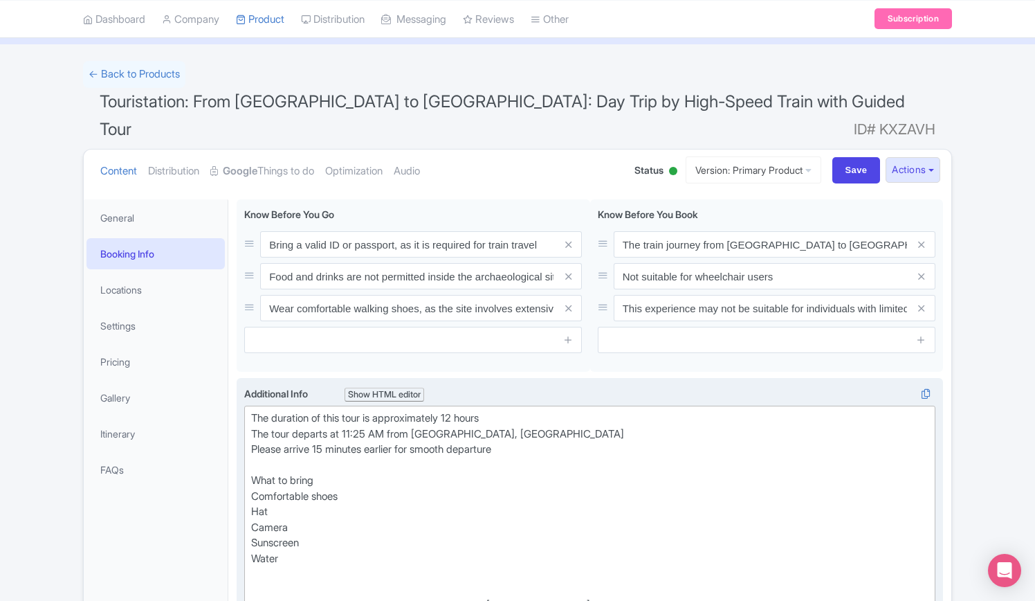
click at [317, 453] on div "The duration of this tour is approximately 12 hours The tour departs at 11:25 A…" at bounding box center [590, 488] width 678 height 156
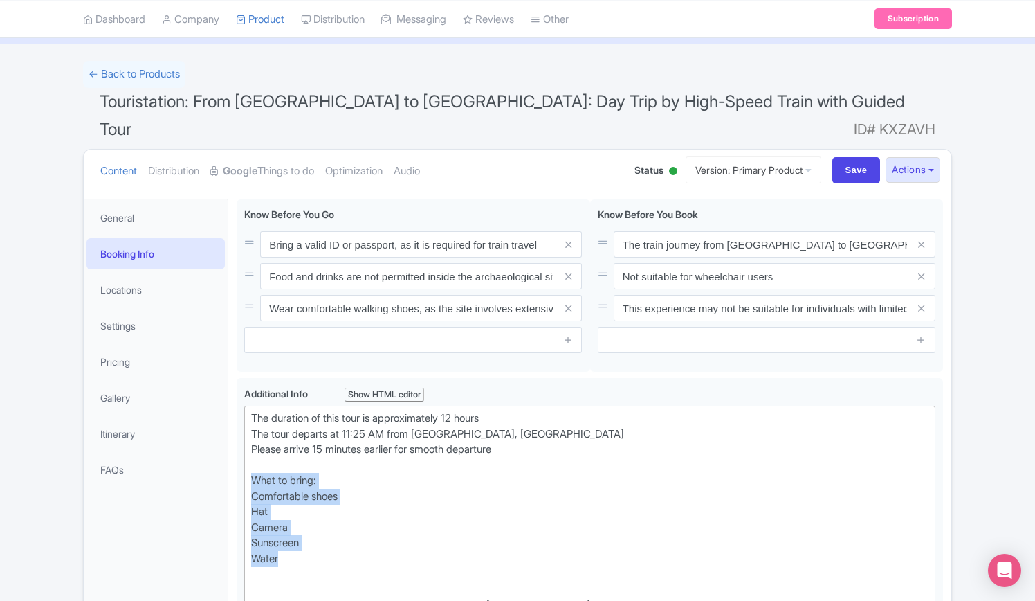
drag, startPoint x: 292, startPoint y: 529, endPoint x: 235, endPoint y: 455, distance: 94.3
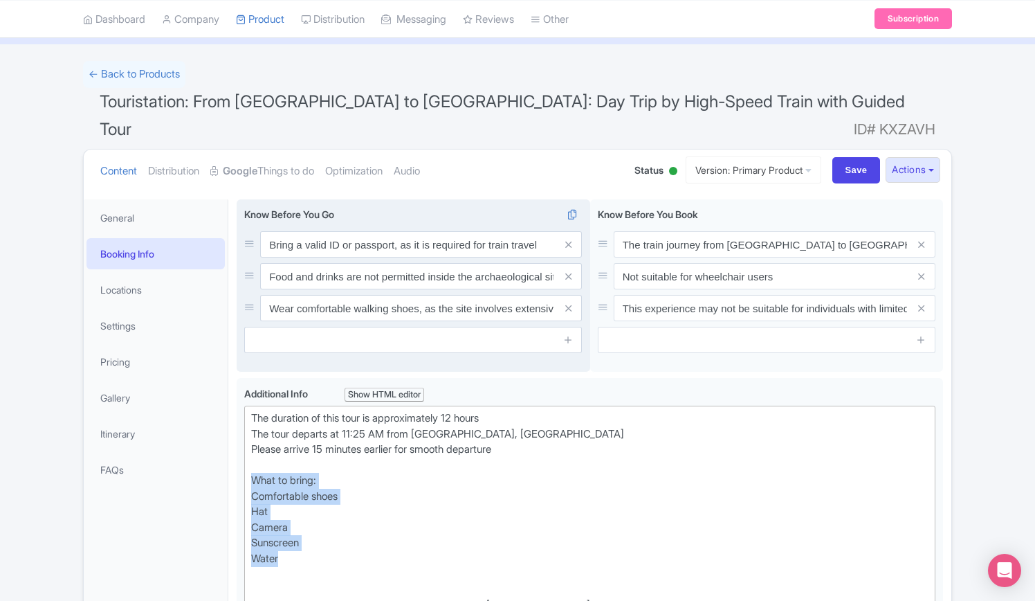
copy div "What to bring: Comfortable shoes Hat Camera Sunscreen Water"
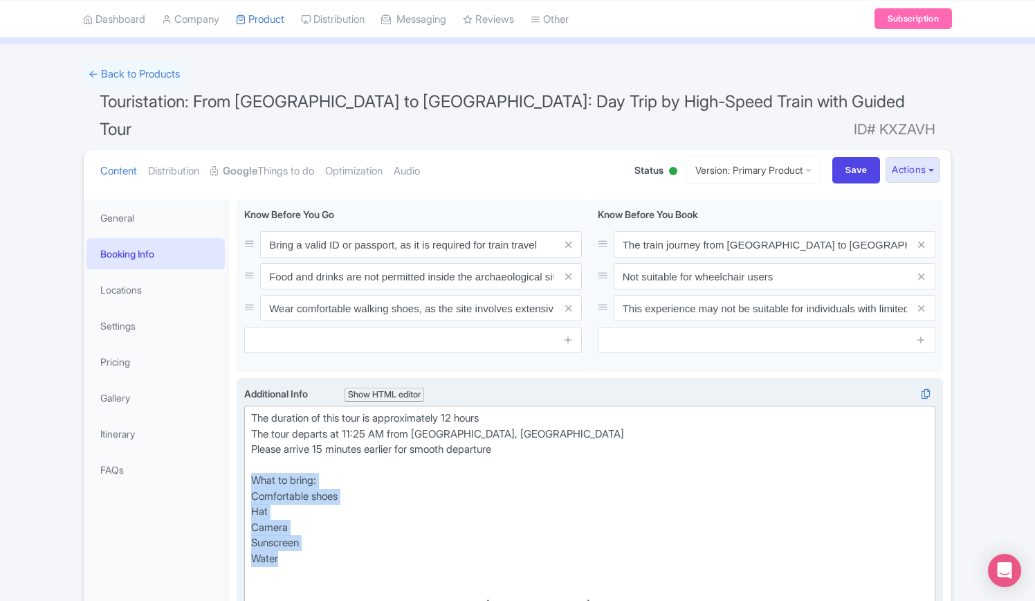
drag, startPoint x: 583, startPoint y: 485, endPoint x: 572, endPoint y: 486, distance: 11.8
click at [583, 485] on div "The duration of this tour is approximately 12 hours The tour departs at 11:25 A…" at bounding box center [590, 488] width 678 height 156
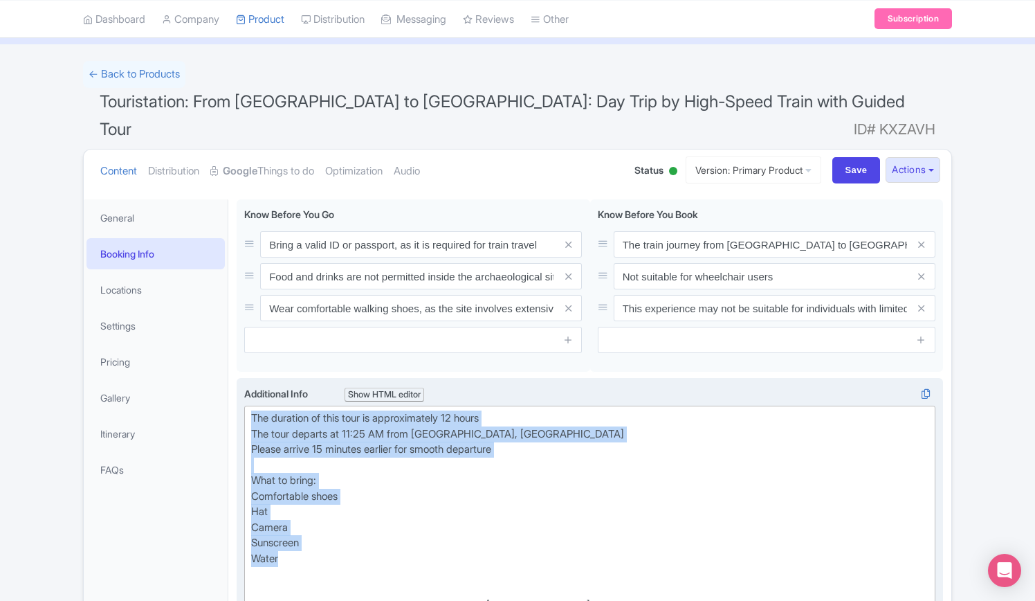
drag, startPoint x: 294, startPoint y: 509, endPoint x: 246, endPoint y: 384, distance: 133.7
click at [246, 406] on trix-editor "The duration of this tour is approximately 12 hours The tour departs at 11:25 A…" at bounding box center [589, 528] width 691 height 244
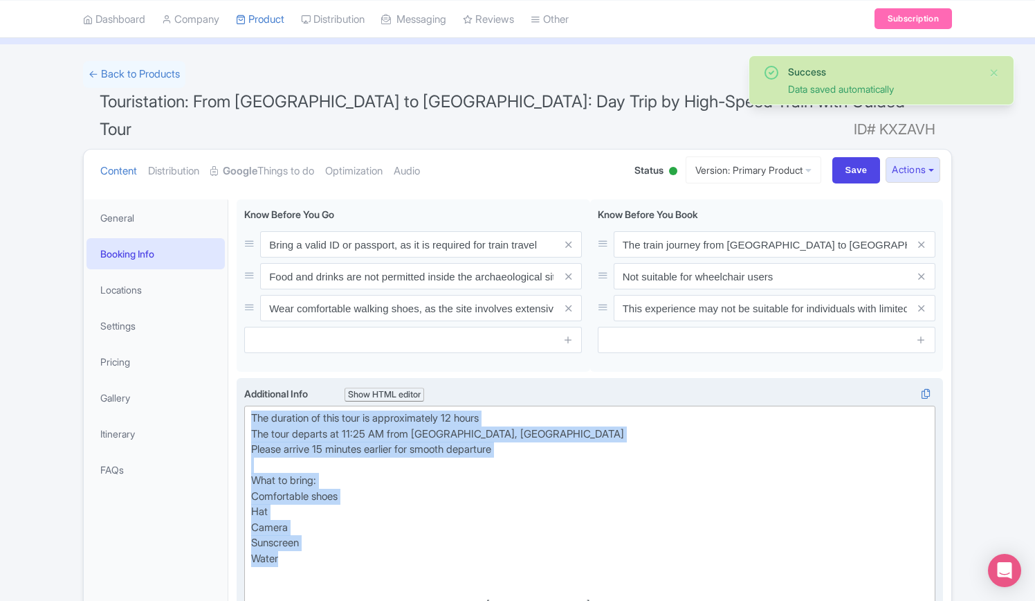
copy div "The duration of this tour is approximately 12 hours The tour departs at 11:25 A…"
click at [480, 491] on div "The duration of this tour is approximately 12 hours The tour departs at 11:25 A…" at bounding box center [590, 488] width 678 height 156
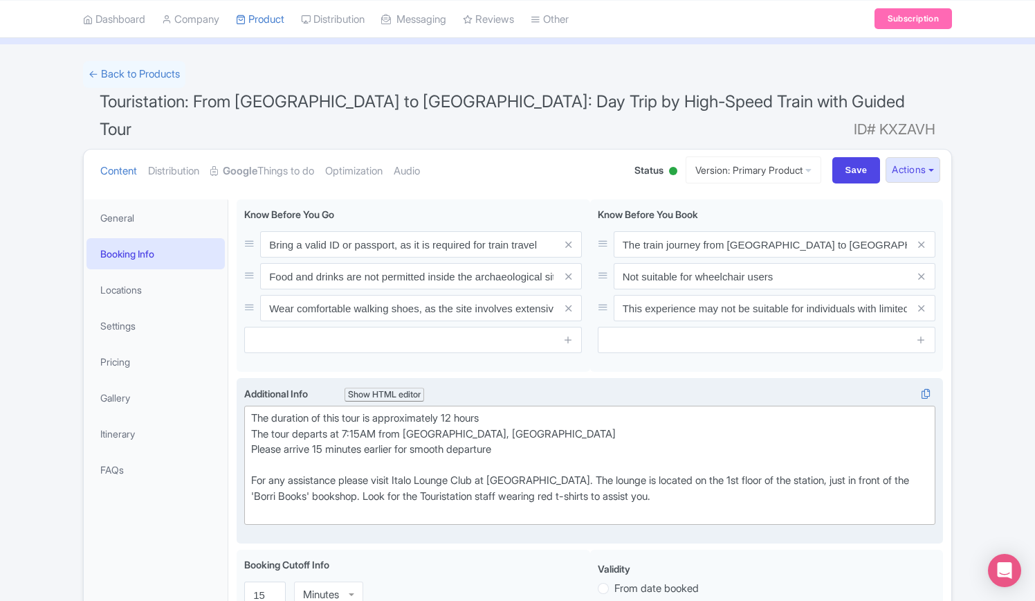
click at [530, 415] on div "The duration of this tour is approximately 12 hours The tour departs at 7:15AM …" at bounding box center [590, 464] width 678 height 109
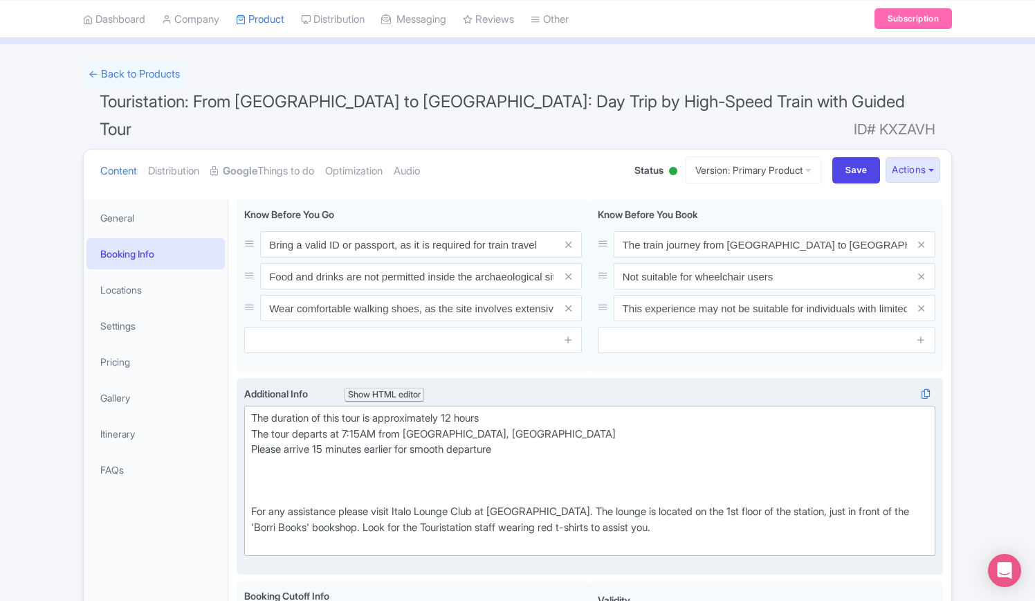
paste trix-editor "What to bring:<br>Comfortable shoes<br>Hat<br>Camera<br>Sunscreen<br>Water"
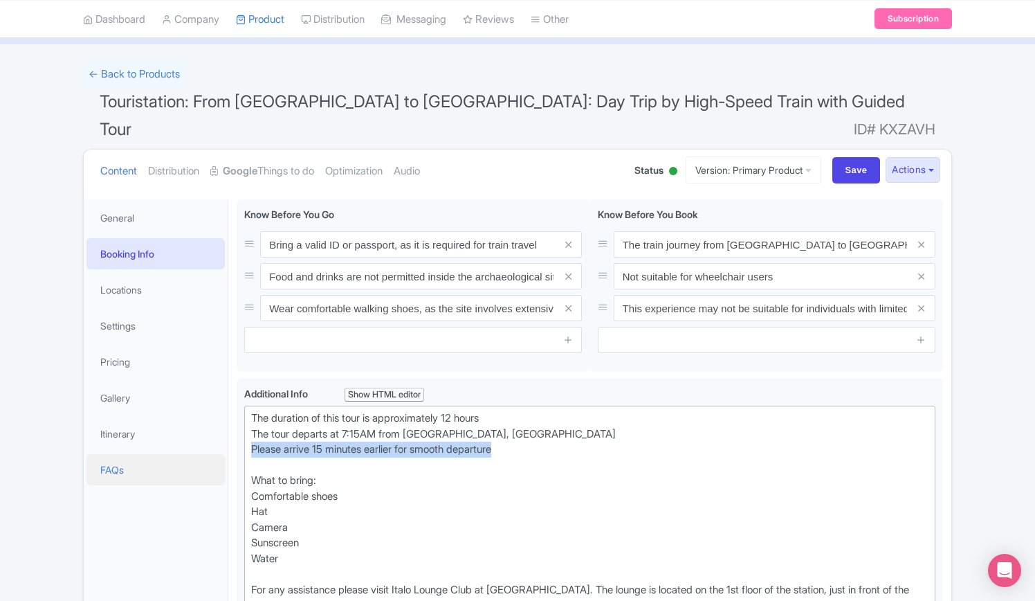
drag, startPoint x: 484, startPoint y: 419, endPoint x: 224, endPoint y: 428, distance: 260.4
copy div "Please arrive 15 minutes earlier for smooth departure"
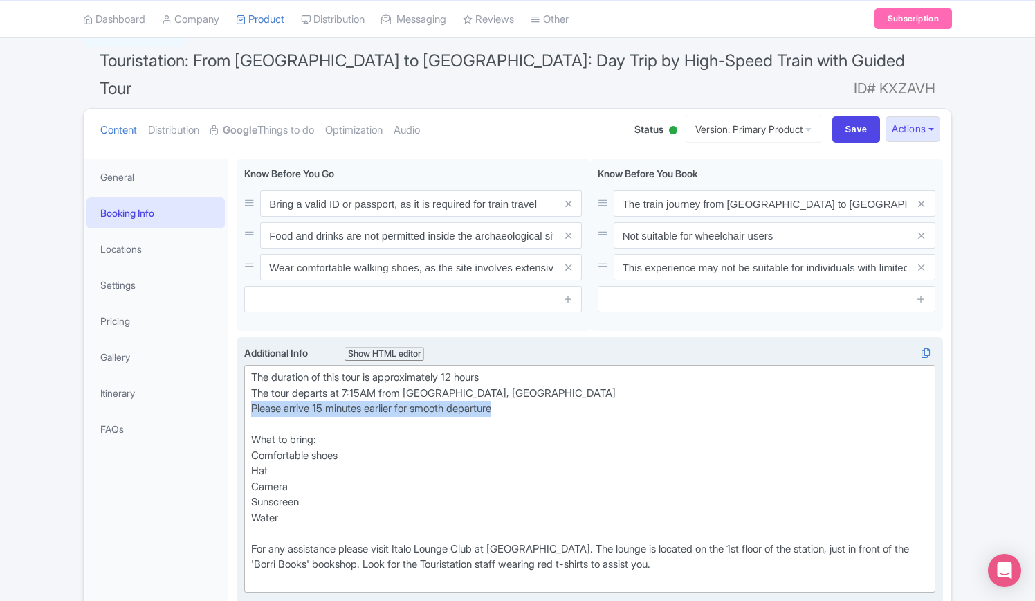
scroll to position [138, 0]
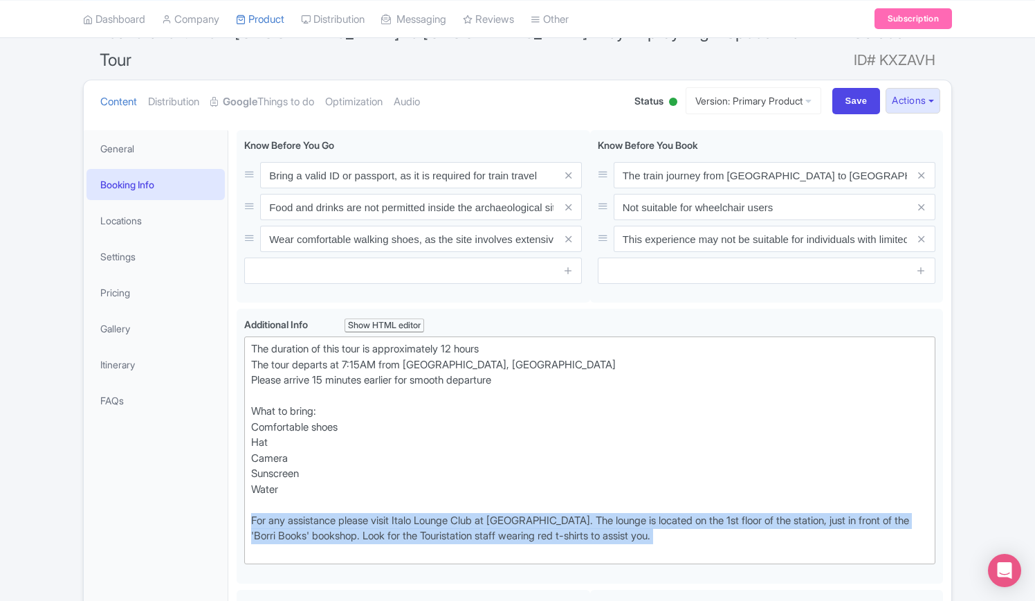
drag, startPoint x: 689, startPoint y: 516, endPoint x: 180, endPoint y: 489, distance: 510.1
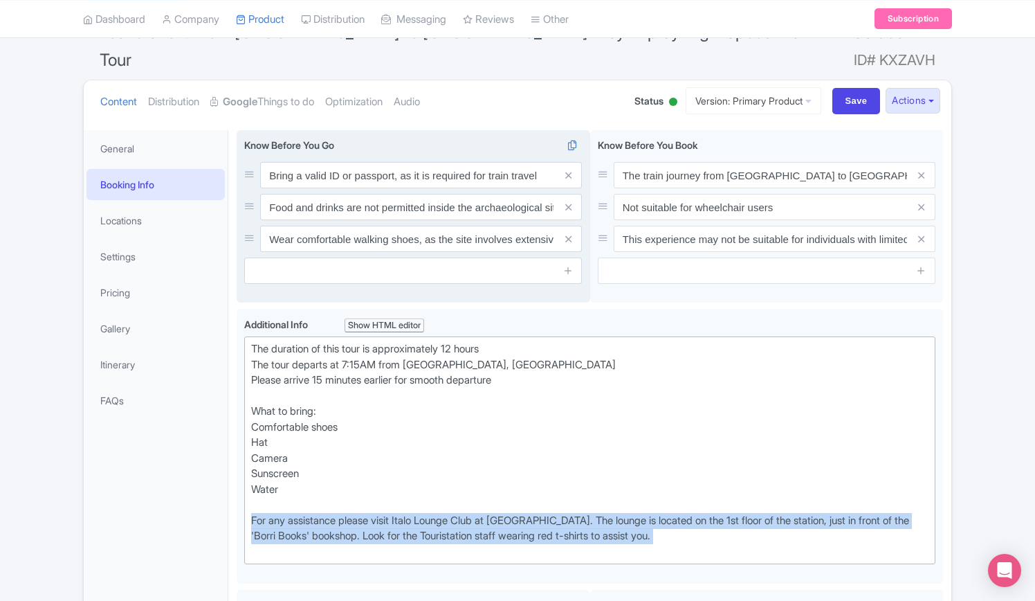
copy div "For any assistance please visit Italo Lounge Club at Termini Station. The loung…"
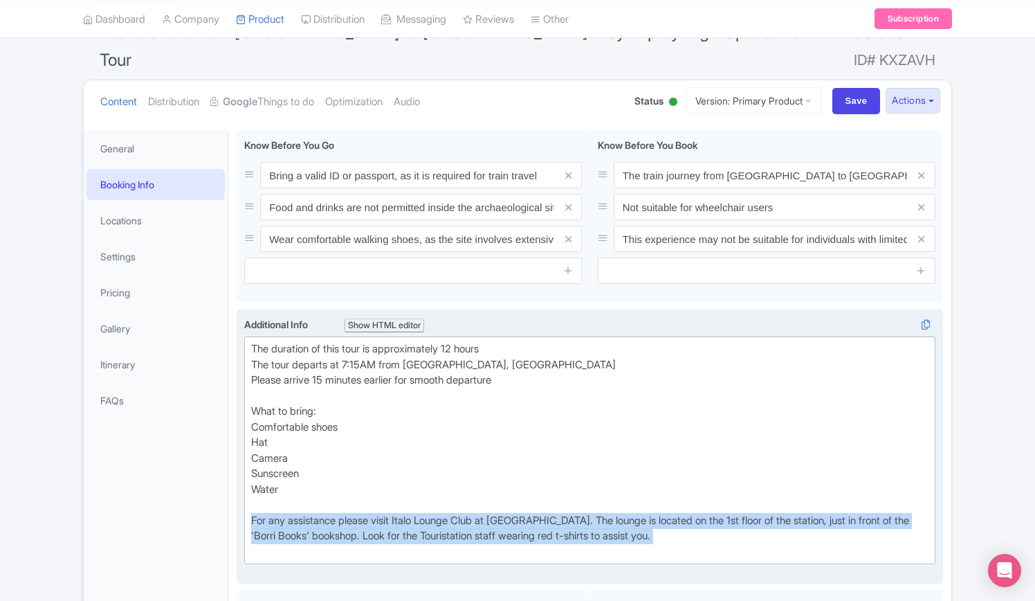
paste trix-editor "<div>The duration of this tour is approximately 12 hours<br>The tour departs at…"
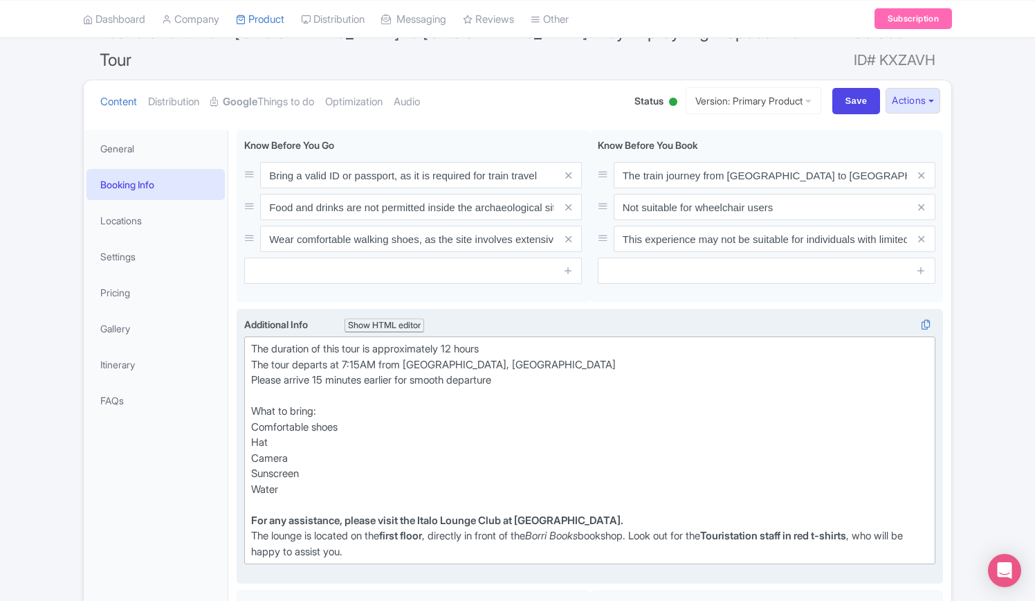
type trix-editor "<div>The duration of this tour is approximately 12 hours<br>The tour departs at…"
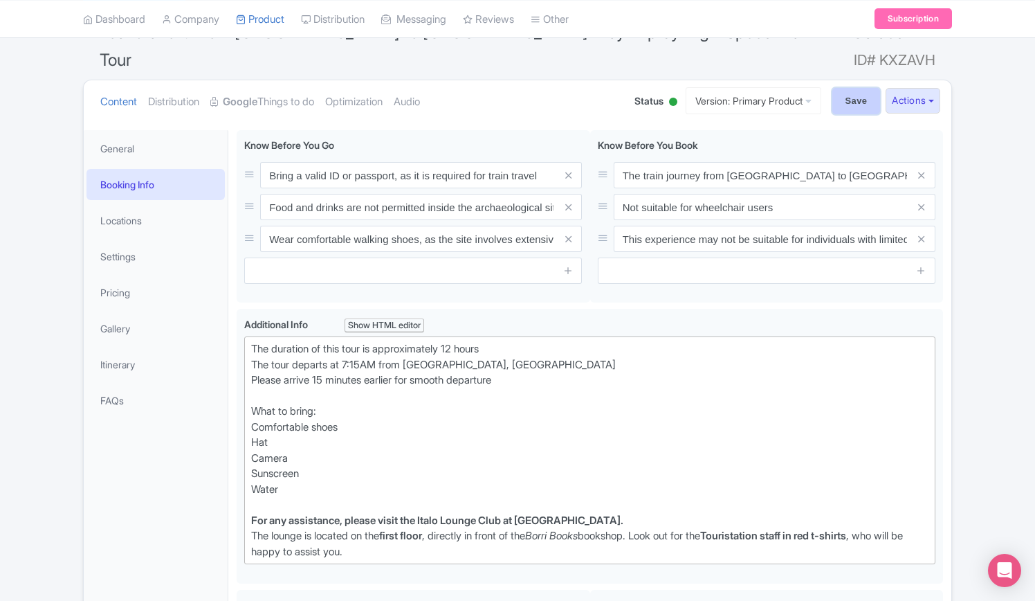
click at [850, 88] on input "Save" at bounding box center [857, 101] width 48 height 26
type input "Saving..."
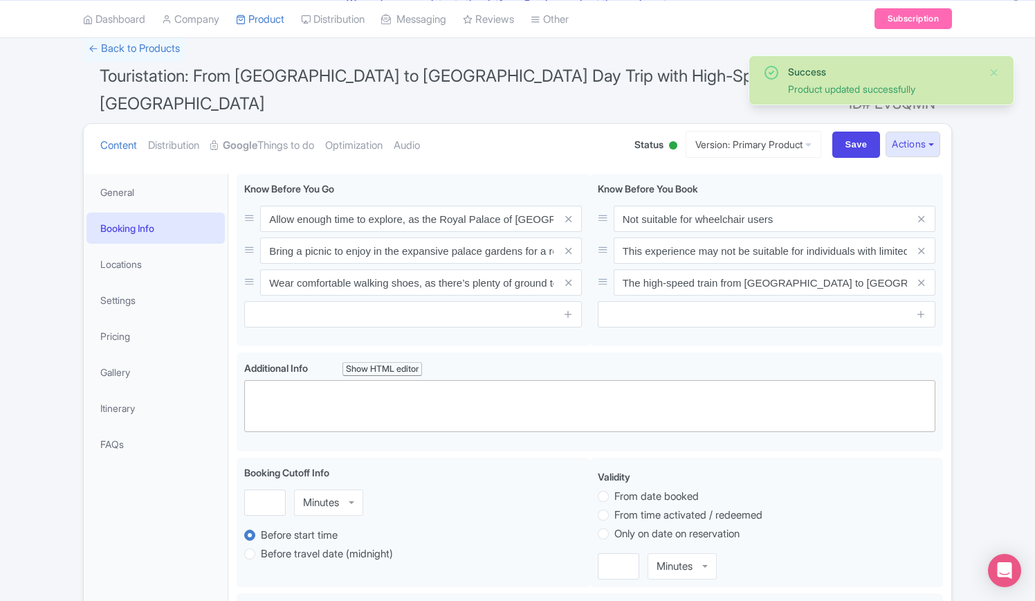
scroll to position [33, 0]
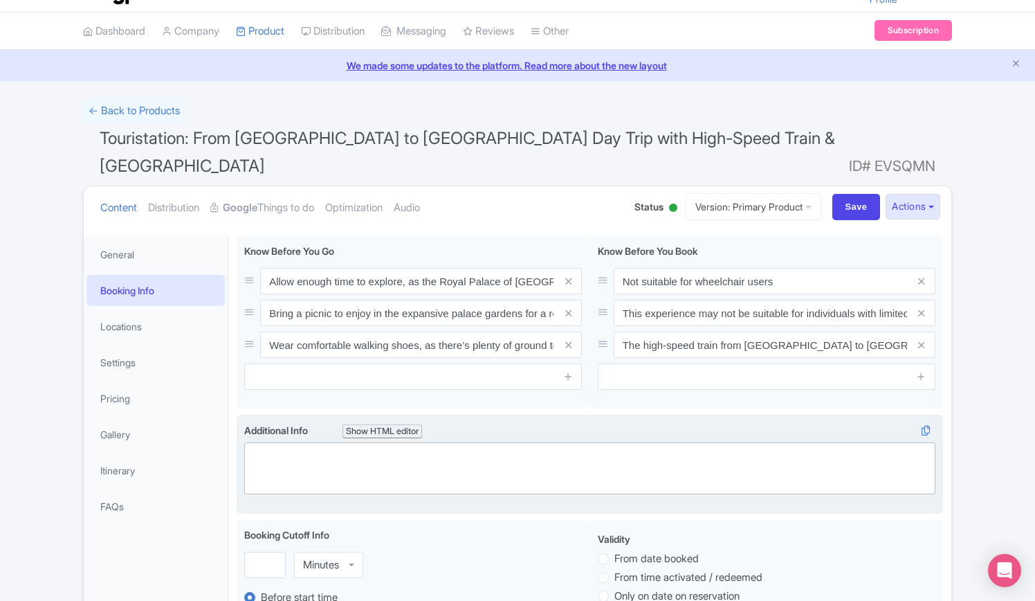
click at [372, 442] on trix-editor at bounding box center [589, 468] width 691 height 52
paste trix-editor "<div>The duration of this tour is approximately 12 hours<br>The tour departs at…"
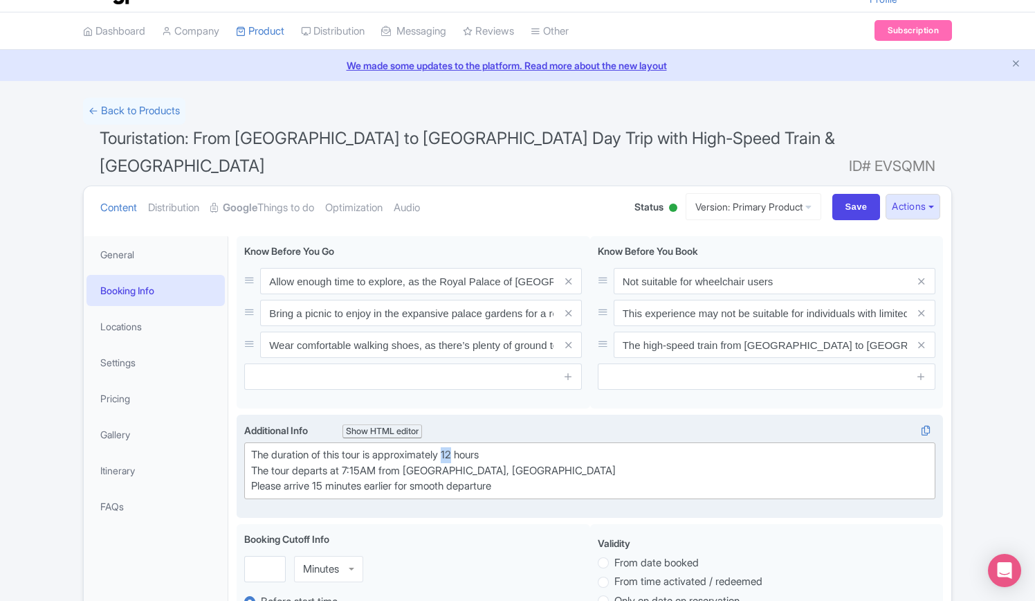
drag, startPoint x: 465, startPoint y: 426, endPoint x: 399, endPoint y: 436, distance: 66.5
click at [452, 447] on div "The duration of this tour is approximately 12 hours The tour departs at 7:15AM …" at bounding box center [590, 470] width 678 height 47
click at [451, 447] on div "The duration of this tour is approximately6 hours The tour departs at 7:15AM fr…" at bounding box center [590, 470] width 678 height 47
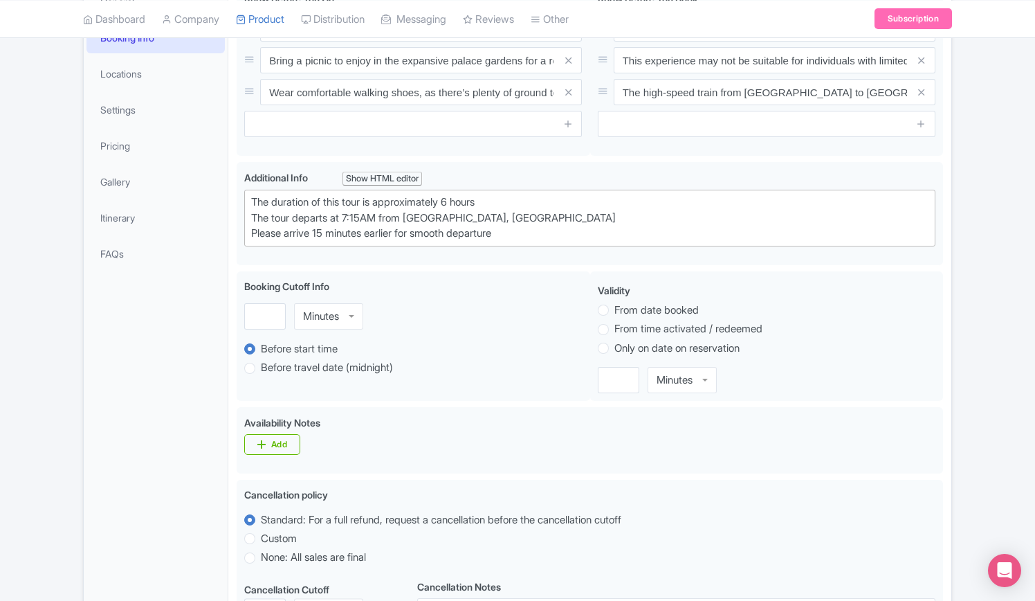
scroll to position [171, 0]
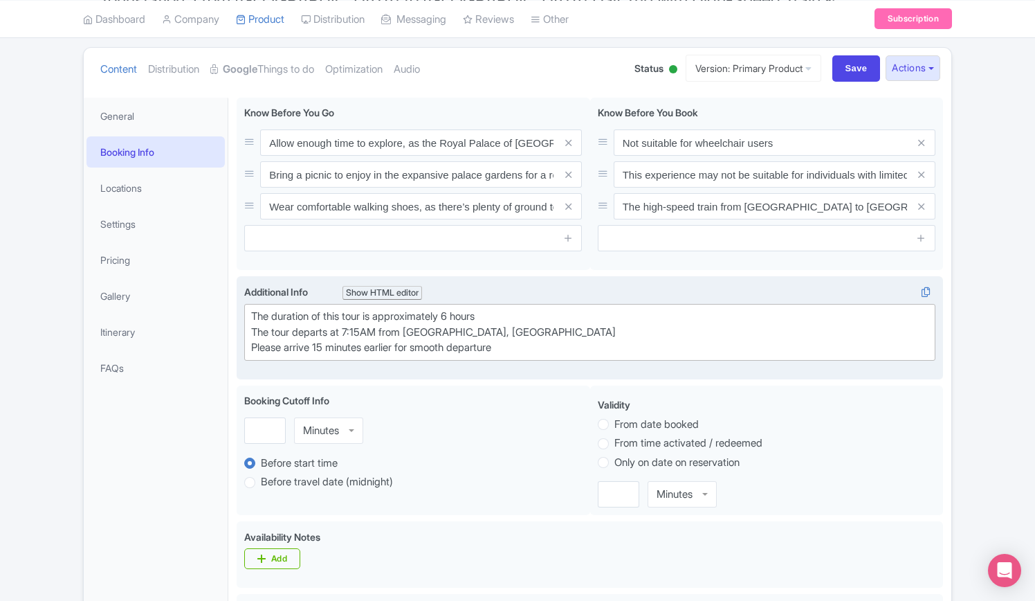
click at [534, 319] on div "The duration of this tour is approximately 6 hours The tour departs at 7:15AM f…" at bounding box center [590, 332] width 678 height 47
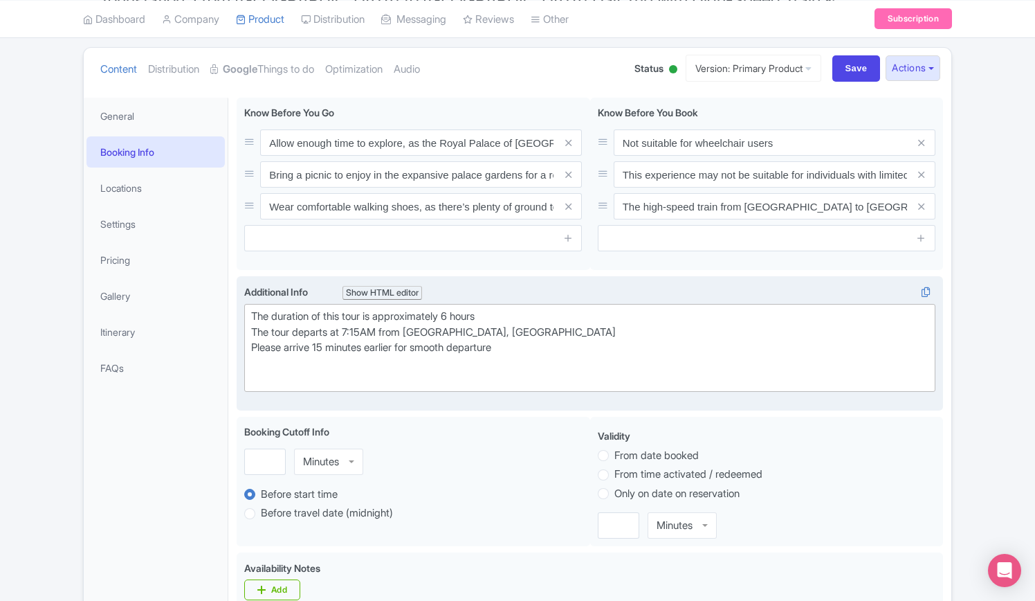
paste trix-editor "The duration of this tour is approximately 12 hours<br>The tour departs at 11:2…"
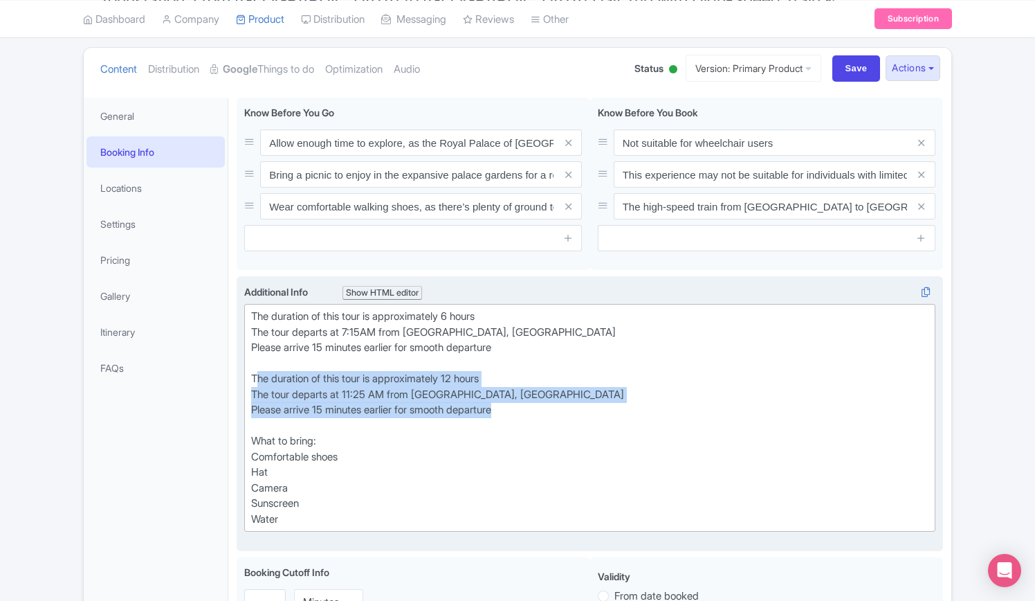
drag, startPoint x: 524, startPoint y: 381, endPoint x: 256, endPoint y: 343, distance: 270.5
click at [256, 343] on div "The duration of this tour is approximately 6 hours The tour departs at 7:15AM f…" at bounding box center [590, 418] width 678 height 218
click at [381, 381] on div "The duration of this tour is approximately 6 hours The tour departs at 7:15AM f…" at bounding box center [590, 418] width 678 height 218
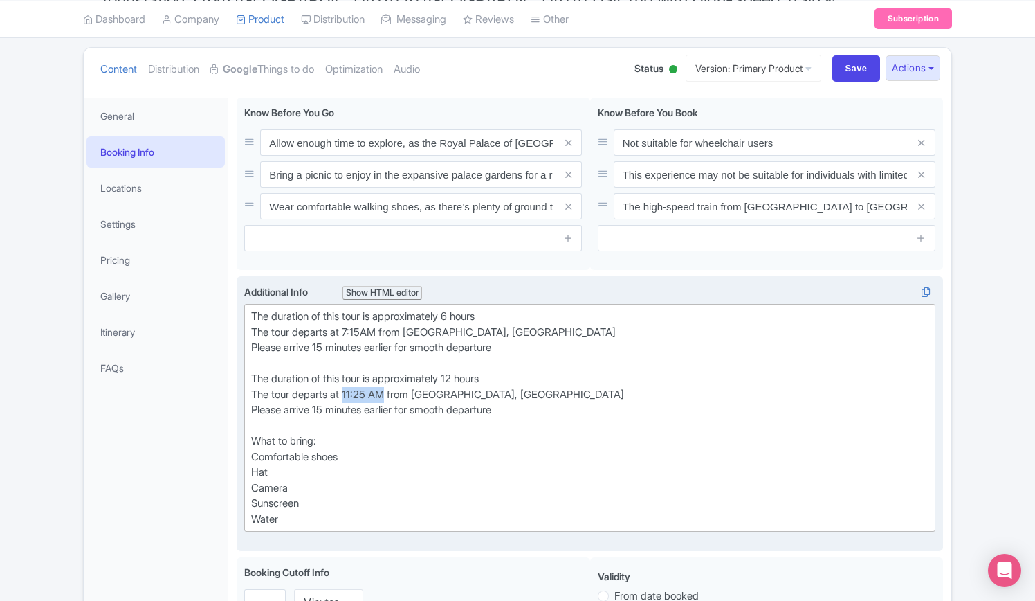
drag, startPoint x: 390, startPoint y: 366, endPoint x: 347, endPoint y: 365, distance: 43.6
click at [347, 365] on div "The duration of this tour is approximately 6 hours The tour departs at 7:15AM f…" at bounding box center [590, 418] width 678 height 218
copy div "11:25 AM"
drag, startPoint x: 382, startPoint y: 304, endPoint x: 347, endPoint y: 298, distance: 35.2
click at [347, 309] on div "The duration of this tour is approximately 6 hours The tour departs at 7:15AM f…" at bounding box center [590, 418] width 678 height 218
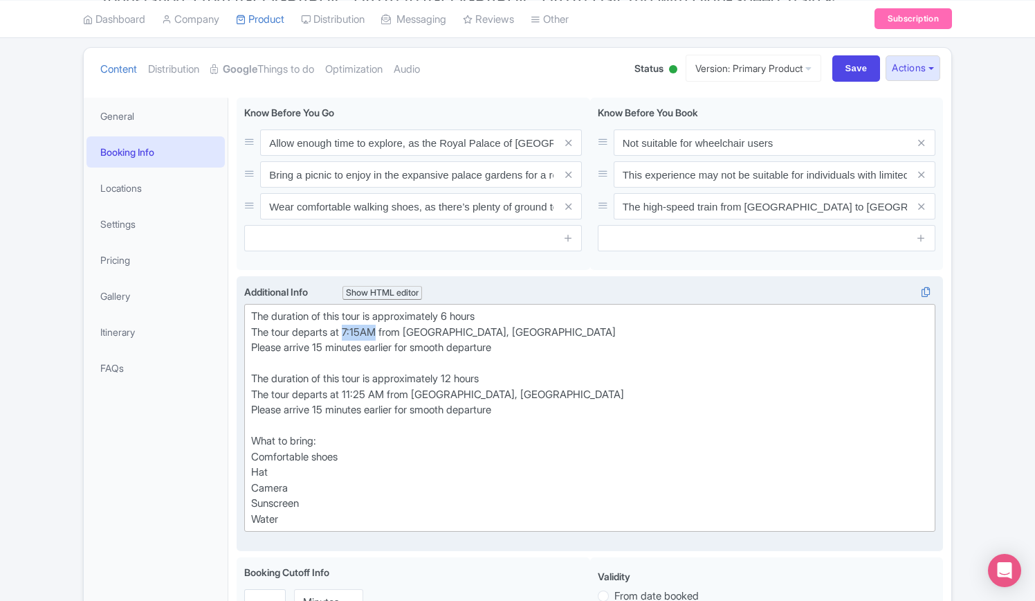
paste trix-editor "11:25"
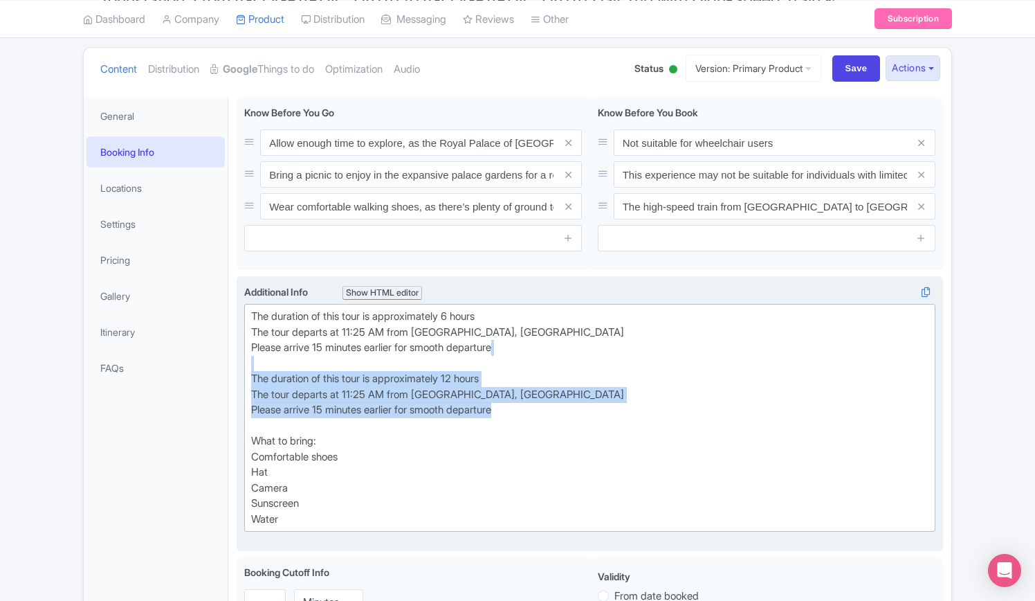
drag, startPoint x: 516, startPoint y: 385, endPoint x: 260, endPoint y: 338, distance: 260.2
click at [260, 338] on div "The duration of this tour is approximately 6 hours The tour departs at 11:25 AM…" at bounding box center [590, 418] width 678 height 218
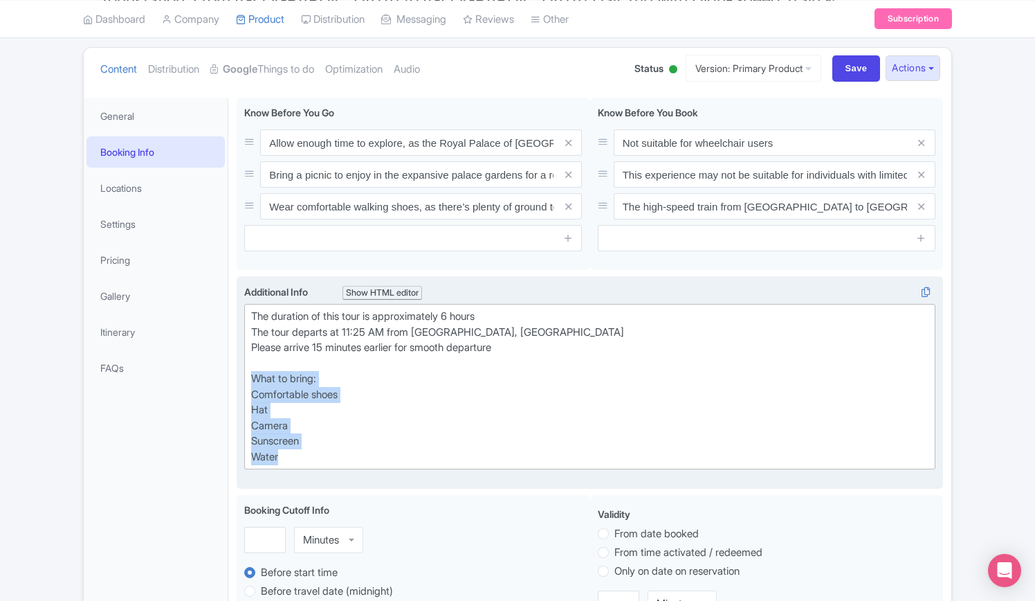
drag, startPoint x: 285, startPoint y: 430, endPoint x: 249, endPoint y: 354, distance: 84.2
click at [249, 354] on trix-editor "The duration of this tour is approximately 6 hours The tour departs at 11:25 AM…" at bounding box center [589, 386] width 691 height 165
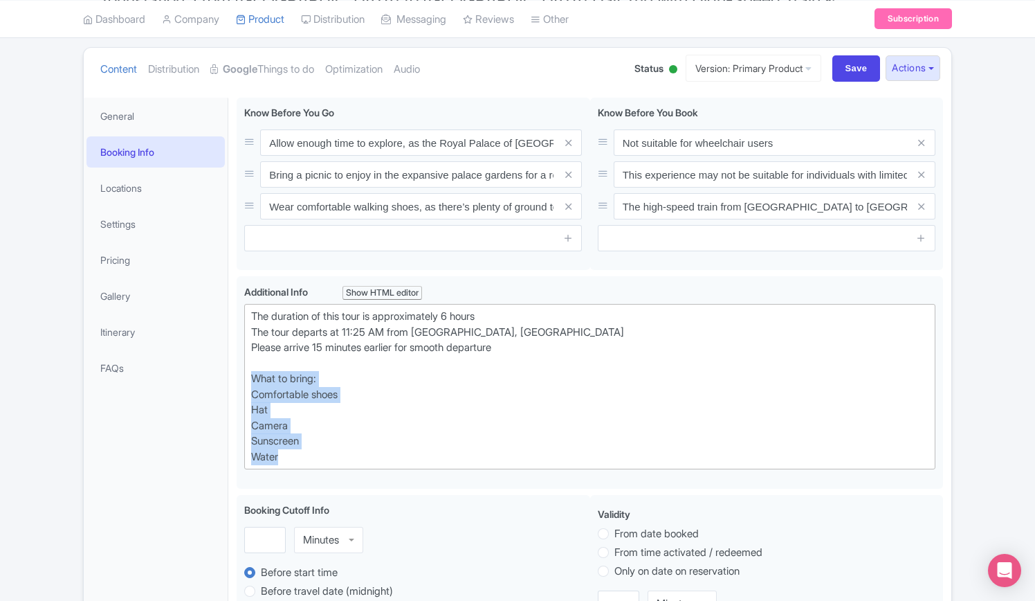
copy div "What to bring: Comfortable shoes Hat Camera Sunscreen Water"
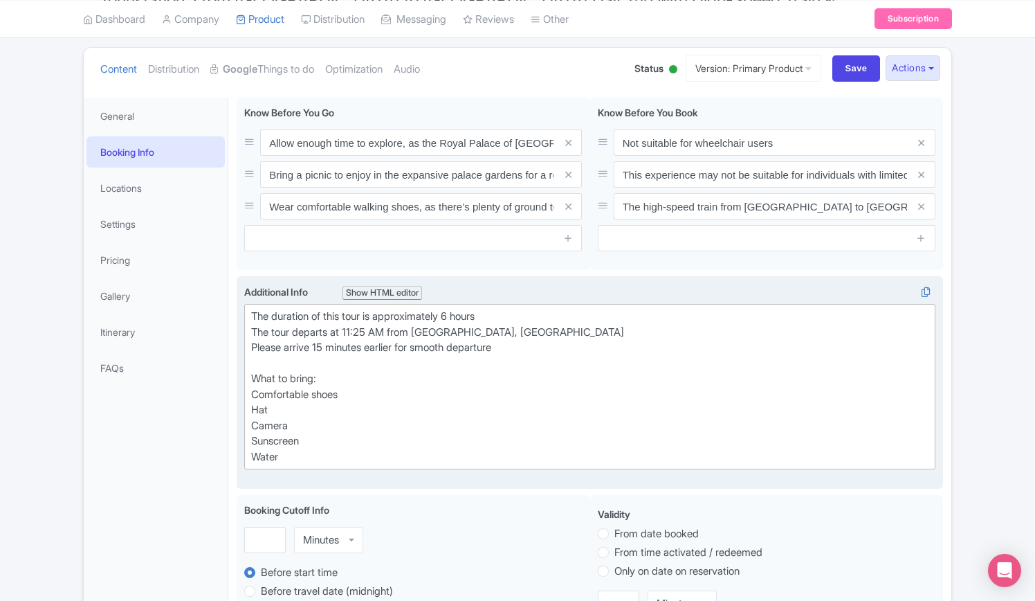
click at [523, 322] on div "The duration of this tour is approximately 6 hours The tour departs at 11:25 AM…" at bounding box center [590, 387] width 678 height 156
click at [349, 428] on div "The duration of this tour is approximately 6 hours The tour departs at 11:25 AM…" at bounding box center [590, 387] width 678 height 156
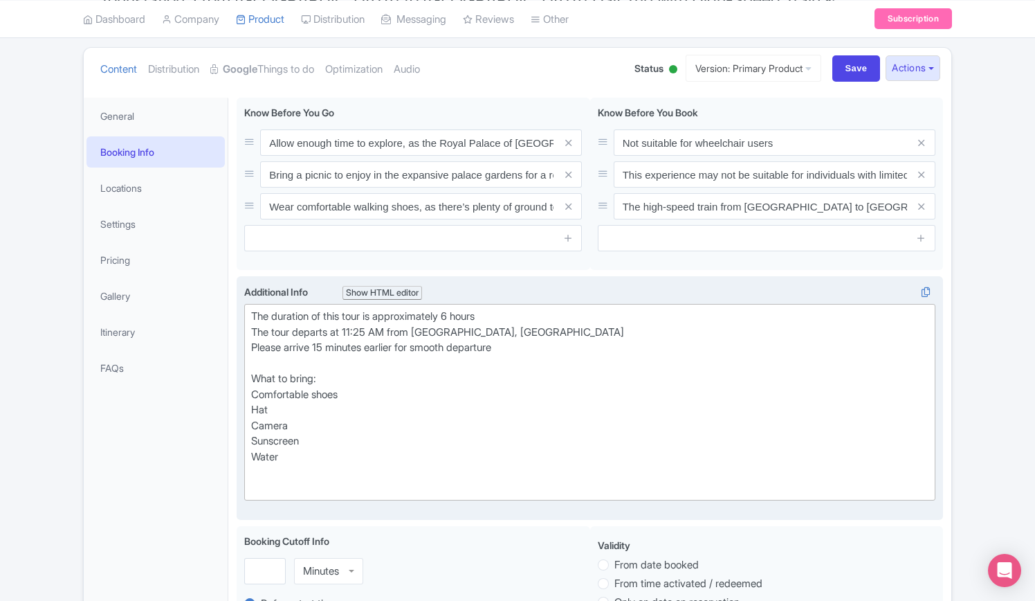
paste trix-editor "<div>The duration of this tour is approximately 6 hours<br>The tour departs at …"
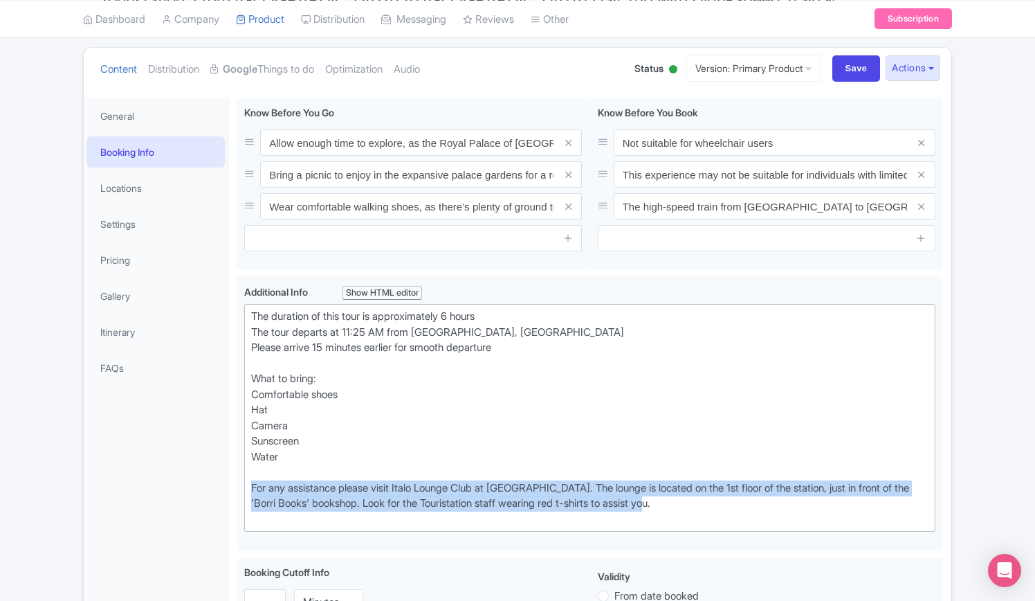
drag, startPoint x: 628, startPoint y: 475, endPoint x: 235, endPoint y: 460, distance: 392.7
click at [238, 460] on div "Additional Info Show HTML editor Bold Italic Strikethrough Link Heading Quote C…" at bounding box center [590, 413] width 707 height 275
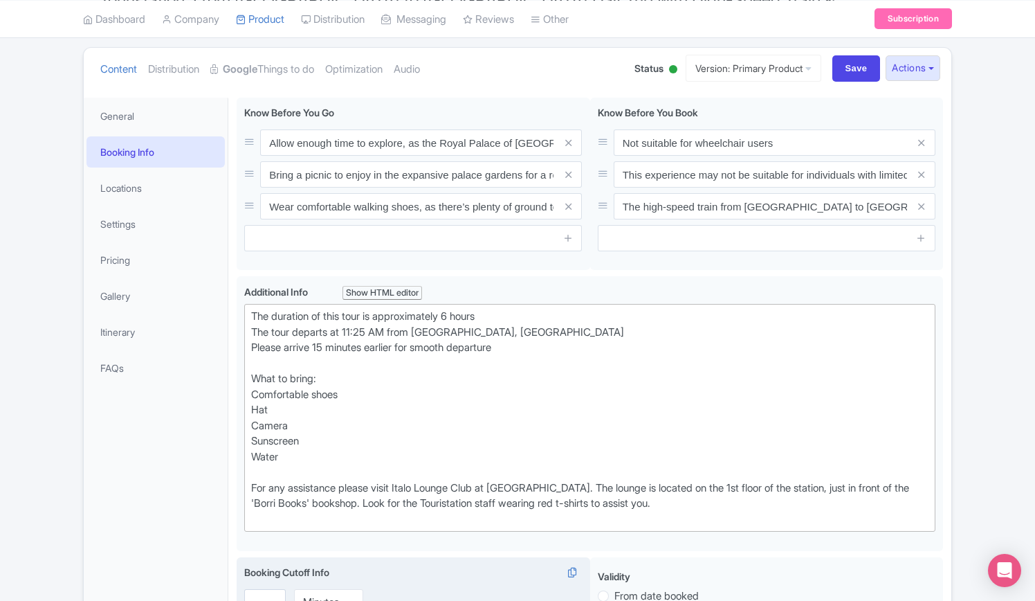
drag, startPoint x: 235, startPoint y: 460, endPoint x: 416, endPoint y: 583, distance: 219.0
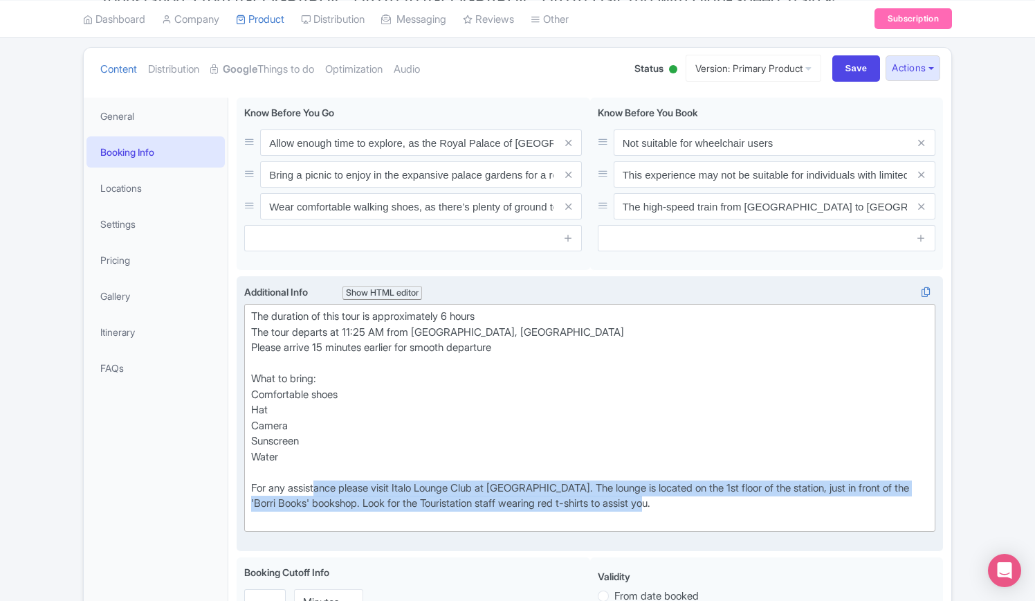
drag, startPoint x: 608, startPoint y: 466, endPoint x: 320, endPoint y: 460, distance: 288.7
click at [320, 460] on div "The duration of this tour is approximately 6 hours The tour departs at 11:25 AM…" at bounding box center [590, 418] width 678 height 218
click at [768, 473] on div "The duration of this tour is approximately 6 hours The tour departs at 11:25 AM…" at bounding box center [590, 418] width 678 height 218
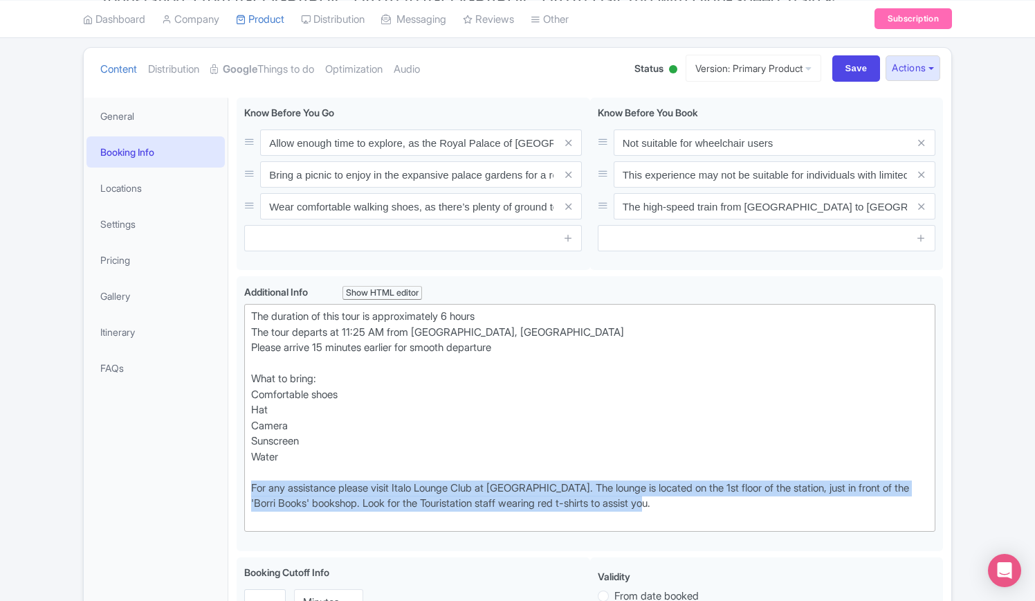
drag, startPoint x: 692, startPoint y: 477, endPoint x: 215, endPoint y: 465, distance: 477.7
paste trix-editor "<div>The duration of this tour is approximately 6 hours<br>The tour departs at …"
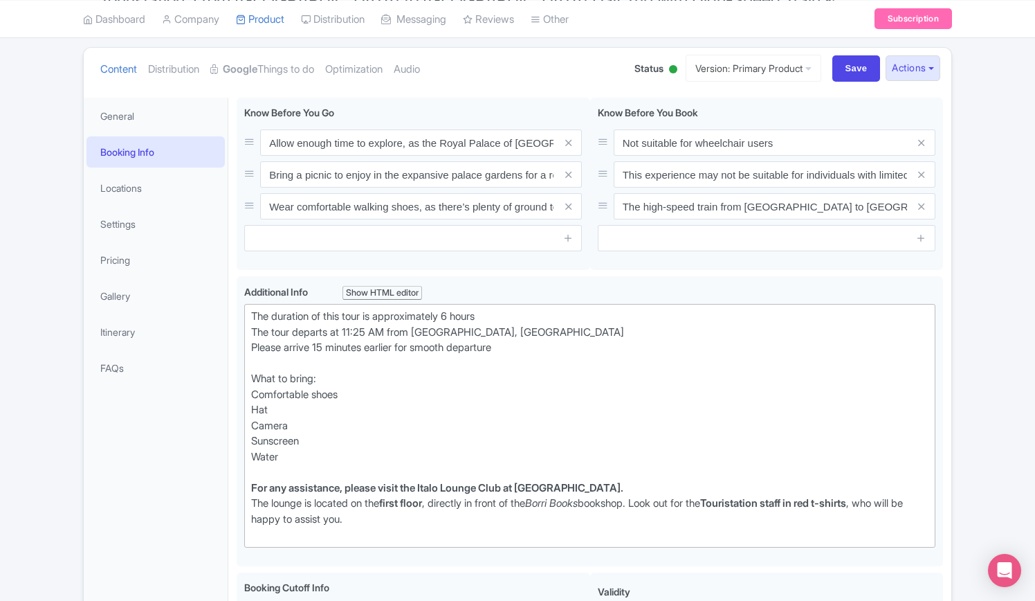
type trix-editor "<div>The duration of this tour is approximately 6 hours<br>The tour departs at …"
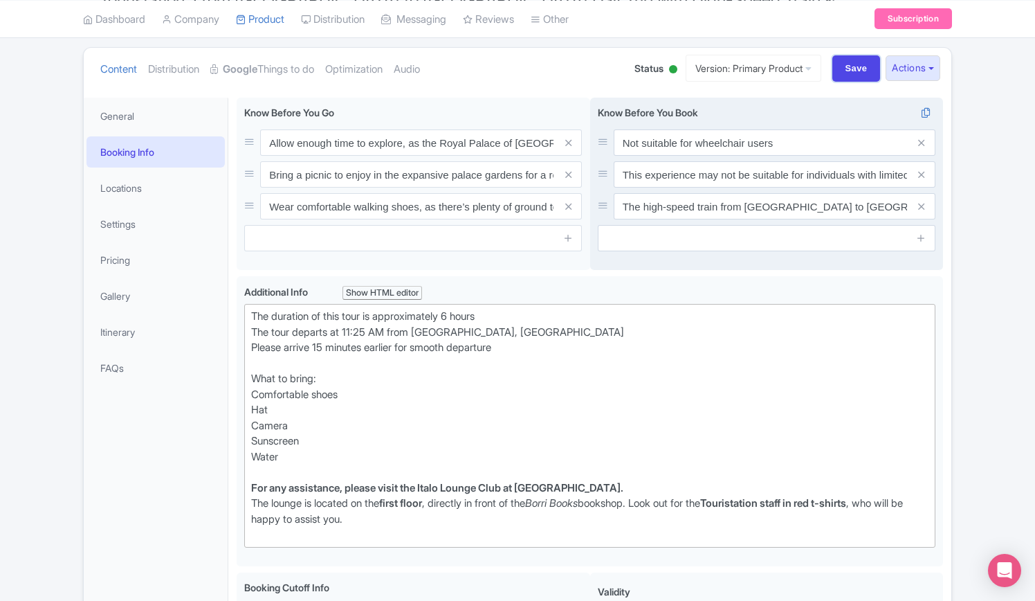
drag, startPoint x: 853, startPoint y: 44, endPoint x: 853, endPoint y: 69, distance: 25.6
click at [853, 55] on input "Save" at bounding box center [857, 68] width 48 height 26
type input "Saving..."
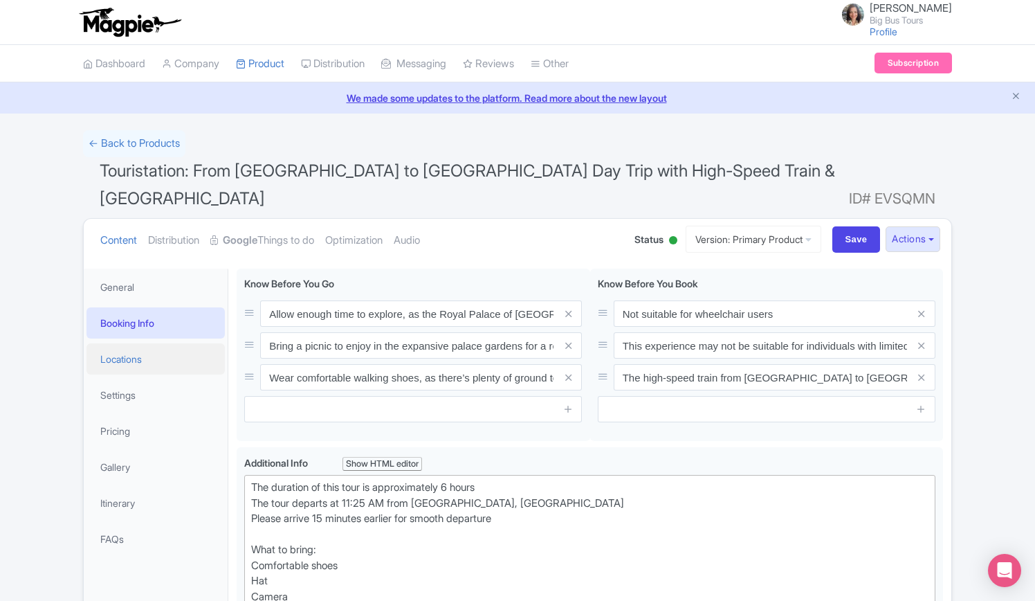
click at [133, 343] on link "Locations" at bounding box center [156, 358] width 138 height 31
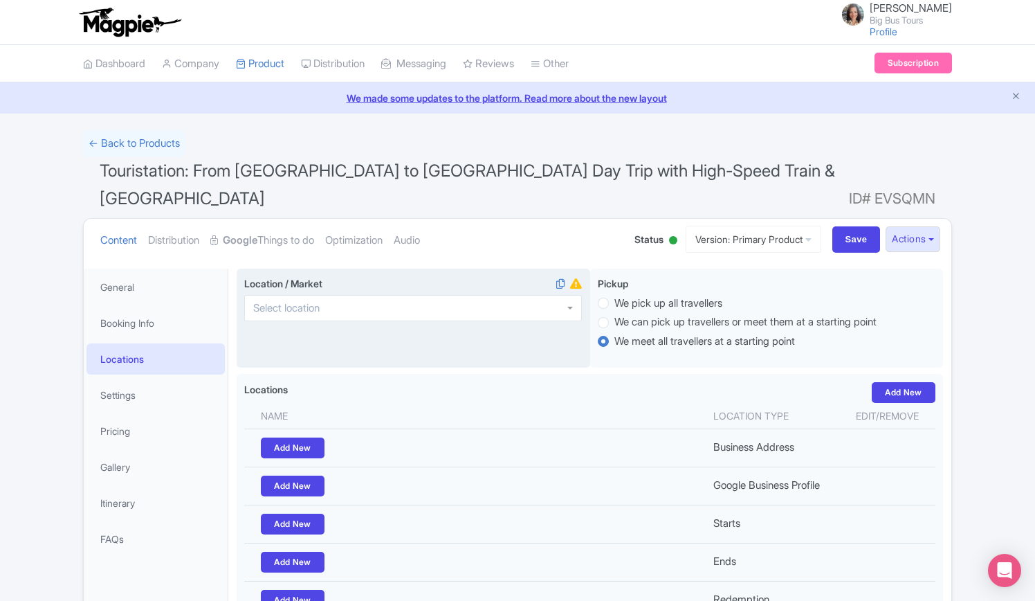
click at [363, 295] on div at bounding box center [413, 308] width 338 height 26
click at [370, 295] on div at bounding box center [413, 308] width 338 height 26
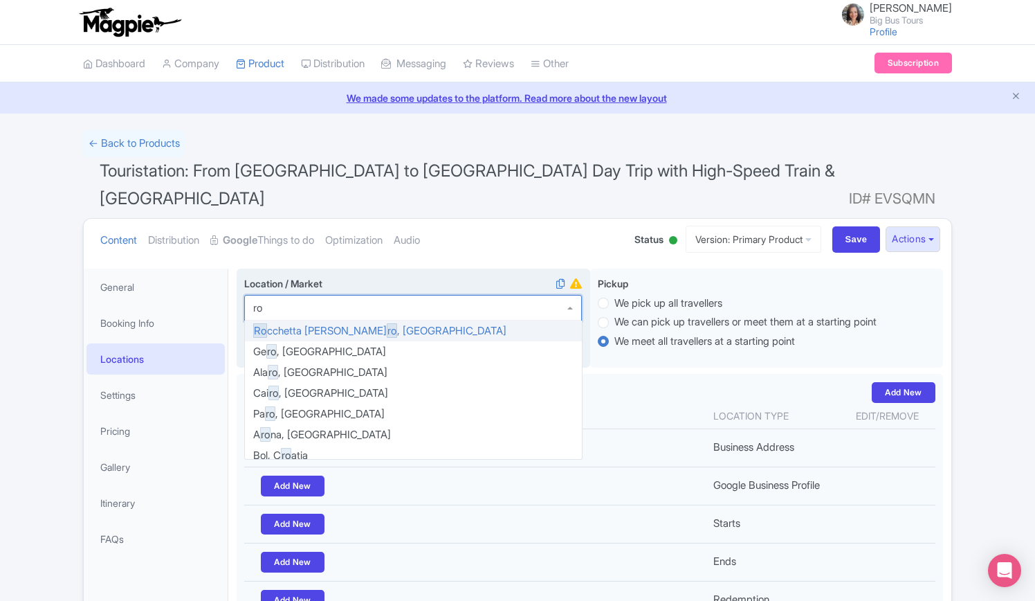
type input "rom"
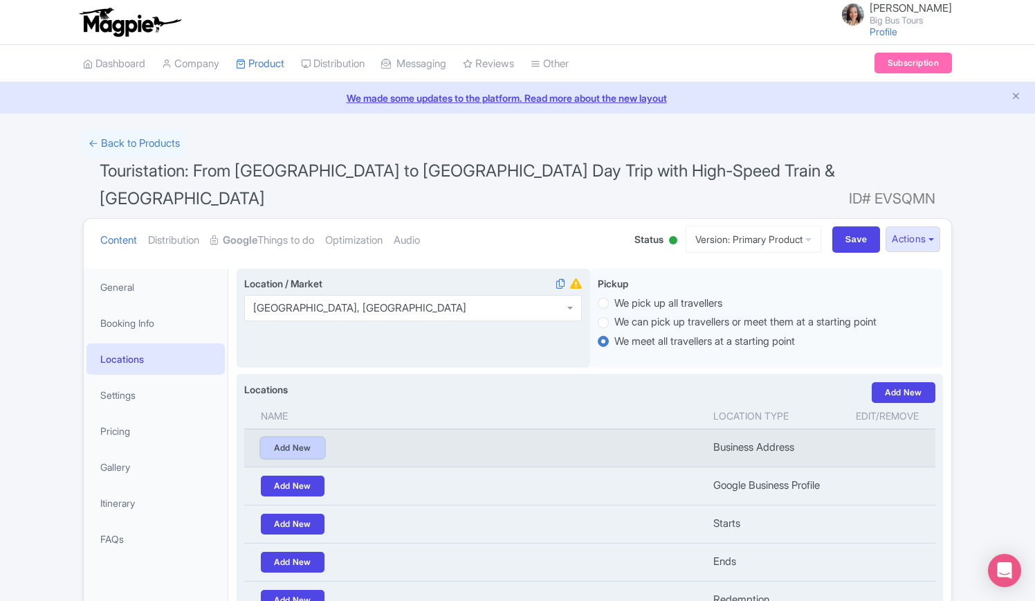
click at [305, 437] on link "Add New" at bounding box center [293, 447] width 64 height 21
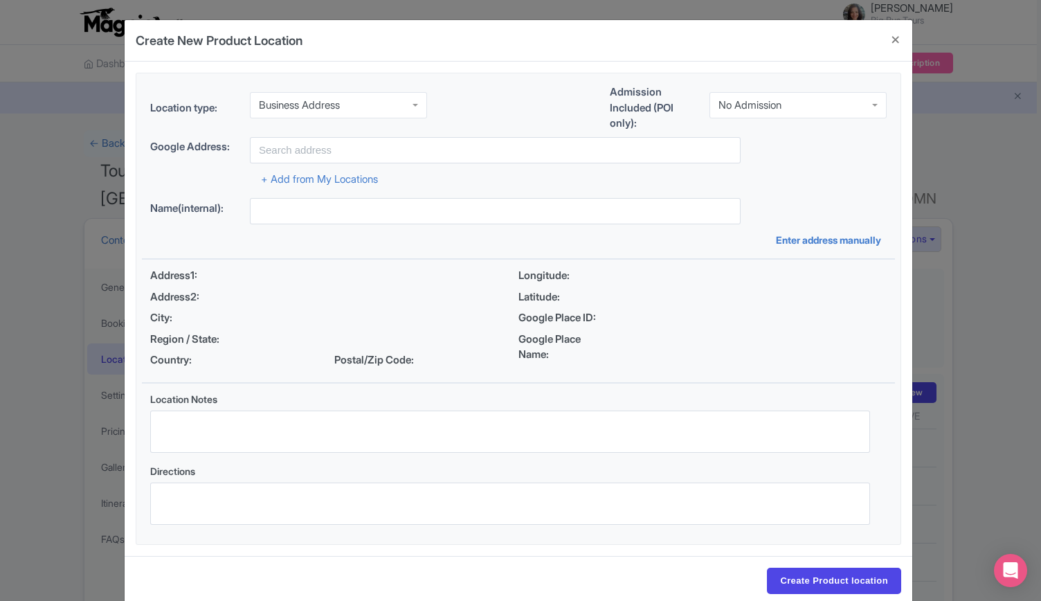
click at [372, 102] on div "Business Address" at bounding box center [338, 105] width 177 height 26
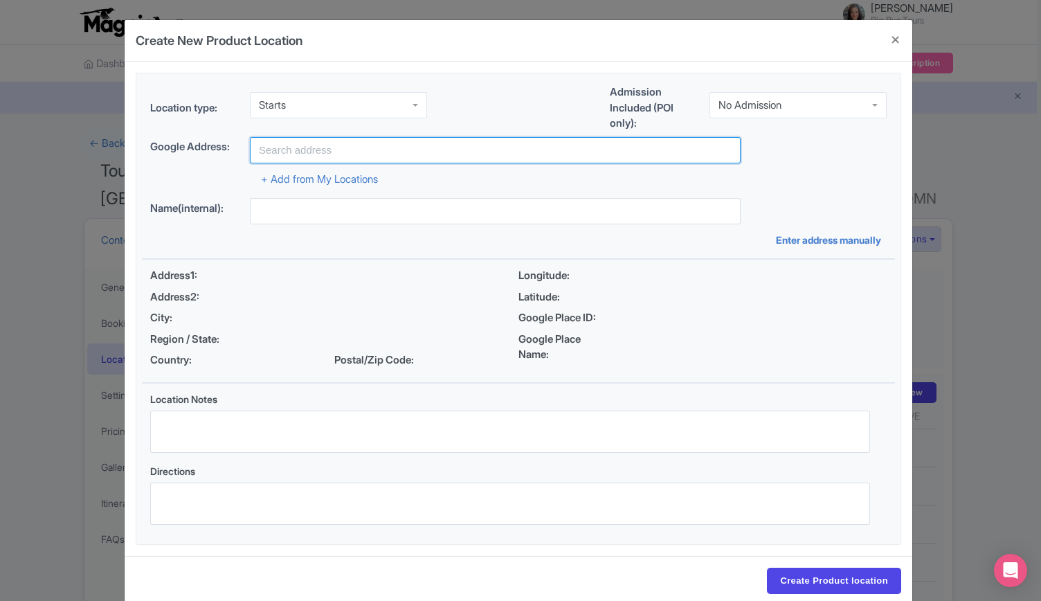
click at [309, 142] on input "text" at bounding box center [495, 150] width 491 height 26
paste input "Piazza dei Cinquecento, 00185 Roma, RM, Italia"
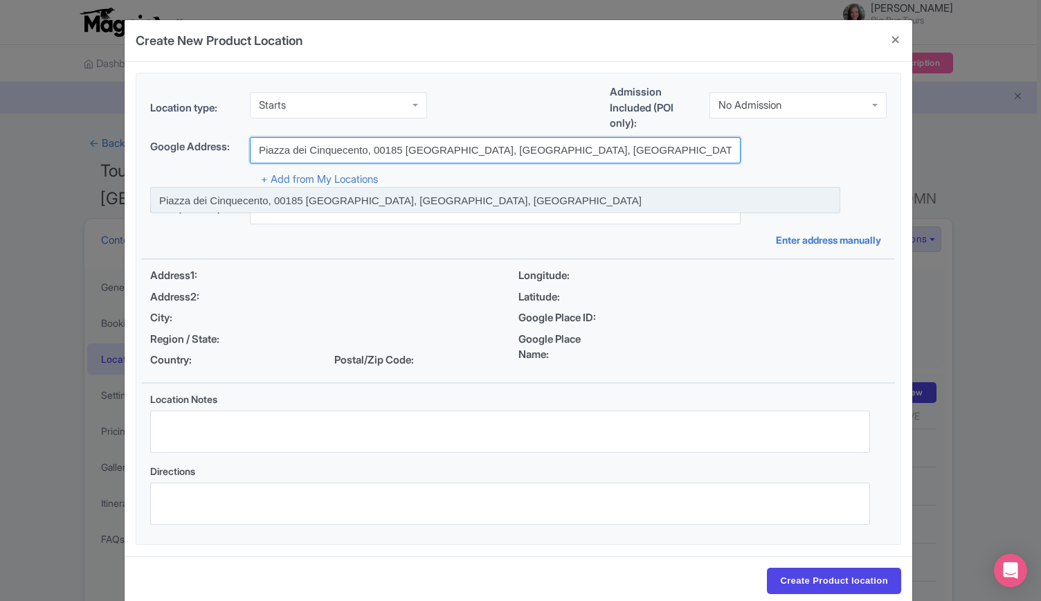
type input "Piazza dei Cinquecento, 00185 Roma, RM, Italia"
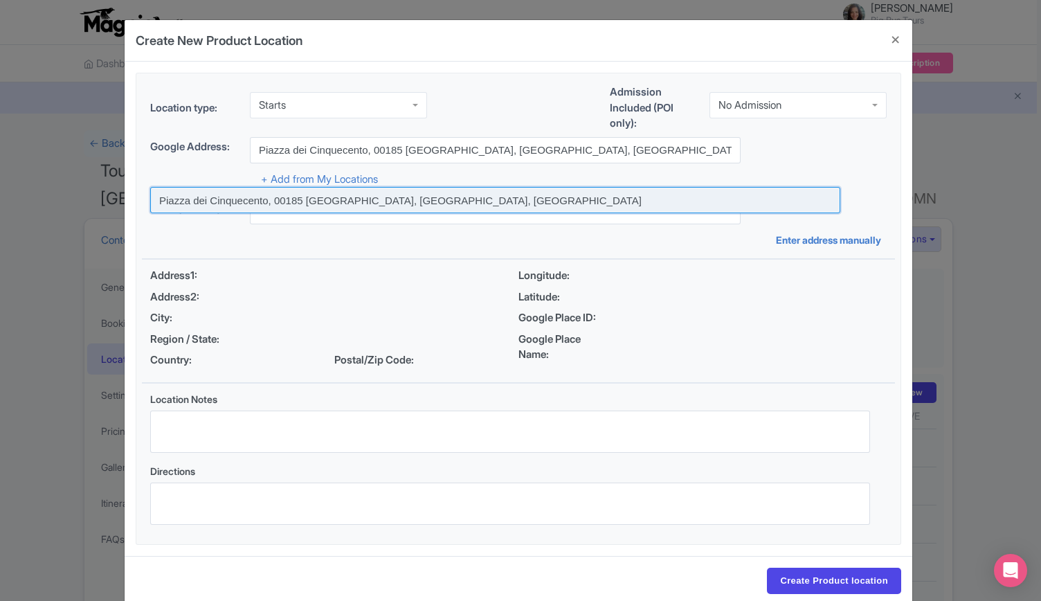
click at [356, 204] on input at bounding box center [495, 200] width 690 height 26
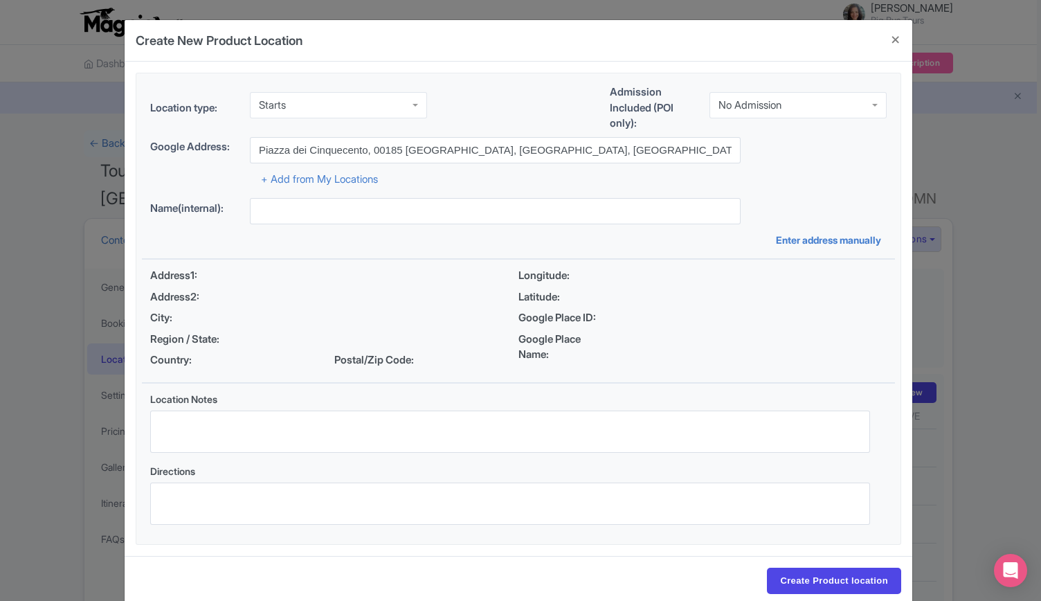
type input "Piazza dei Cinquecento, 00185 Roma, RM, Italia"
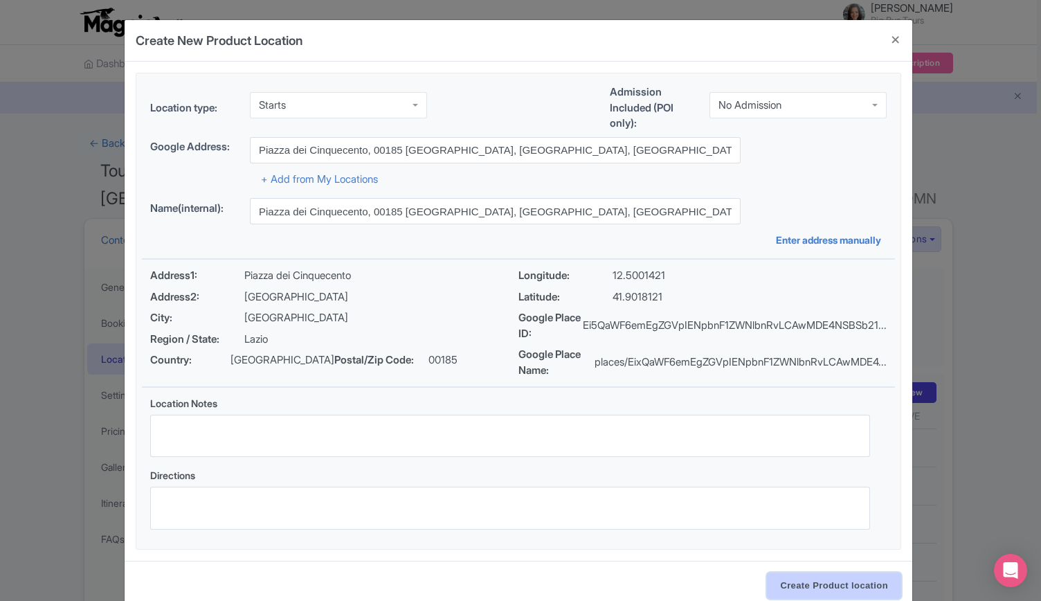
click at [797, 581] on input "Create Product location" at bounding box center [834, 585] width 134 height 26
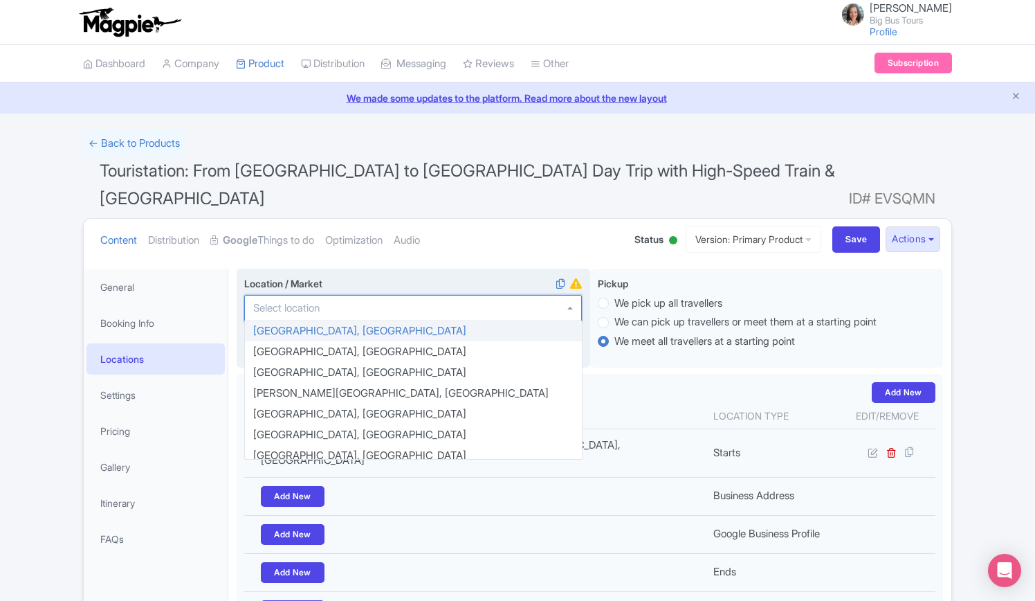
click at [351, 295] on div at bounding box center [413, 308] width 338 height 26
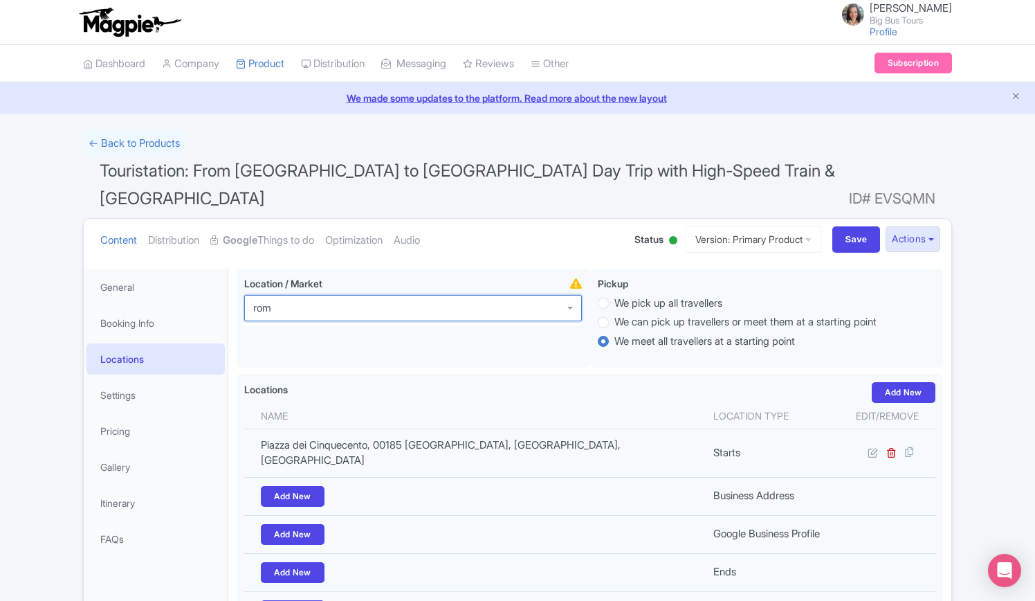
type input "rome"
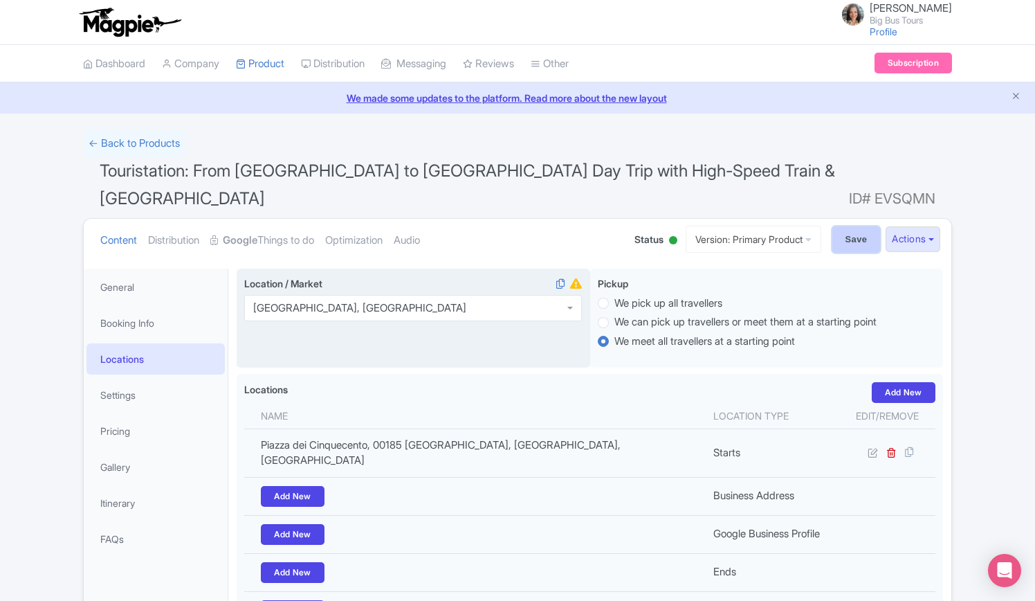
click at [853, 226] on input "Save" at bounding box center [857, 239] width 48 height 26
type input "Update Product"
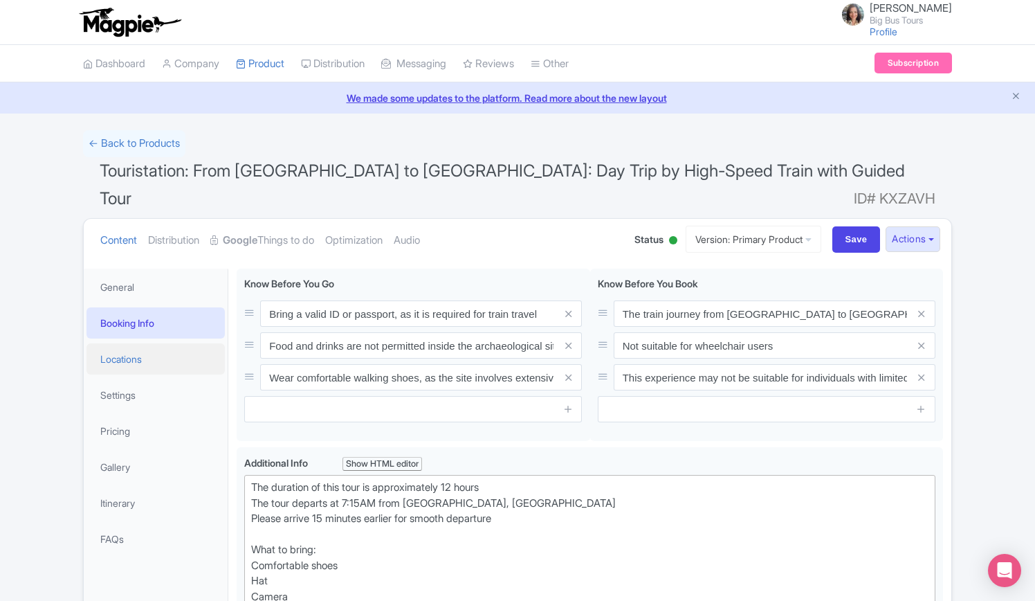
click at [123, 343] on link "Locations" at bounding box center [156, 358] width 138 height 31
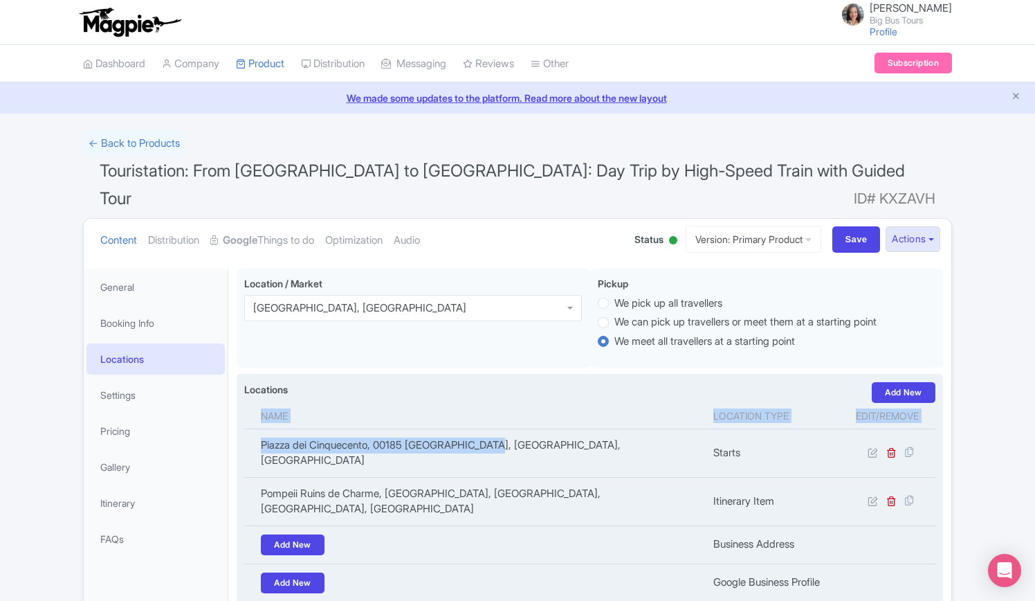
drag, startPoint x: 505, startPoint y: 417, endPoint x: 237, endPoint y: 423, distance: 267.9
click at [237, 423] on div "Locations i Add New Name Location type Edit/Remove Piazza dei Cinquecento, 0018…" at bounding box center [590, 554] width 707 height 361
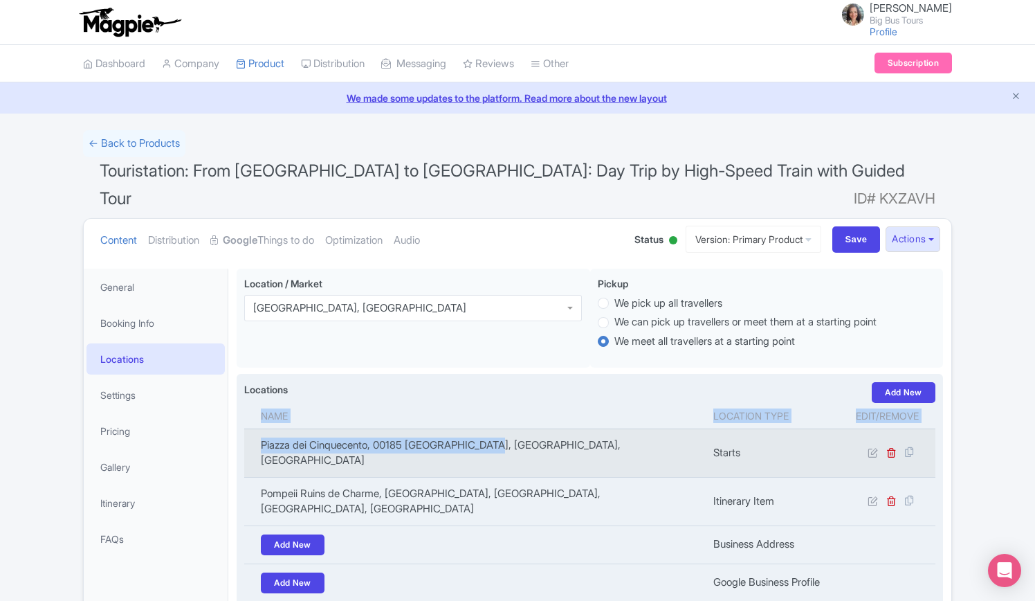
click at [367, 429] on td "Piazza dei Cinquecento, 00185 [GEOGRAPHIC_DATA], [GEOGRAPHIC_DATA], [GEOGRAPHIC…" at bounding box center [474, 452] width 461 height 48
drag, startPoint x: 482, startPoint y: 421, endPoint x: 257, endPoint y: 422, distance: 224.2
click at [257, 428] on td "Piazza dei Cinquecento, 00185 [GEOGRAPHIC_DATA], [GEOGRAPHIC_DATA], [GEOGRAPHIC…" at bounding box center [474, 452] width 461 height 48
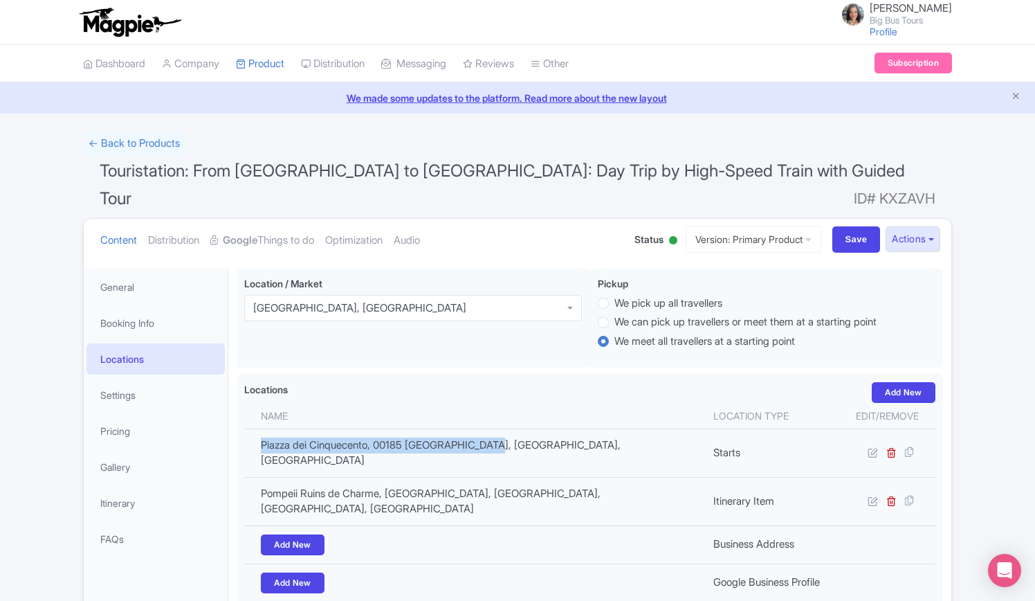
copy td "Piazza dei Cinquecento, 00185 [GEOGRAPHIC_DATA], [GEOGRAPHIC_DATA], [GEOGRAPHIC…"
drag, startPoint x: 125, startPoint y: 368, endPoint x: 138, endPoint y: 368, distance: 12.5
click at [125, 379] on link "Settings" at bounding box center [156, 394] width 138 height 31
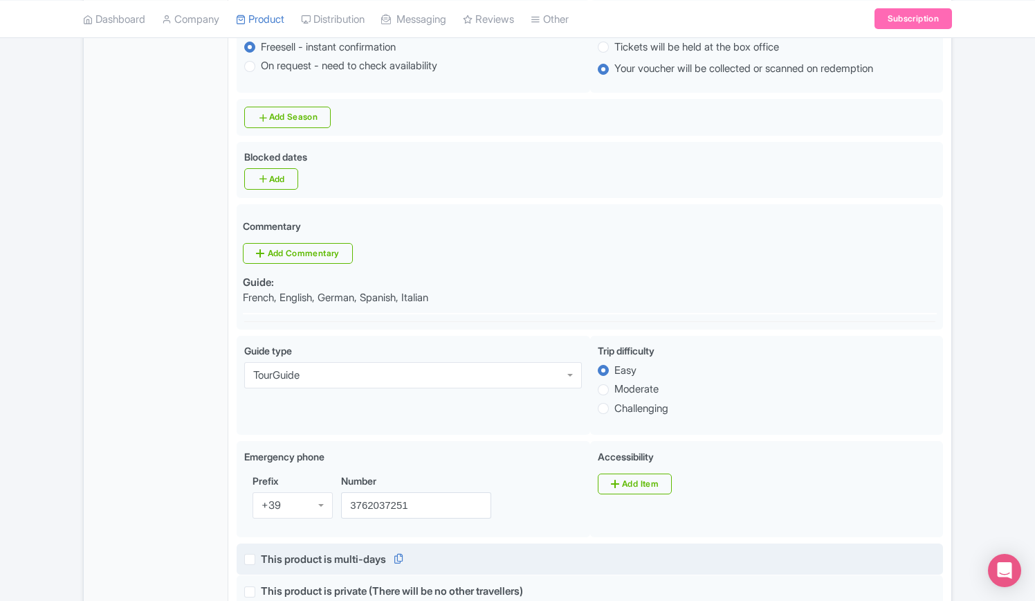
scroll to position [692, 0]
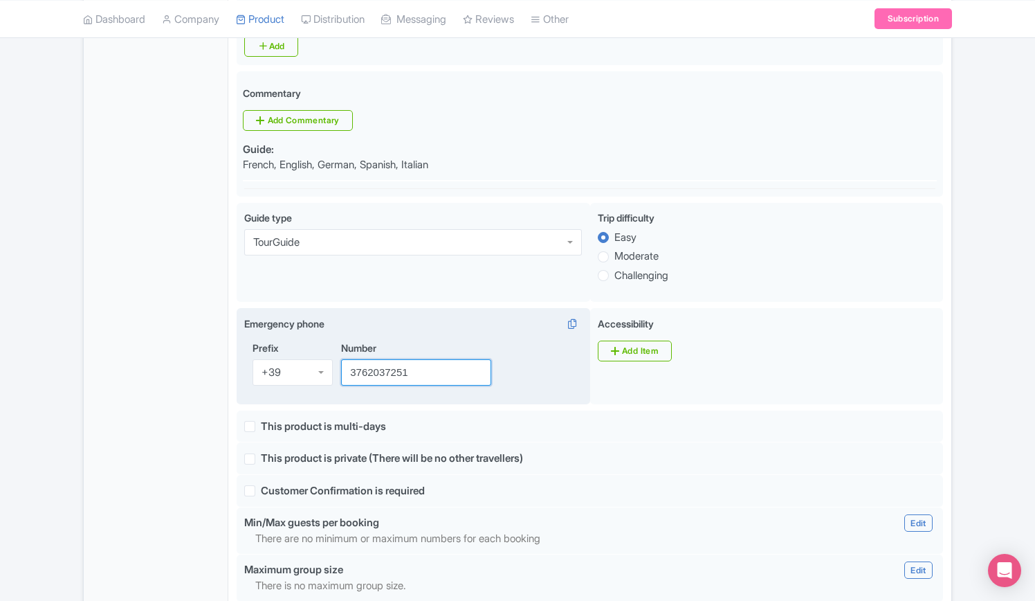
drag, startPoint x: 421, startPoint y: 350, endPoint x: 321, endPoint y: 347, distance: 100.4
click at [321, 347] on div "Prefix +39 +39 Number 3762037251" at bounding box center [413, 369] width 338 height 56
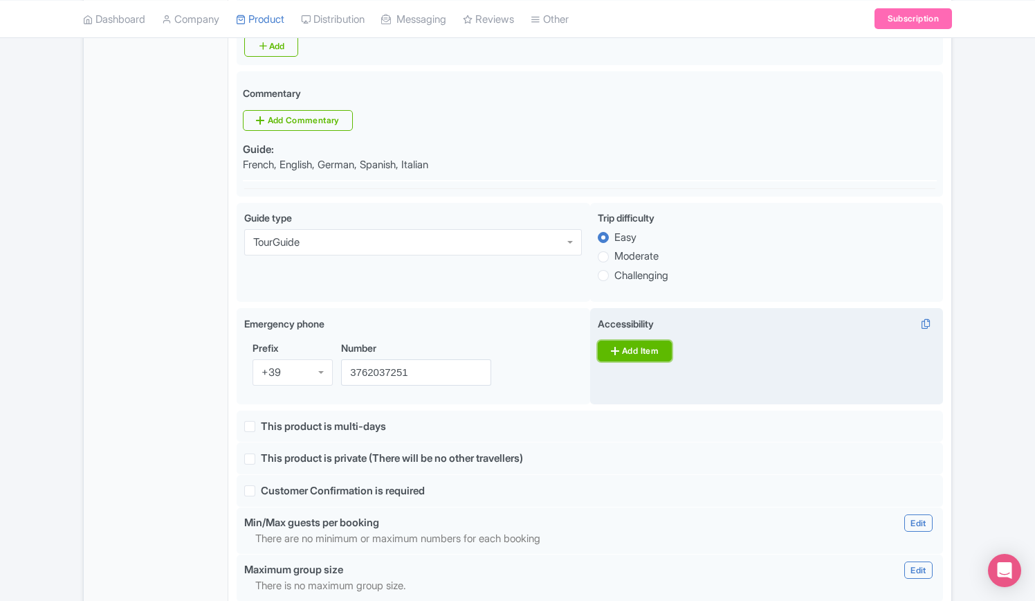
click at [649, 341] on link "Add Item" at bounding box center [635, 351] width 74 height 21
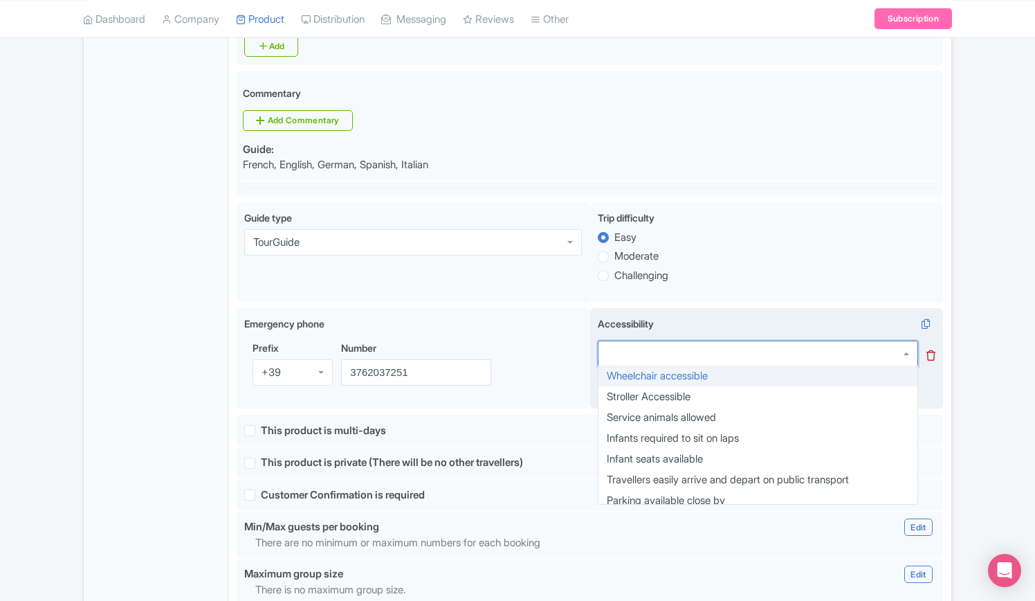
click at [729, 341] on div at bounding box center [758, 354] width 320 height 26
click at [932, 350] on icon at bounding box center [931, 355] width 9 height 10
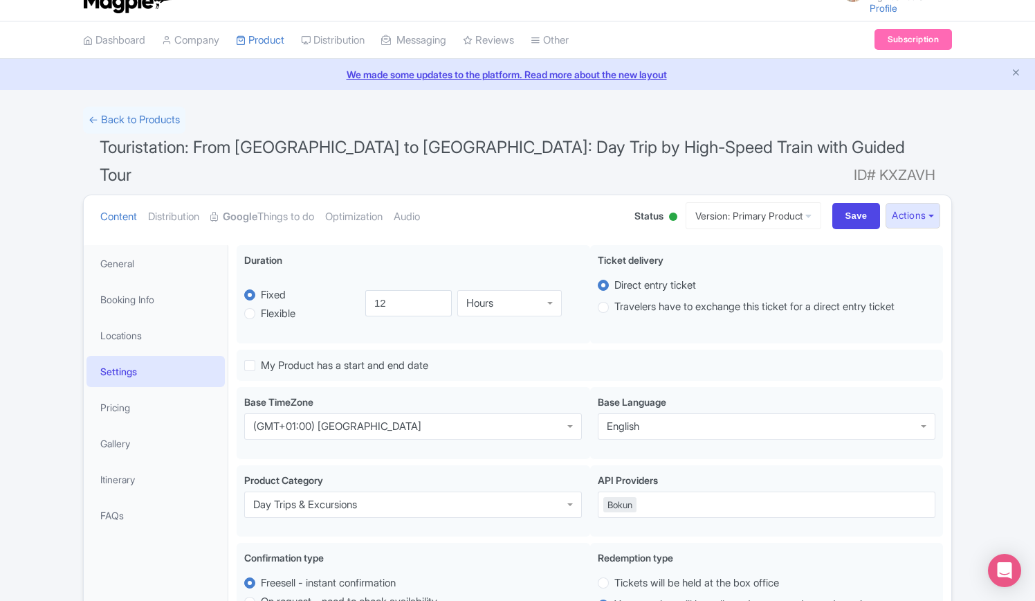
scroll to position [0, 0]
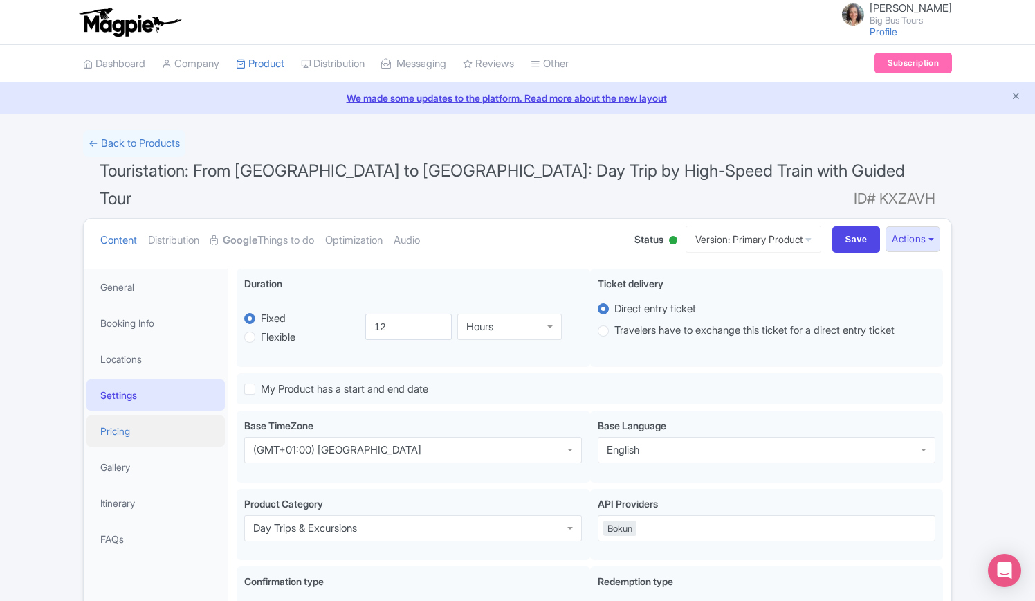
click at [117, 415] on link "Pricing" at bounding box center [156, 430] width 138 height 31
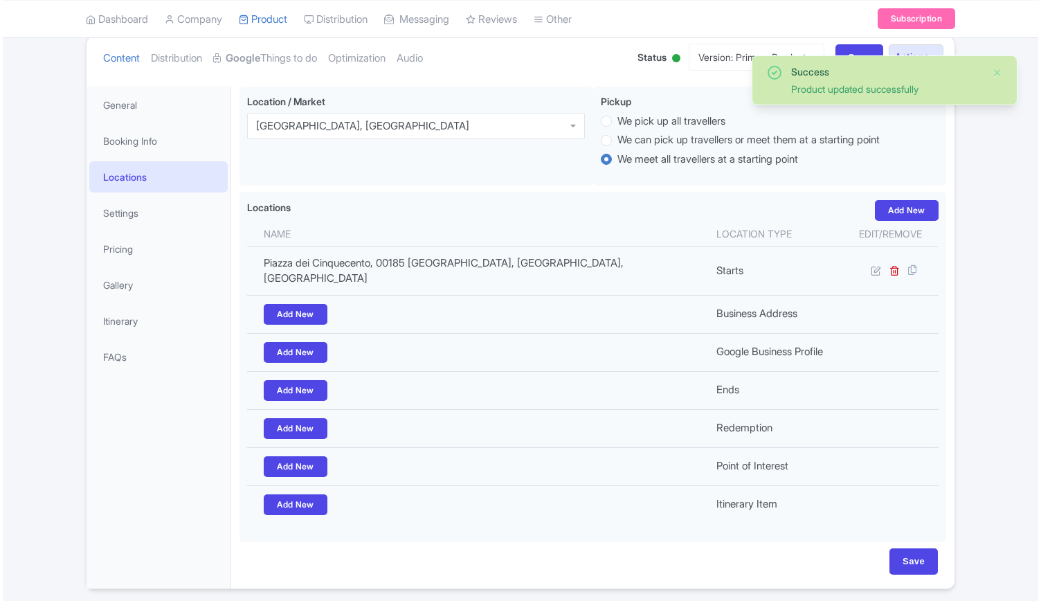
scroll to position [182, 0]
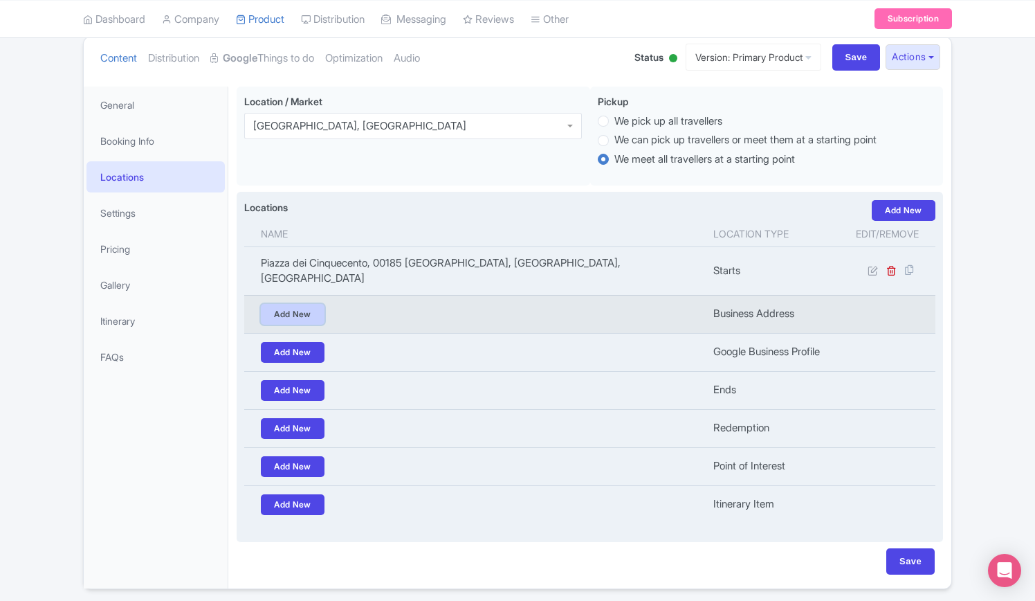
click at [298, 304] on link "Add New" at bounding box center [293, 314] width 64 height 21
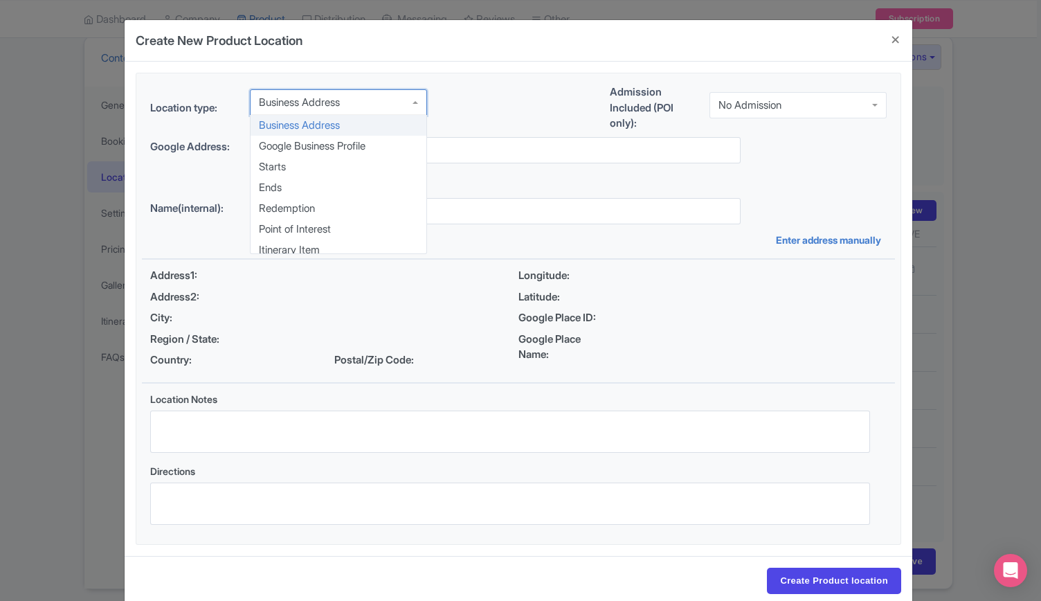
click at [311, 103] on div "Business Address" at bounding box center [299, 102] width 81 height 12
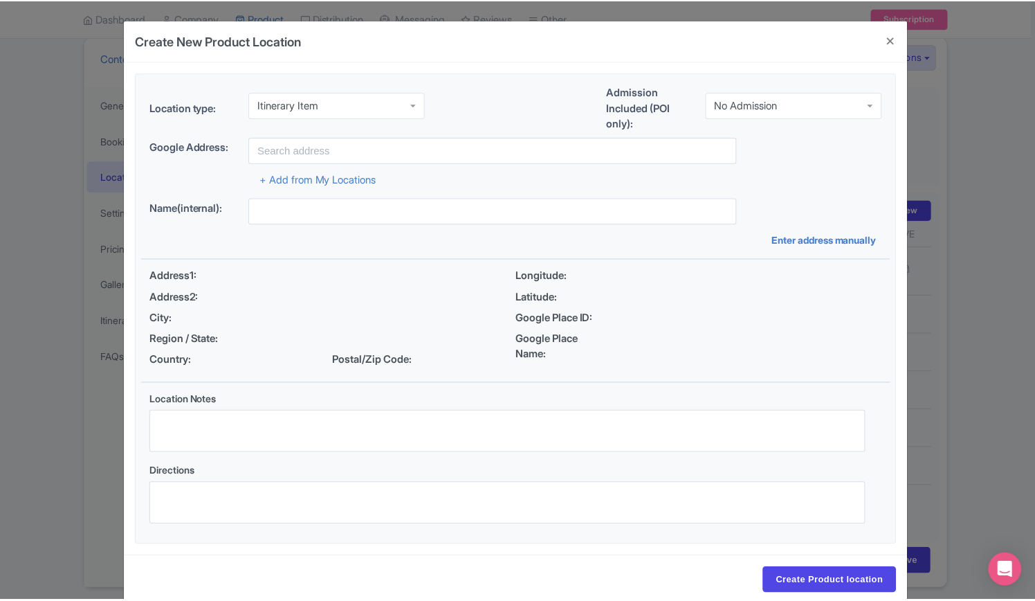
scroll to position [0, 0]
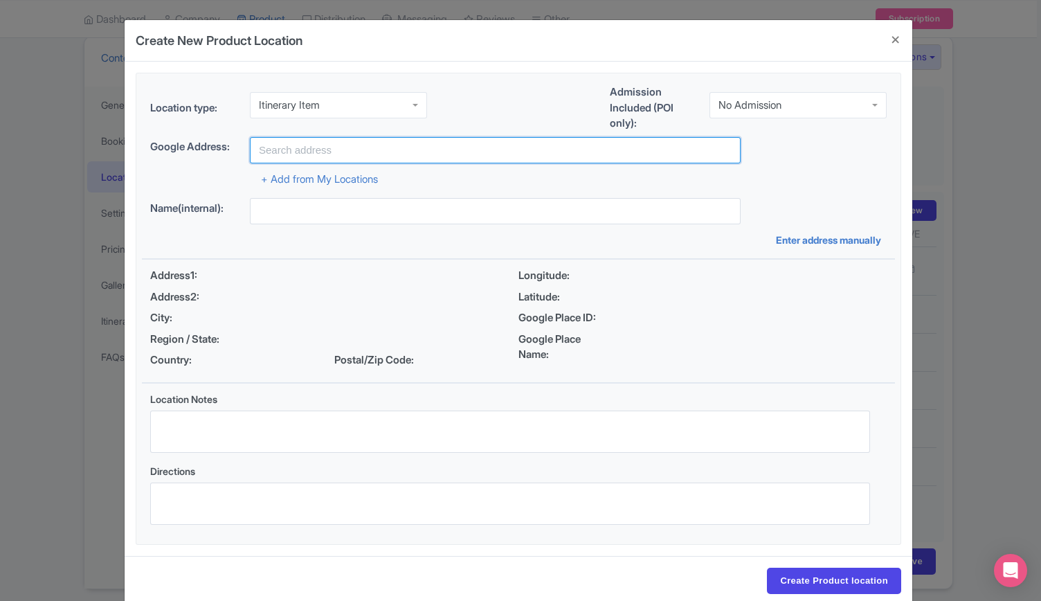
click at [294, 145] on input "text" at bounding box center [495, 150] width 491 height 26
paste input "Royal Palace of [GEOGRAPHIC_DATA]"
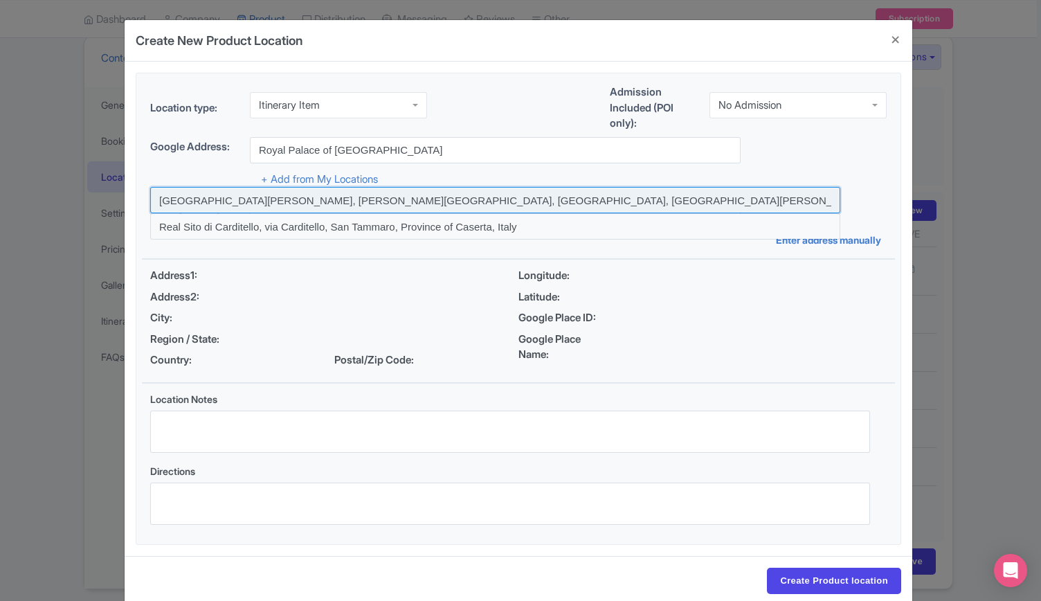
click at [324, 198] on input at bounding box center [495, 200] width 690 height 26
type input "[GEOGRAPHIC_DATA][PERSON_NAME], [PERSON_NAME][GEOGRAPHIC_DATA], [GEOGRAPHIC_DAT…"
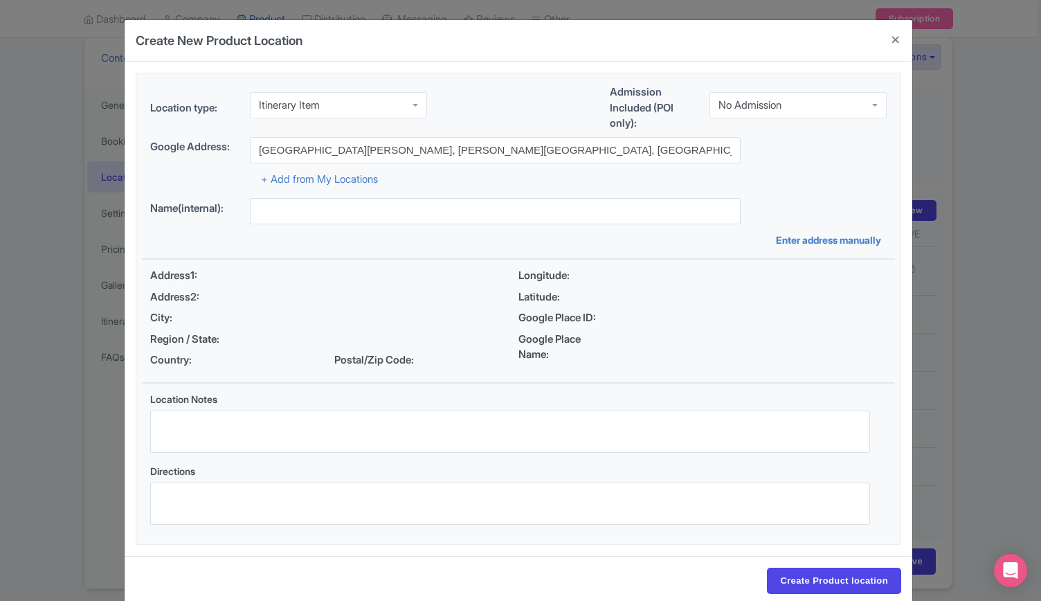
type input "[GEOGRAPHIC_DATA][PERSON_NAME], [PERSON_NAME][GEOGRAPHIC_DATA], [GEOGRAPHIC_DAT…"
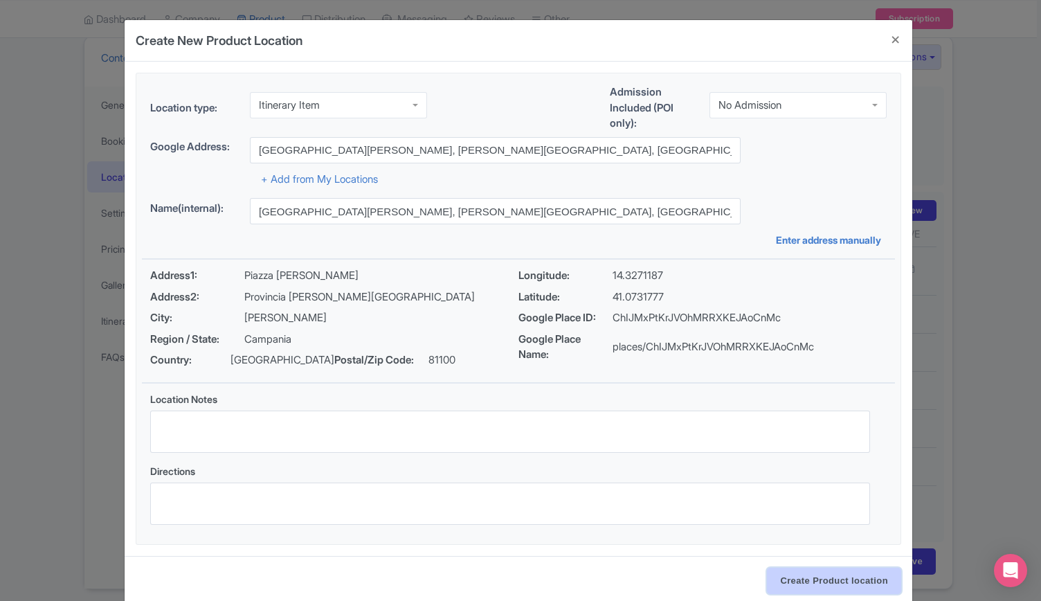
click at [818, 578] on input "Create Product location" at bounding box center [834, 581] width 134 height 26
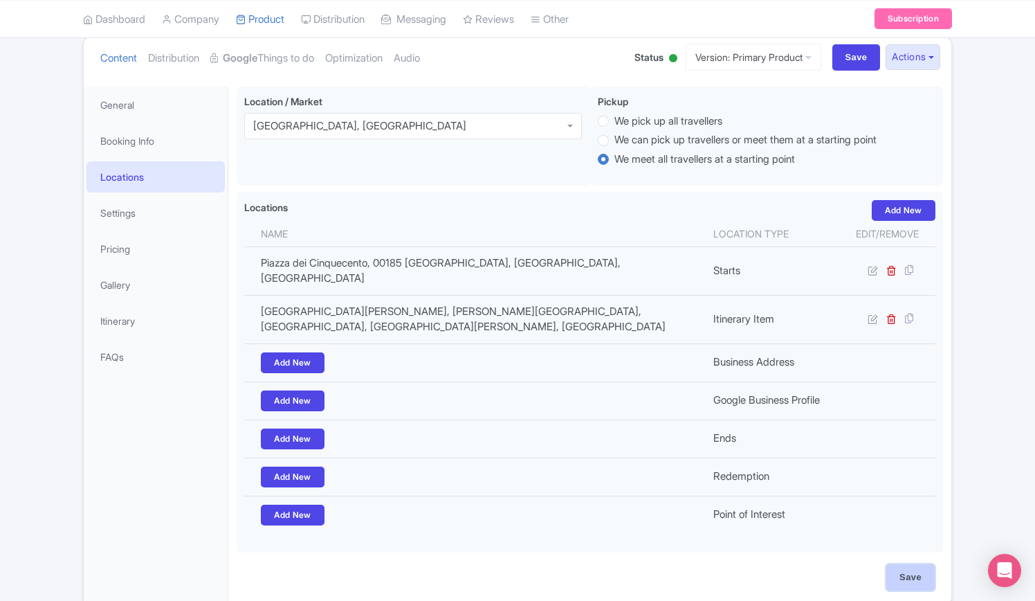
click at [919, 564] on input "Save" at bounding box center [911, 577] width 48 height 26
type input "Update Product"
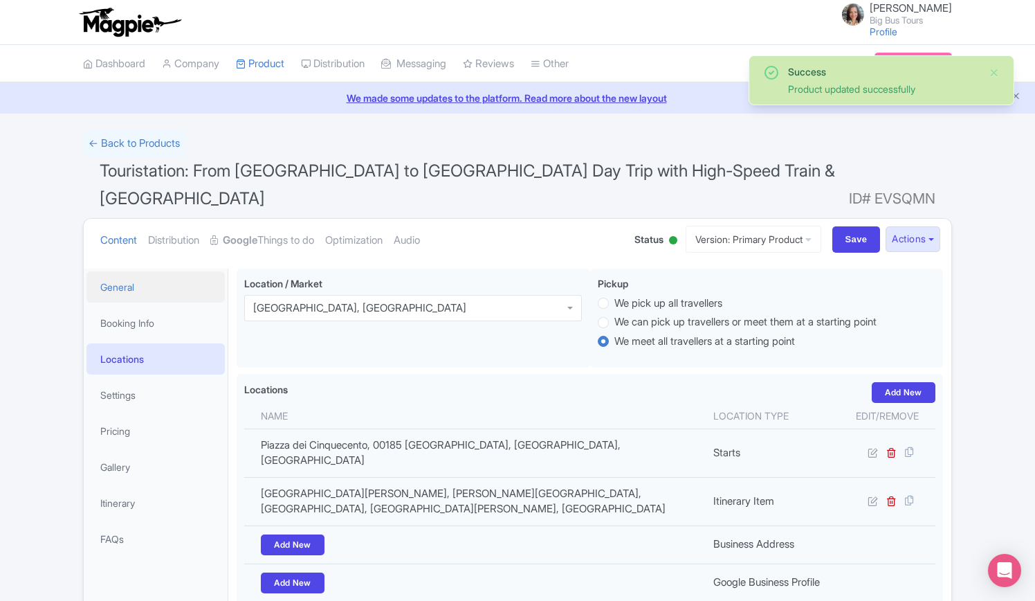
click at [144, 271] on link "General" at bounding box center [156, 286] width 138 height 31
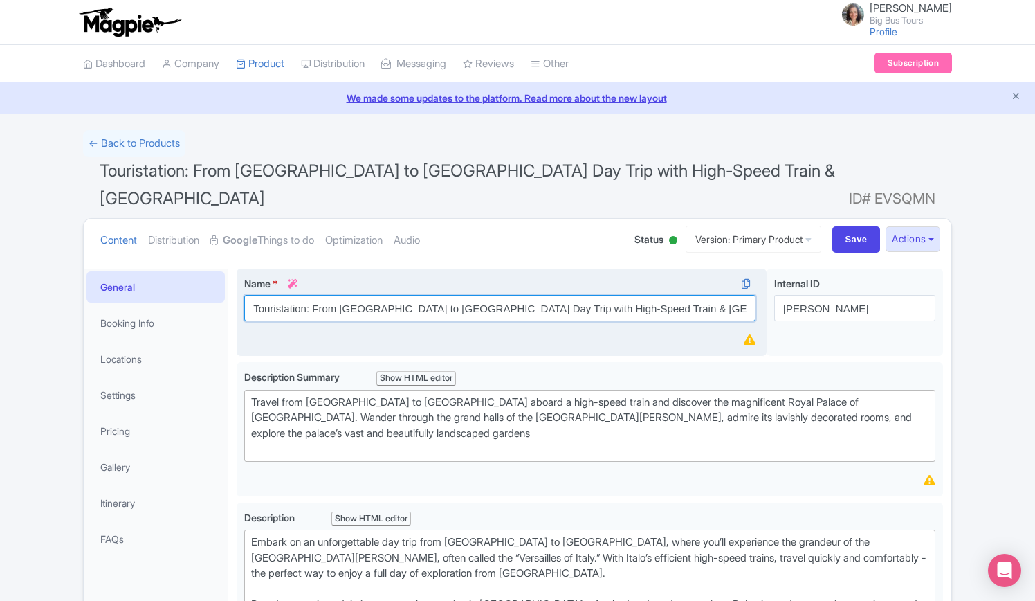
click at [443, 295] on input "Touristation: From [GEOGRAPHIC_DATA] to [GEOGRAPHIC_DATA] Day Trip with High-Sp…" at bounding box center [499, 308] width 511 height 26
type input "Touristation: From [GEOGRAPHIC_DATA] to [GEOGRAPHIC_DATA] Day Trip with High-Sp…"
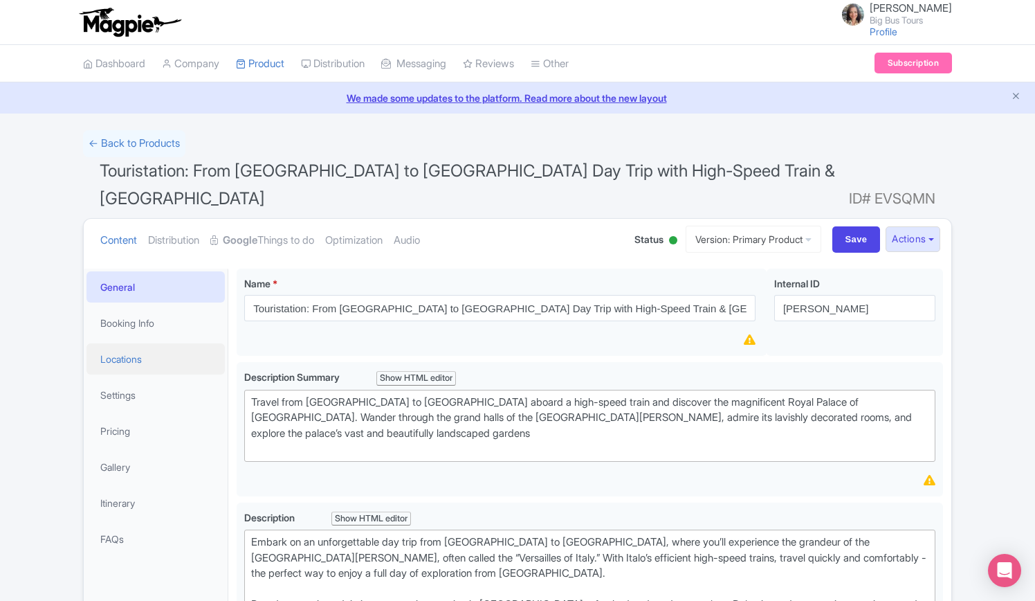
click at [132, 343] on link "Locations" at bounding box center [156, 358] width 138 height 31
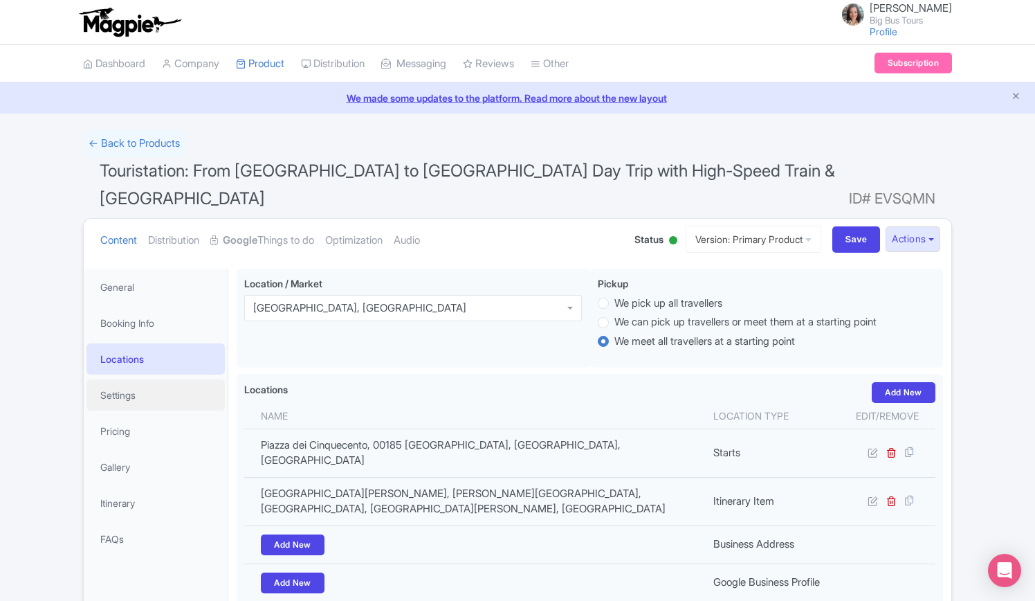
drag, startPoint x: 109, startPoint y: 359, endPoint x: 199, endPoint y: 315, distance: 99.4
click at [109, 379] on link "Settings" at bounding box center [156, 394] width 138 height 31
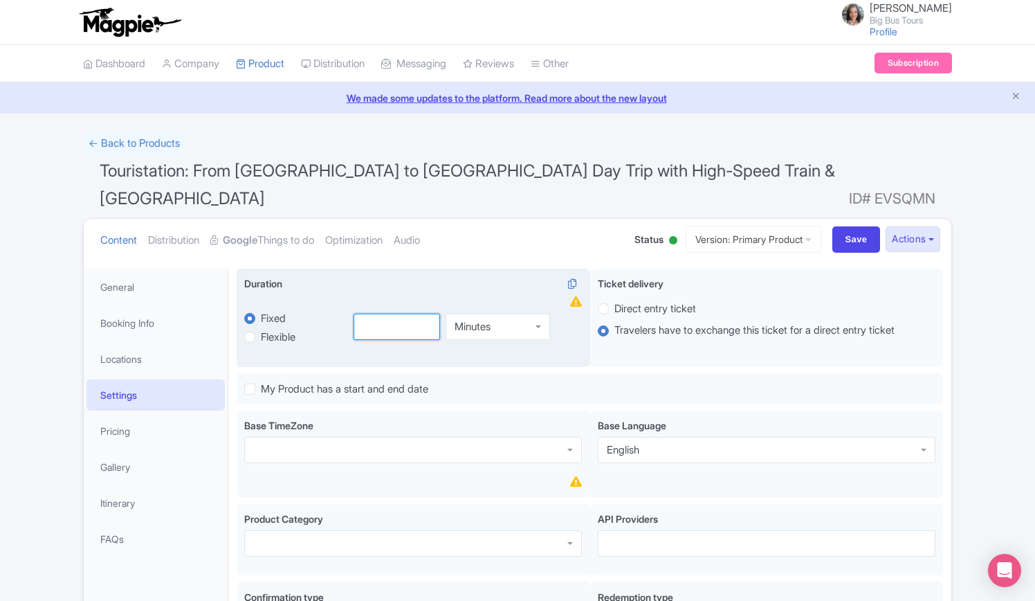
click at [394, 314] on input "number" at bounding box center [397, 327] width 87 height 26
type input "6"
click at [537, 314] on div "Minutes" at bounding box center [498, 327] width 105 height 26
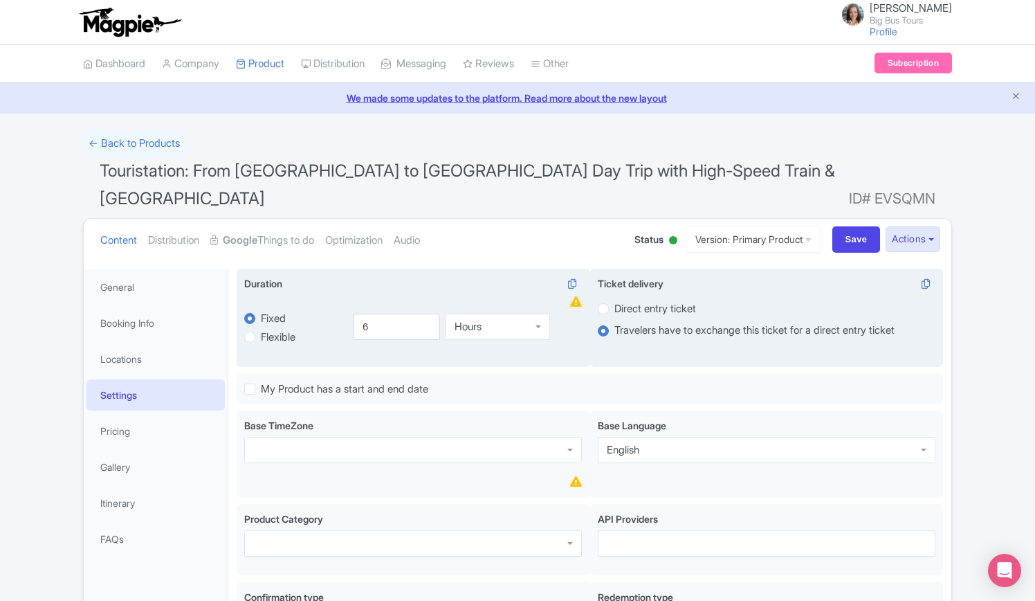
click at [615, 301] on label "Direct entry ticket" at bounding box center [656, 309] width 82 height 16
click at [615, 300] on input "Direct entry ticket" at bounding box center [622, 307] width 14 height 14
radio input "true"
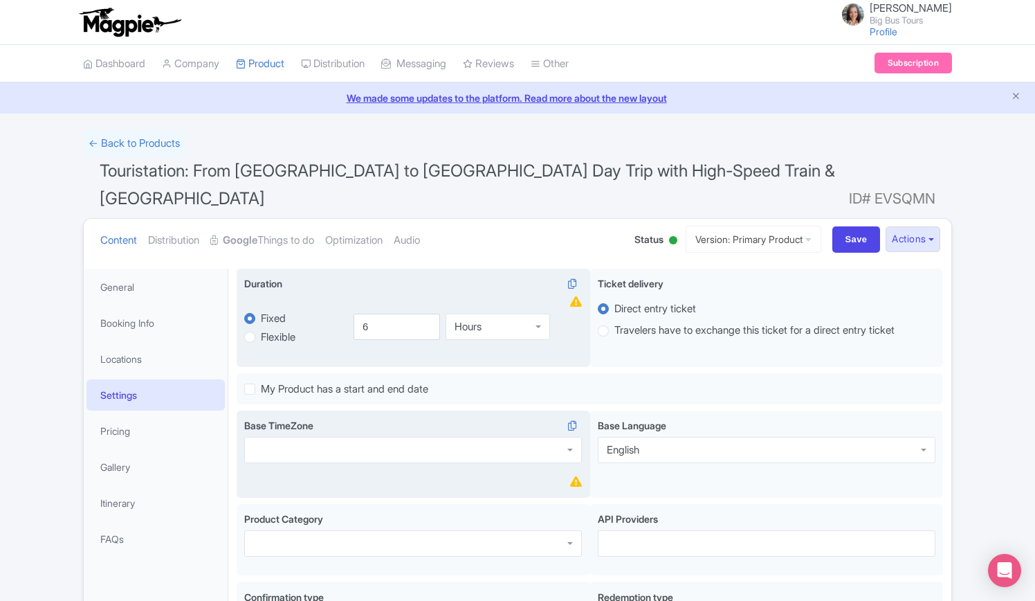
click at [331, 437] on div at bounding box center [413, 450] width 338 height 26
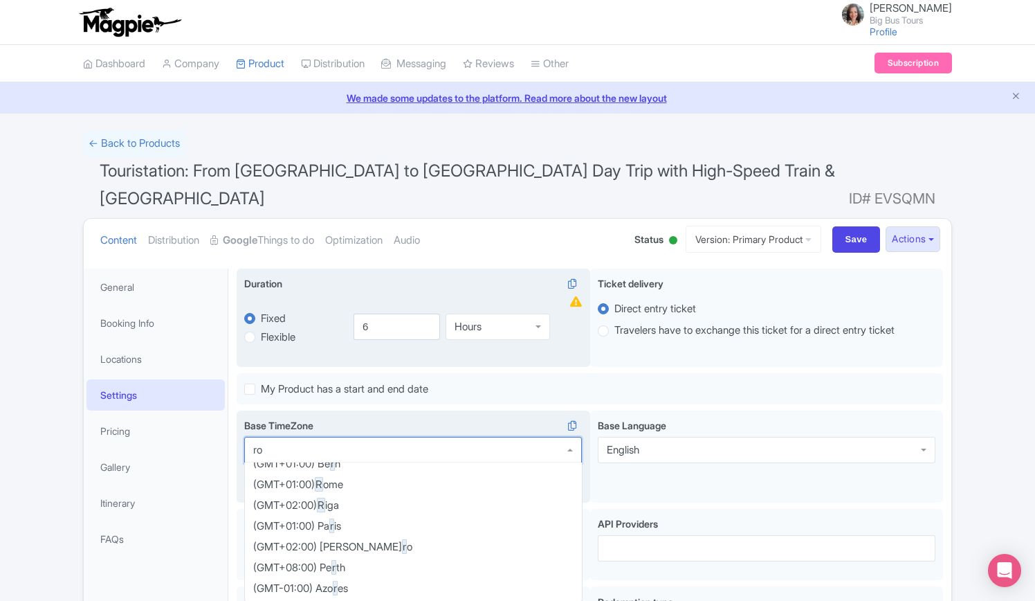
type input "rom"
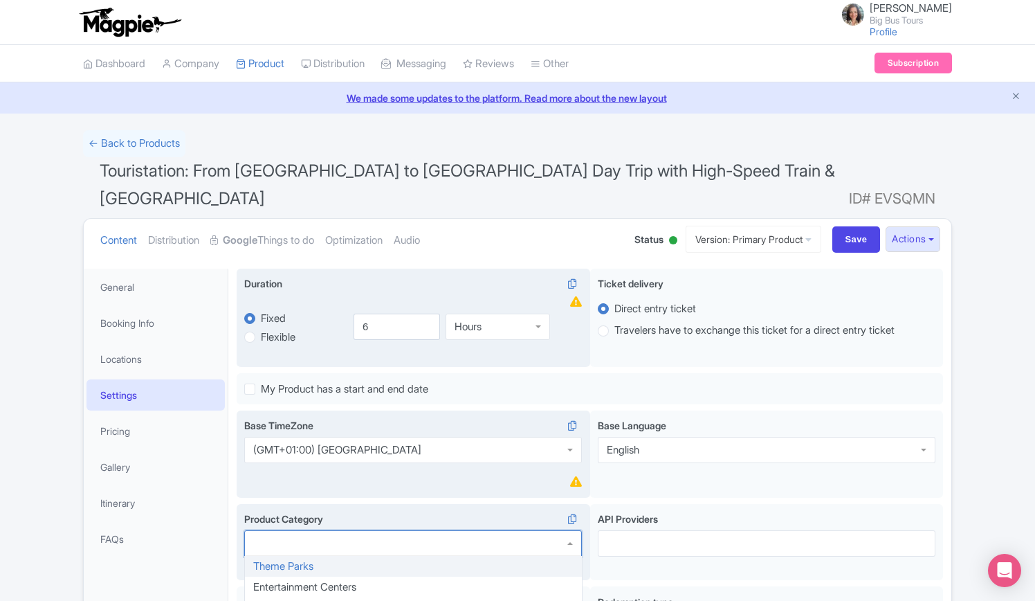
click at [325, 530] on div at bounding box center [413, 543] width 338 height 26
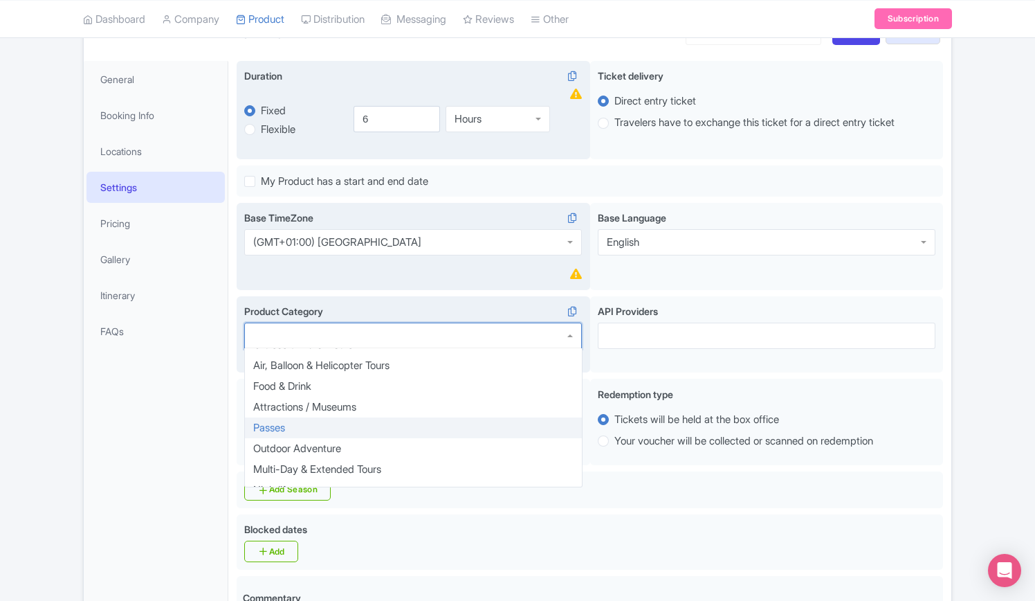
scroll to position [69, 0]
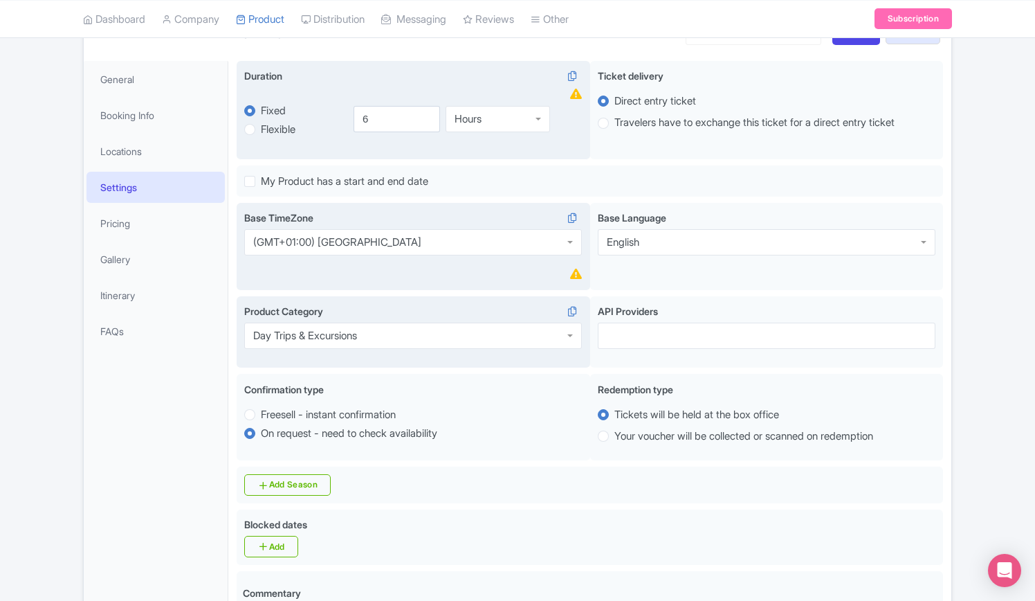
drag, startPoint x: 325, startPoint y: 347, endPoint x: 530, endPoint y: 329, distance: 205.7
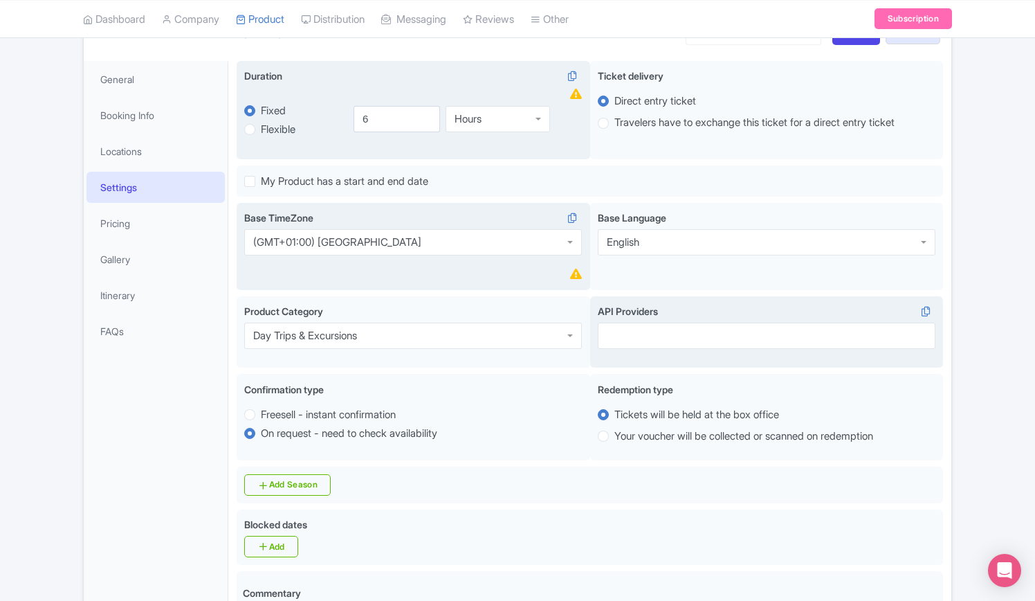
click at [656, 323] on div at bounding box center [767, 336] width 338 height 26
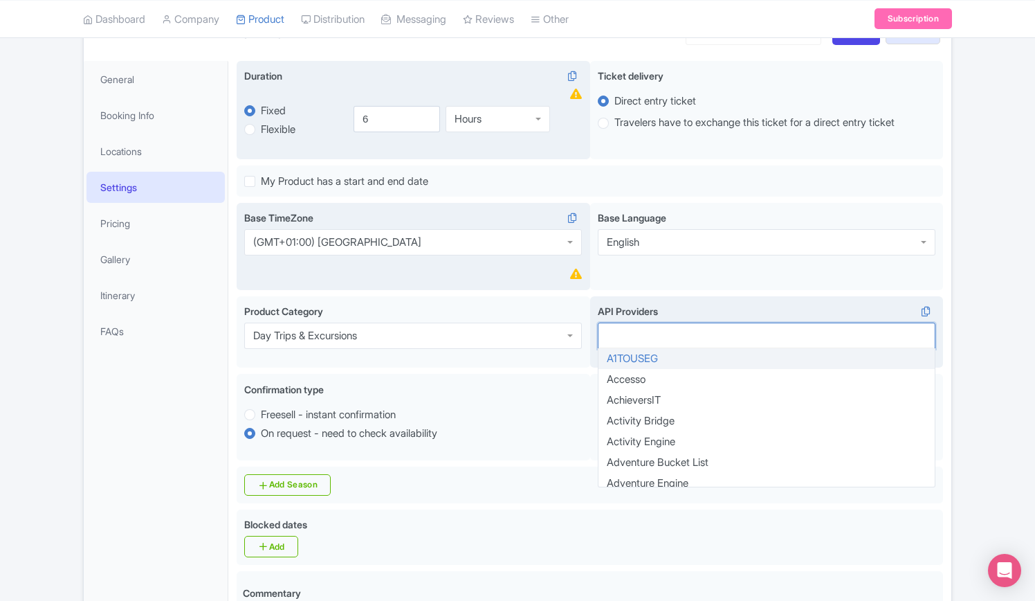
type input "b"
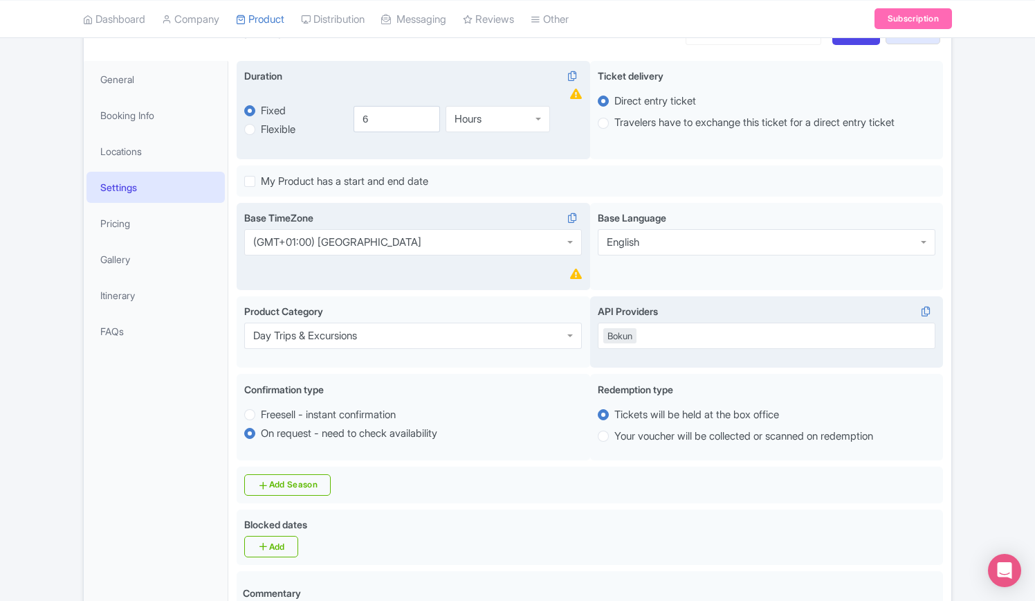
scroll to position [0, 0]
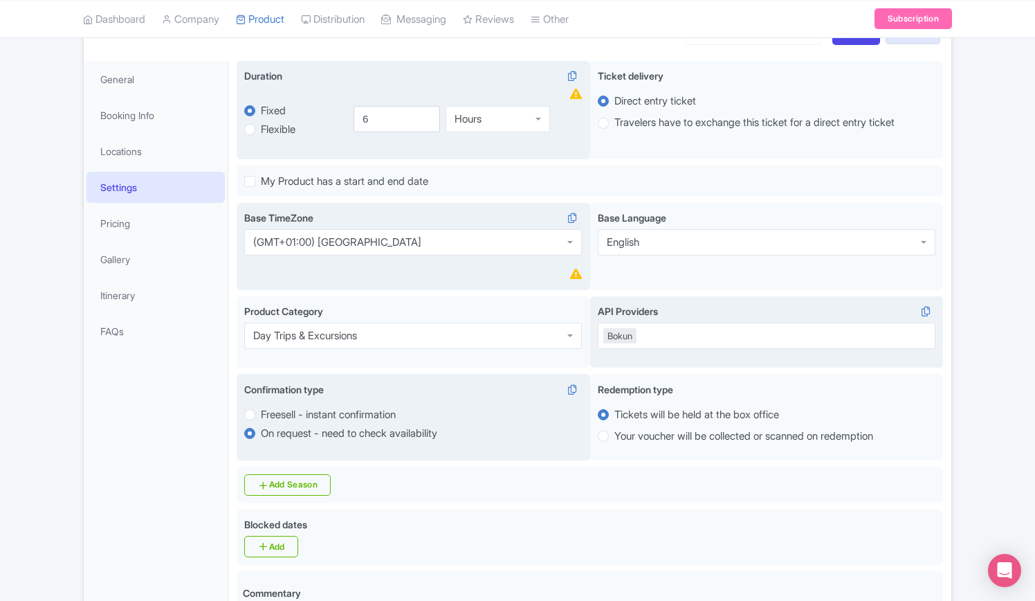
click at [261, 407] on label "Freesell - instant confirmation" at bounding box center [328, 415] width 135 height 16
click at [261, 406] on input "Freesell - instant confirmation" at bounding box center [268, 413] width 14 height 14
radio input "true"
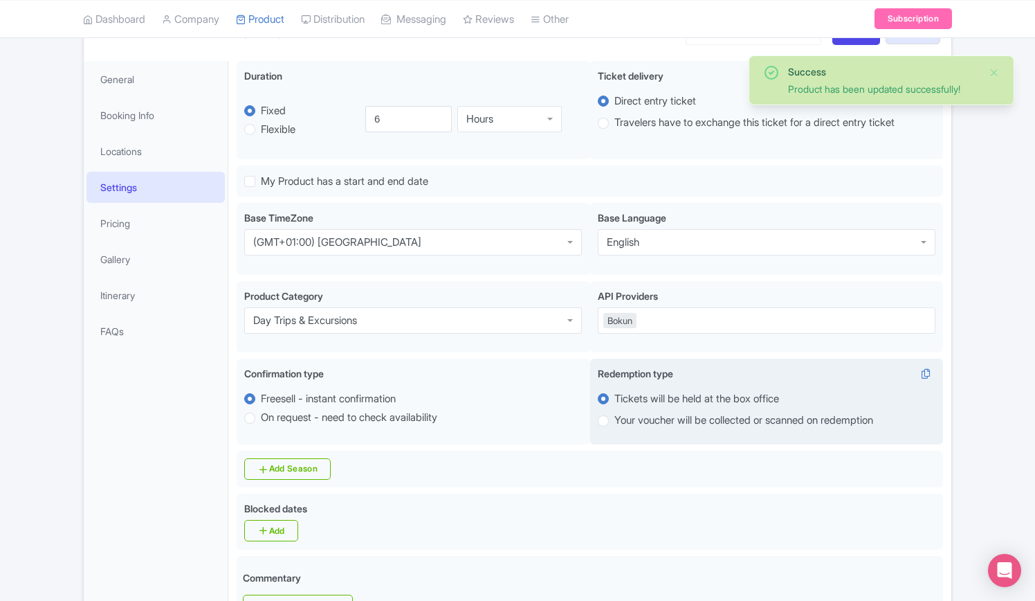
click at [615, 412] on label "Your voucher will be collected or scanned on redemption" at bounding box center [744, 420] width 259 height 16
click at [615, 412] on input "Your voucher will be collected or scanned on redemption" at bounding box center [622, 419] width 14 height 14
radio input "true"
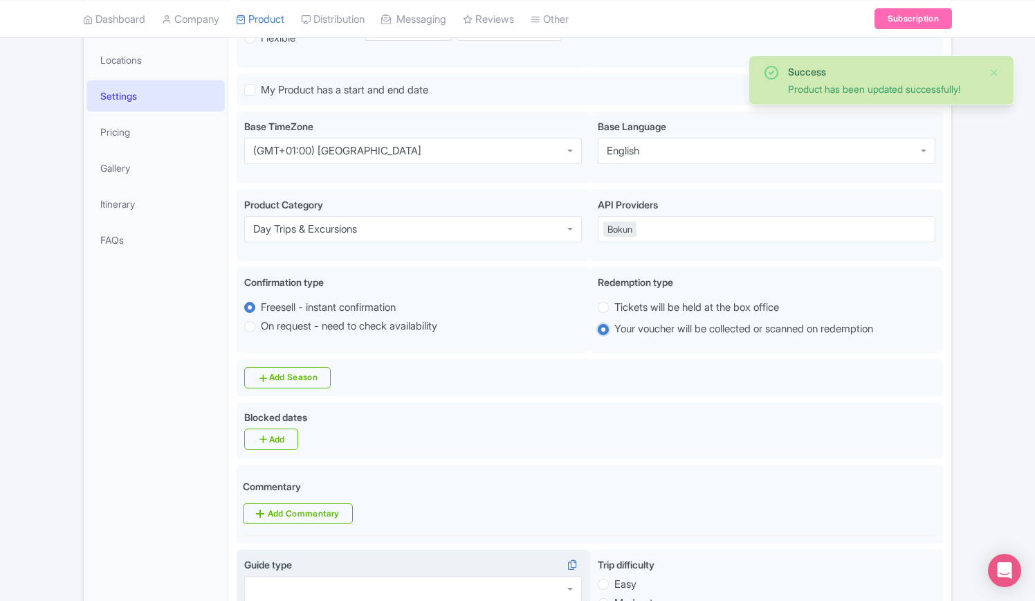
scroll to position [346, 0]
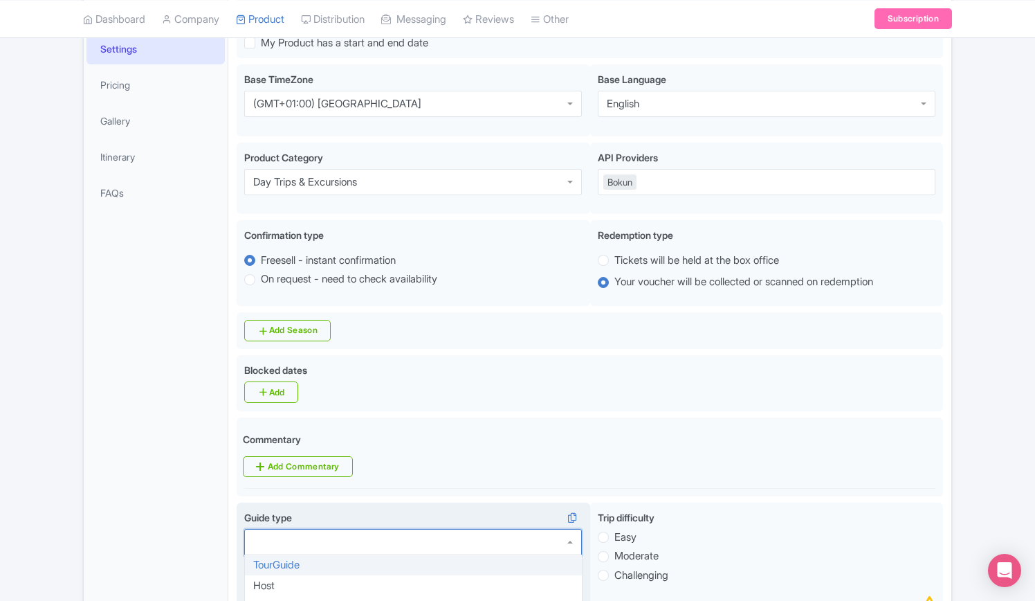
click at [321, 529] on div at bounding box center [413, 542] width 338 height 26
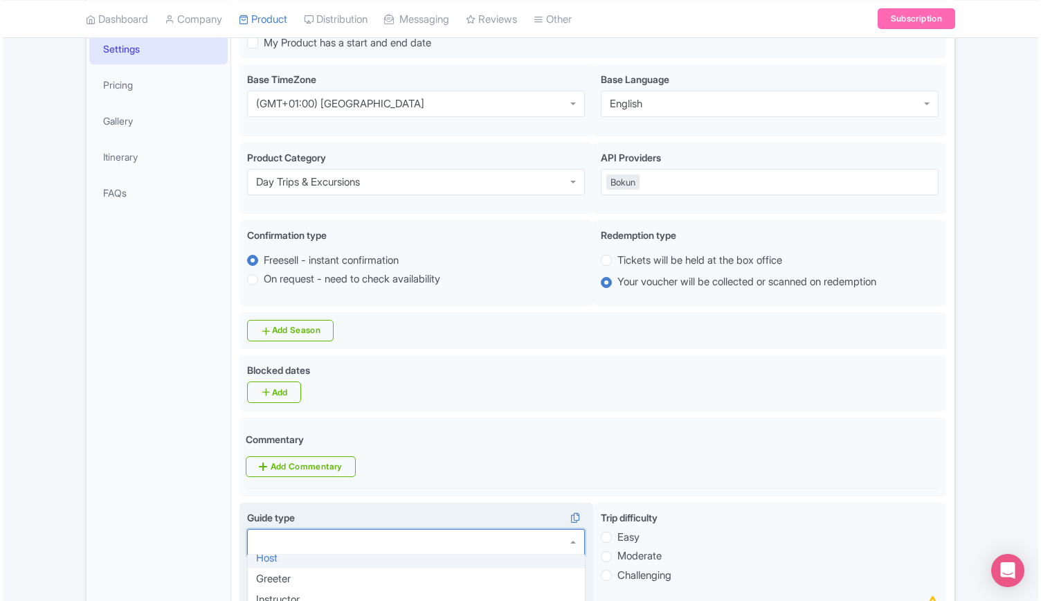
scroll to position [0, 0]
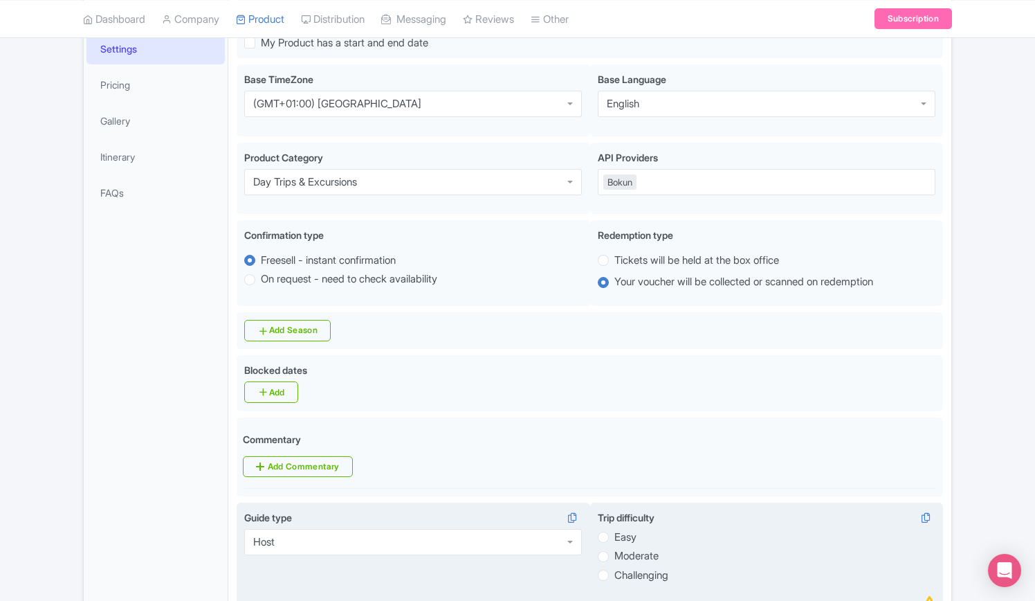
click at [615, 529] on label "Easy" at bounding box center [626, 537] width 22 height 16
click at [615, 529] on input "Easy" at bounding box center [622, 536] width 14 height 14
radio input "true"
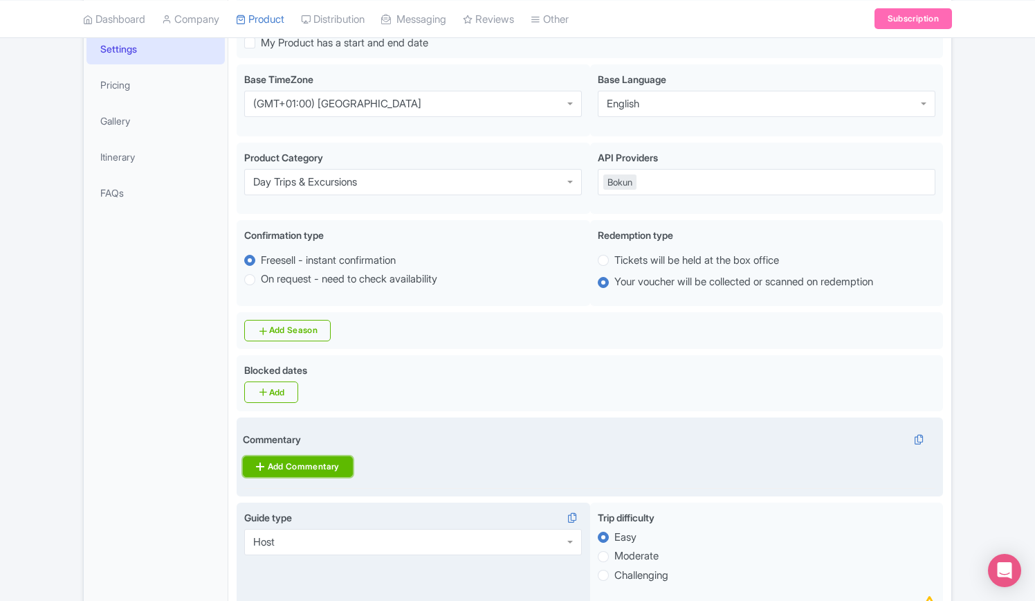
click at [296, 456] on link "Add Commentary" at bounding box center [297, 466] width 109 height 21
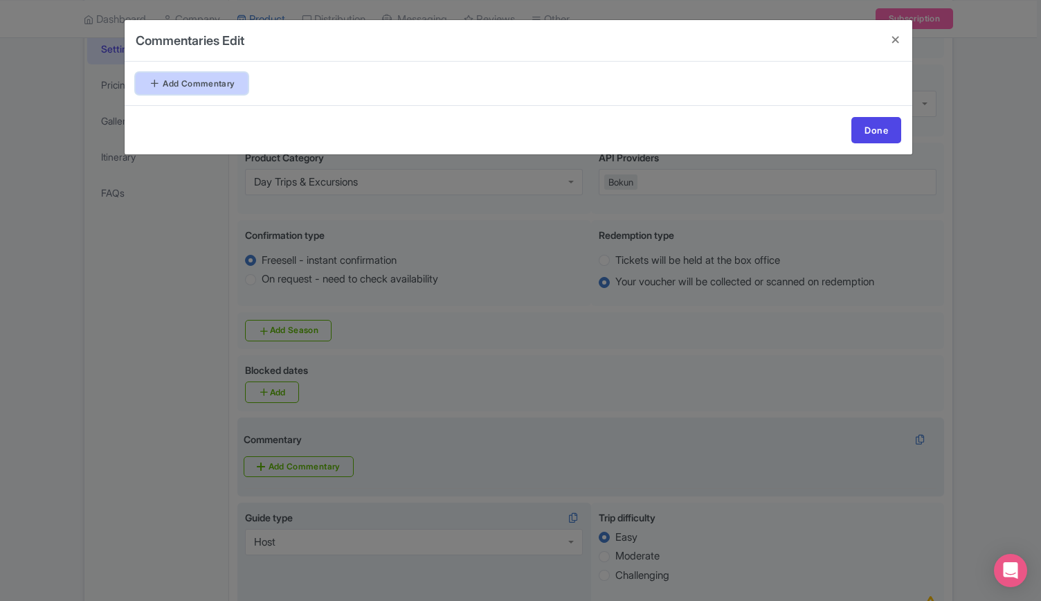
click at [203, 82] on link "Add Commentary" at bounding box center [192, 83] width 112 height 21
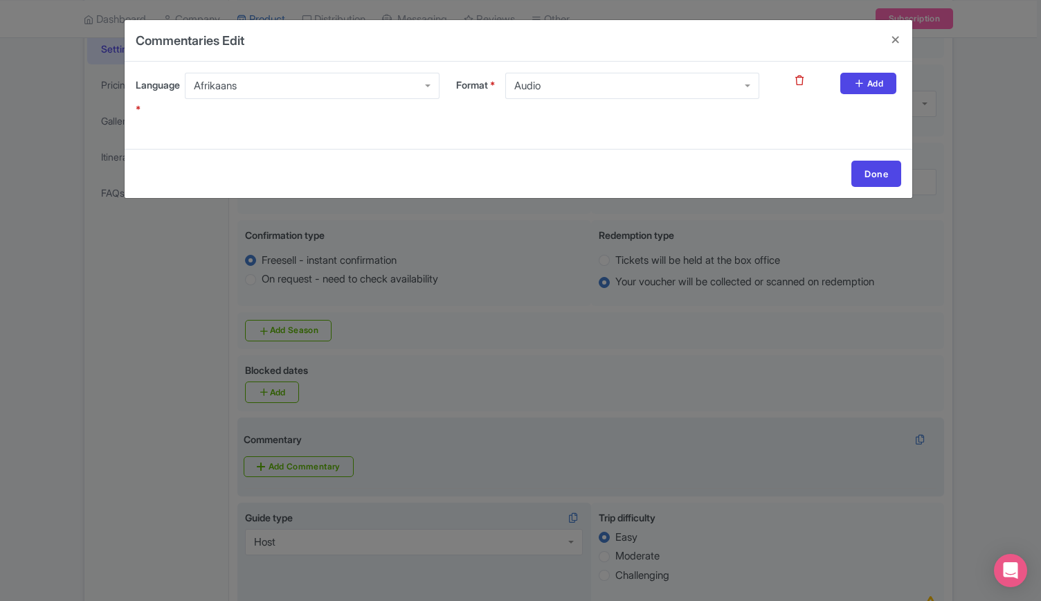
click at [246, 86] on div "Afrikaans" at bounding box center [312, 86] width 254 height 26
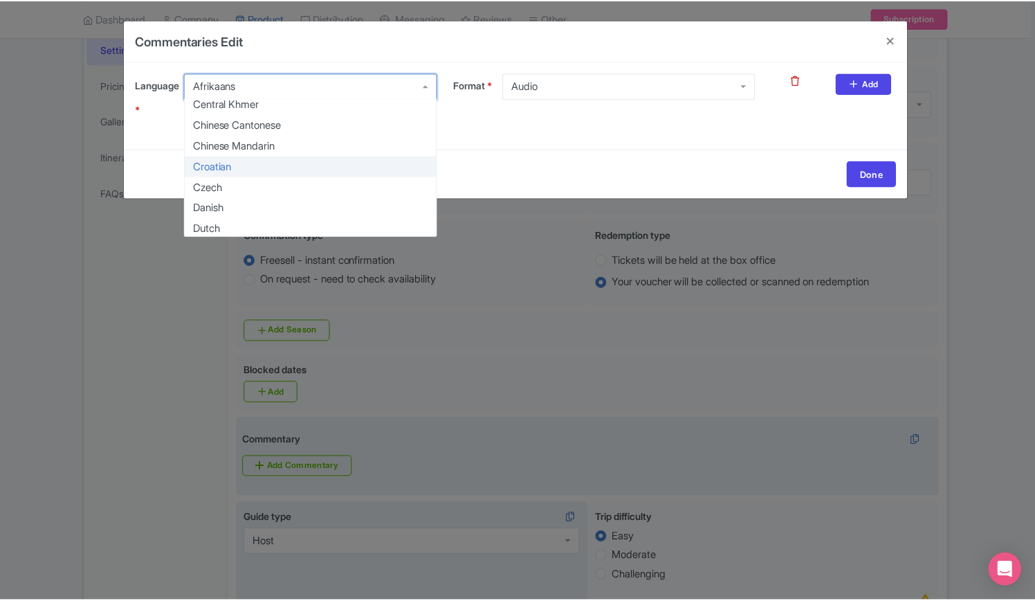
scroll to position [277, 0]
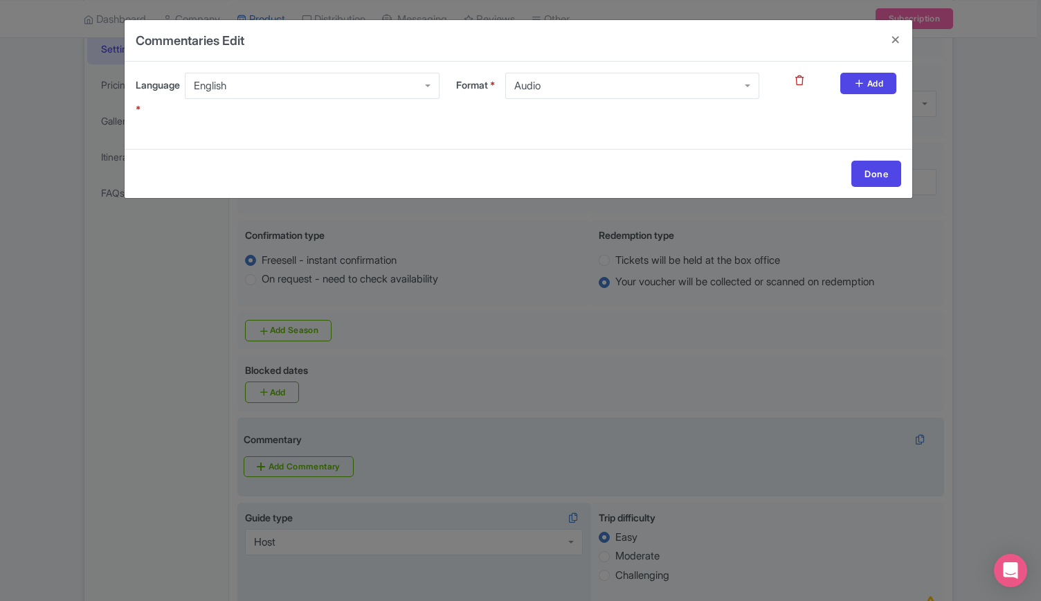
click at [695, 77] on div "Audio" at bounding box center [632, 86] width 254 height 26
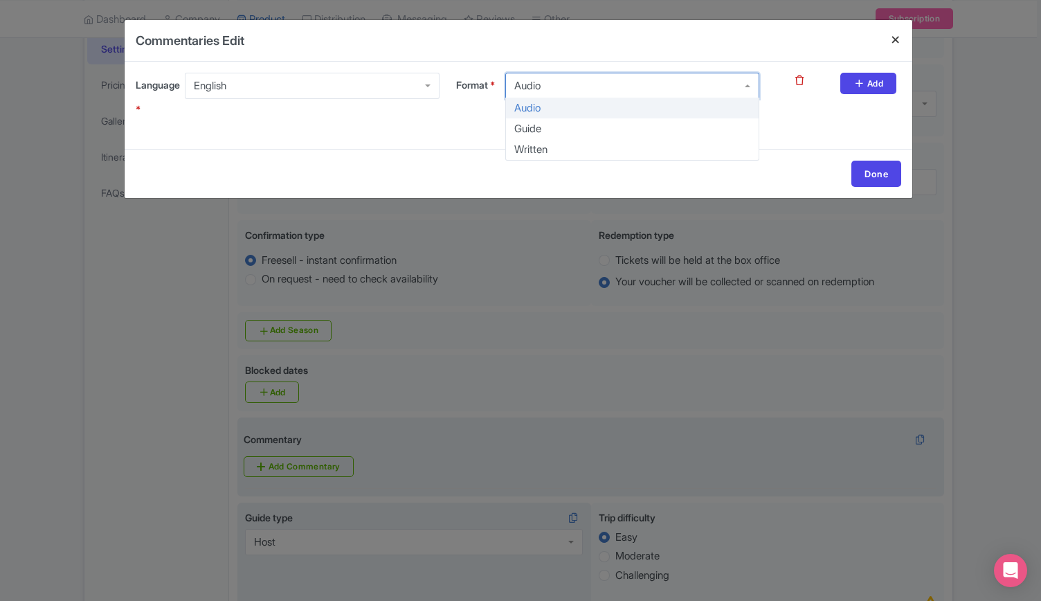
click at [894, 38] on h4 at bounding box center [895, 39] width 33 height 39
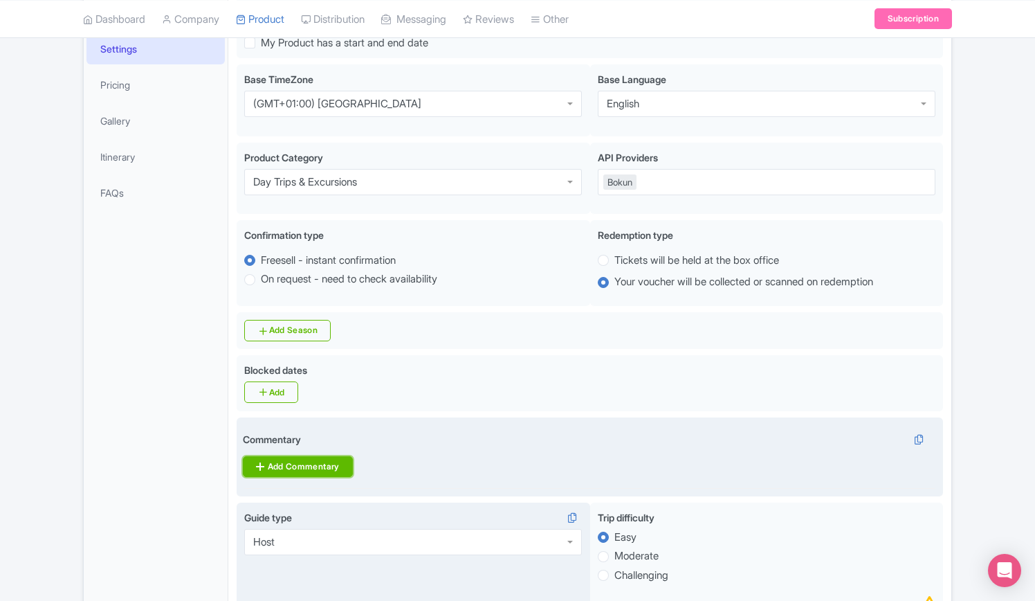
click at [303, 456] on link "Add Commentary" at bounding box center [297, 466] width 109 height 21
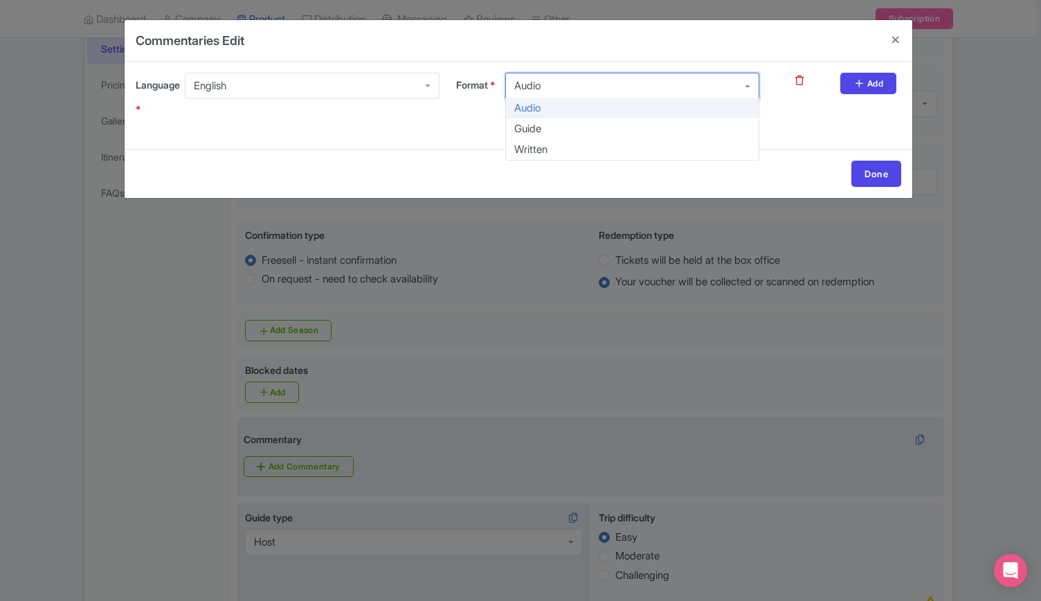
click at [631, 83] on div "Audio" at bounding box center [632, 86] width 254 height 26
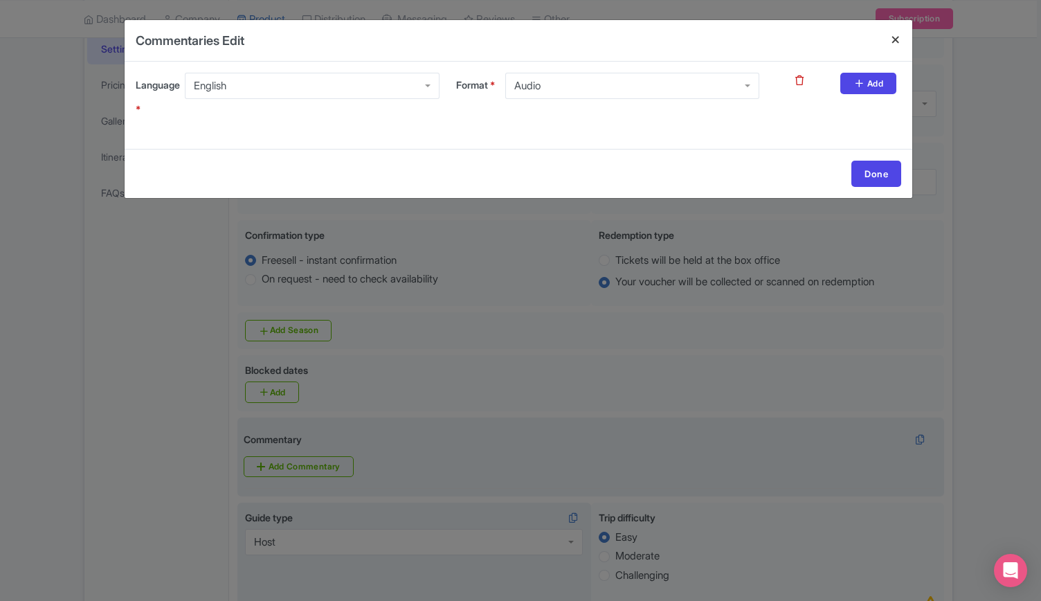
click at [889, 40] on h4 at bounding box center [895, 39] width 33 height 39
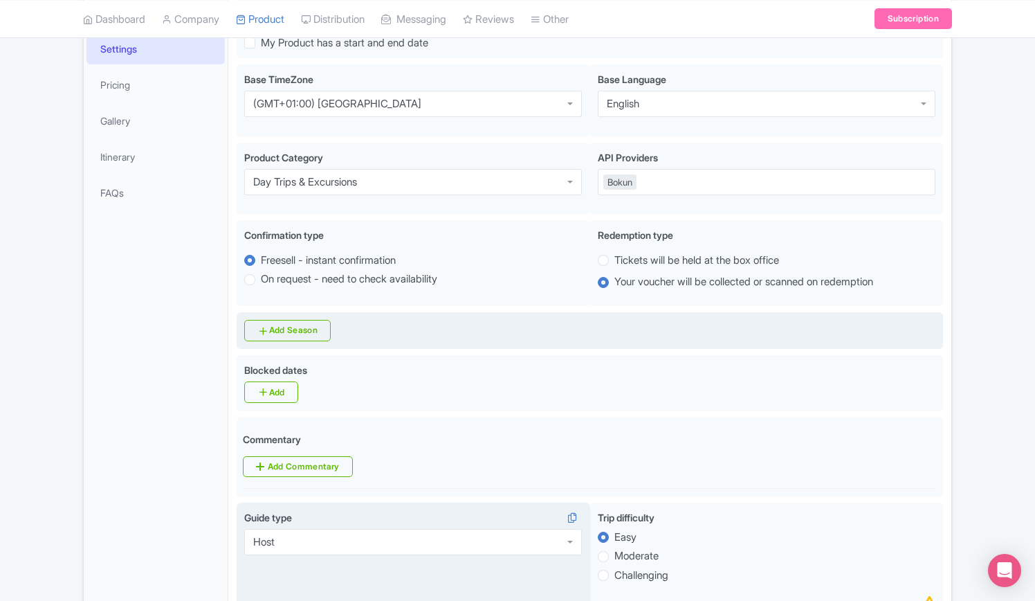
scroll to position [554, 0]
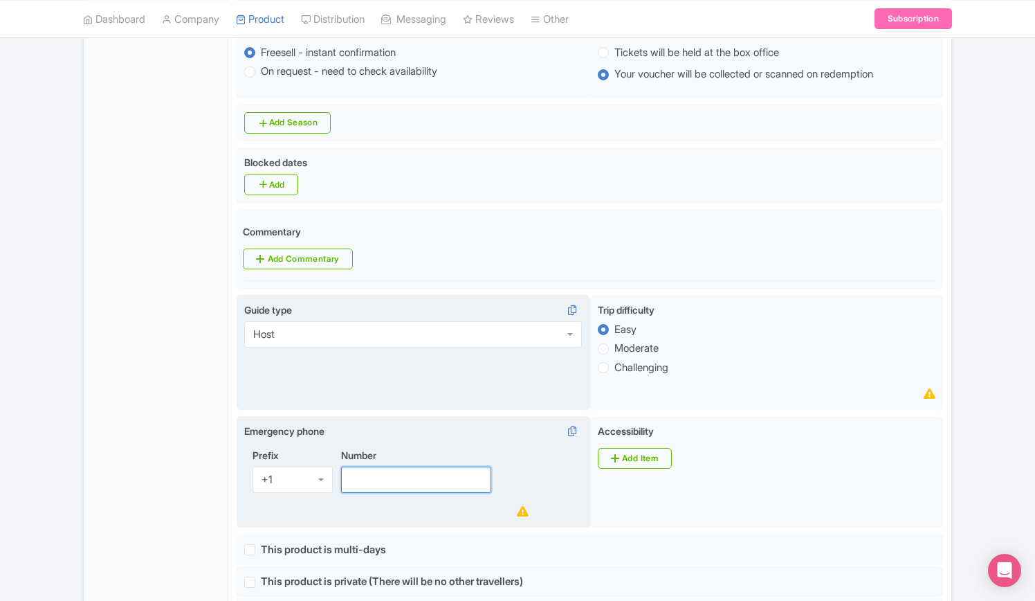
click at [367, 466] on input "Number" at bounding box center [416, 479] width 150 height 26
paste input "3762037251"
type input "3762037251"
click at [290, 466] on div "+1" at bounding box center [293, 479] width 80 height 26
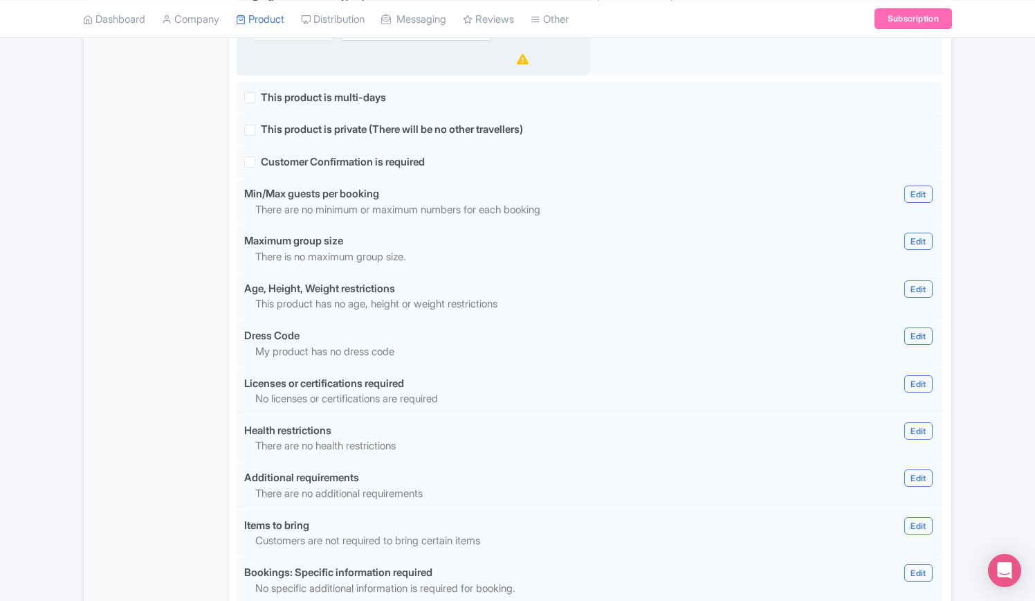
scroll to position [1215, 0]
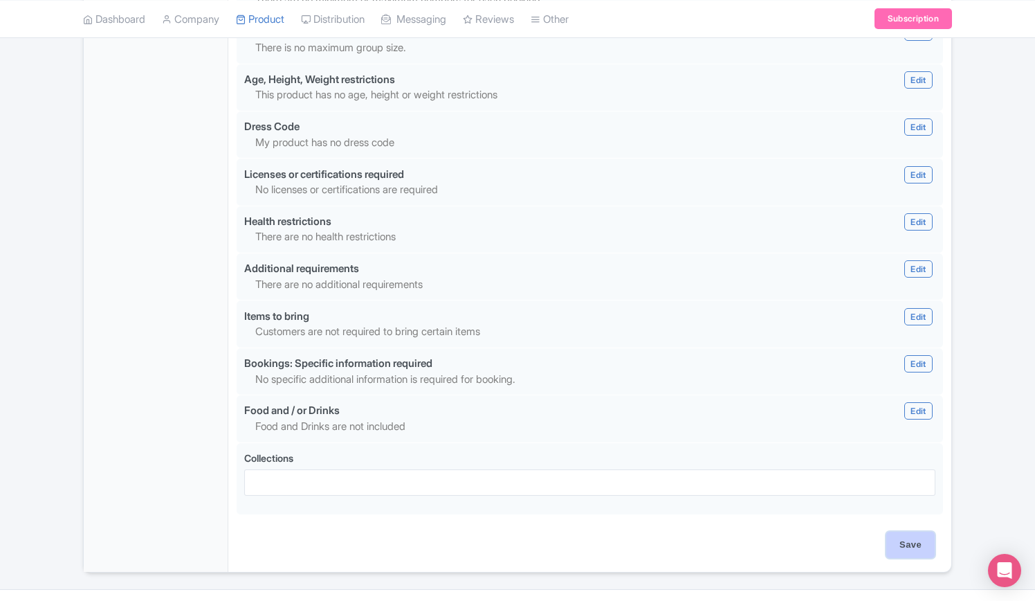
click at [904, 532] on input "Save" at bounding box center [911, 545] width 48 height 26
type input "Update Product"
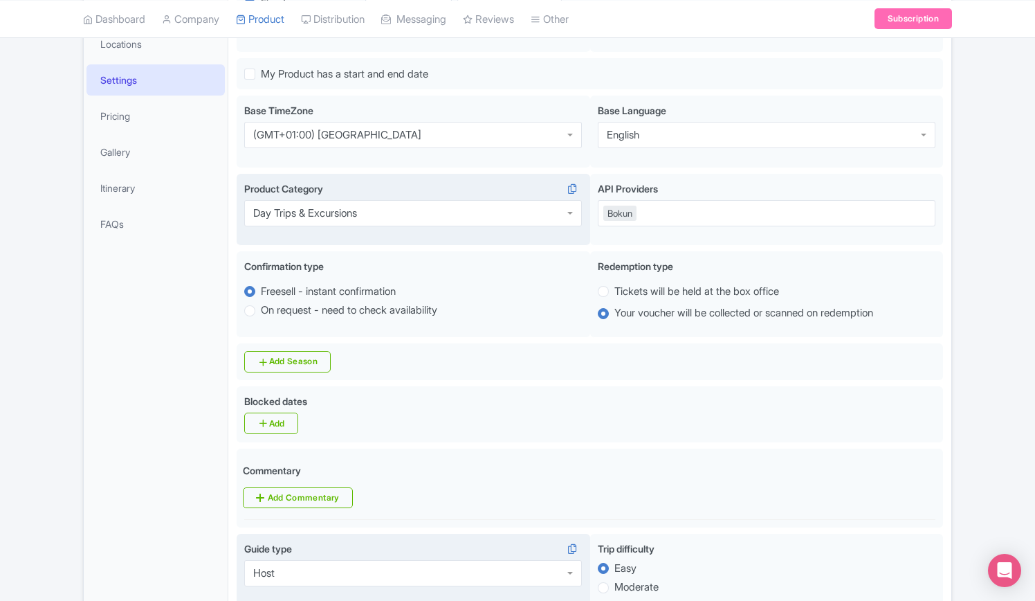
scroll to position [80, 0]
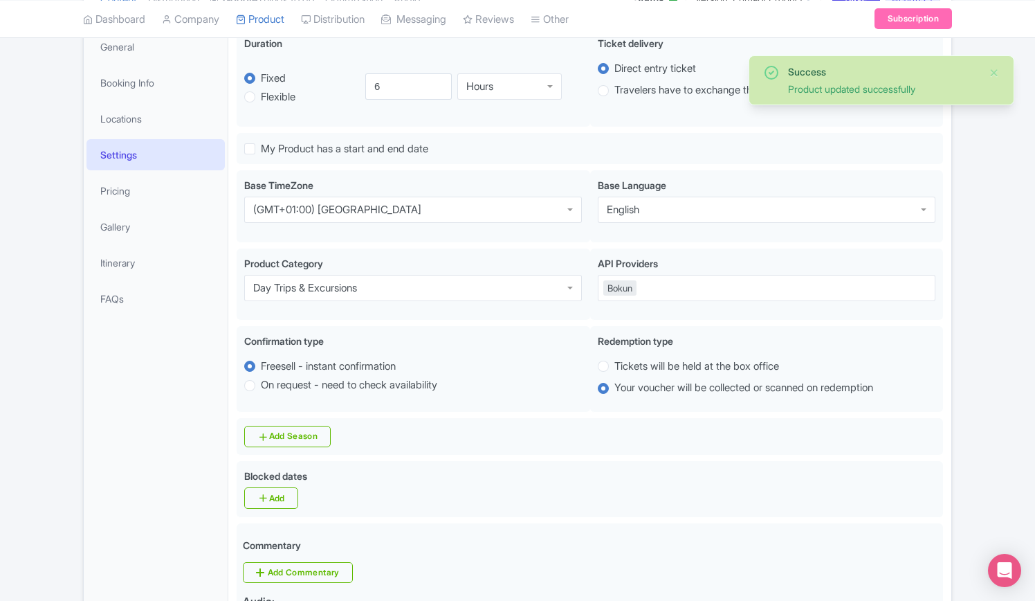
scroll to position [240, 0]
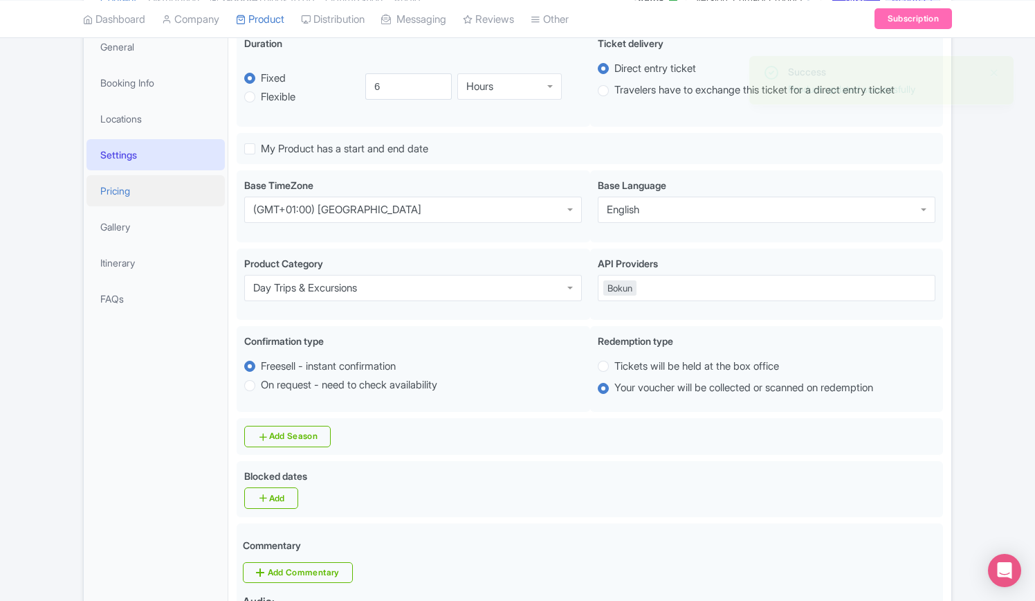
click at [123, 175] on link "Pricing" at bounding box center [156, 190] width 138 height 31
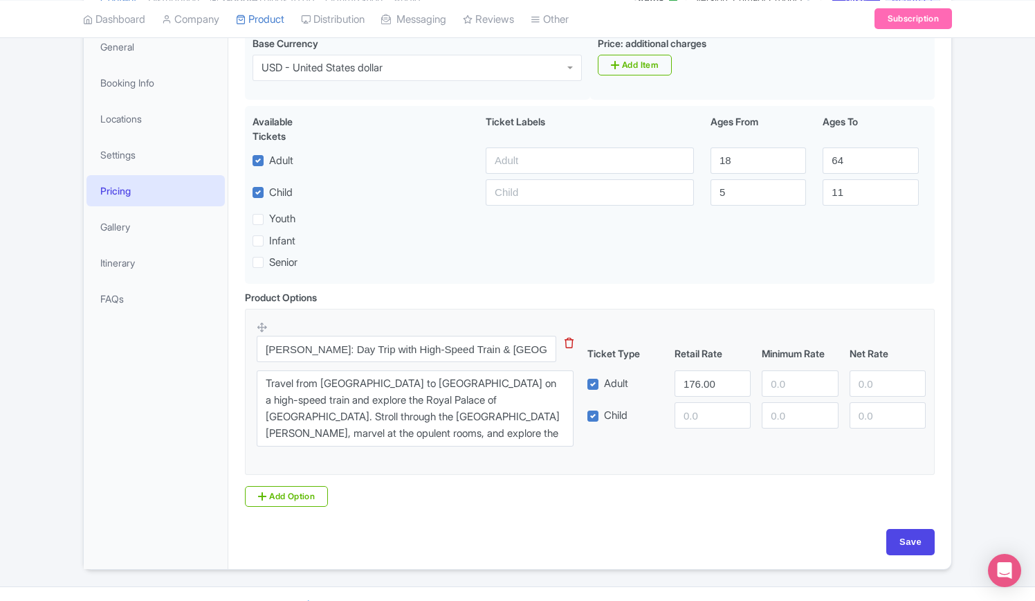
scroll to position [206, 0]
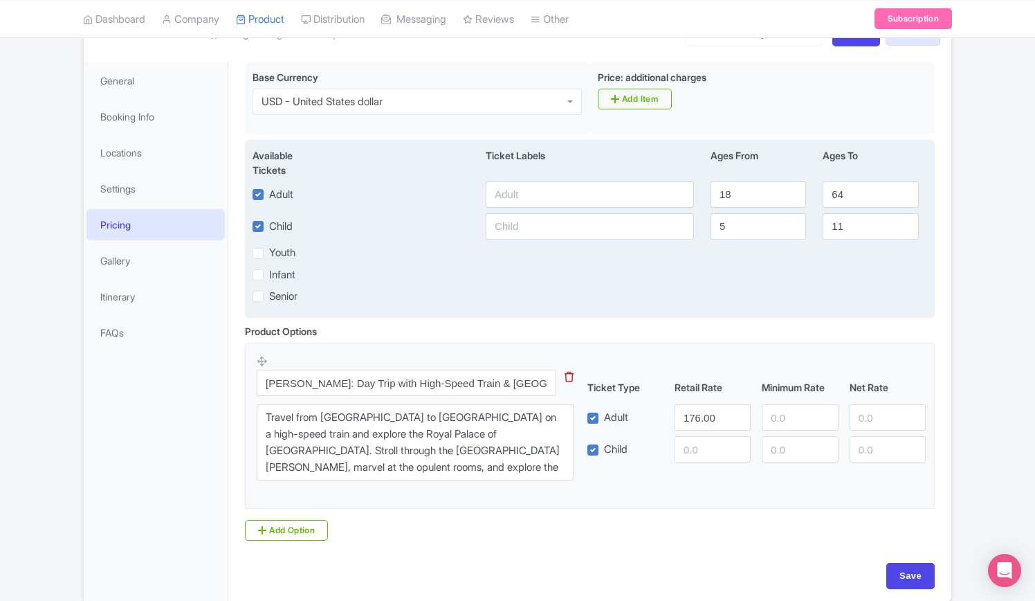
click at [269, 267] on label "Infant" at bounding box center [282, 275] width 26 height 16
click at [269, 266] on input "Infant" at bounding box center [273, 270] width 9 height 9
checkbox input "true"
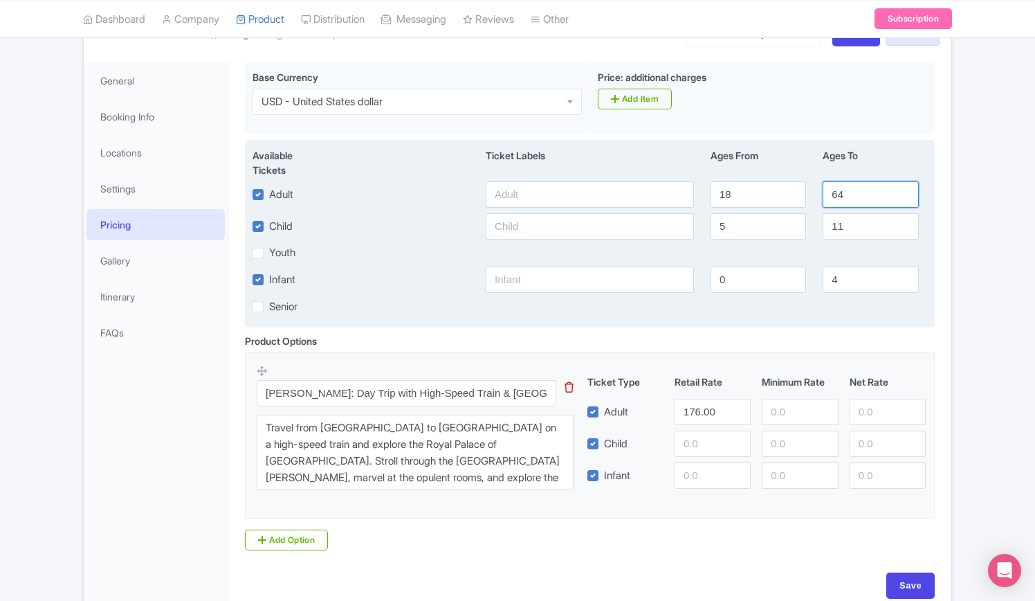
drag, startPoint x: 855, startPoint y: 165, endPoint x: 767, endPoint y: 149, distance: 90.0
click at [759, 181] on div "Adult 18 64" at bounding box center [589, 194] width 691 height 26
type input "99"
drag, startPoint x: 667, startPoint y: 194, endPoint x: 656, endPoint y: 194, distance: 11.1
click at [656, 213] on div "Child [DEMOGRAPHIC_DATA] 11" at bounding box center [589, 226] width 691 height 26
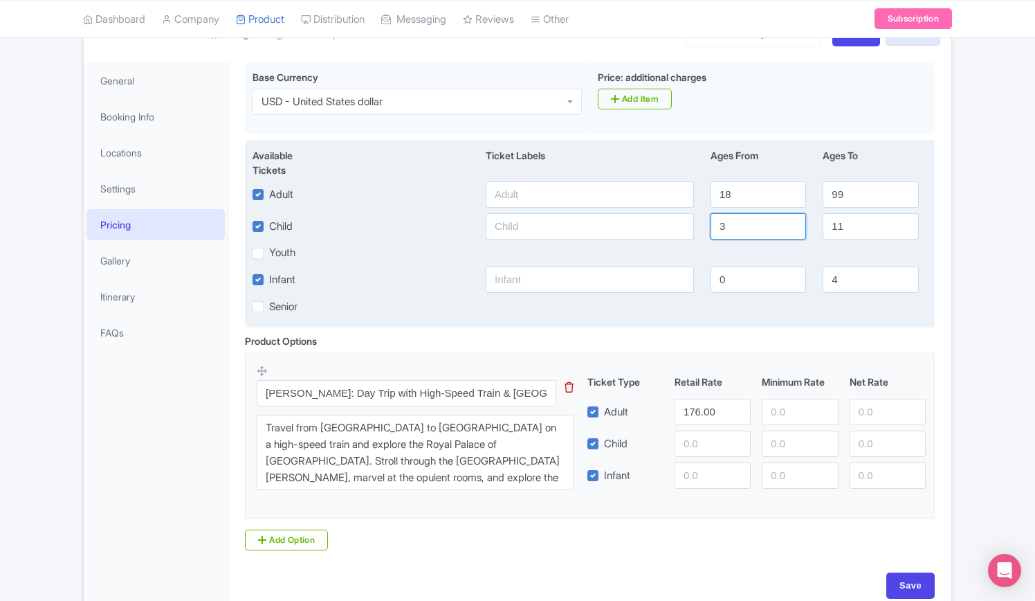
type input "3"
drag, startPoint x: 849, startPoint y: 200, endPoint x: 818, endPoint y: 193, distance: 31.9
click at [824, 213] on input "11" at bounding box center [871, 226] width 96 height 26
type input "17"
drag, startPoint x: 828, startPoint y: 251, endPoint x: 792, endPoint y: 250, distance: 36.0
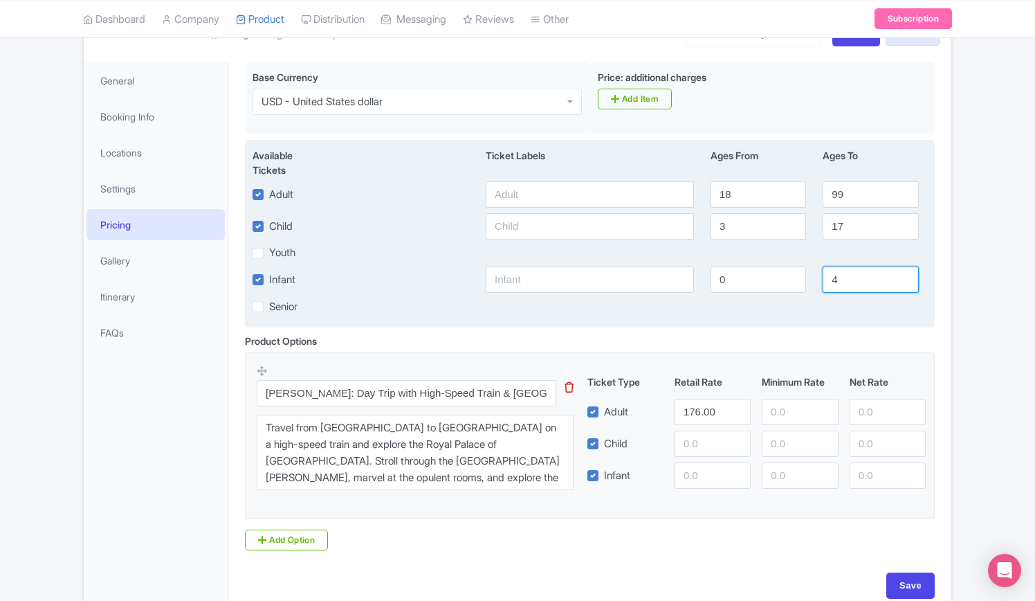
click at [795, 266] on div "Infant 0 4" at bounding box center [589, 279] width 691 height 26
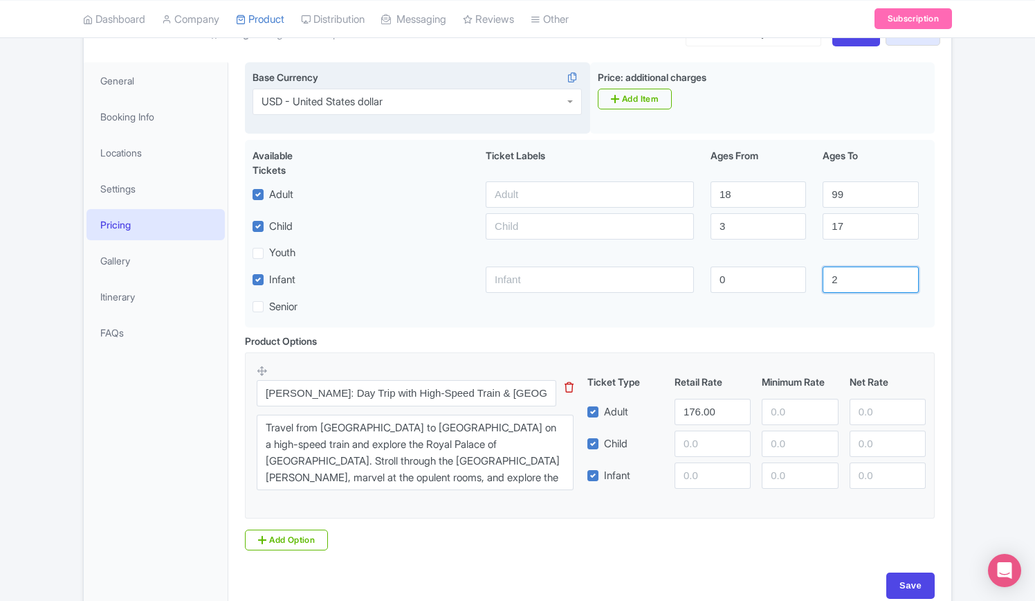
type input "2"
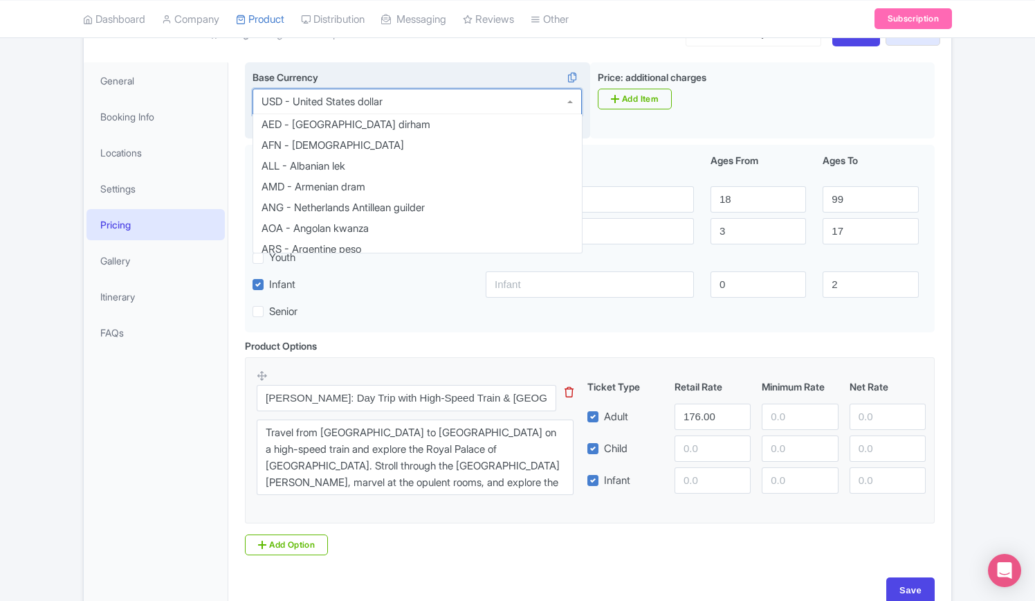
click at [383, 96] on div "USD - United States dollar" at bounding box center [322, 102] width 121 height 12
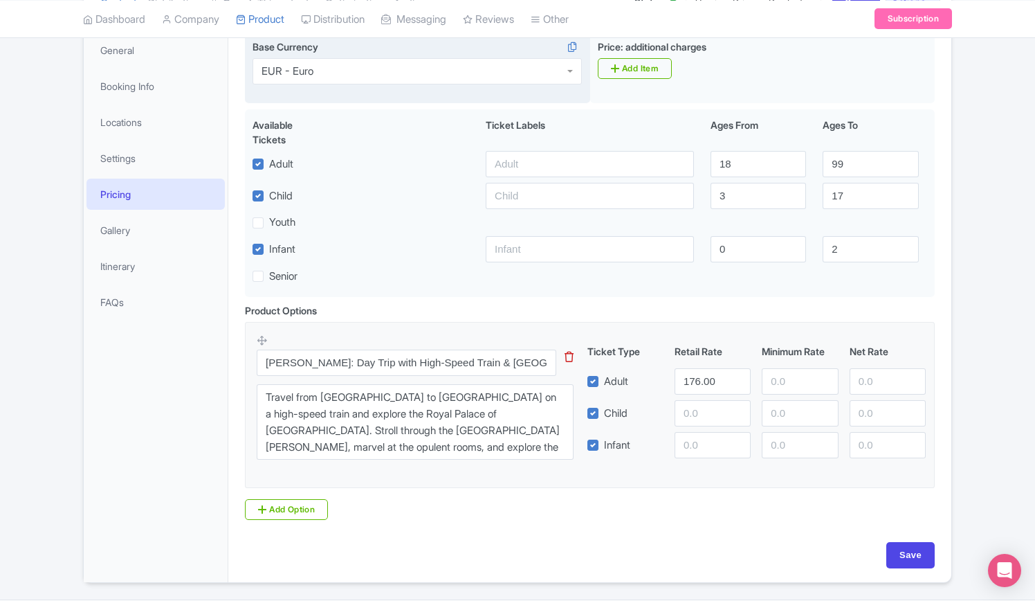
scroll to position [249, 0]
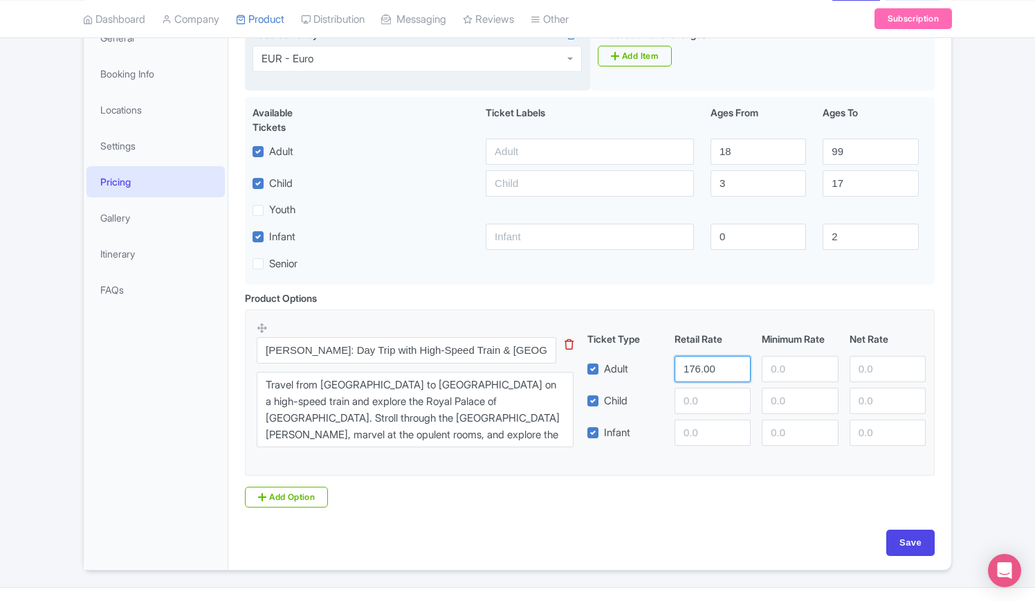
drag, startPoint x: 723, startPoint y: 341, endPoint x: 635, endPoint y: 340, distance: 87.9
click at [635, 356] on div "Adult 176.00" at bounding box center [757, 369] width 350 height 26
click at [923, 529] on input "Save" at bounding box center [911, 542] width 48 height 26
type input "Update Product"
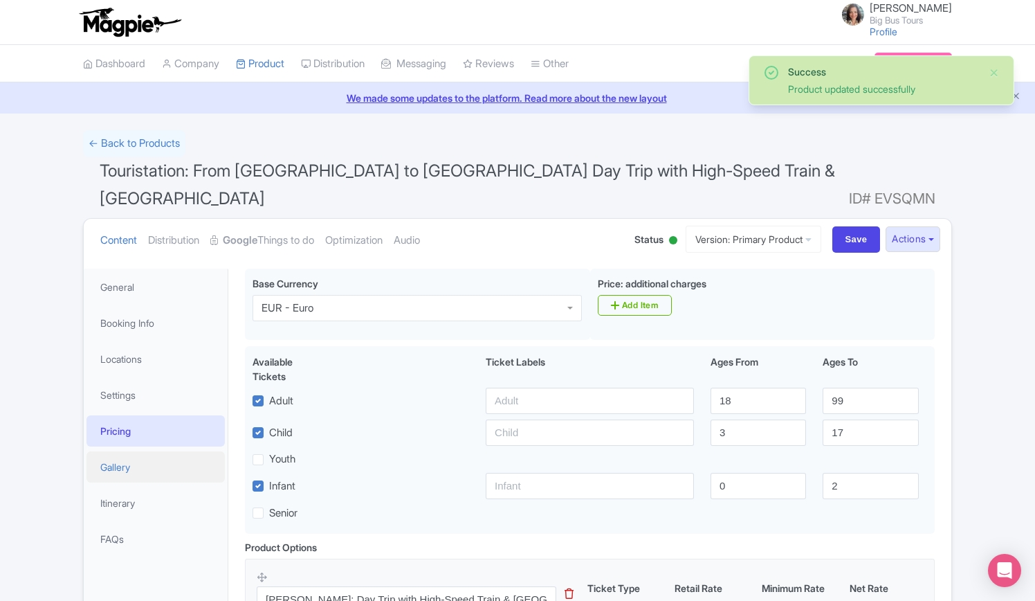
click at [140, 451] on link "Gallery" at bounding box center [156, 466] width 138 height 31
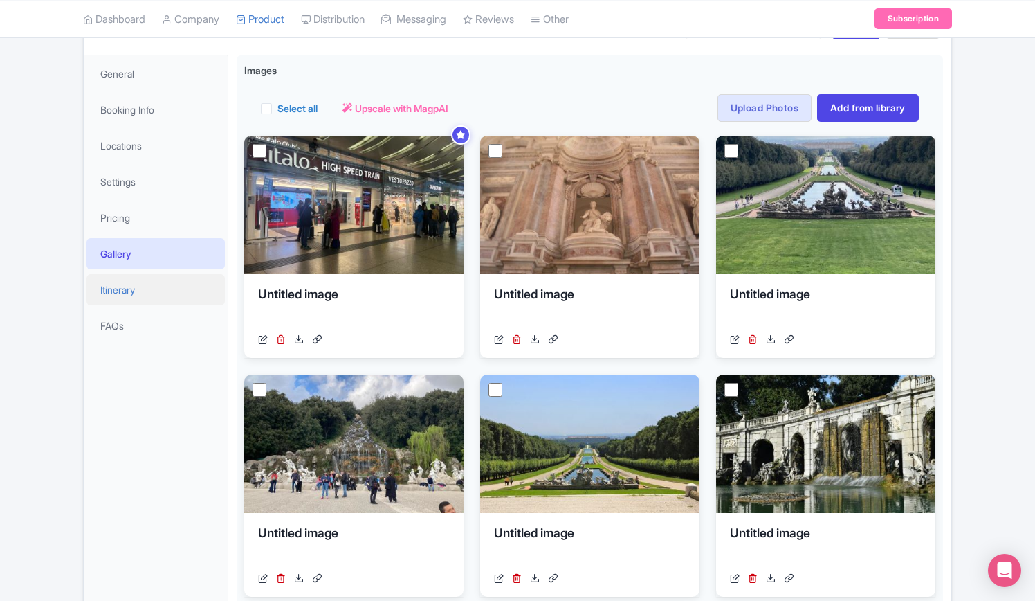
scroll to position [105, 0]
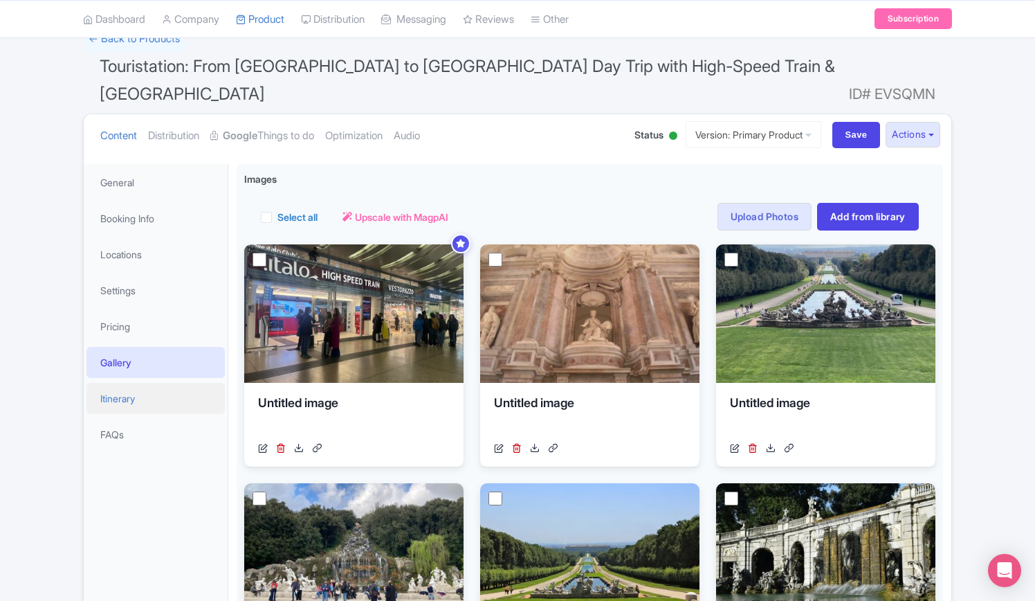
click at [127, 383] on link "Itinerary" at bounding box center [156, 398] width 138 height 31
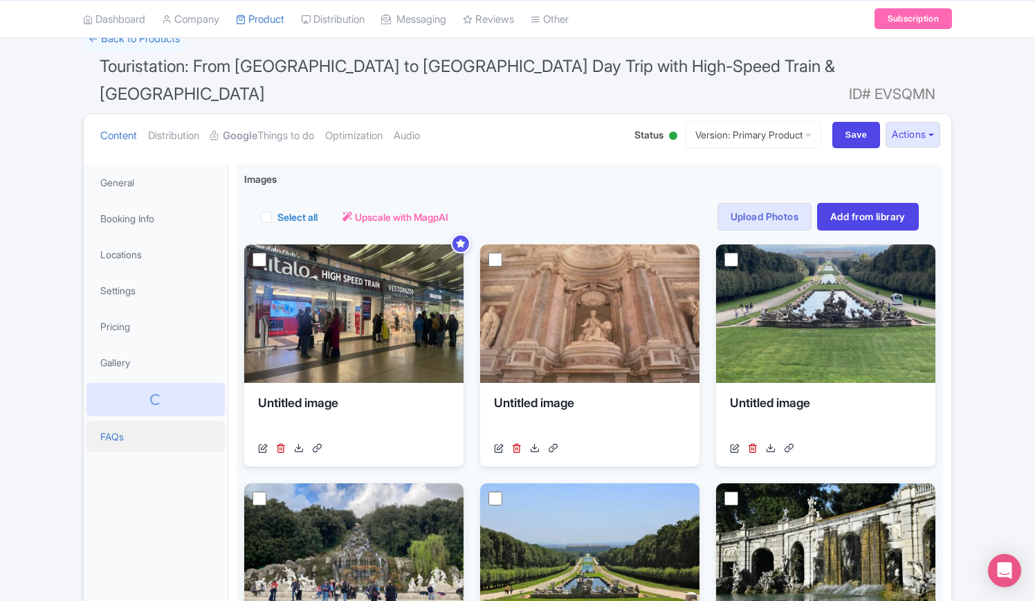
scroll to position [3, 0]
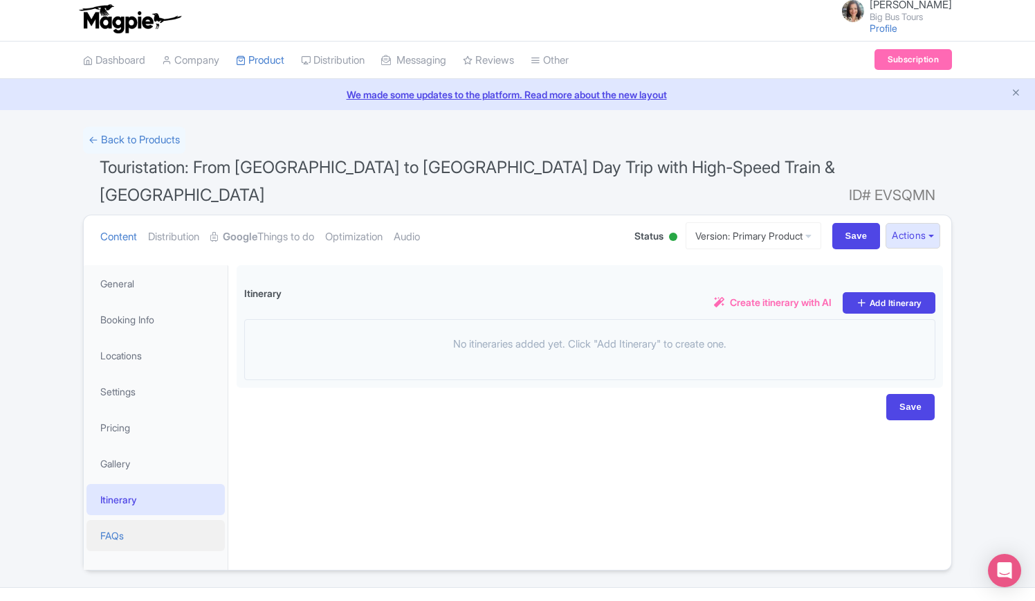
click at [127, 520] on link "FAQs" at bounding box center [156, 535] width 138 height 31
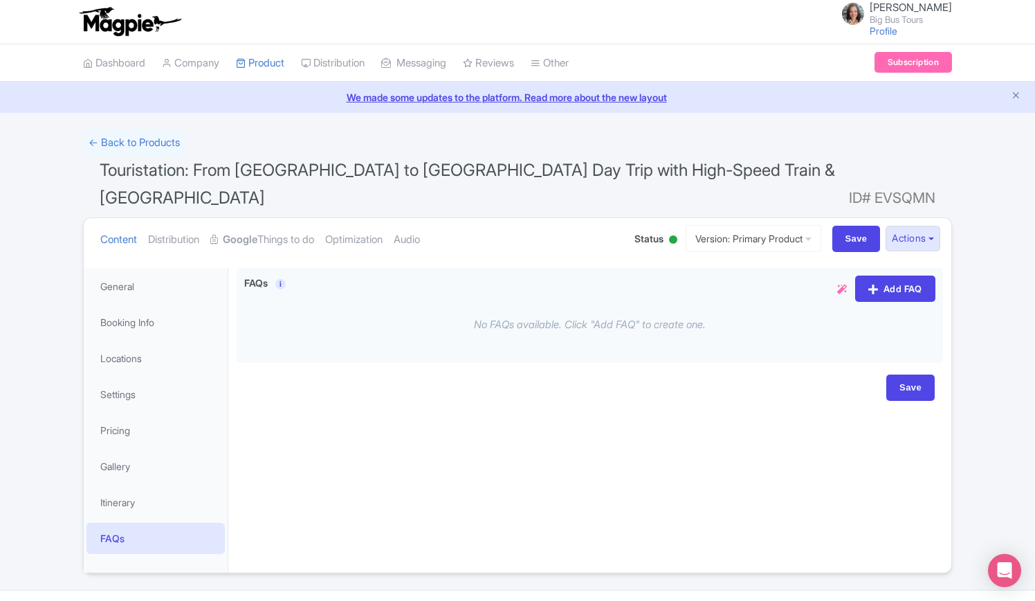
scroll to position [0, 0]
click at [858, 226] on input "Save" at bounding box center [857, 239] width 48 height 26
type input "Saving..."
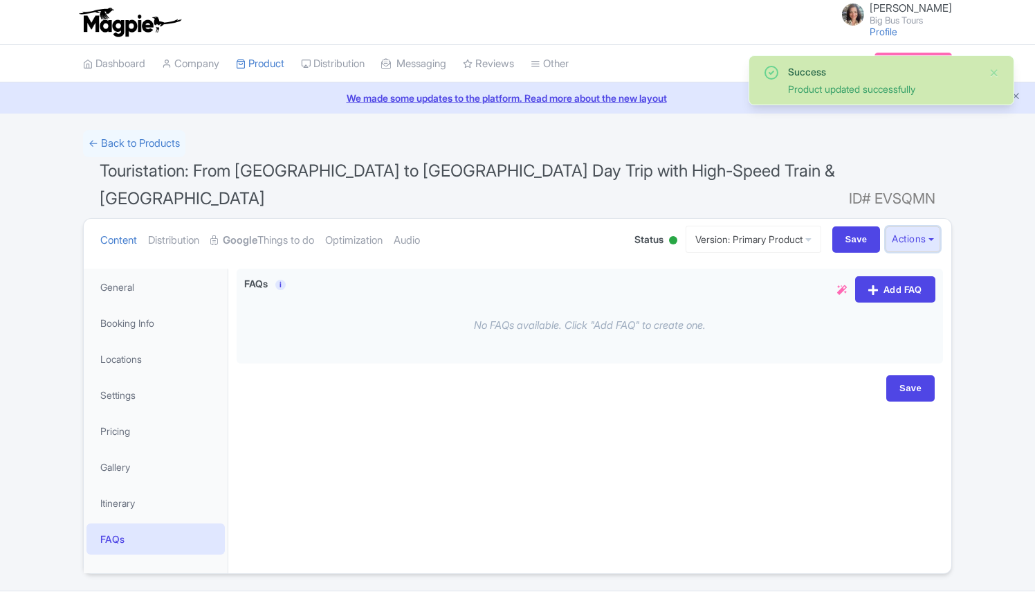
scroll to position [3, 0]
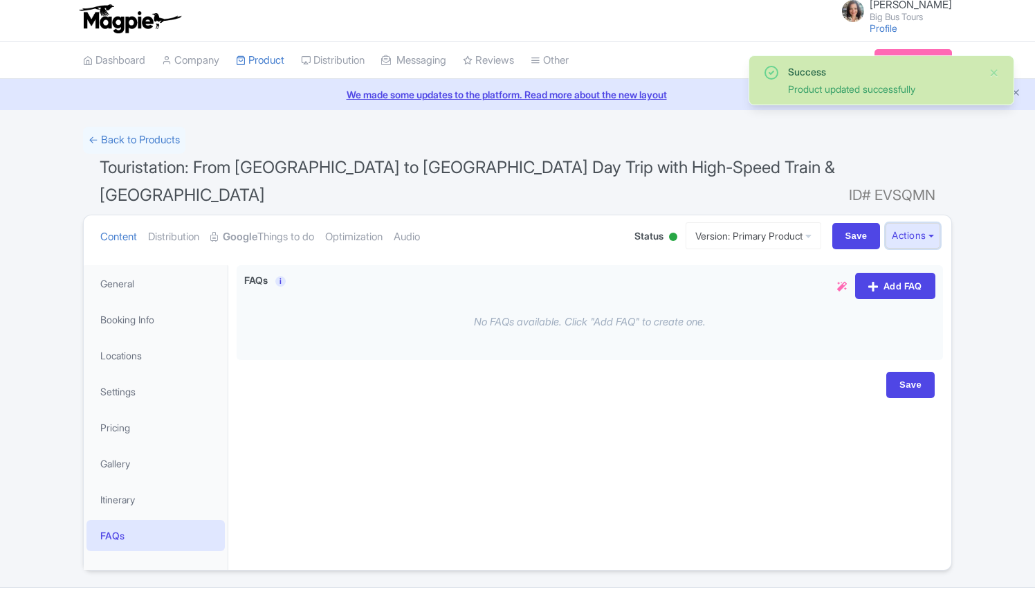
click at [925, 223] on button "Actions" at bounding box center [913, 236] width 55 height 26
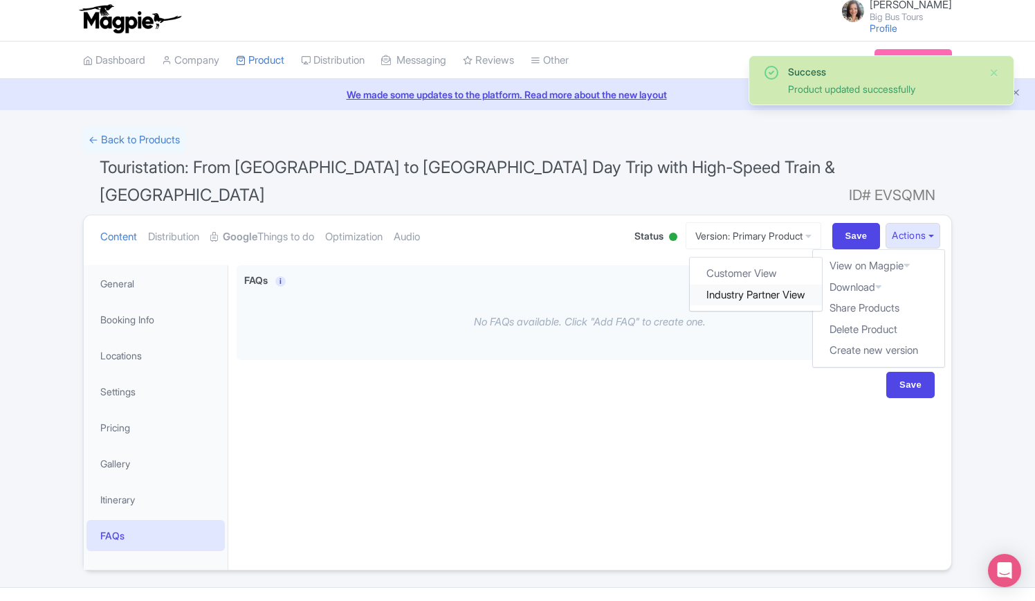
click at [752, 284] on link "Industry Partner View" at bounding box center [757, 294] width 132 height 21
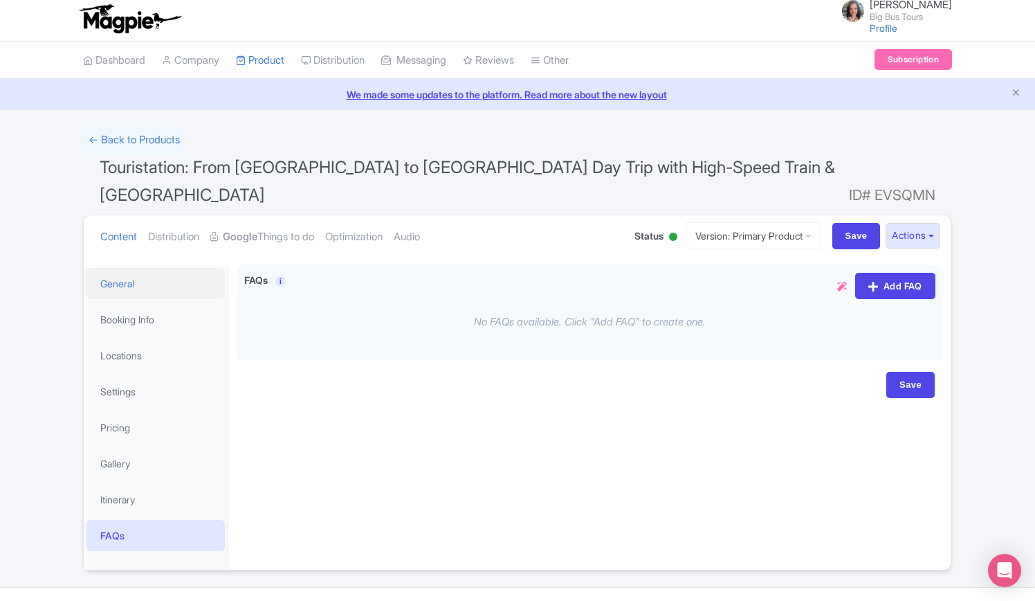
click at [120, 268] on link "General" at bounding box center [156, 283] width 138 height 31
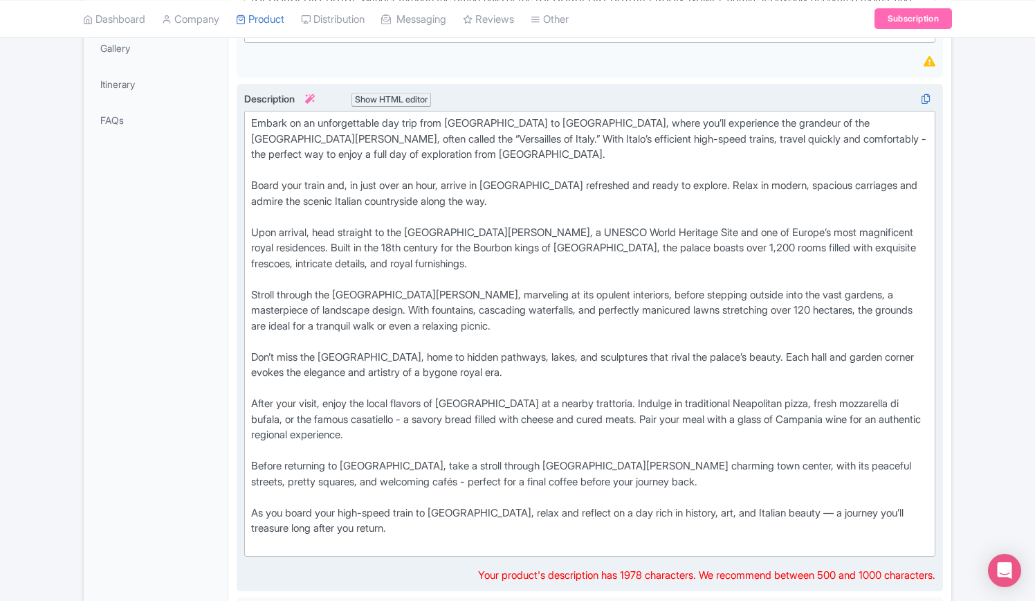
scroll to position [834, 0]
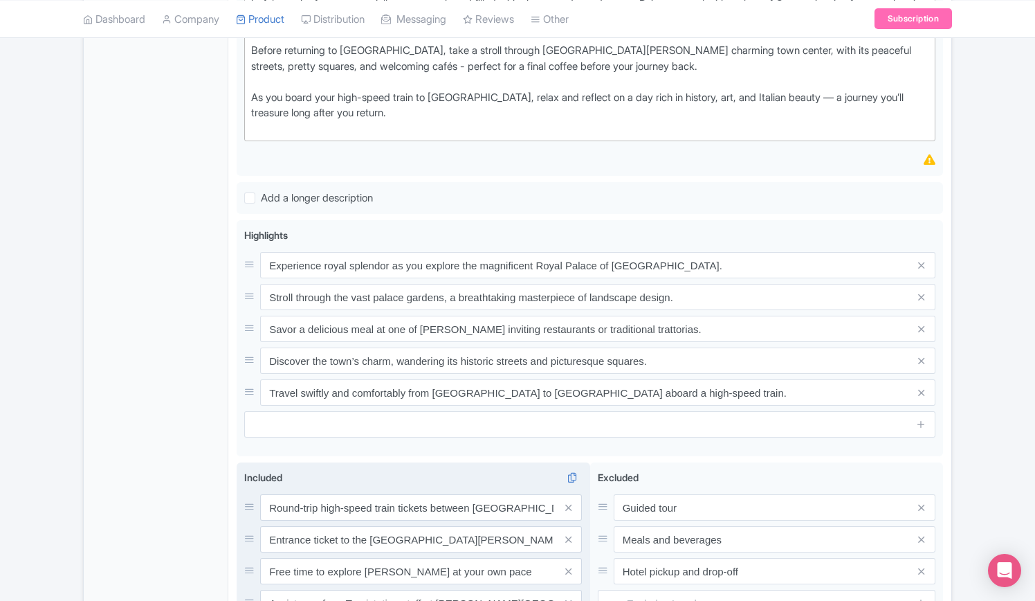
click at [446, 470] on div "Included i Round-trip high-speed train tickets between Rome and Caserta Entranc…" at bounding box center [413, 559] width 338 height 178
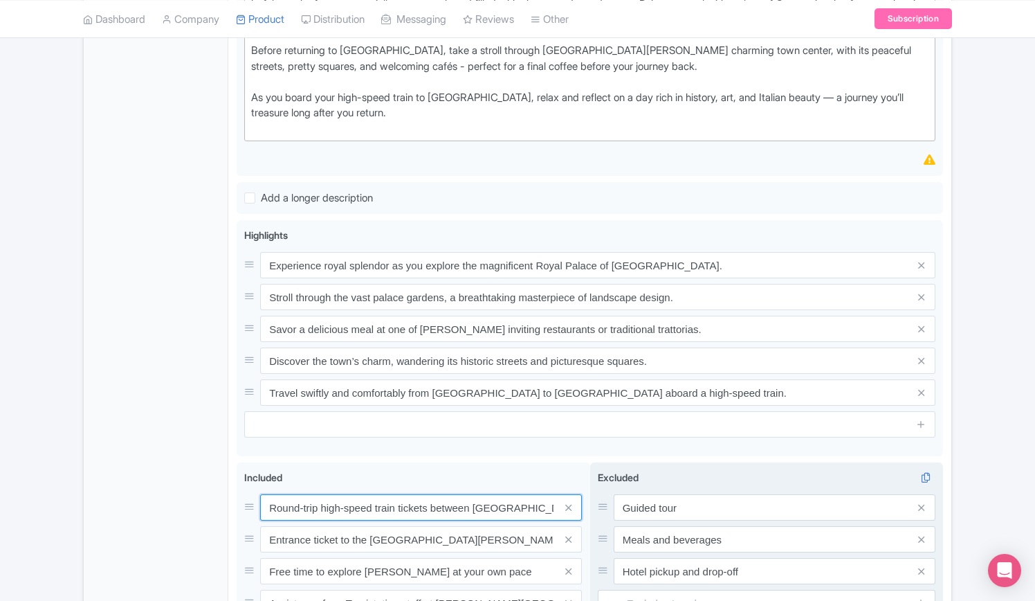
scroll to position [0, 5]
drag, startPoint x: 447, startPoint y: 462, endPoint x: 613, endPoint y: 463, distance: 166.1
click at [613, 463] on div "Round-trip high-speed train tickets between Rome and Caserta Entrance ticket to…" at bounding box center [590, 567] width 707 height 210
drag, startPoint x: 509, startPoint y: 496, endPoint x: 613, endPoint y: 496, distance: 103.8
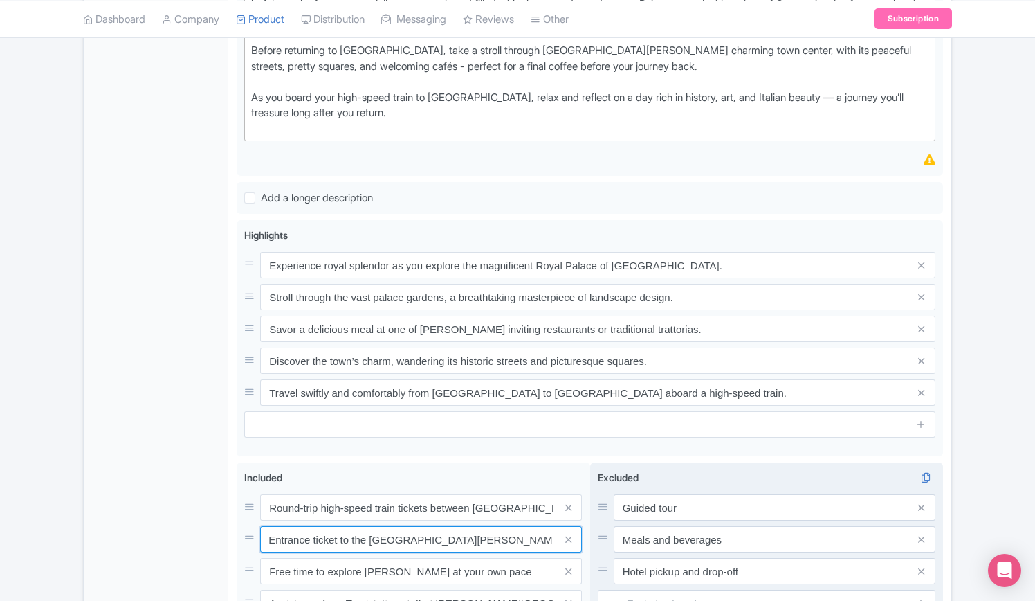
click at [613, 496] on div "Round-trip high-speed train tickets between Rome and Caserta Entrance ticket to…" at bounding box center [590, 567] width 707 height 210
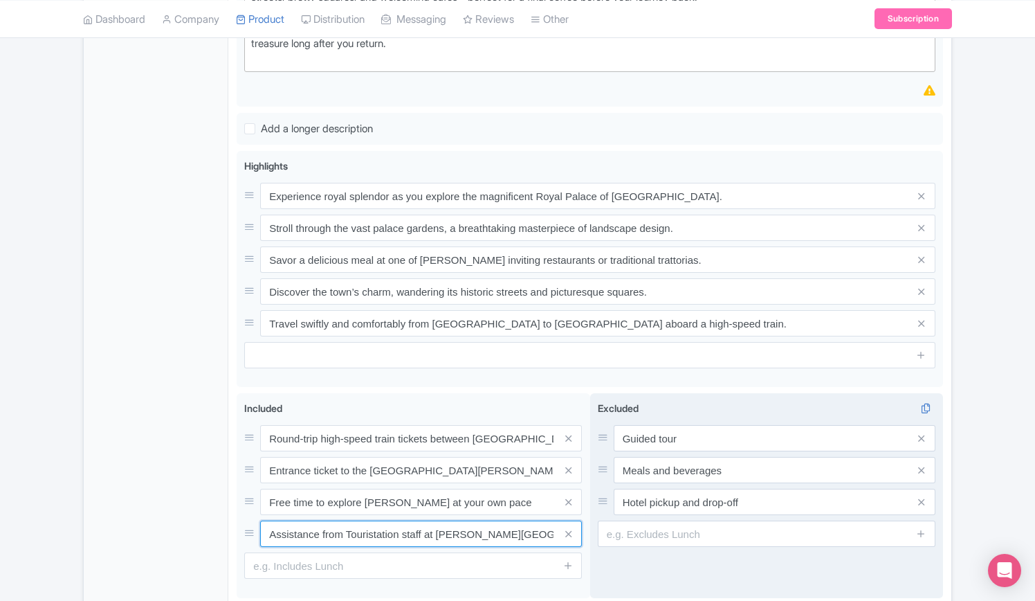
scroll to position [0, 6]
drag, startPoint x: 494, startPoint y: 491, endPoint x: 678, endPoint y: 489, distance: 184.1
click at [678, 489] on div "Round-trip high-speed train tickets between Rome and Caserta Entrance ticket to…" at bounding box center [590, 498] width 707 height 210
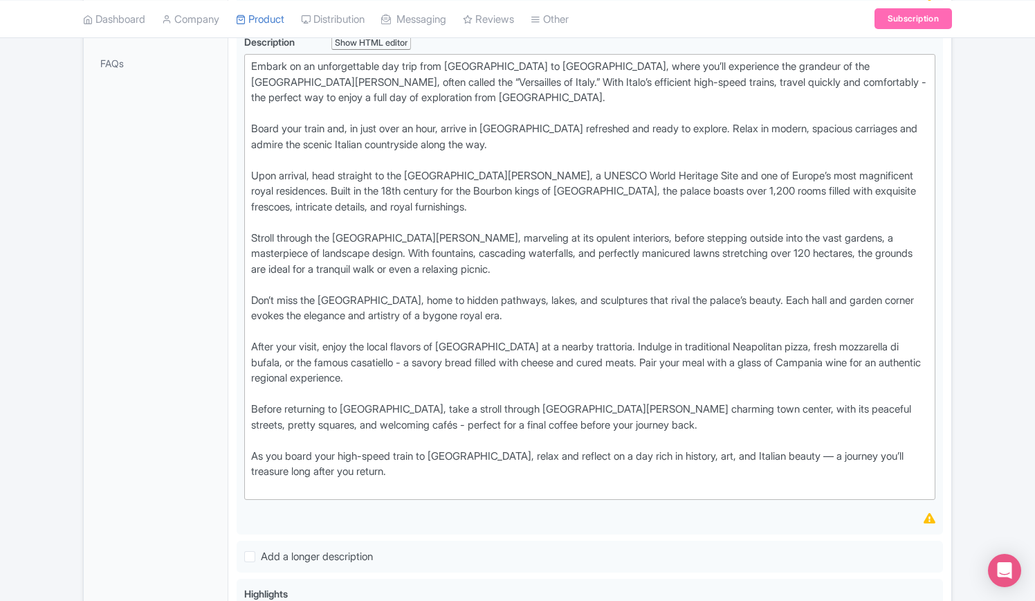
scroll to position [142, 0]
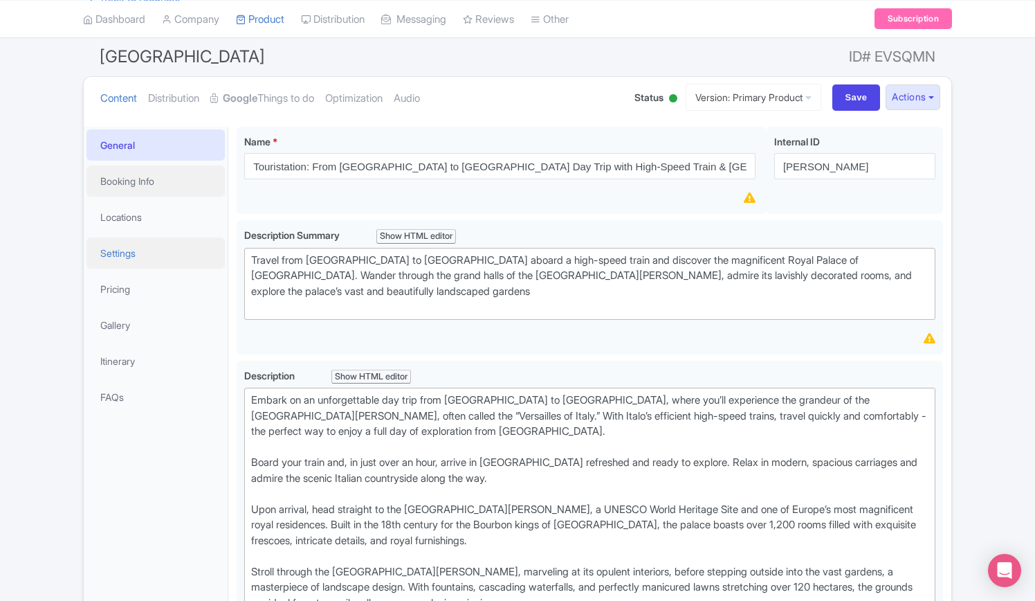
drag, startPoint x: 118, startPoint y: 151, endPoint x: 179, endPoint y: 210, distance: 85.2
click at [118, 165] on link "Booking Info" at bounding box center [156, 180] width 138 height 31
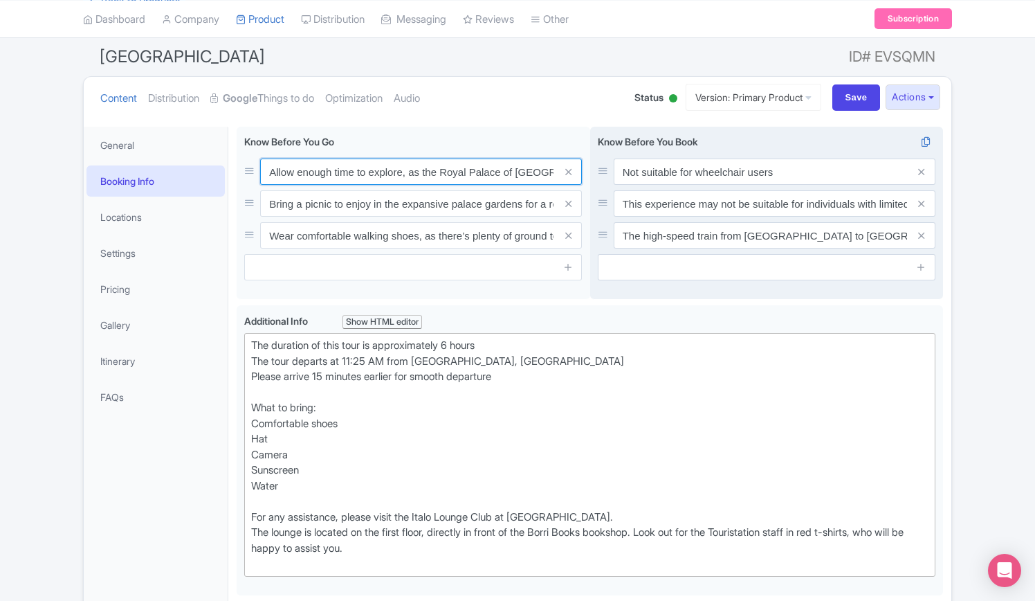
scroll to position [0, 219]
drag, startPoint x: 476, startPoint y: 140, endPoint x: 617, endPoint y: 145, distance: 141.3
click at [617, 145] on div "Allow enough time to explore, as the Royal Palace of Caserta is one of the larg…" at bounding box center [590, 216] width 707 height 179
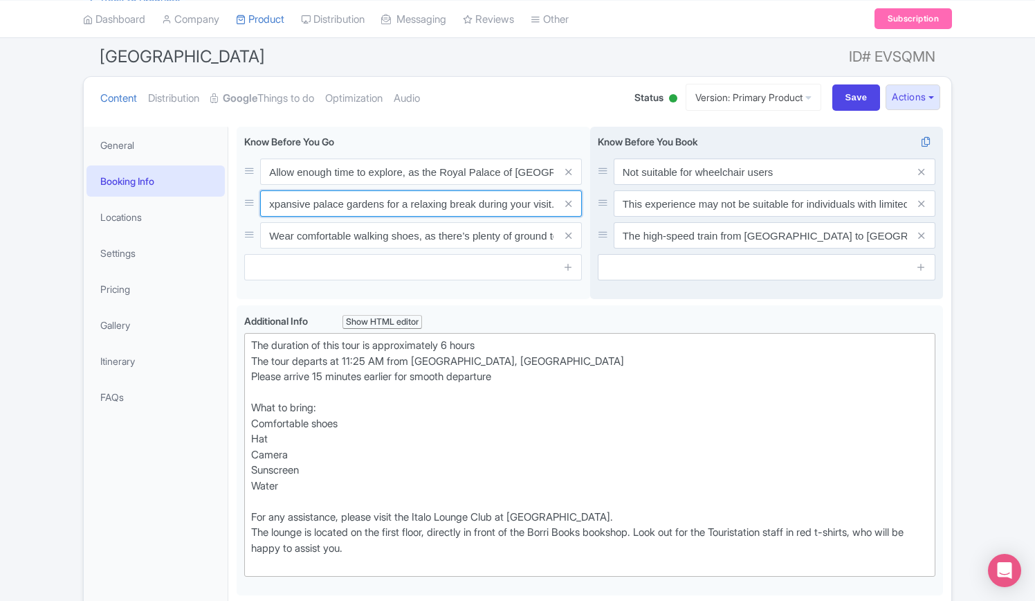
drag, startPoint x: 502, startPoint y: 174, endPoint x: 680, endPoint y: 181, distance: 178.0
click at [680, 180] on div "Allow enough time to explore, as the Royal Palace of Caserta is one of the larg…" at bounding box center [590, 216] width 707 height 179
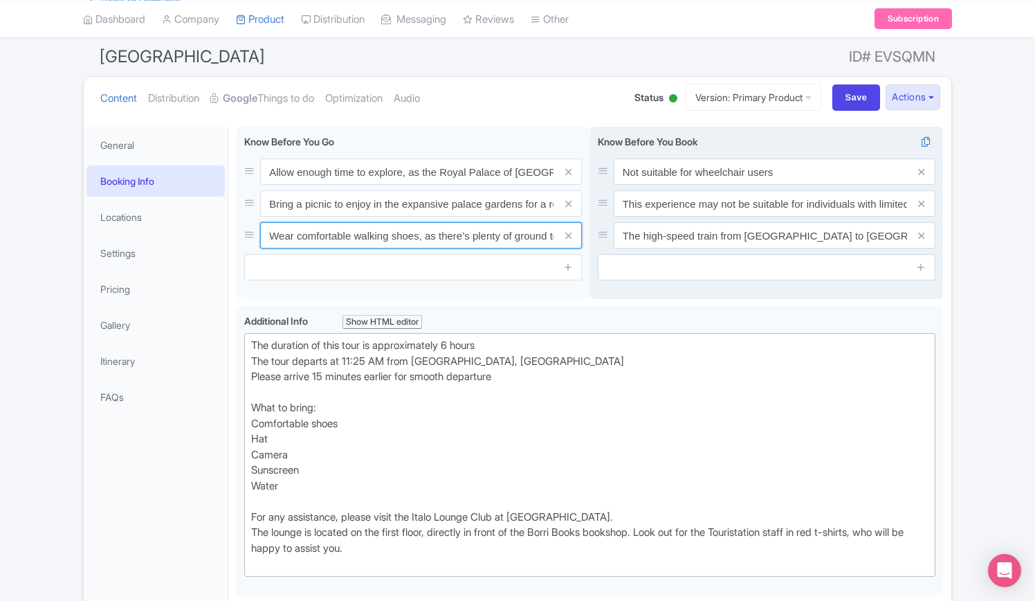
scroll to position [0, 199]
drag, startPoint x: 516, startPoint y: 204, endPoint x: 720, endPoint y: 215, distance: 204.5
click at [720, 215] on div "Allow enough time to explore, as the Royal Palace of Caserta is one of the larg…" at bounding box center [590, 216] width 707 height 179
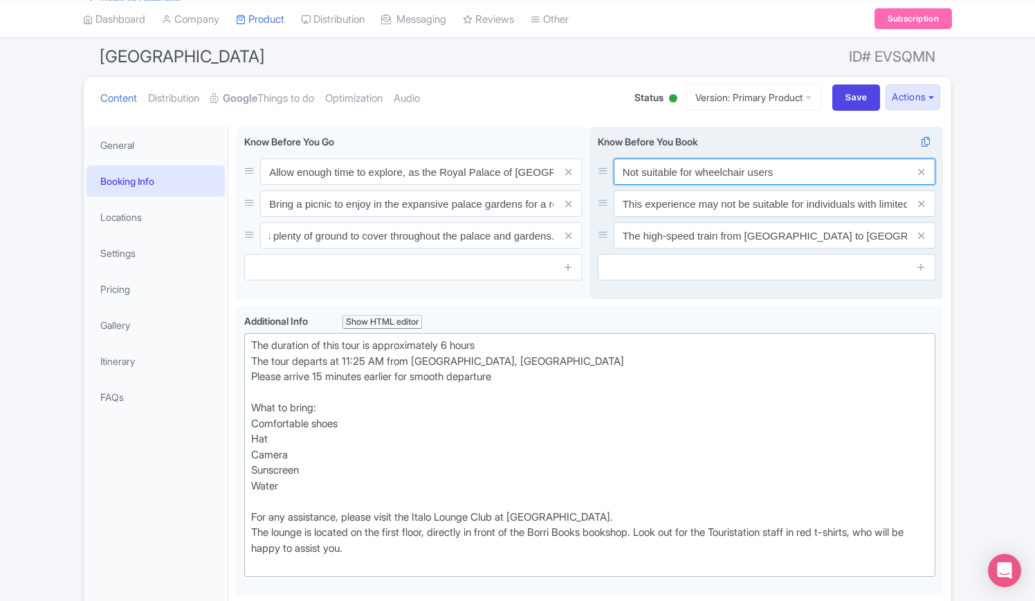
scroll to position [0, 0]
click at [779, 158] on input "Not suitable for wheelchair users" at bounding box center [775, 171] width 322 height 26
type input "Not suitable for wheelchair users."
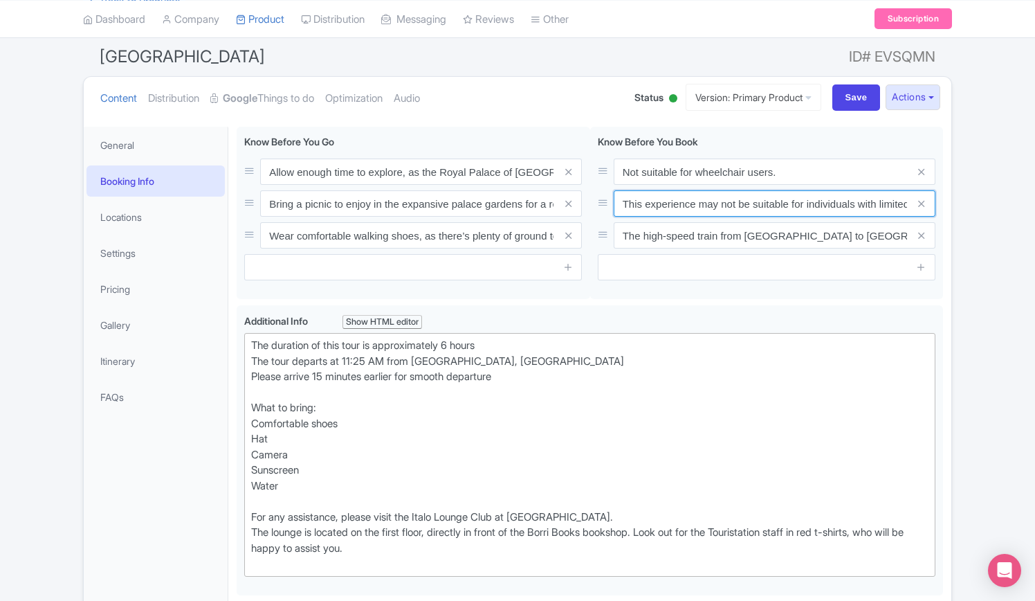
scroll to position [0, 39]
drag, startPoint x: 822, startPoint y: 179, endPoint x: 1040, endPoint y: 183, distance: 218.1
click at [1035, 183] on html "Rosie Grigorova Big Bus Tours Profile Users Settings Sign out Dashboard Company…" at bounding box center [517, 158] width 1035 height 601
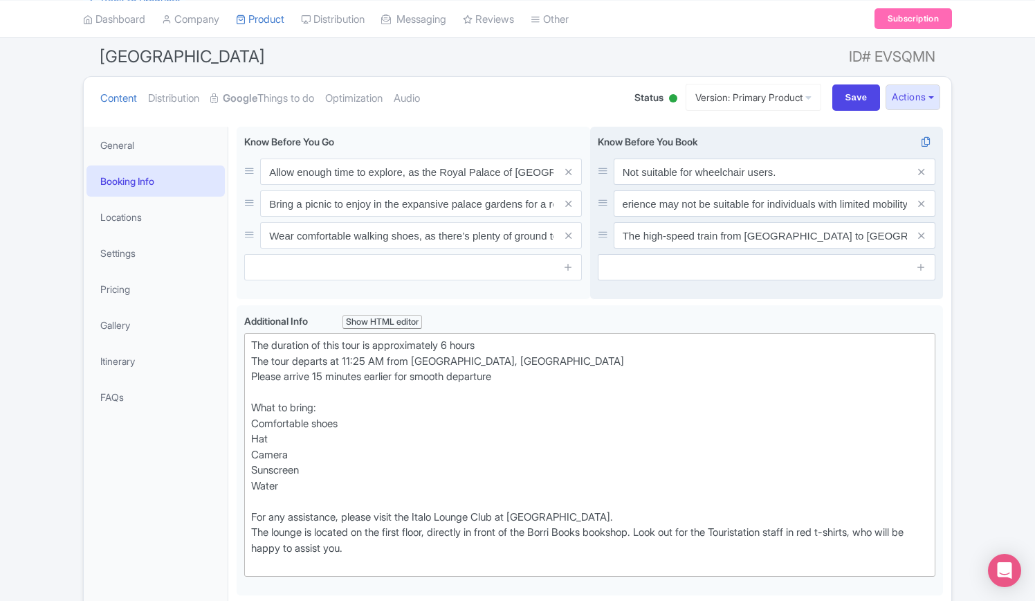
click at [908, 190] on span at bounding box center [922, 203] width 28 height 26
drag, startPoint x: 868, startPoint y: 181, endPoint x: 988, endPoint y: 176, distance: 120.5
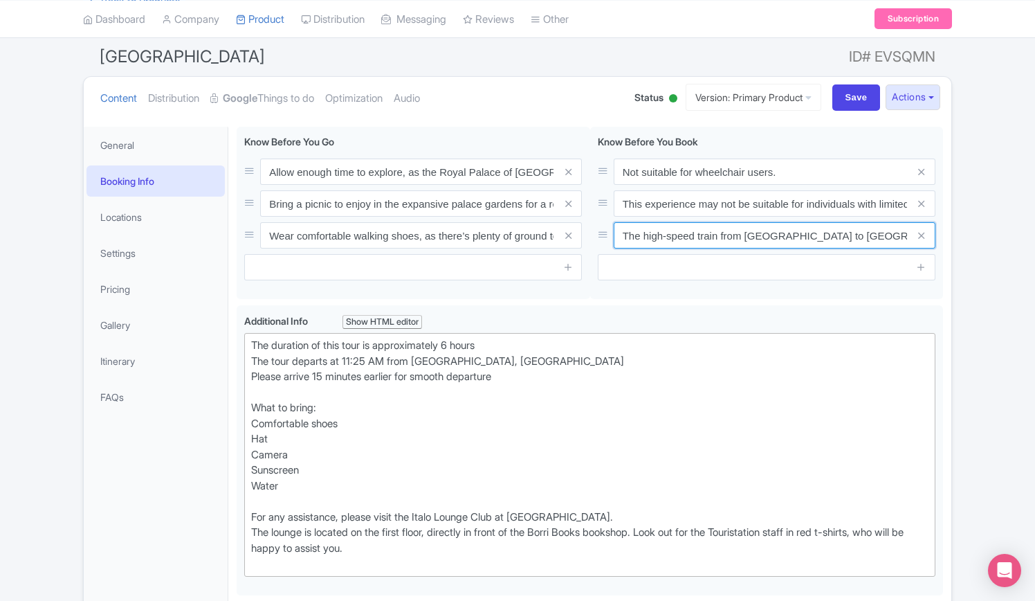
scroll to position [0, 226]
drag, startPoint x: 868, startPoint y: 205, endPoint x: 1022, endPoint y: 204, distance: 154.3
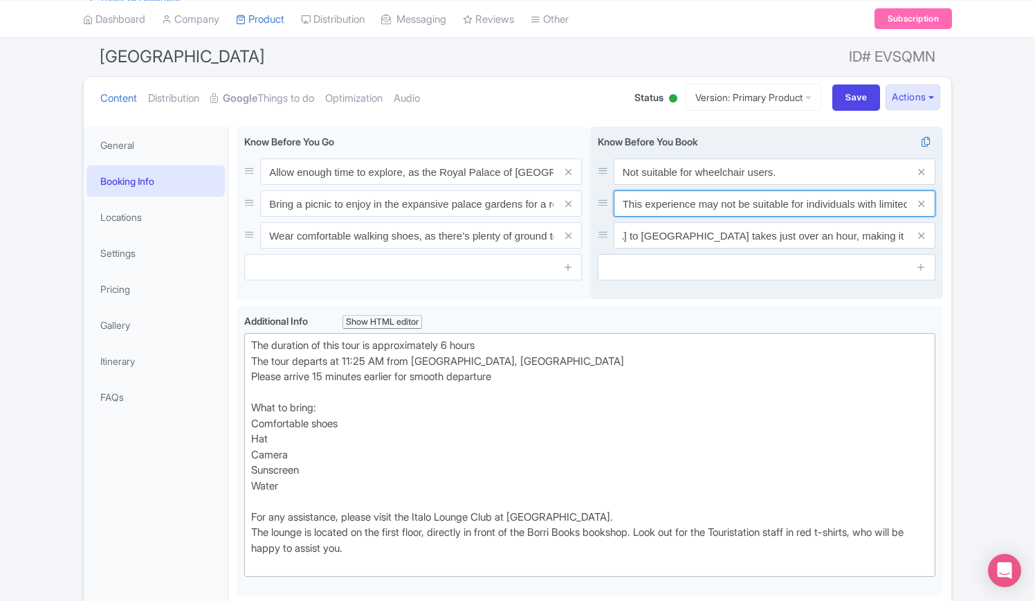
click at [854, 190] on input "This experience may not be suitable for individuals with limited mobility" at bounding box center [775, 203] width 322 height 26
drag, startPoint x: 853, startPoint y: 178, endPoint x: 958, endPoint y: 177, distance: 104.5
click at [908, 190] on span at bounding box center [922, 203] width 28 height 26
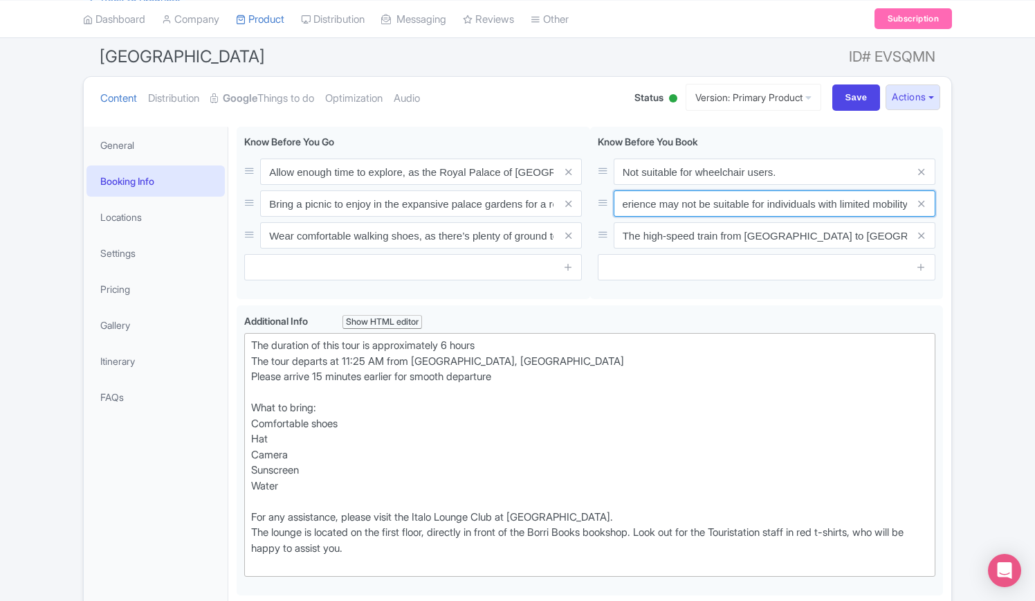
drag, startPoint x: 895, startPoint y: 178, endPoint x: 955, endPoint y: 170, distance: 60.7
click at [905, 190] on input "This experience may not be suitable for individuals with limited mobility" at bounding box center [775, 203] width 322 height 26
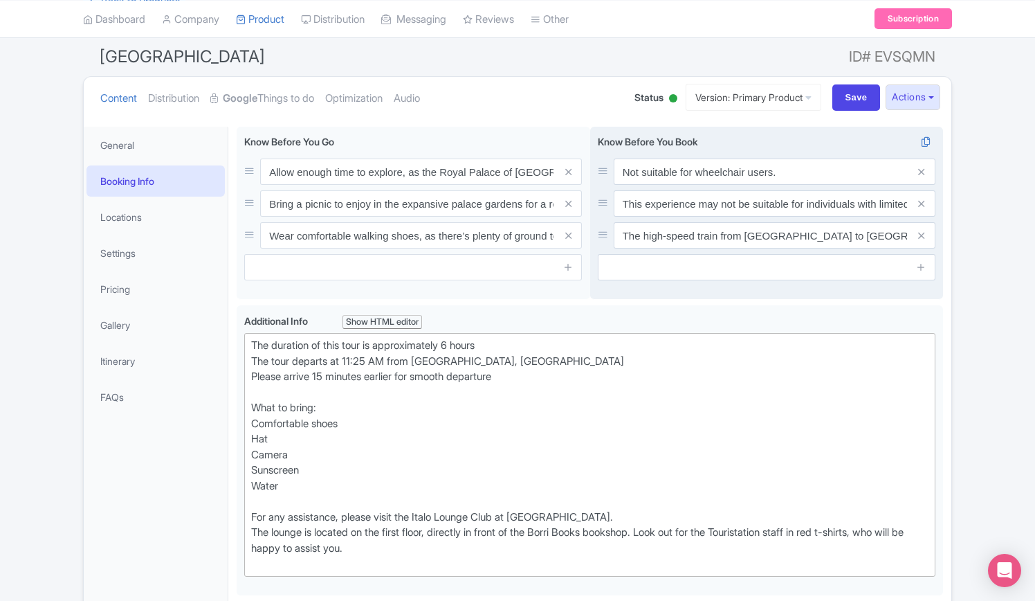
click at [909, 190] on span at bounding box center [922, 203] width 28 height 26
click at [894, 190] on input "This experience may not be suitable for individuals with limited mobility" at bounding box center [775, 203] width 322 height 26
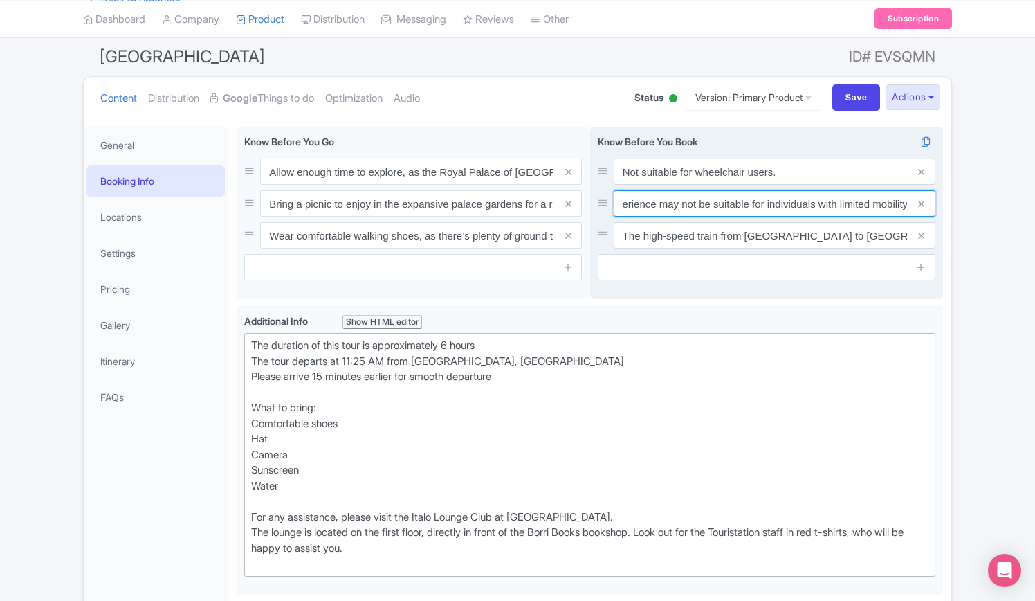
drag, startPoint x: 897, startPoint y: 174, endPoint x: 911, endPoint y: 170, distance: 14.5
click at [911, 190] on div "This experience may not be suitable for individuals with limited mobility" at bounding box center [775, 203] width 322 height 26
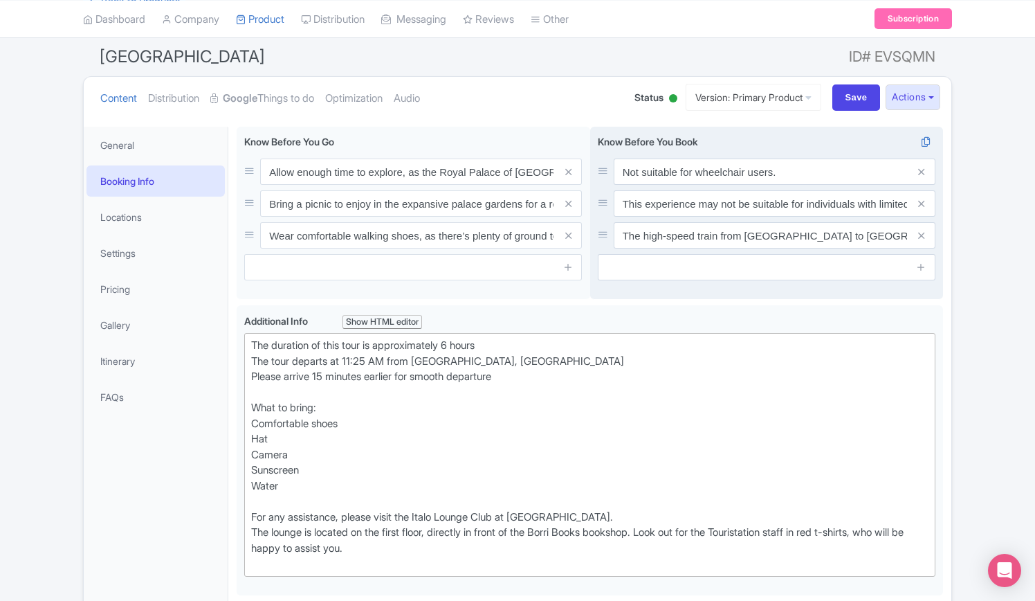
click at [908, 190] on span at bounding box center [922, 203] width 28 height 26
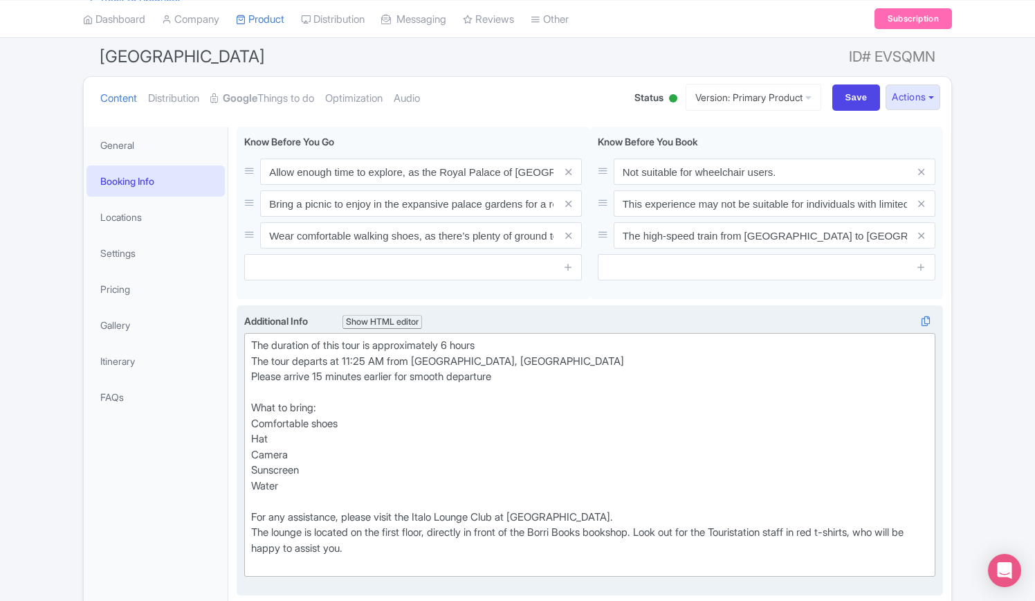
click at [252, 502] on div "The duration of this tour is approximately 6 hours The tour departs at 11:25 AM…" at bounding box center [590, 455] width 678 height 234
drag, startPoint x: 596, startPoint y: 484, endPoint x: 608, endPoint y: 511, distance: 29.4
click at [596, 484] on div "The duration of this tour is approximately 6 hours The tour departs at 11:25 AM…" at bounding box center [590, 455] width 678 height 234
type trix-editor "<div>The duration of this tour is approximately 6 hours<br>The tour departs at …"
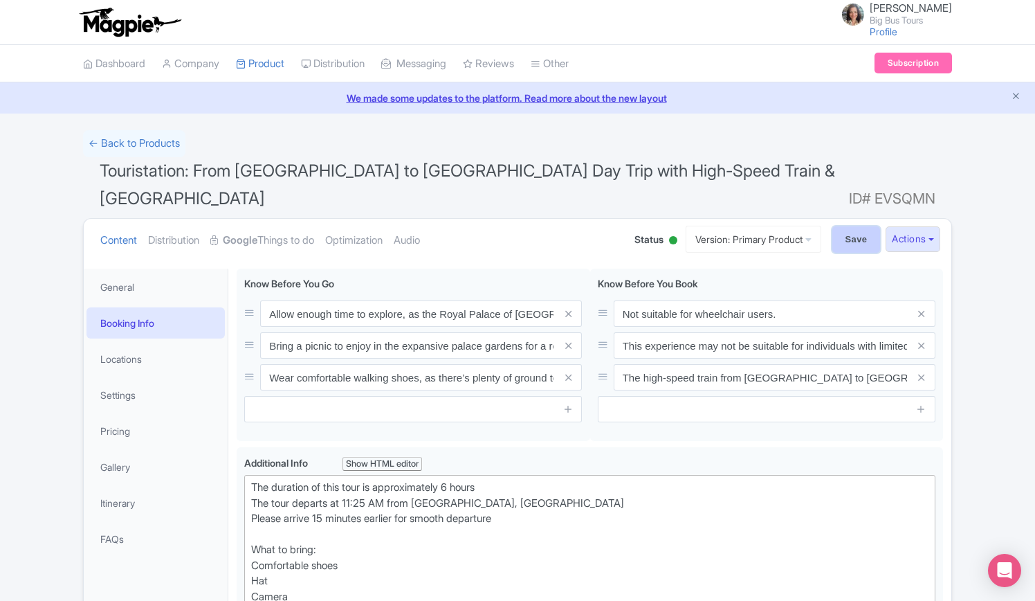
click at [842, 226] on input "Save" at bounding box center [857, 239] width 48 height 26
type input "Saving..."
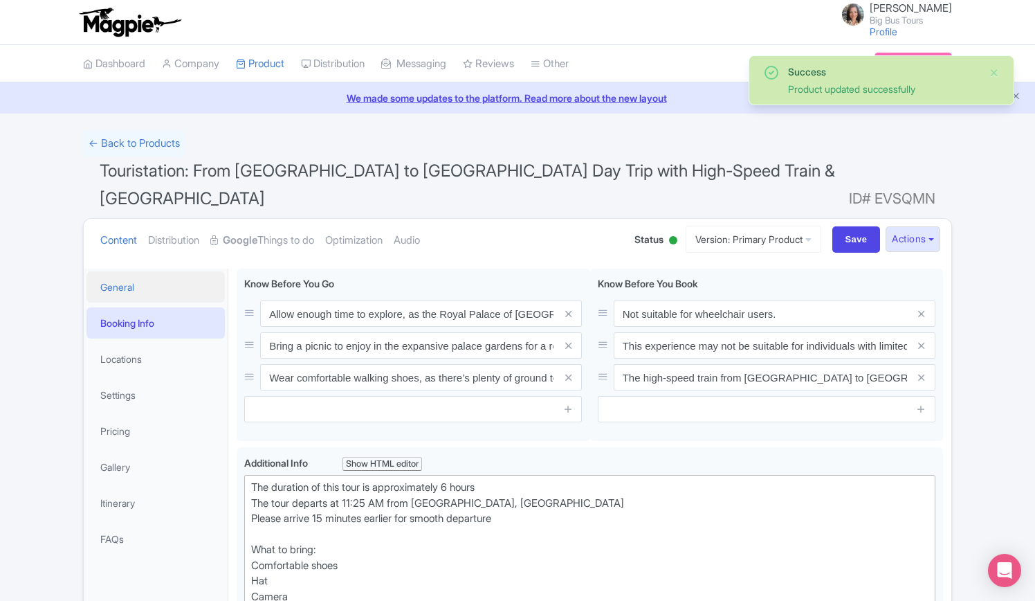
click at [126, 271] on link "General" at bounding box center [156, 286] width 138 height 31
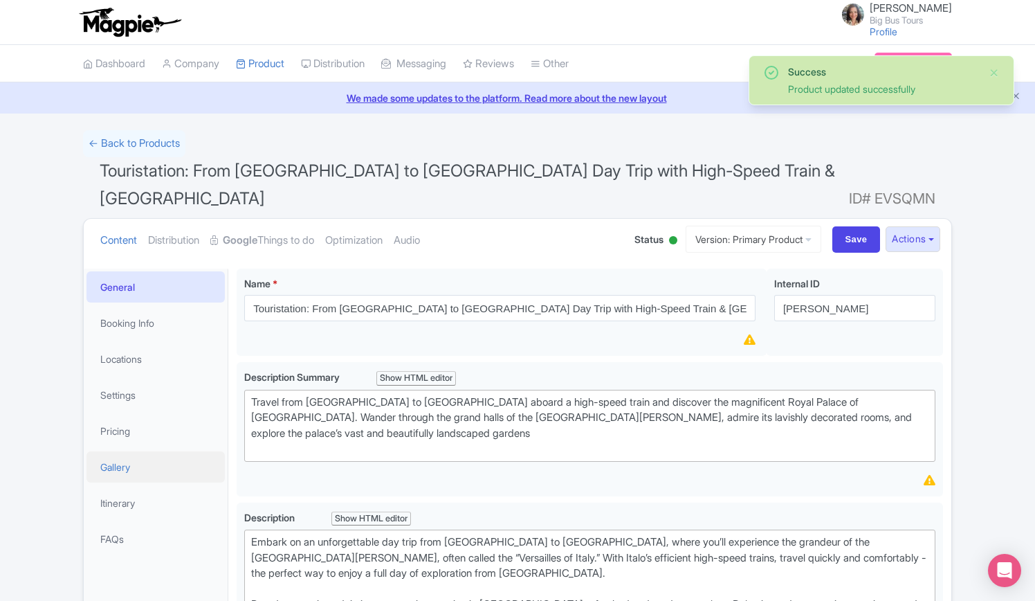
click at [116, 451] on link "Gallery" at bounding box center [156, 466] width 138 height 31
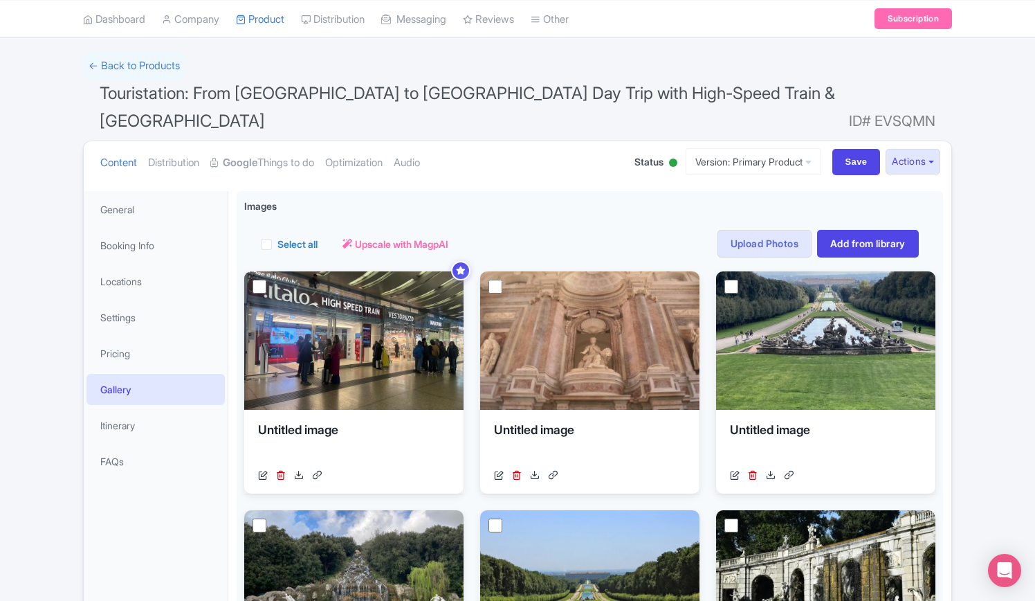
scroll to position [208, 0]
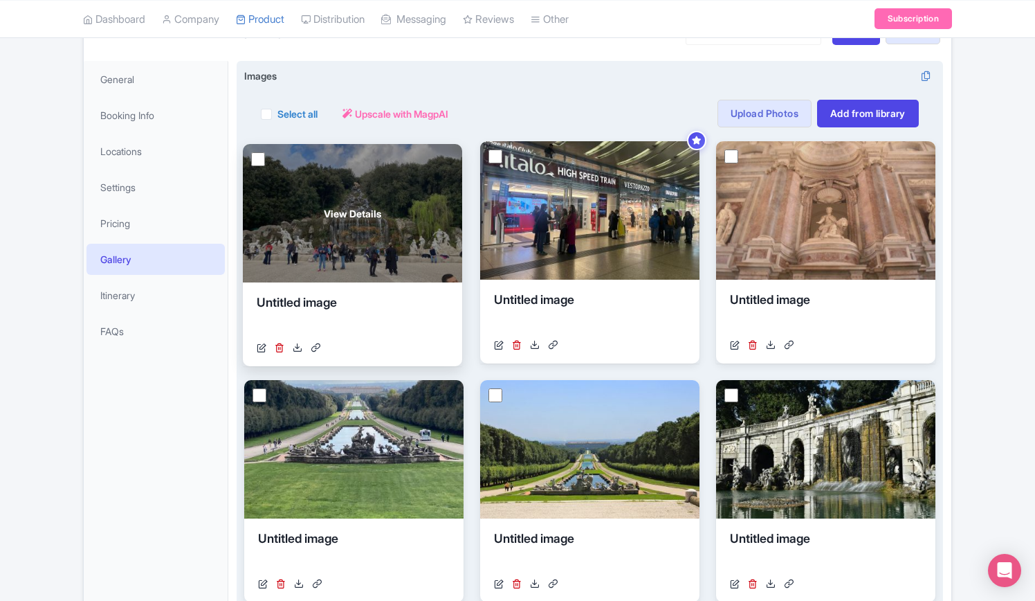
drag, startPoint x: 364, startPoint y: 440, endPoint x: 363, endPoint y: 205, distance: 235.3
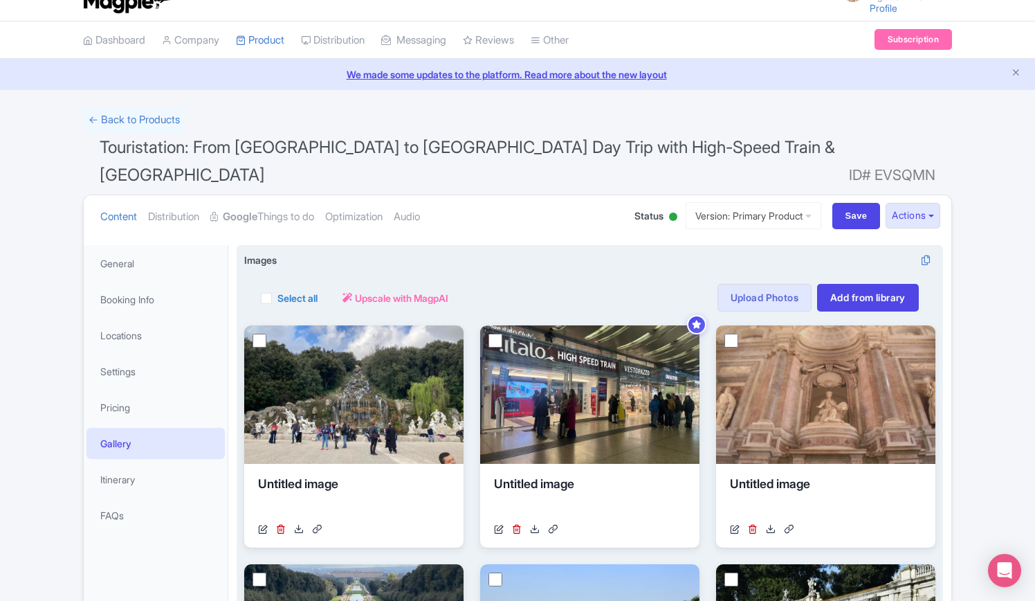
scroll to position [0, 0]
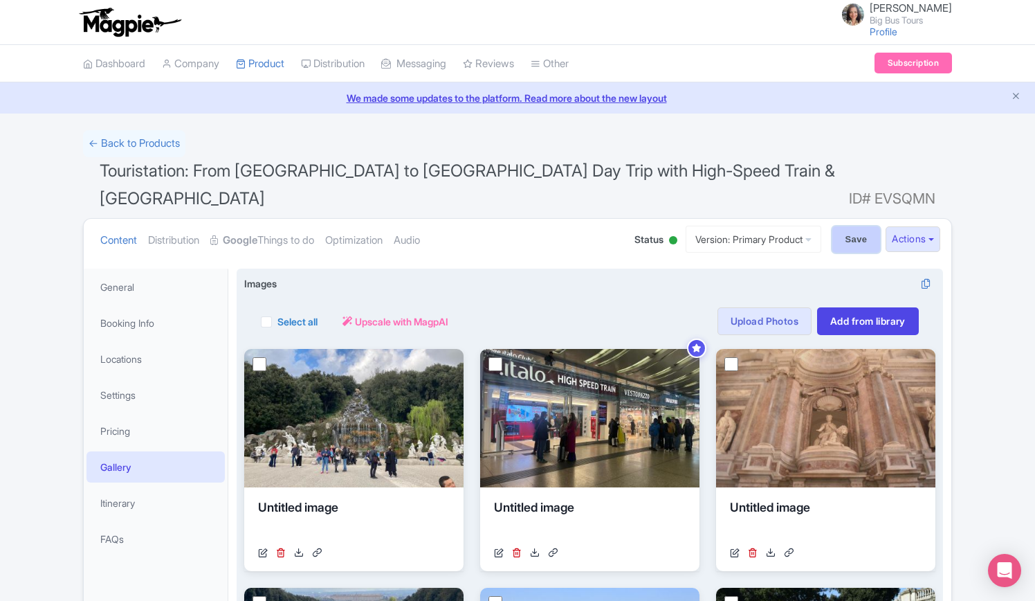
click at [843, 226] on input "Save" at bounding box center [857, 239] width 48 height 26
type input "Saving..."
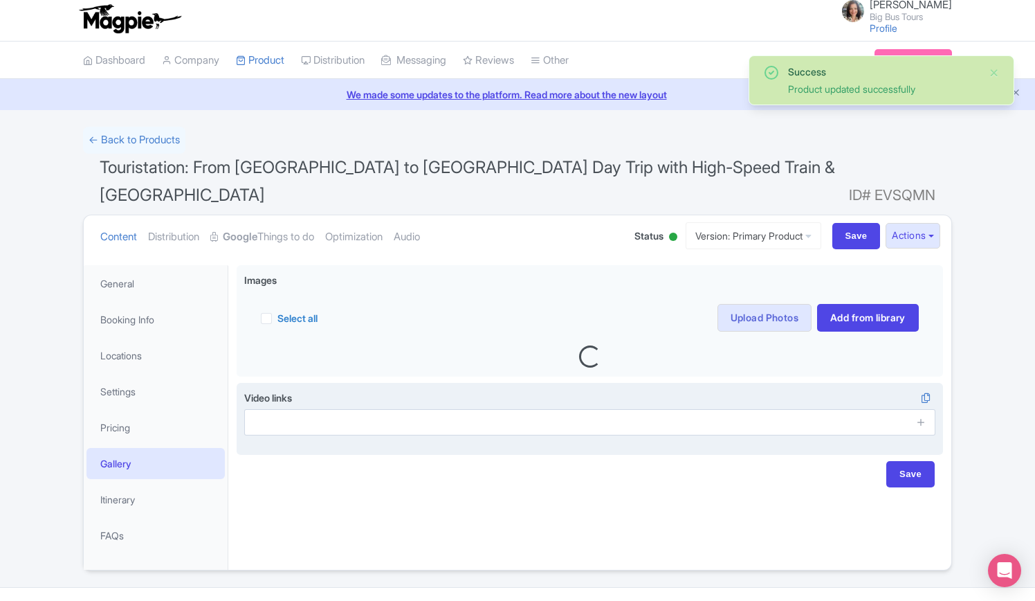
scroll to position [6, 0]
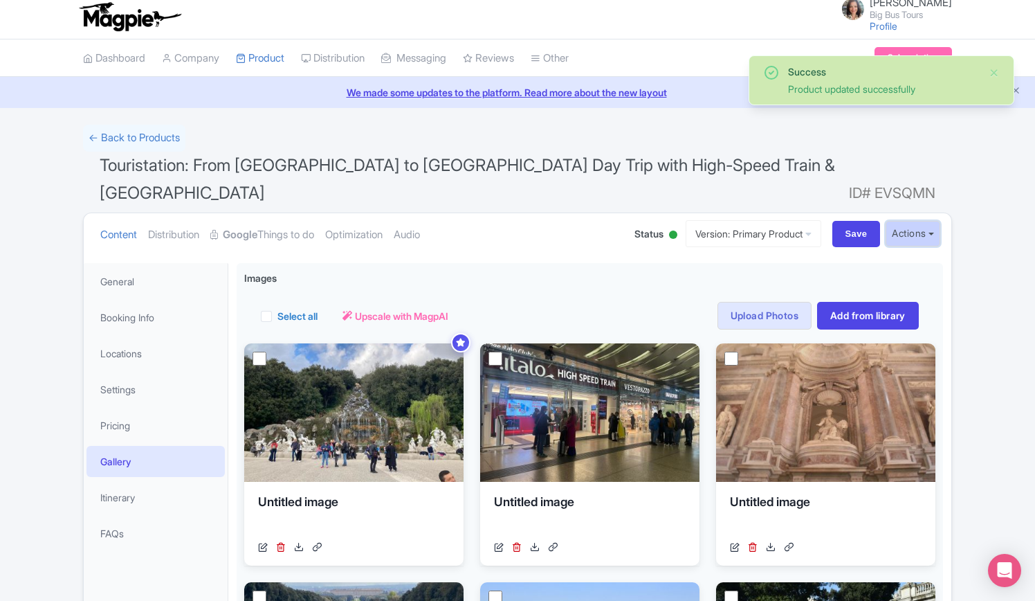
click at [938, 221] on button "Actions" at bounding box center [913, 234] width 55 height 26
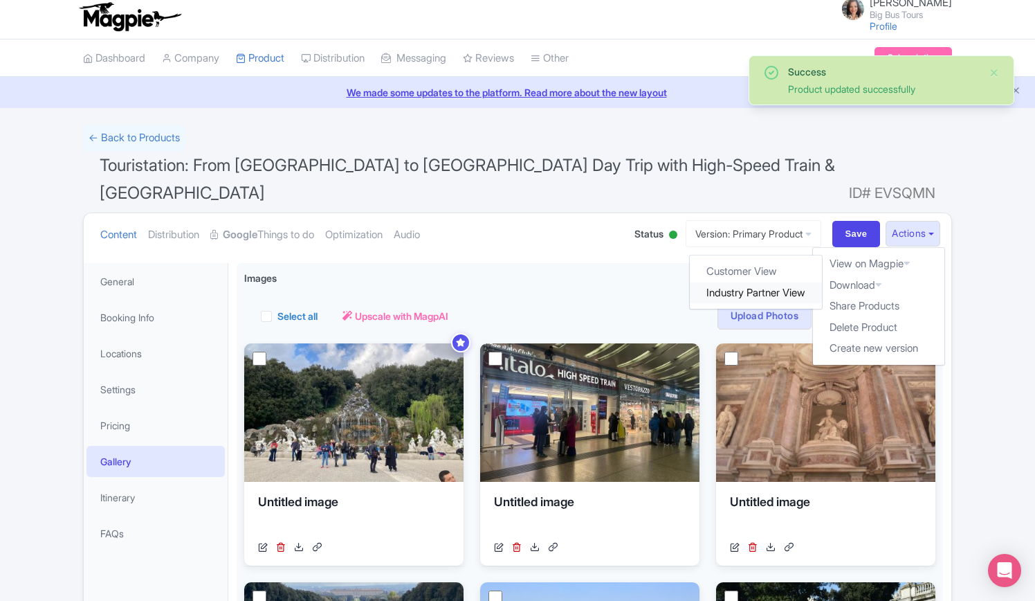
click at [749, 282] on link "Industry Partner View" at bounding box center [757, 292] width 132 height 21
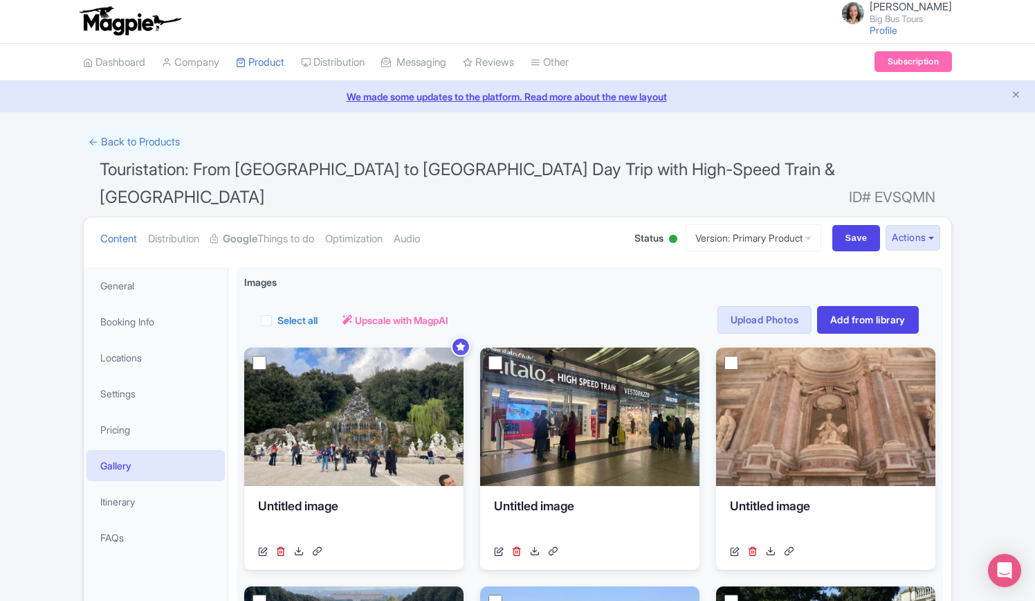
scroll to position [0, 0]
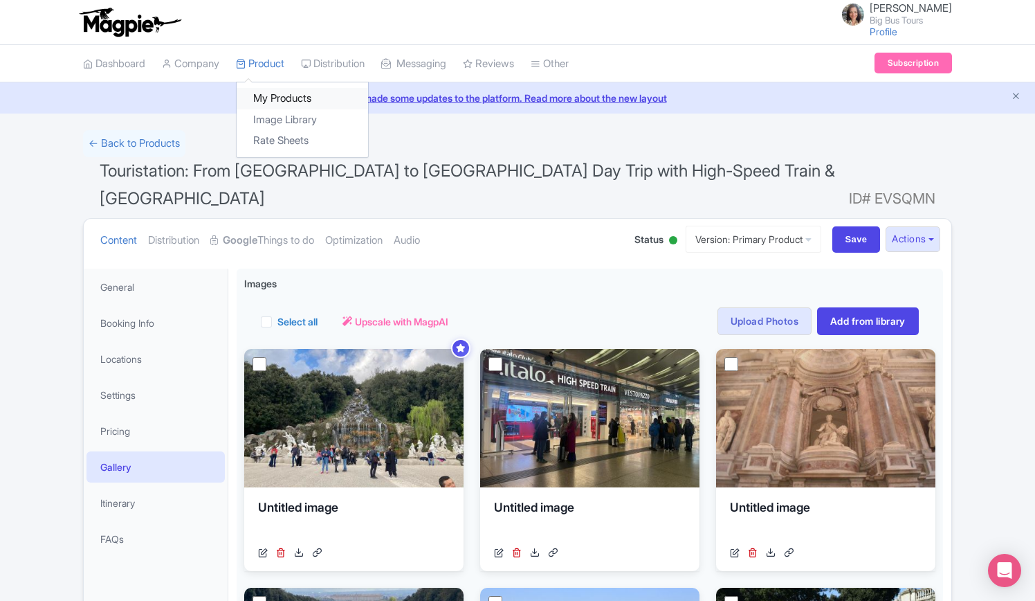
click at [275, 100] on link "My Products" at bounding box center [303, 98] width 132 height 21
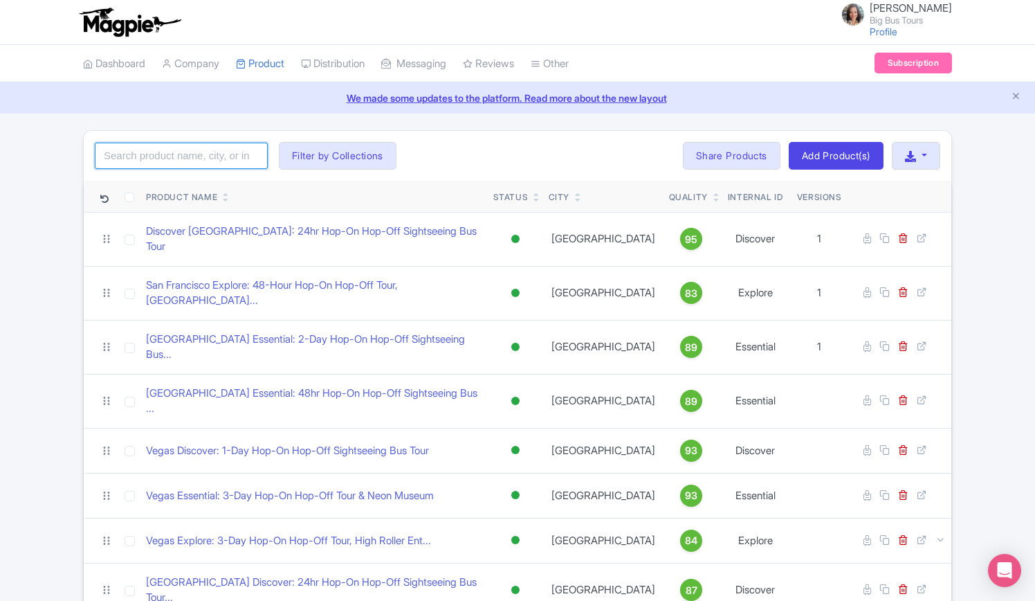
drag, startPoint x: 165, startPoint y: 152, endPoint x: 161, endPoint y: 138, distance: 15.1
click at [163, 148] on input "search" at bounding box center [181, 156] width 173 height 26
type input "touristation"
click button "Search" at bounding box center [0, 0] width 0 height 0
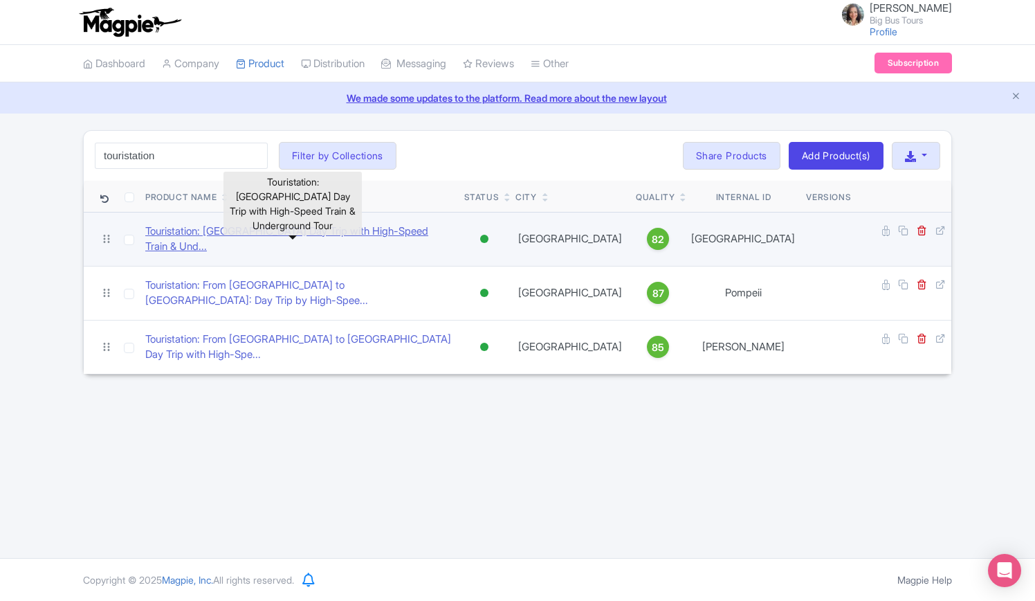
click at [307, 237] on link "Touristation: [GEOGRAPHIC_DATA] Day Trip with High-Speed Train & Und..." at bounding box center [299, 239] width 308 height 31
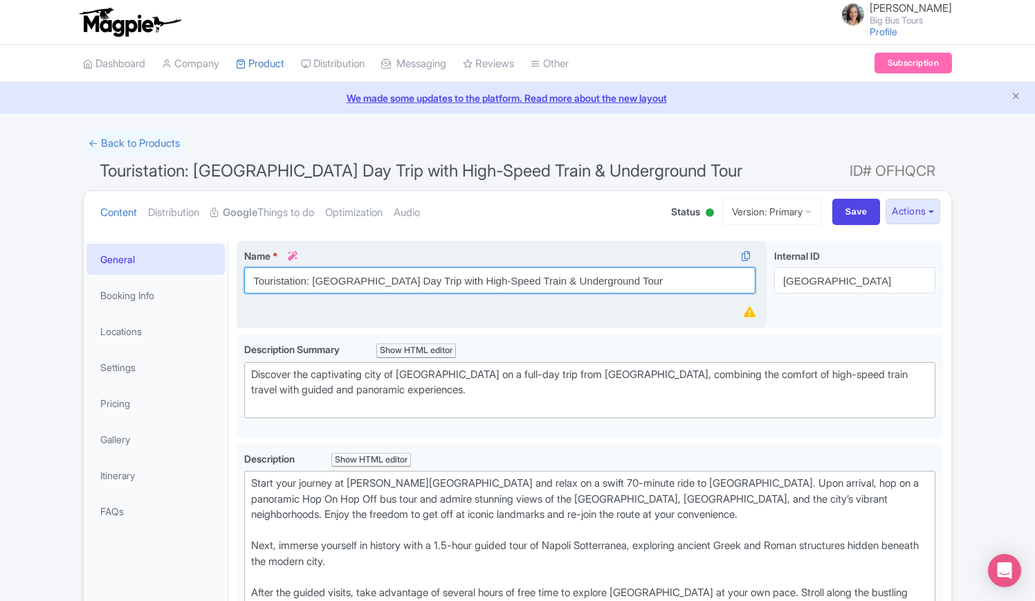
click at [314, 280] on input "Touristation: [GEOGRAPHIC_DATA] Day Trip with High-Speed Train & Underground To…" at bounding box center [499, 280] width 511 height 26
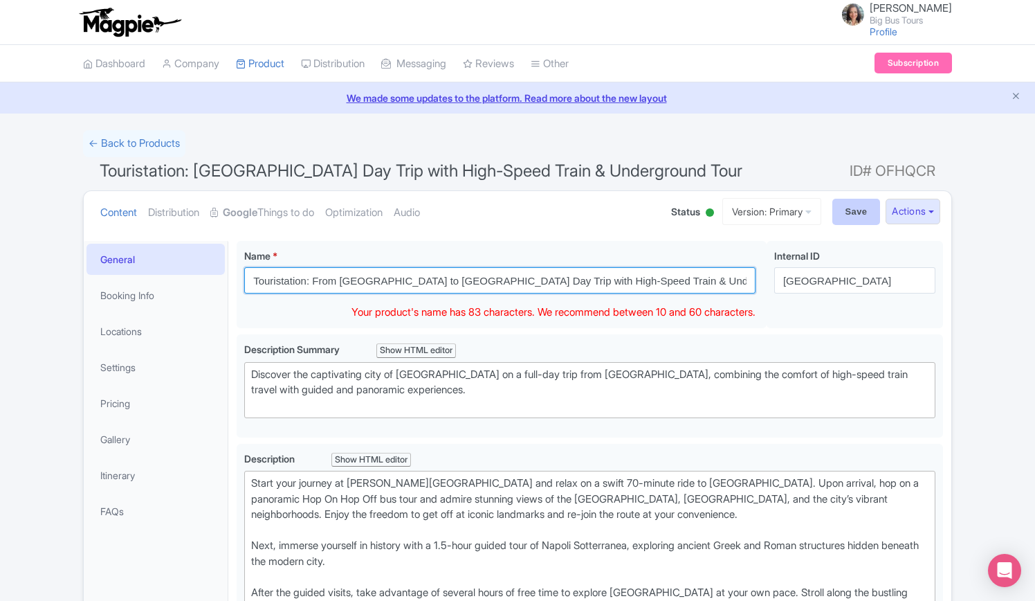
type input "Touristation: From [GEOGRAPHIC_DATA] to [GEOGRAPHIC_DATA] Day Trip with High-Sp…"
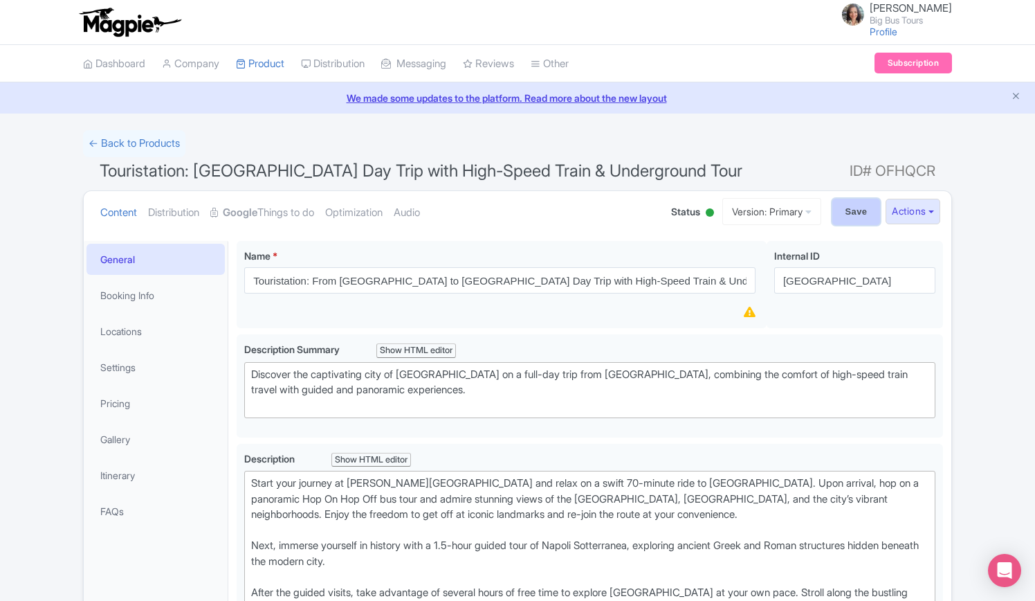
click at [840, 217] on input "Save" at bounding box center [857, 212] width 48 height 26
type input "Saving..."
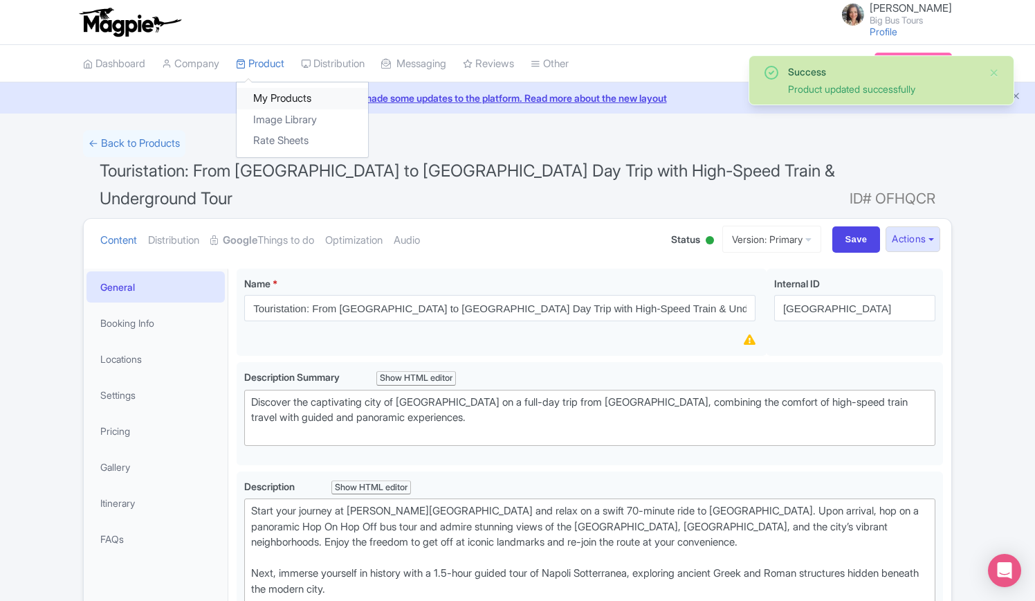
click at [265, 92] on link "My Products" at bounding box center [303, 98] width 132 height 21
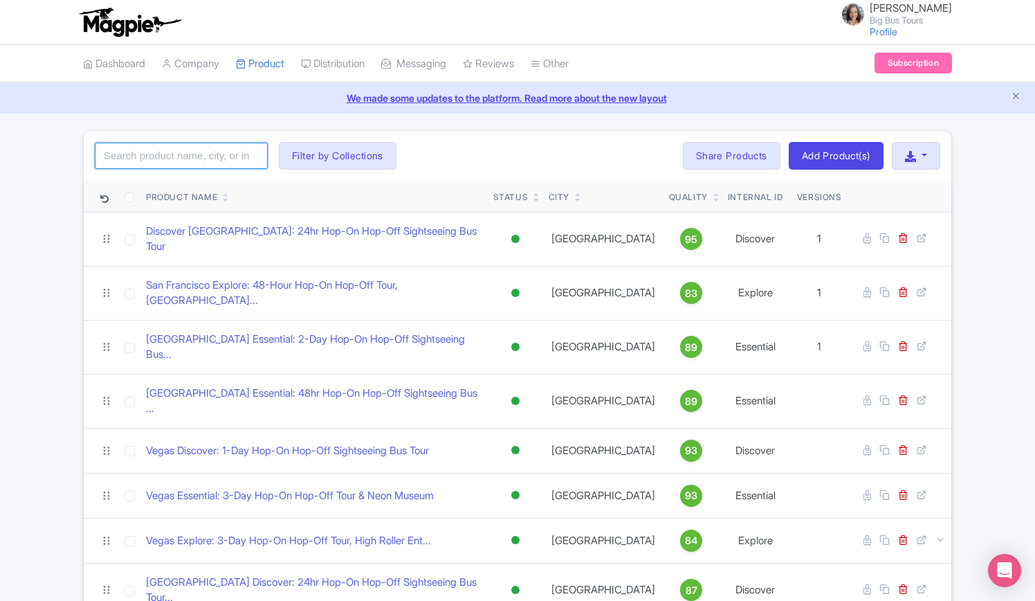
click at [184, 156] on input "search" at bounding box center [181, 156] width 173 height 26
type input "touristation"
click button "Search" at bounding box center [0, 0] width 0 height 0
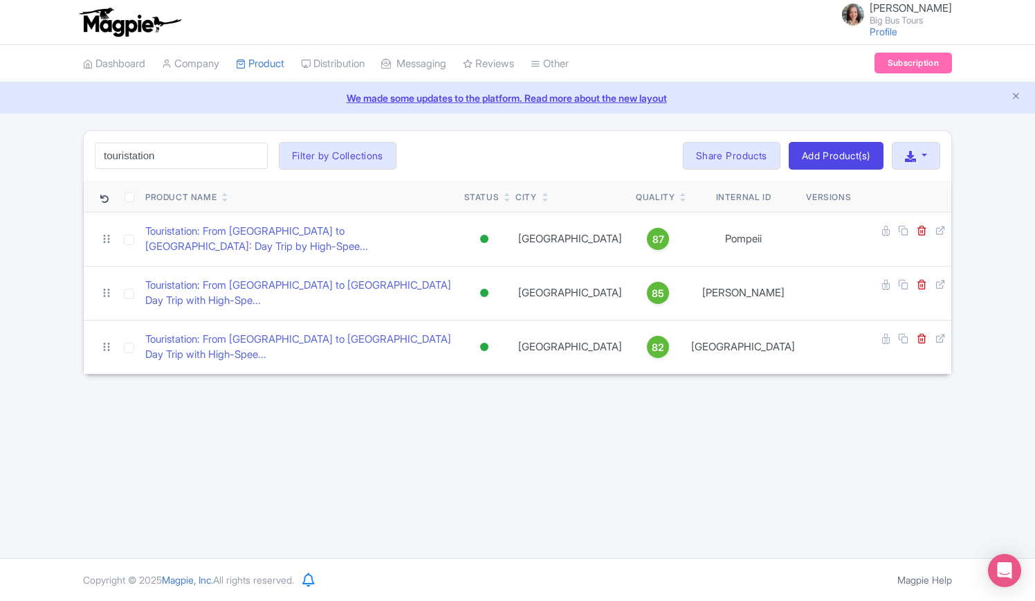
click at [450, 460] on div "[PERSON_NAME] Big Bus Tours Profile Users Settings Sign out Dashboard Company P…" at bounding box center [517, 279] width 1035 height 558
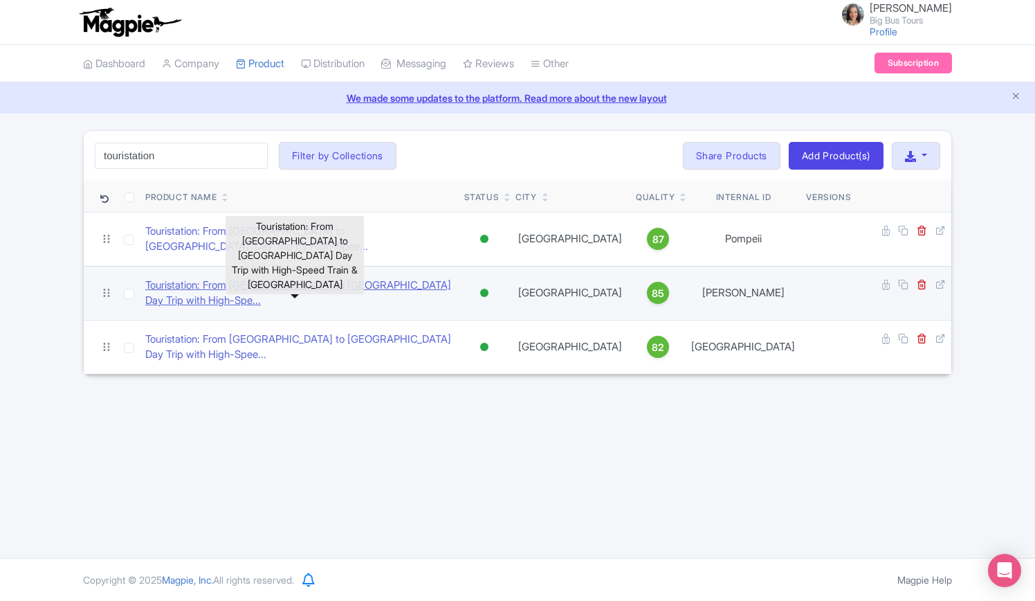
click at [336, 278] on link "Touristation: From [GEOGRAPHIC_DATA] to [GEOGRAPHIC_DATA] Day Trip with High-Sp…" at bounding box center [299, 293] width 308 height 31
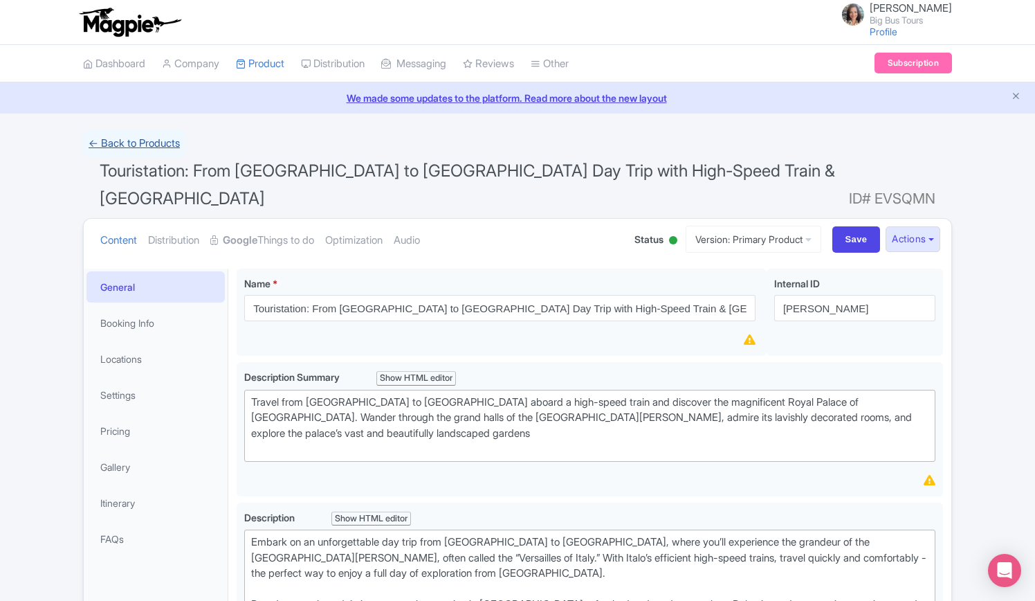
click at [155, 142] on link "← Back to Products" at bounding box center [134, 143] width 102 height 27
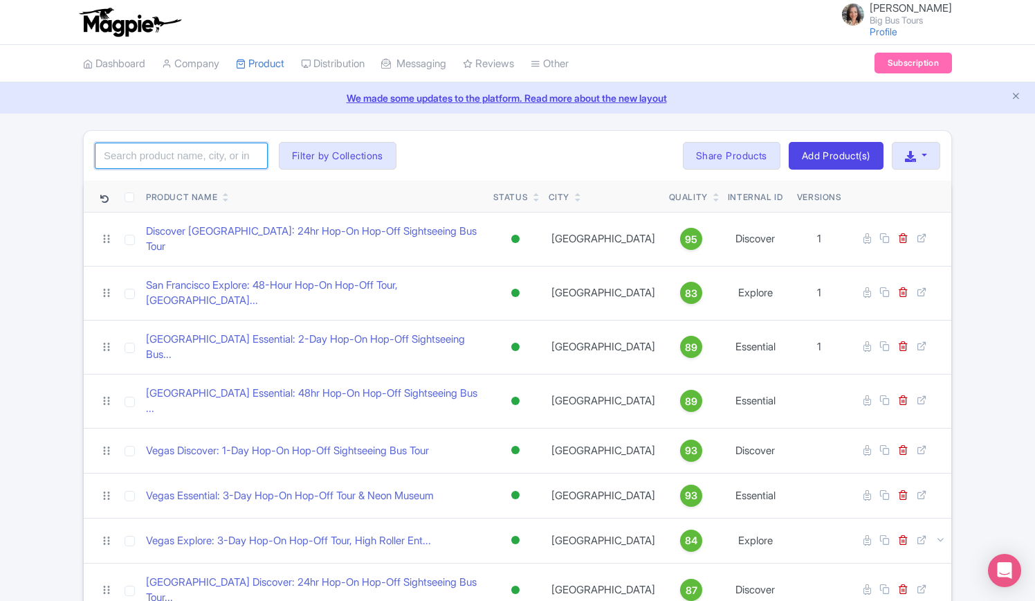
click at [176, 153] on input "search" at bounding box center [181, 156] width 173 height 26
type input "touristation"
click button "Search" at bounding box center [0, 0] width 0 height 0
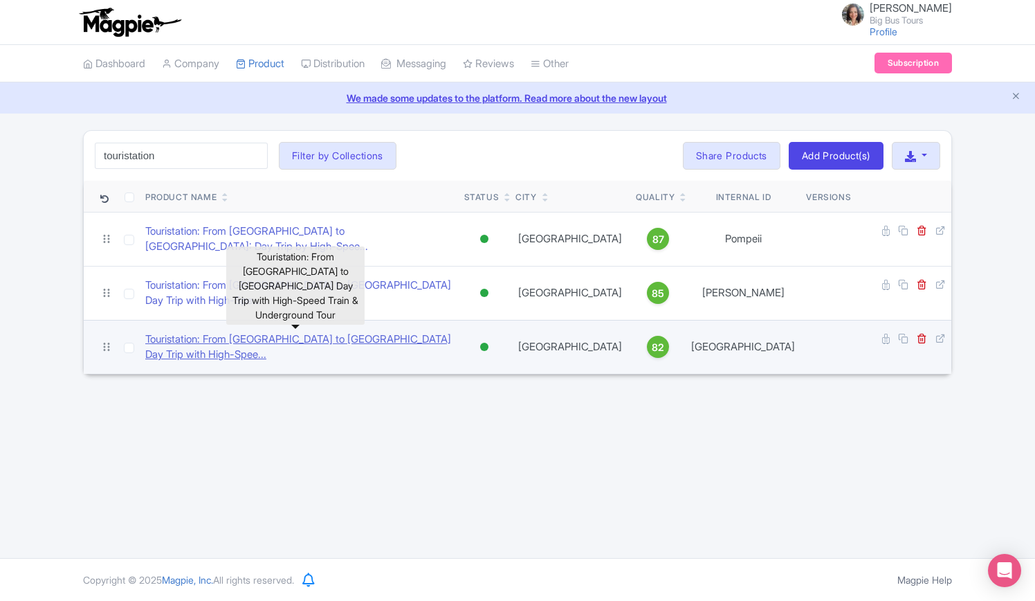
click at [319, 332] on link "Touristation: From [GEOGRAPHIC_DATA] to [GEOGRAPHIC_DATA] Day Trip with High-Sp…" at bounding box center [299, 347] width 308 height 31
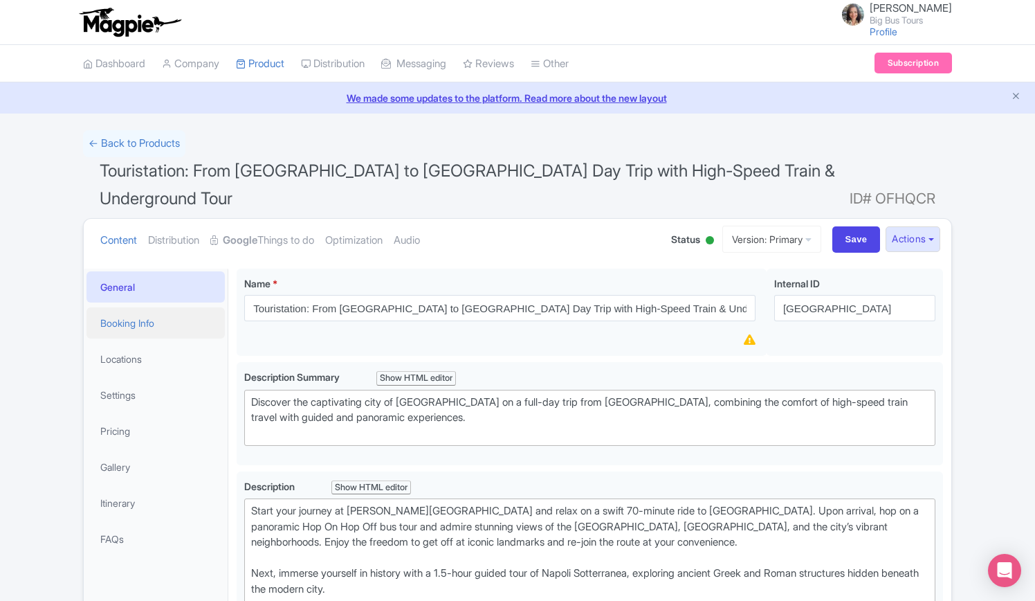
click at [132, 307] on link "Booking Info" at bounding box center [156, 322] width 138 height 31
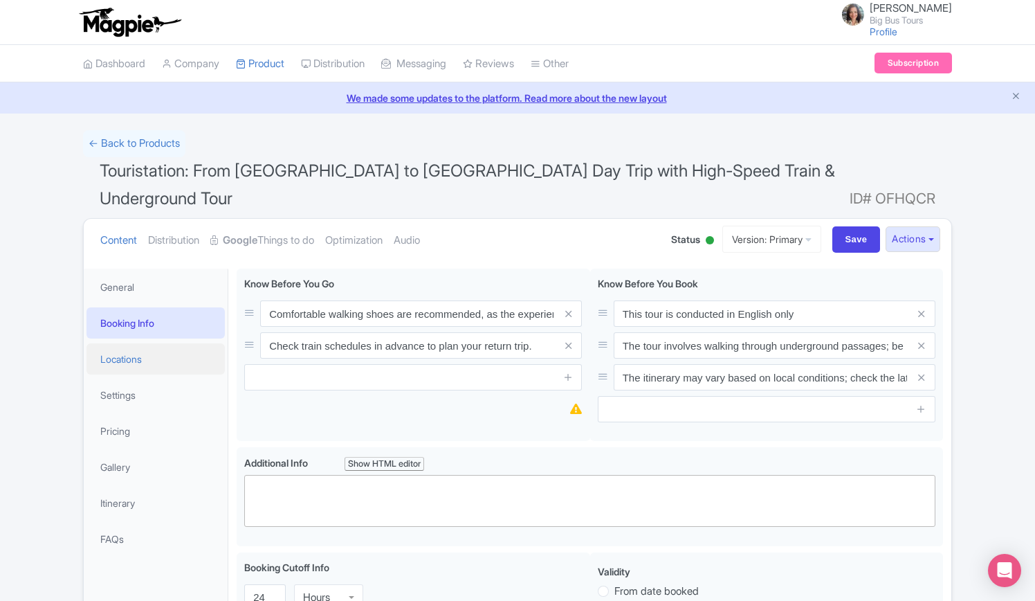
click at [152, 343] on link "Locations" at bounding box center [156, 358] width 138 height 31
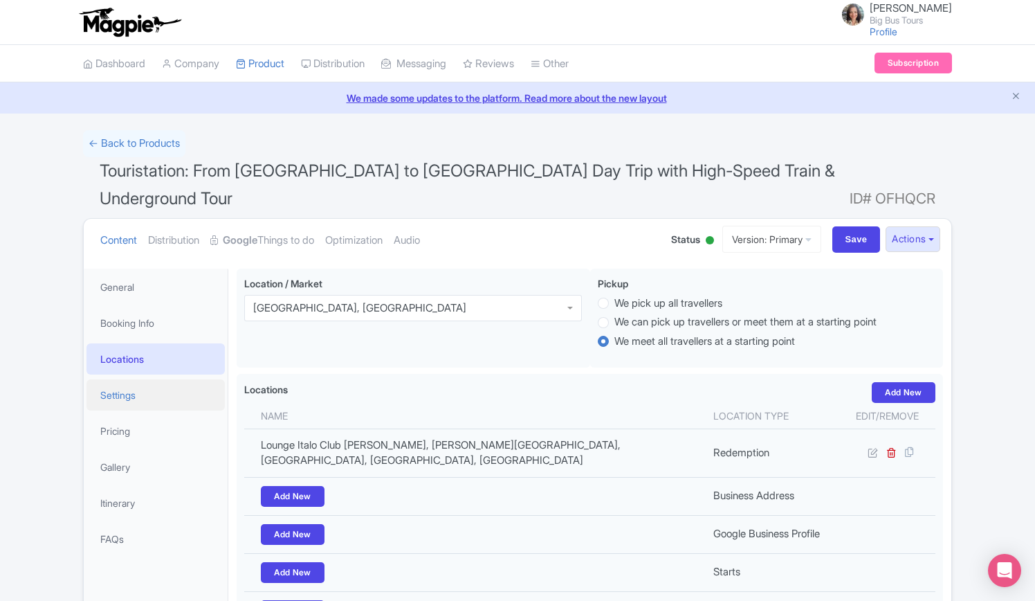
click at [126, 379] on link "Settings" at bounding box center [156, 394] width 138 height 31
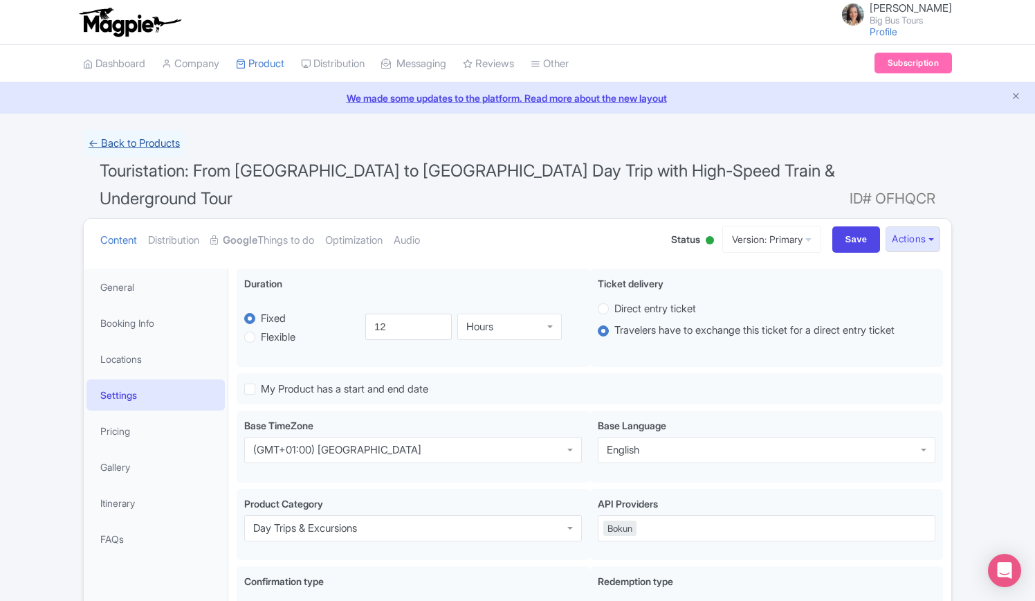
click at [118, 135] on link "← Back to Products" at bounding box center [134, 143] width 102 height 27
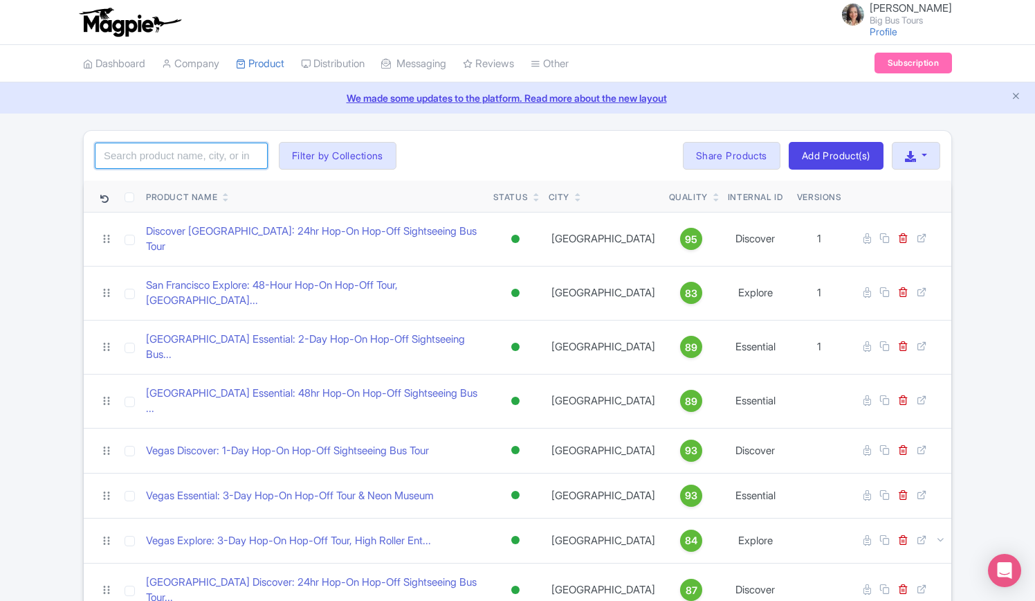
click at [158, 153] on input "search" at bounding box center [181, 156] width 173 height 26
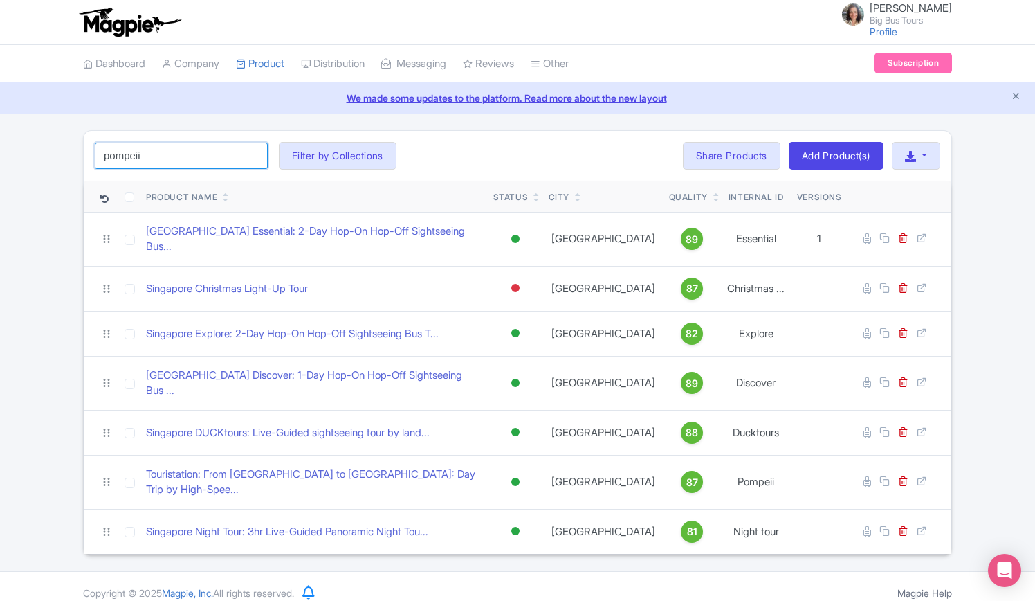
type input "pompeii"
click button "Search" at bounding box center [0, 0] width 0 height 0
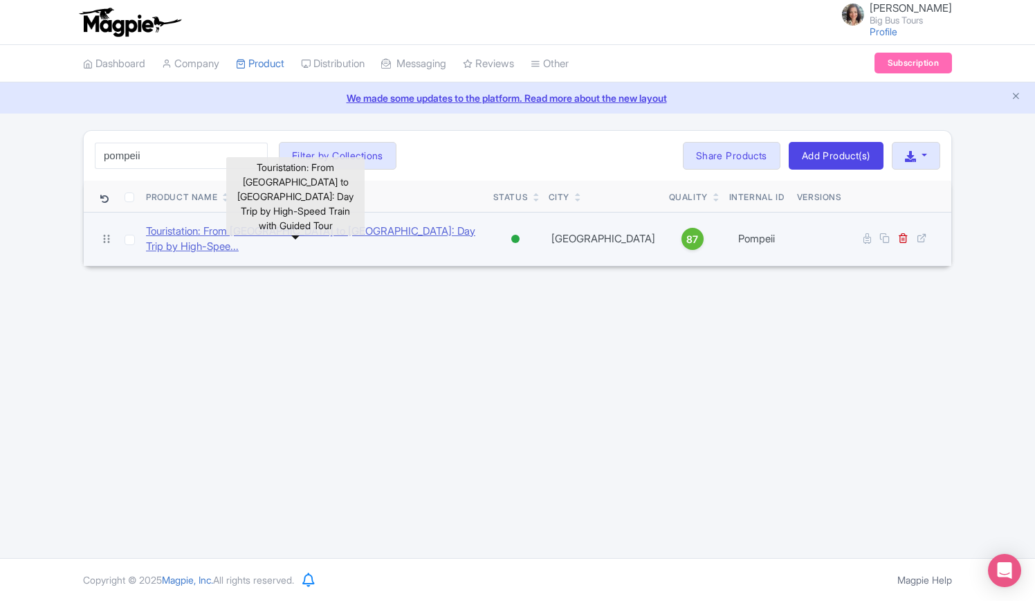
click at [293, 236] on link "Touristation: From [GEOGRAPHIC_DATA] to [GEOGRAPHIC_DATA]: Day Trip by High-Spe…" at bounding box center [314, 239] width 336 height 31
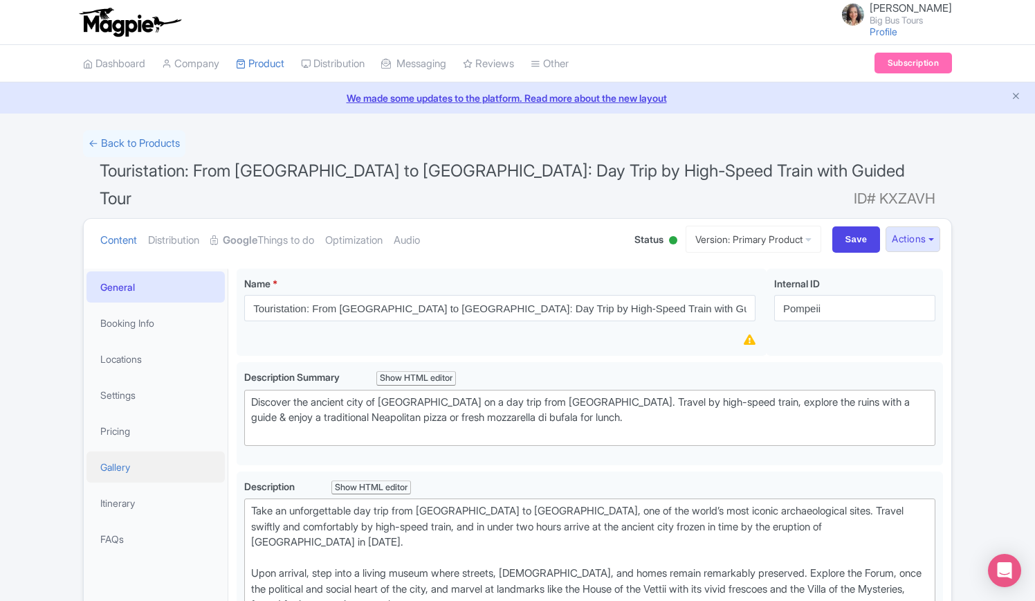
click at [119, 451] on link "Gallery" at bounding box center [156, 466] width 138 height 31
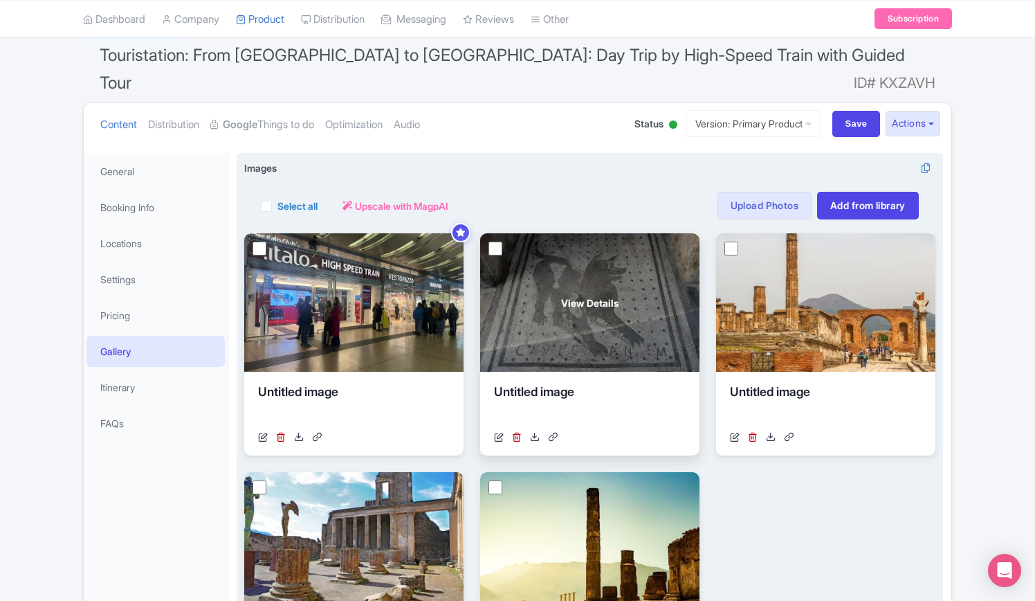
scroll to position [208, 0]
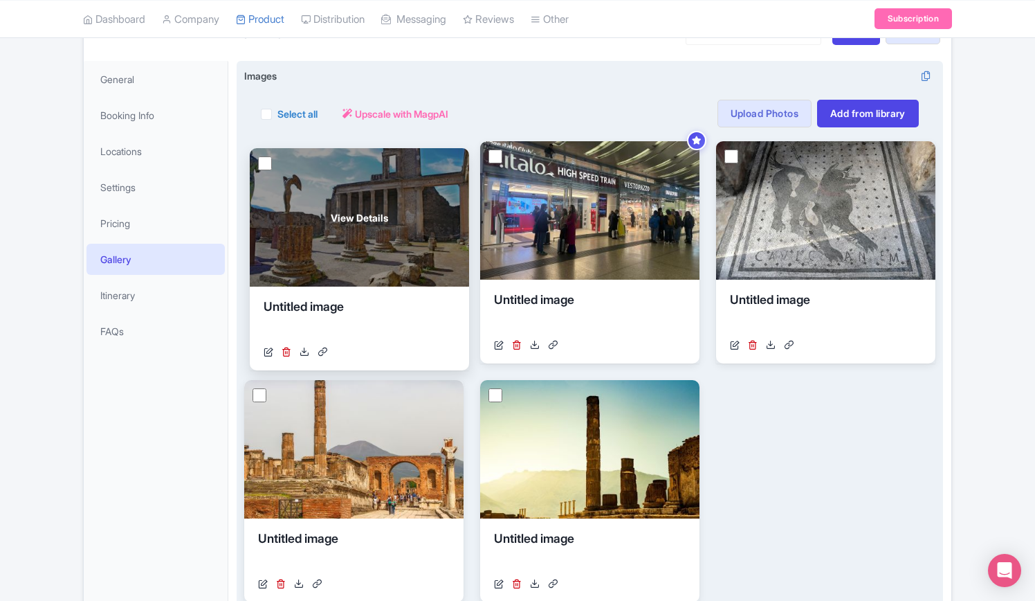
drag, startPoint x: 396, startPoint y: 427, endPoint x: 401, endPoint y: 196, distance: 231.2
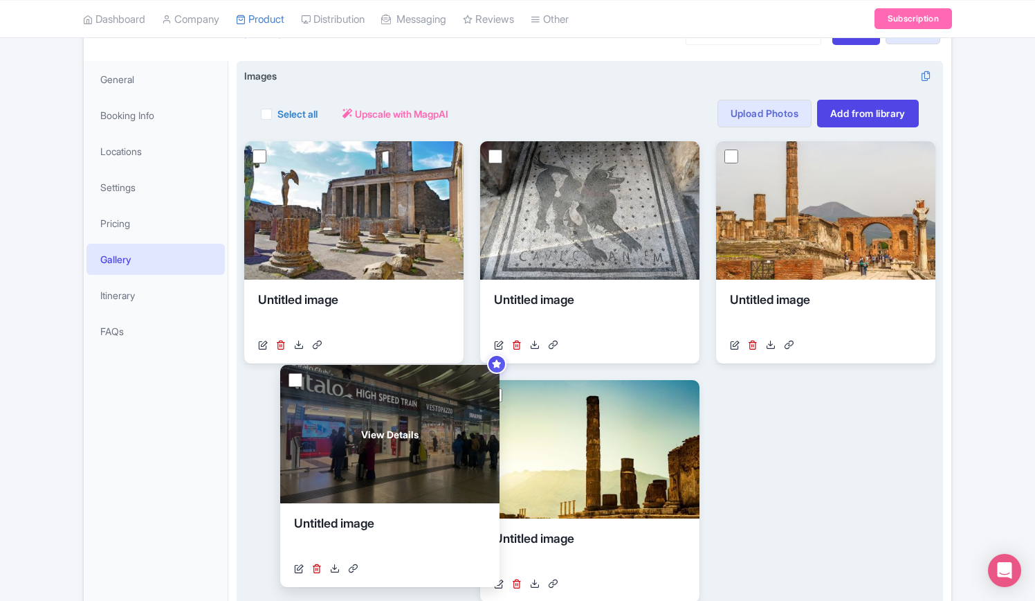
drag, startPoint x: 567, startPoint y: 192, endPoint x: 367, endPoint y: 416, distance: 300.5
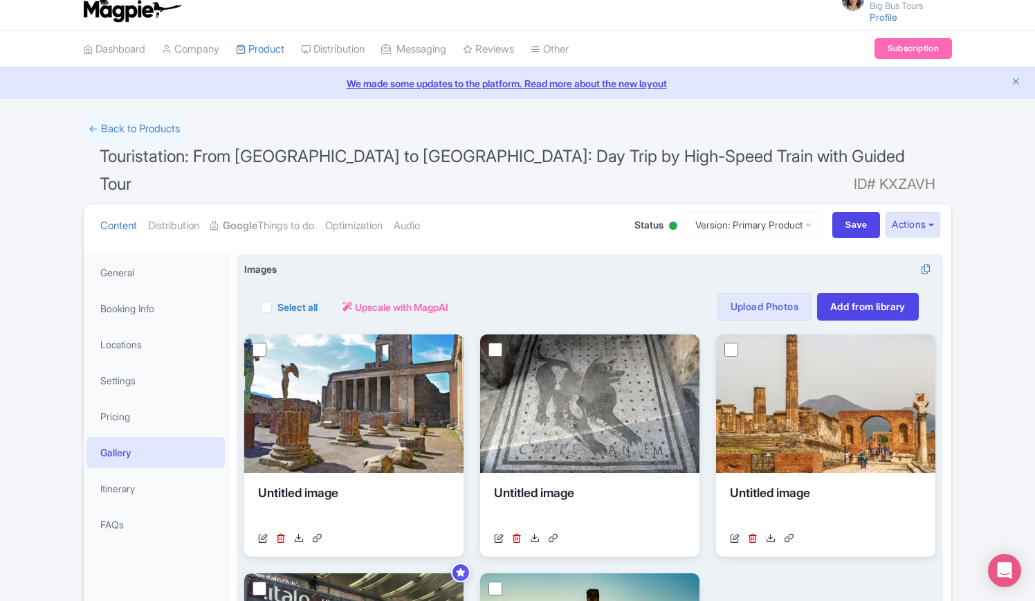
scroll to position [0, 0]
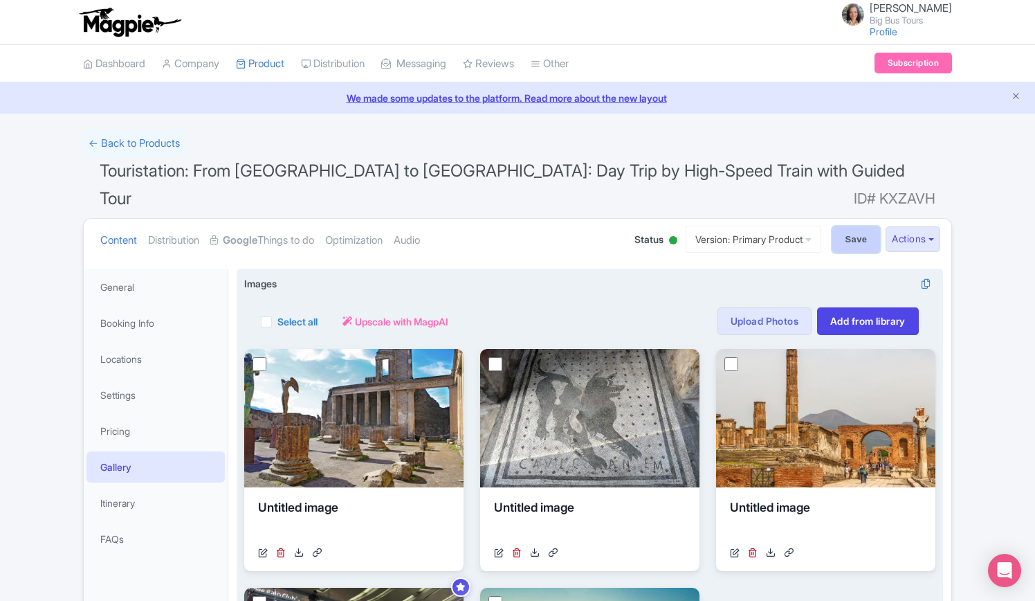
click at [858, 226] on input "Save" at bounding box center [857, 239] width 48 height 26
type input "Saving..."
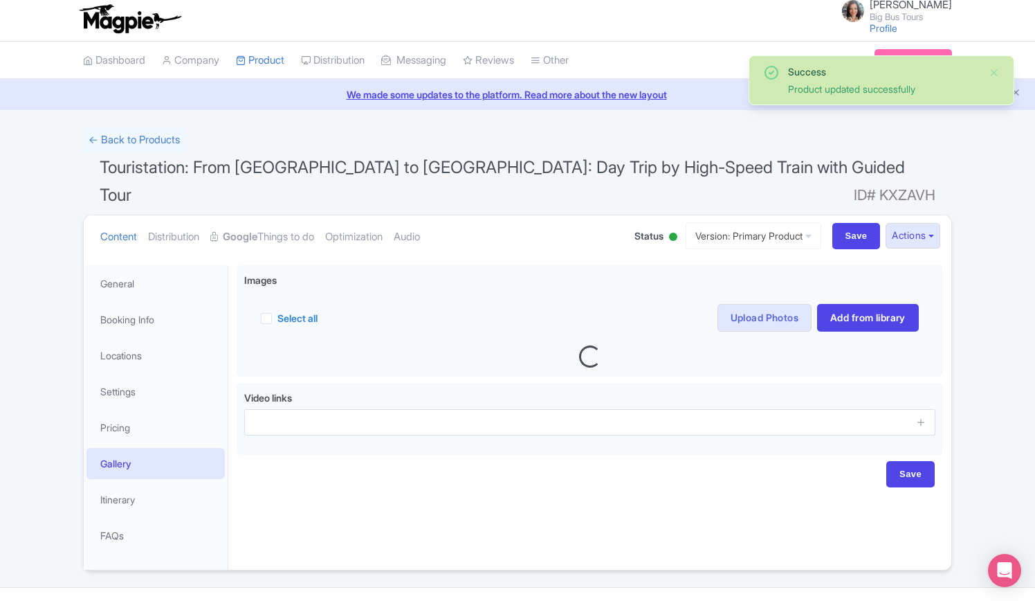
scroll to position [6, 0]
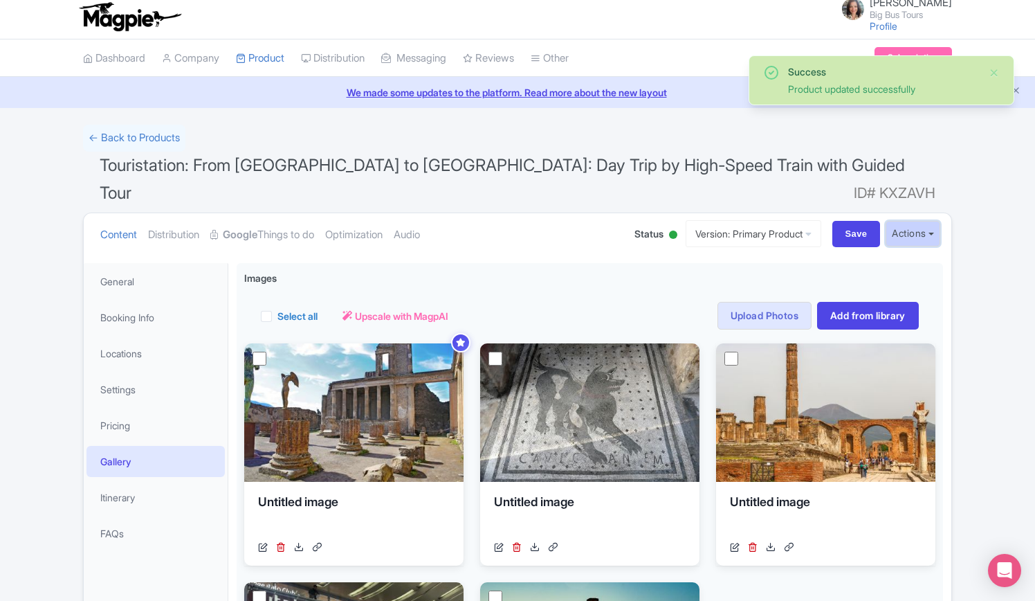
click at [932, 221] on button "Actions" at bounding box center [913, 234] width 55 height 26
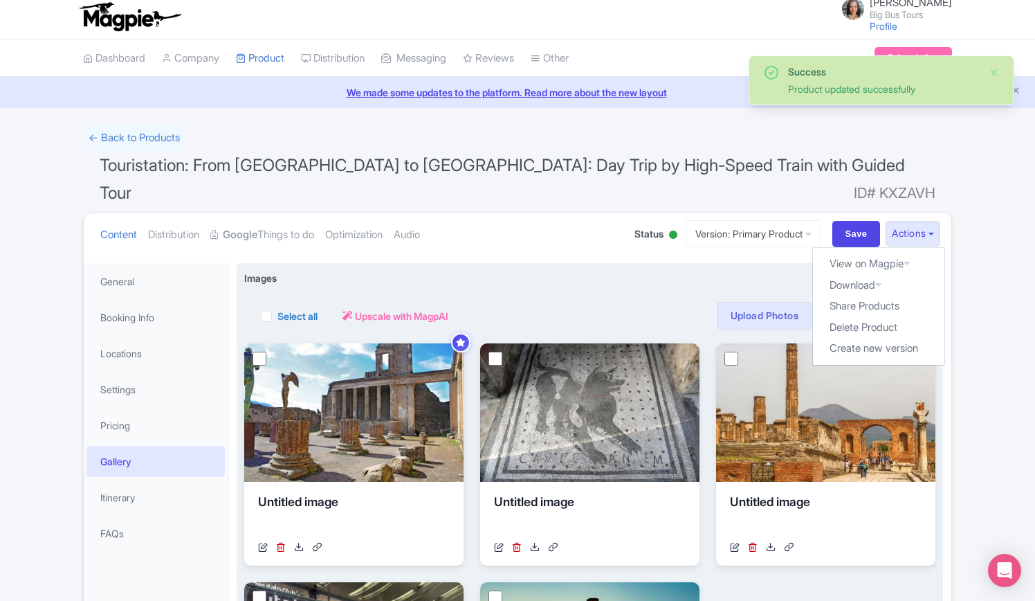
drag, startPoint x: 745, startPoint y: 260, endPoint x: 724, endPoint y: 268, distance: 22.1
click at [0, 0] on link "Industry Partner View" at bounding box center [0, 0] width 0 height 0
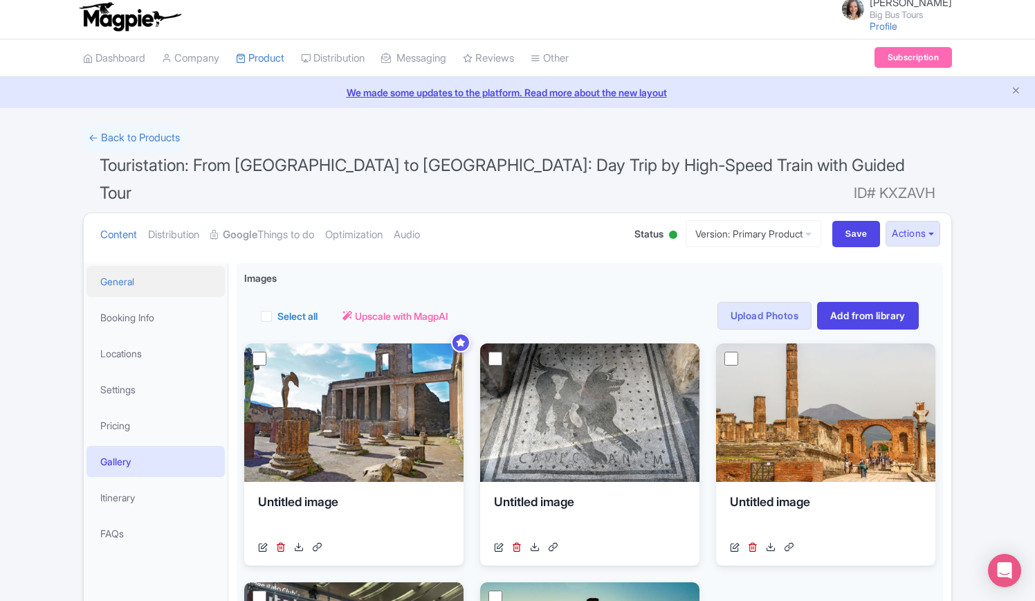
click at [130, 266] on link "General" at bounding box center [156, 281] width 138 height 31
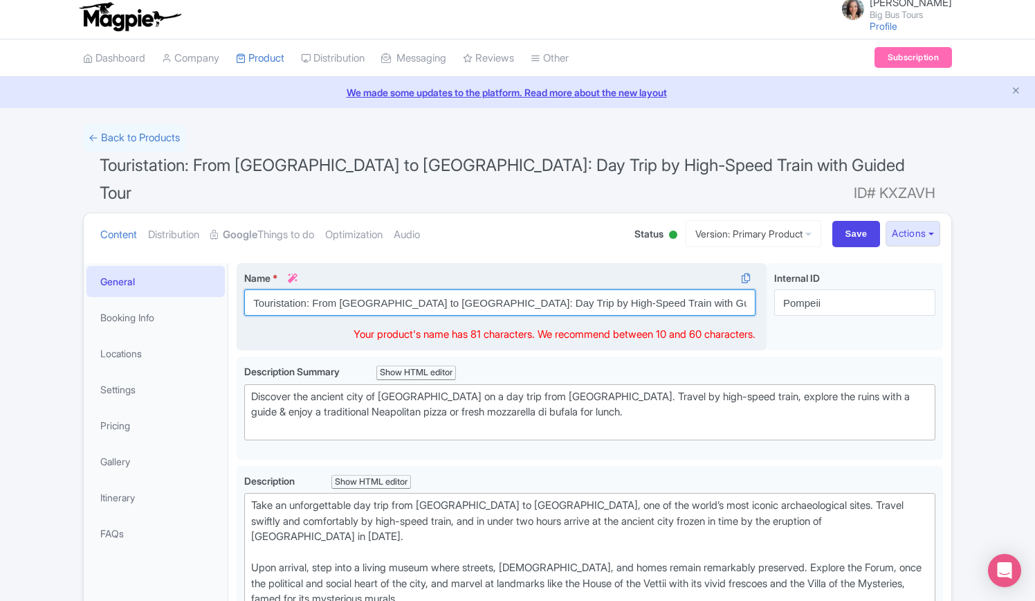
drag, startPoint x: 422, startPoint y: 273, endPoint x: 437, endPoint y: 264, distance: 18.0
click at [419, 289] on input "Touristation: From Rome to Pompeii: Day Trip by High-Speed Train with Guided To…" at bounding box center [499, 302] width 511 height 26
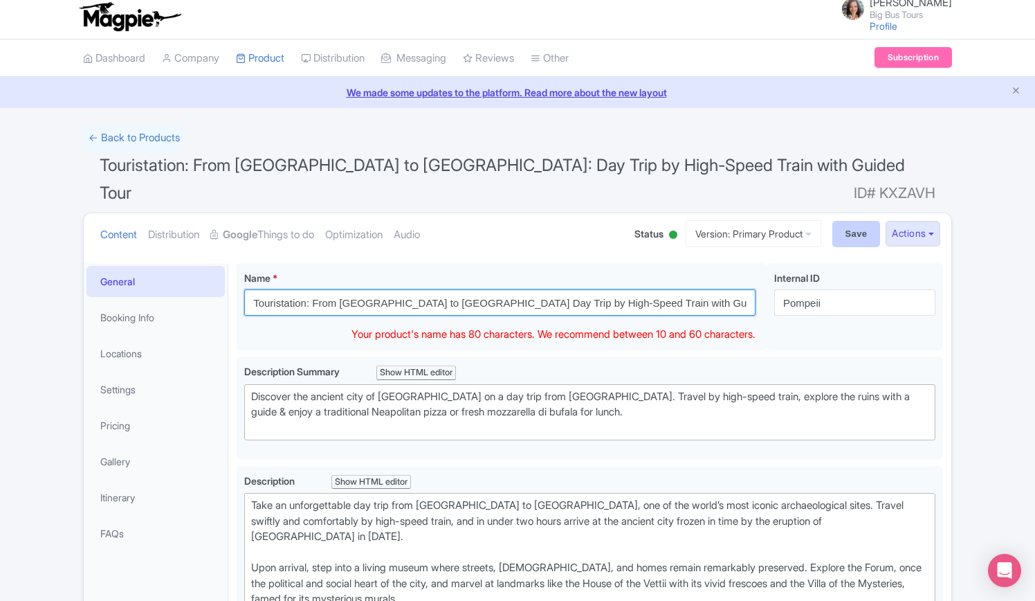
type input "Touristation: From [GEOGRAPHIC_DATA] to [GEOGRAPHIC_DATA] Day Trip by High-Spee…"
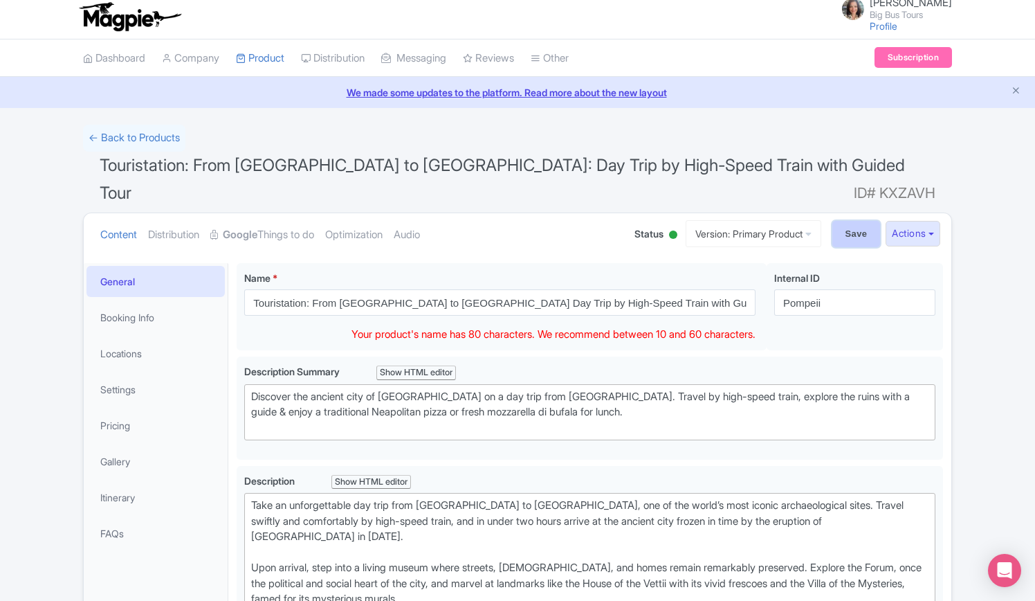
click at [851, 221] on input "Save" at bounding box center [857, 234] width 48 height 26
type input "Saving..."
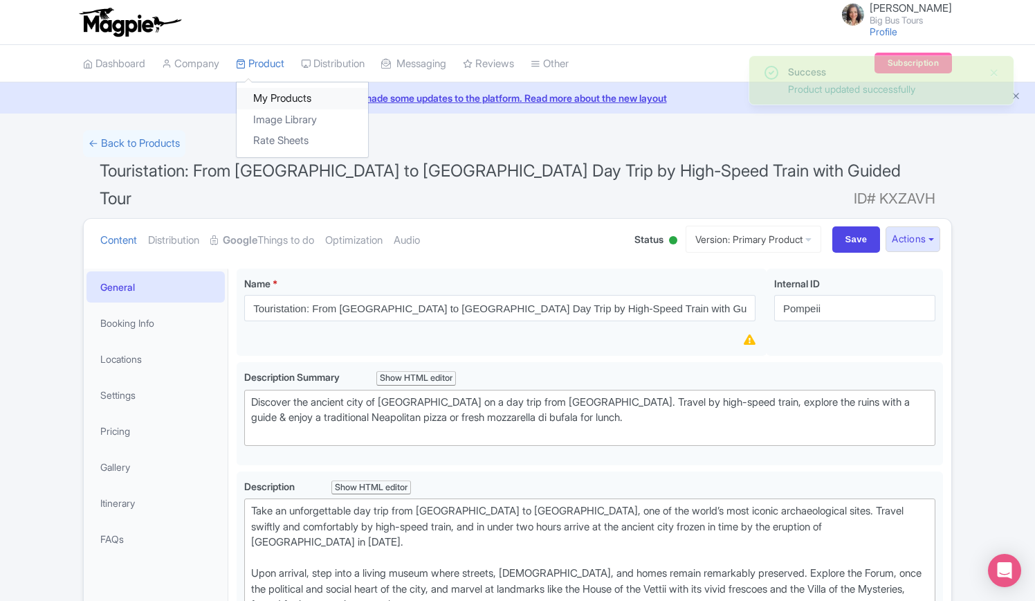
drag, startPoint x: 275, startPoint y: 93, endPoint x: 355, endPoint y: 172, distance: 112.6
click at [0, 0] on link "My Products" at bounding box center [0, 0] width 0 height 0
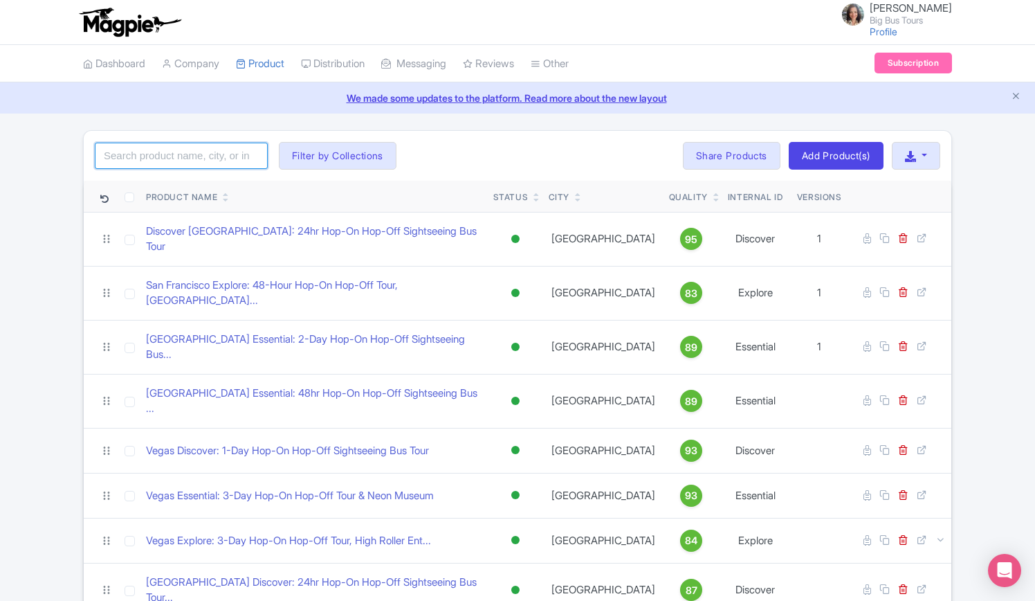
click at [199, 154] on input "search" at bounding box center [181, 156] width 173 height 26
type input "touristation"
click button "Search" at bounding box center [0, 0] width 0 height 0
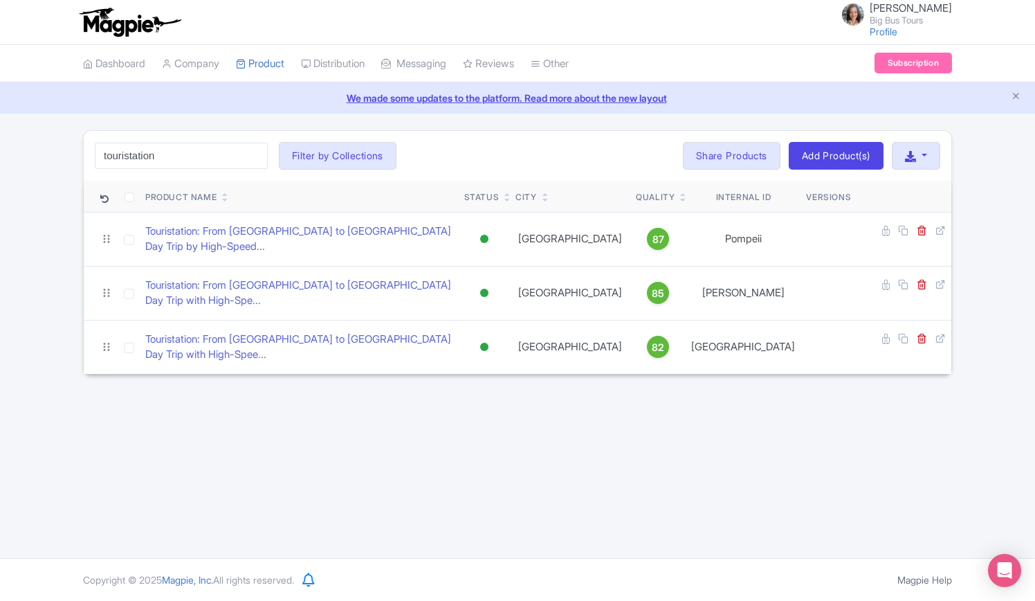
click at [514, 483] on div "[PERSON_NAME] Big Bus Tours Profile Users Settings Sign out Dashboard Company P…" at bounding box center [517, 279] width 1035 height 558
